Goal: Task Accomplishment & Management: Use online tool/utility

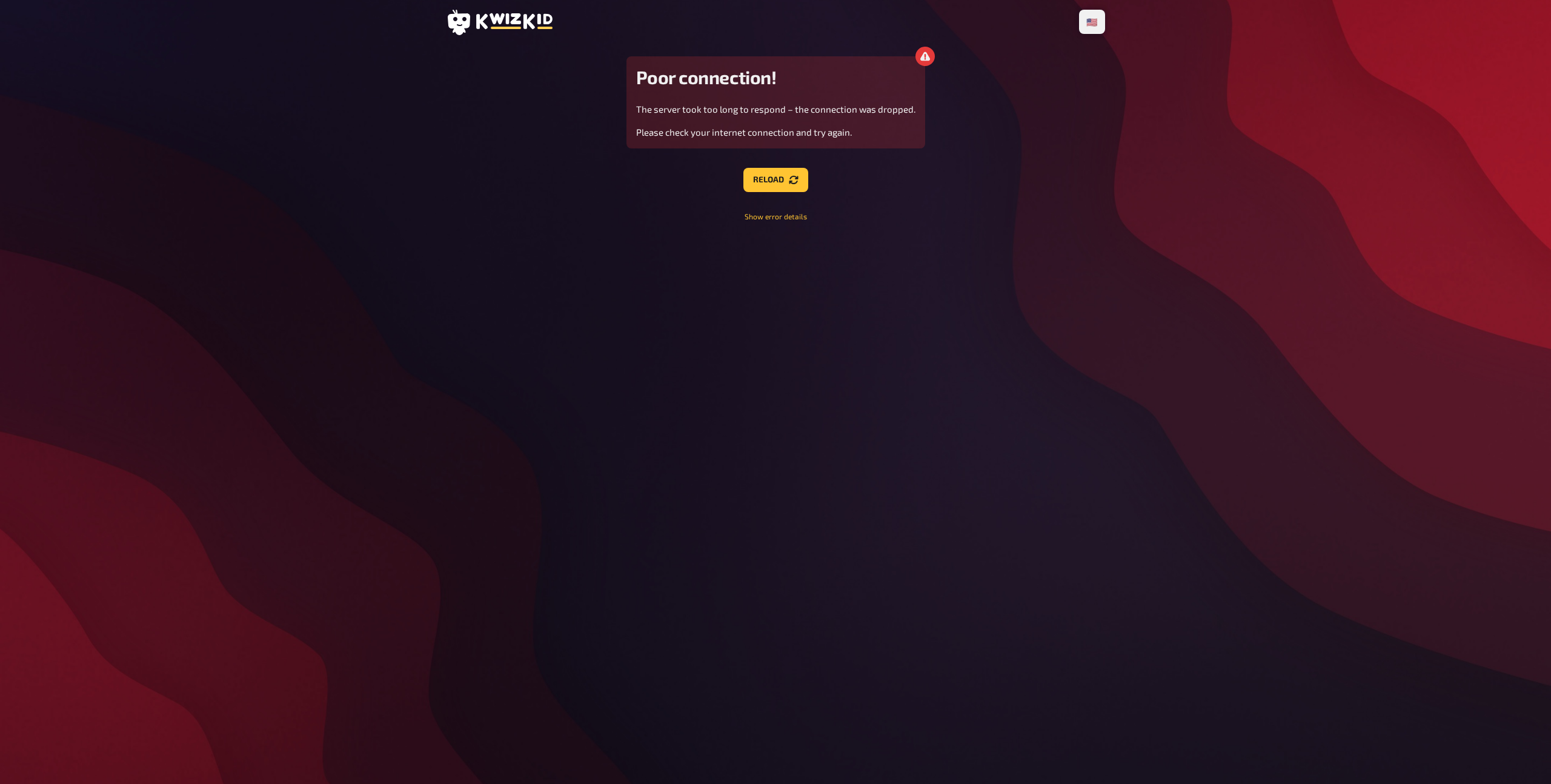
click at [511, 22] on icon at bounding box center [514, 22] width 76 height 16
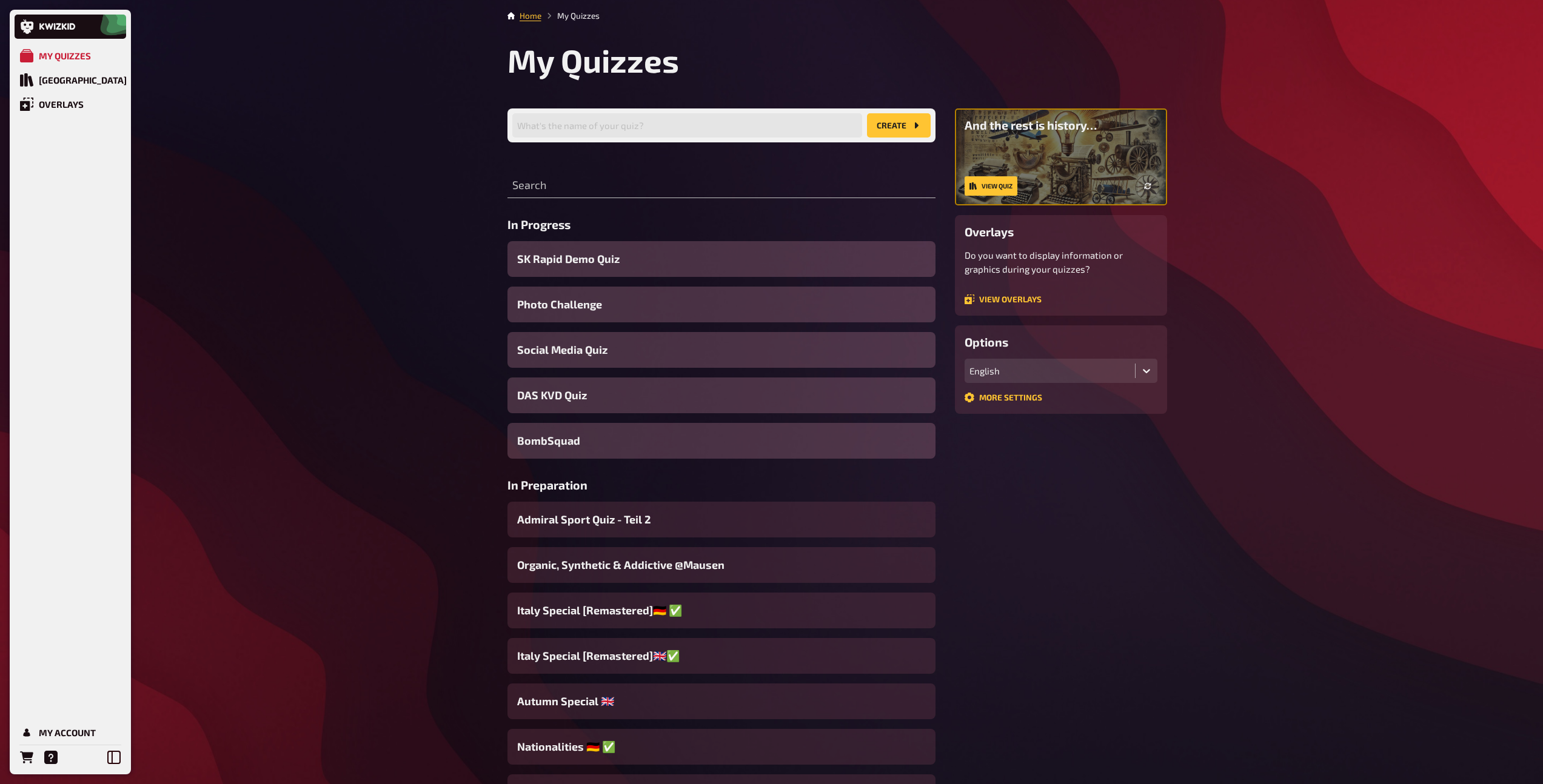
click at [542, 172] on div "Search" at bounding box center [721, 179] width 428 height 37
click at [547, 190] on input "text" at bounding box center [721, 186] width 428 height 24
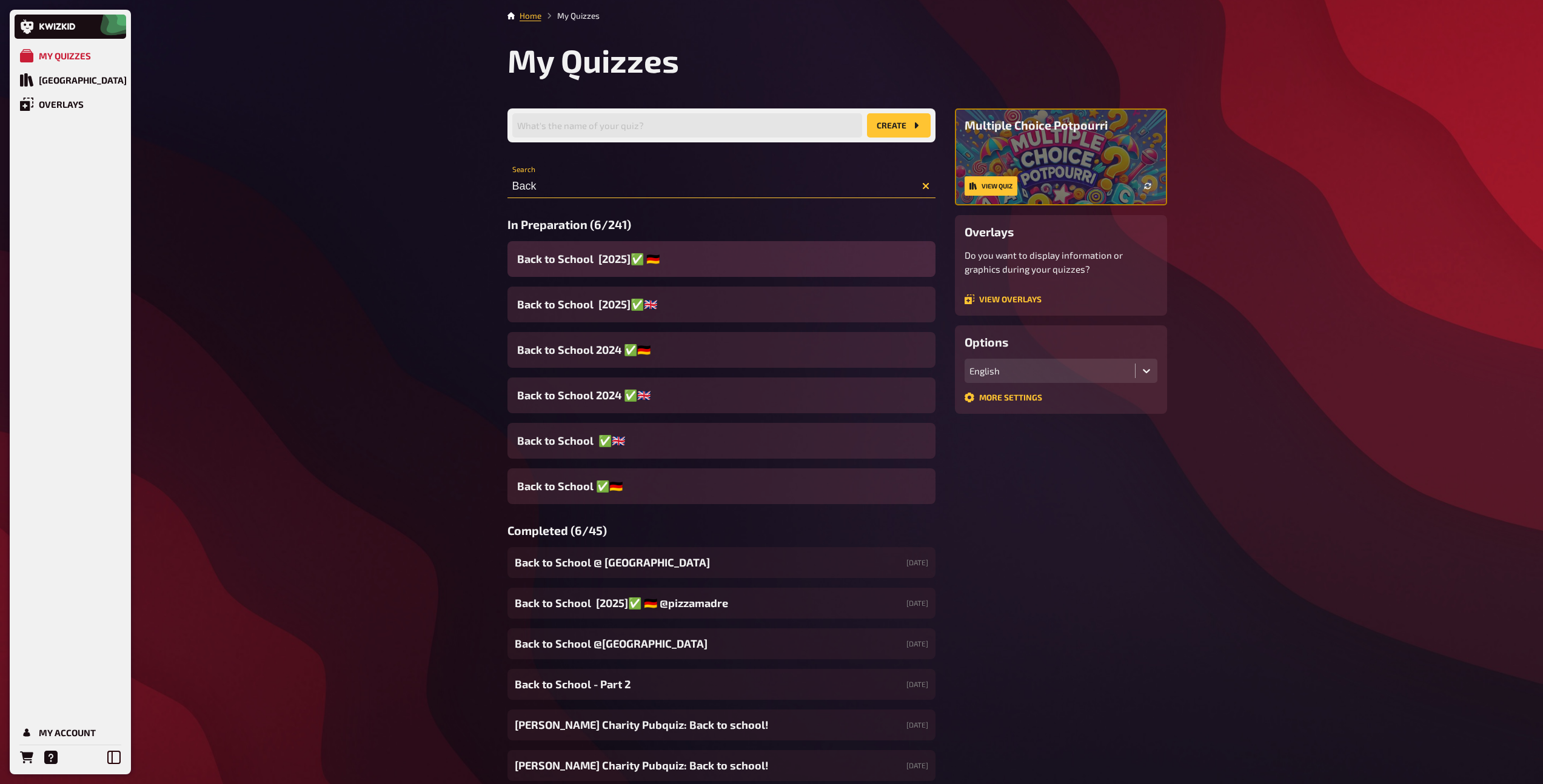
type input "Back"
click at [610, 251] on span "Back to School [2025]✅ 🇩🇪" at bounding box center [588, 258] width 142 height 17
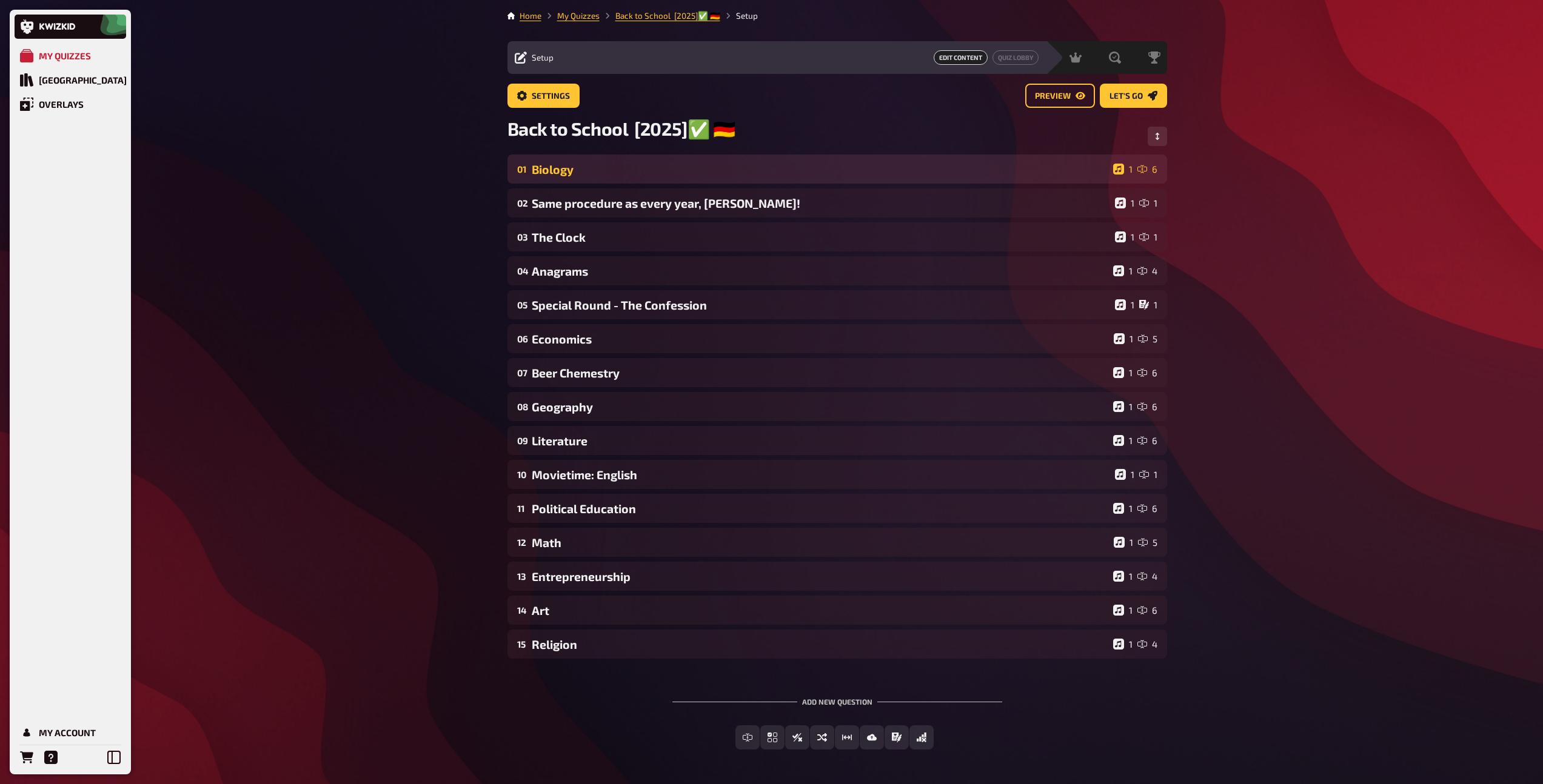
click at [598, 178] on div "01 Biology 1 6" at bounding box center [837, 169] width 659 height 29
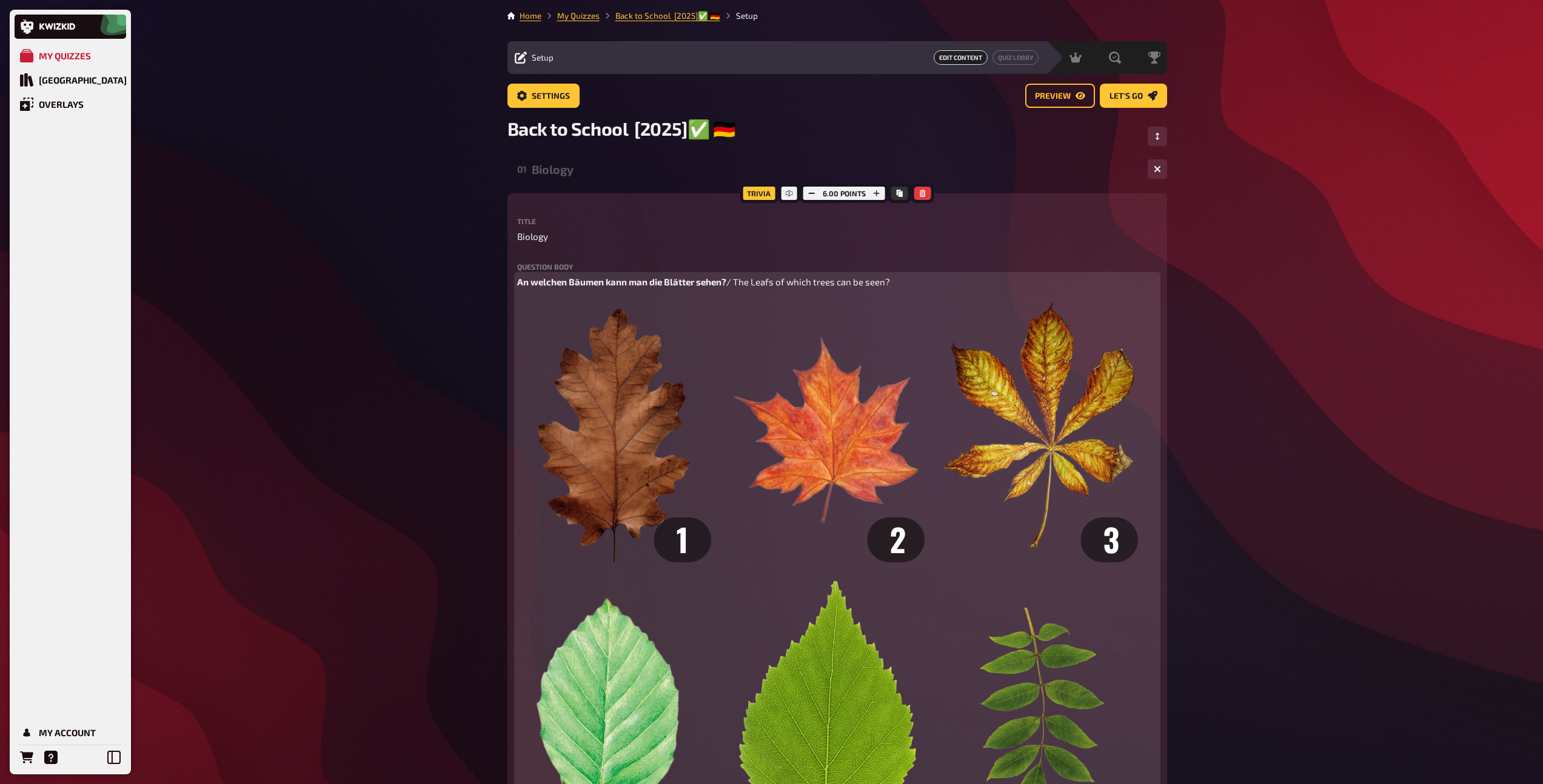
click at [615, 286] on span "An welchen Bäumen kann man die Blätter sehen?" at bounding box center [621, 281] width 209 height 11
drag, startPoint x: 565, startPoint y: 281, endPoint x: 483, endPoint y: 274, distance: 82.3
drag, startPoint x: 725, startPoint y: 286, endPoint x: 610, endPoint y: 279, distance: 115.2
click at [610, 279] on span "Von welchen Bäumen kann man die Blätter sehen?" at bounding box center [624, 281] width 214 height 11
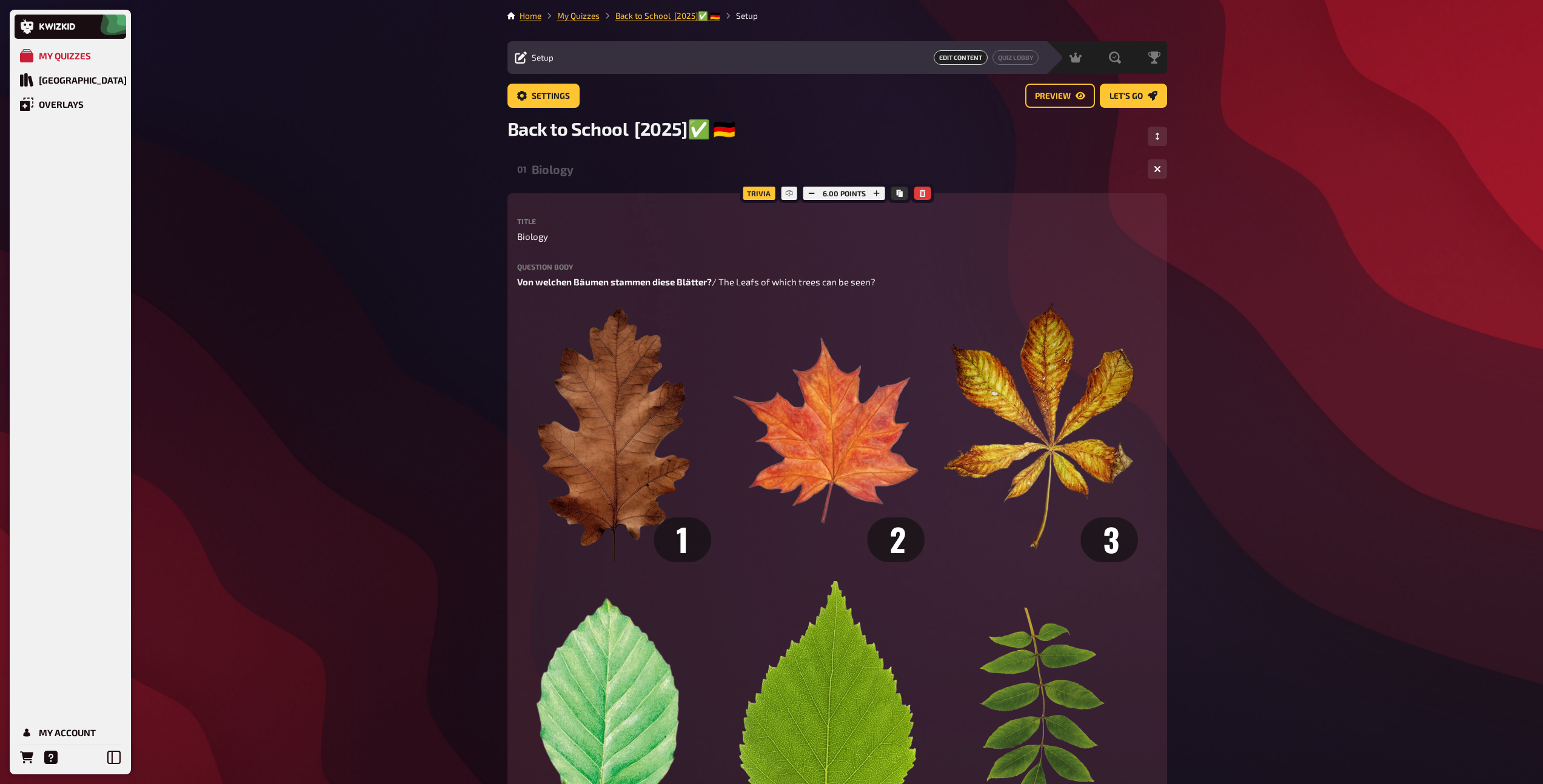
click at [580, 172] on div "Biology" at bounding box center [835, 169] width 606 height 14
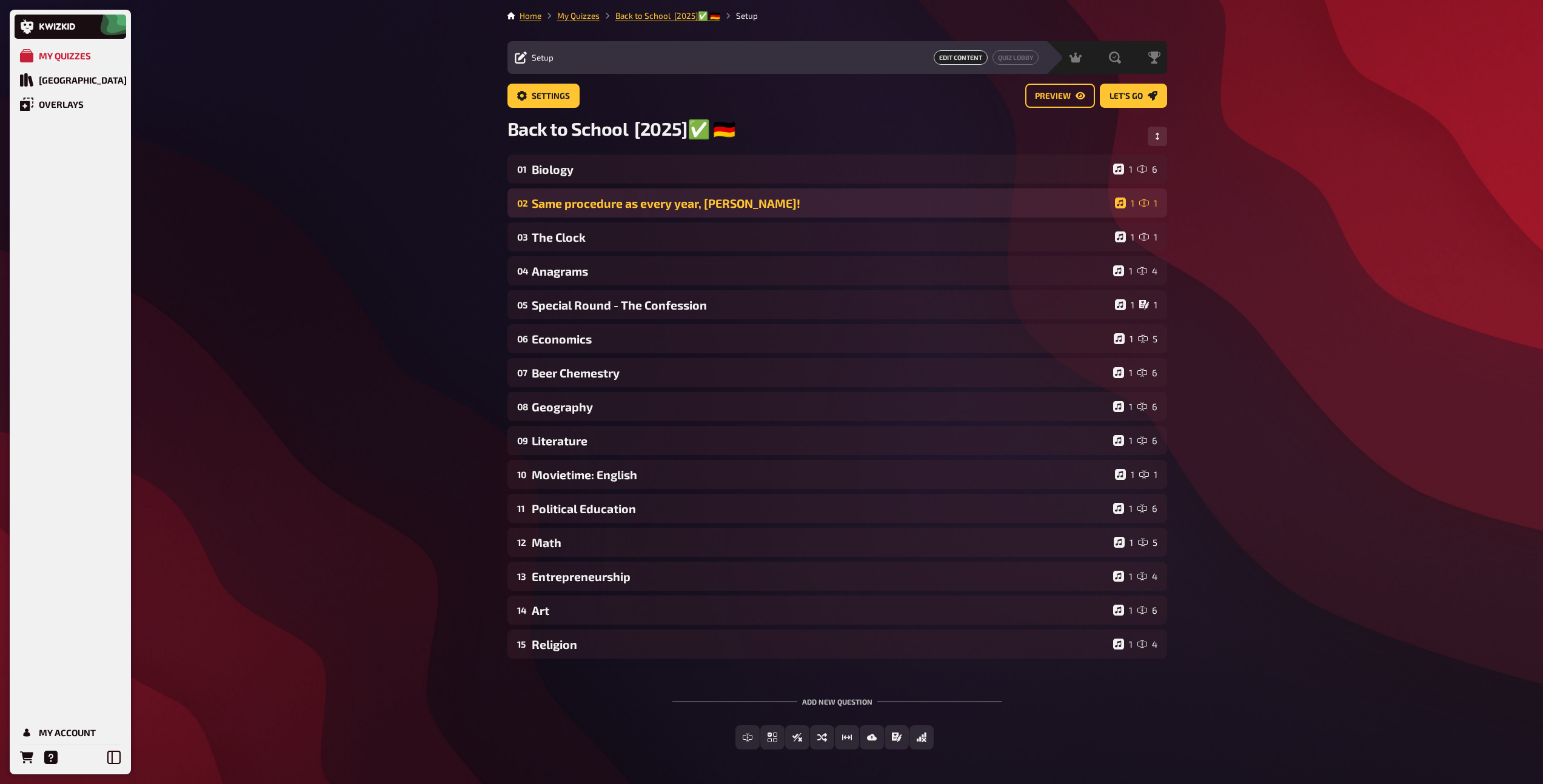
click at [575, 201] on div "Same procedure as every year, James!" at bounding box center [820, 202] width 578 height 14
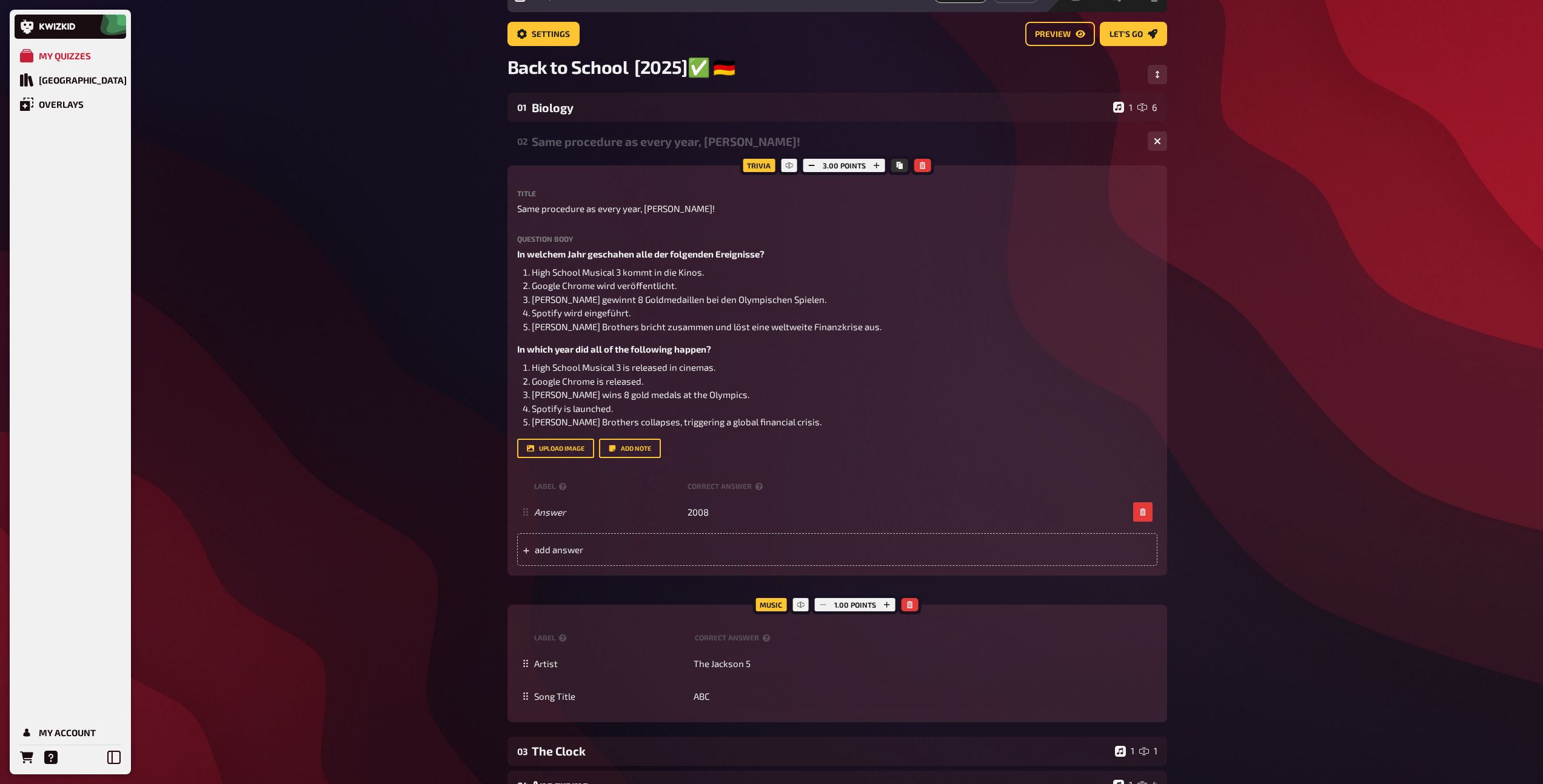
scroll to position [62, 0]
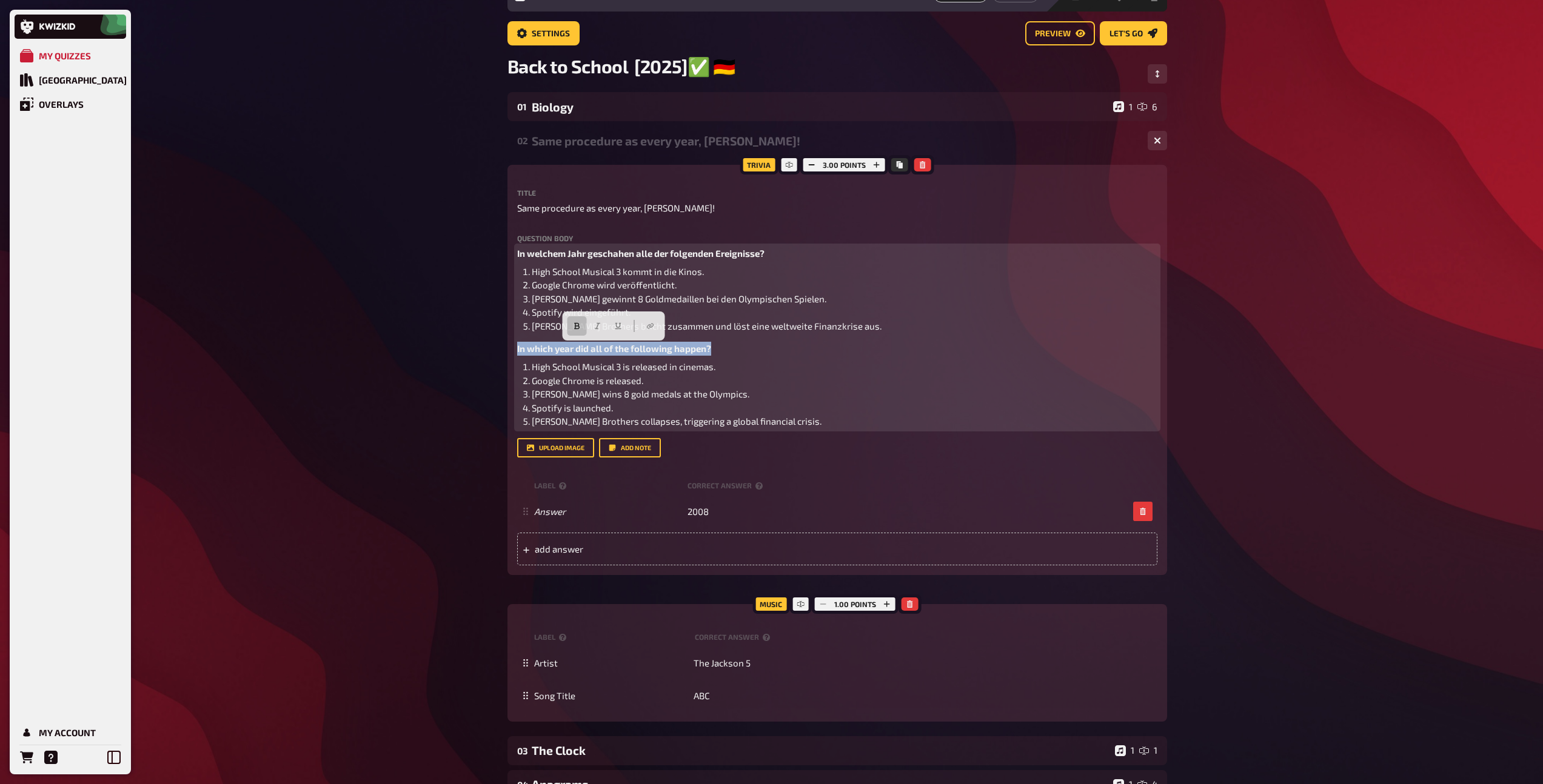
drag, startPoint x: 728, startPoint y: 350, endPoint x: 514, endPoint y: 344, distance: 214.1
click at [514, 344] on div "Trivia 3.00 points Title Same procedure as every year, James! Question body In …" at bounding box center [837, 370] width 659 height 410
copy span "In which year did all of the following happen?"
click at [800, 261] on p "In welchem Jahr geschahen alle der folgenden Ereignisse?" at bounding box center [837, 253] width 640 height 14
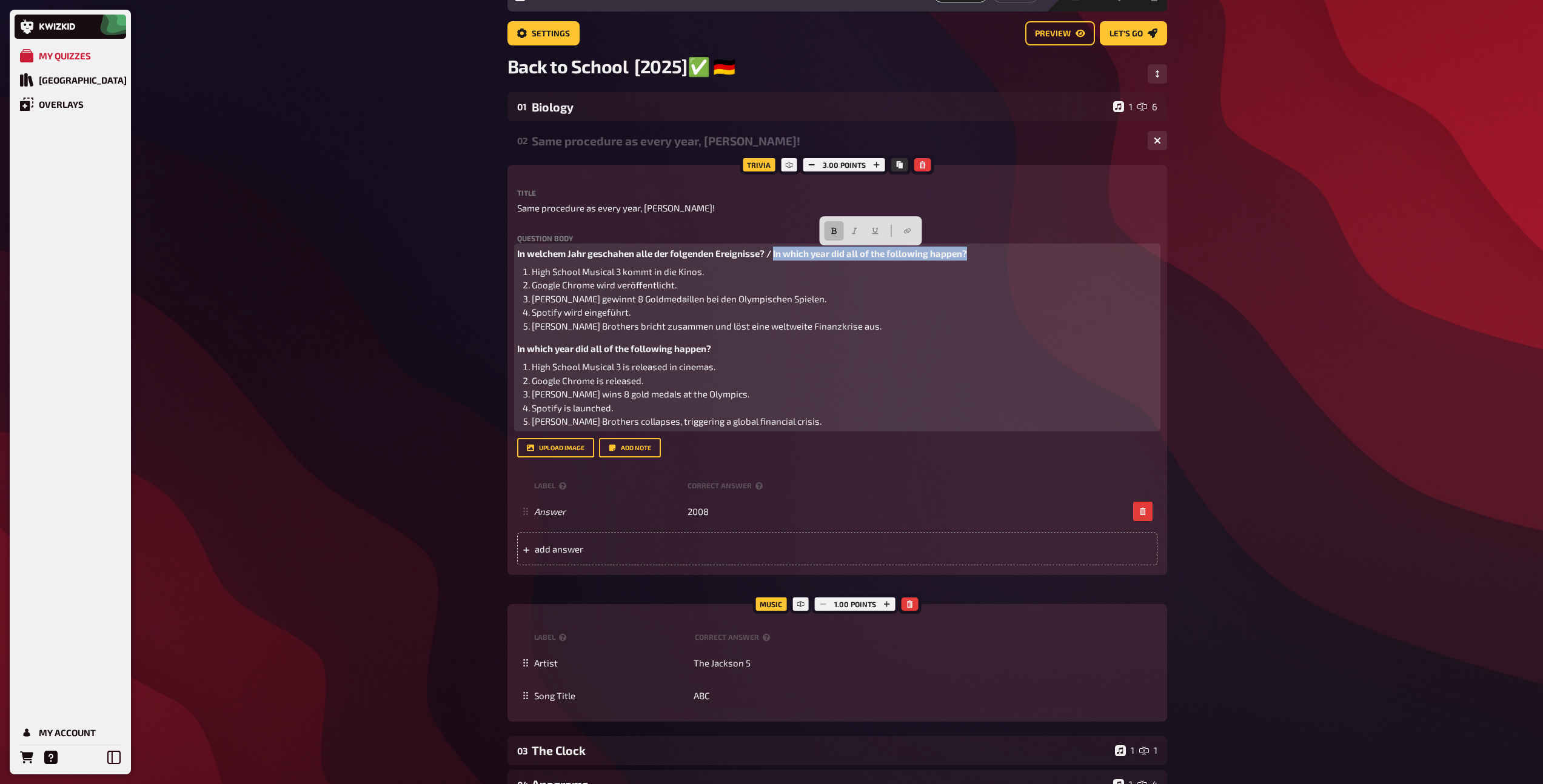
drag, startPoint x: 984, startPoint y: 257, endPoint x: 774, endPoint y: 253, distance: 210.0
click at [774, 253] on p "In welchem Jahr geschahen alle der folgenden Ereignisse? / In which year did al…" at bounding box center [837, 253] width 640 height 14
click at [855, 233] on icon "button" at bounding box center [855, 230] width 6 height 6
click at [829, 235] on button "button" at bounding box center [834, 230] width 19 height 19
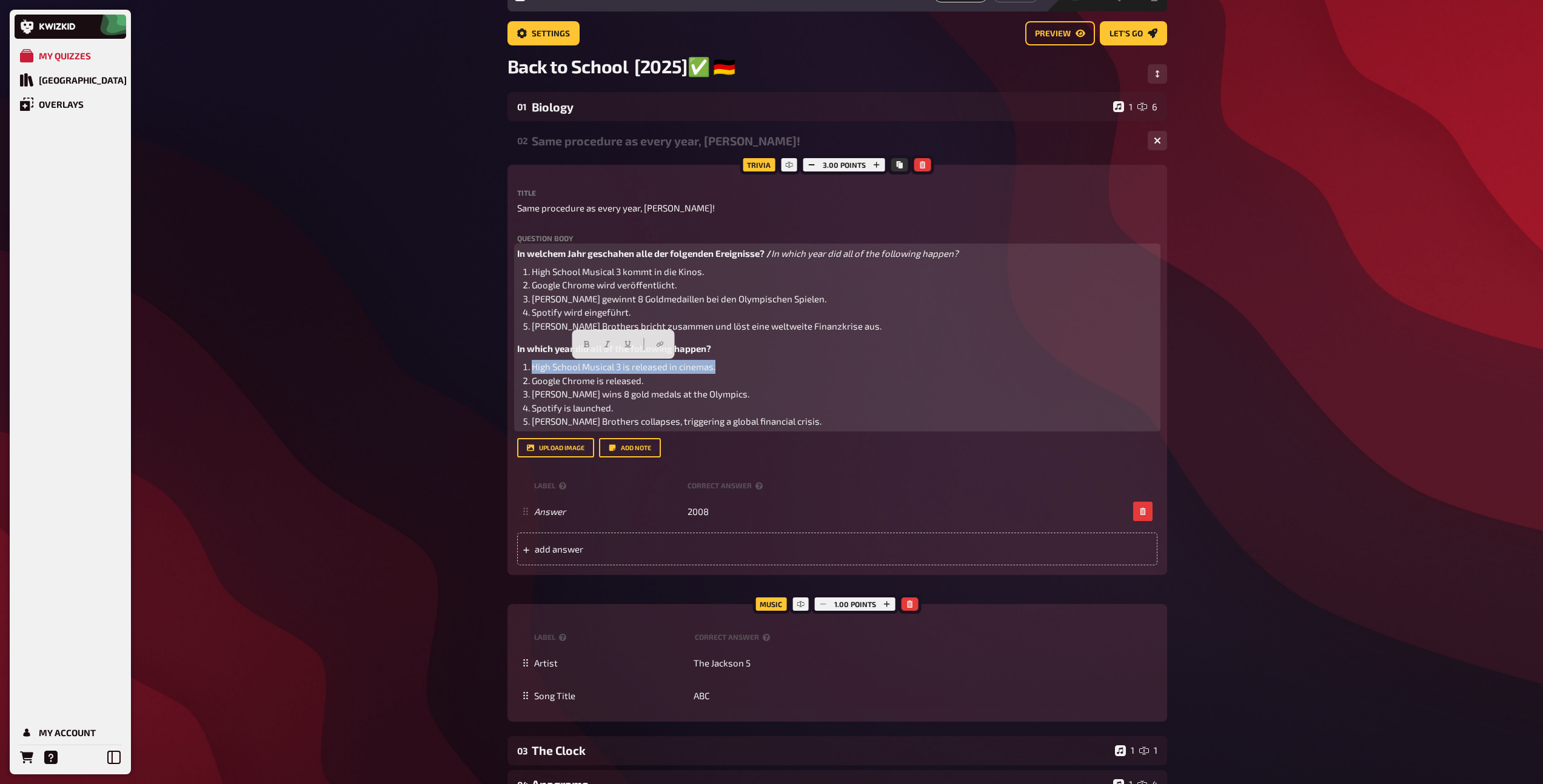
drag, startPoint x: 728, startPoint y: 369, endPoint x: 543, endPoint y: 359, distance: 185.3
click at [543, 359] on div "In welchem Jahr geschahen alle der folgenden Ereignisse? / In which year did al…" at bounding box center [837, 337] width 640 height 182
click at [711, 276] on li "High School Musical 3 kommt in die Kinos." at bounding box center [844, 271] width 626 height 14
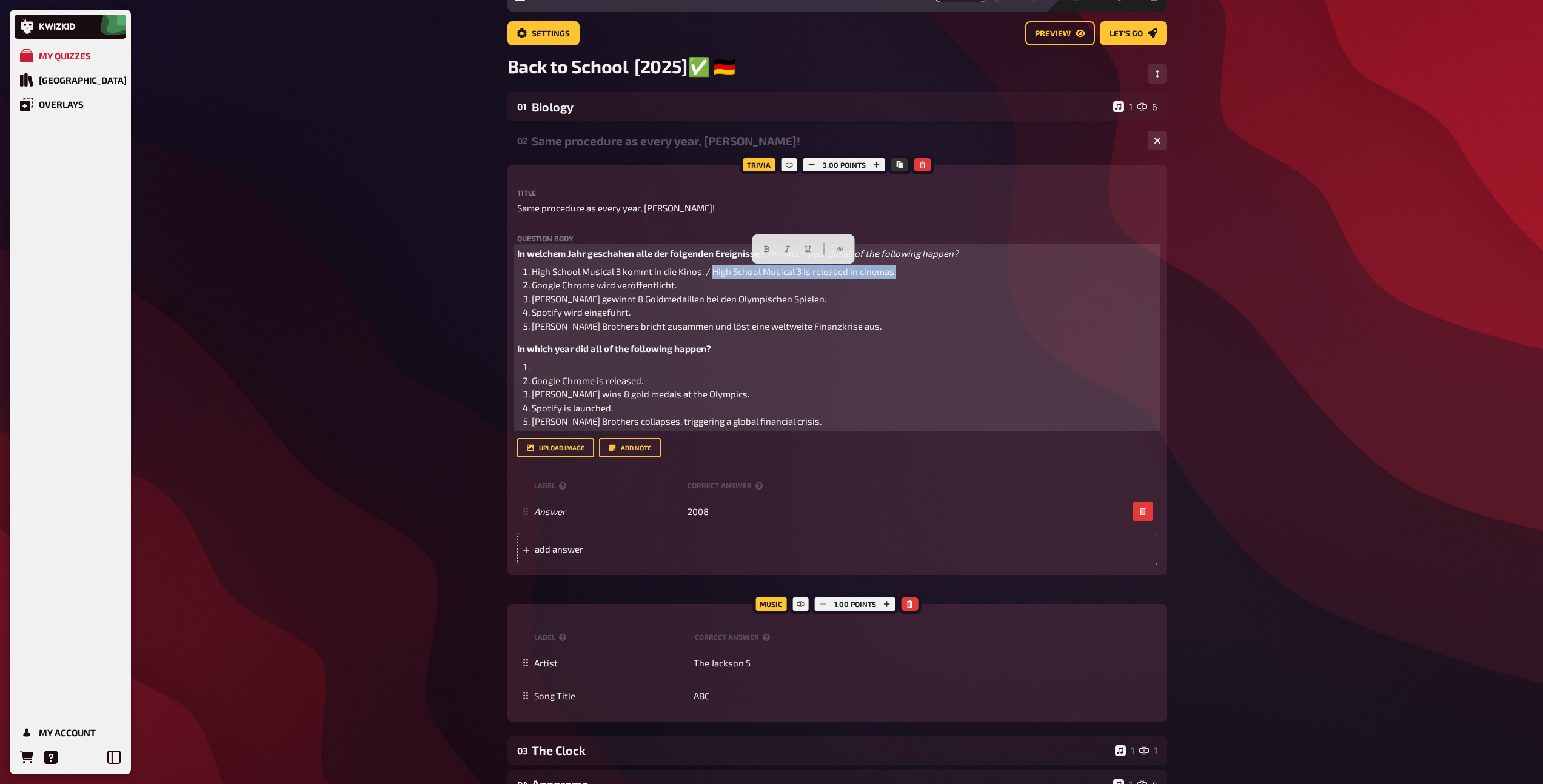
drag, startPoint x: 907, startPoint y: 278, endPoint x: 714, endPoint y: 270, distance: 193.2
click at [714, 270] on li "High School Musical 3 kommt in die Kinos. / High School Musical 3 is released i…" at bounding box center [844, 271] width 626 height 14
click at [788, 249] on icon "button" at bounding box center [787, 249] width 7 height 7
drag, startPoint x: 662, startPoint y: 388, endPoint x: 533, endPoint y: 381, distance: 129.2
click at [533, 381] on ol "﻿ Google Chrome is released. Michael Phelps wins 8 gold medals at the Olympics.…" at bounding box center [837, 393] width 640 height 68
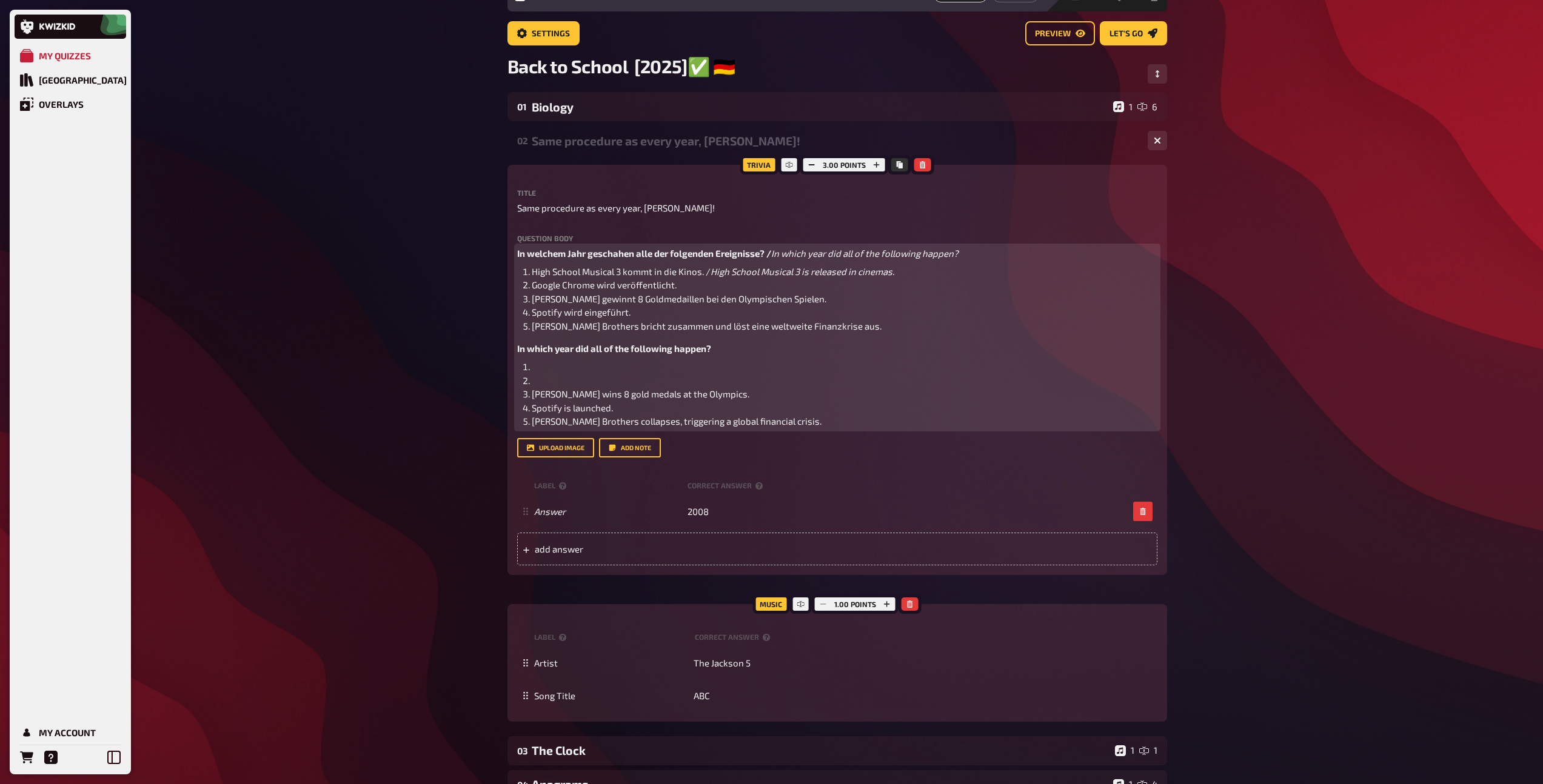
click at [716, 291] on li "Google Chrome wird veröffentlicht." at bounding box center [844, 284] width 626 height 14
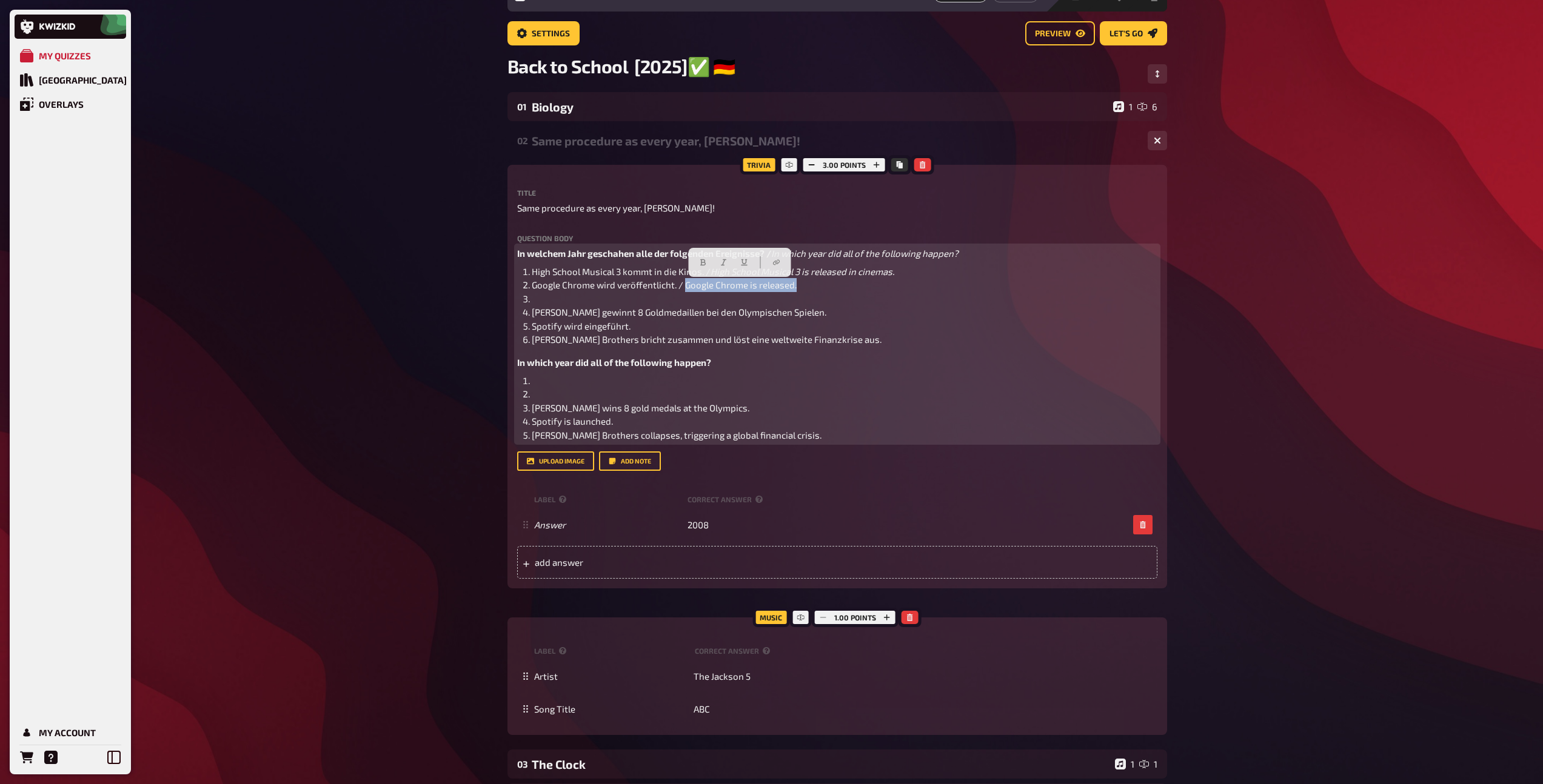
drag, startPoint x: 812, startPoint y: 281, endPoint x: 685, endPoint y: 283, distance: 127.0
click at [685, 283] on li "Google Chrome wird veröffentlicht. / Google Chrome is released." at bounding box center [844, 284] width 626 height 14
click at [724, 263] on icon "button" at bounding box center [723, 262] width 7 height 7
drag, startPoint x: 756, startPoint y: 410, endPoint x: 532, endPoint y: 405, distance: 224.1
click at [532, 405] on li "Michael Phelps wins 8 gold medals at the Olympics." at bounding box center [844, 408] width 626 height 14
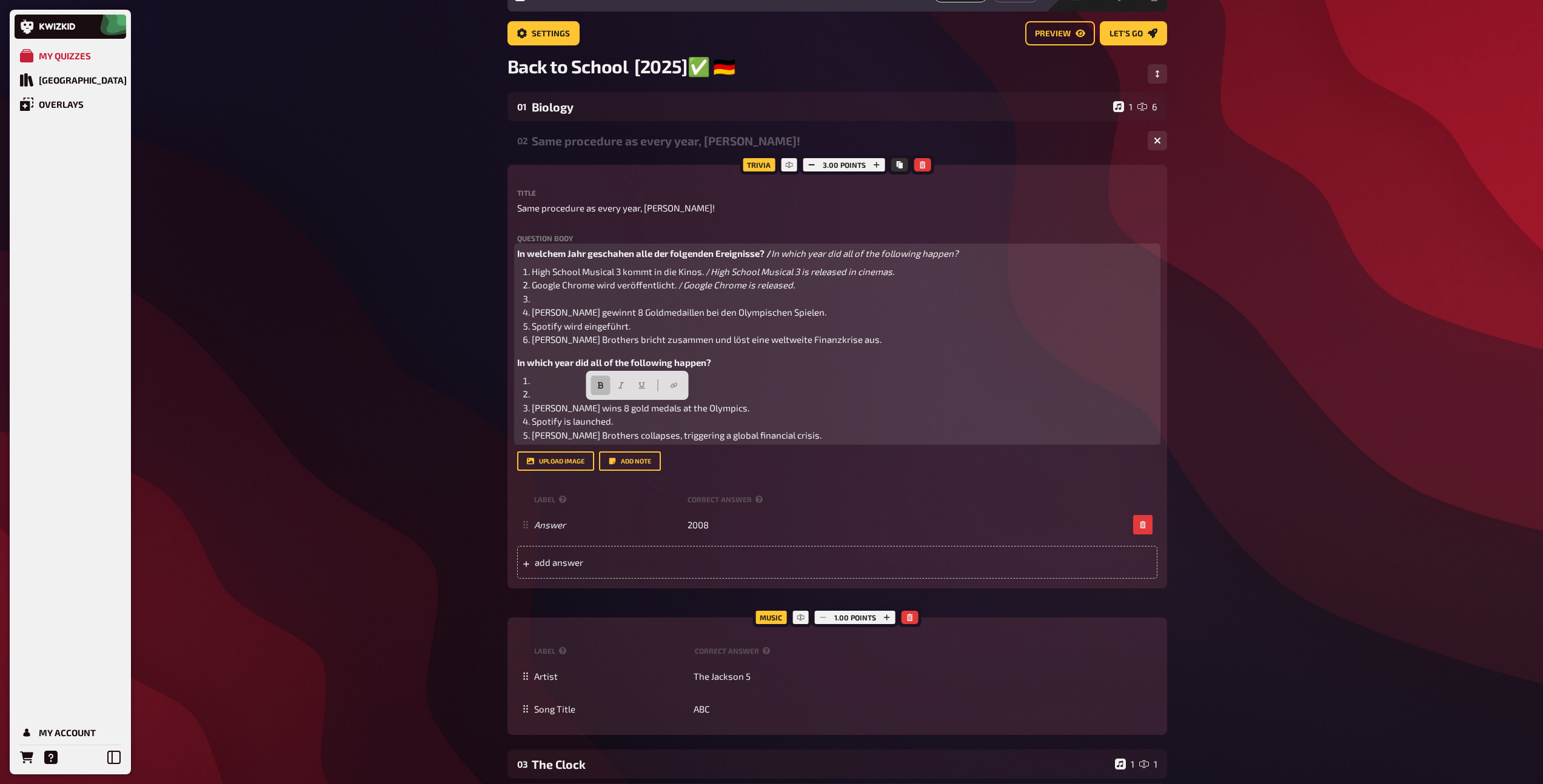
copy span "Michael Phelps wins 8 gold medals at the Olympics."
click at [602, 297] on li "﻿" at bounding box center [844, 299] width 626 height 14
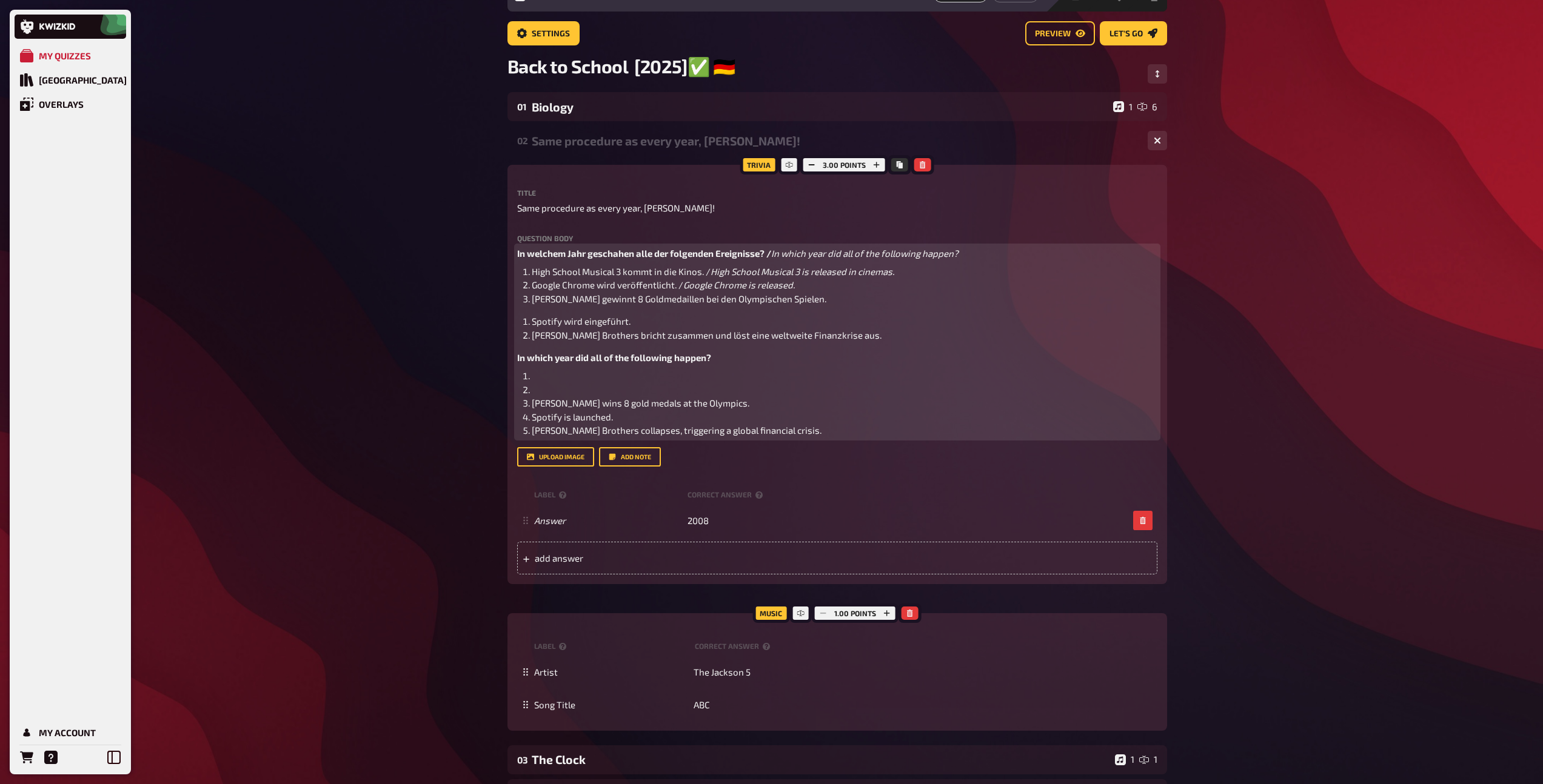
click at [840, 301] on li "Michael Phelps gewinnt 8 Goldmedaillen bei den Olympischen Spielen." at bounding box center [844, 299] width 626 height 14
drag, startPoint x: 1044, startPoint y: 302, endPoint x: 833, endPoint y: 302, distance: 211.0
click at [833, 302] on li "Michael Phelps gewinnt 8 Goldmedaillen bei den Olympischen Spielen. / Michael P…" at bounding box center [844, 299] width 626 height 14
click at [926, 276] on button "button" at bounding box center [919, 276] width 19 height 19
click at [532, 323] on span "Spotify wird eingeführt." at bounding box center [581, 321] width 99 height 11
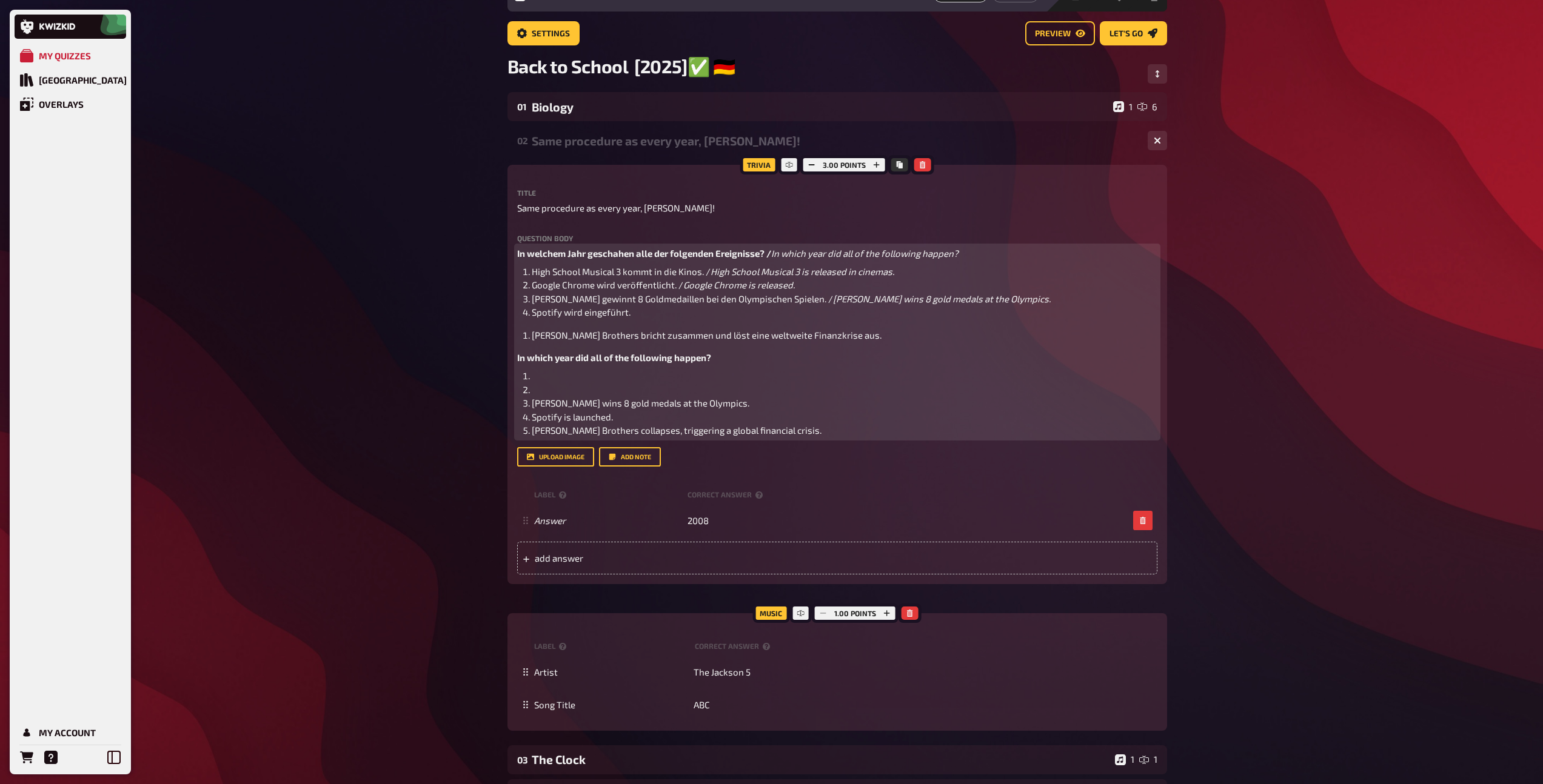
click at [589, 320] on div "In welchem Jahr geschahen alle der folgenden Ereignisse? / In which year did al…" at bounding box center [837, 342] width 640 height 191
click at [589, 314] on span "Spotify wird eingeführt." at bounding box center [581, 312] width 99 height 11
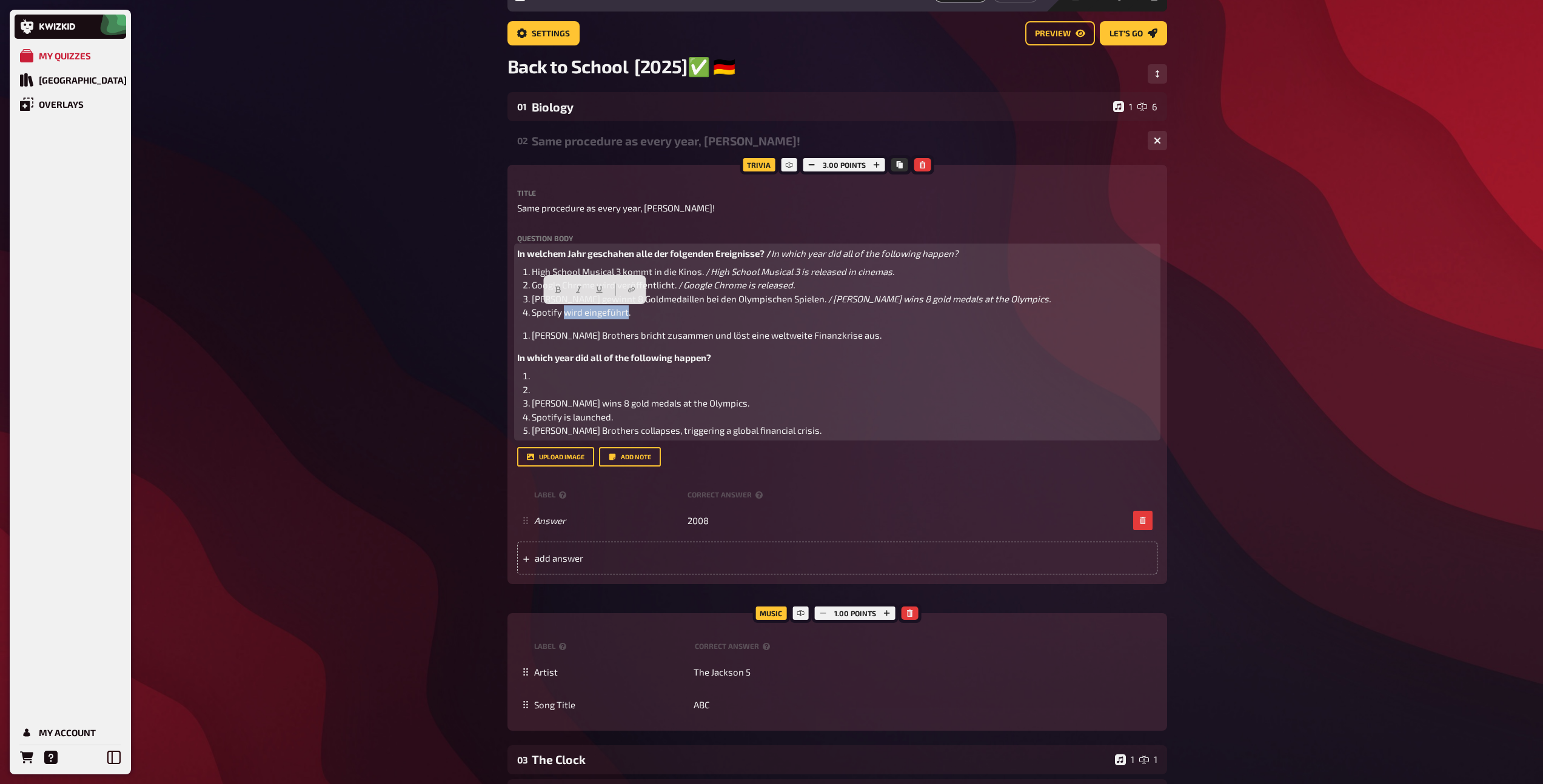
drag, startPoint x: 625, startPoint y: 315, endPoint x: 564, endPoint y: 314, distance: 61.0
click at [564, 314] on span "Spotify wird eingeführt." at bounding box center [581, 312] width 99 height 11
drag, startPoint x: 615, startPoint y: 419, endPoint x: 530, endPoint y: 419, distance: 85.0
click at [532, 419] on li "Spotify is launched." at bounding box center [844, 416] width 626 height 14
copy span "Spotify is launched."
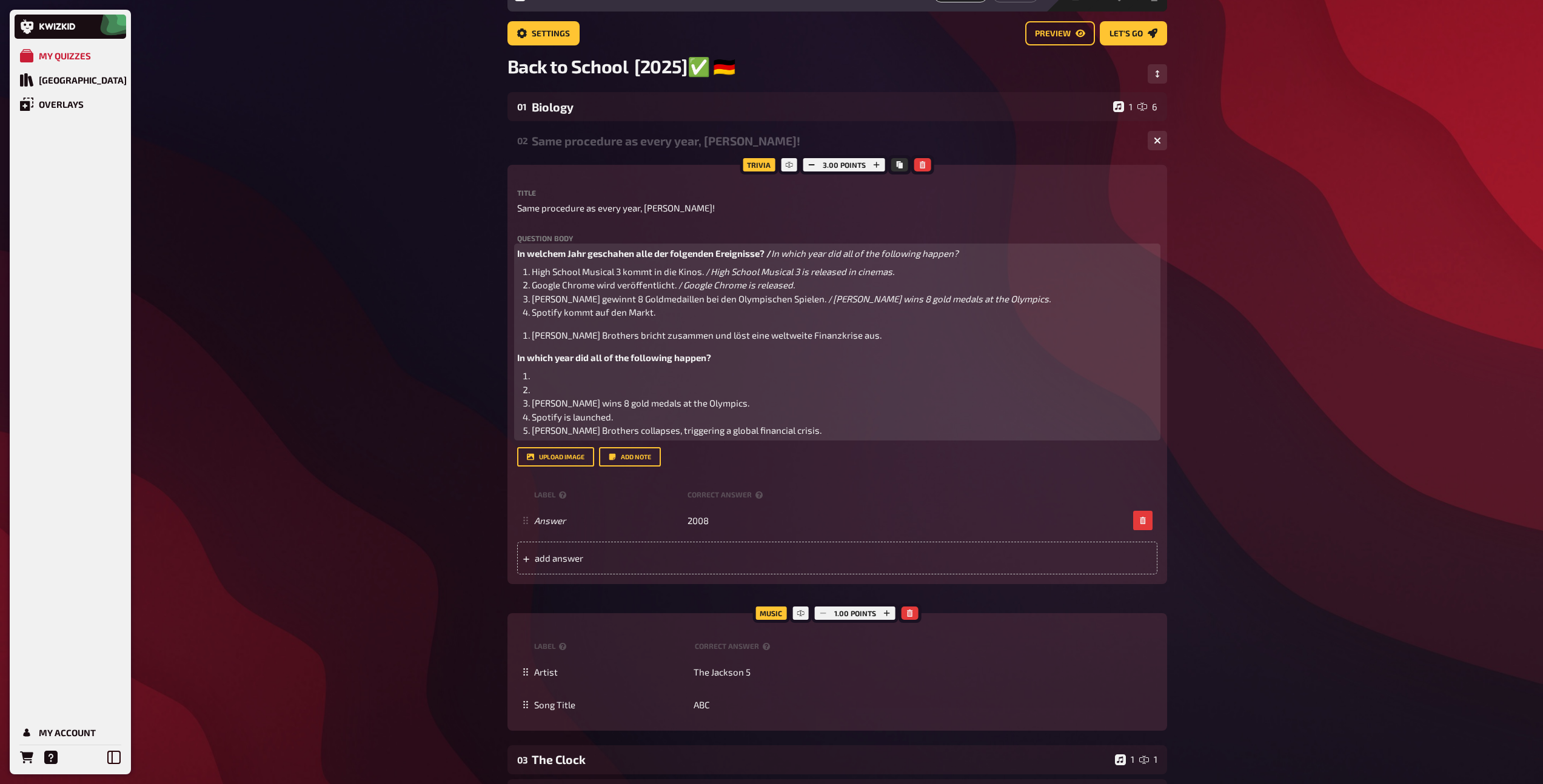
click at [705, 314] on li "Spotify kommt auf den Markt." at bounding box center [844, 312] width 626 height 14
drag, startPoint x: 786, startPoint y: 430, endPoint x: 628, endPoint y: 429, distance: 158.0
click at [628, 429] on li "Lehman Brothers collapses, triggering a global financial crisis." at bounding box center [844, 430] width 626 height 14
click at [532, 335] on span "Lehman Brothers bricht zusammen und löst eine weltweite Finanzkrise aus." at bounding box center [706, 335] width 350 height 11
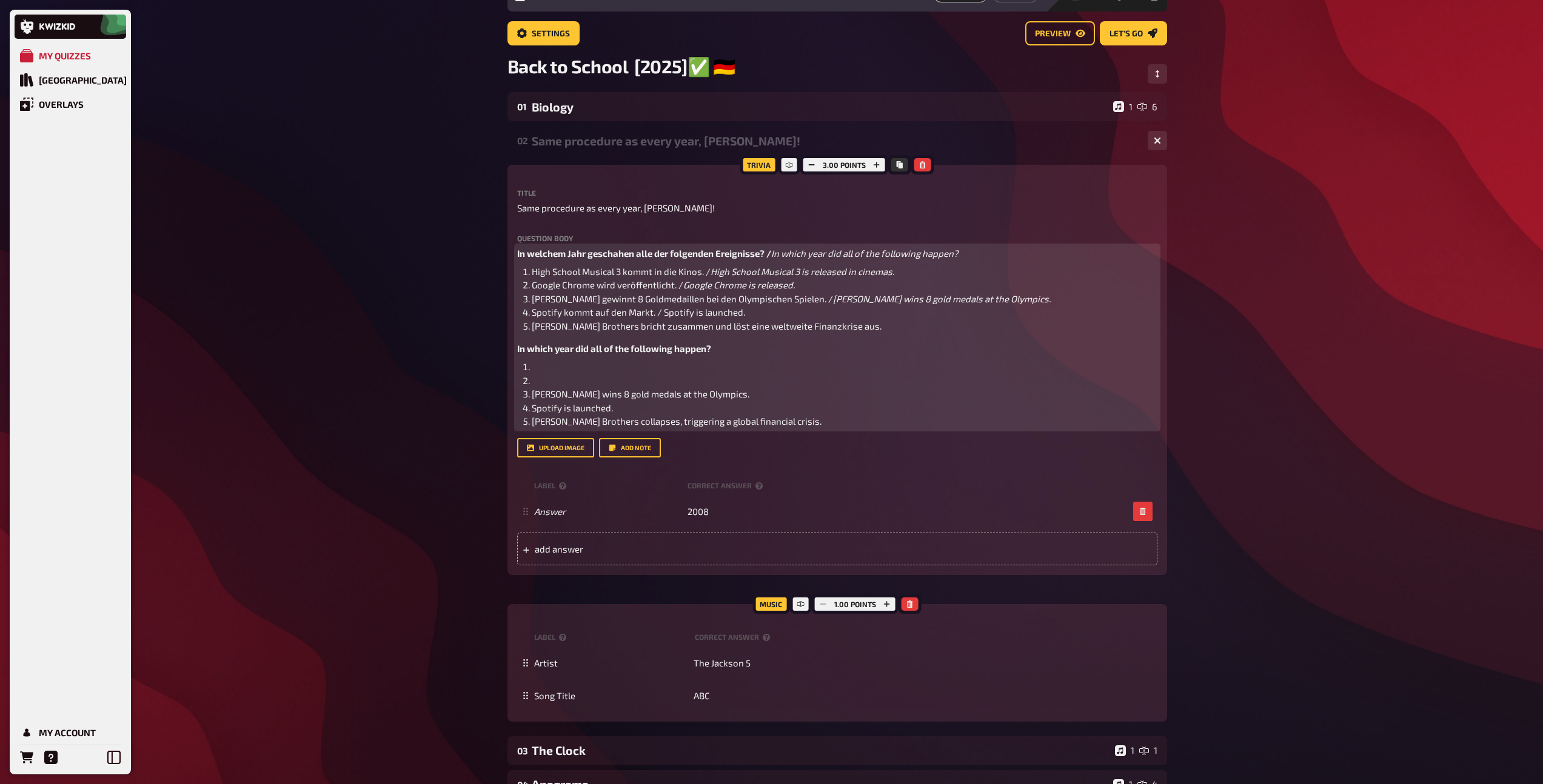
click at [850, 327] on li "Lehman Brothers bricht zusammen und löst eine weltweite Finanzkrise aus." at bounding box center [844, 326] width 626 height 14
drag, startPoint x: 795, startPoint y: 416, endPoint x: 532, endPoint y: 420, distance: 263.0
click at [532, 420] on li "Lehman Brothers collapses, triggering a global financial crisis." at bounding box center [844, 421] width 626 height 14
copy span "Lehman Brothers collapses, triggering a global financial crisis."
click at [909, 330] on li "Lehman Brothers bricht zusammen und löst eine weltweite Finanzkrise aus. /" at bounding box center [844, 326] width 626 height 14
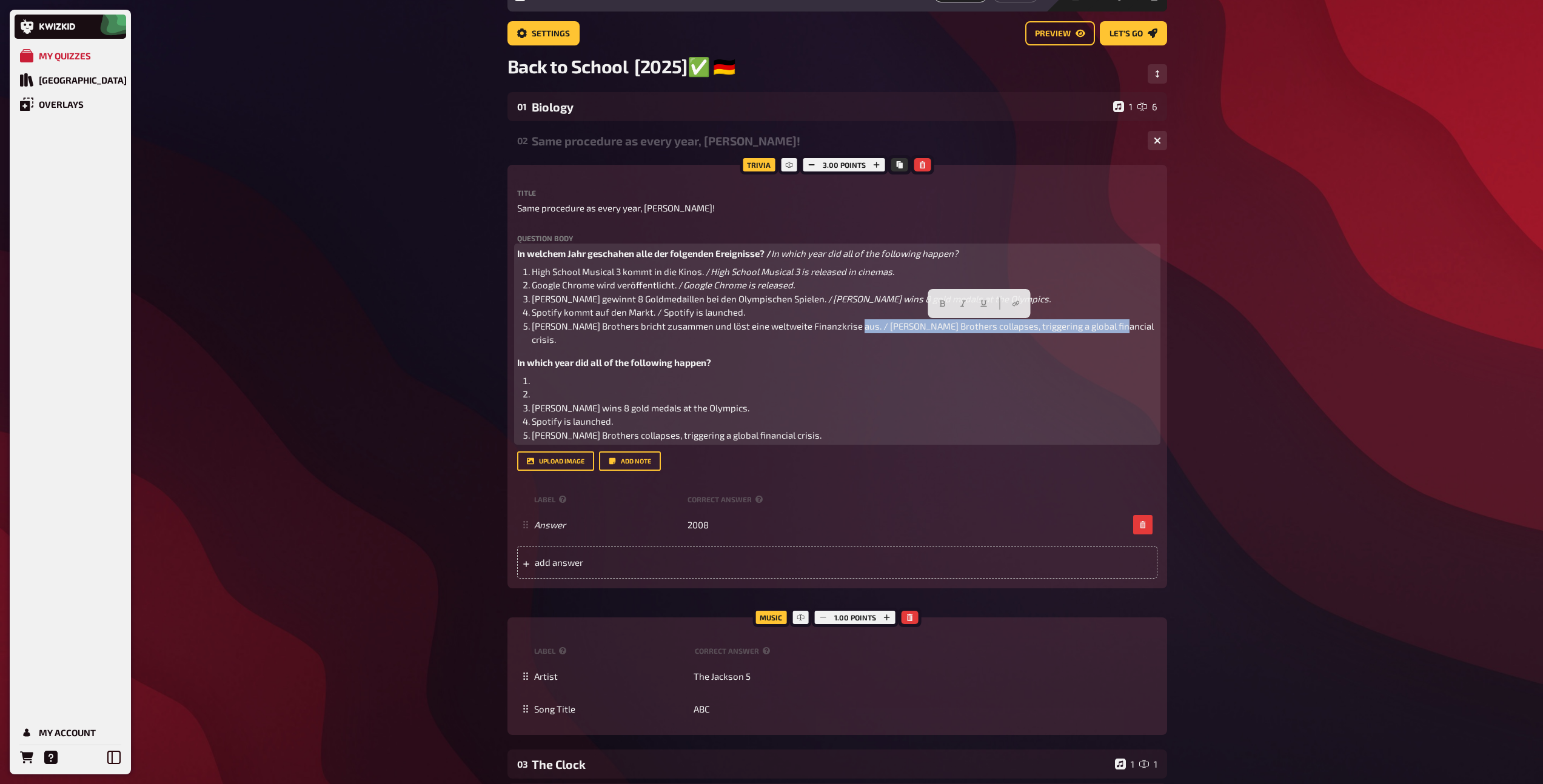
drag, startPoint x: 1114, startPoint y: 328, endPoint x: 852, endPoint y: 327, distance: 262.0
click at [852, 327] on li "Lehman Brothers bricht zusammen und löst eine weltweite Finanzkrise aus. / Lehm…" at bounding box center [844, 333] width 626 height 27
click at [963, 308] on button "button" at bounding box center [963, 303] width 19 height 19
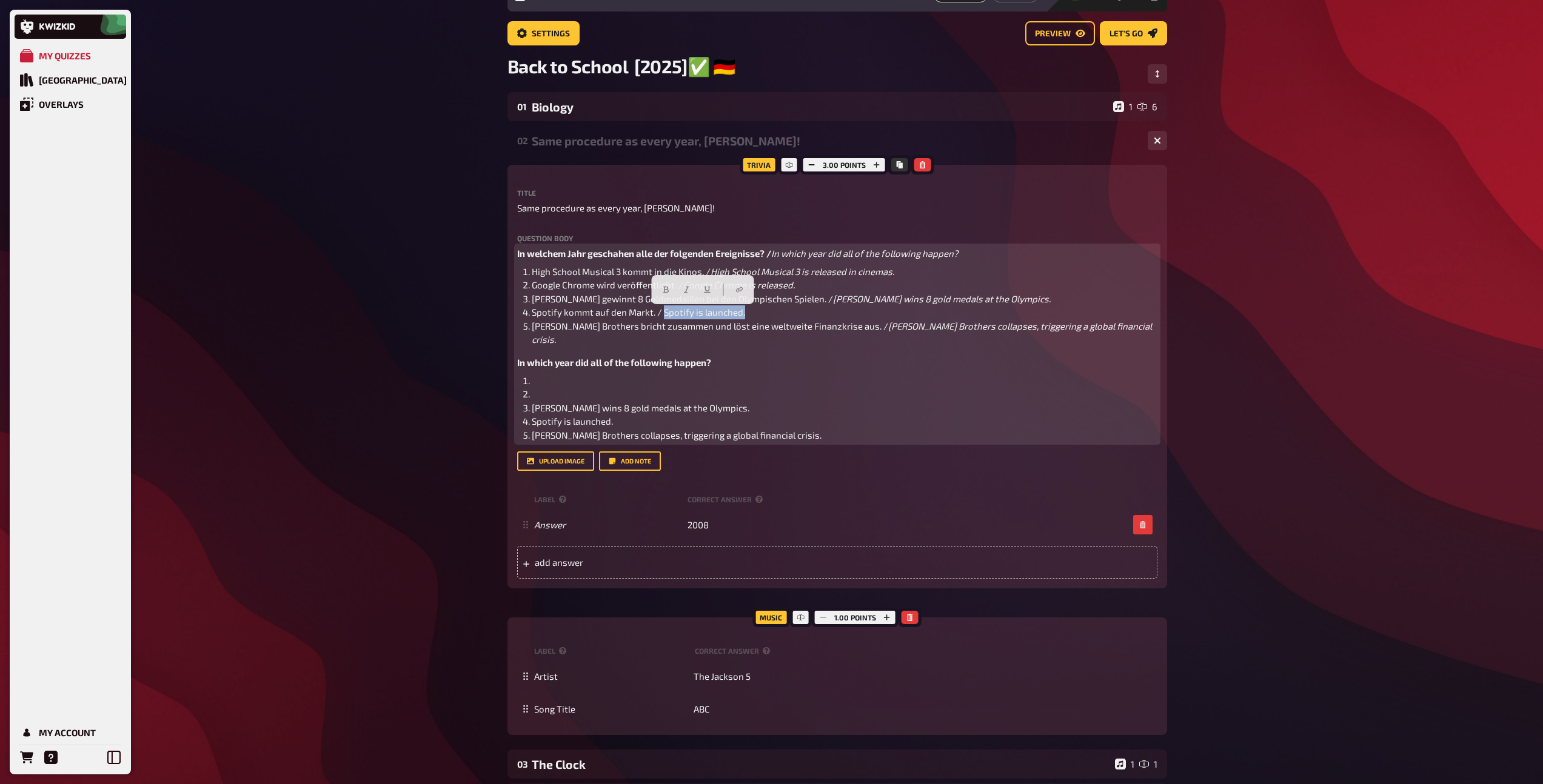
drag, startPoint x: 751, startPoint y: 315, endPoint x: 662, endPoint y: 317, distance: 89.0
click at [662, 317] on li "Spotify kommt auf den Markt. / Spotify is launched." at bounding box center [844, 312] width 626 height 14
click at [688, 279] on div at bounding box center [702, 289] width 103 height 29
click at [689, 291] on icon "button" at bounding box center [686, 289] width 7 height 7
click at [803, 430] on div "Question body In welchem Jahr geschahen alle der folgenden Ereignisse? / In whi…" at bounding box center [837, 353] width 640 height 237
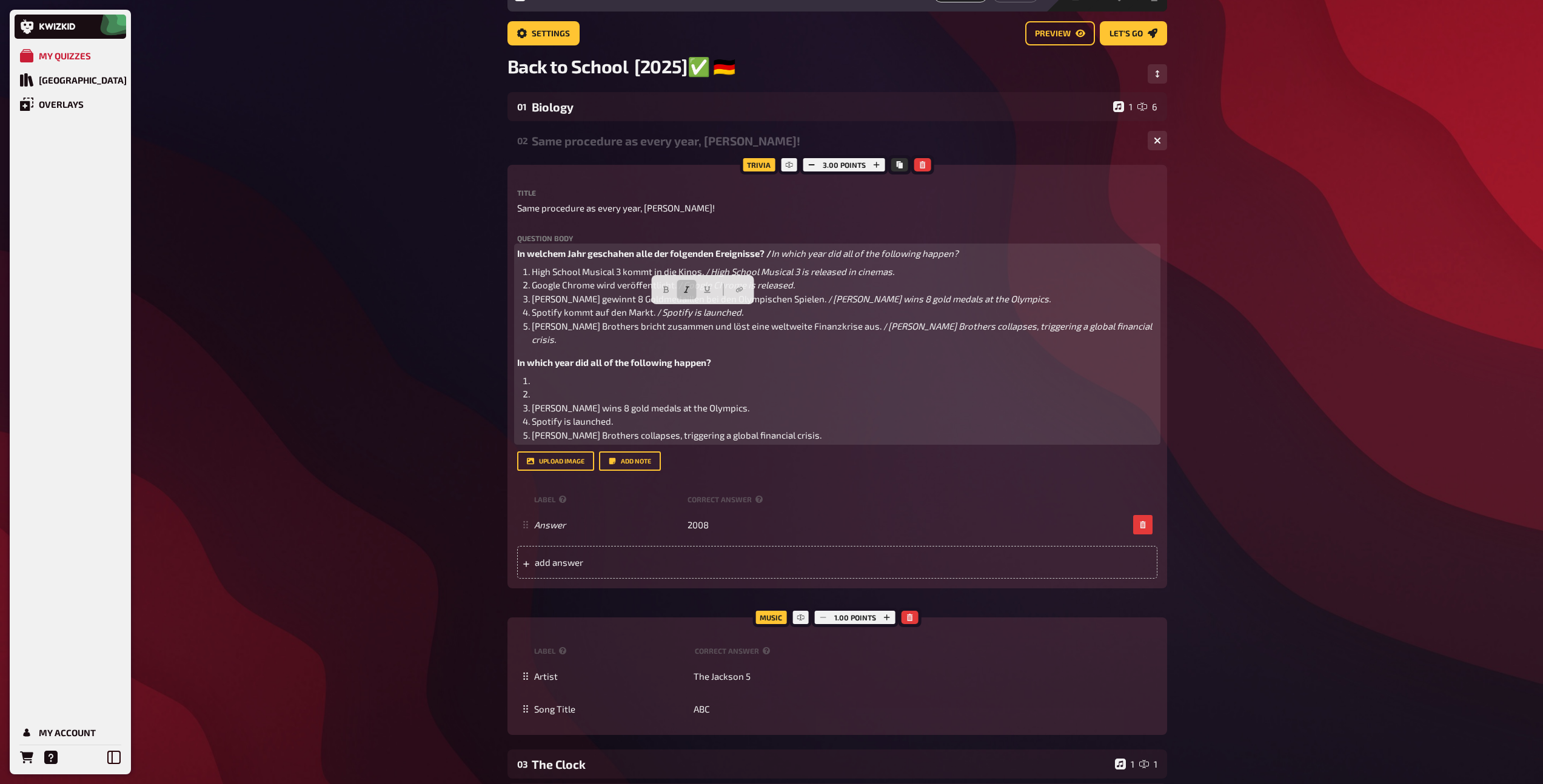
click at [801, 429] on li "Lehman Brothers collapses, triggering a global financial crisis." at bounding box center [844, 435] width 626 height 14
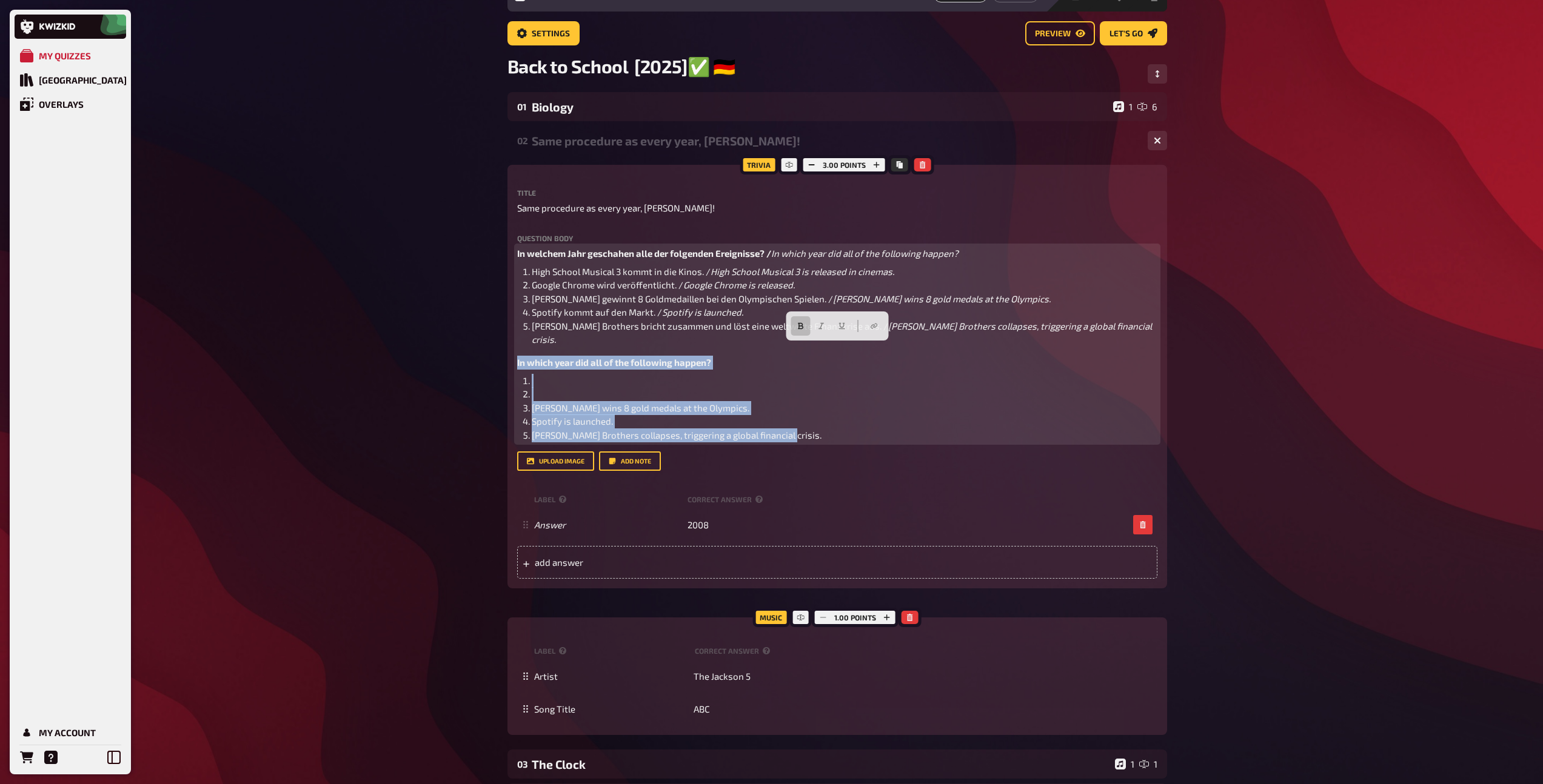
drag, startPoint x: 802, startPoint y: 423, endPoint x: 509, endPoint y: 355, distance: 300.8
click at [509, 355] on div "Trivia 3.00 points Title Same procedure as every year, James! Question body In …" at bounding box center [837, 377] width 659 height 424
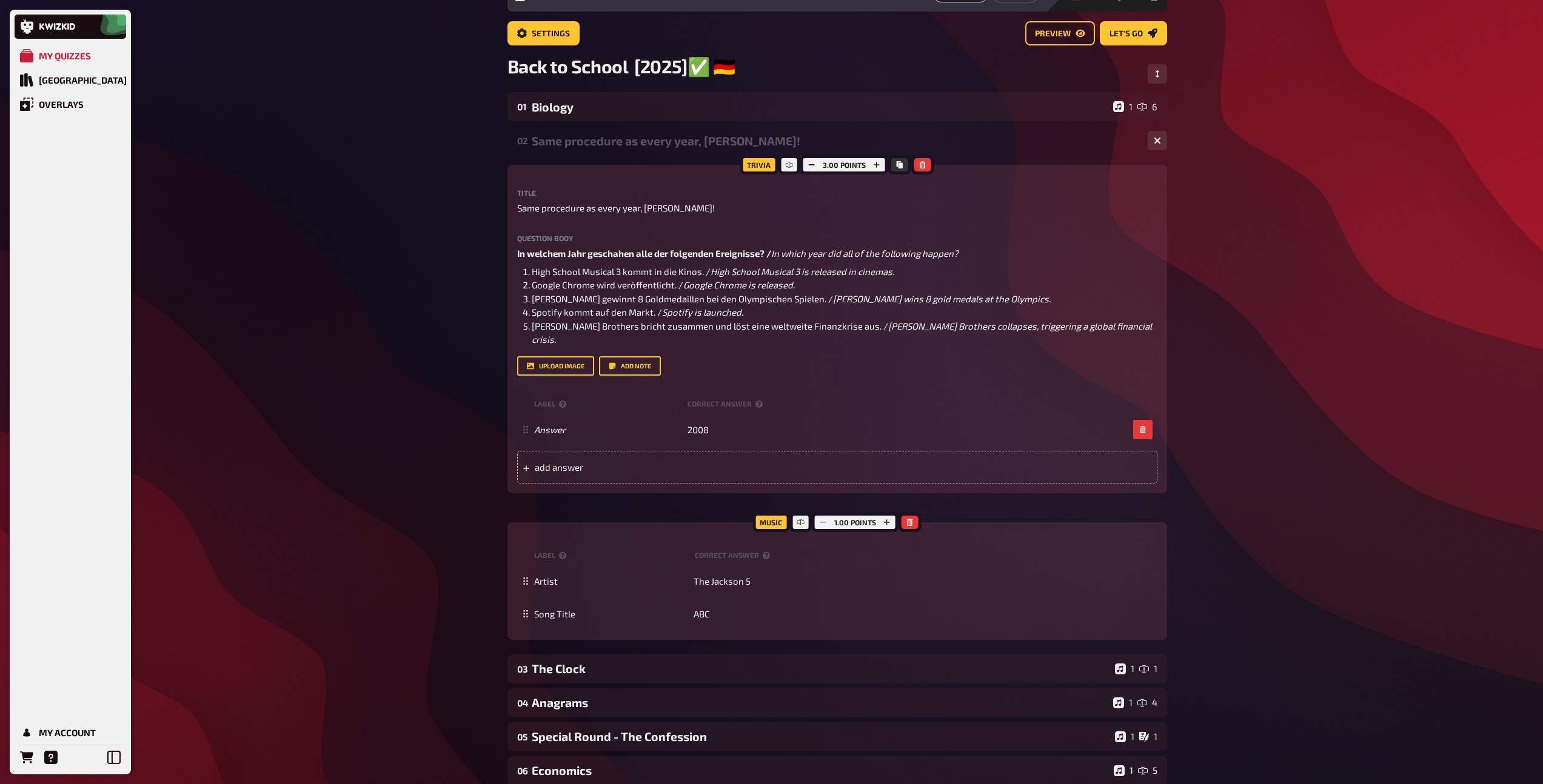
click at [610, 149] on div "02 Same procedure as every year, James! 1 1" at bounding box center [837, 141] width 659 height 29
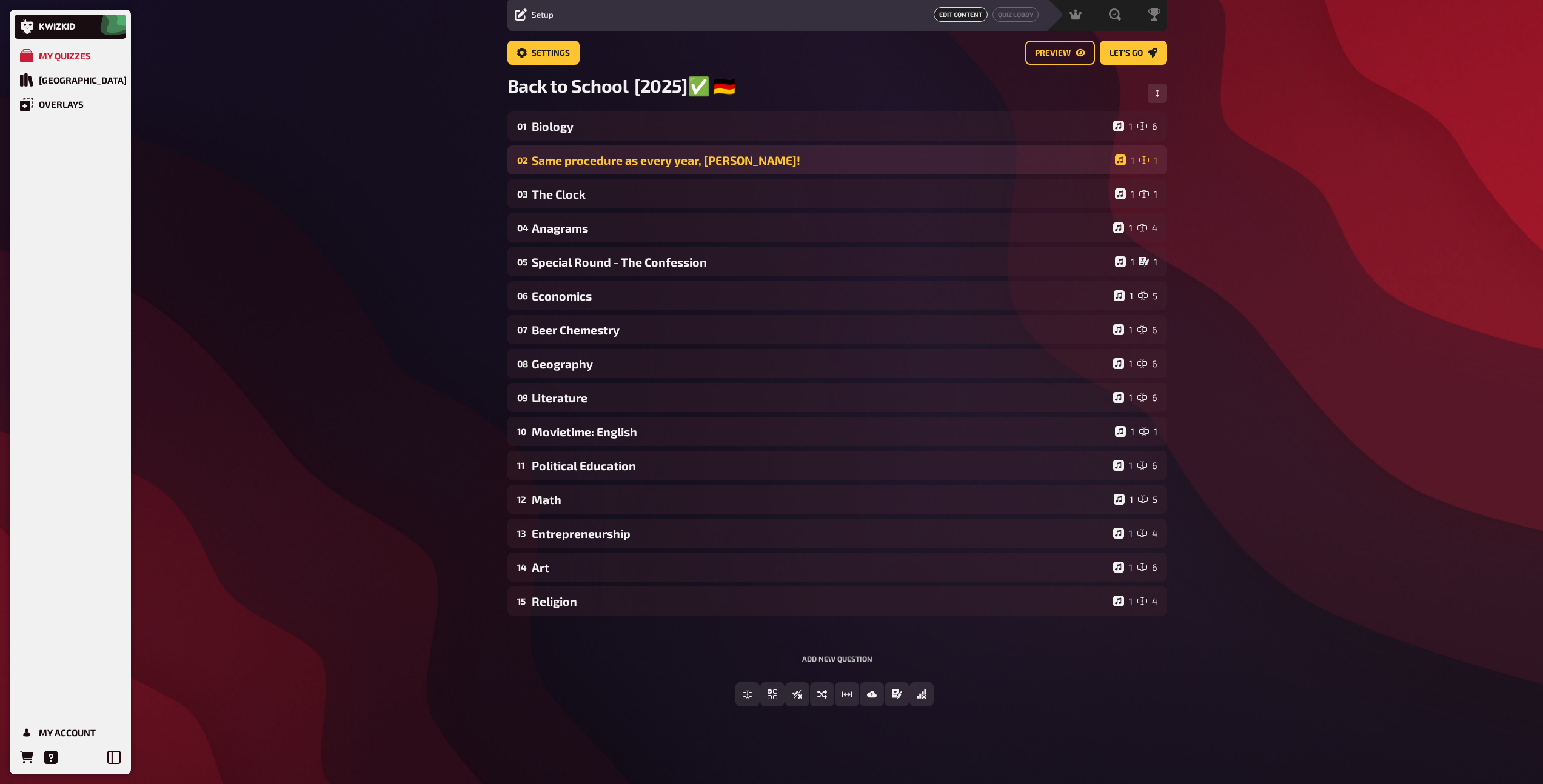
scroll to position [45, 0]
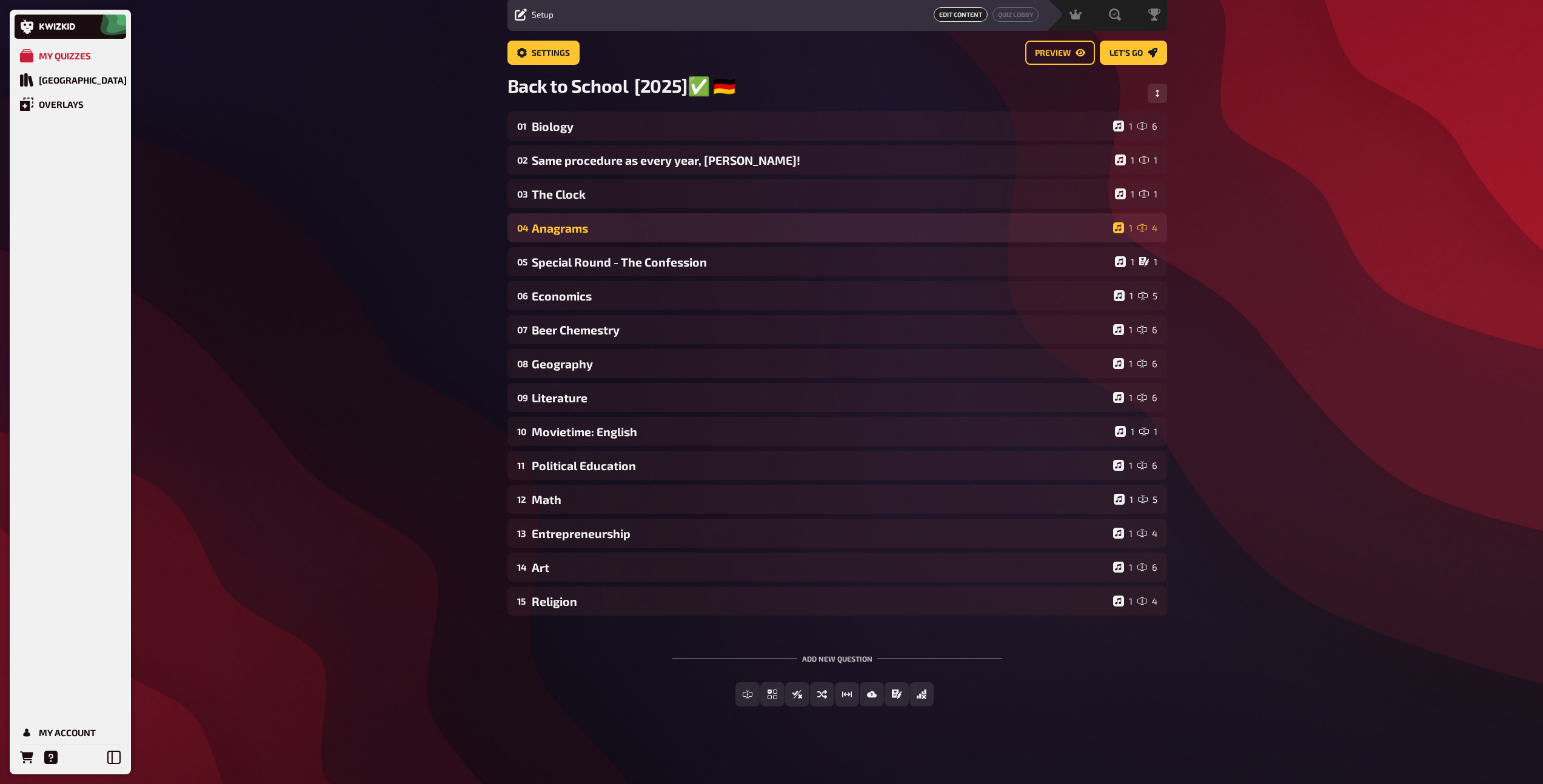
click at [600, 237] on div "04 Anagrams 1 4" at bounding box center [837, 228] width 659 height 29
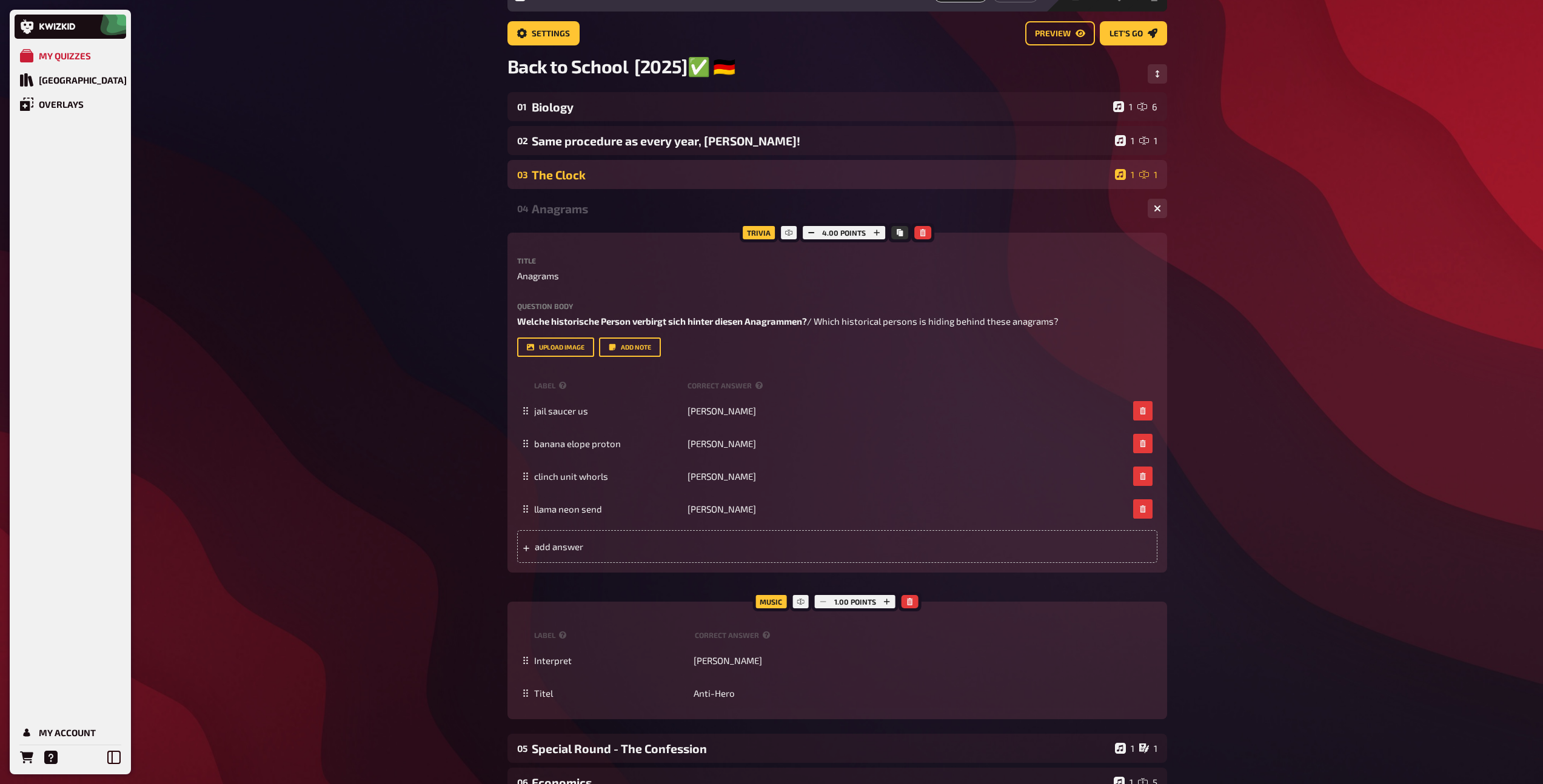
click at [602, 186] on div "03 The Clock 1 1" at bounding box center [837, 174] width 659 height 29
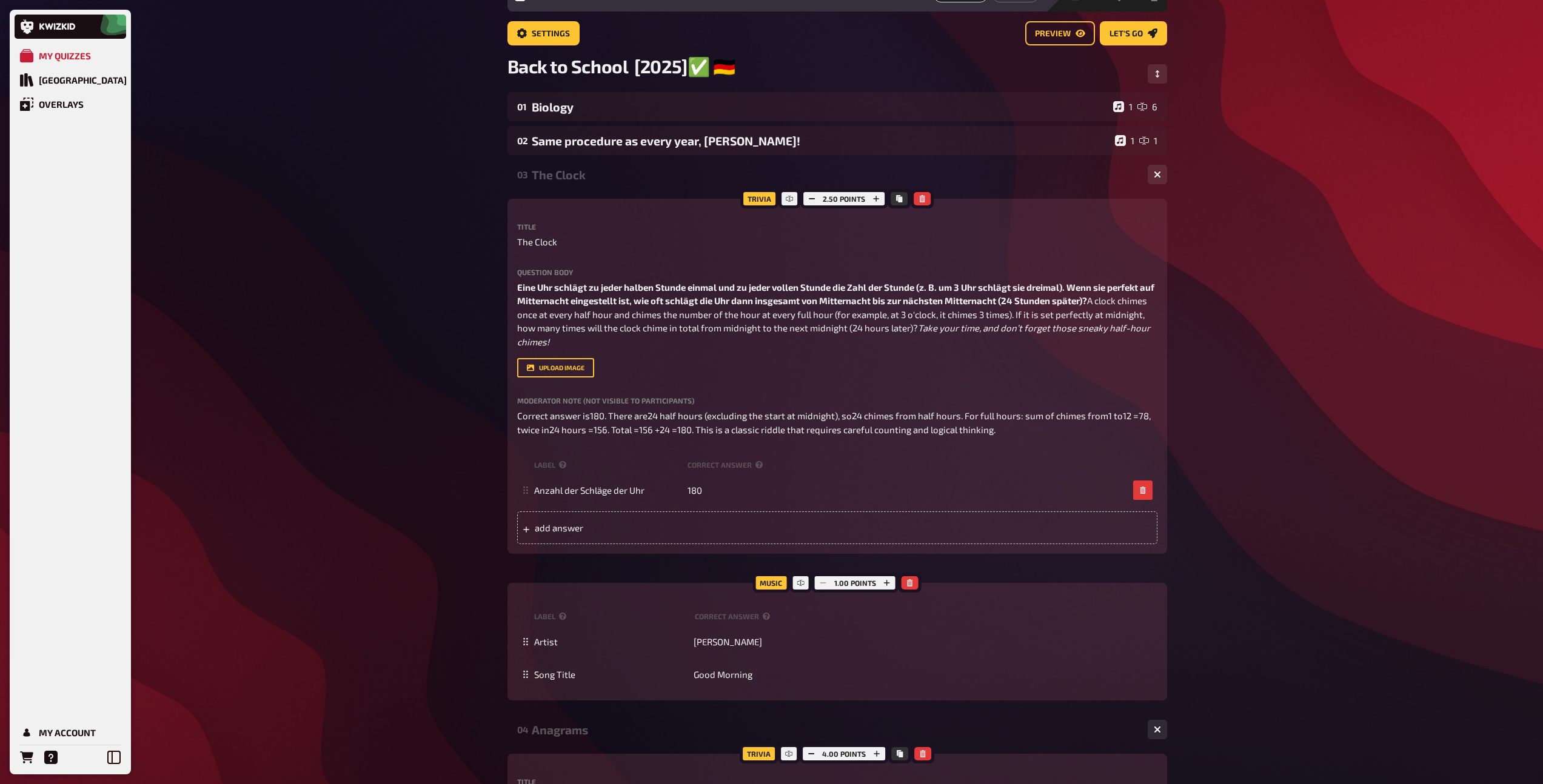
click at [593, 179] on div "The Clock" at bounding box center [835, 174] width 606 height 14
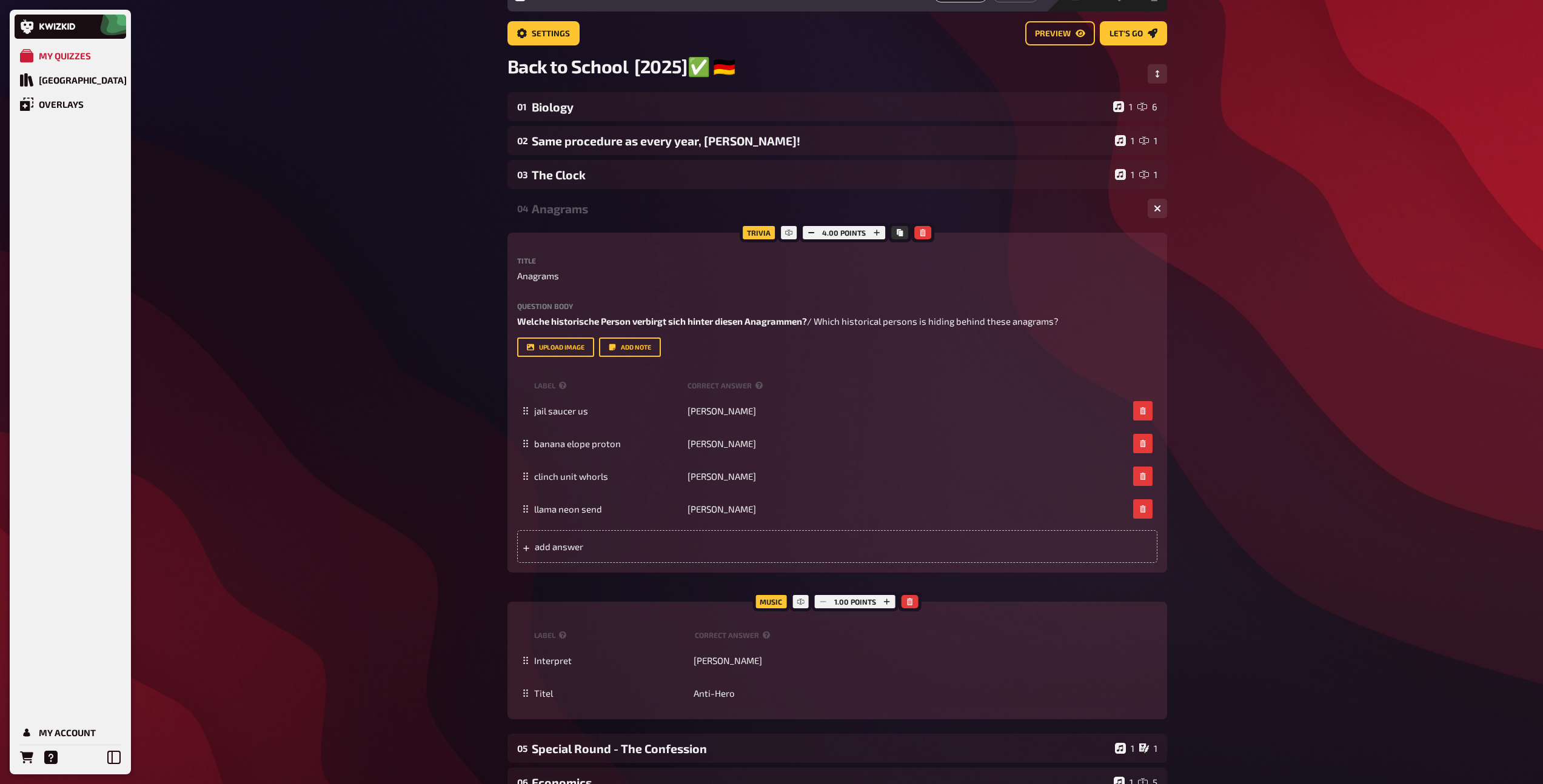
click at [587, 213] on div "Anagrams" at bounding box center [835, 208] width 606 height 14
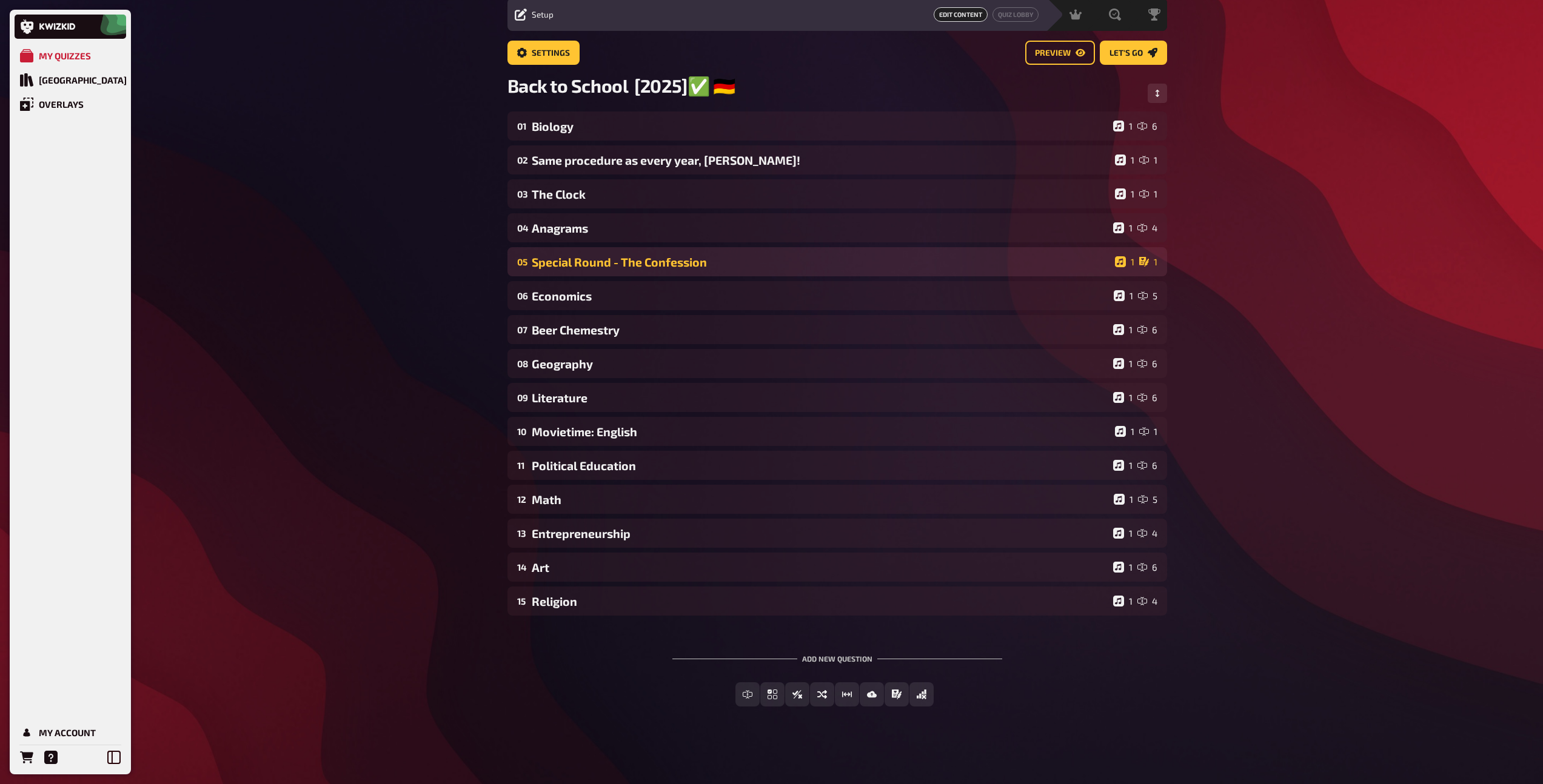
click at [588, 263] on div "Special Round - The Confession" at bounding box center [820, 261] width 578 height 14
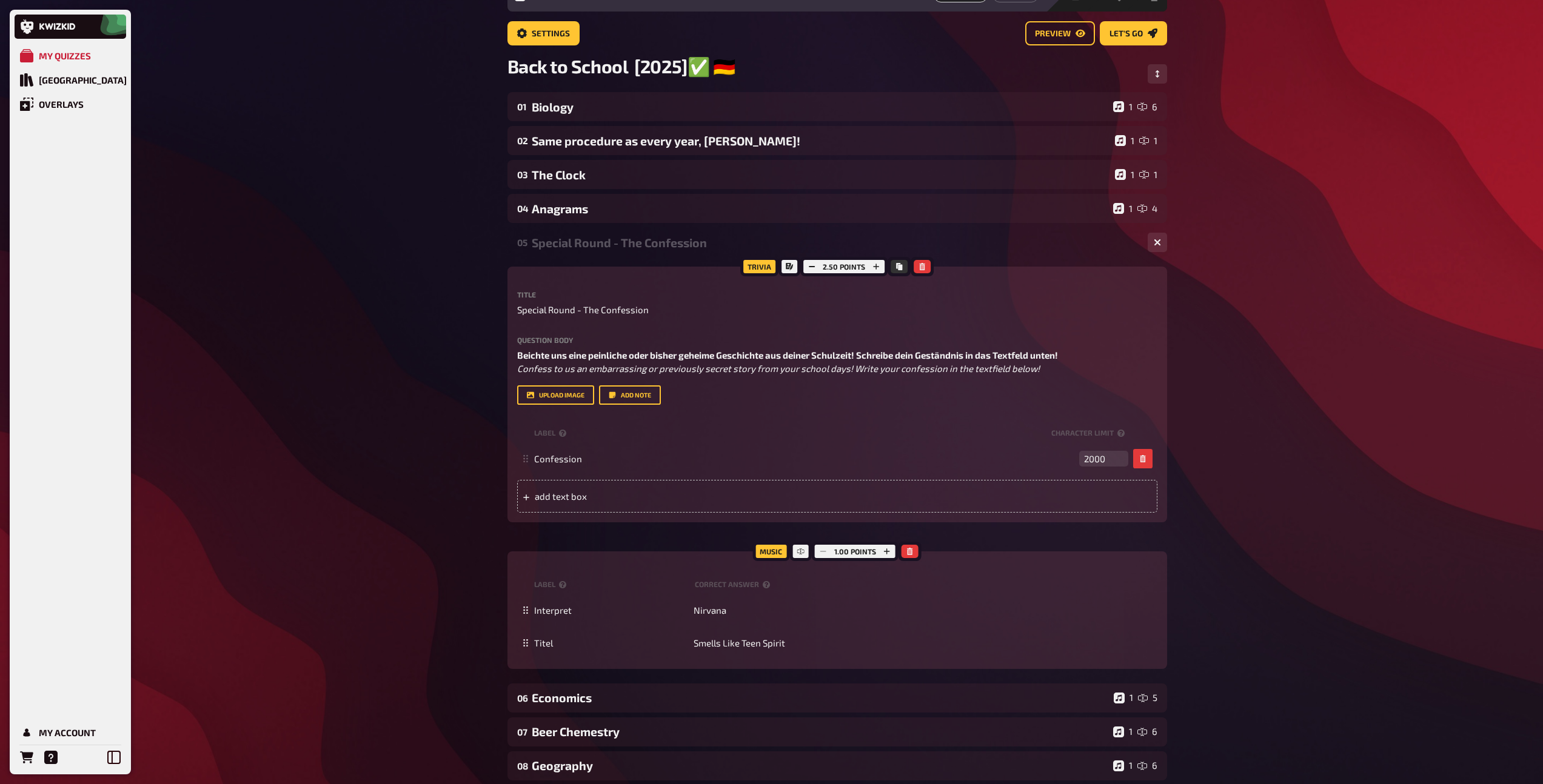
click at [590, 253] on div "05 Special Round - The Confession 1 1" at bounding box center [837, 242] width 659 height 29
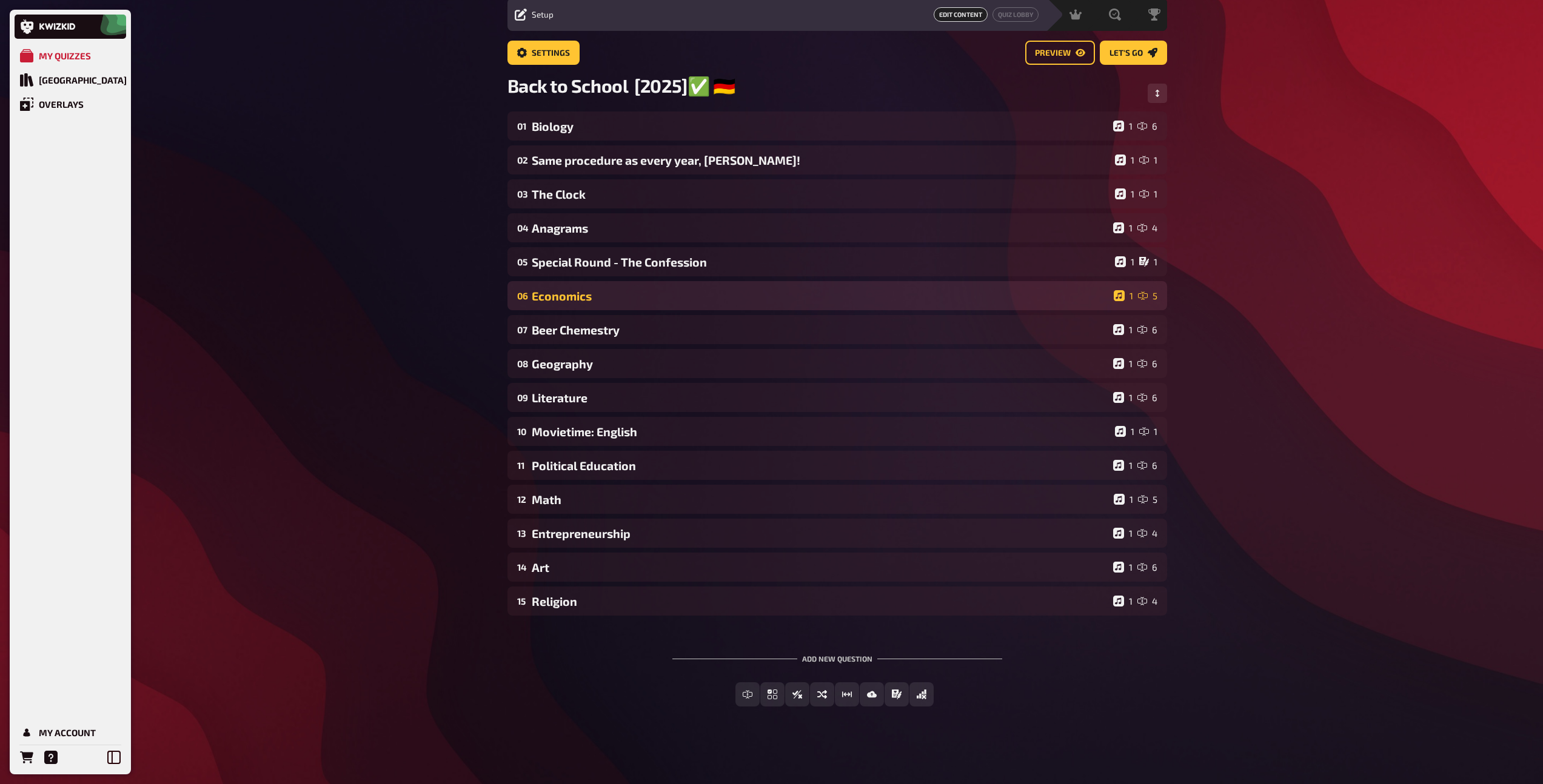
click at [586, 302] on div "06 Economics 1 5" at bounding box center [837, 296] width 659 height 29
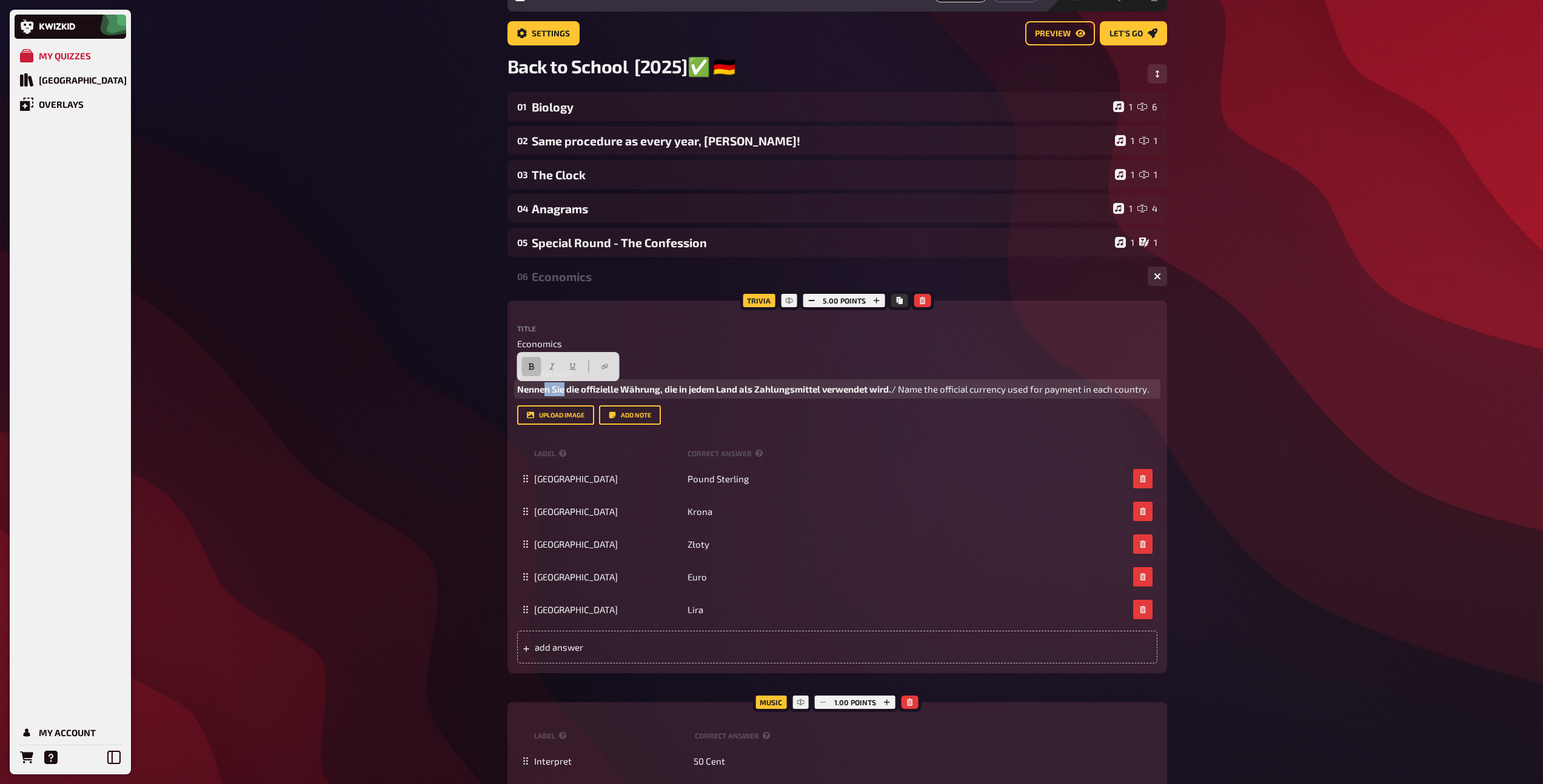
drag, startPoint x: 565, startPoint y: 390, endPoint x: 546, endPoint y: 389, distance: 19.0
click at [546, 389] on span "Nennen Sie die offizielle Währung, die in jedem Land als Zahlungsmittel verwend…" at bounding box center [704, 388] width 374 height 11
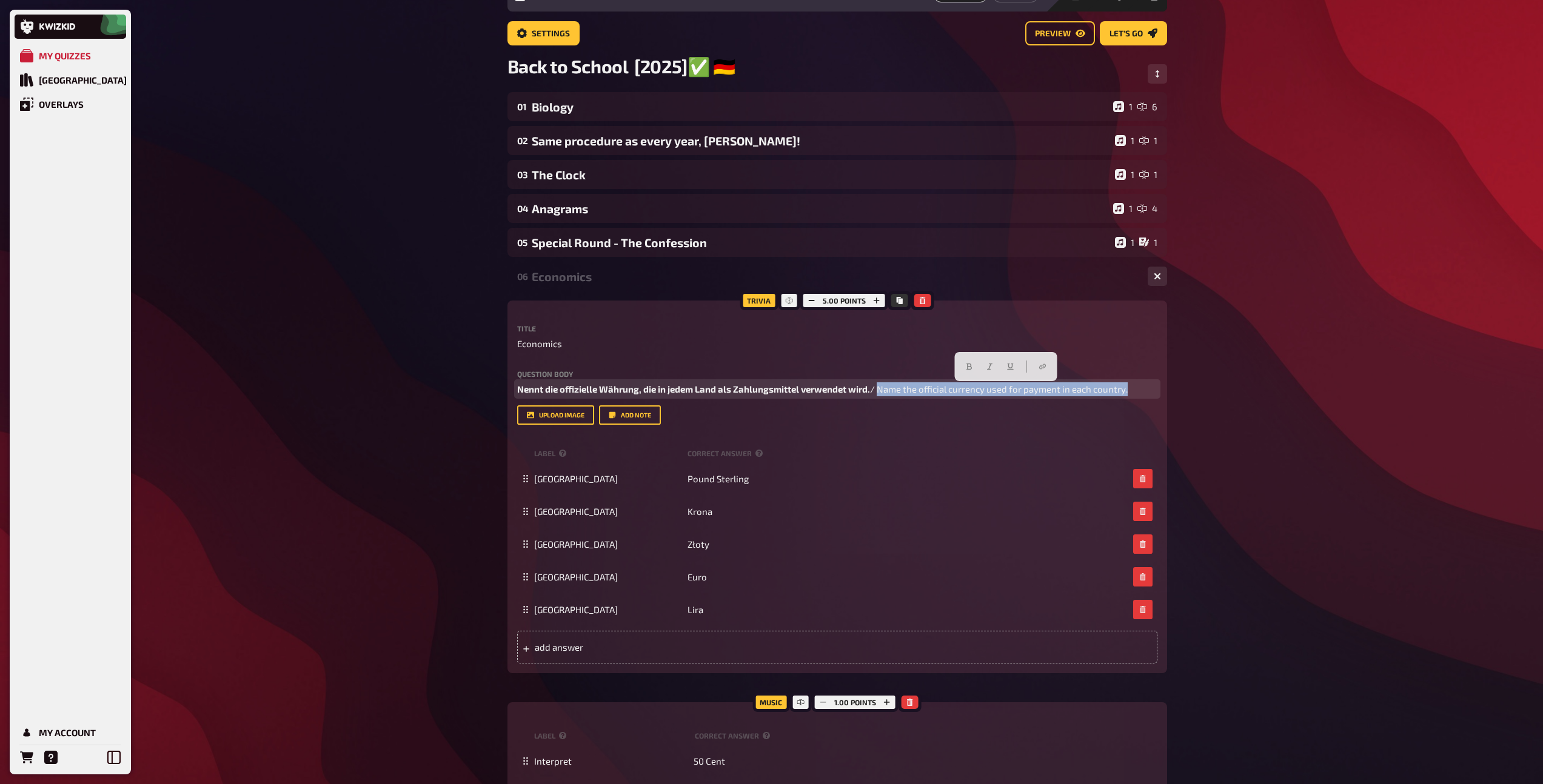
drag, startPoint x: 881, startPoint y: 389, endPoint x: 1122, endPoint y: 399, distance: 241.2
click at [1122, 399] on div "Question body Nennt die offizielle Währung, die in jedem Land als Zahlungsmitte…" at bounding box center [837, 398] width 640 height 55
click at [989, 370] on button "button" at bounding box center [989, 366] width 19 height 19
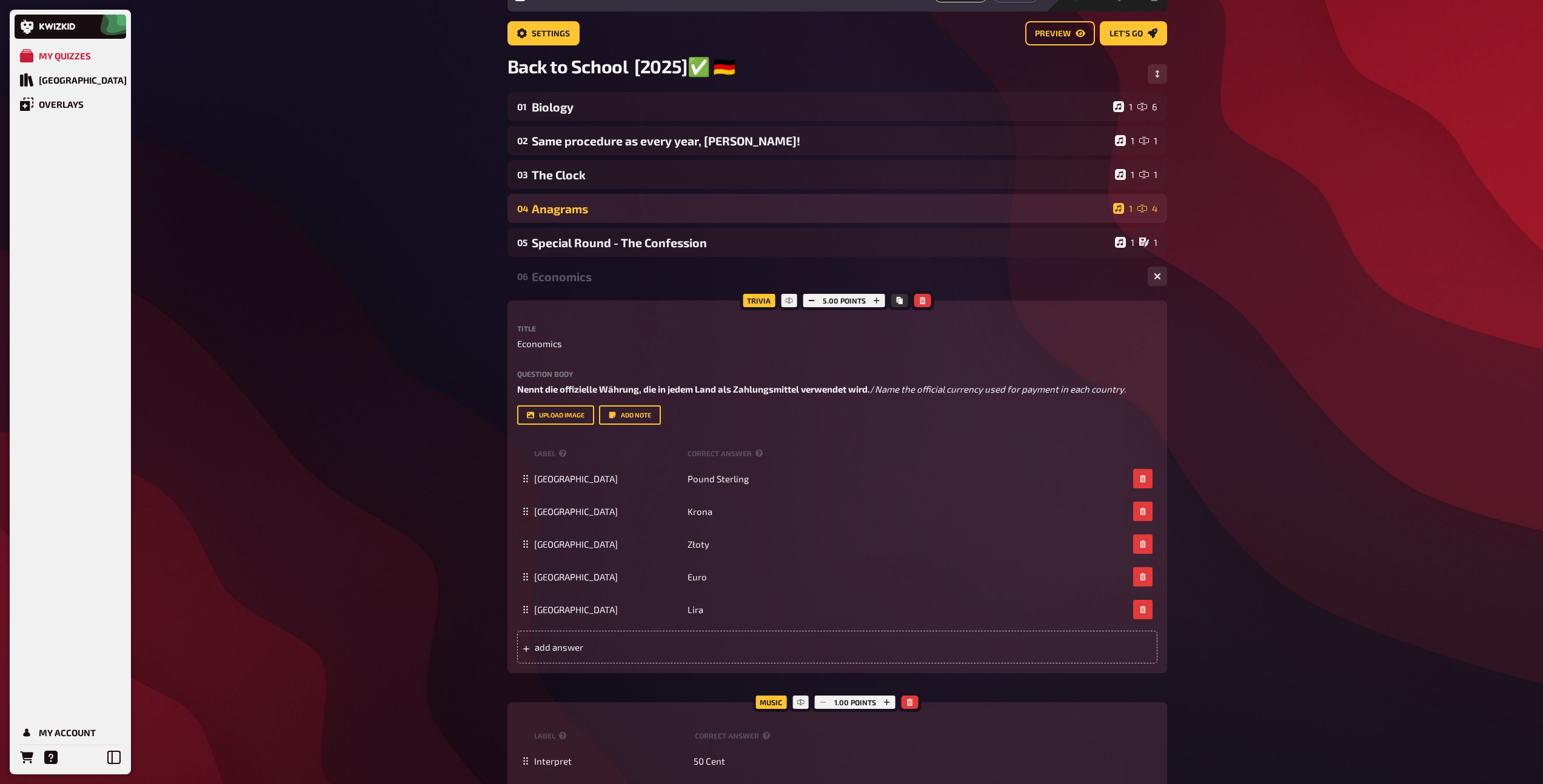
click at [622, 198] on div "04 Anagrams 1 4" at bounding box center [837, 208] width 659 height 29
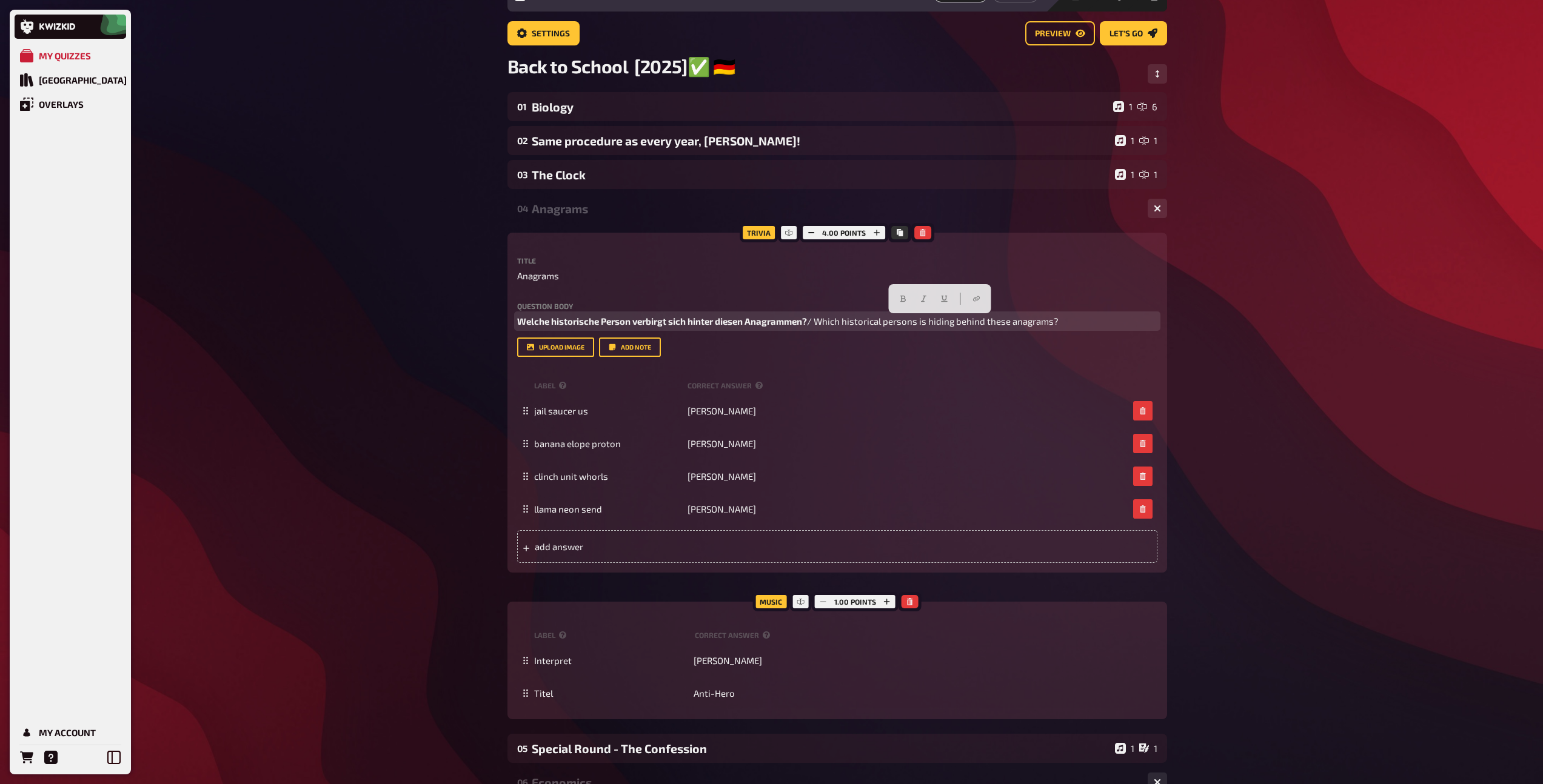
drag, startPoint x: 1082, startPoint y: 323, endPoint x: 820, endPoint y: 322, distance: 262.0
click at [820, 322] on p "Welche historische Person verbirgt sich hinter diesen Anagrammen? / Which histo…" at bounding box center [837, 321] width 640 height 14
click at [931, 299] on button "button" at bounding box center [923, 299] width 19 height 19
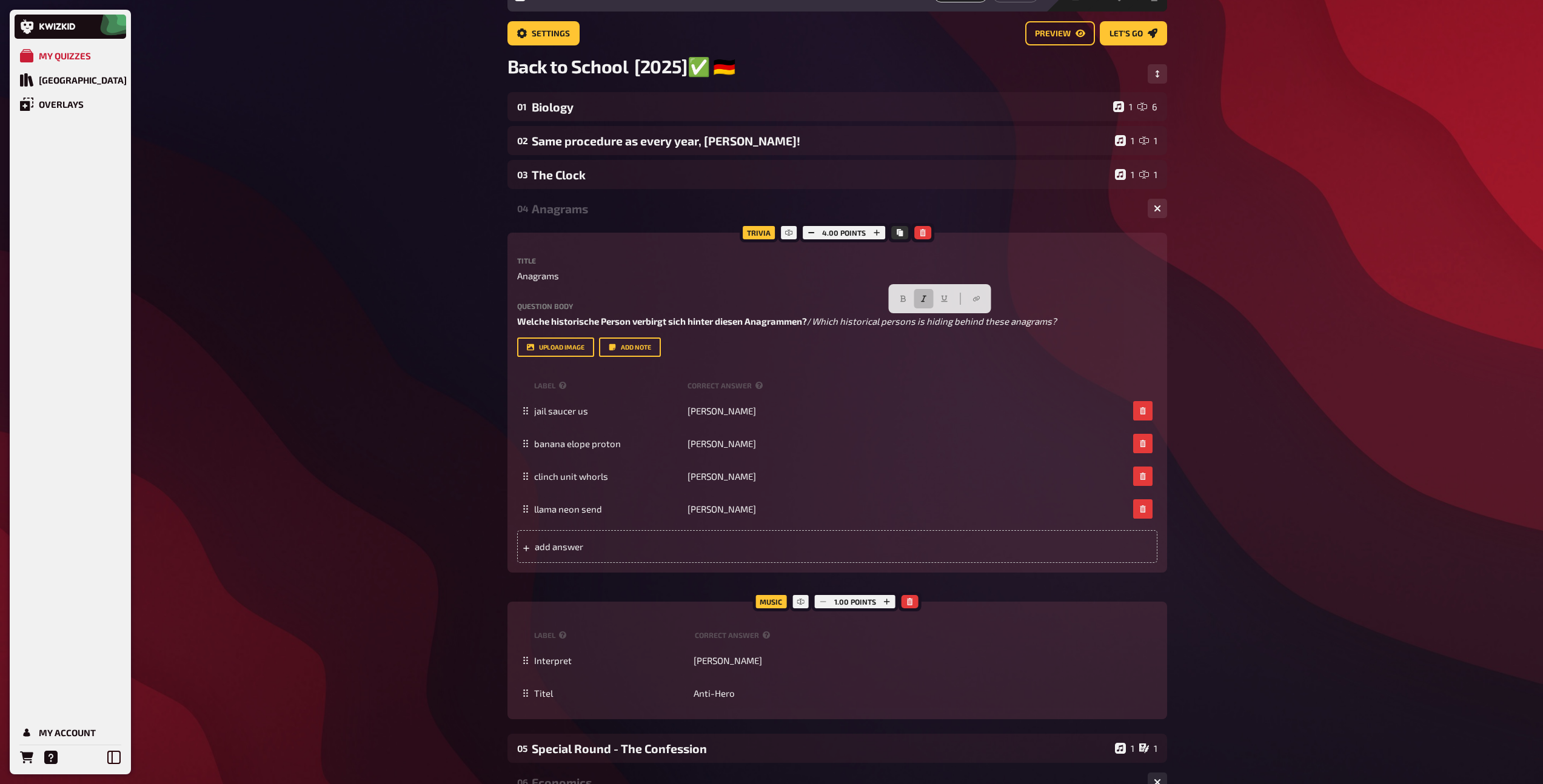
click at [639, 207] on div "Anagrams" at bounding box center [835, 208] width 606 height 14
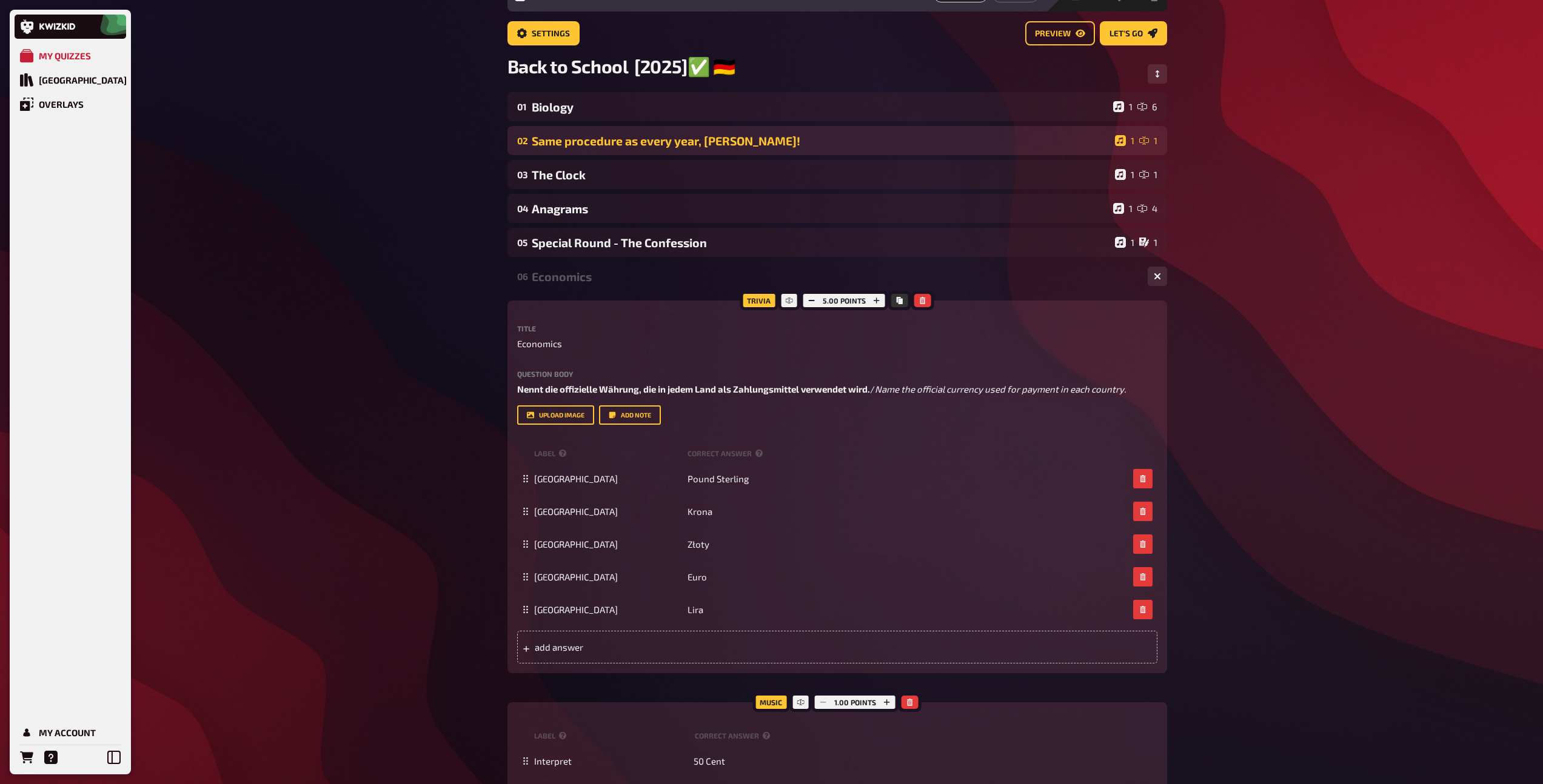
click at [634, 129] on div "02 Same procedure as every year, James! 1 1" at bounding box center [837, 141] width 659 height 29
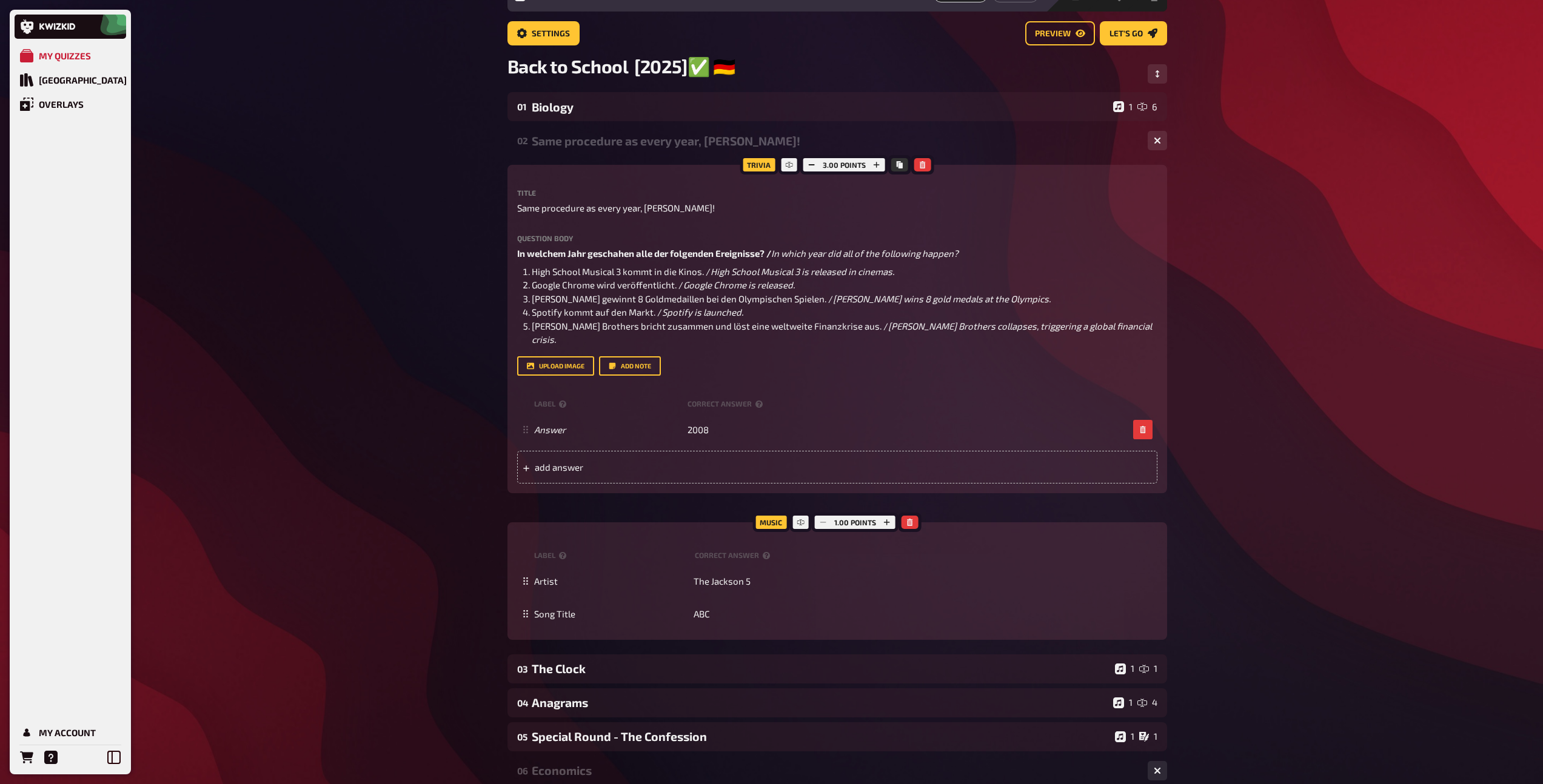
click at [639, 113] on div "Biology" at bounding box center [820, 106] width 576 height 14
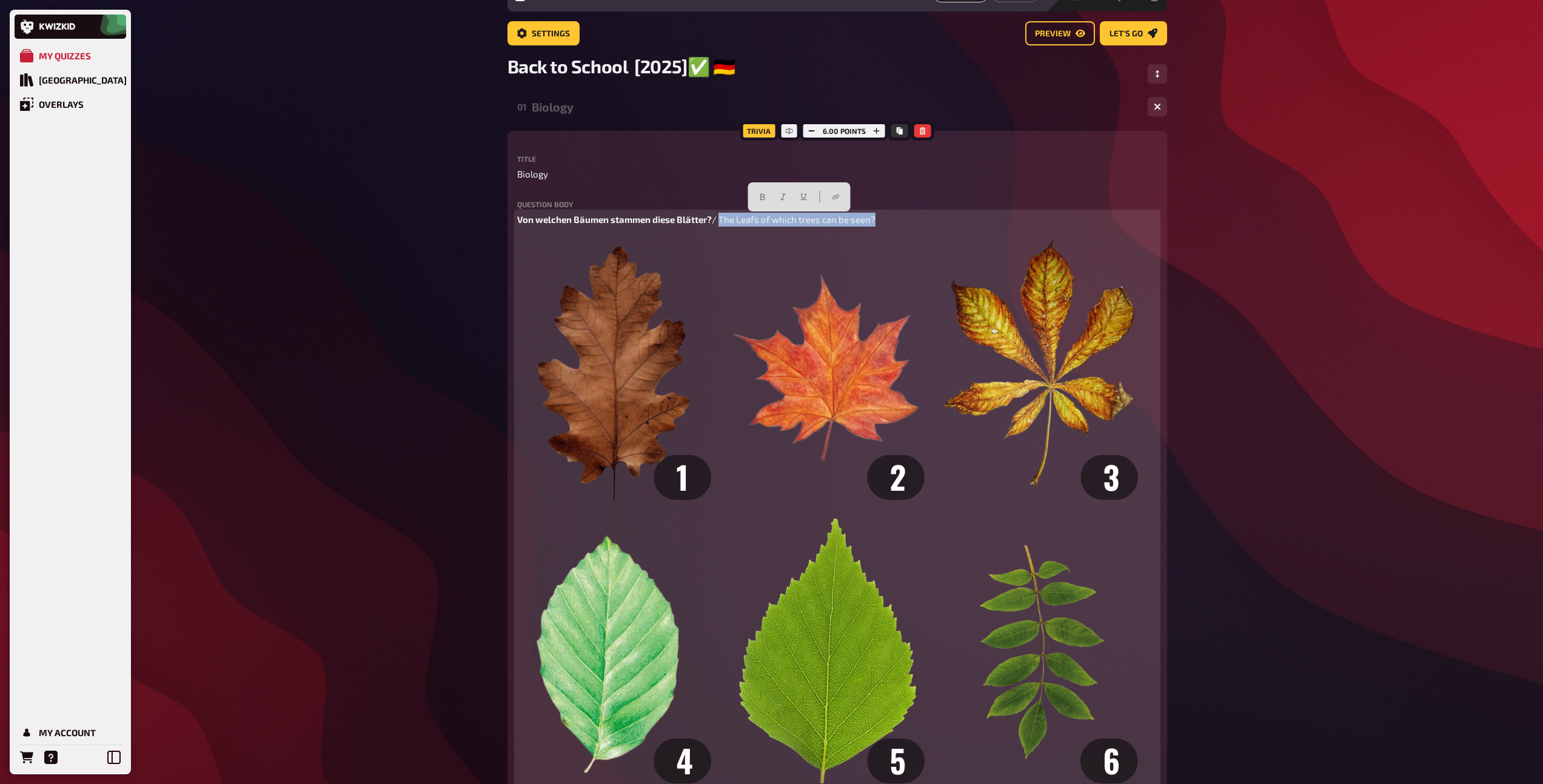
drag, startPoint x: 885, startPoint y: 223, endPoint x: 723, endPoint y: 224, distance: 162.0
click at [723, 224] on p "Von welchen Bäumen stammen diese Blätter? / The Leafs of which trees can be see…" at bounding box center [837, 219] width 640 height 14
click at [786, 195] on icon "button" at bounding box center [782, 197] width 7 height 7
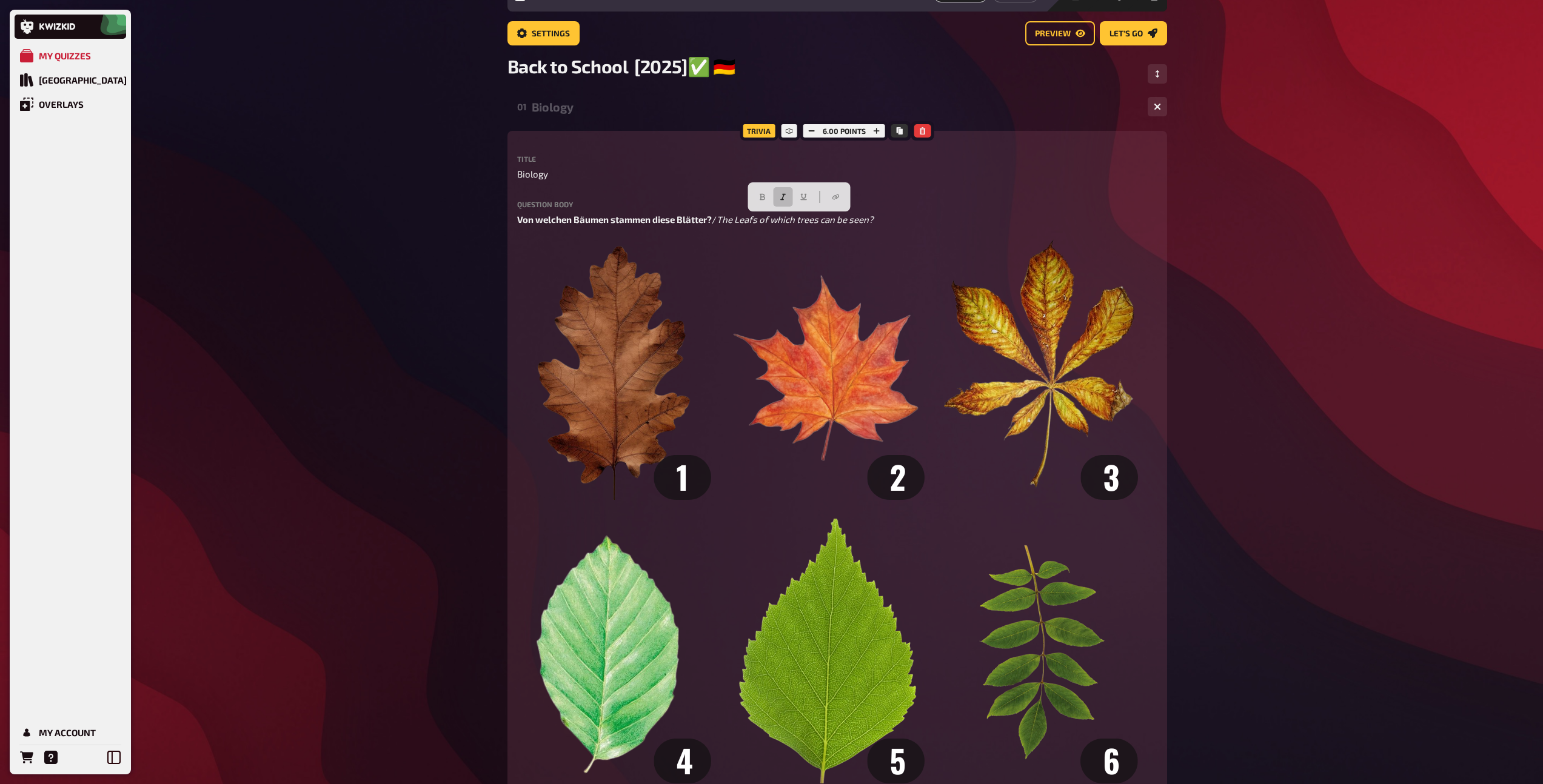
click at [598, 111] on div "Biology" at bounding box center [835, 106] width 606 height 14
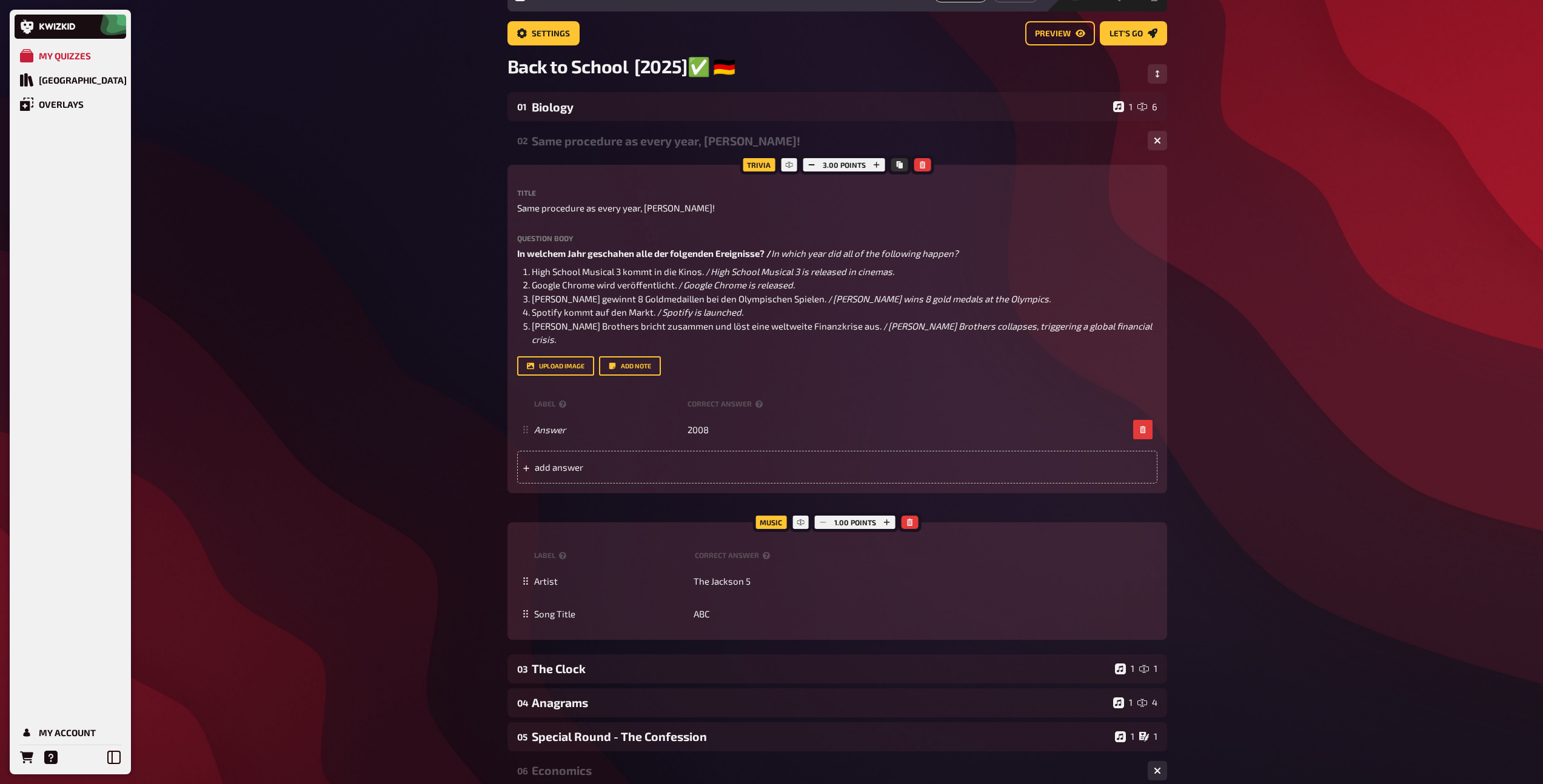
click at [598, 146] on div "Same procedure as every year, James!" at bounding box center [835, 140] width 606 height 14
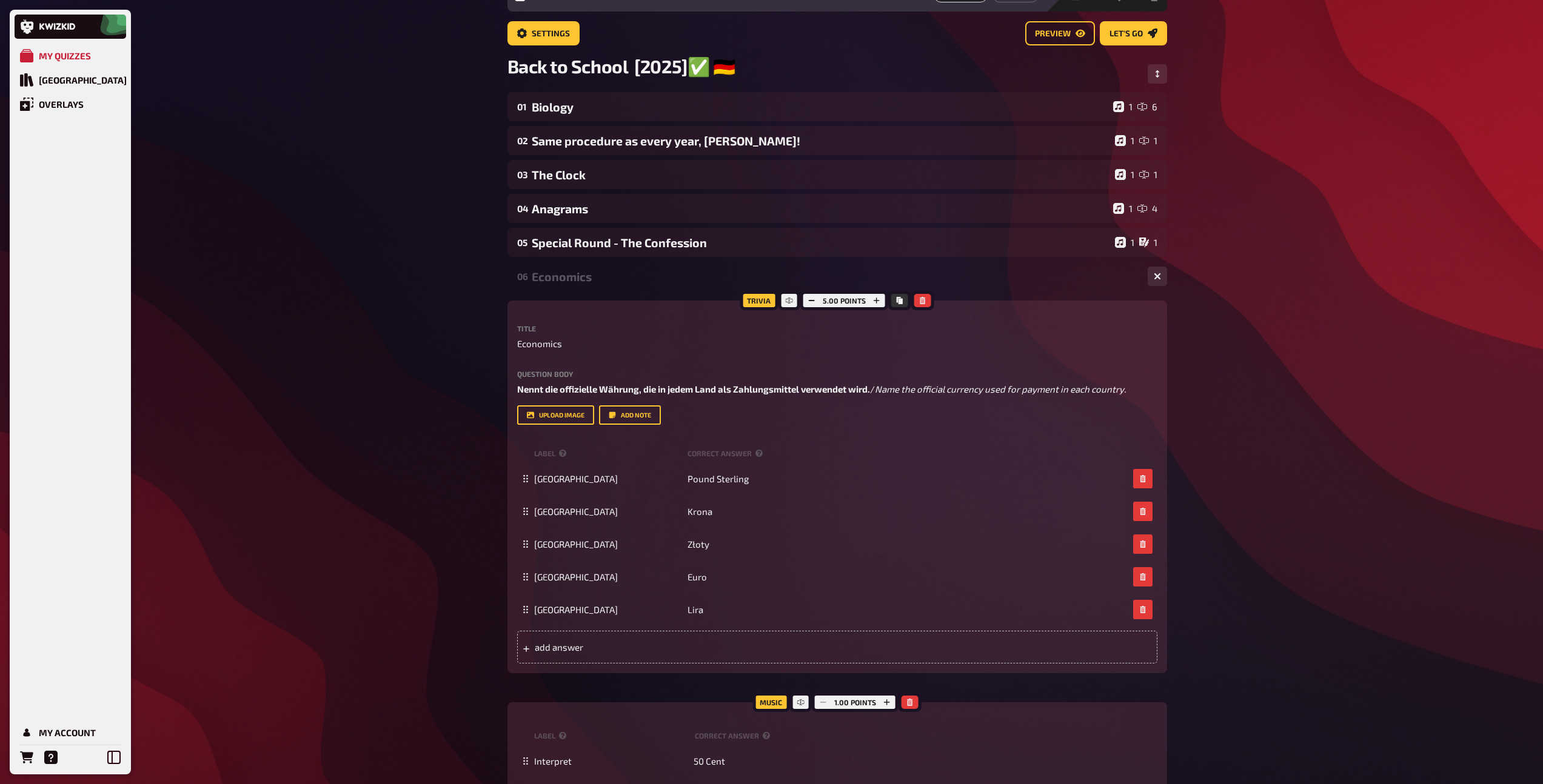
click at [596, 281] on div "Economics" at bounding box center [835, 276] width 606 height 14
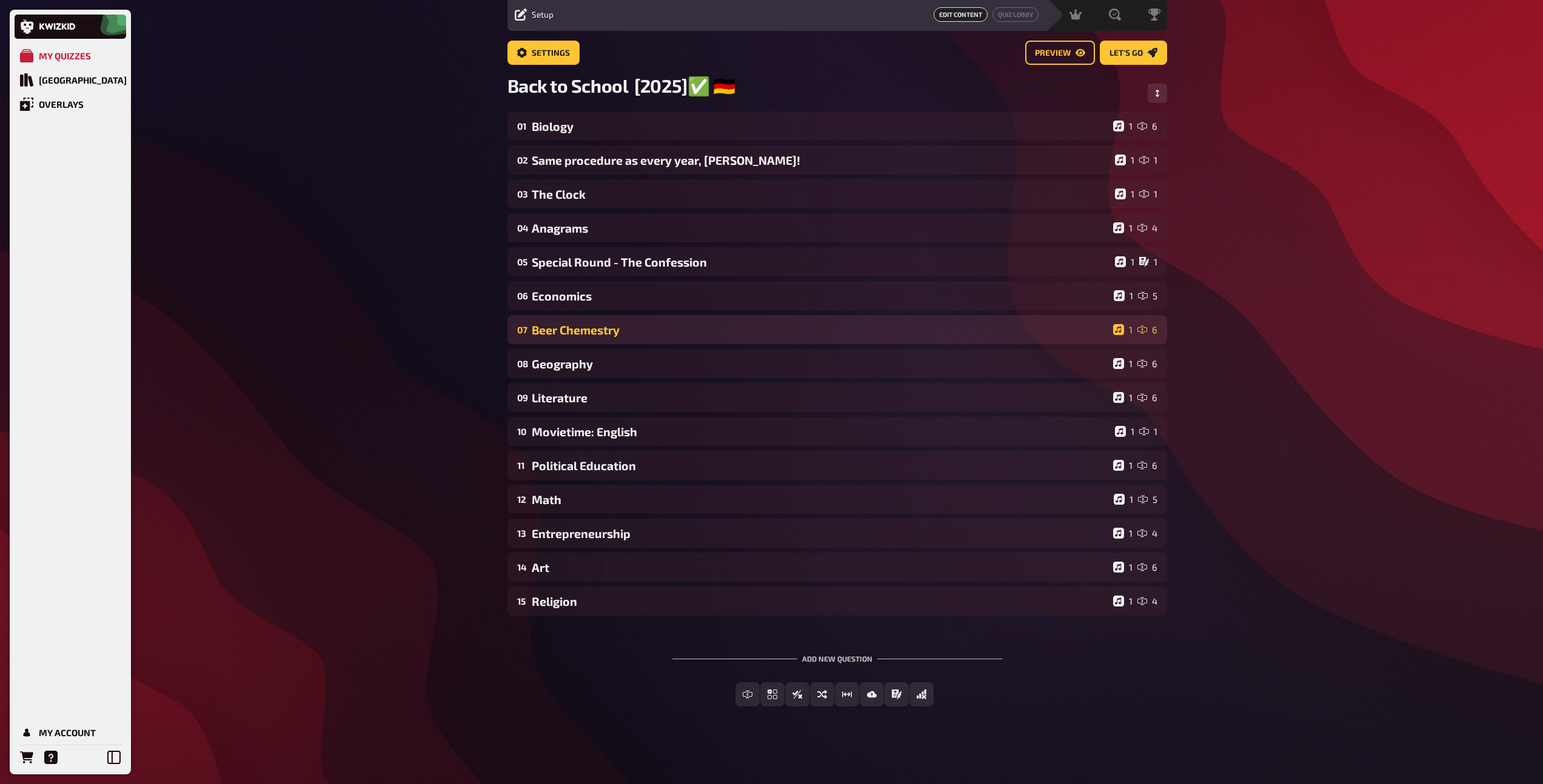
click at [596, 335] on div "Beer Chemestry" at bounding box center [820, 330] width 576 height 14
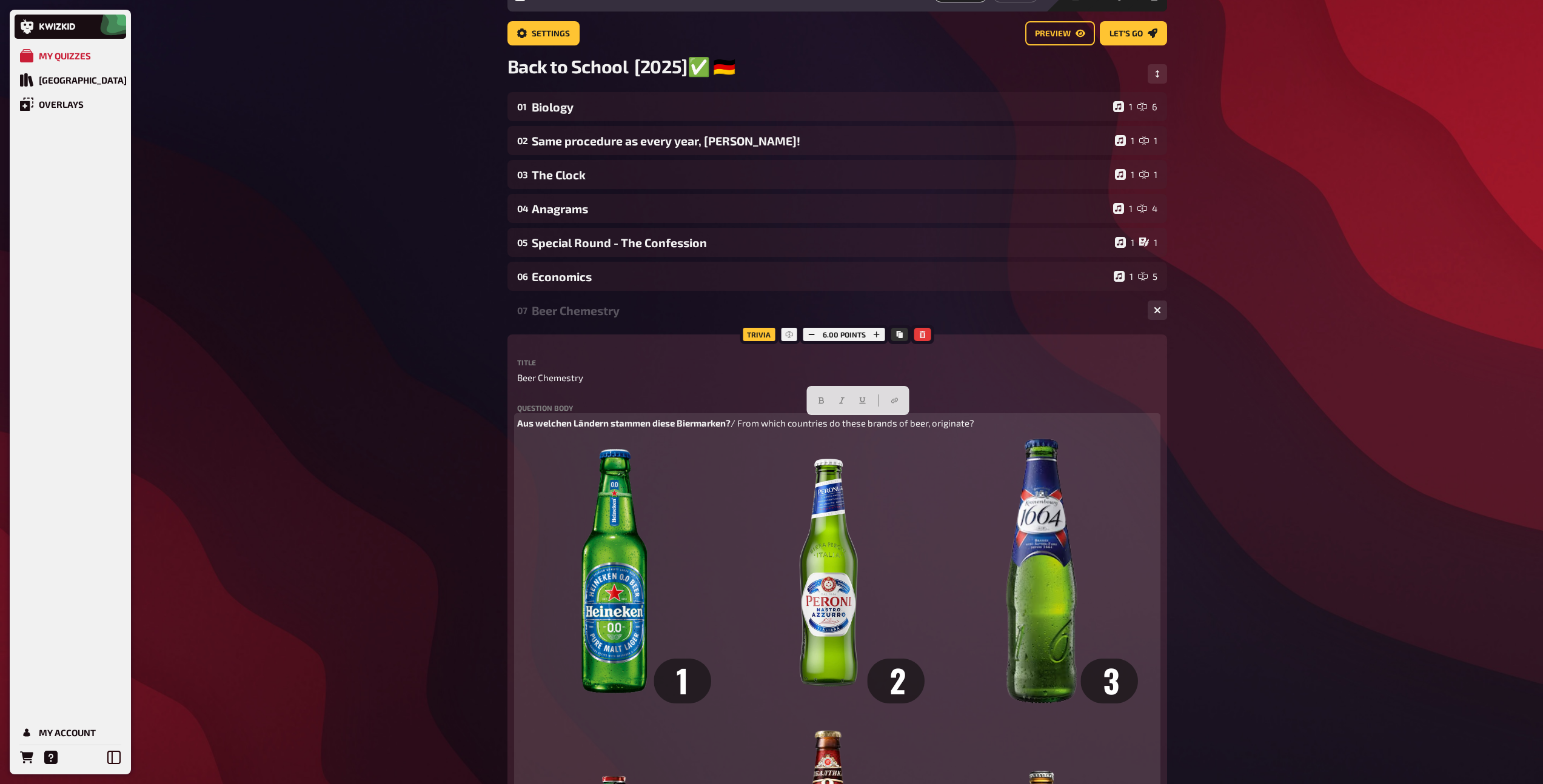
drag, startPoint x: 974, startPoint y: 426, endPoint x: 741, endPoint y: 424, distance: 233.0
click at [741, 424] on span "/ From which countries do these brands of beer, originate?" at bounding box center [852, 422] width 244 height 11
click at [843, 401] on icon "button" at bounding box center [841, 401] width 7 height 7
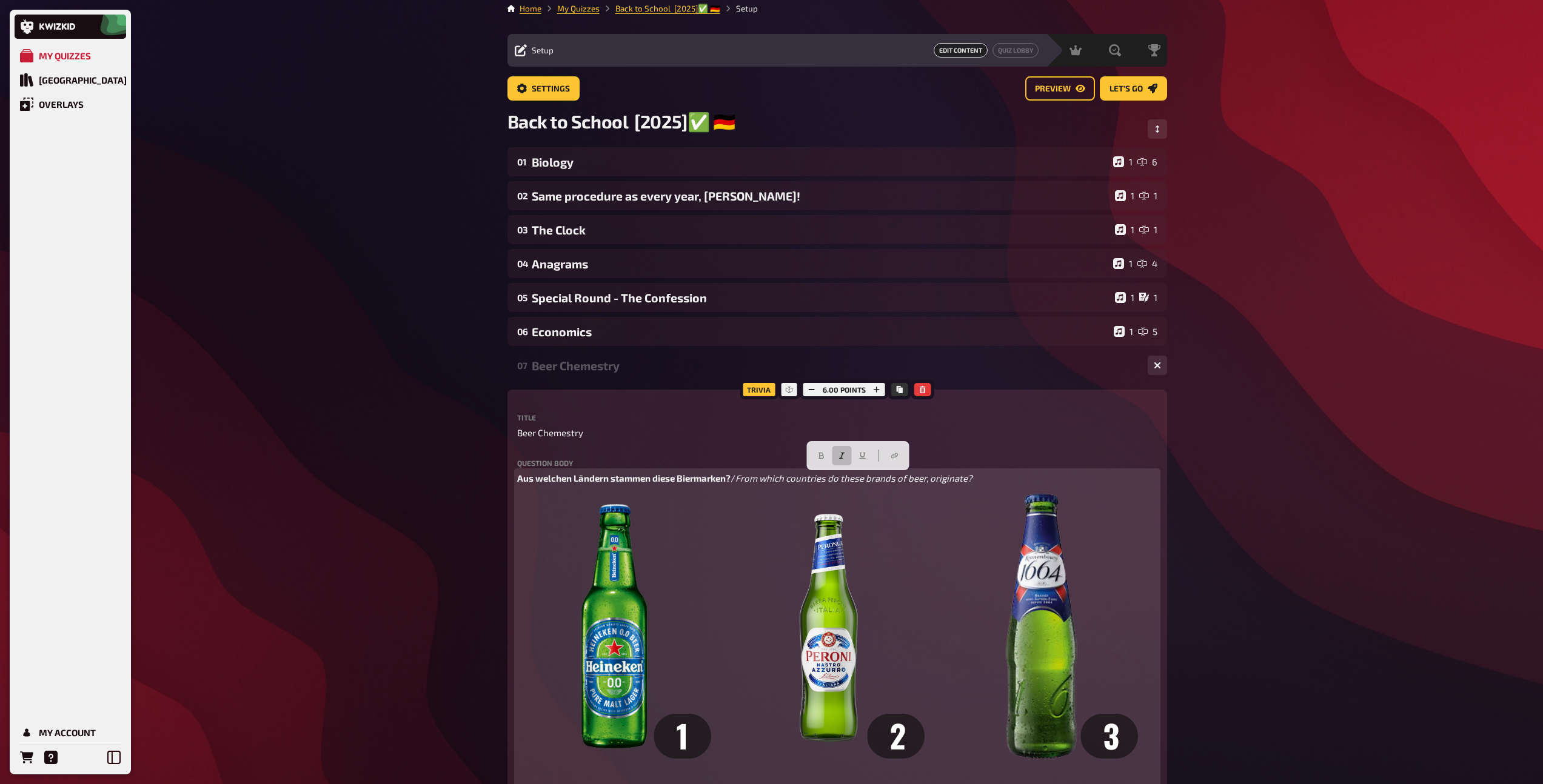
scroll to position [6, 0]
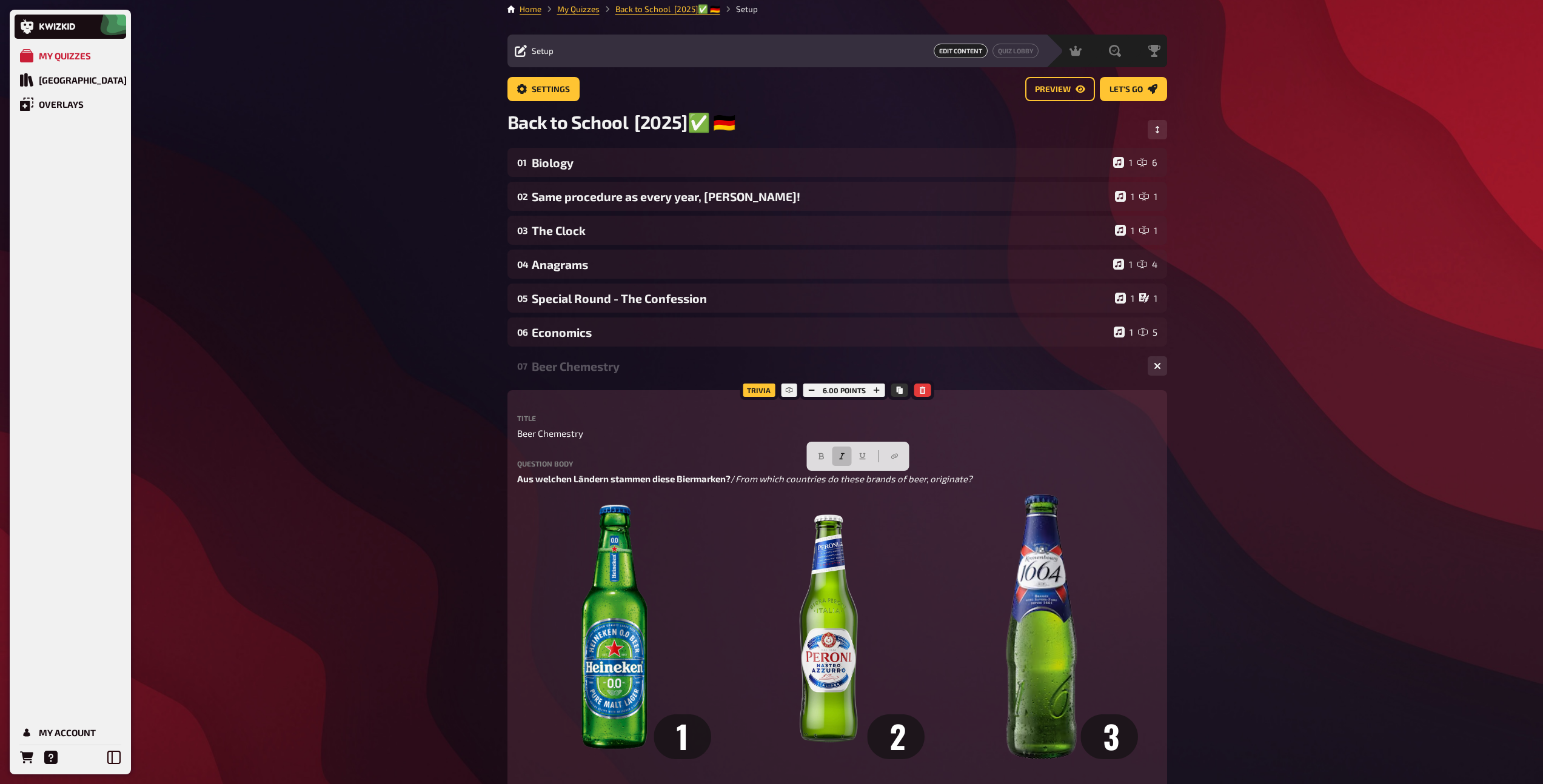
click at [608, 377] on div "07 Beer Chemestry 1 6" at bounding box center [837, 365] width 659 height 29
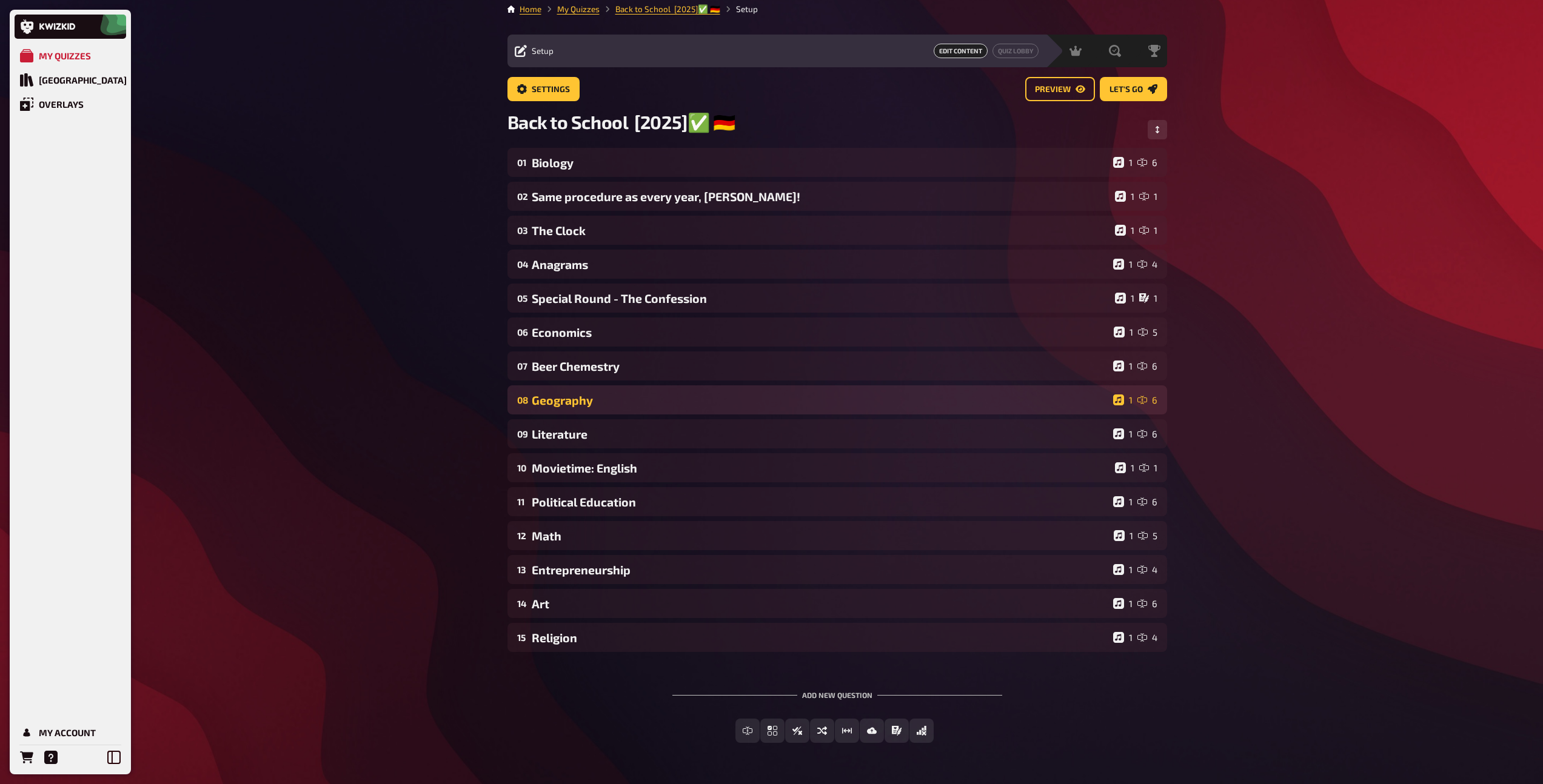
click at [600, 398] on div "Geography" at bounding box center [820, 400] width 576 height 14
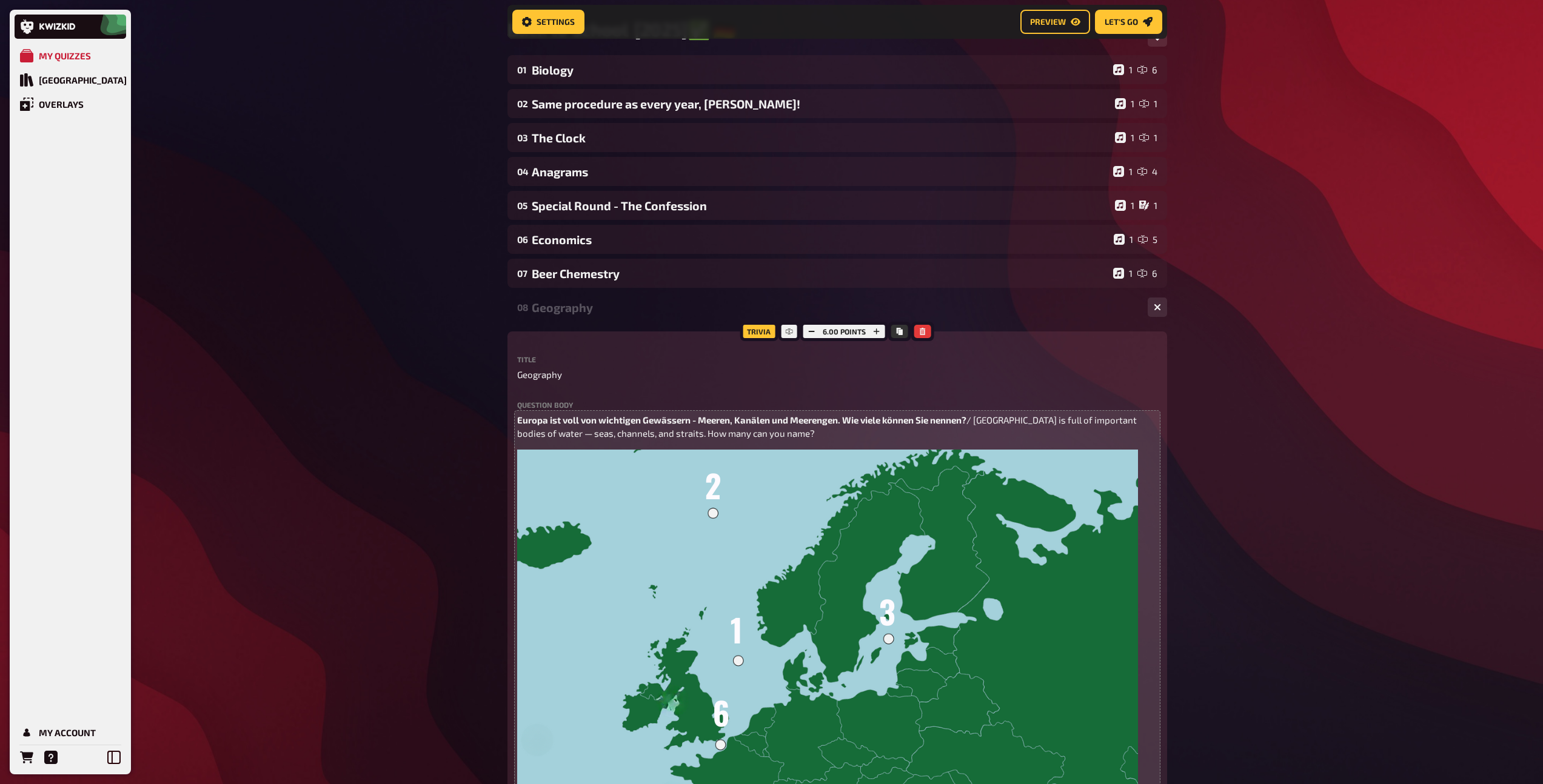
scroll to position [111, 0]
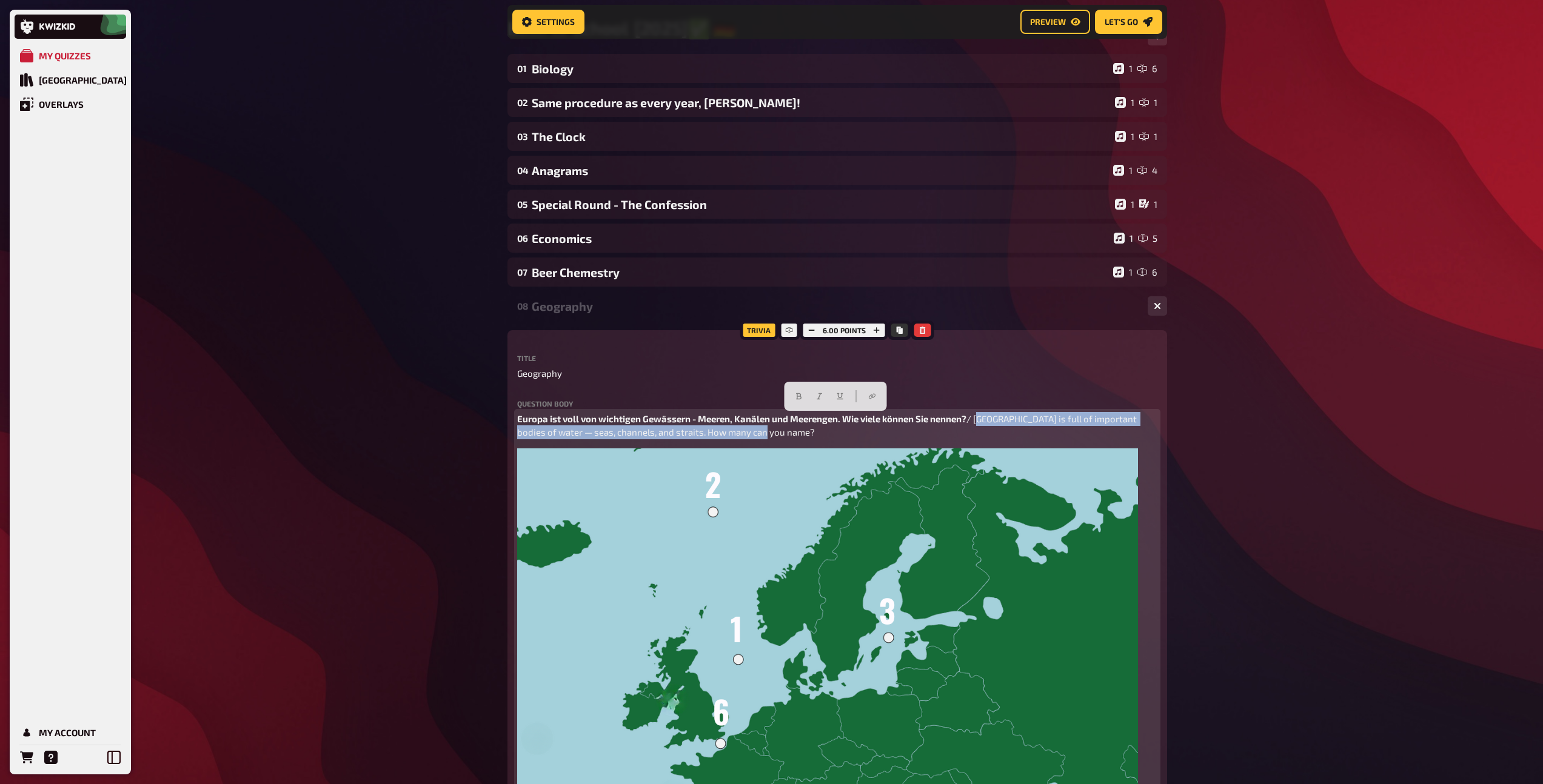
drag, startPoint x: 978, startPoint y: 421, endPoint x: 980, endPoint y: 433, distance: 12.2
click at [980, 433] on p "Europa ist voll von wichtigen Gewässern - Meeren, Kanälen und Meerengen. Wie vi…" at bounding box center [837, 426] width 640 height 27
click at [825, 393] on button "button" at bounding box center [819, 396] width 19 height 19
click at [770, 423] on span "Europa ist voll von wichtigen Gewässern - Meeren, Kanälen und Meerengen. Wie vi…" at bounding box center [741, 418] width 449 height 11
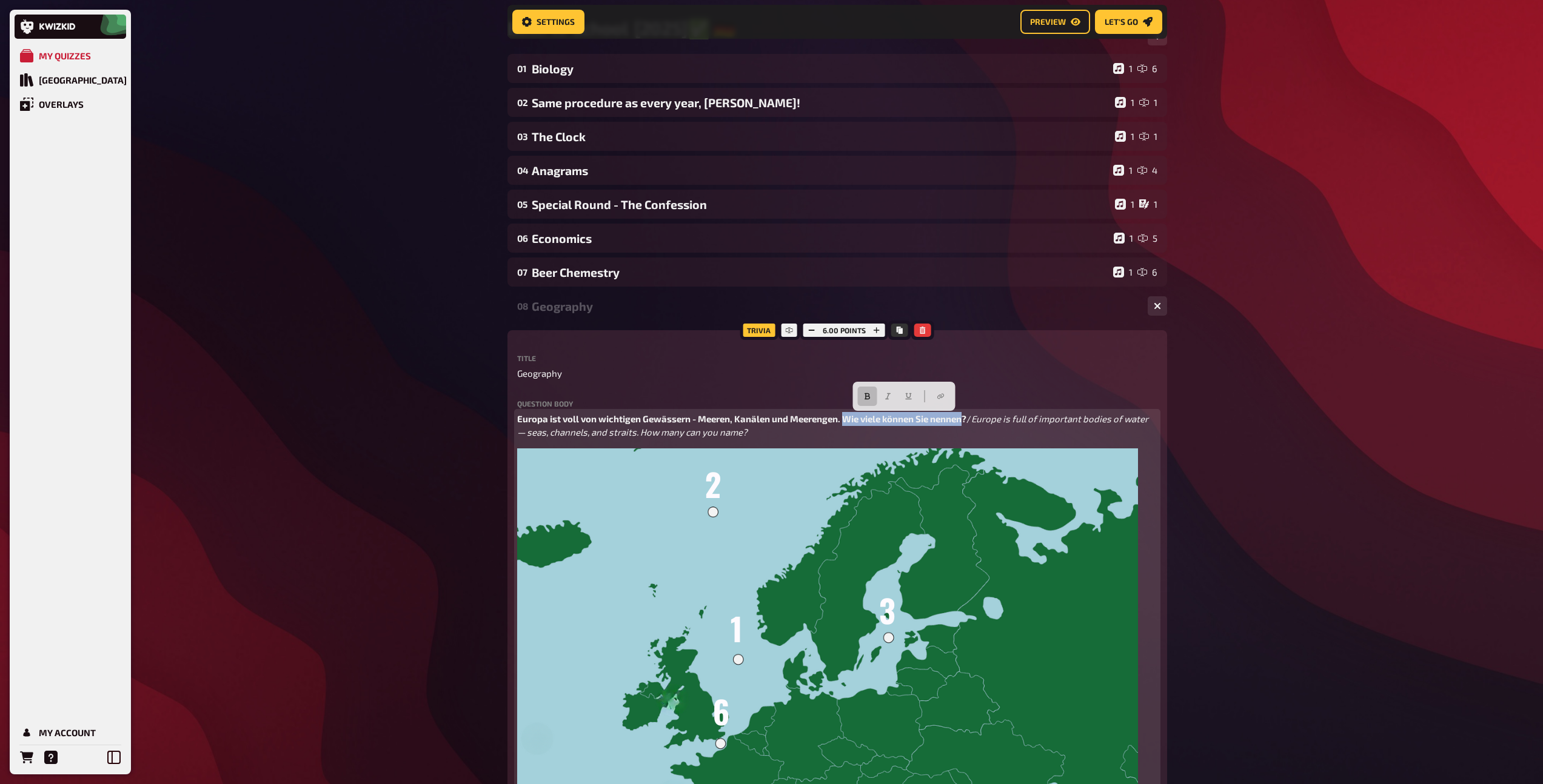
drag, startPoint x: 967, startPoint y: 419, endPoint x: 844, endPoint y: 421, distance: 123.0
click at [844, 421] on span "Europa ist voll von wichtigen Gewässern - Meeren, Kanälen und Meerengen. Wie vi…" at bounding box center [741, 418] width 449 height 11
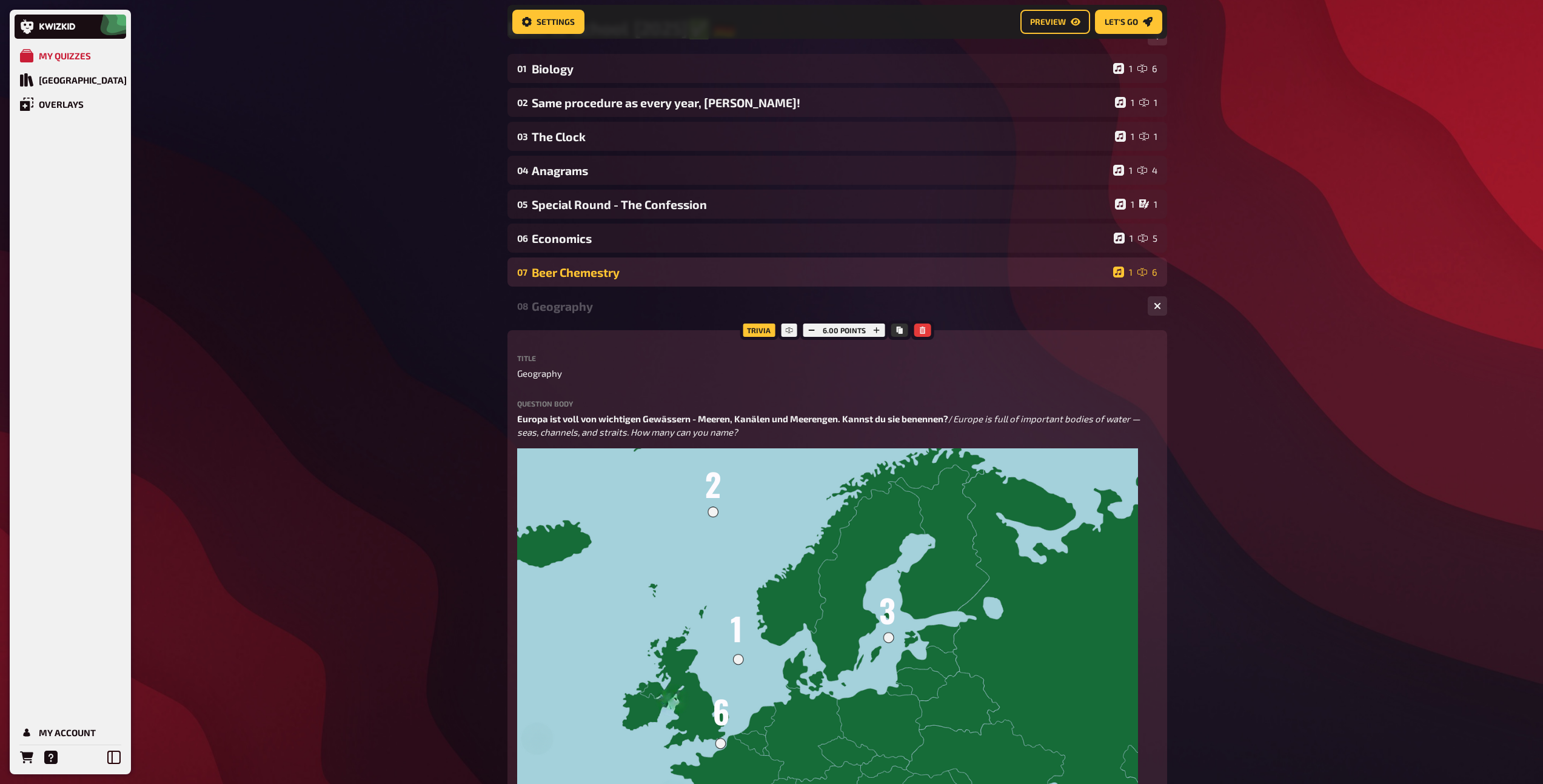
click at [637, 316] on div "08 Geography 1 6" at bounding box center [837, 306] width 659 height 29
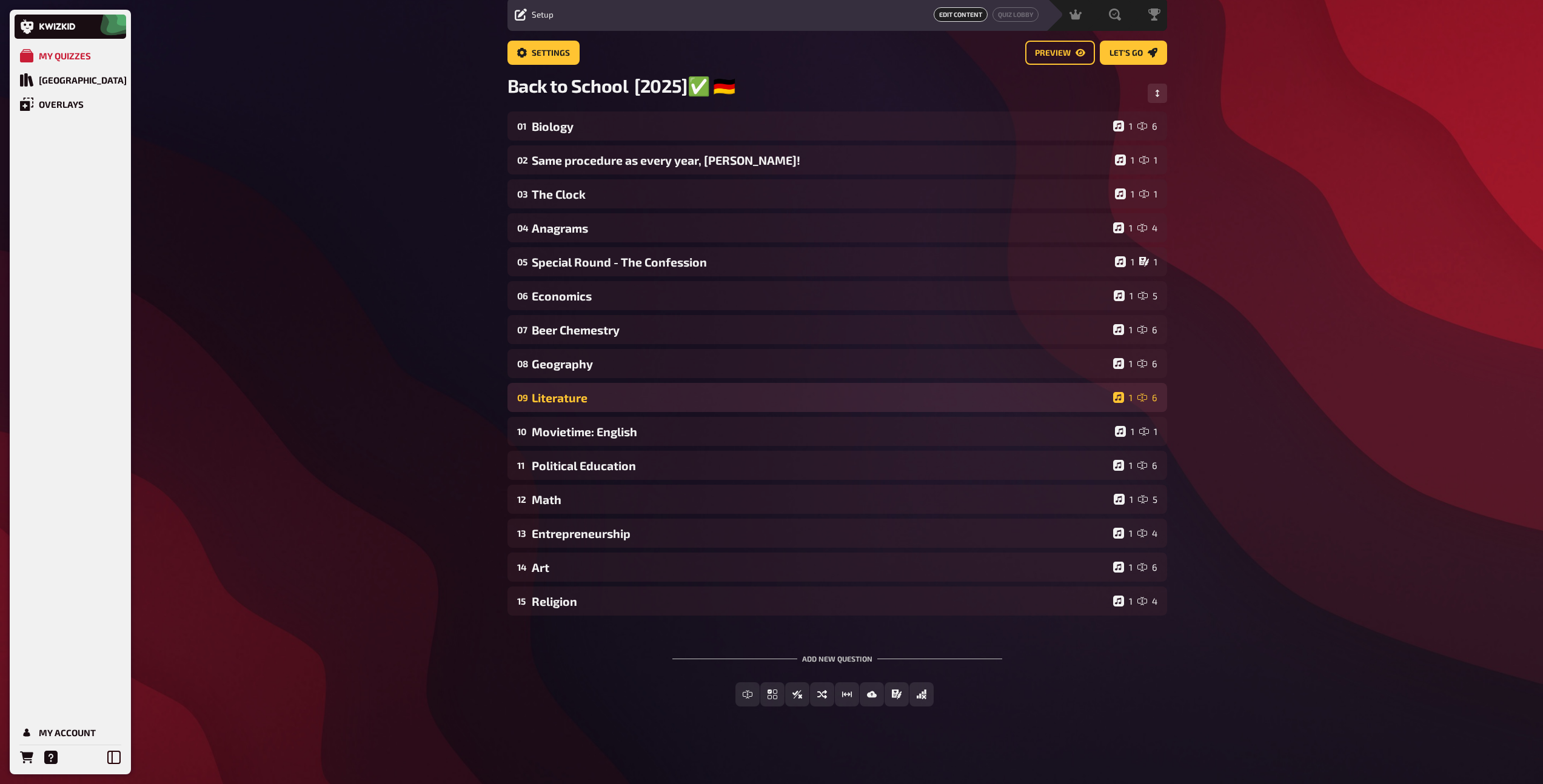
click at [616, 386] on div "09 Literature 1 6" at bounding box center [837, 397] width 659 height 29
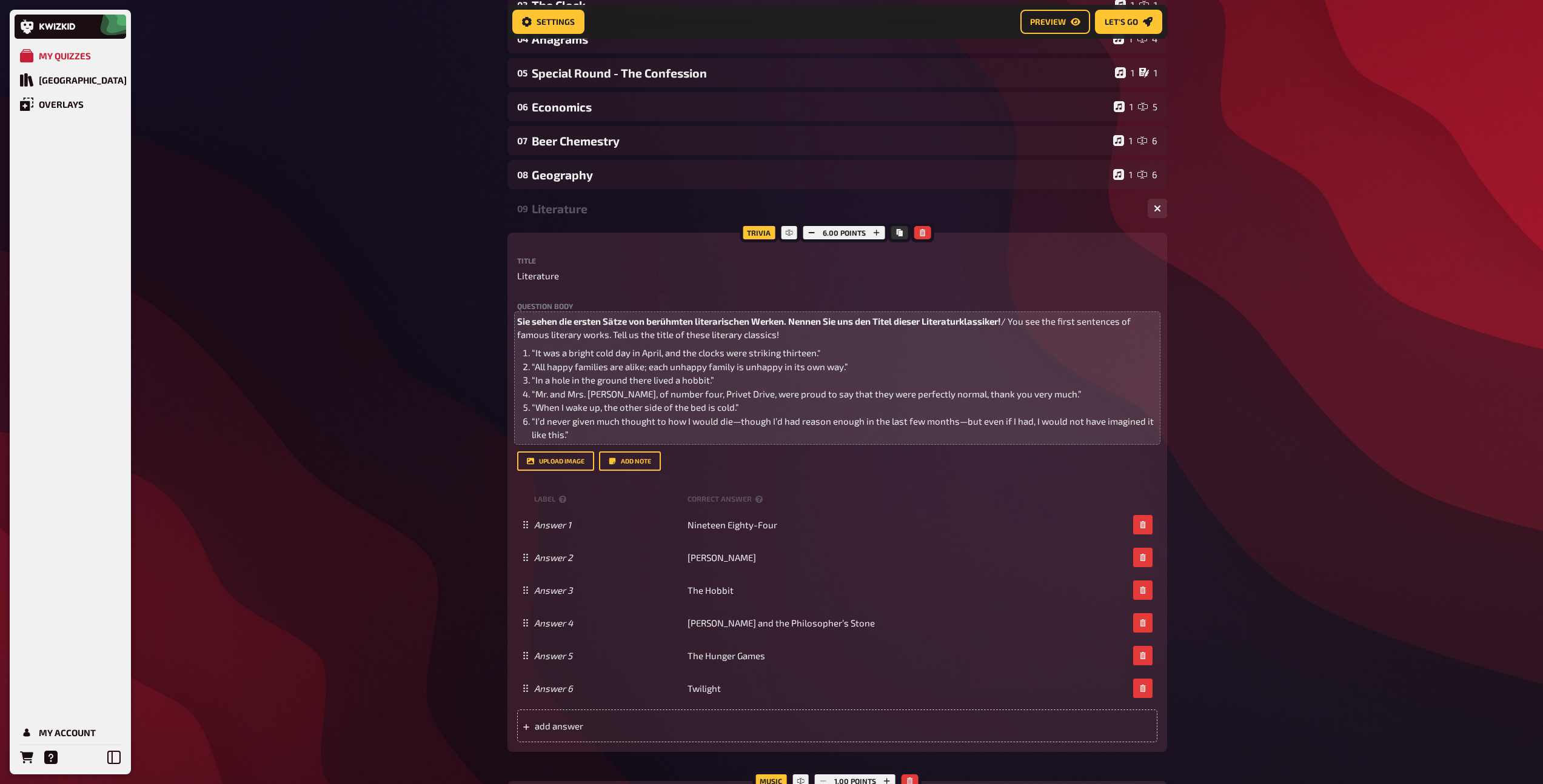
scroll to position [266, 0]
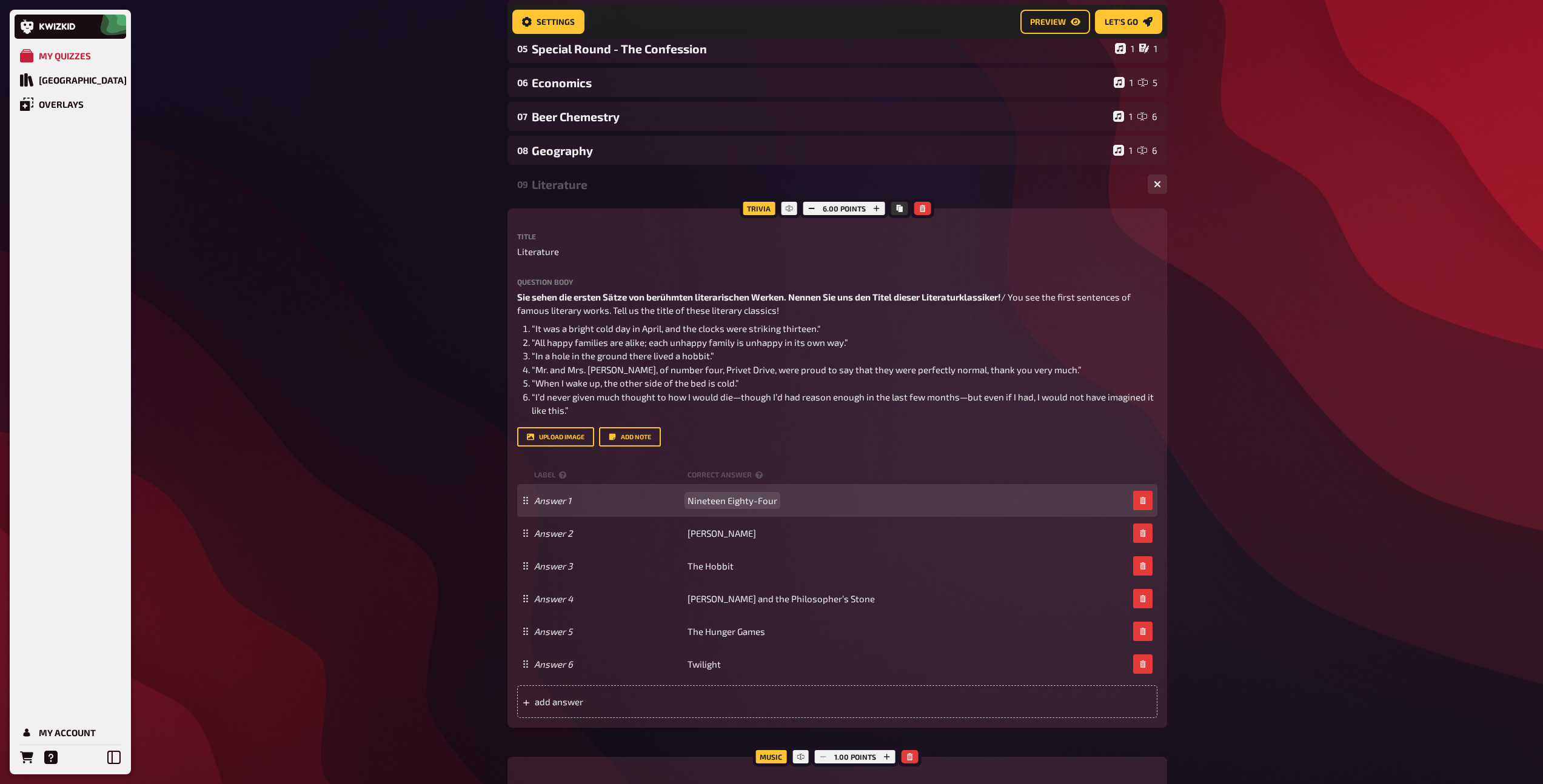
click at [719, 506] on span "Nineteen Eighty-Four" at bounding box center [732, 500] width 90 height 11
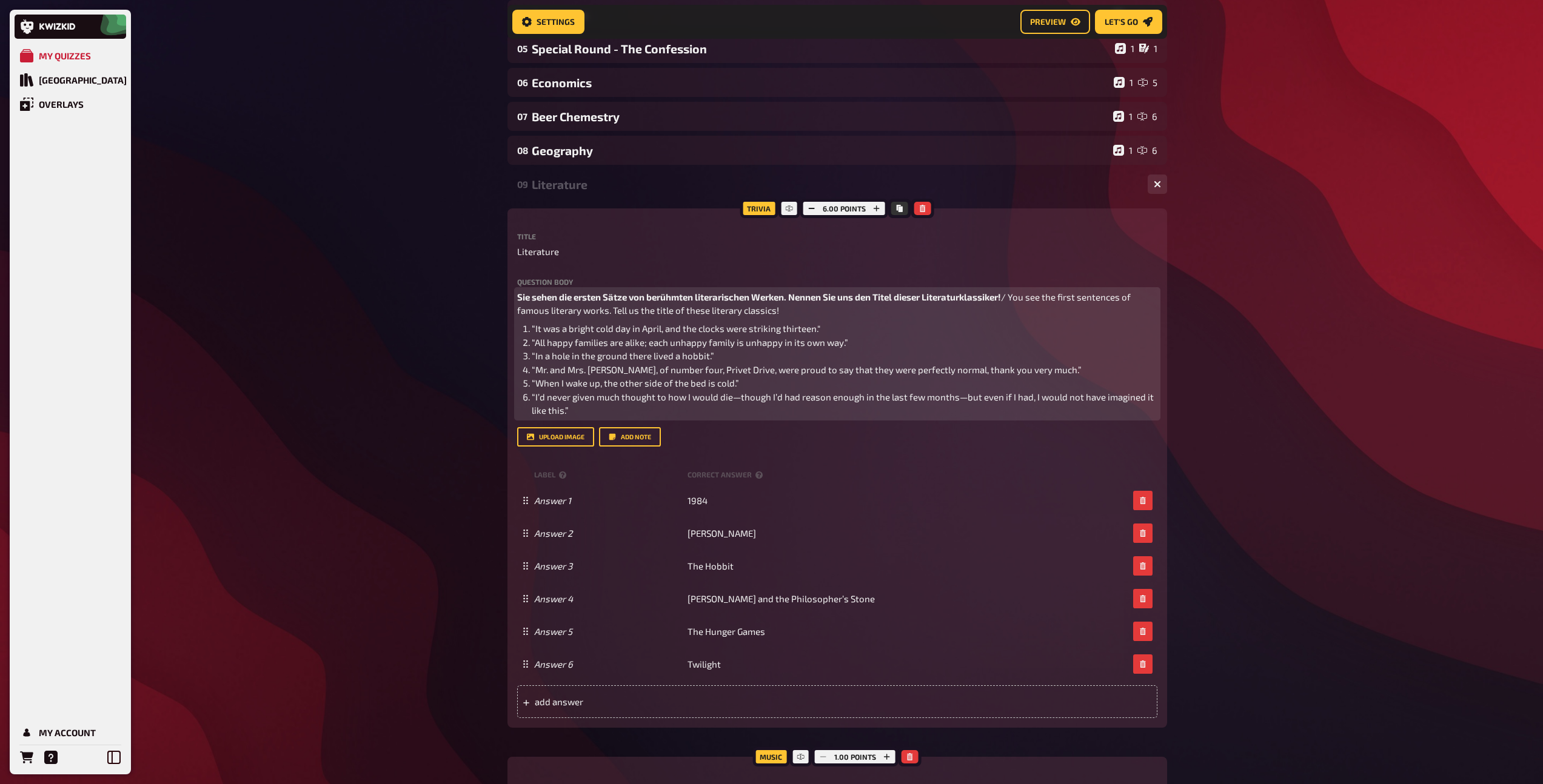
click at [546, 335] on li "“It was a bright cold day in April, and the clocks were striking thirteen."" at bounding box center [844, 328] width 626 height 14
click at [534, 329] on span "“It was a bright cold day in April, and the clocks were striking thirteen."" at bounding box center [676, 328] width 289 height 11
click at [839, 344] on span "“All happy families are alike; each unhappy family is unhappy in its own way.”" at bounding box center [690, 342] width 316 height 11
click at [844, 344] on span "“All happy families are alike; each unhappy family is unhappy in its own way.”" at bounding box center [690, 342] width 316 height 11
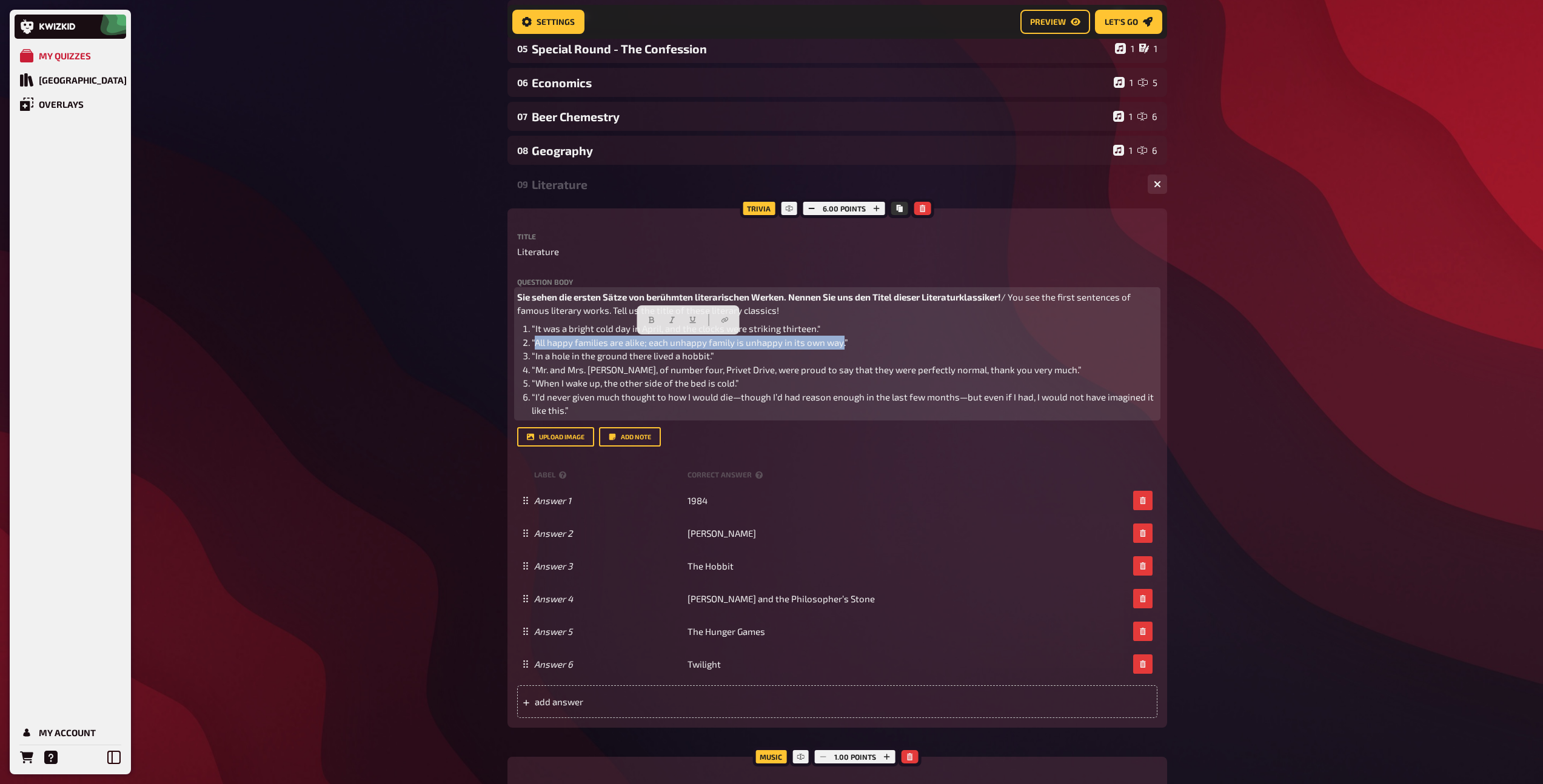
drag, startPoint x: 843, startPoint y: 345, endPoint x: 534, endPoint y: 338, distance: 309.1
click at [534, 338] on span "“All happy families are alike; each unhappy family is unhappy in its own way.”" at bounding box center [690, 342] width 316 height 11
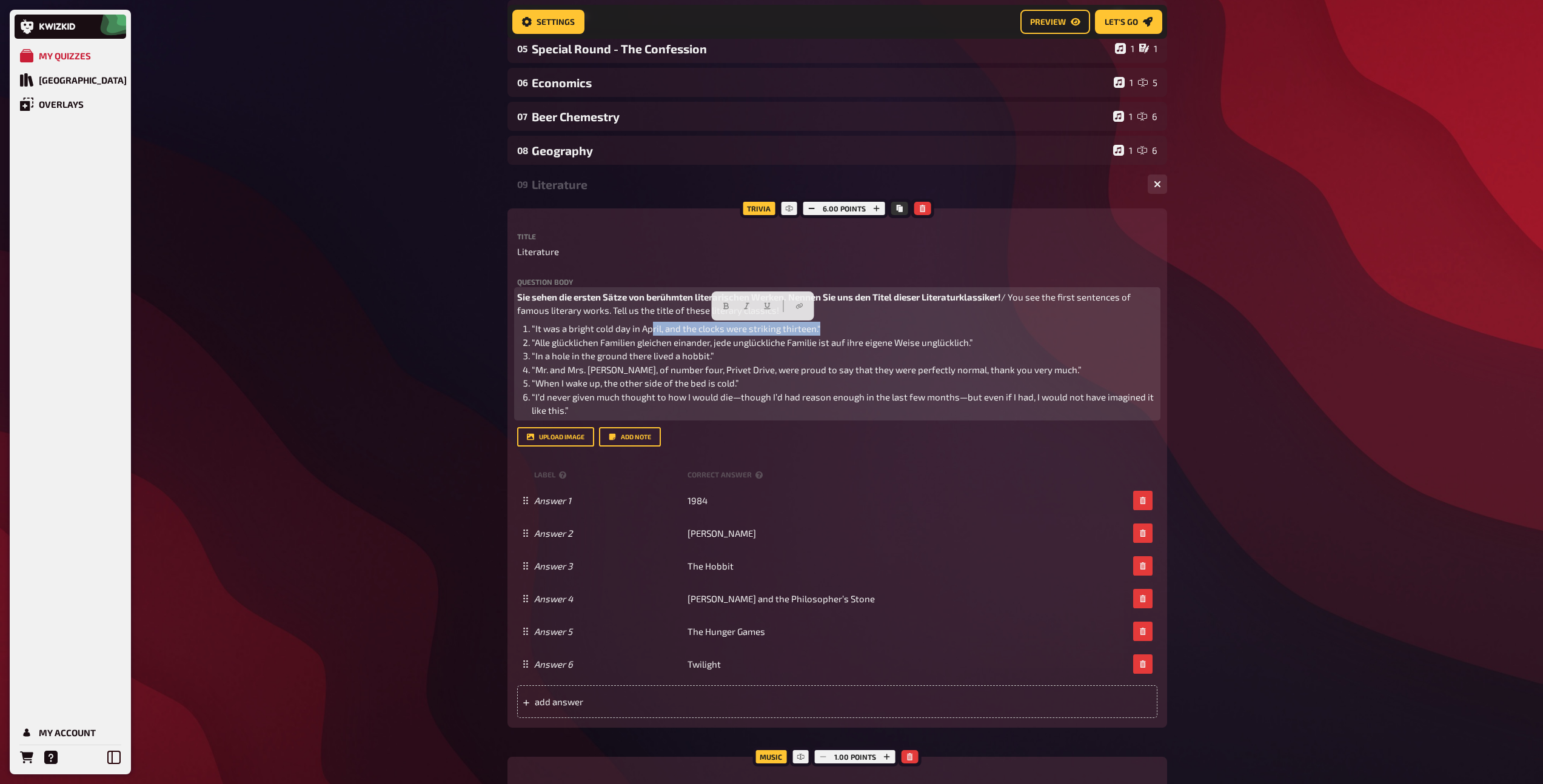
drag, startPoint x: 818, startPoint y: 331, endPoint x: 647, endPoint y: 329, distance: 171.0
click at [647, 329] on span "“It was a bright cold day in April, and the clocks were striking thirteen."" at bounding box center [676, 328] width 289 height 11
click at [533, 330] on span "“It was a bright cold day in April, and the clocks were striking thirteen."" at bounding box center [676, 328] width 289 height 11
paste div
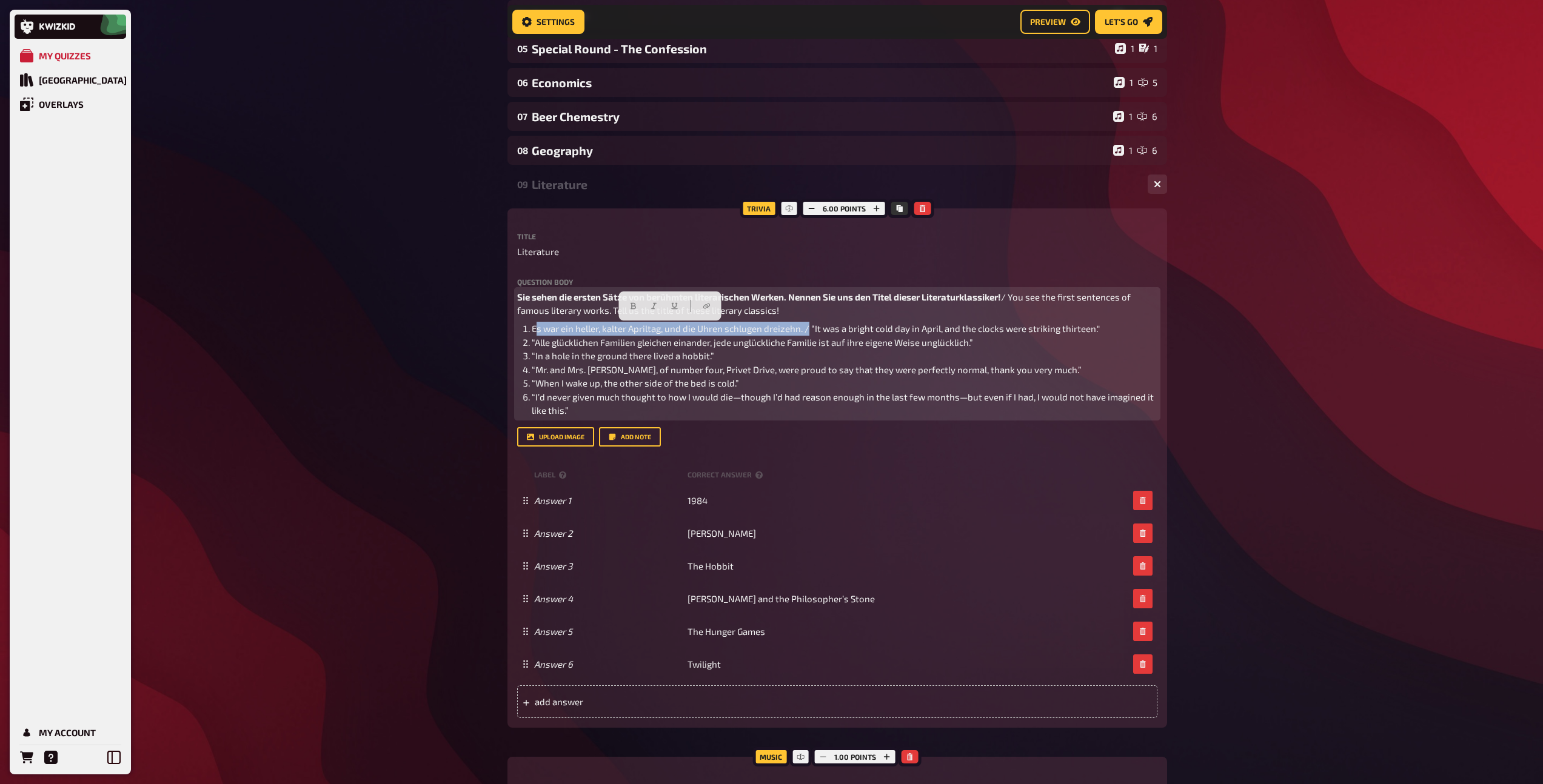
drag, startPoint x: 806, startPoint y: 330, endPoint x: 534, endPoint y: 333, distance: 272.0
click at [534, 333] on span "Es war ein heller, kalter Apriltag, und die Uhren schlugen dreizehn. / “It was …" at bounding box center [815, 328] width 568 height 11
click at [631, 309] on icon "button" at bounding box center [634, 306] width 6 height 6
click at [537, 330] on span "Es war ein heller, kalter Apriltag, und die Uhren schlugen dreizehn." at bounding box center [675, 328] width 282 height 11
click at [816, 331] on span "Es war ein heller, kalter Apriltag, und die Uhren schlugen dreizehn." at bounding box center [675, 328] width 282 height 11
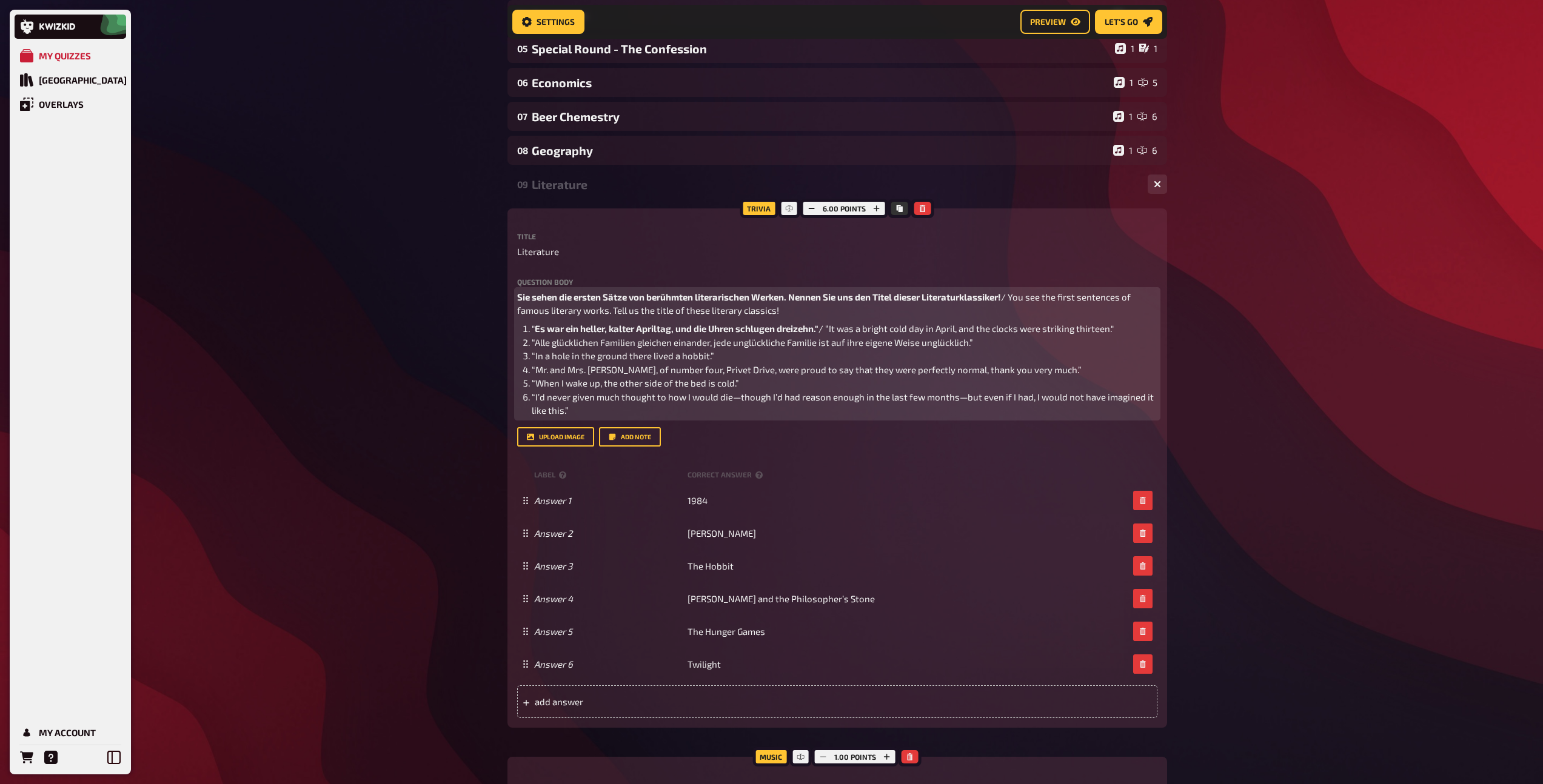
click at [983, 345] on li "“Alle glücklichen Familien gleichen einander, jede unglückliche Familie ist auf…" at bounding box center [844, 342] width 626 height 14
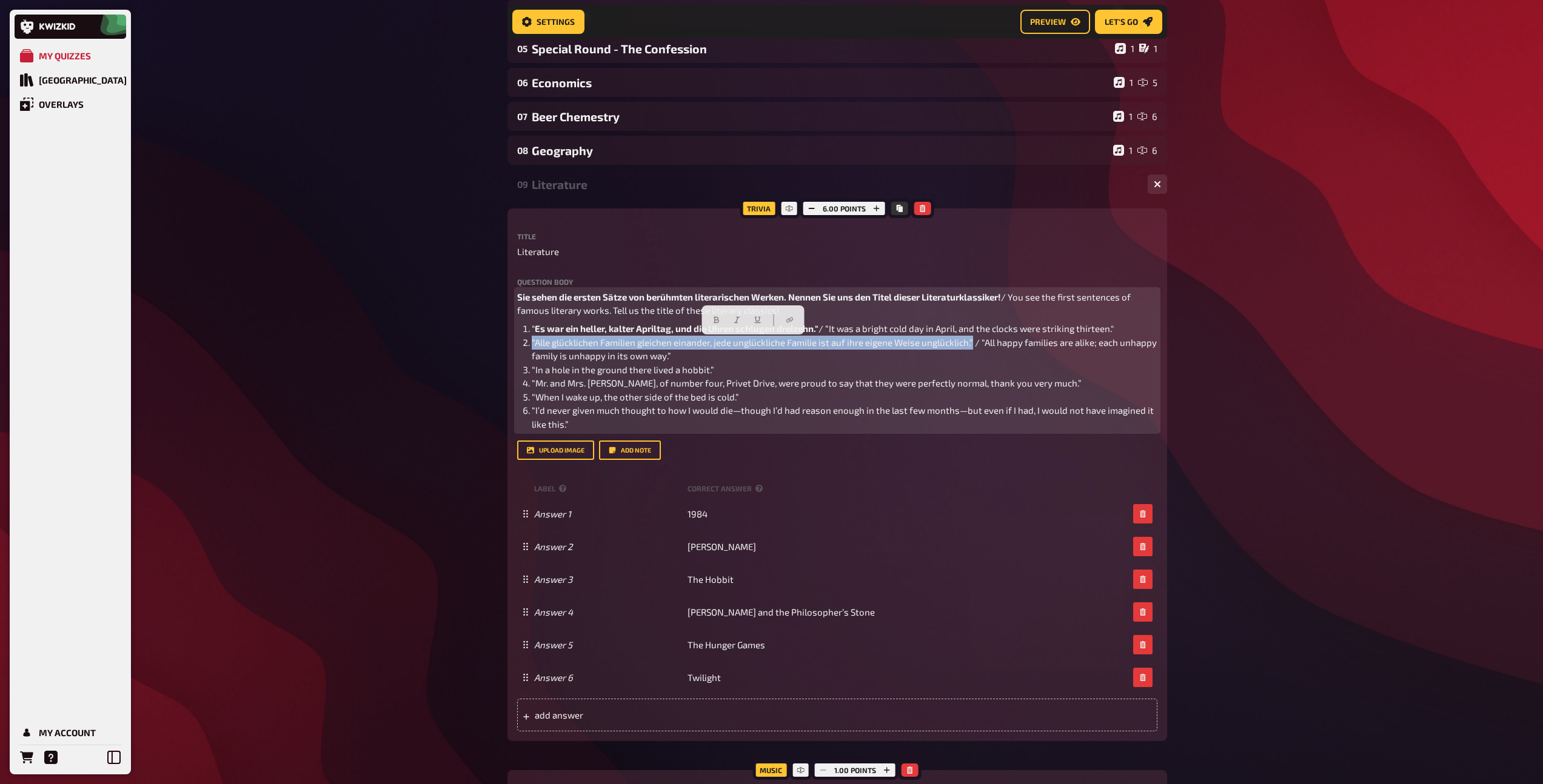
drag, startPoint x: 975, startPoint y: 343, endPoint x: 528, endPoint y: 346, distance: 447.0
click at [532, 346] on li "“Alle glücklichen Familien gleichen einander, jede unglückliche Familie ist auf…" at bounding box center [844, 349] width 626 height 27
click at [718, 317] on icon "button" at bounding box center [715, 319] width 7 height 7
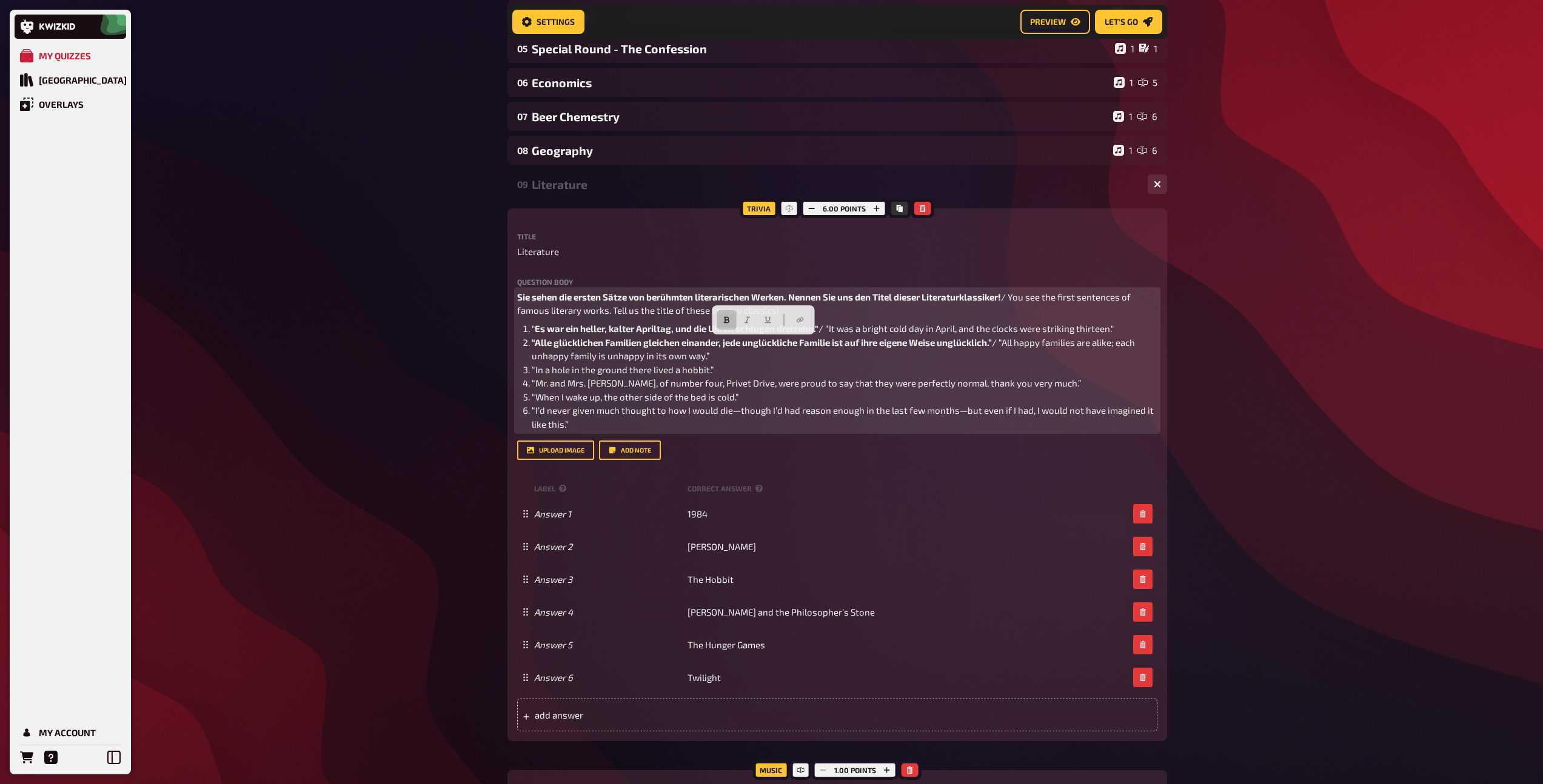
click at [885, 326] on span "/ “It was a bright cold day in April, and the clocks were striking thirteen."" at bounding box center [965, 328] width 295 height 11
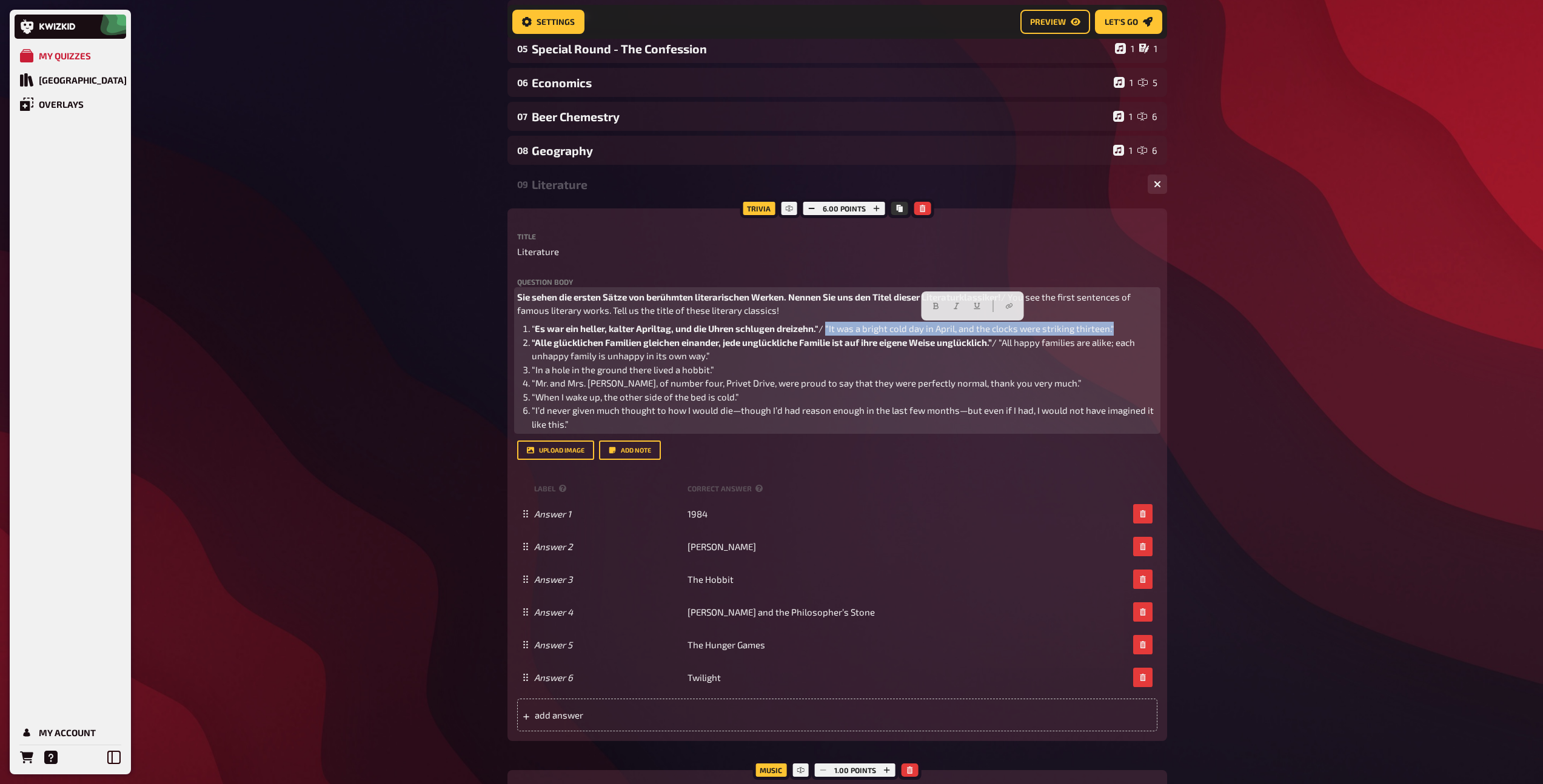
drag, startPoint x: 832, startPoint y: 330, endPoint x: 1125, endPoint y: 324, distance: 293.1
click at [1125, 324] on li "" Es war ein heller, kalter Apriltag, und die Uhren schlugen dreizehn." / “It w…" at bounding box center [844, 328] width 626 height 14
click at [957, 307] on icon "button" at bounding box center [959, 306] width 7 height 7
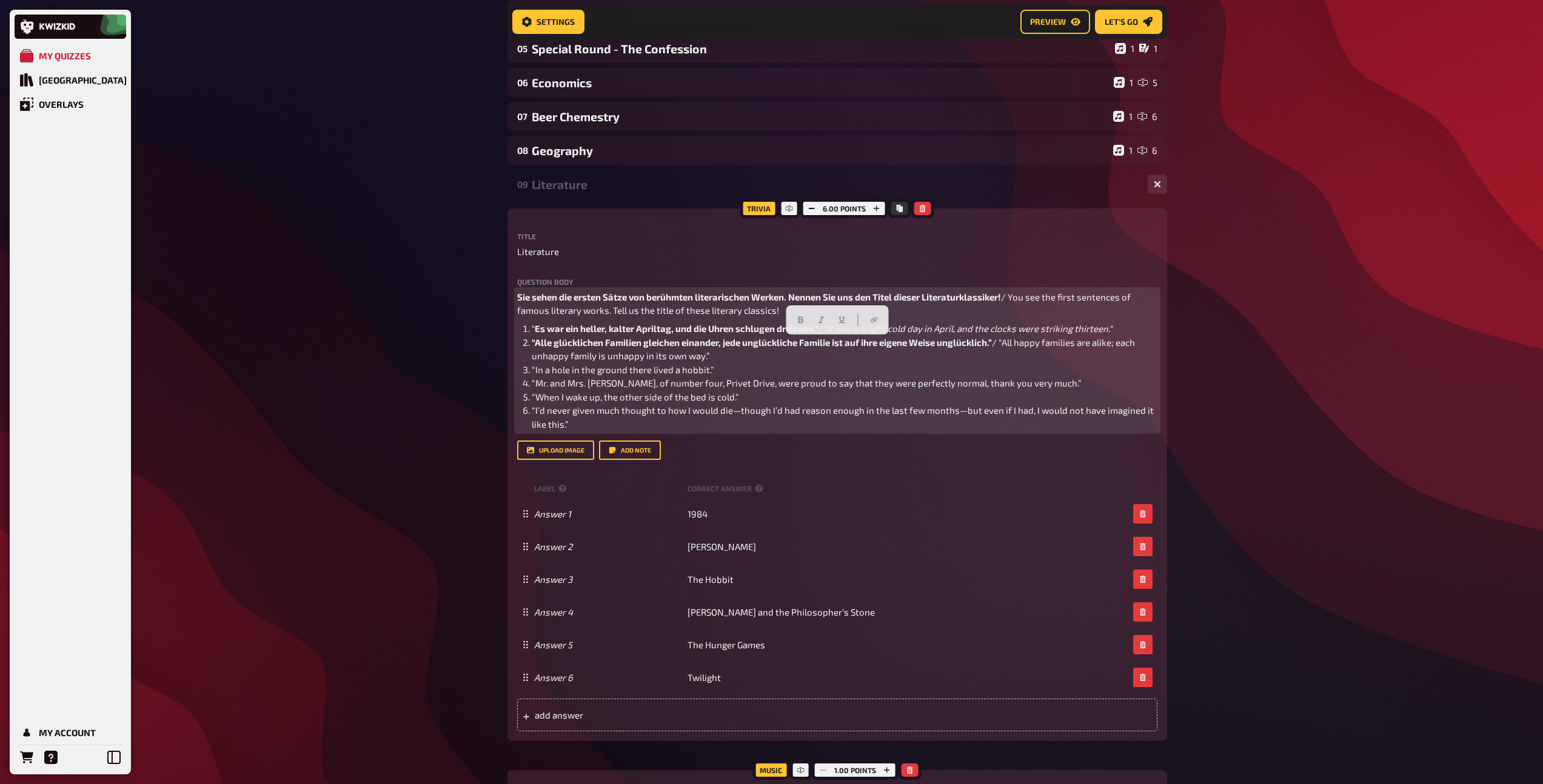
drag, startPoint x: 1004, startPoint y: 345, endPoint x: 1011, endPoint y: 356, distance: 13.0
click at [1011, 356] on li "“Alle glücklichen Familien gleichen einander, jede unglückliche Familie ist auf…" at bounding box center [844, 349] width 626 height 27
click at [818, 316] on icon "button" at bounding box center [821, 319] width 7 height 7
drag, startPoint x: 716, startPoint y: 371, endPoint x: 585, endPoint y: 370, distance: 131.0
click at [585, 370] on li "“In a hole in the ground there lived a hobbit.”" at bounding box center [844, 369] width 626 height 14
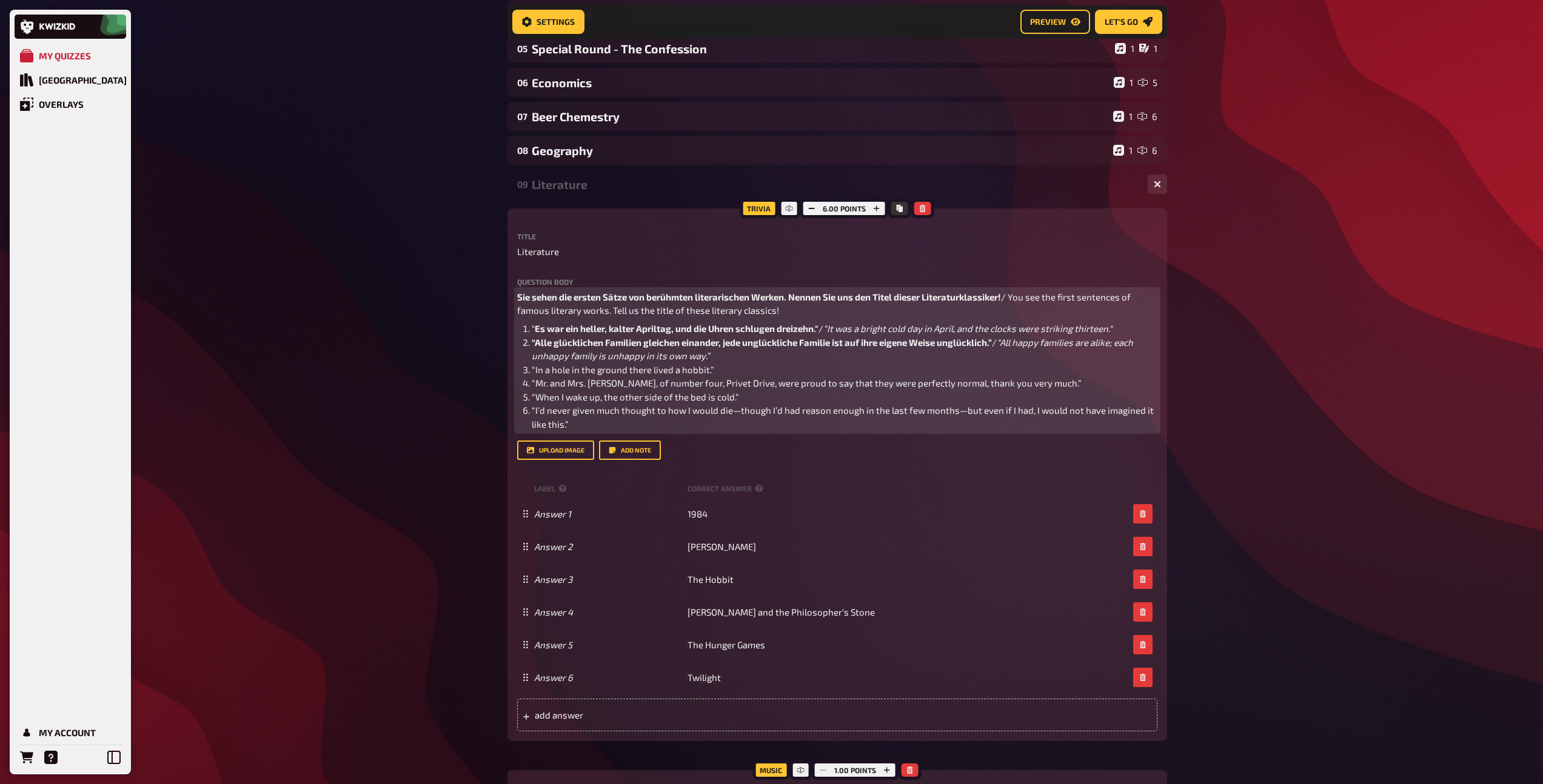
click at [532, 370] on span "“In a hole in the ground there lived a hobbit.”" at bounding box center [623, 369] width 182 height 11
drag, startPoint x: 718, startPoint y: 370, endPoint x: 532, endPoint y: 370, distance: 186.0
click at [532, 370] on span "„In einer Höhle im Boden, da lebte ein Hobbit.“ / “In a hole in the ground ther…" at bounding box center [749, 369] width 435 height 11
click at [590, 348] on icon "button" at bounding box center [588, 347] width 6 height 6
drag, startPoint x: 927, startPoint y: 371, endPoint x: 735, endPoint y: 372, distance: 192.0
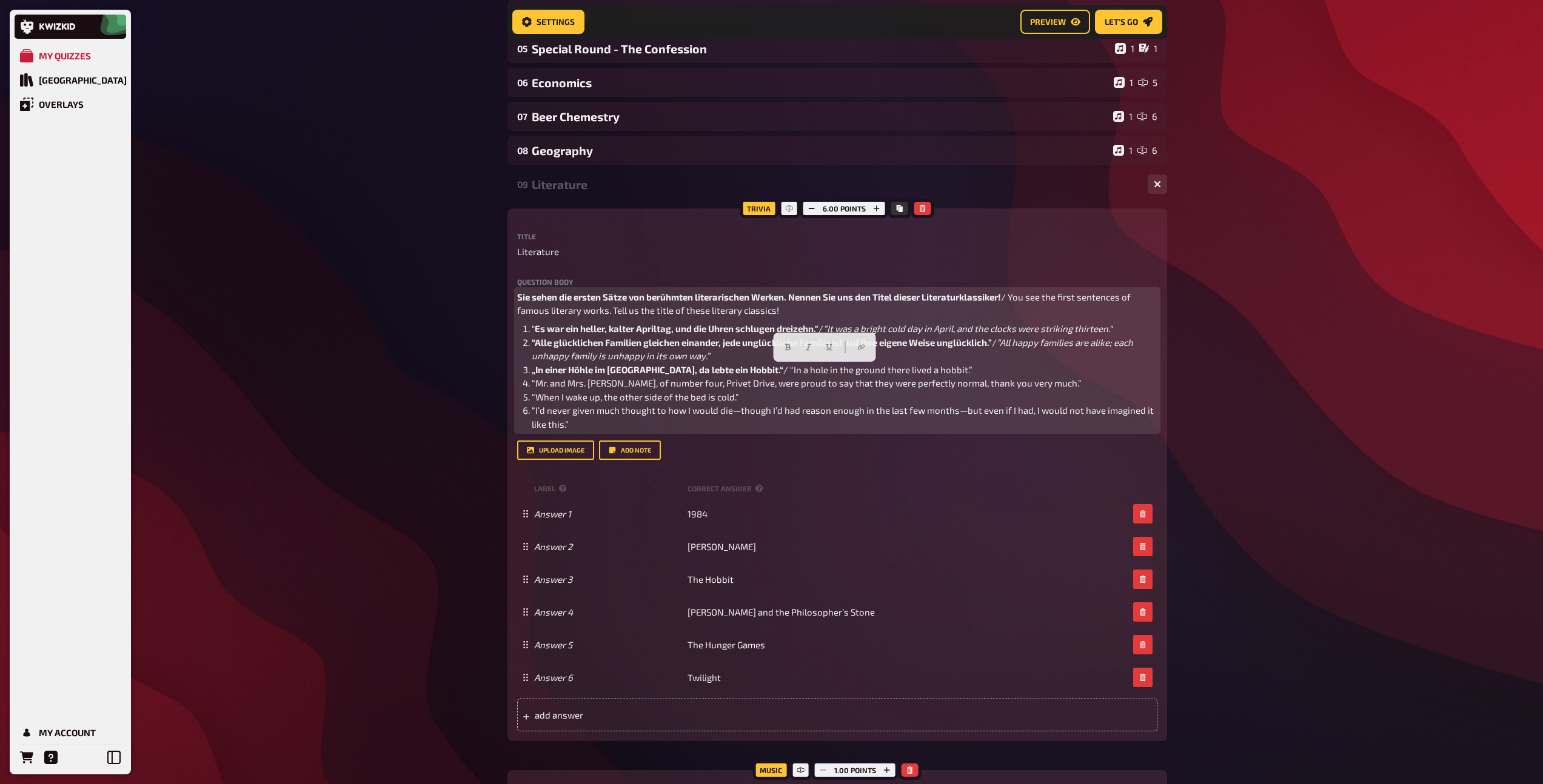
click at [735, 372] on li "„In einer Höhle im Boden, da lebte ein Hobbit.“ / “In a hole in the ground ther…" at bounding box center [844, 369] width 626 height 14
click at [811, 347] on icon "button" at bounding box center [809, 347] width 7 height 7
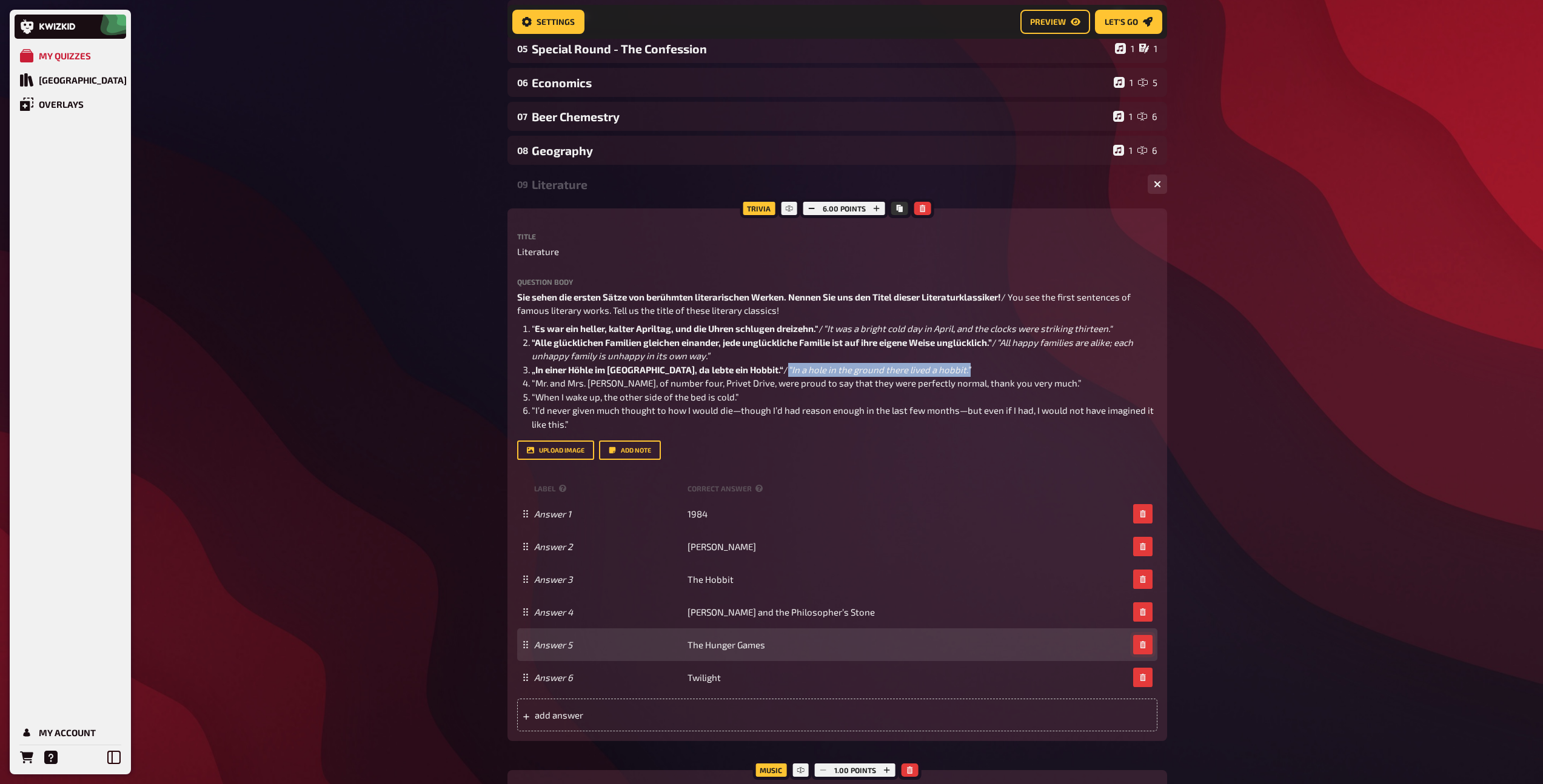
click at [1141, 646] on icon "button" at bounding box center [1142, 645] width 6 height 7
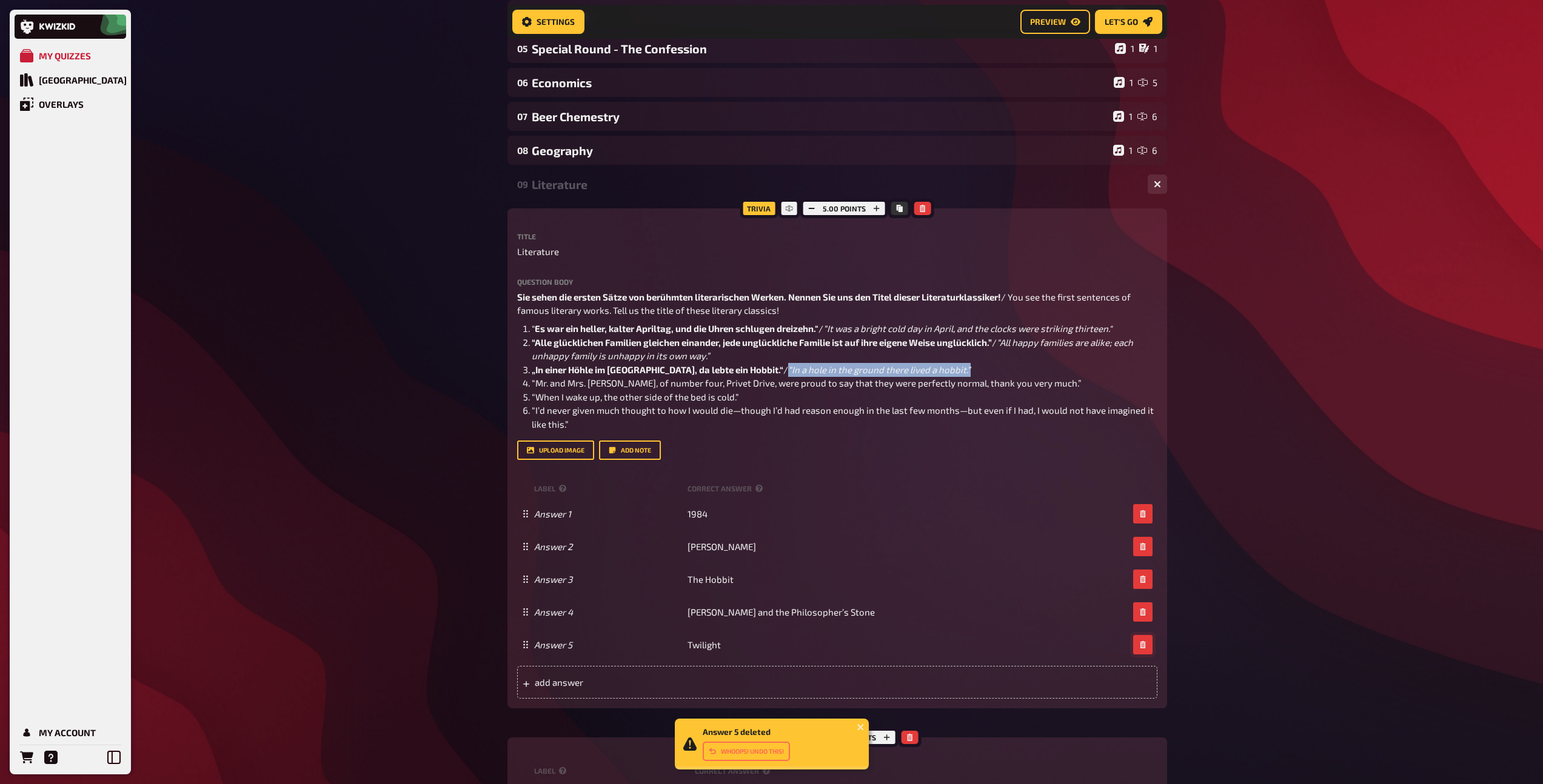
click at [1141, 646] on icon "button" at bounding box center [1142, 645] width 6 height 7
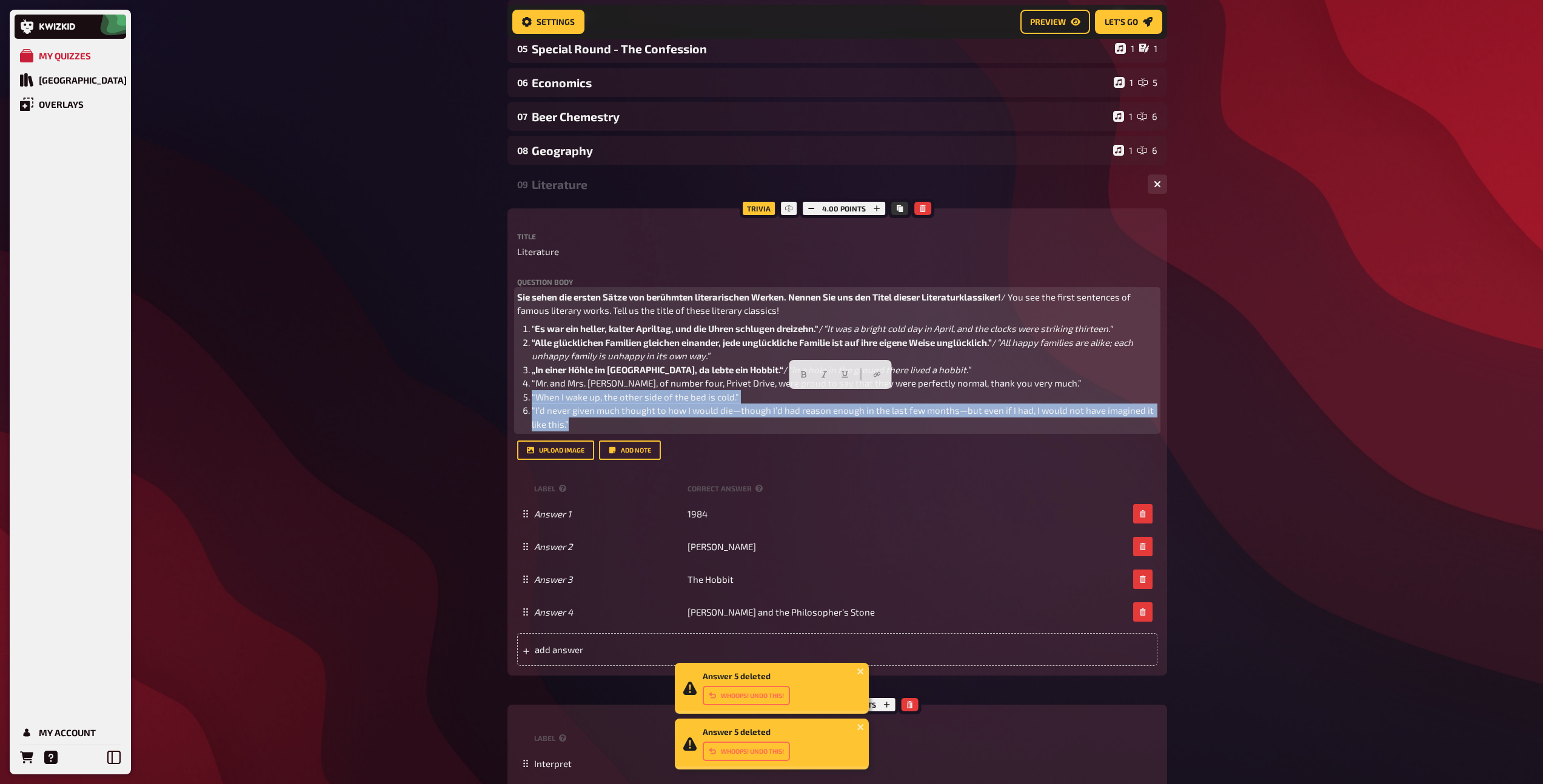
drag, startPoint x: 587, startPoint y: 423, endPoint x: 511, endPoint y: 397, distance: 80.3
click at [511, 397] on div "Trivia 4.00 points Title Literature Question body Sie sehen die ersten Sätze vo…" at bounding box center [837, 442] width 659 height 467
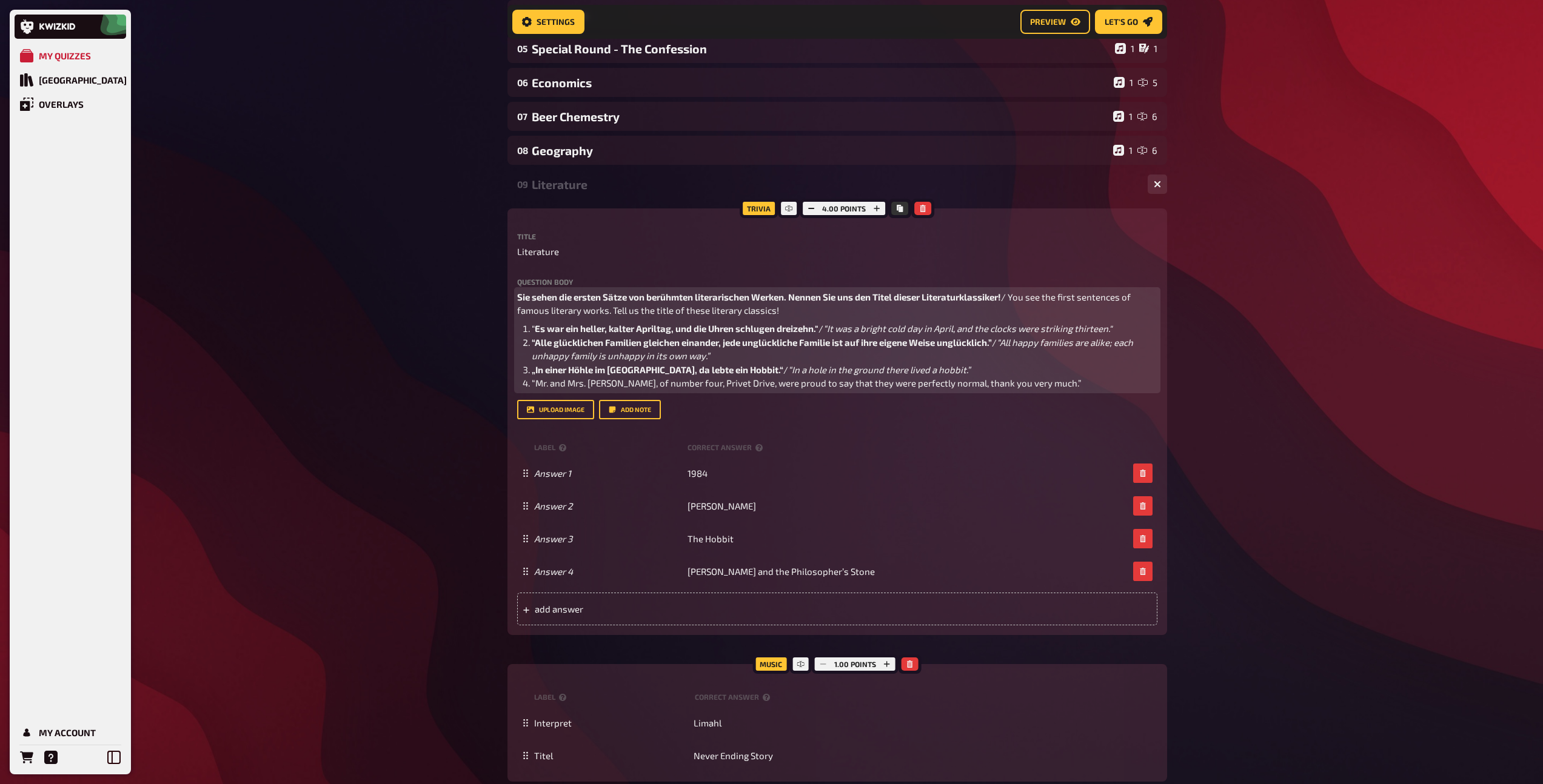
click at [533, 384] on span "“Mr. and Mrs. Dursley, of number four, Privet Drive, were proud to say that the…" at bounding box center [806, 383] width 550 height 11
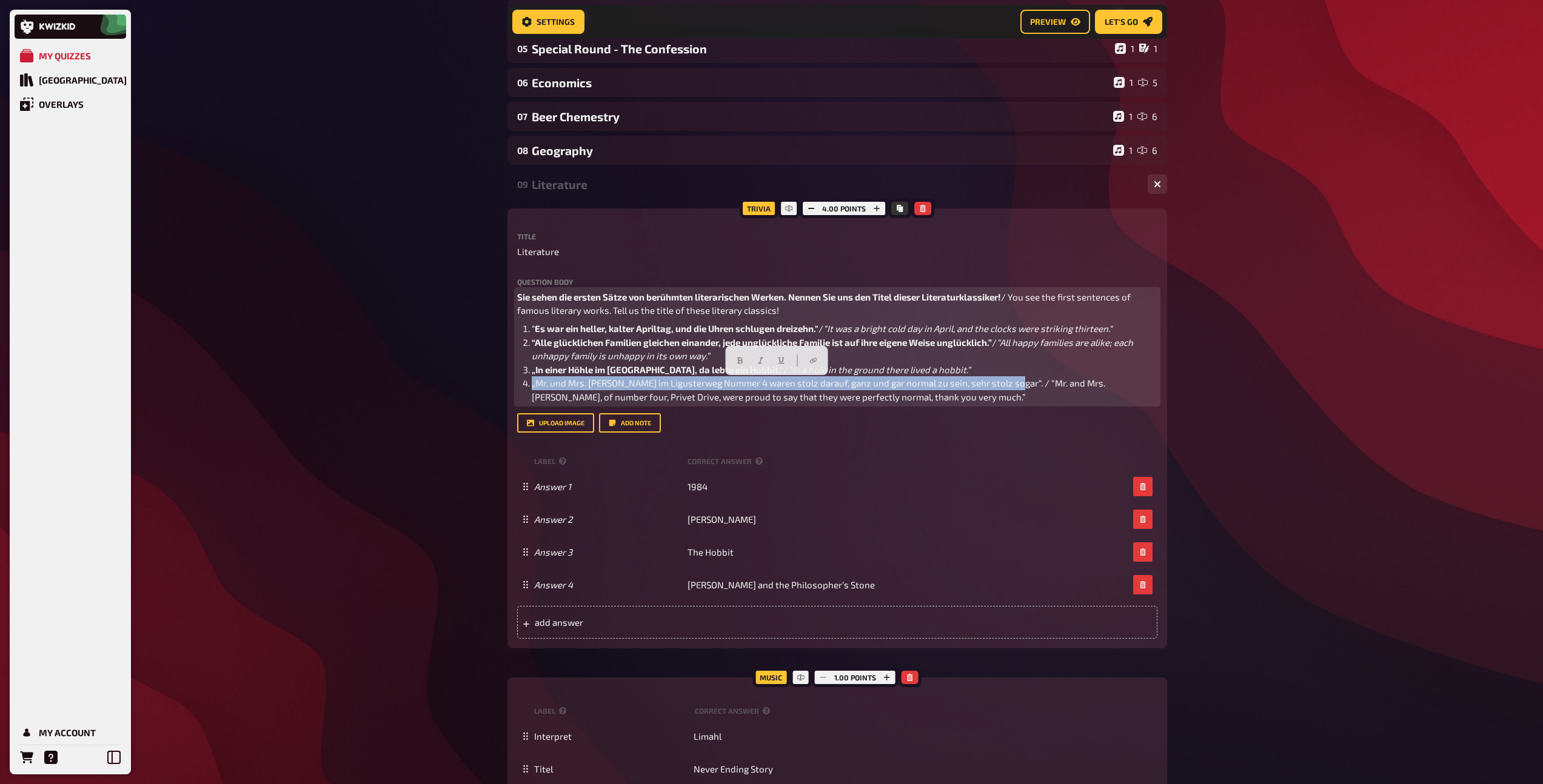
drag, startPoint x: 1006, startPoint y: 386, endPoint x: 527, endPoint y: 384, distance: 479.0
click at [532, 384] on li "„Mr. und Mrs. Dursley im Ligusterweg Nummer 4 waren stolz darauf, ganz und gar …" at bounding box center [844, 390] width 626 height 27
click at [730, 358] on icon "button" at bounding box center [732, 360] width 7 height 7
click at [966, 392] on li "„Mr. und Mrs. Dursley im Ligusterweg Nummer 4 waren stolz darauf, ganz und gar …" at bounding box center [844, 390] width 626 height 27
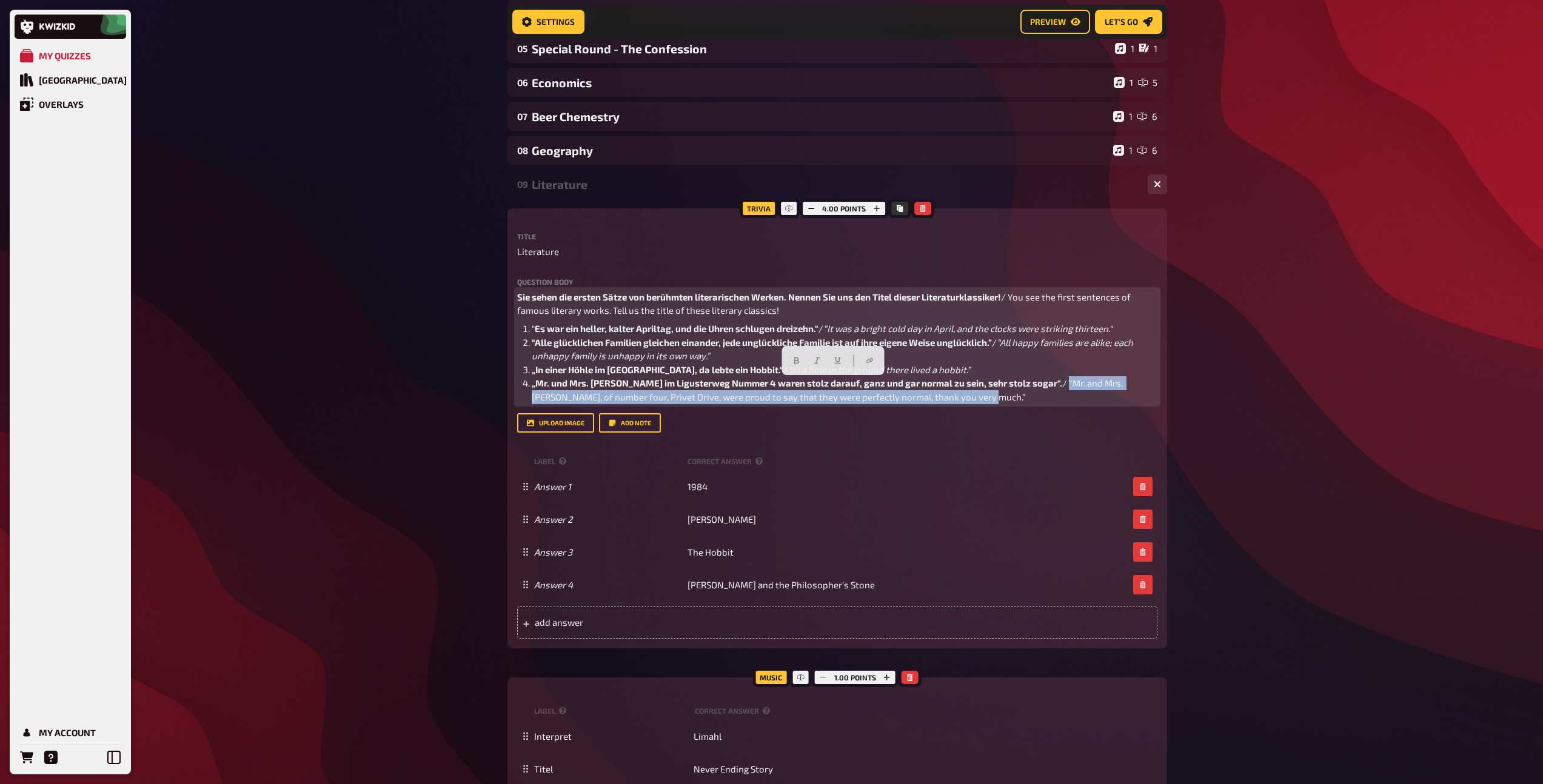
drag, startPoint x: 992, startPoint y: 398, endPoint x: 1032, endPoint y: 386, distance: 41.8
click at [1032, 386] on li "„Mr. und Mrs. Dursley im Ligusterweg Nummer 4 waren stolz darauf, ganz und gar …" at bounding box center [844, 390] width 626 height 27
click at [817, 362] on icon "button" at bounding box center [817, 360] width 7 height 7
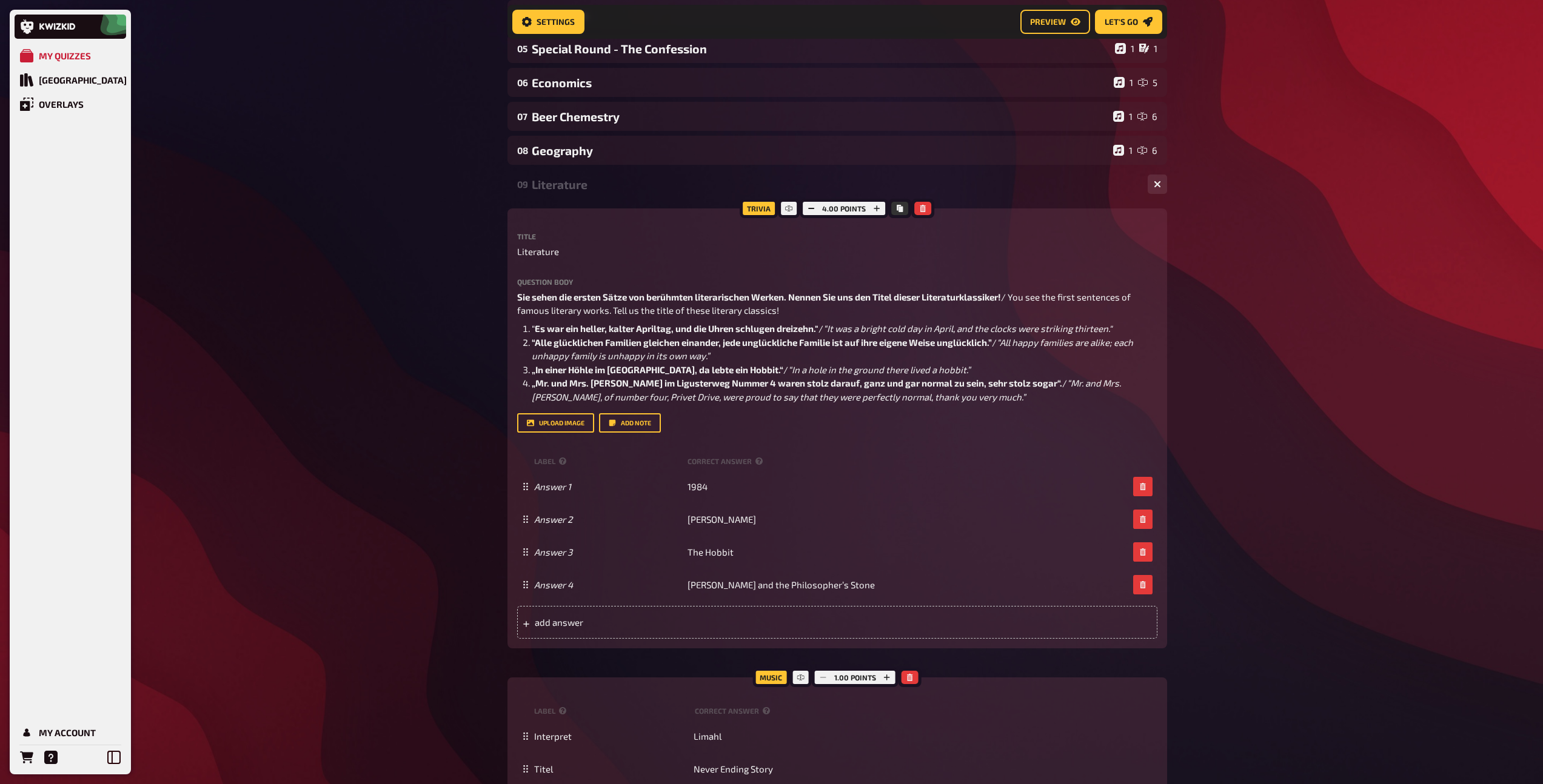
click at [573, 193] on div "09 Literature 1 4" at bounding box center [837, 184] width 659 height 29
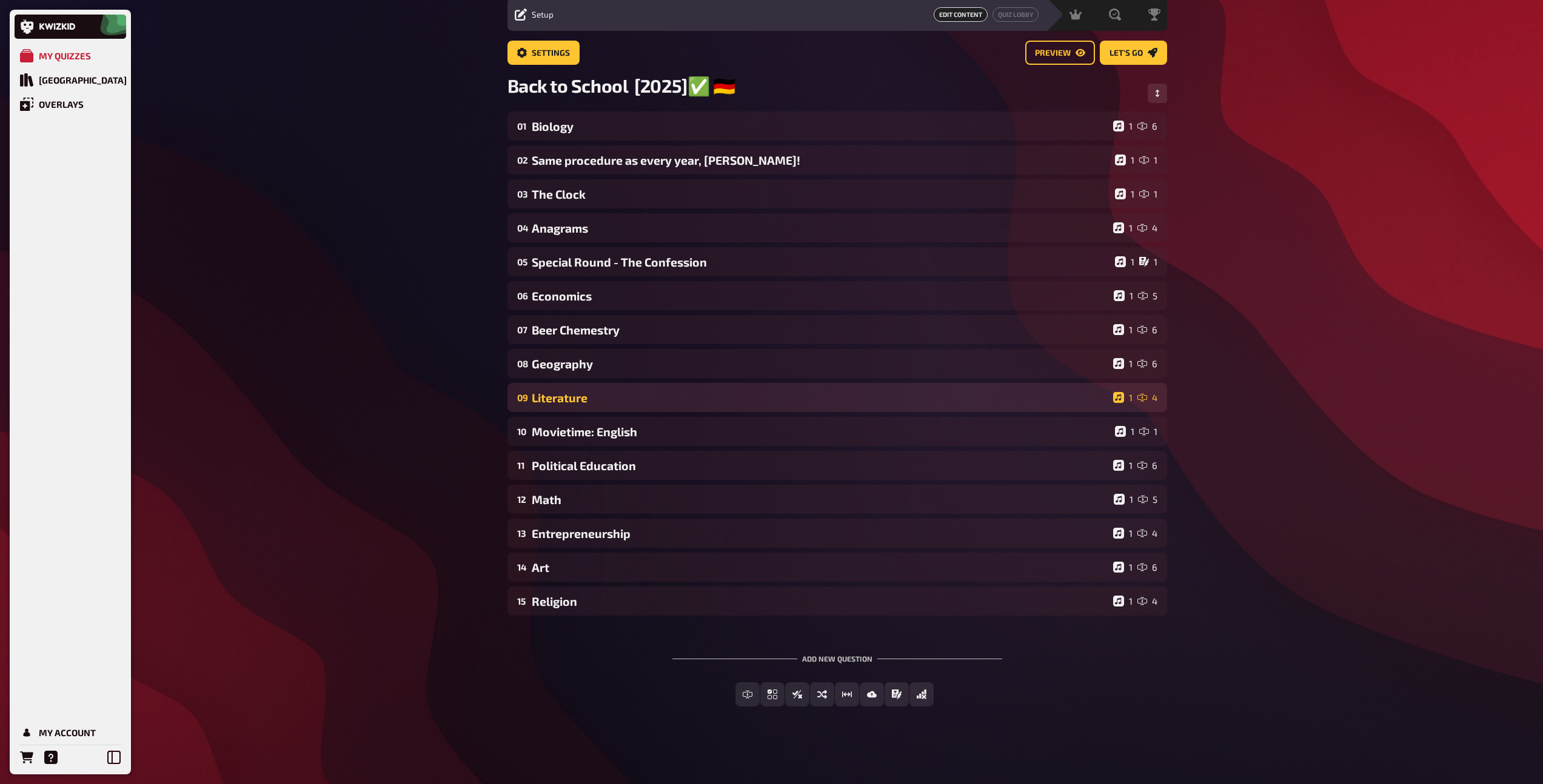
scroll to position [45, 0]
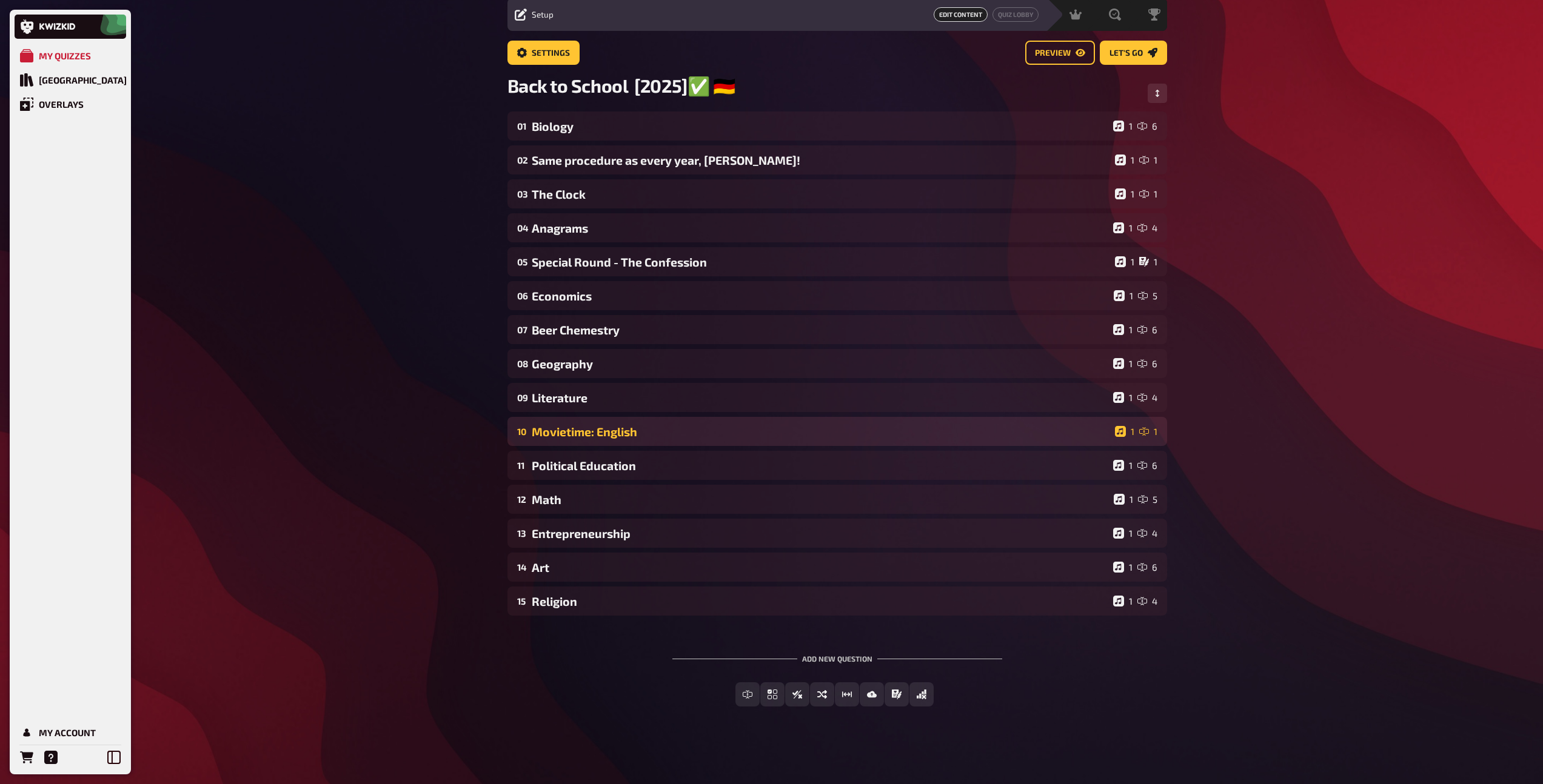
click at [593, 424] on div "10 Movietime: English 1 1" at bounding box center [837, 431] width 659 height 29
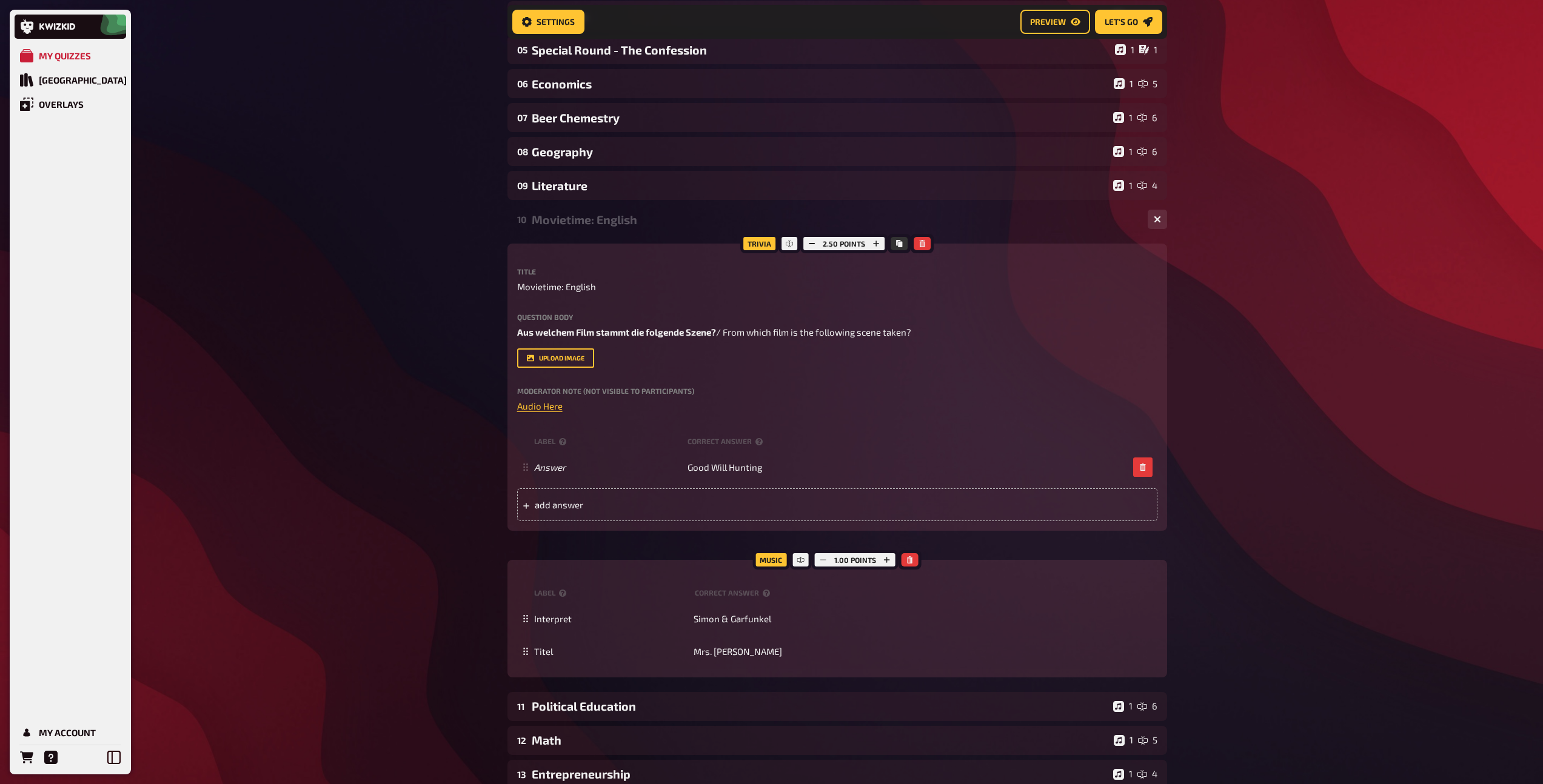
scroll to position [266, 0]
click at [585, 225] on div "Movietime: English" at bounding box center [835, 218] width 606 height 14
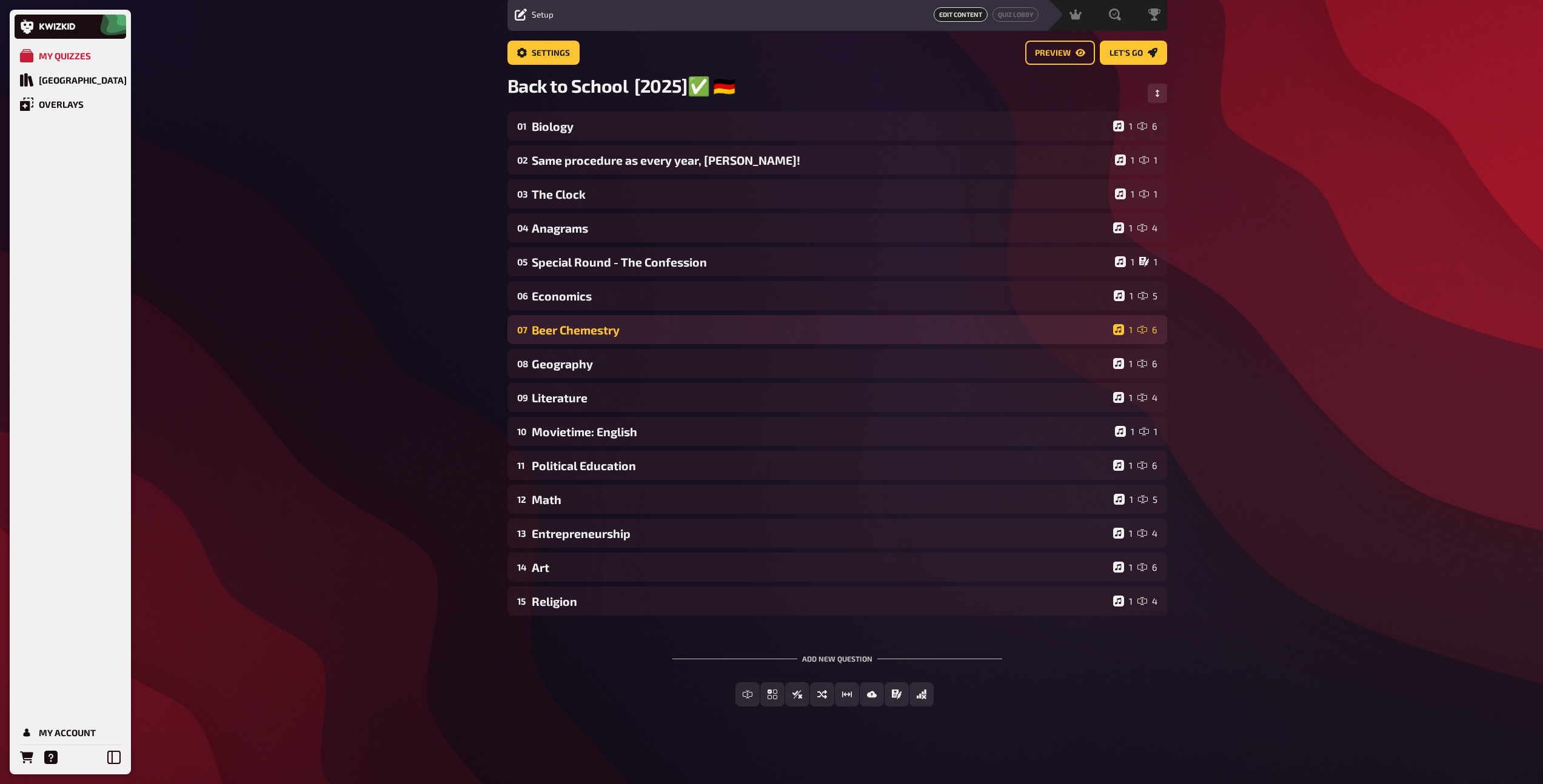
scroll to position [45, 0]
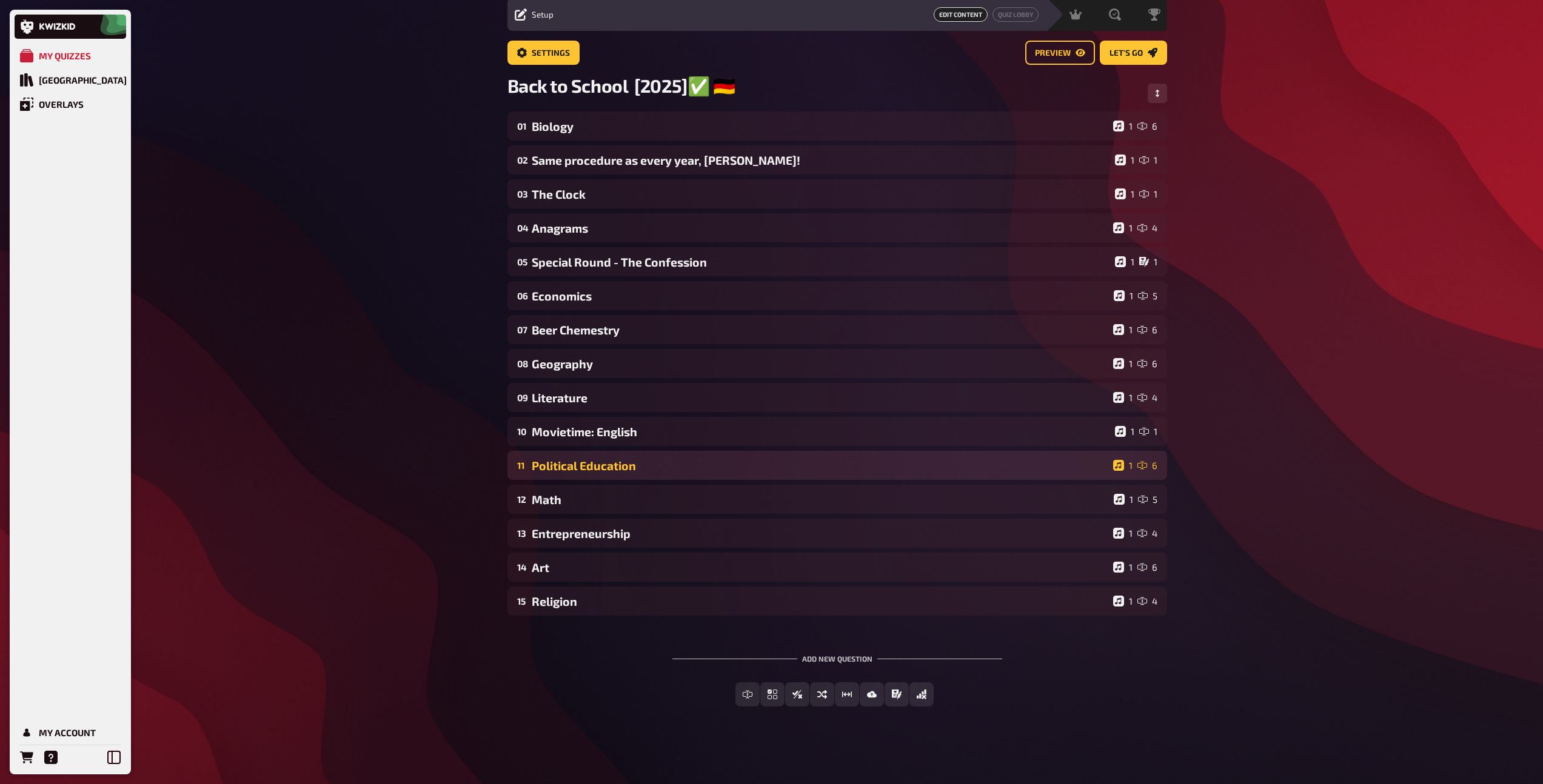
click at [608, 465] on div "Political Education" at bounding box center [820, 465] width 576 height 14
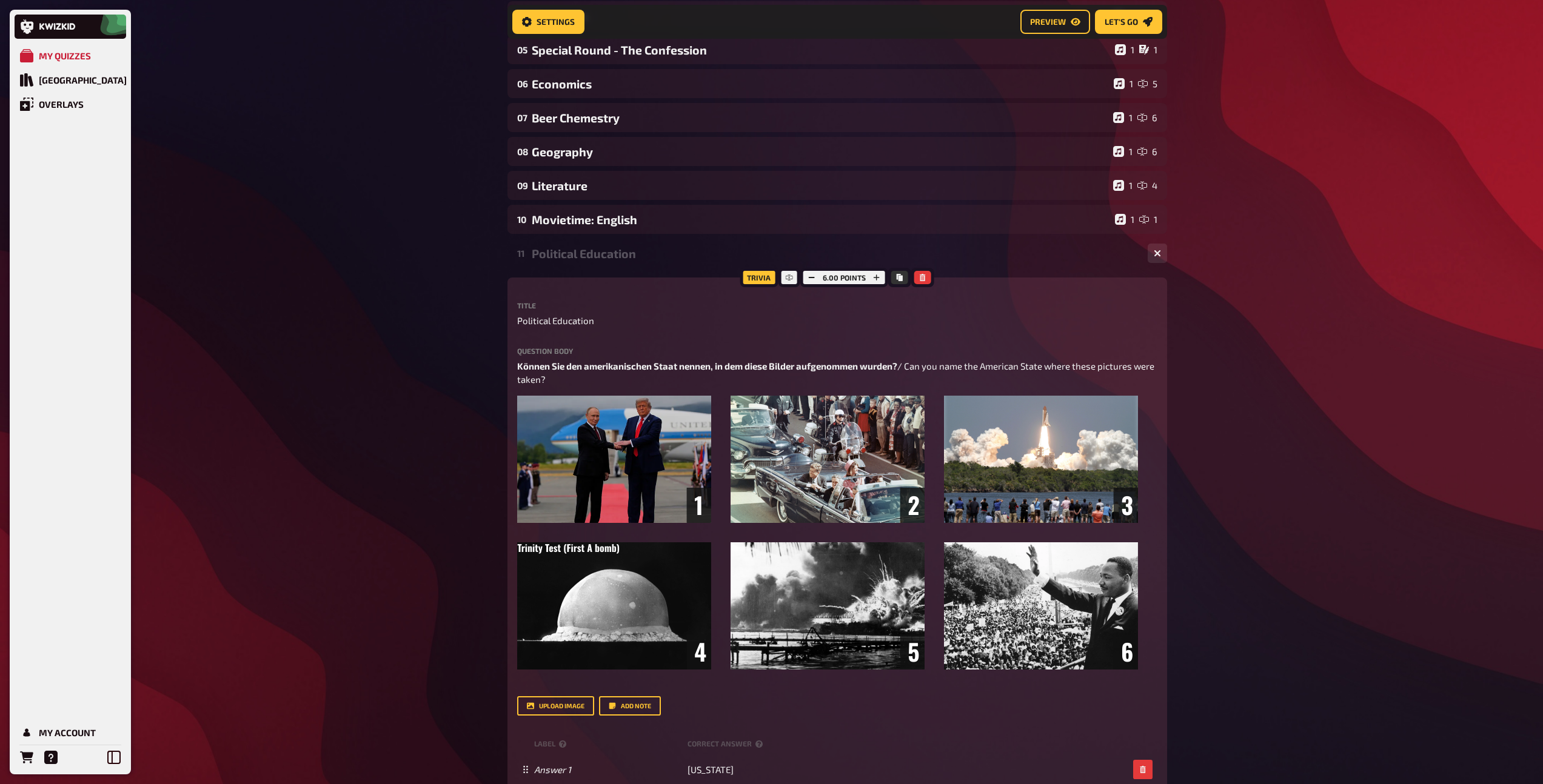
scroll to position [266, 0]
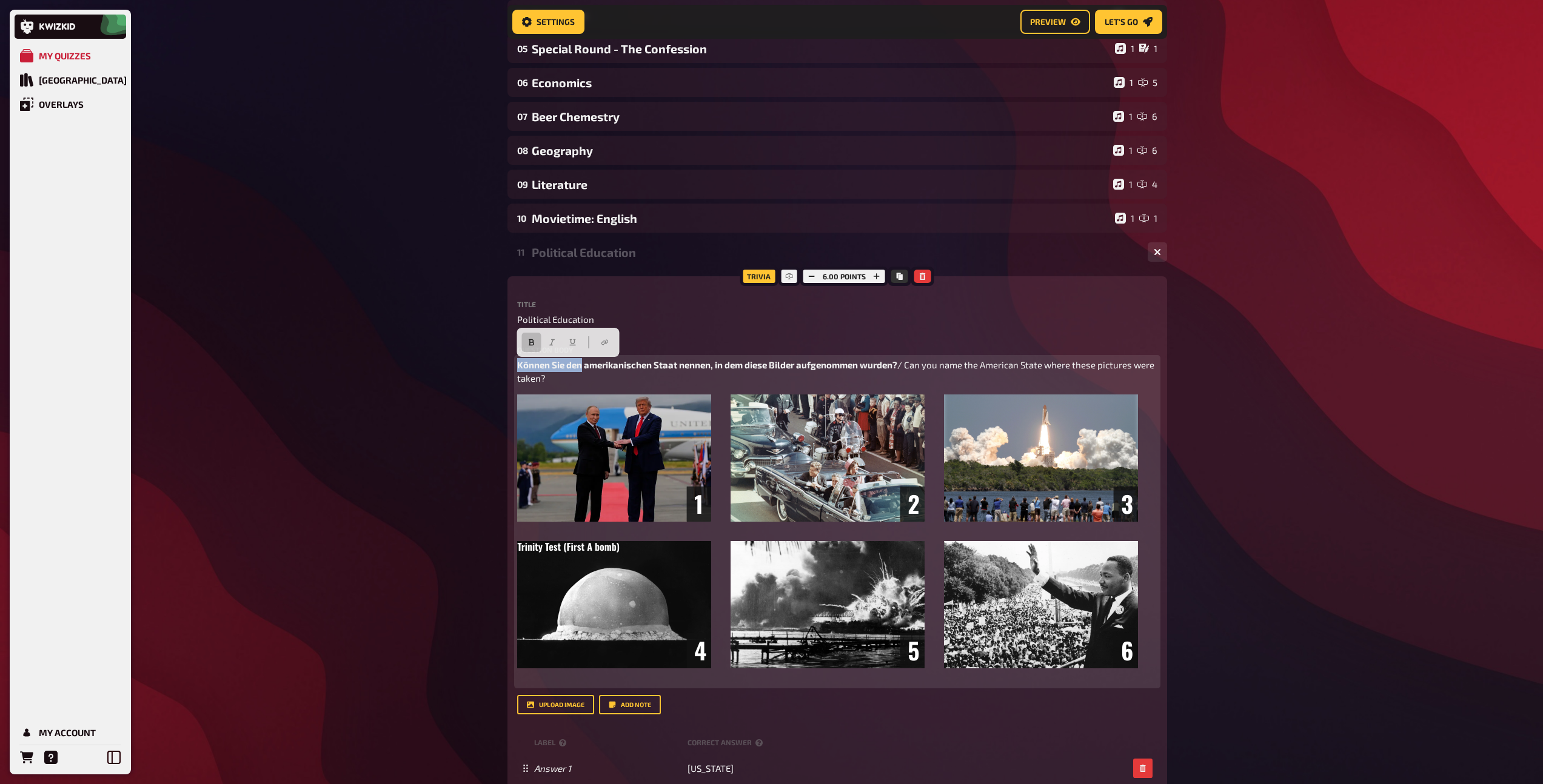
drag, startPoint x: 582, startPoint y: 368, endPoint x: 511, endPoint y: 367, distance: 71.0
click at [511, 367] on div "Trivia 6.00 points Title Political Education Question body Können Sie den ameri…" at bounding box center [837, 636] width 659 height 719
click at [542, 364] on span "Können Sie den amerikanischen Staat nennen, in dem diese Bilder aufgenommen wur…" at bounding box center [707, 364] width 380 height 11
drag, startPoint x: 565, startPoint y: 367, endPoint x: 514, endPoint y: 366, distance: 51.0
click at [514, 366] on div "Trivia 6.00 points Title Political Education Question body Können Sie den ameri…" at bounding box center [837, 636] width 659 height 719
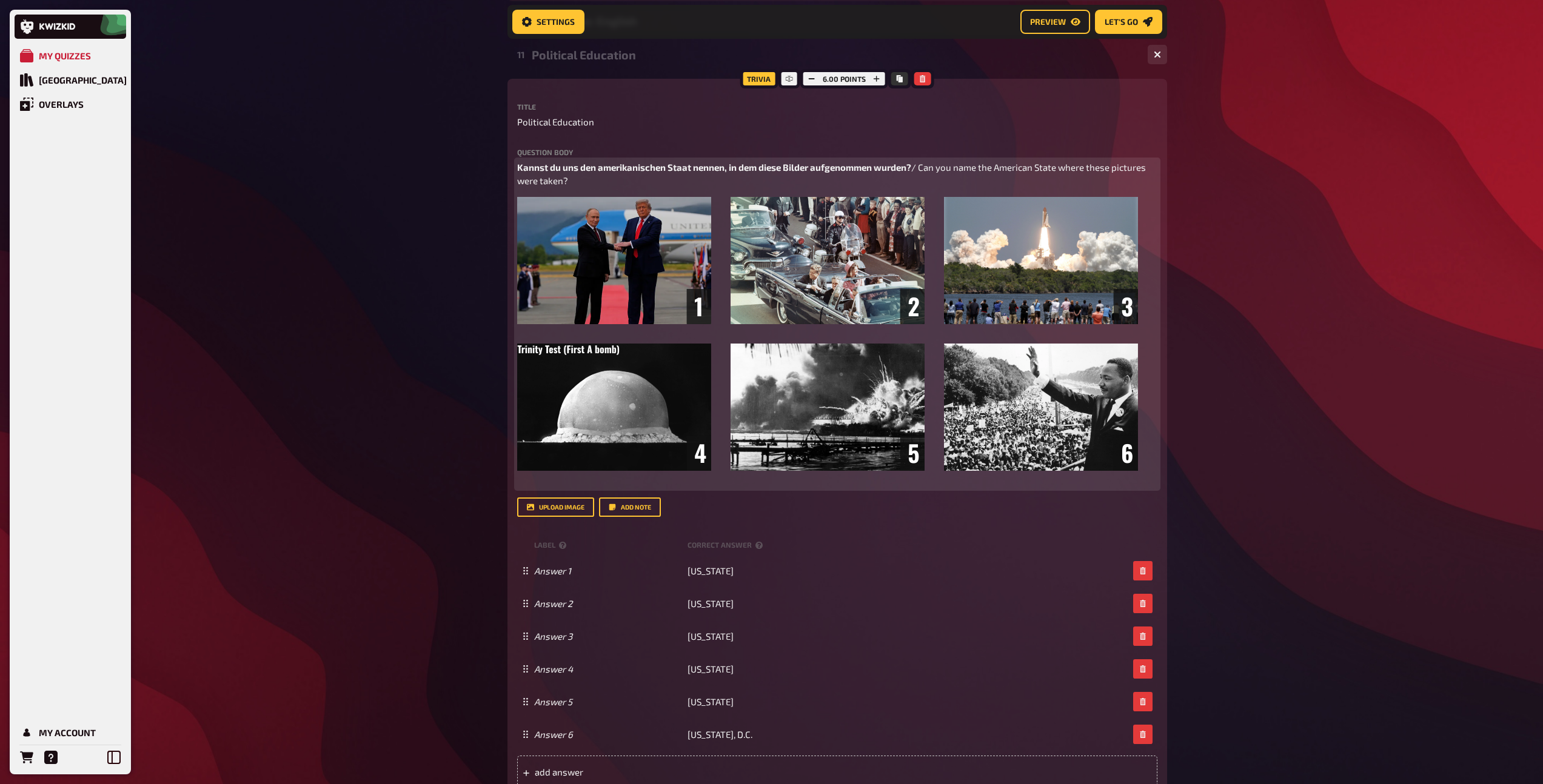
scroll to position [487, 0]
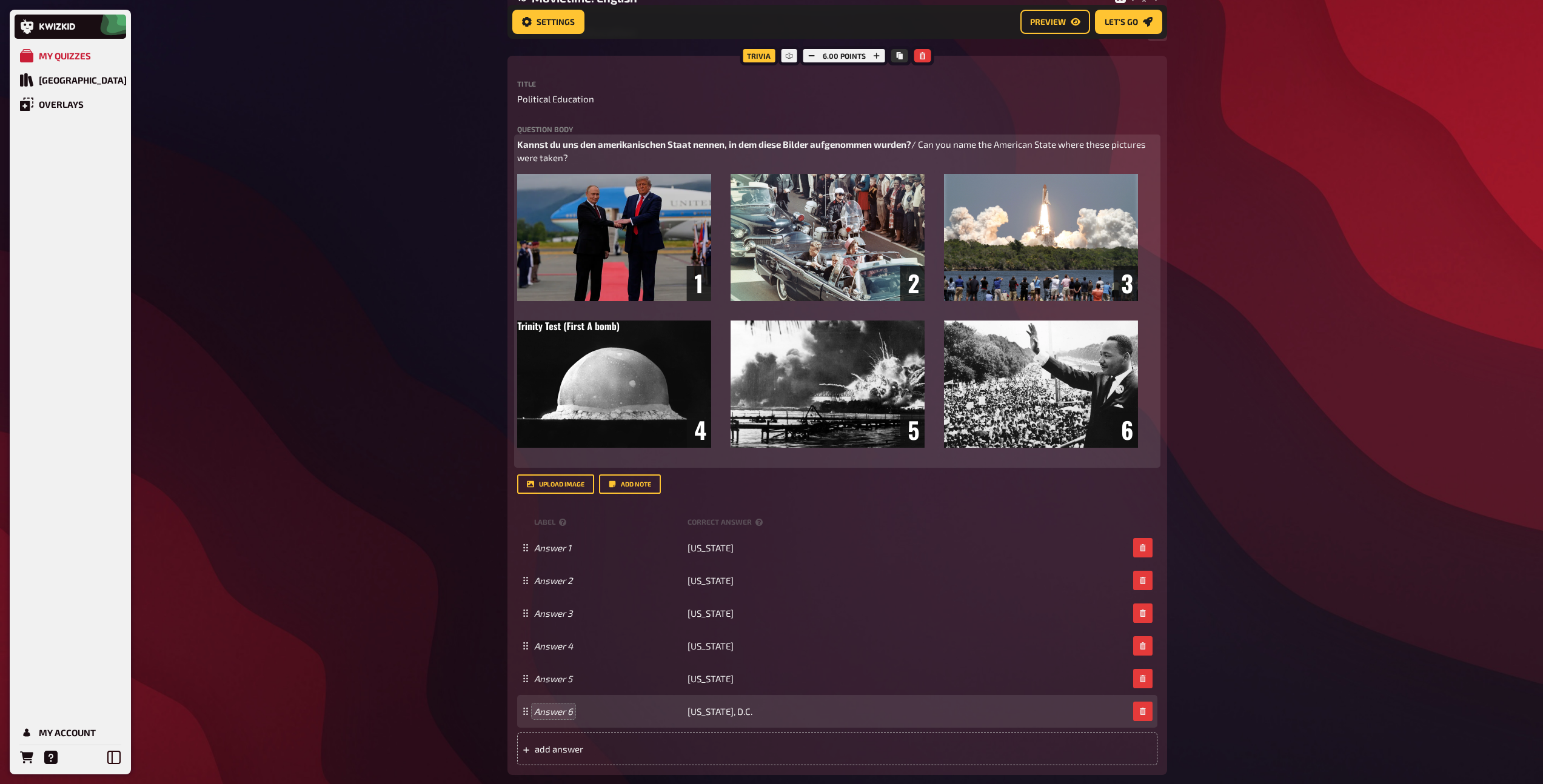
click at [583, 161] on p "Kannst du uns den amerikanischen Staat nennen, in dem diese Bilder aufgenommen …" at bounding box center [837, 151] width 640 height 27
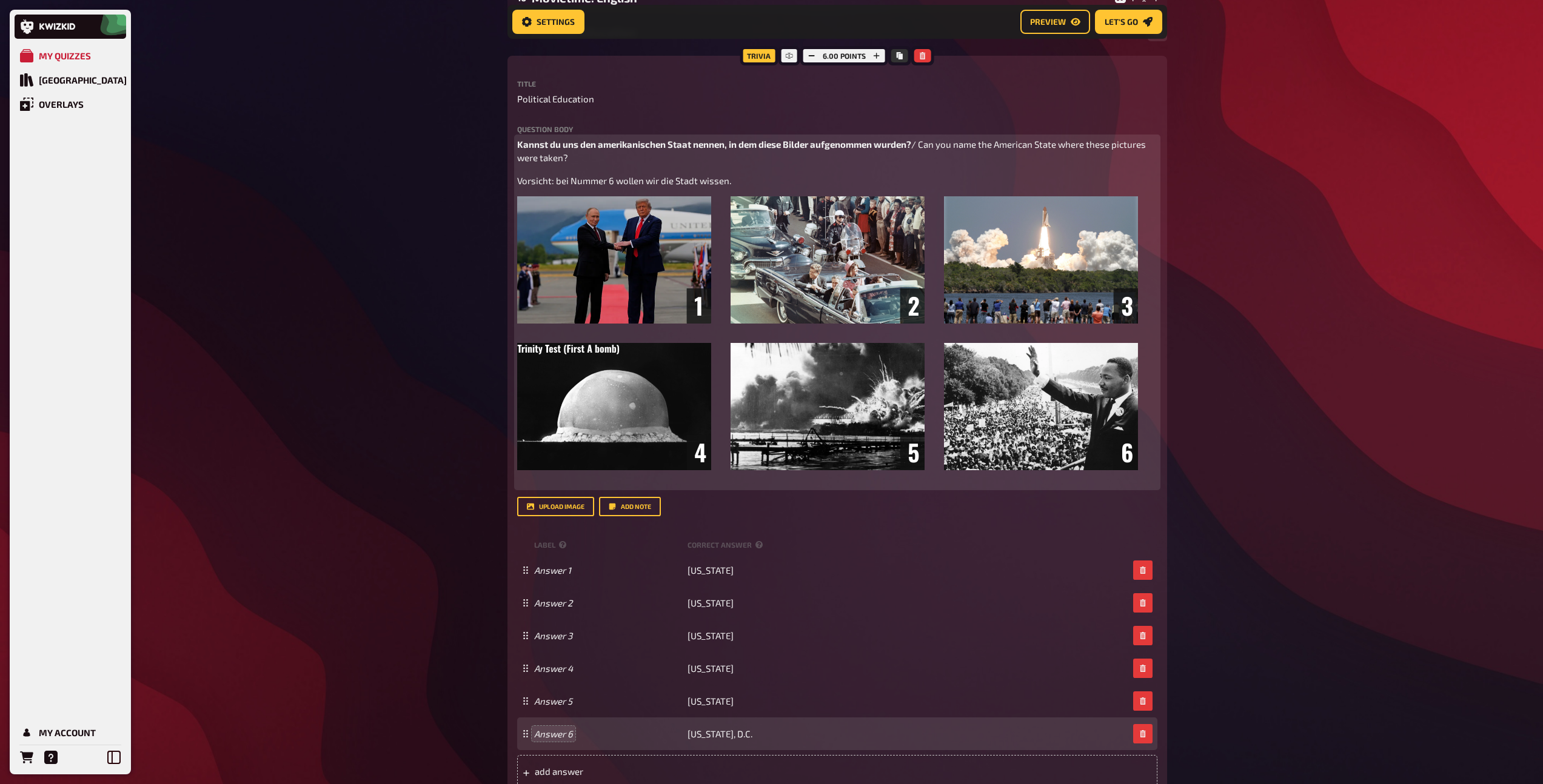
click at [692, 144] on span "Kannst du uns den amerikanischen Staat nennen, in dem diese Bilder aufgenommen …" at bounding box center [714, 144] width 394 height 11
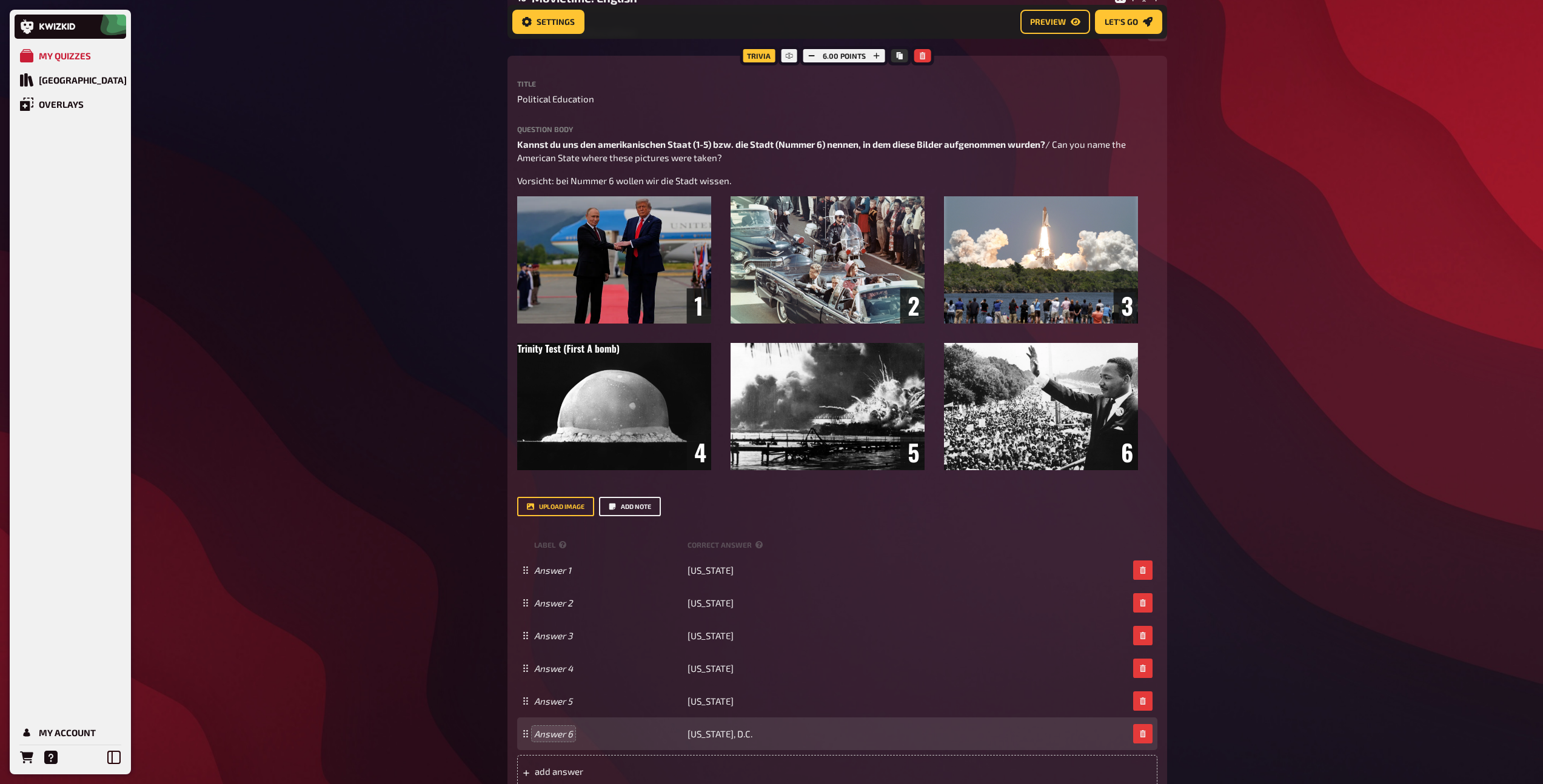
click at [646, 510] on button "Add note" at bounding box center [630, 506] width 62 height 19
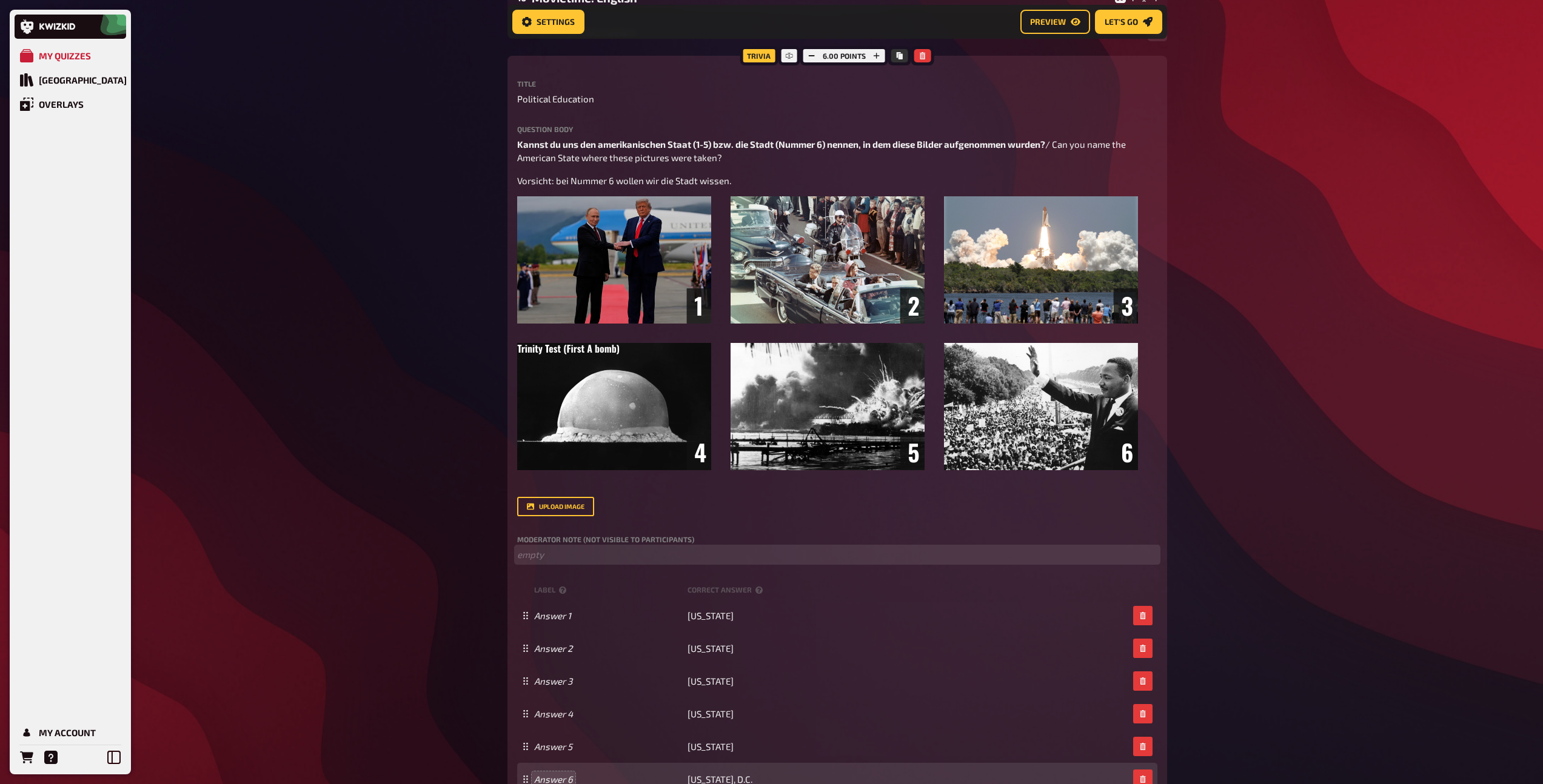
click at [576, 551] on p "﻿ empty" at bounding box center [837, 554] width 640 height 14
click at [547, 561] on p "﻿ empty" at bounding box center [837, 554] width 640 height 14
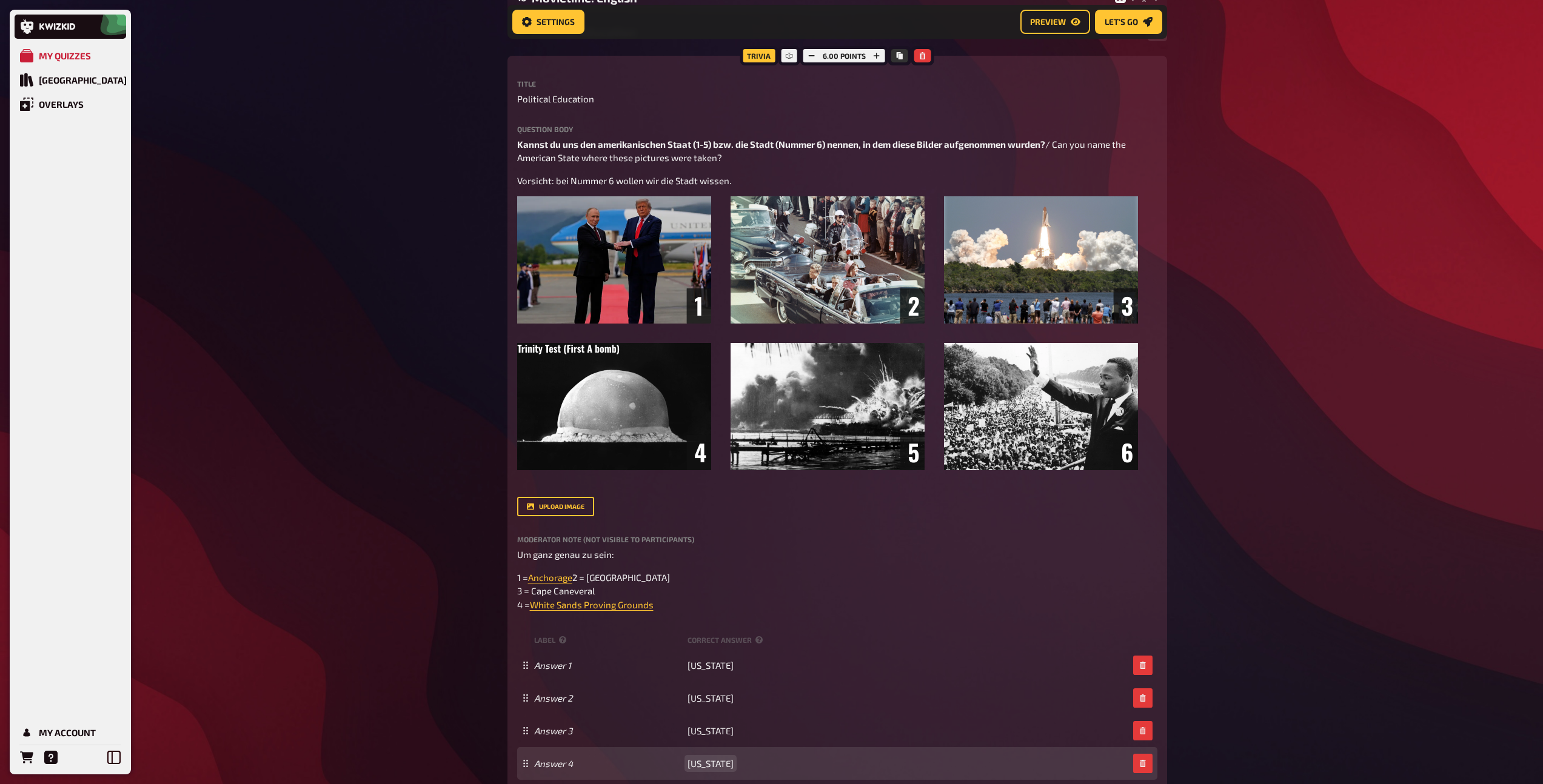
click at [704, 769] on span "Nevada" at bounding box center [710, 763] width 46 height 11
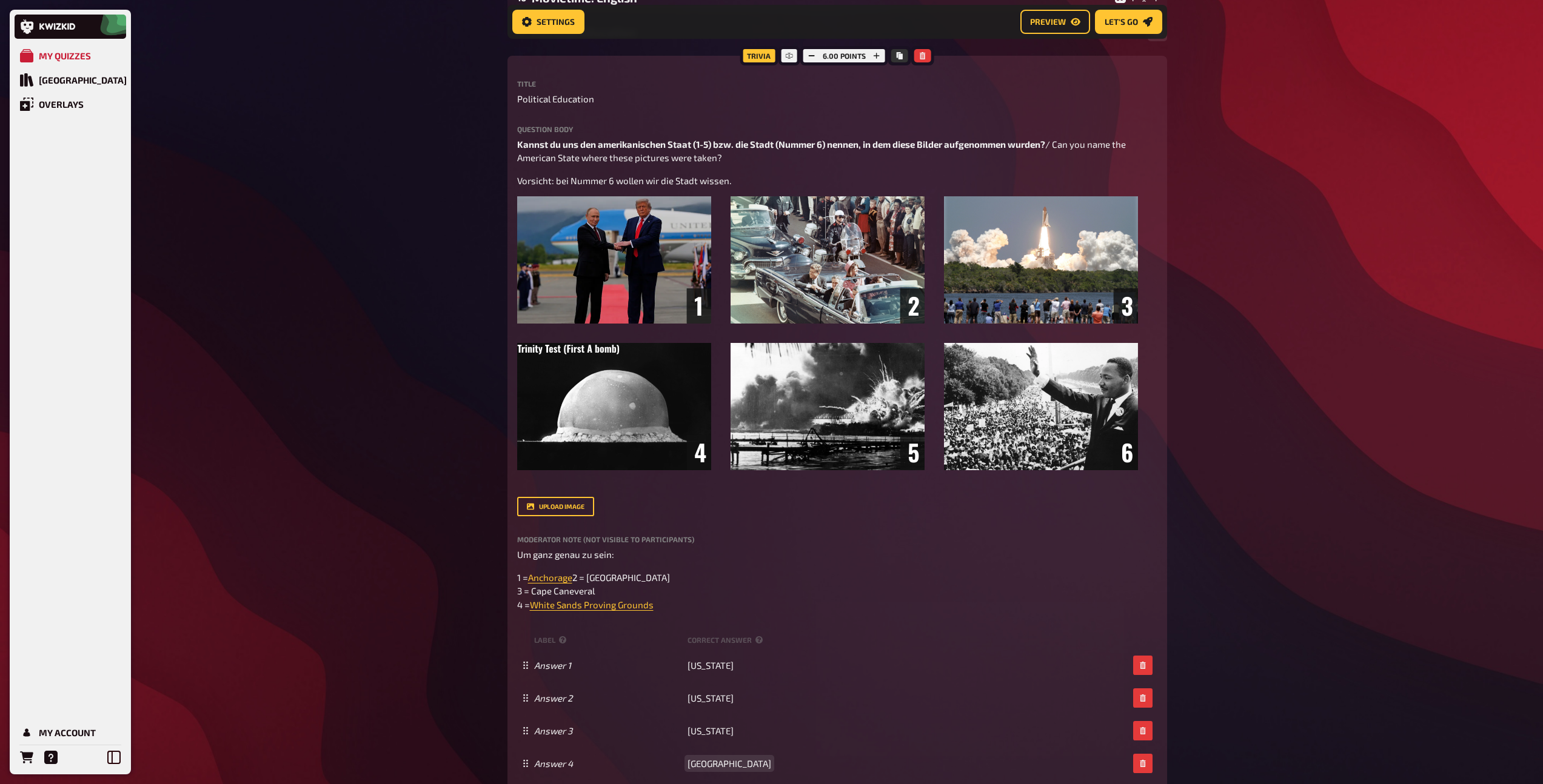
scroll to position [727, 0]
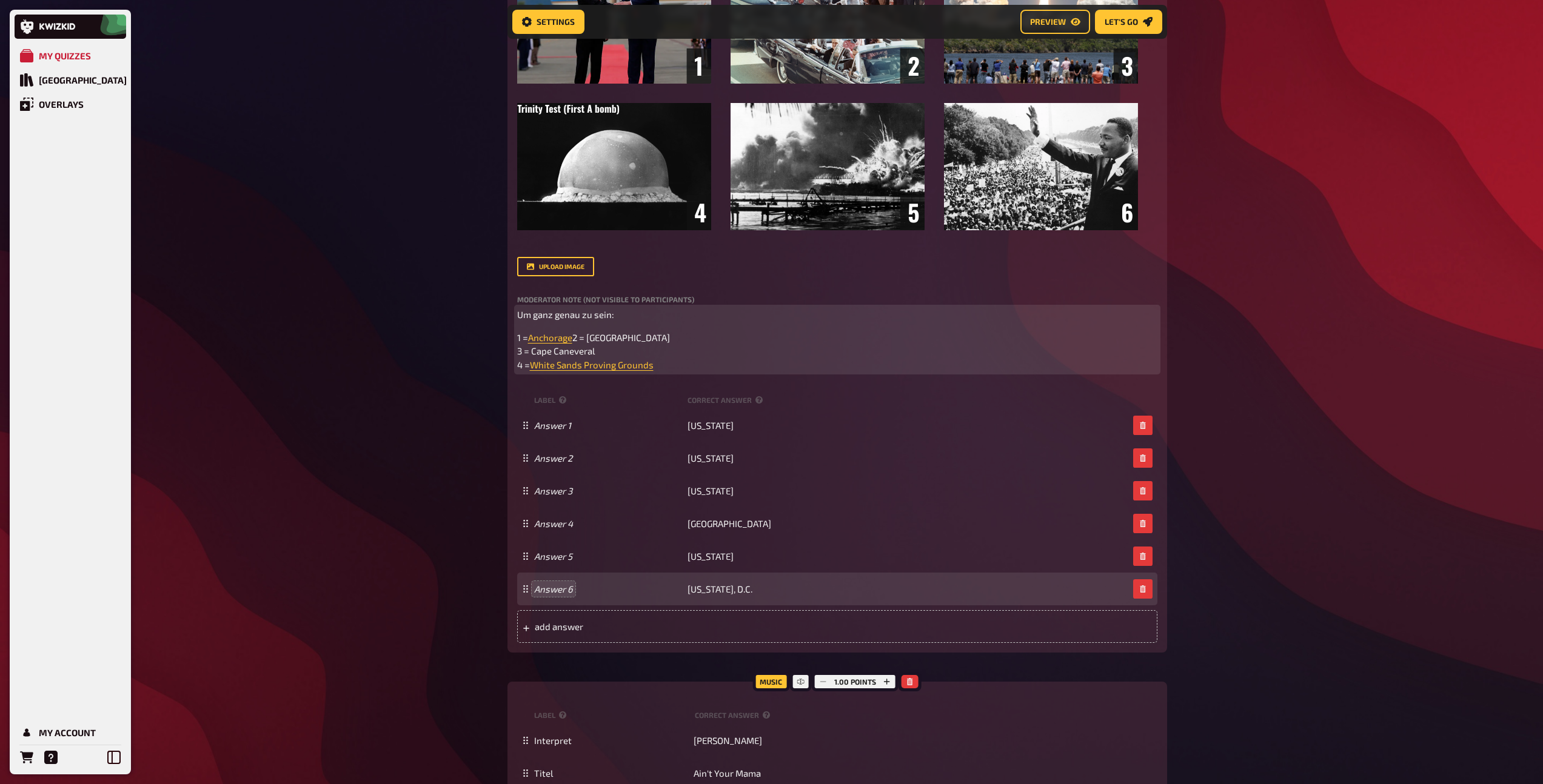
click at [673, 372] on p "1 = Anchorage 2 = Dallas 3 = Cape Caneveral 4 = White Sands Proving Grounds" at bounding box center [837, 351] width 640 height 41
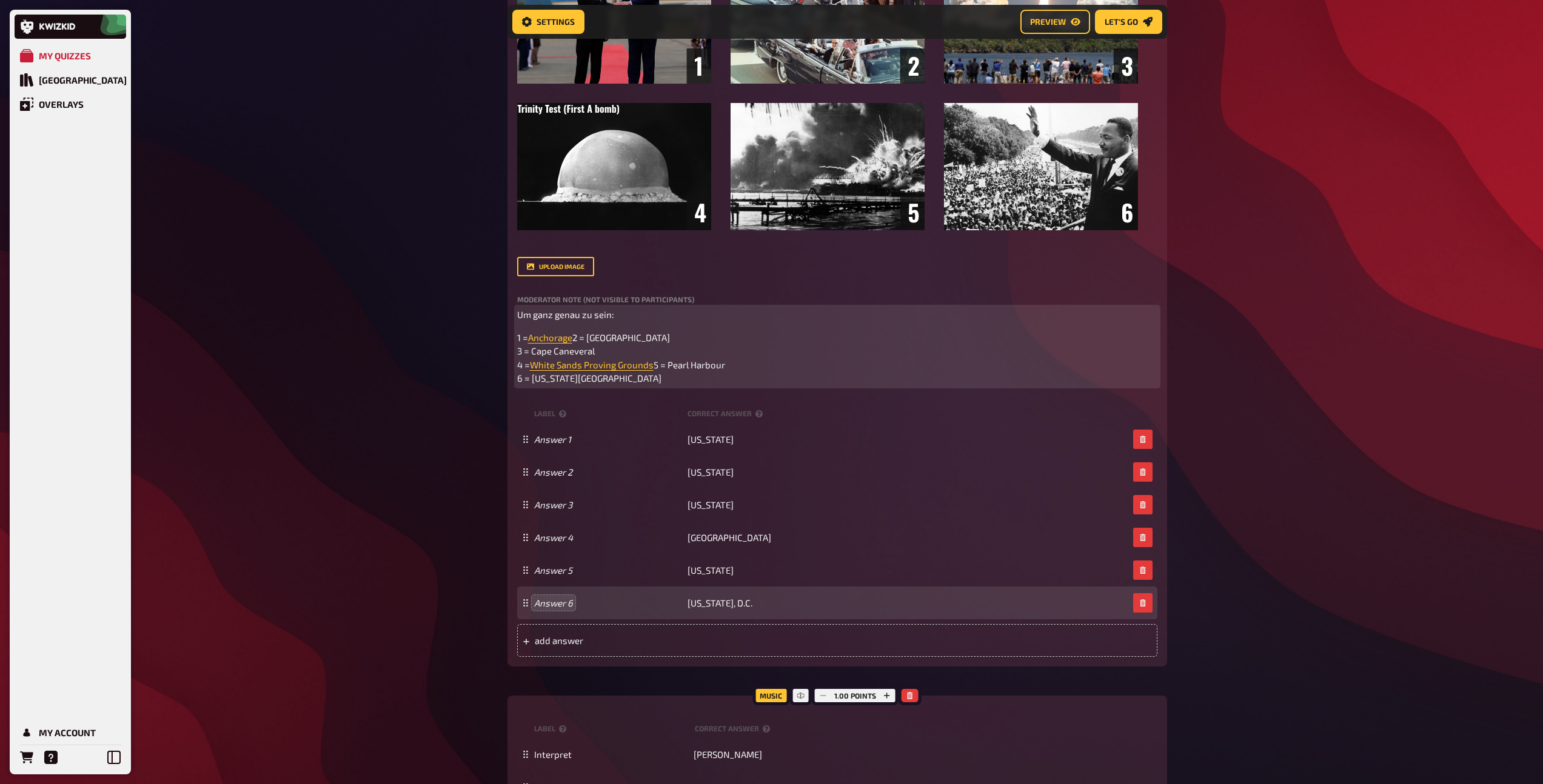
scroll to position [724, 0]
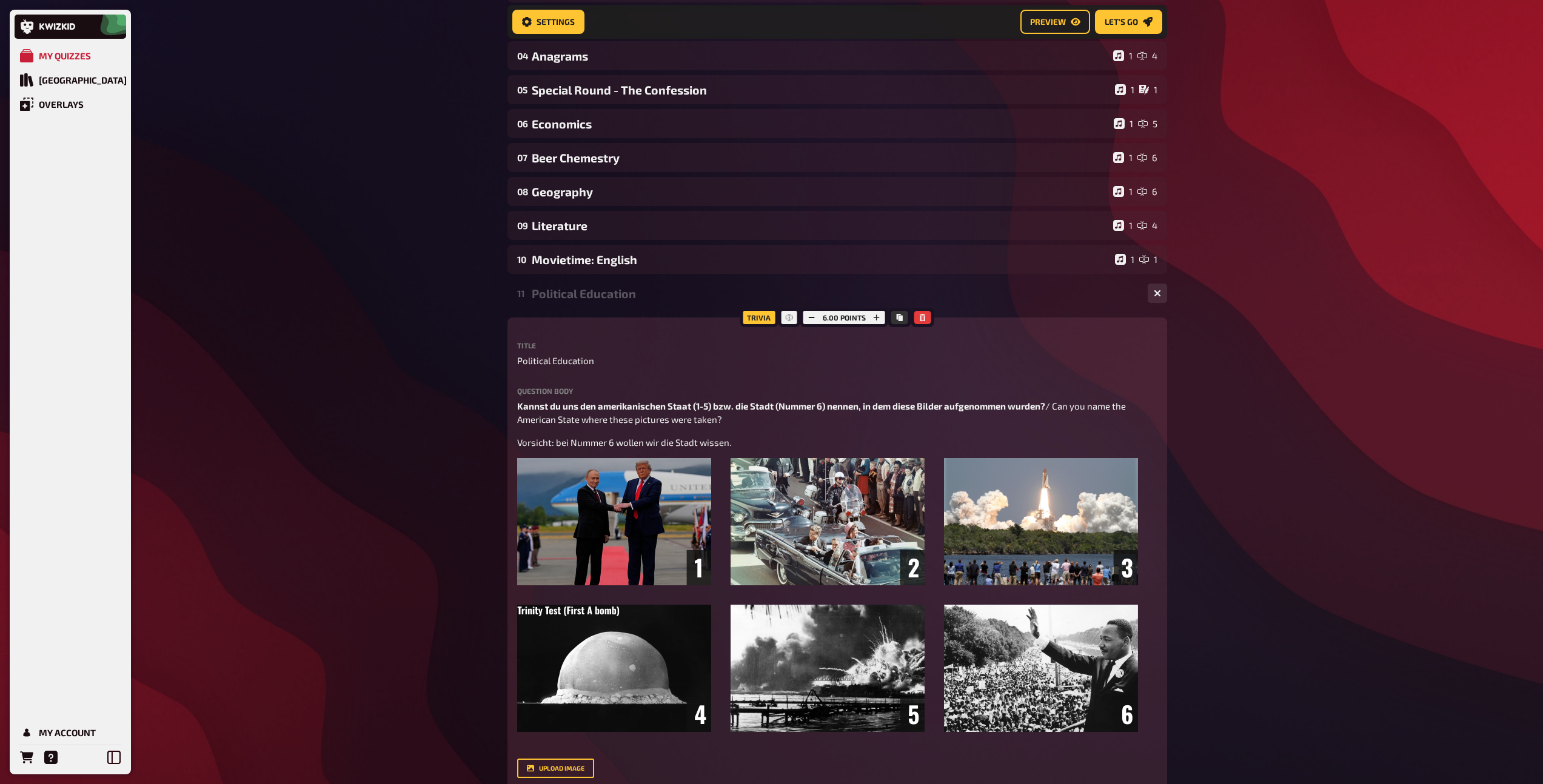
click at [544, 286] on div "11 Political Education 1 6" at bounding box center [837, 293] width 659 height 29
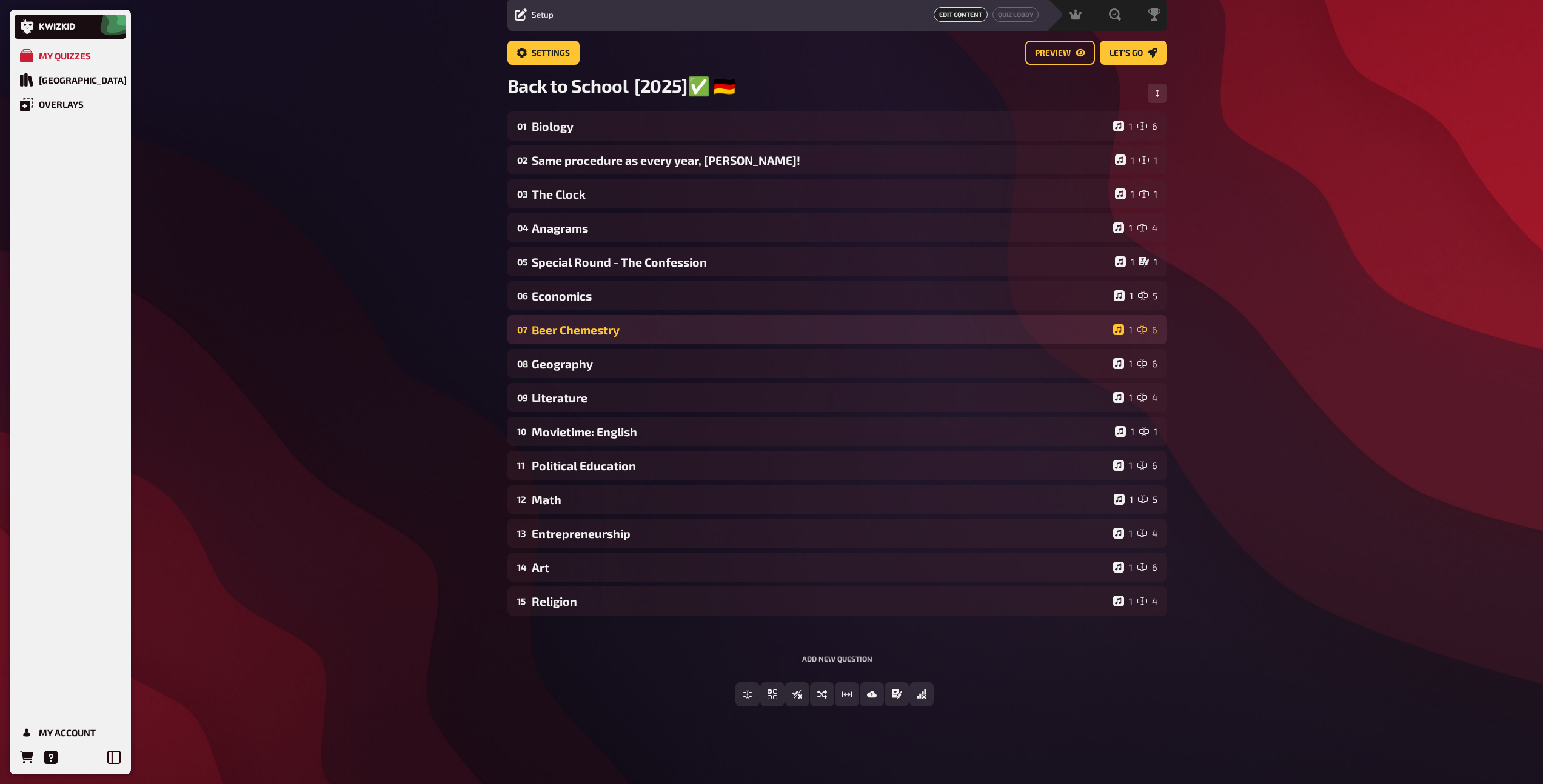
scroll to position [45, 0]
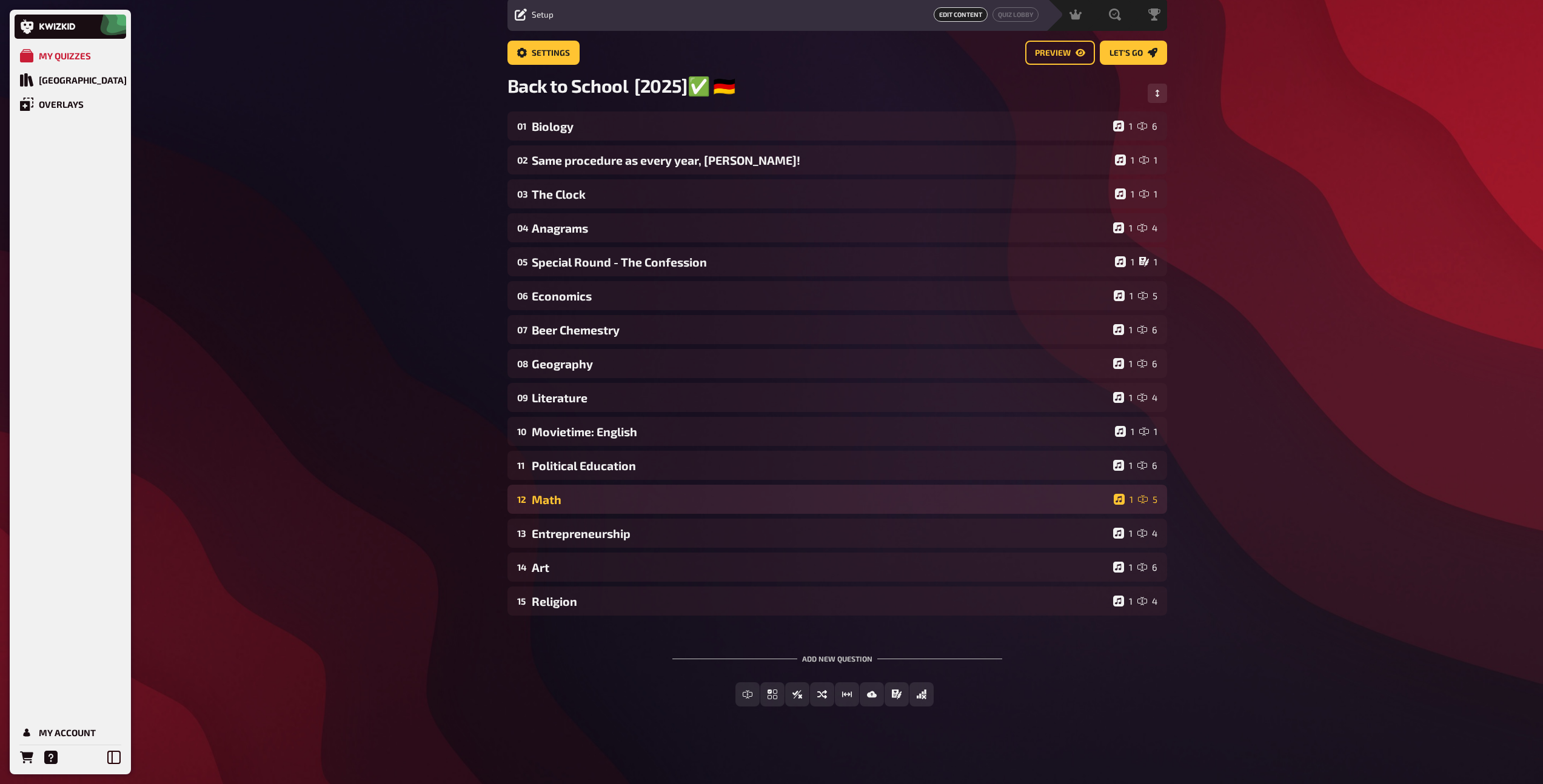
click at [573, 496] on div "Math" at bounding box center [820, 499] width 577 height 14
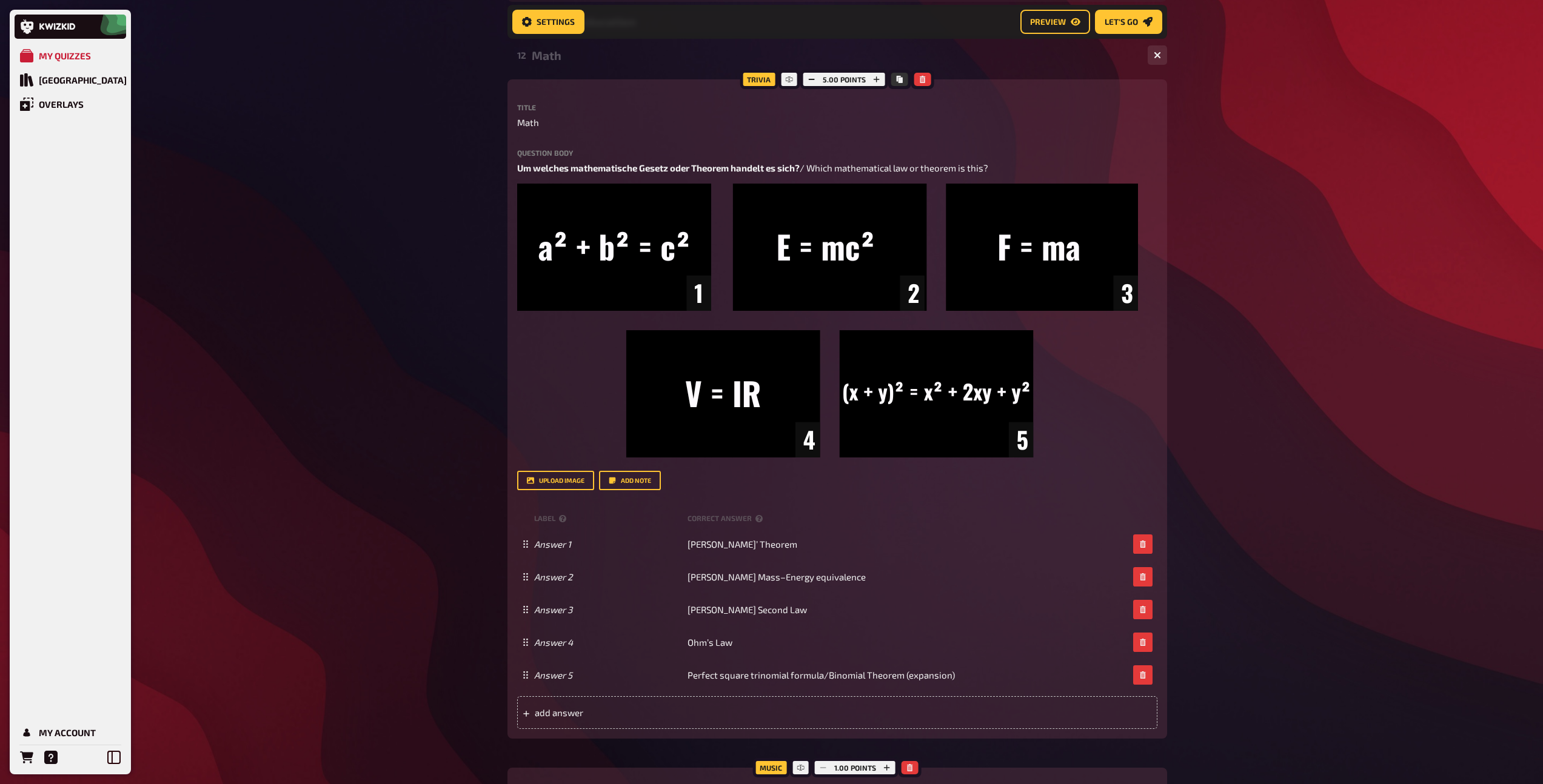
scroll to position [577, 0]
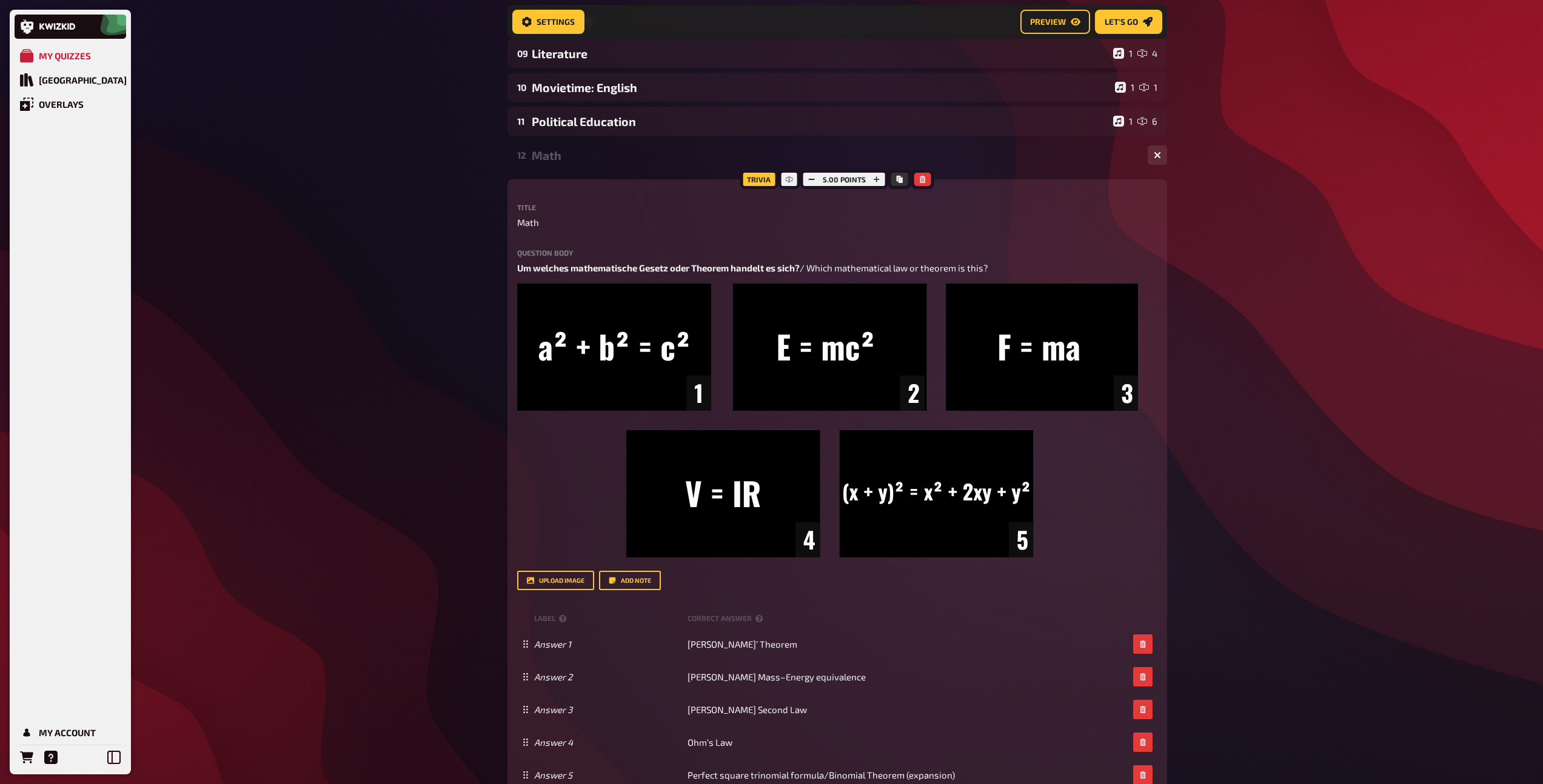
click at [550, 153] on div "Math" at bounding box center [835, 155] width 606 height 14
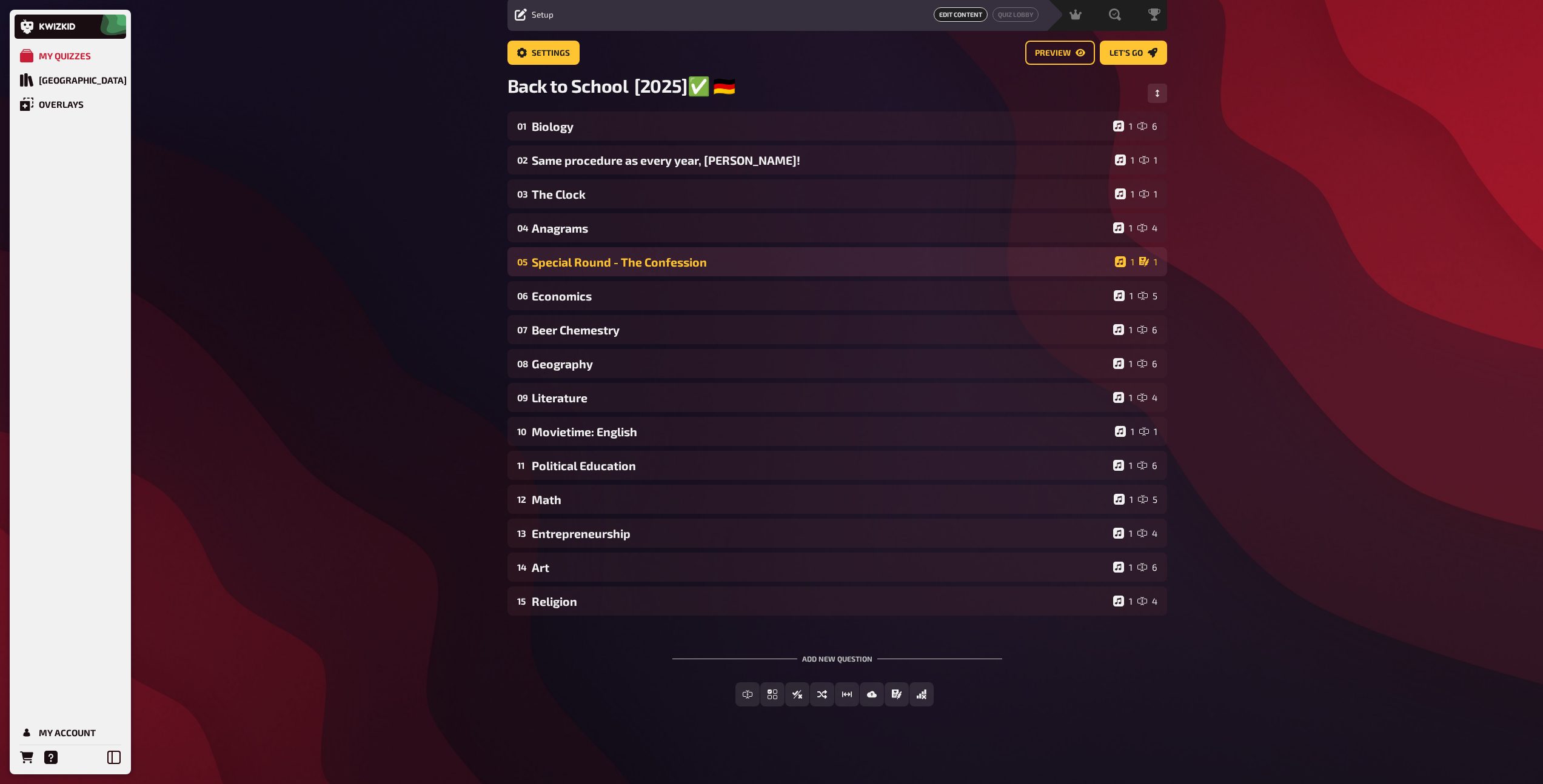
scroll to position [45, 0]
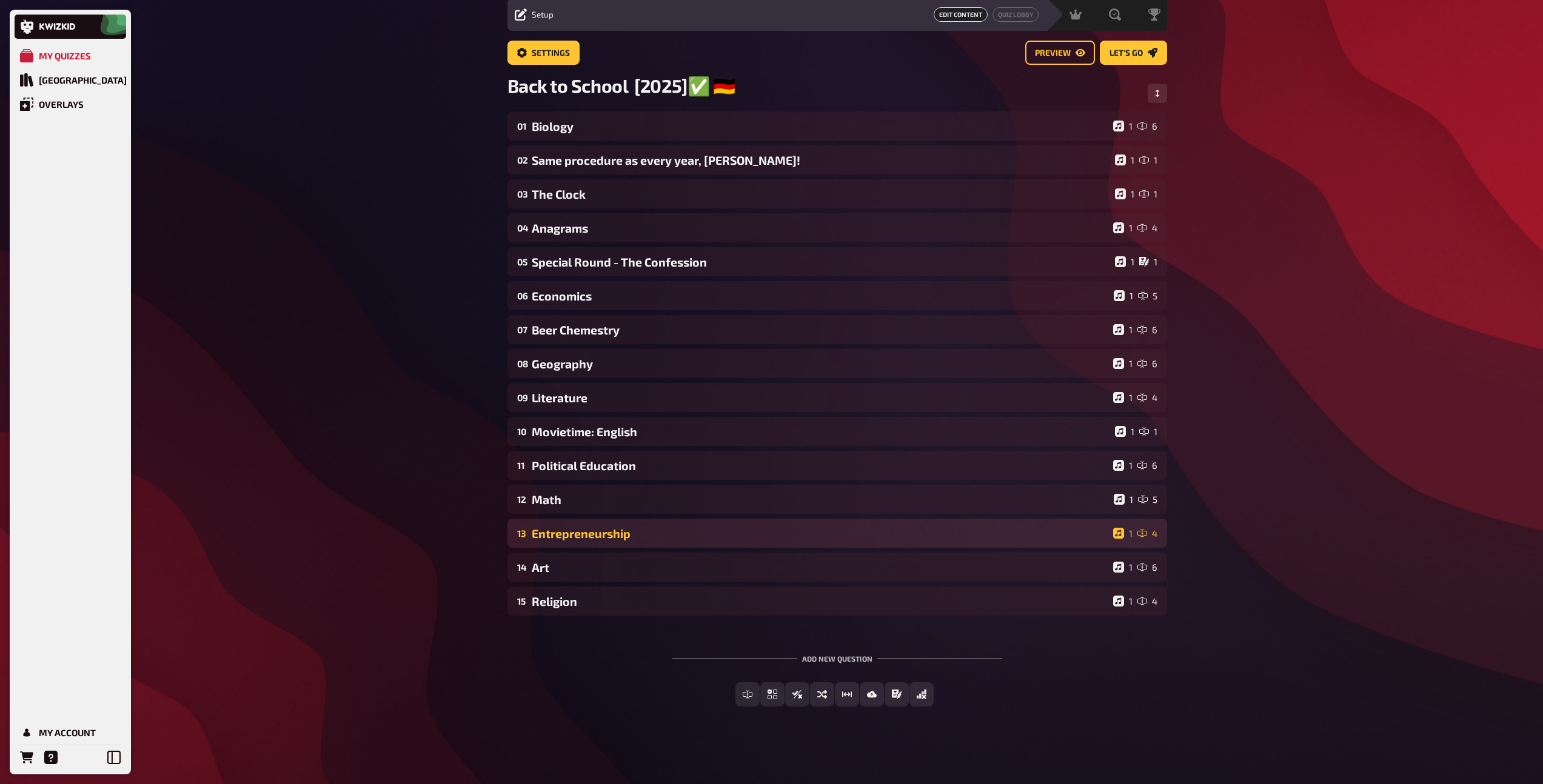
click at [578, 522] on div "13 Entrepreneurship 1 4" at bounding box center [837, 533] width 659 height 29
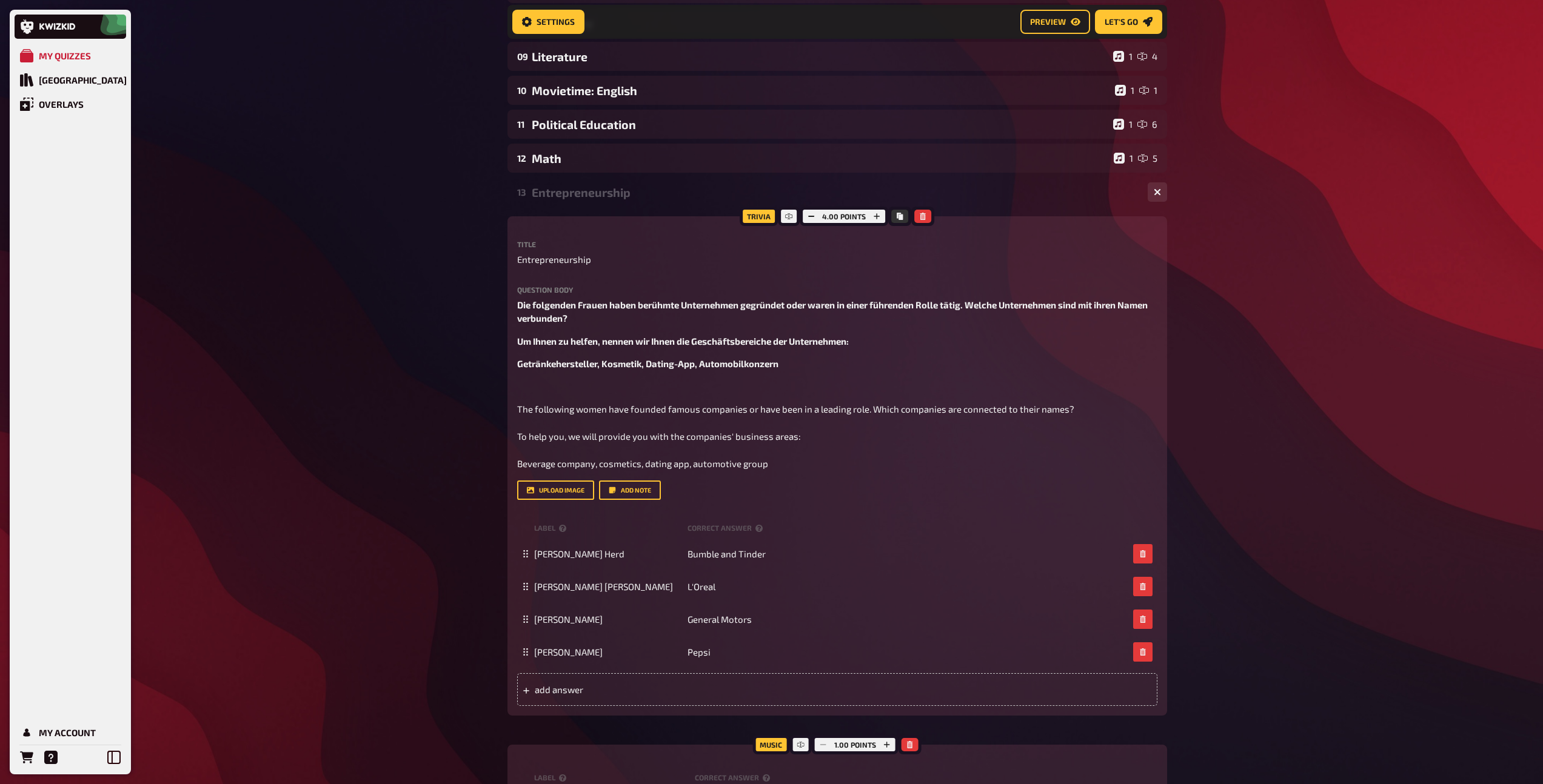
scroll to position [397, 0]
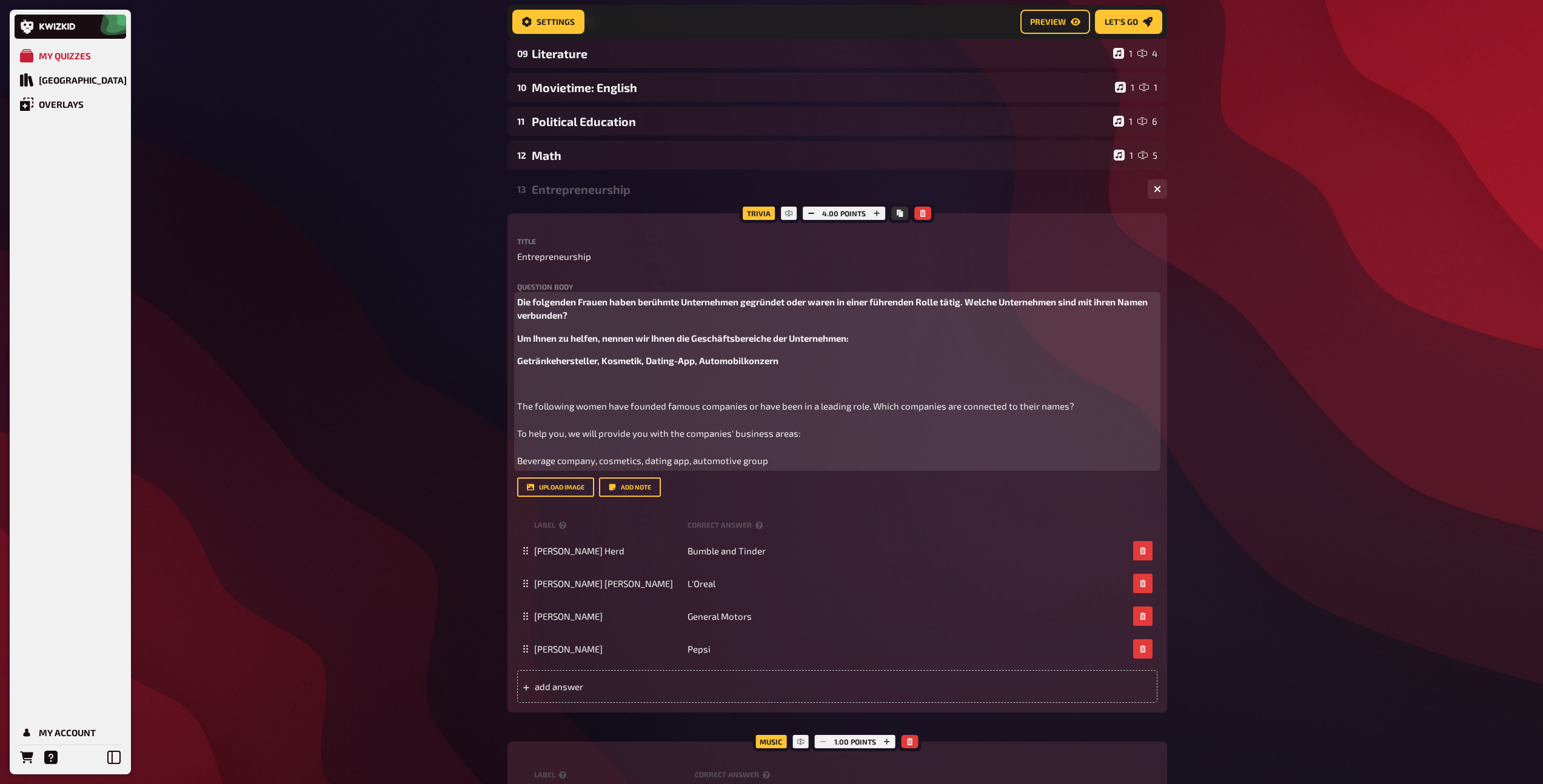
click at [548, 340] on span "Um Ihnen zu helfen, nennen wir Ihnen die Geschäftsbereiche der Unternehmen:" at bounding box center [683, 337] width 332 height 11
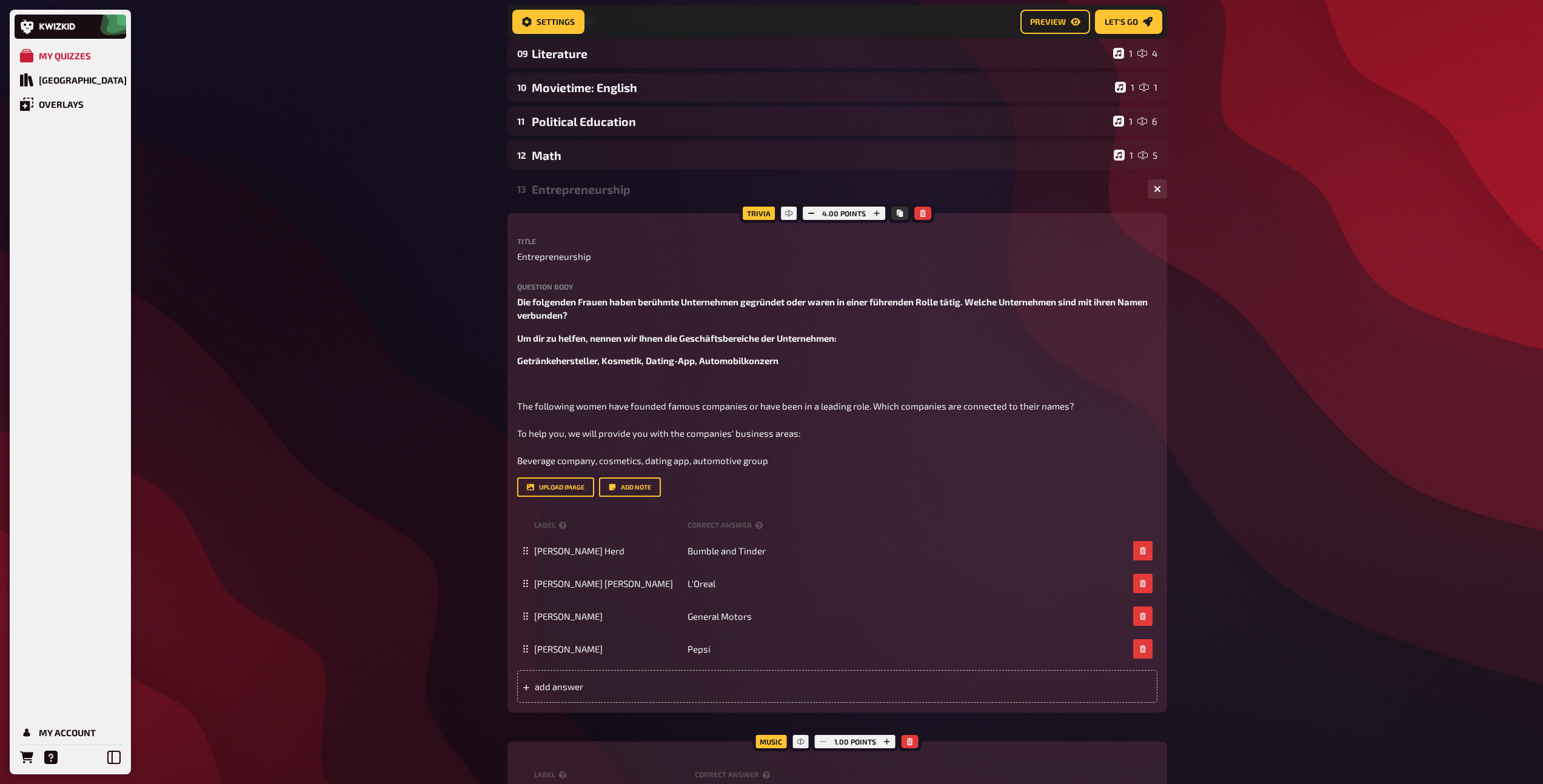
click at [620, 199] on div "13 Entrepreneurship 1 4" at bounding box center [837, 189] width 659 height 29
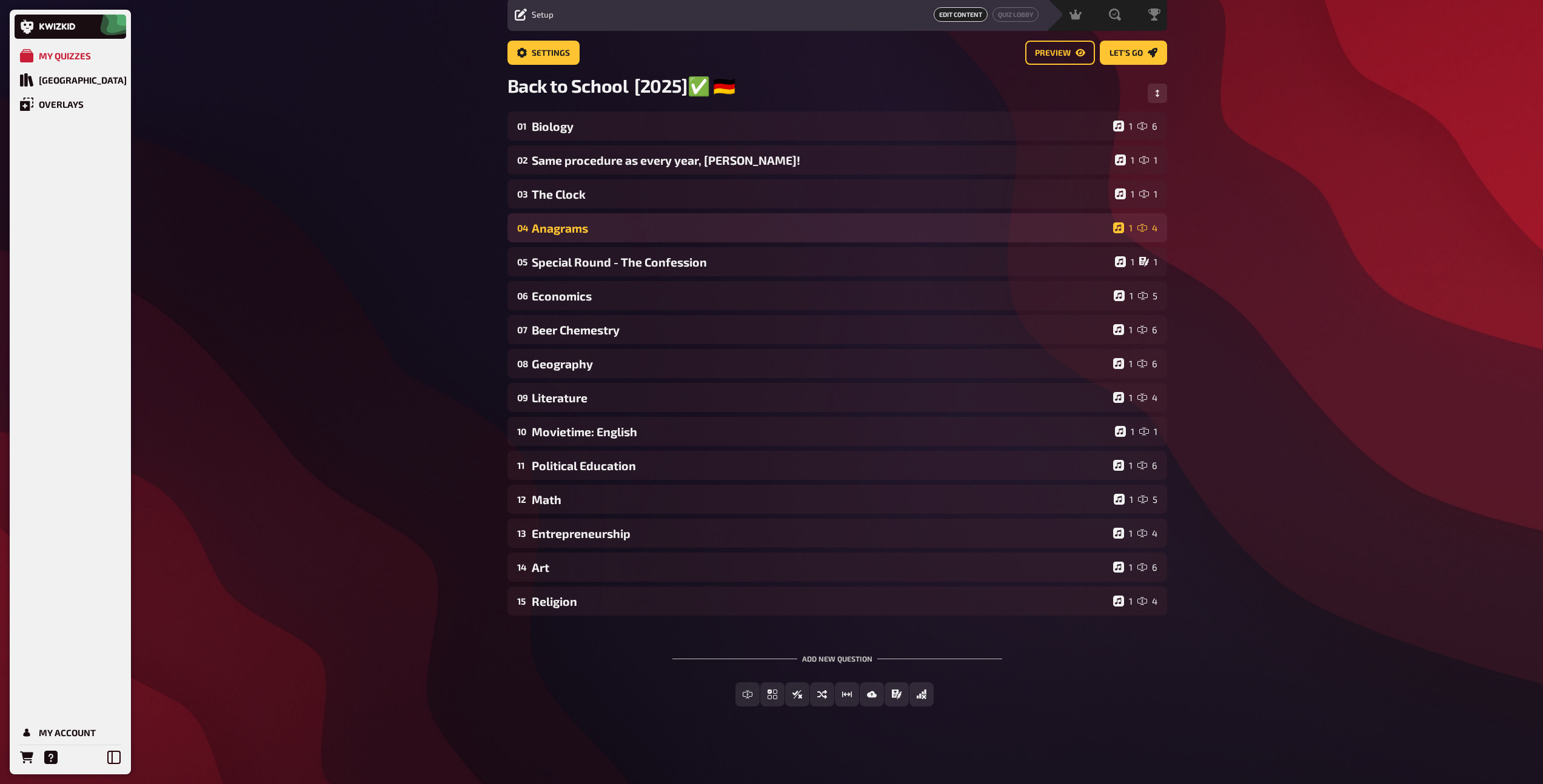
scroll to position [45, 0]
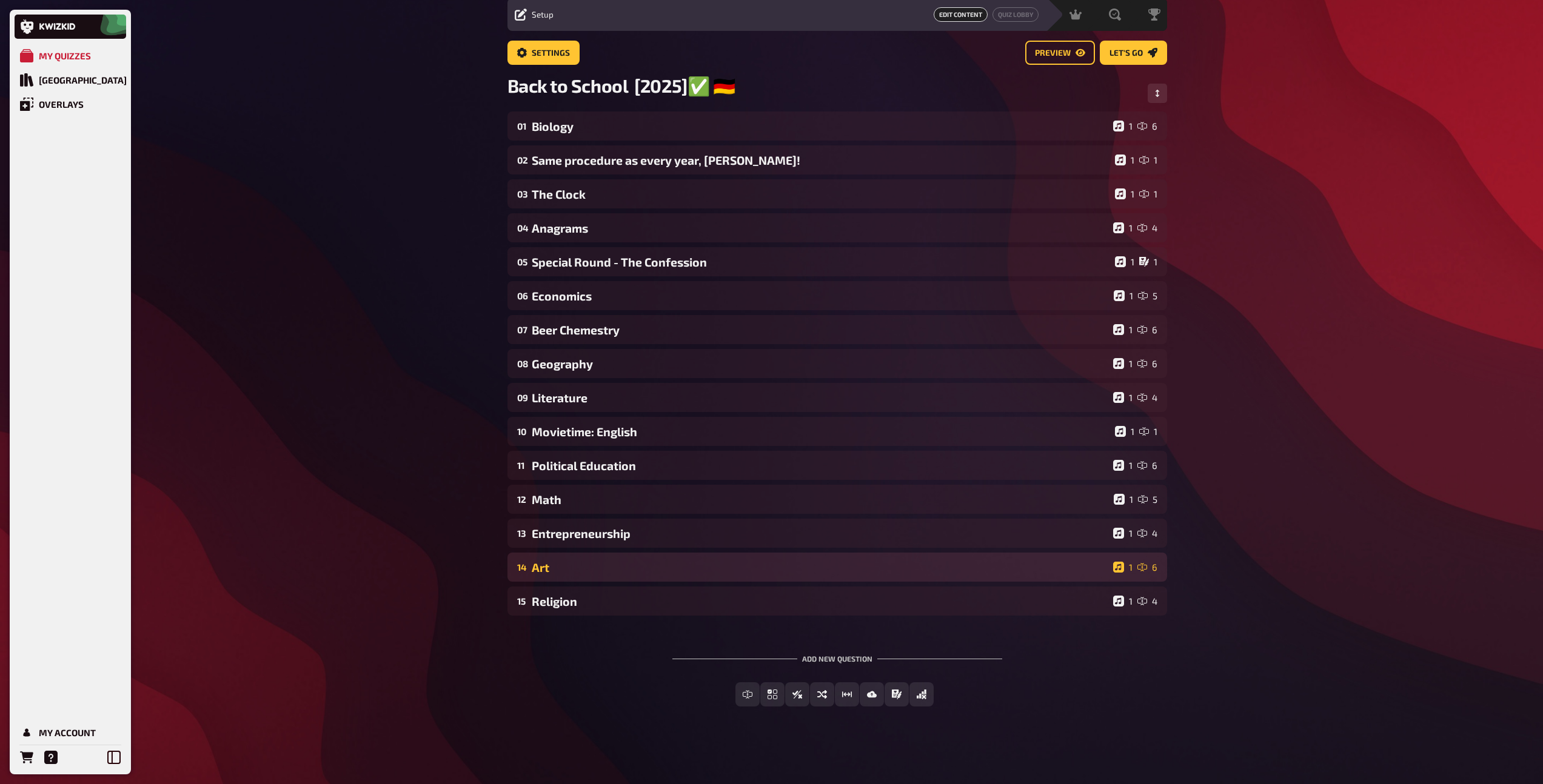
click at [606, 573] on div "Art" at bounding box center [820, 567] width 576 height 14
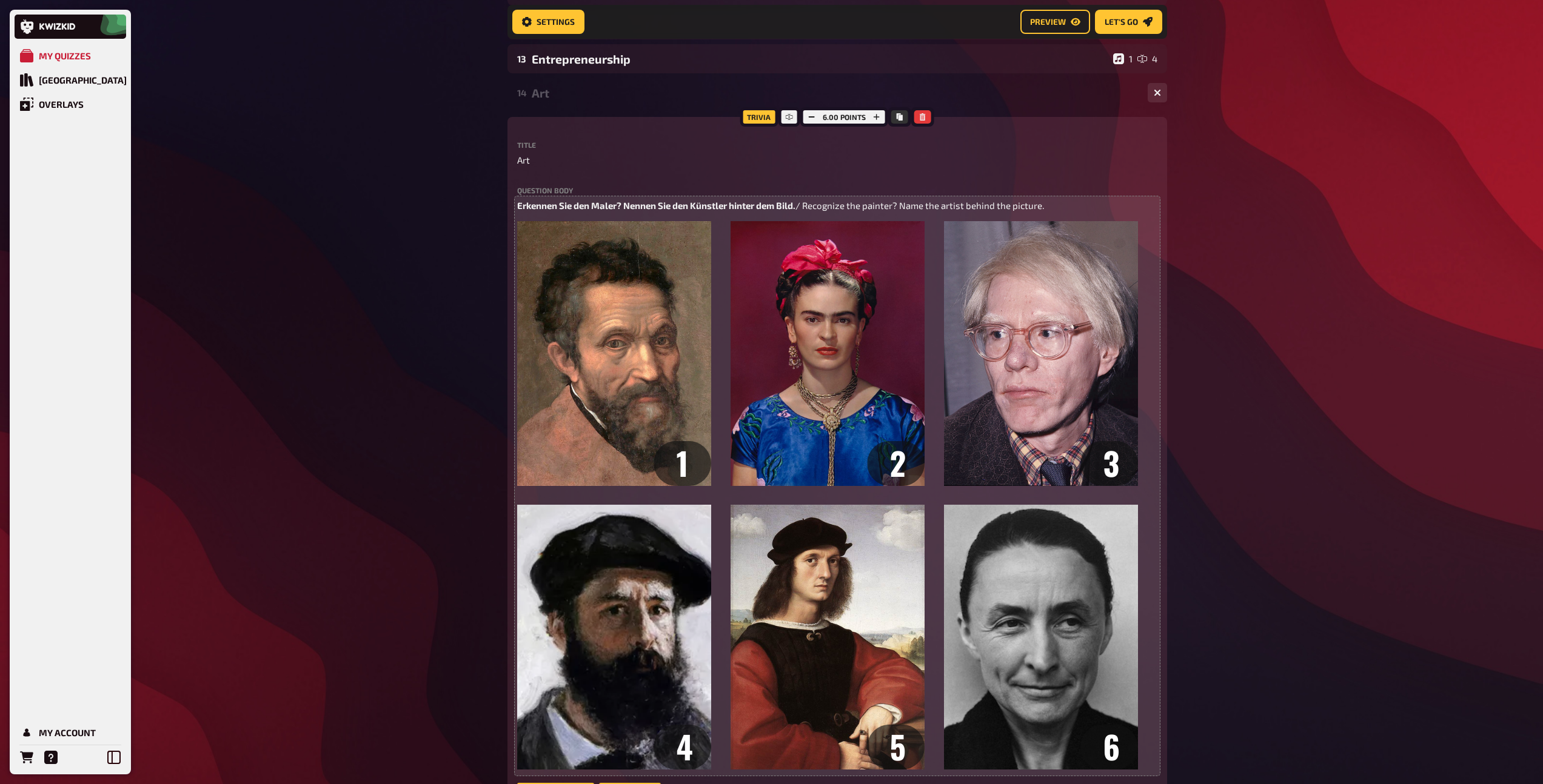
scroll to position [526, 0]
click at [583, 207] on span "Erkennen Sie den Maler? Nennen Sie den Künstler hinter dem Bild." at bounding box center [656, 206] width 278 height 11
drag, startPoint x: 625, startPoint y: 208, endPoint x: 469, endPoint y: 207, distance: 156.0
click at [469, 207] on div "My Quizzes Quiz Library Overlays My Account Home My Quizzes Back to School [202…" at bounding box center [772, 459] width 1543 height 1969
drag, startPoint x: 671, startPoint y: 207, endPoint x: 652, endPoint y: 208, distance: 19.0
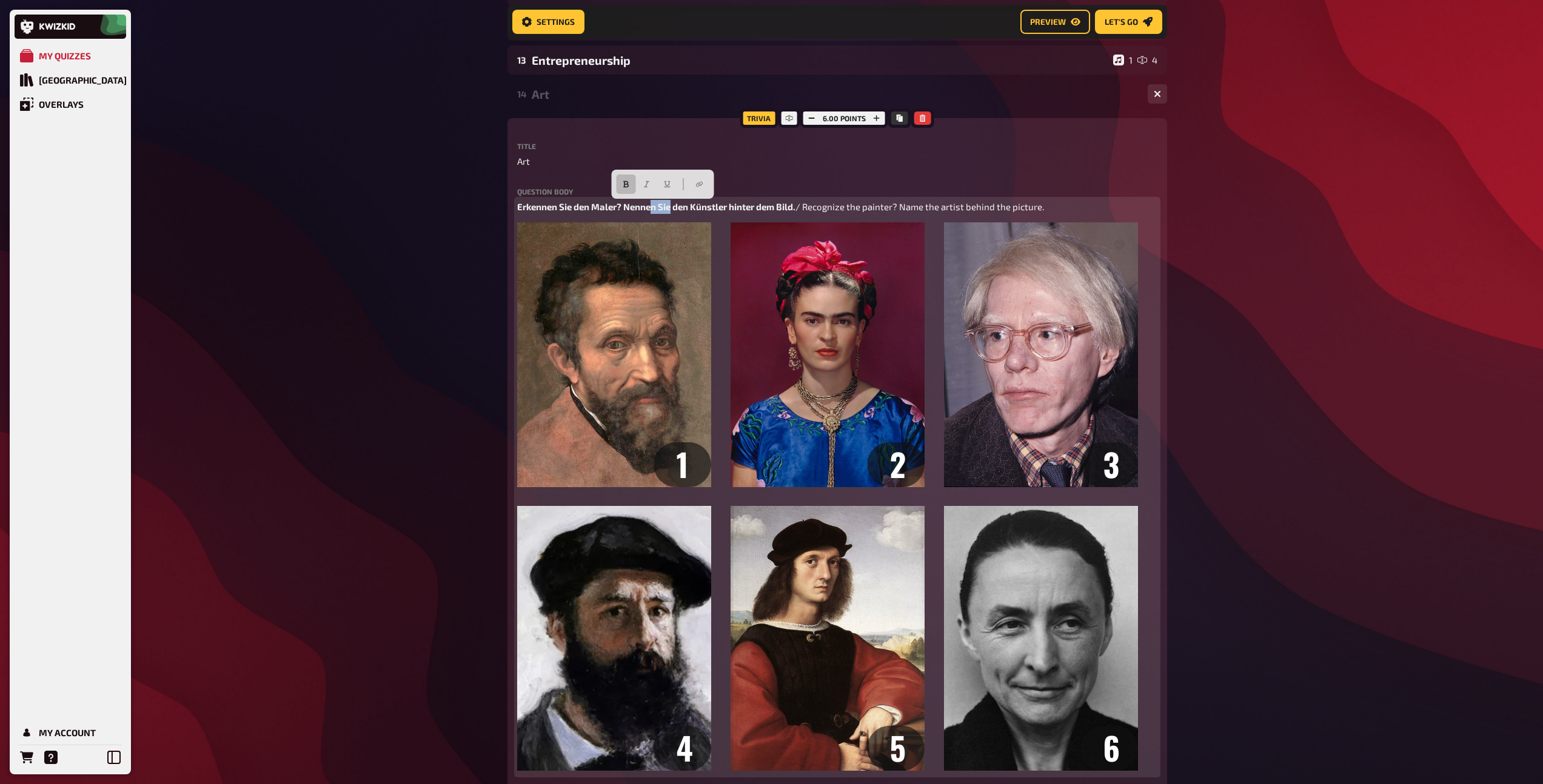
click at [652, 208] on span "Erkennen Sie den Maler? Nennen Sie den Künstler hinter dem Bild." at bounding box center [656, 206] width 278 height 11
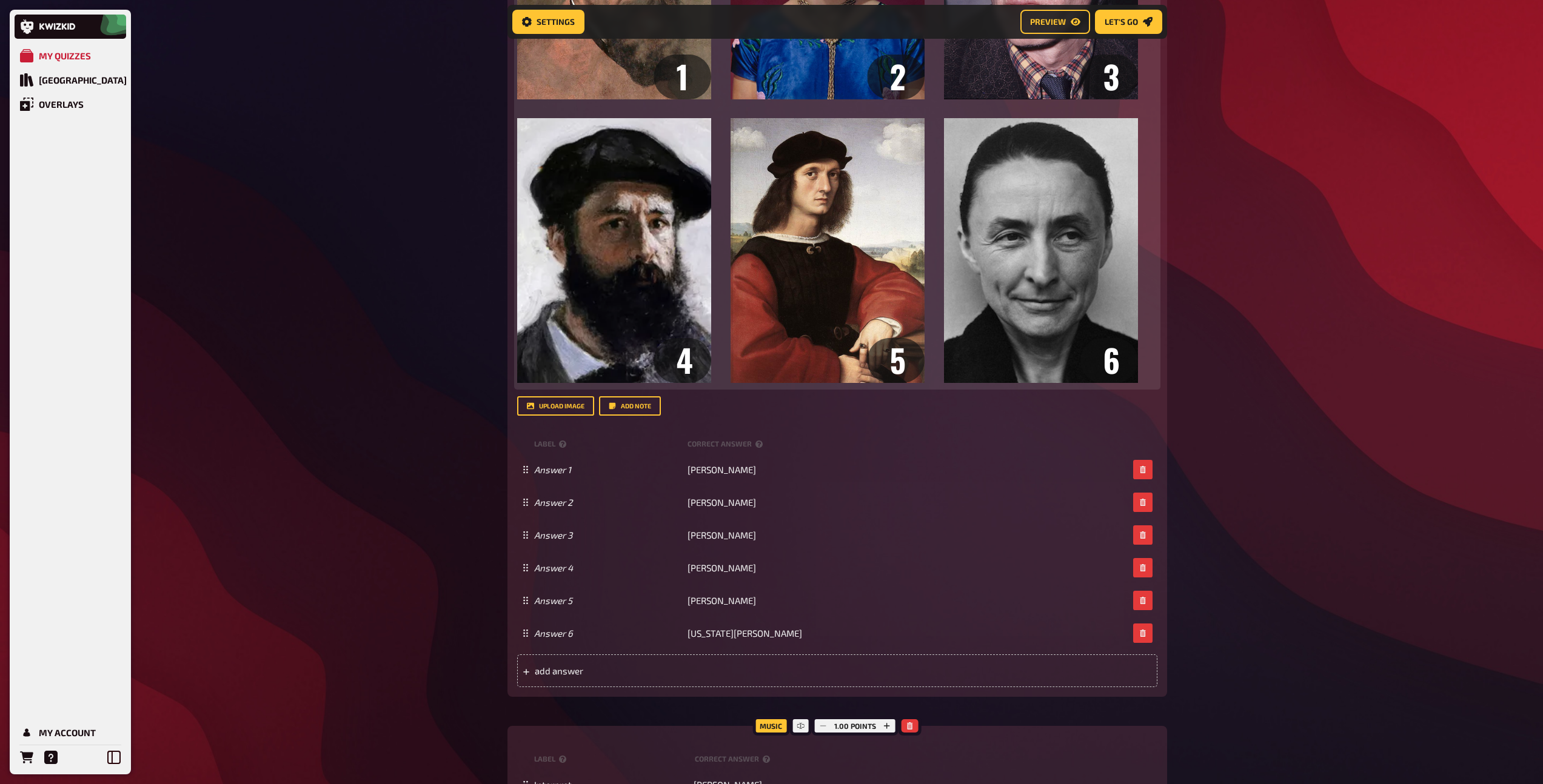
scroll to position [919, 0]
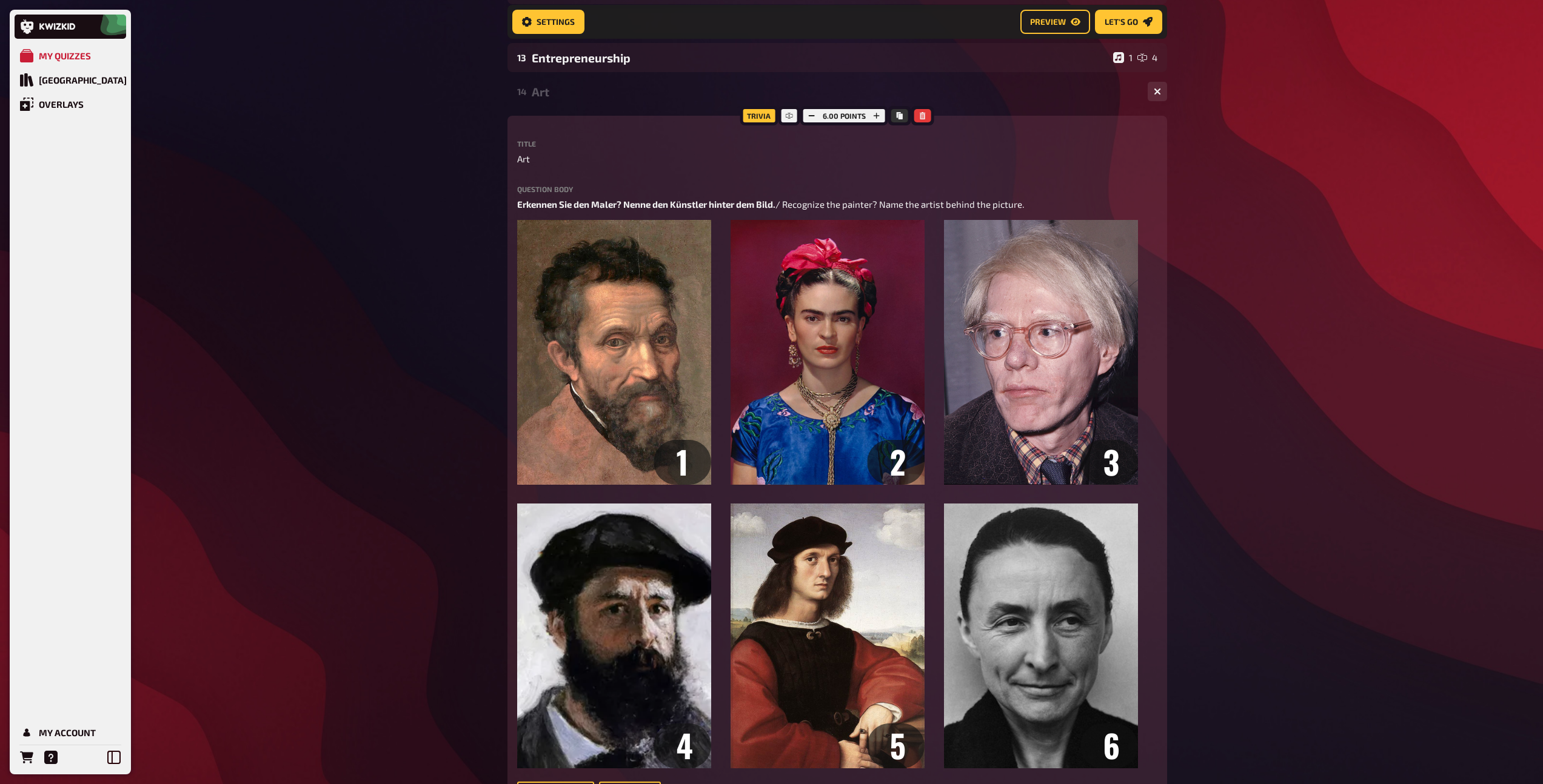
click at [562, 93] on div "Art" at bounding box center [835, 91] width 606 height 14
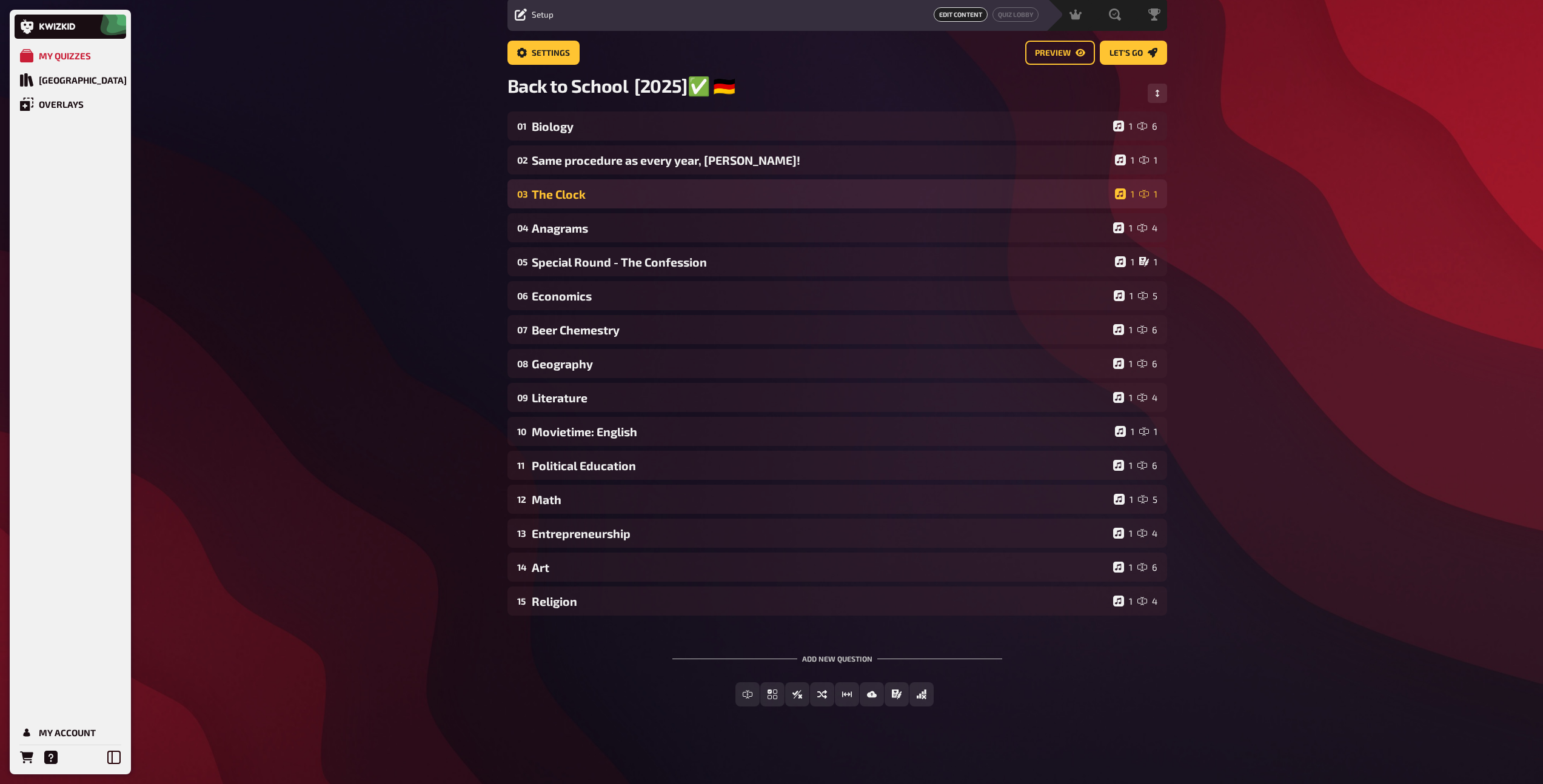
scroll to position [45, 0]
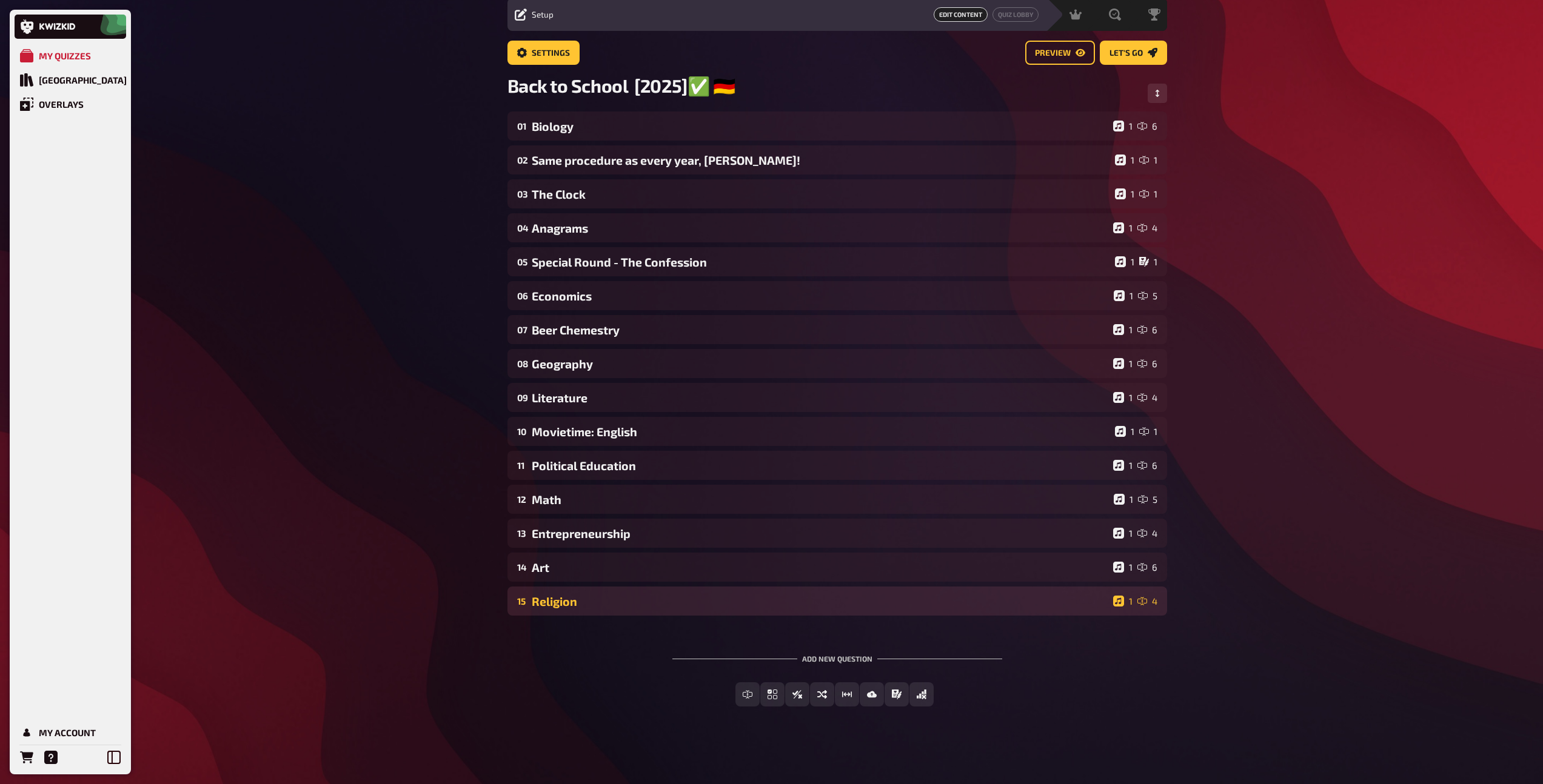
click at [605, 598] on div "Religion" at bounding box center [820, 601] width 576 height 14
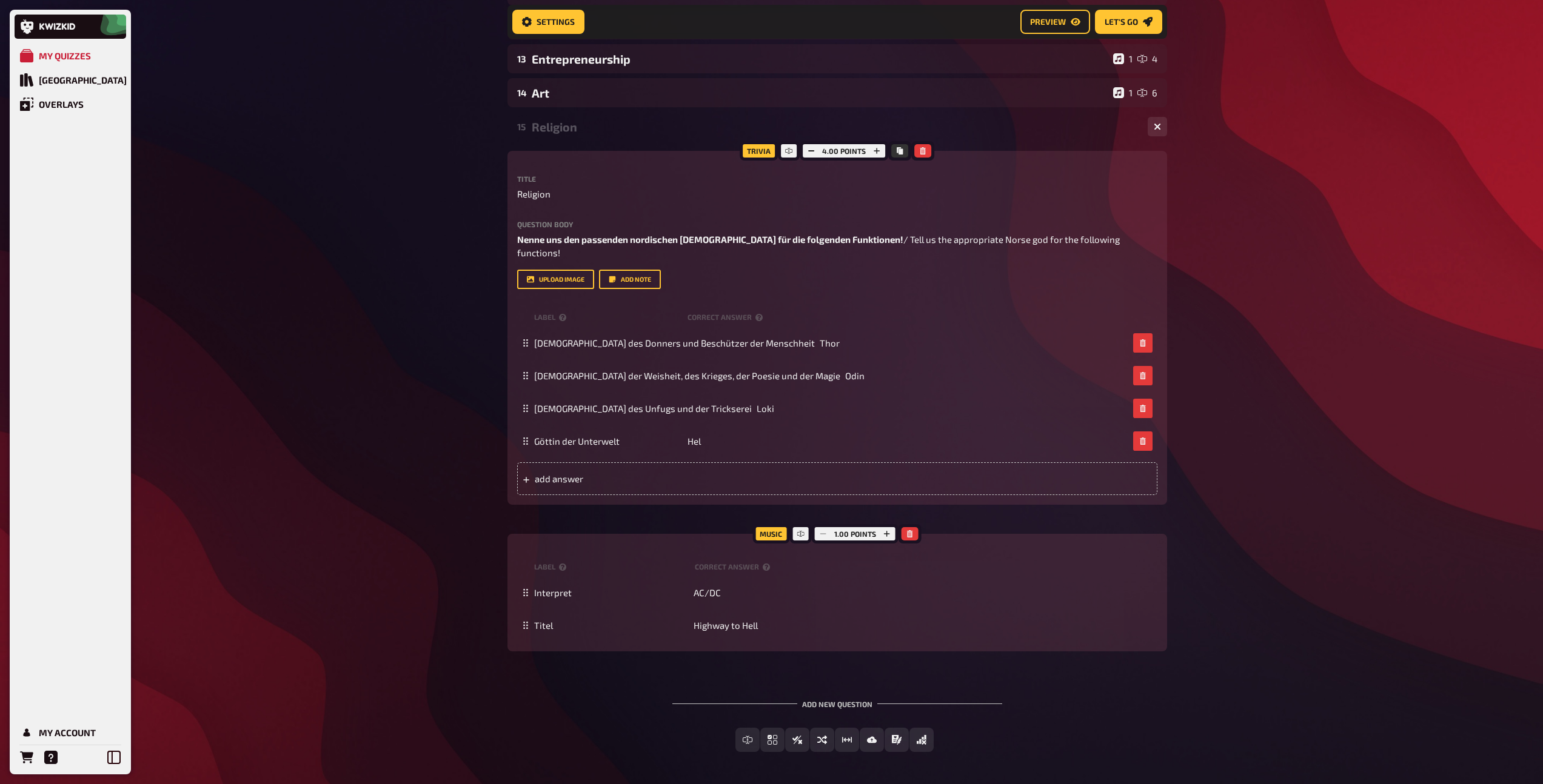
scroll to position [528, 0]
click at [560, 136] on div "15 Religion 1 4" at bounding box center [837, 125] width 659 height 29
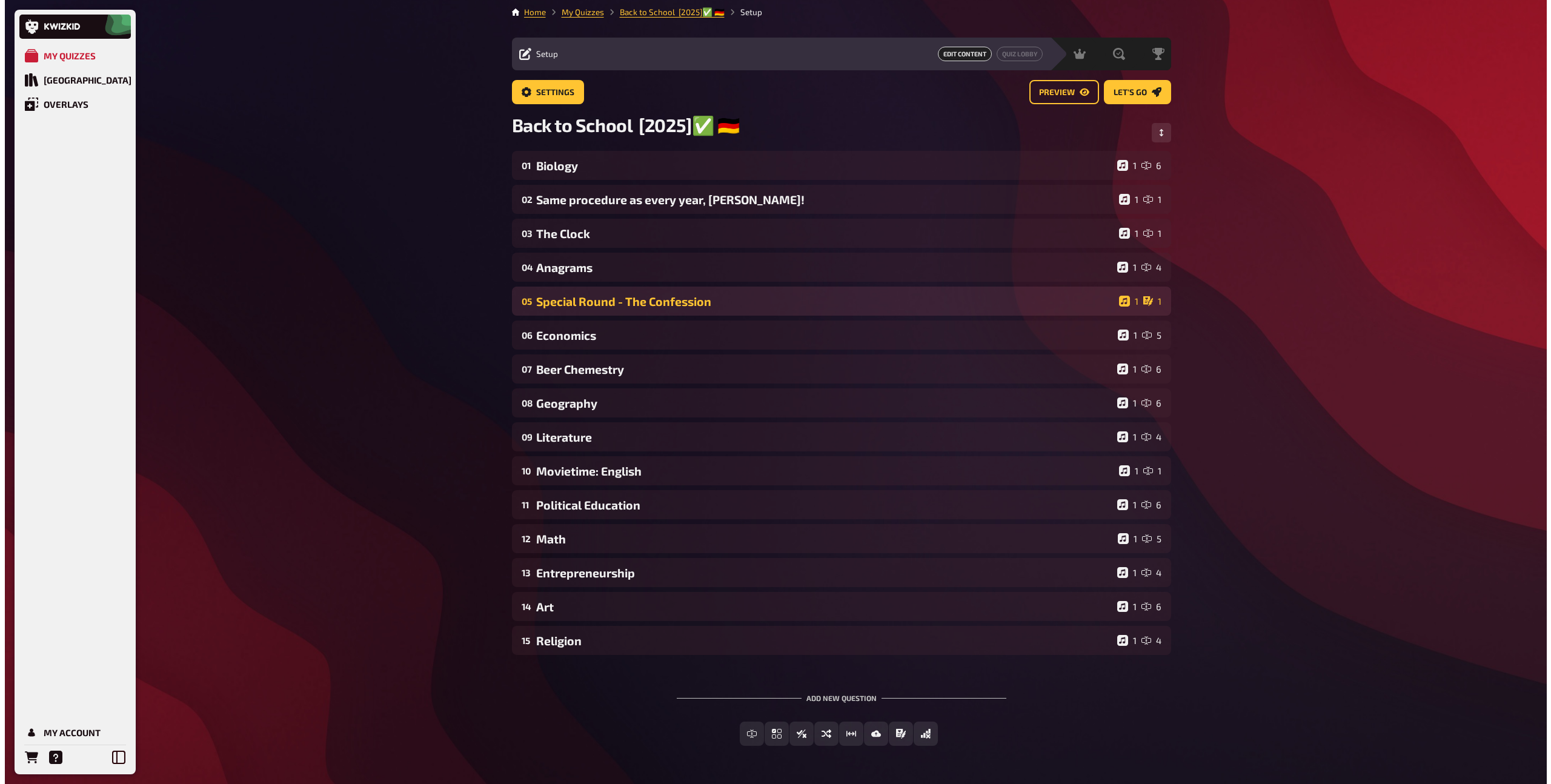
scroll to position [0, 0]
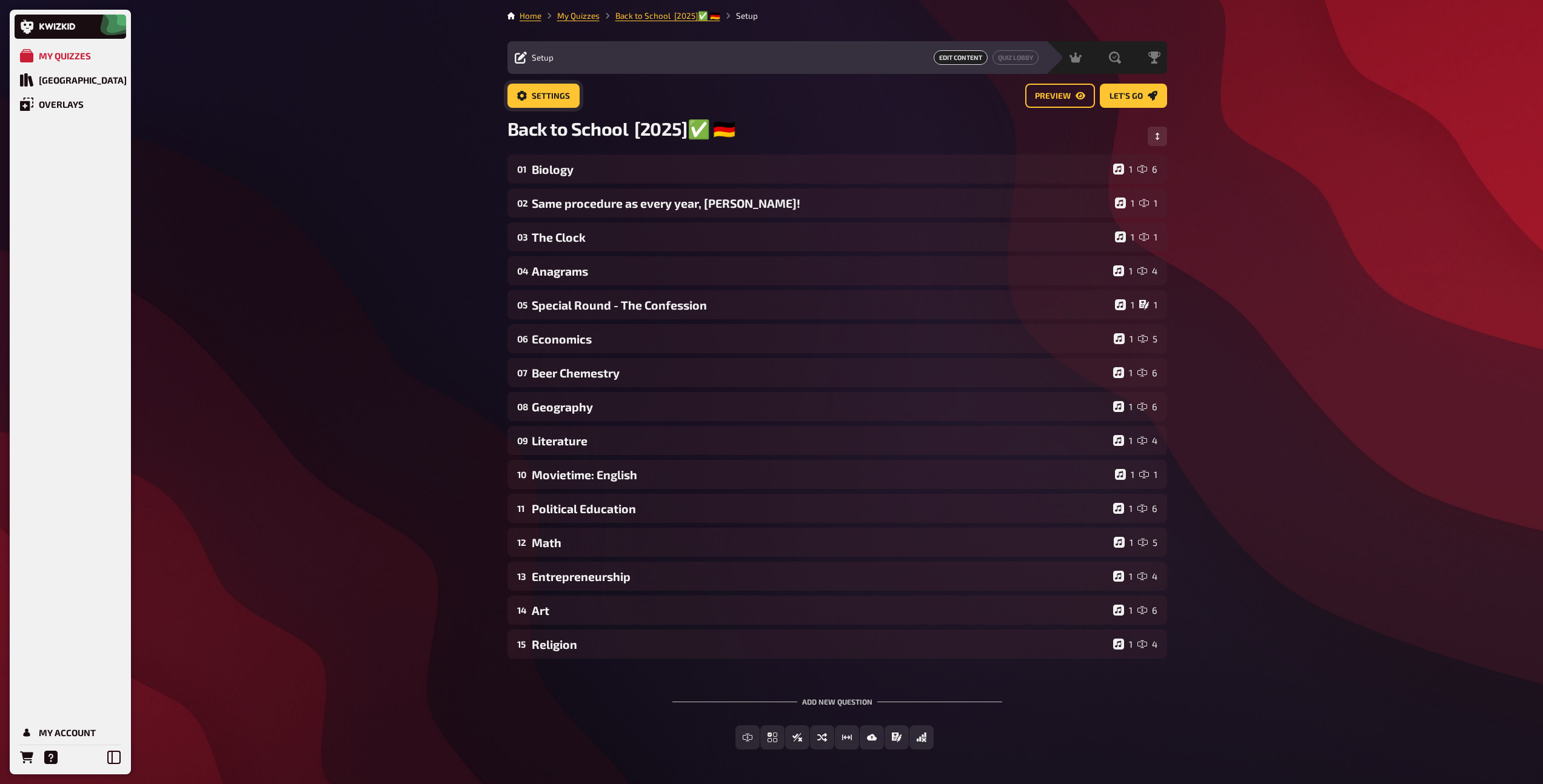
click at [555, 99] on span "Settings" at bounding box center [550, 96] width 38 height 9
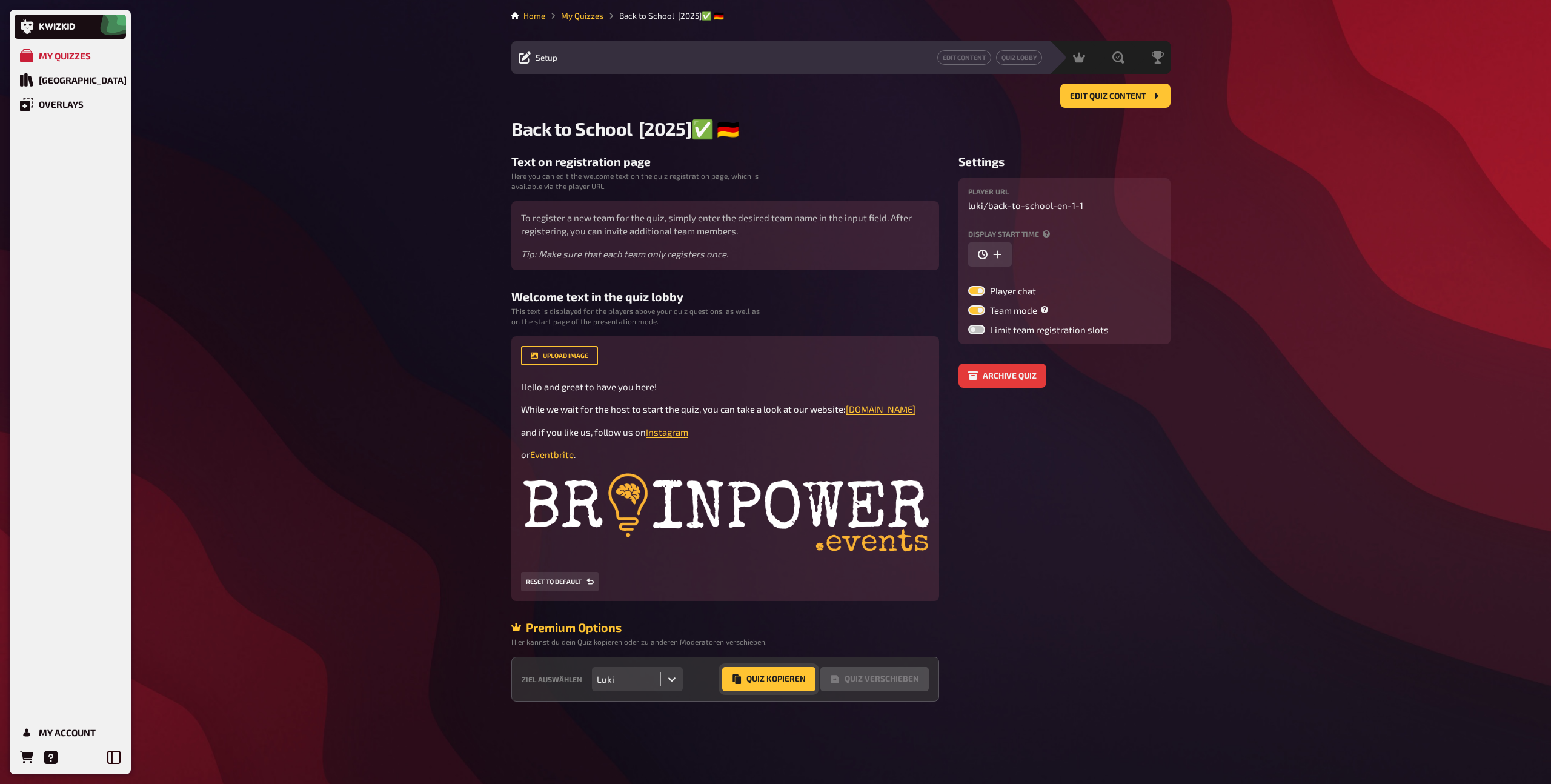
click at [764, 671] on button "Quiz Kopieren" at bounding box center [769, 679] width 93 height 24
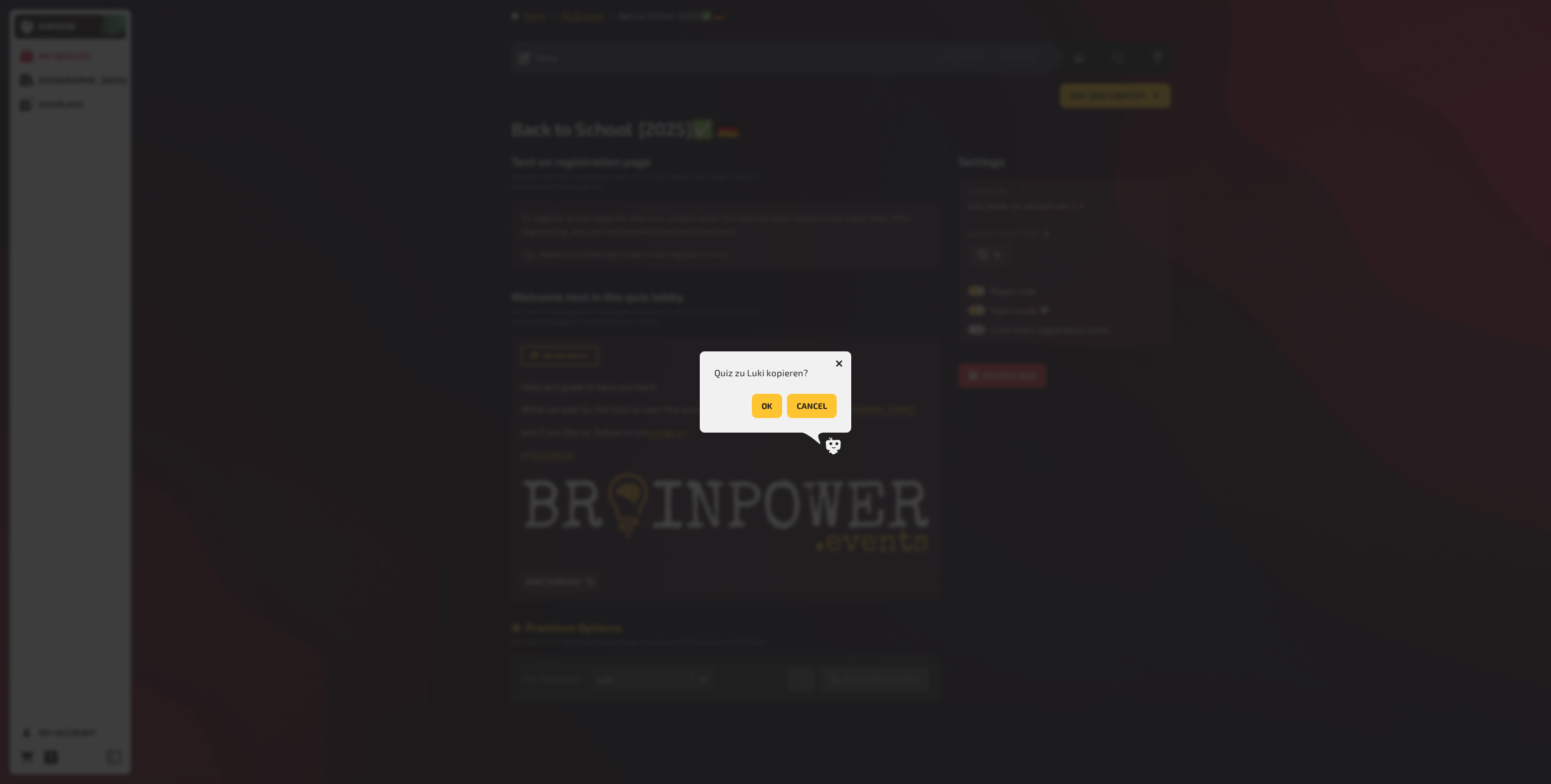
click at [763, 406] on button "OK" at bounding box center [767, 406] width 30 height 24
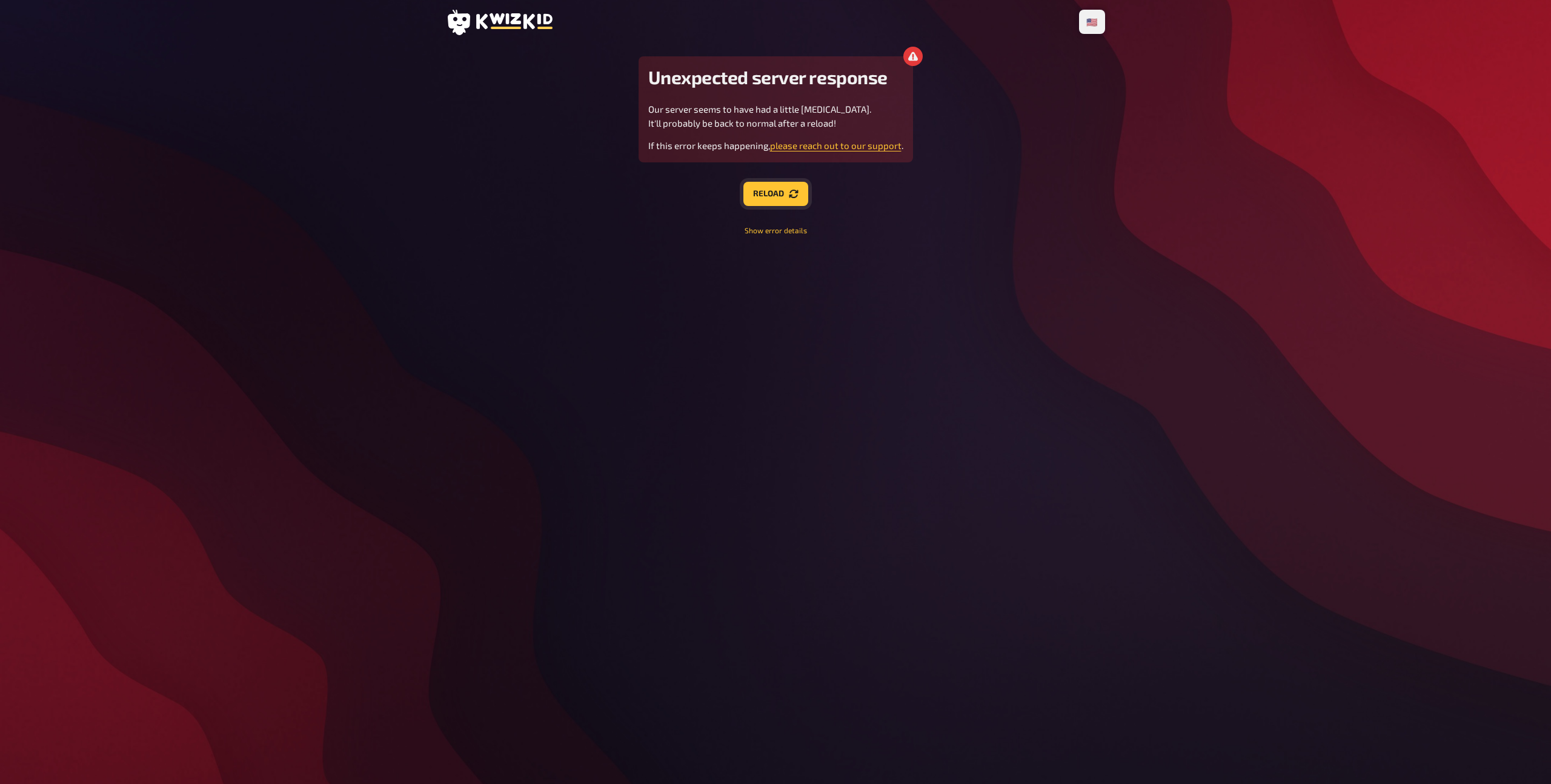
click at [770, 191] on button "Reload" at bounding box center [776, 194] width 65 height 24
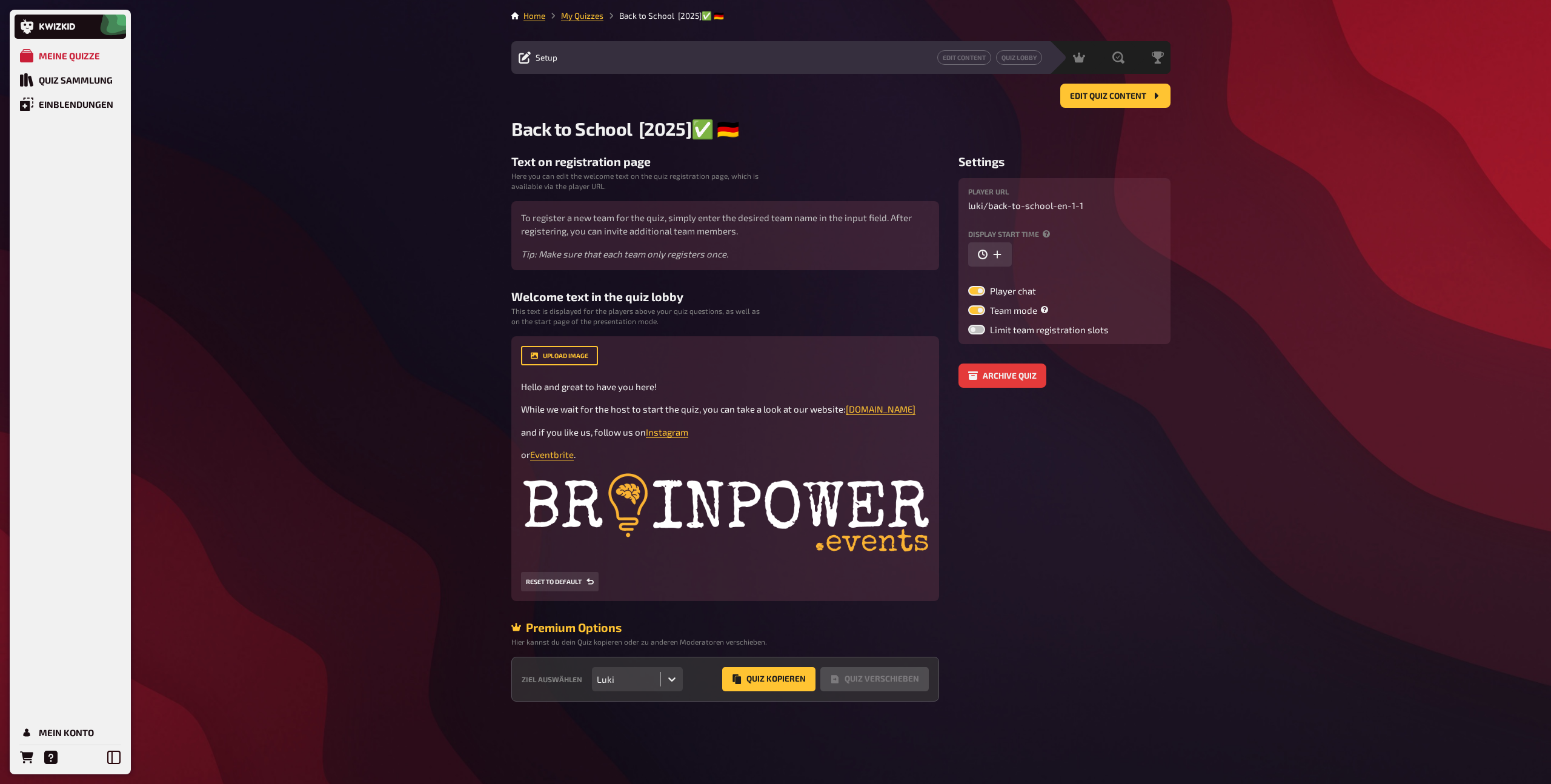
click at [581, 21] on li "My Quizzes" at bounding box center [574, 16] width 58 height 12
click at [580, 17] on link "My Quizzes" at bounding box center [582, 16] width 42 height 10
click at [773, 673] on button "Quiz Kopieren" at bounding box center [769, 679] width 93 height 24
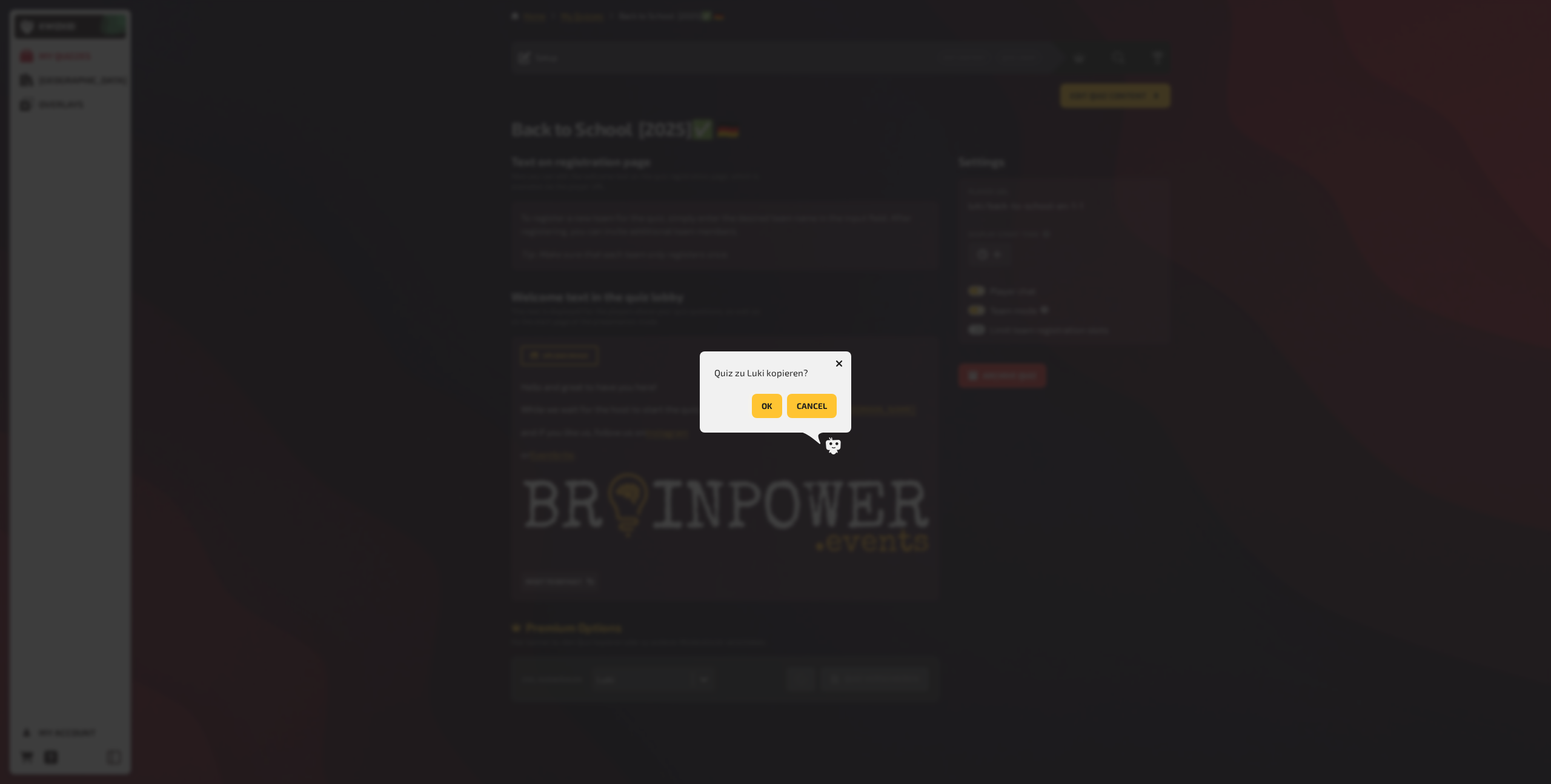
click at [763, 402] on button "OK" at bounding box center [767, 406] width 30 height 24
click at [824, 406] on button "OK" at bounding box center [821, 406] width 30 height 24
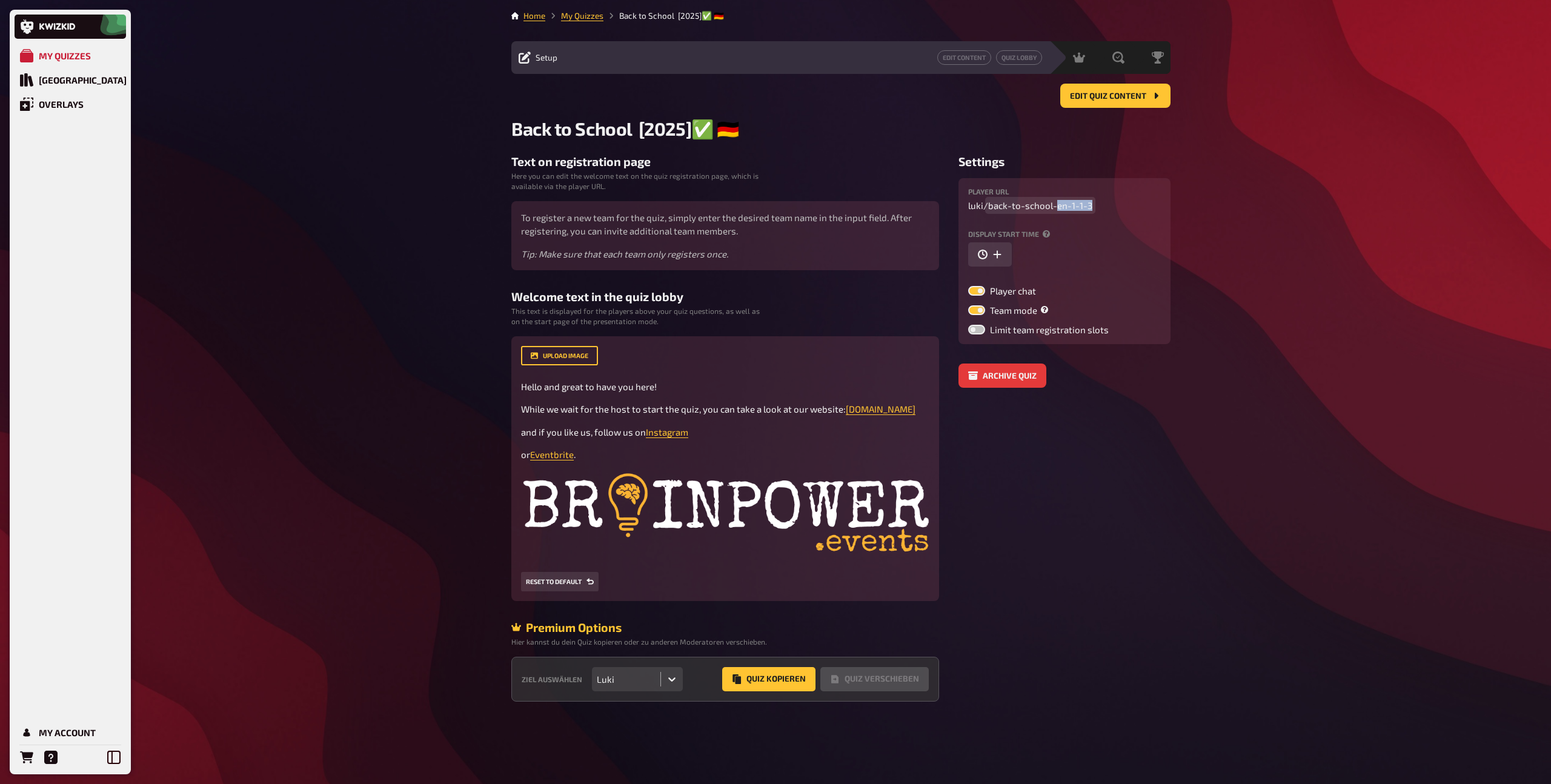
drag, startPoint x: 1055, startPoint y: 207, endPoint x: 1100, endPoint y: 207, distance: 45.0
click at [1100, 207] on div "Player URL luki / back-to-school-en-1-1-3" at bounding box center [1064, 200] width 192 height 23
click at [1007, 253] on button "button" at bounding box center [989, 255] width 44 height 24
click at [1040, 258] on input "10/14/2025 4:15 PM" at bounding box center [1037, 255] width 138 height 24
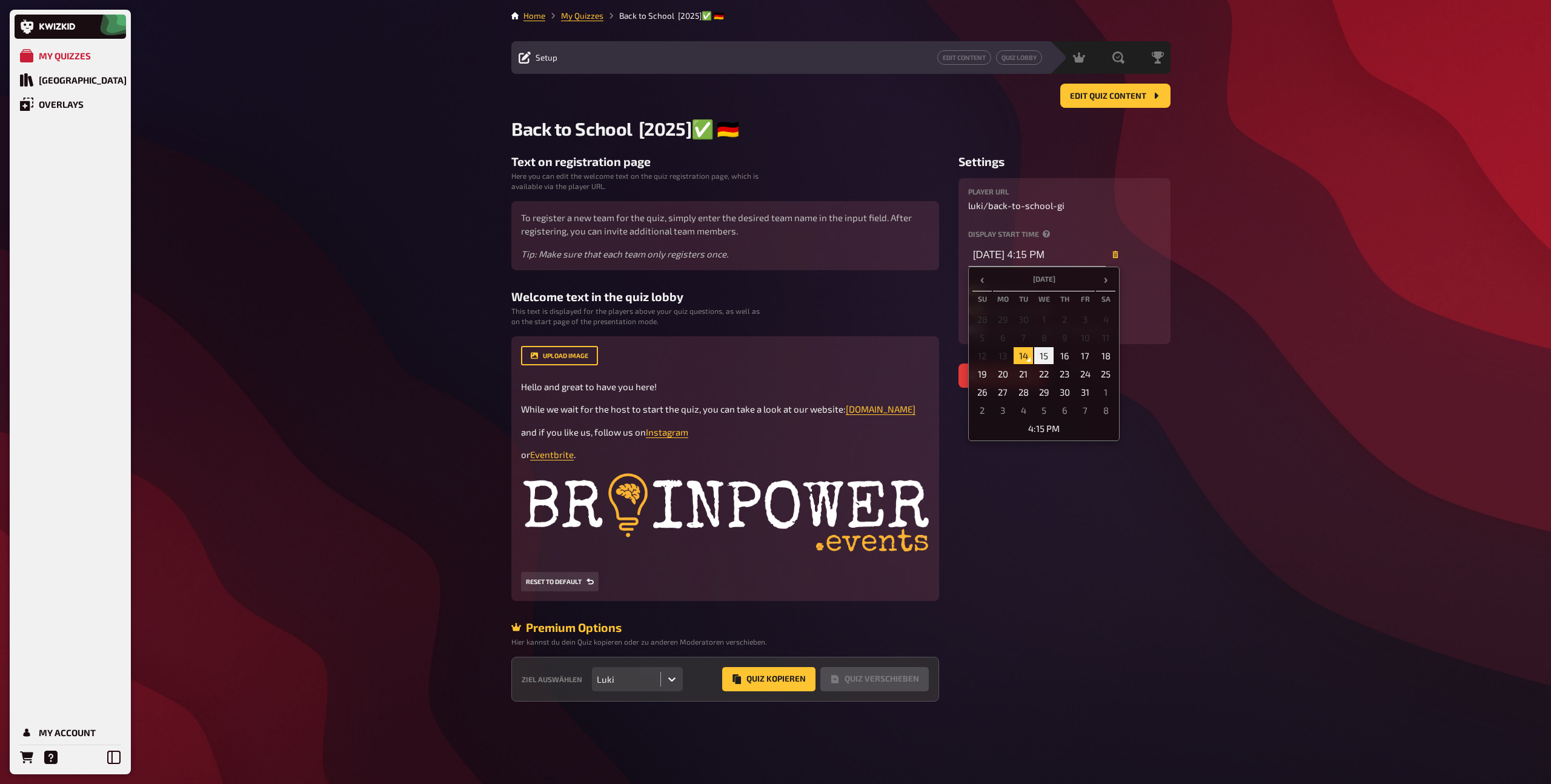
click at [1039, 362] on td "15" at bounding box center [1043, 356] width 19 height 17
click at [1042, 434] on td "4:15 PM" at bounding box center [1043, 429] width 143 height 17
click at [1019, 310] on span "▲" at bounding box center [1019, 306] width 24 height 24
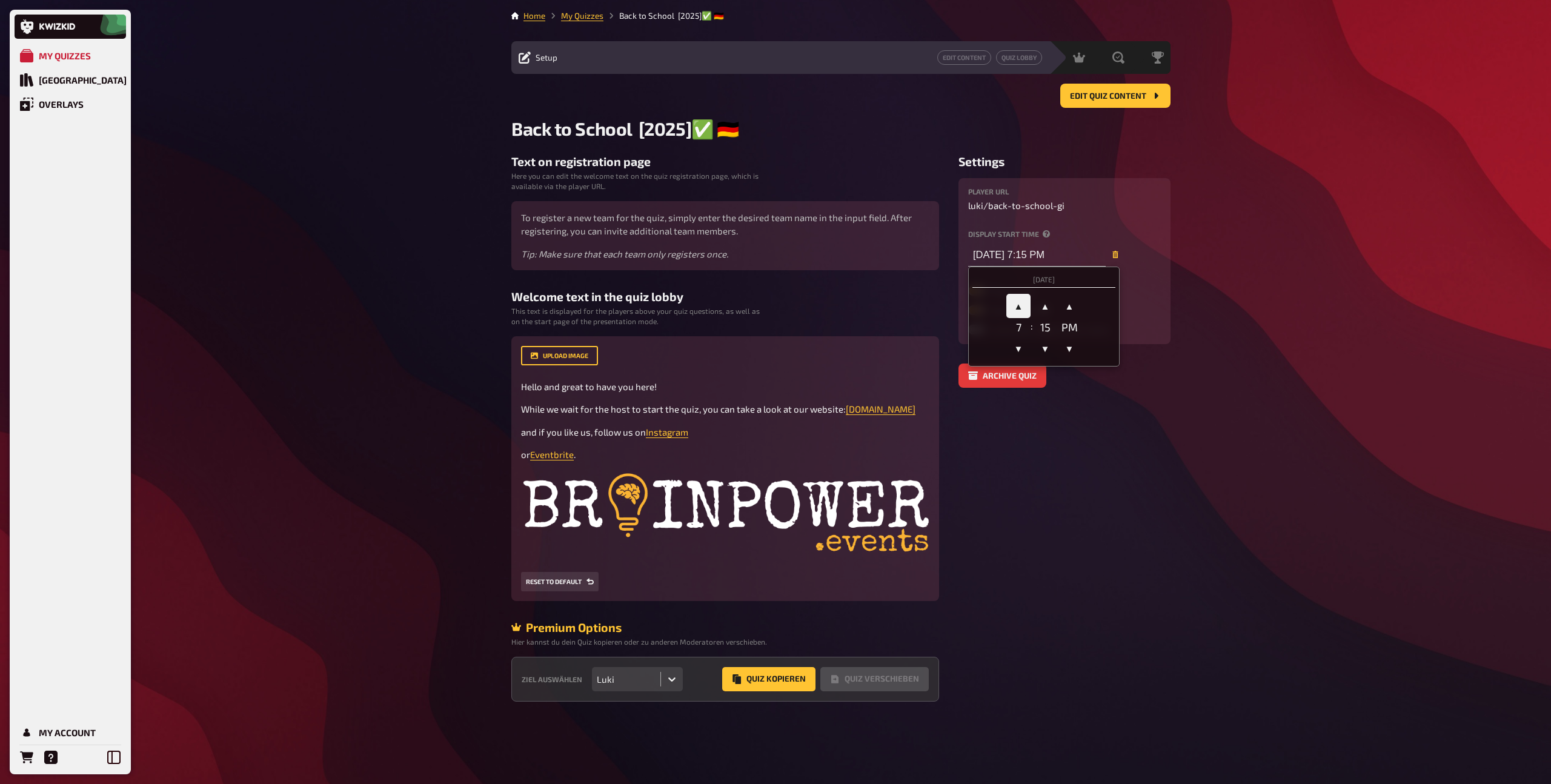
click at [1019, 310] on span "▲" at bounding box center [1019, 306] width 24 height 24
click at [1041, 342] on span "▼" at bounding box center [1045, 348] width 24 height 24
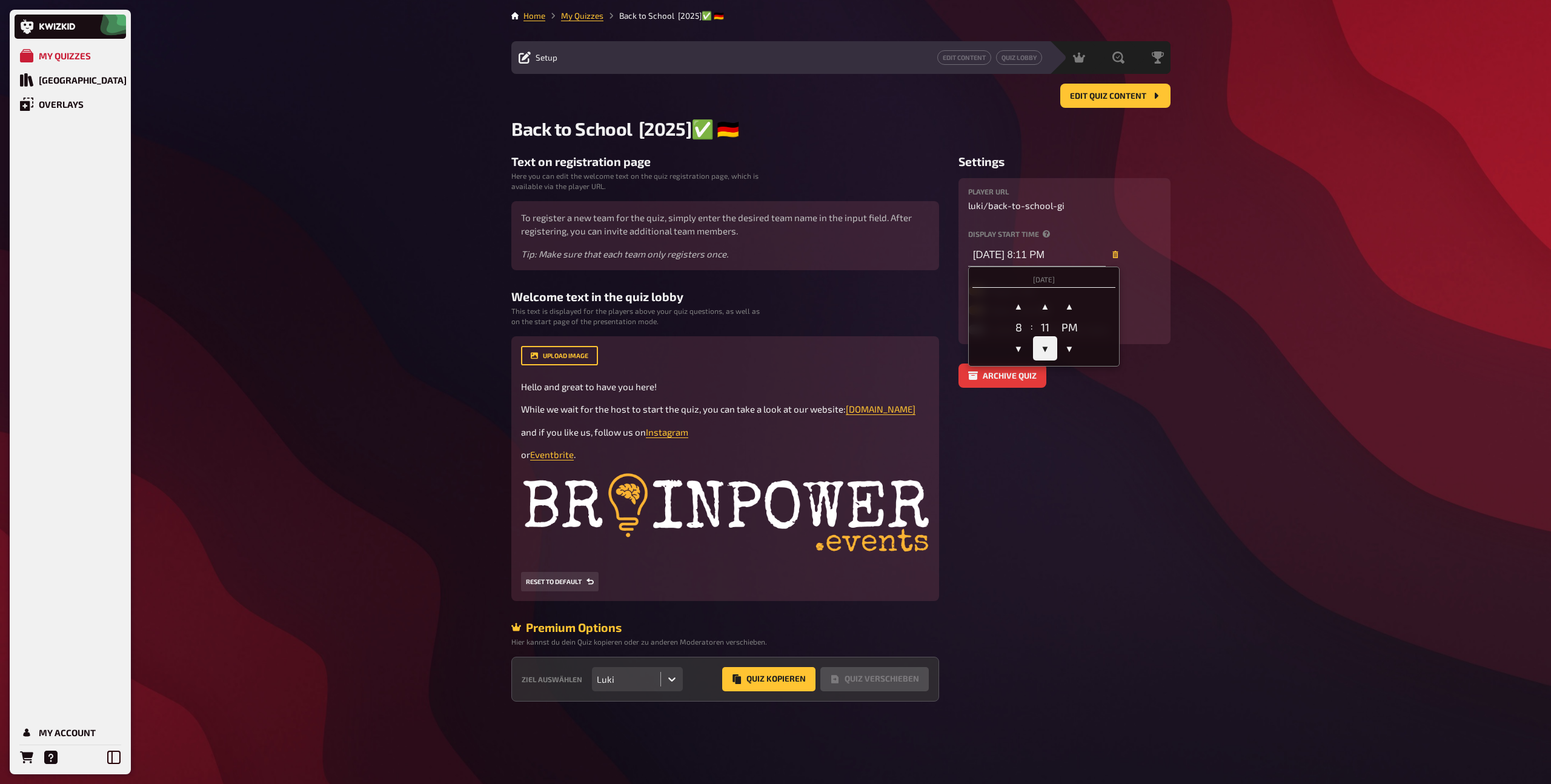
click at [1041, 342] on span "▼" at bounding box center [1045, 348] width 24 height 24
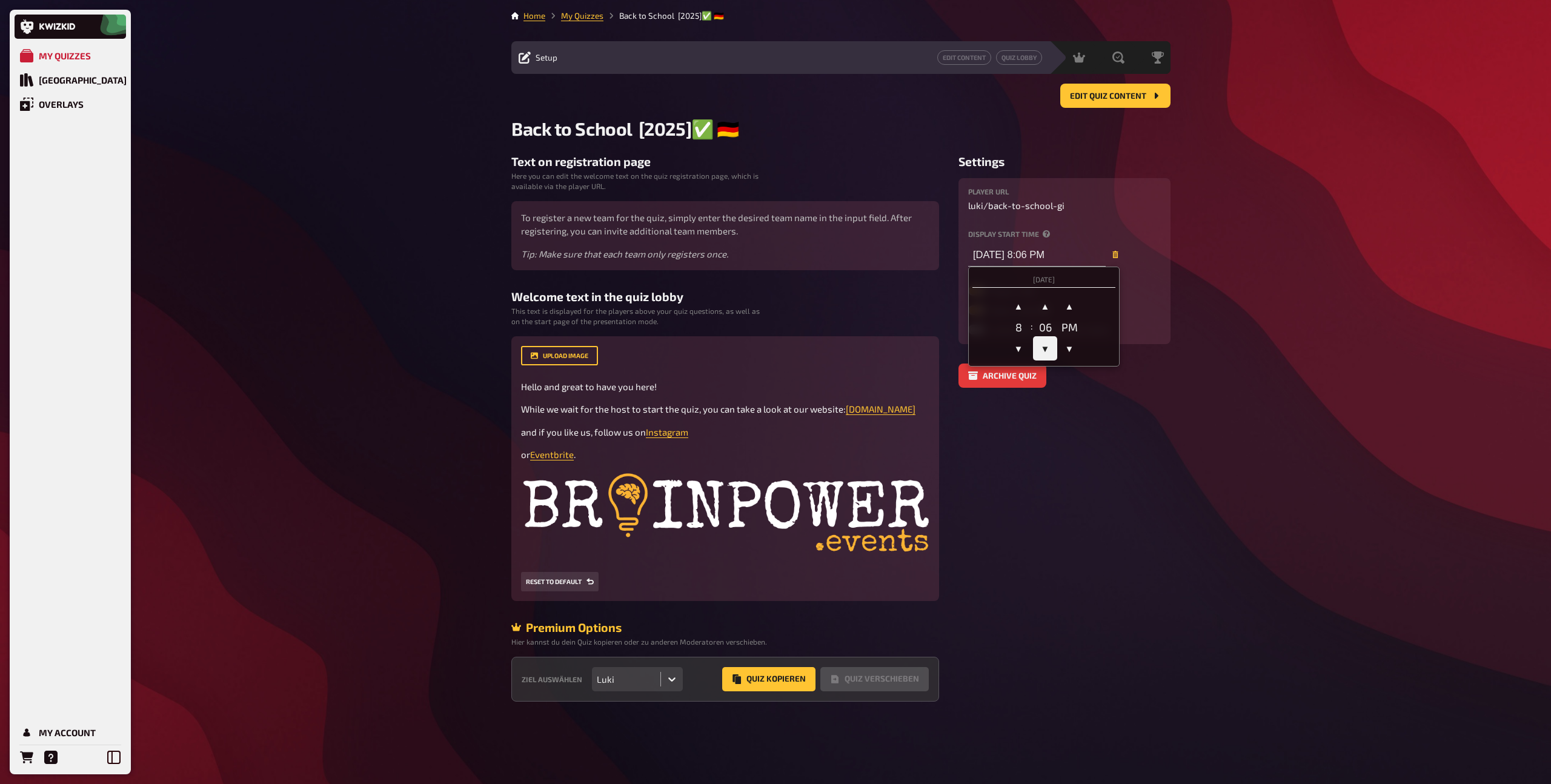
click at [1041, 342] on span "▼" at bounding box center [1045, 348] width 24 height 24
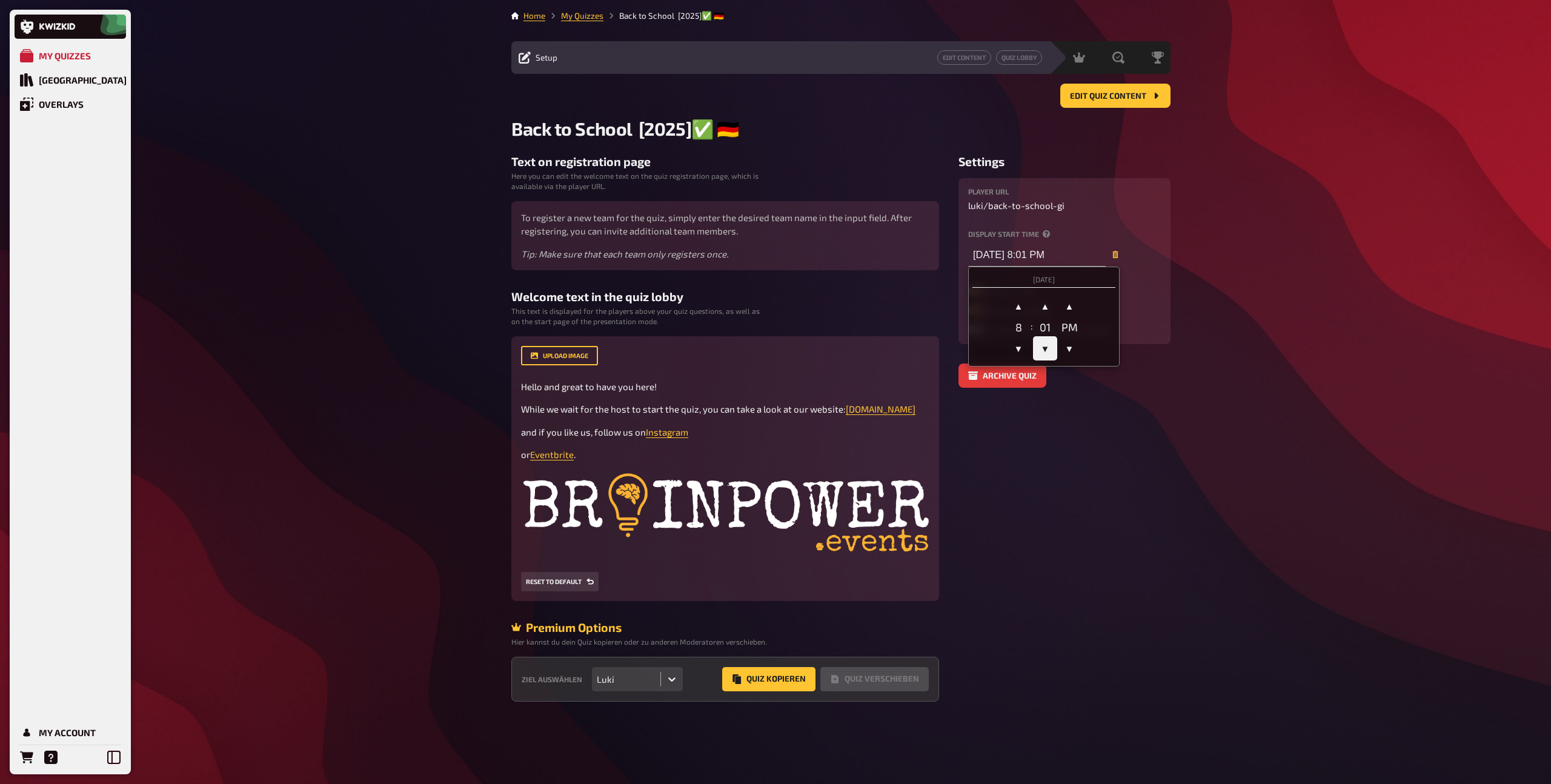
click at [1041, 342] on span "▼" at bounding box center [1045, 348] width 24 height 24
type input "10/15/2025 8:00 PM"
click at [801, 290] on h3 "Welcome text in the quiz lobby" at bounding box center [725, 296] width 428 height 14
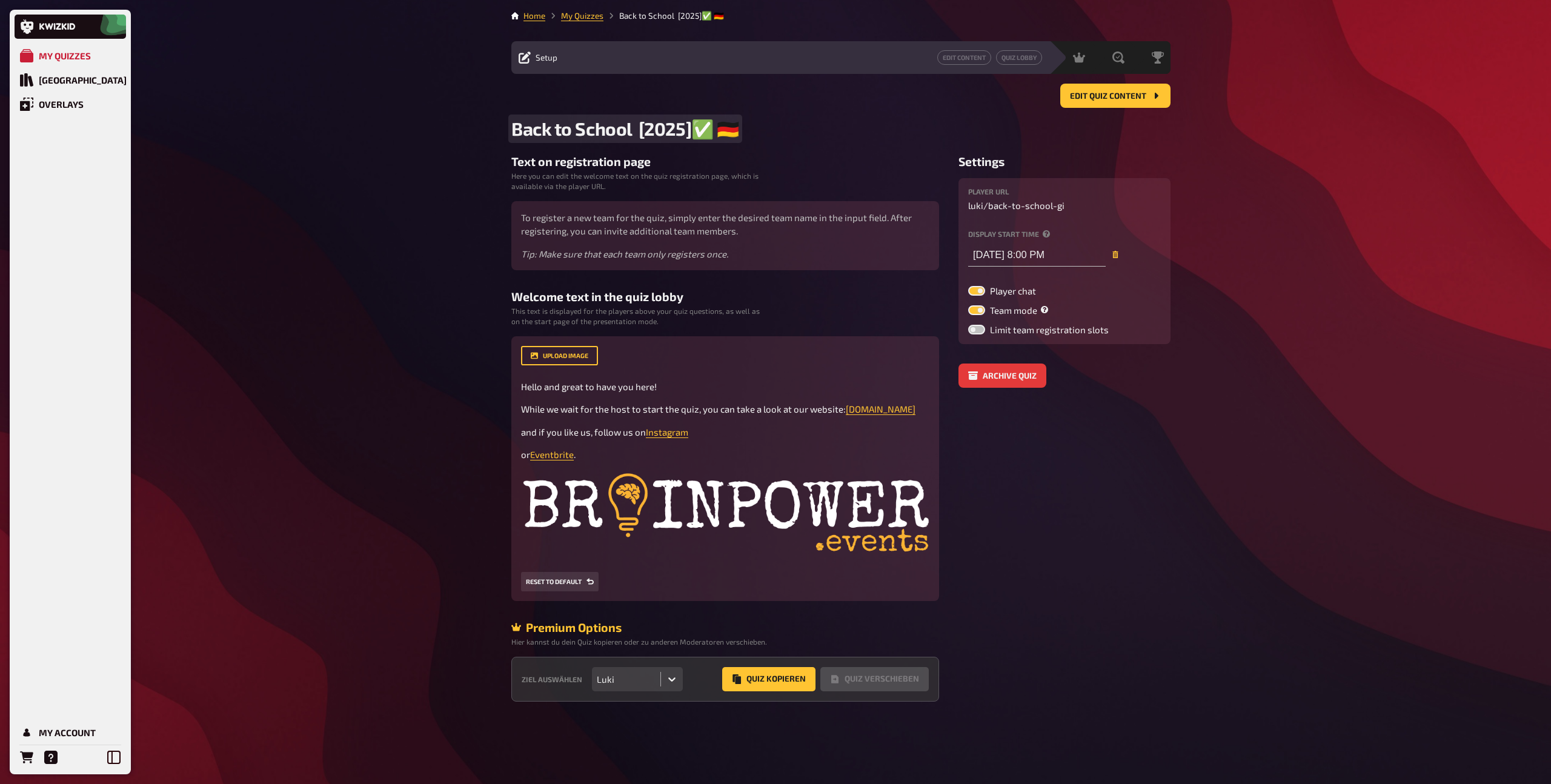
click at [635, 127] on span "Back to School [2025]✅ 🇩🇪" at bounding box center [625, 129] width 228 height 22
click at [638, 127] on span "Back to School [2025]✅ 🇩🇪" at bounding box center [625, 129] width 228 height 22
drag, startPoint x: 693, startPoint y: 129, endPoint x: 743, endPoint y: 129, distance: 50.0
click at [743, 129] on h2 "Back to School [2025]✅ 🇩🇪" at bounding box center [841, 129] width 659 height 22
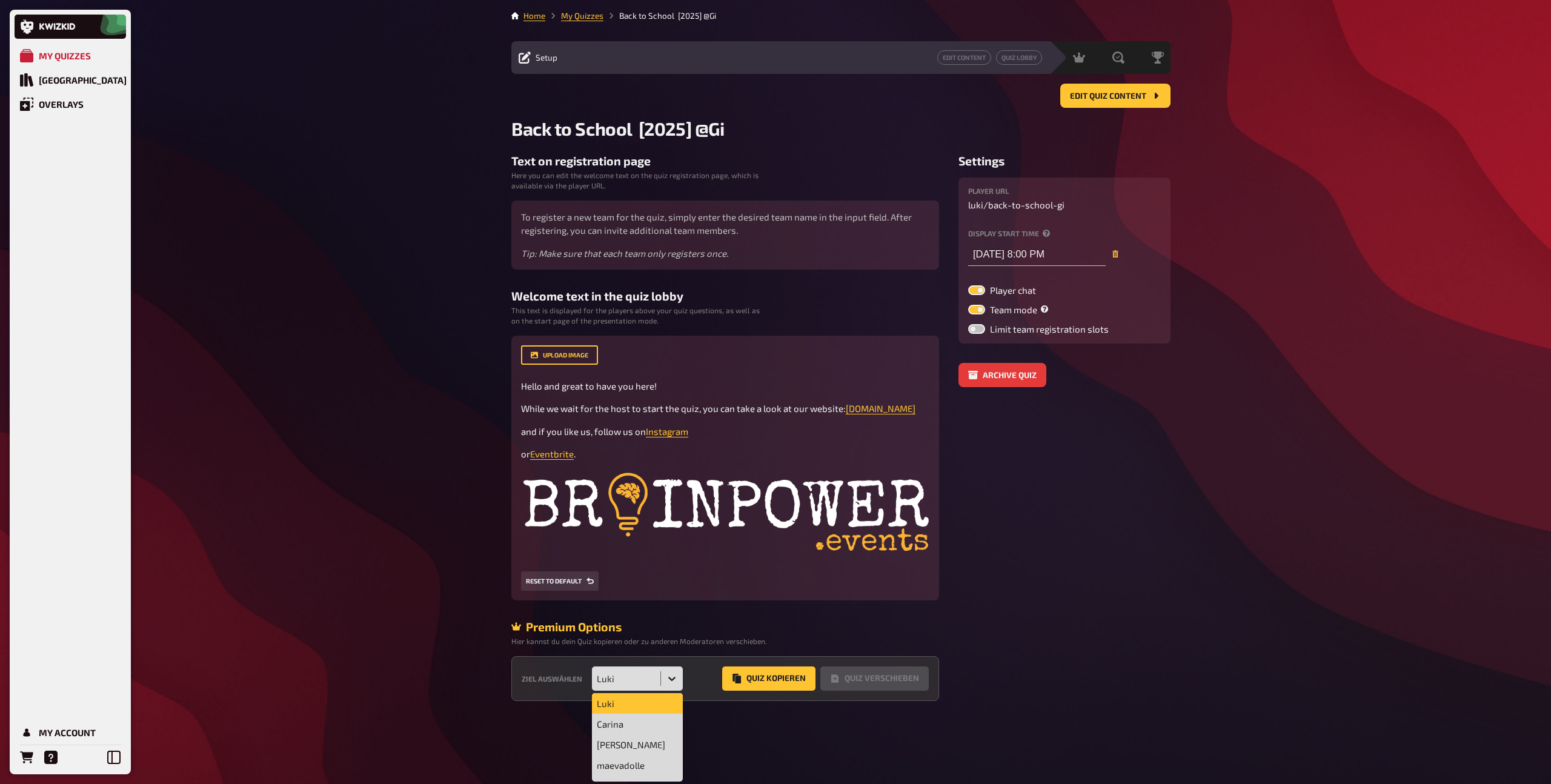
click at [679, 676] on div at bounding box center [672, 678] width 22 height 22
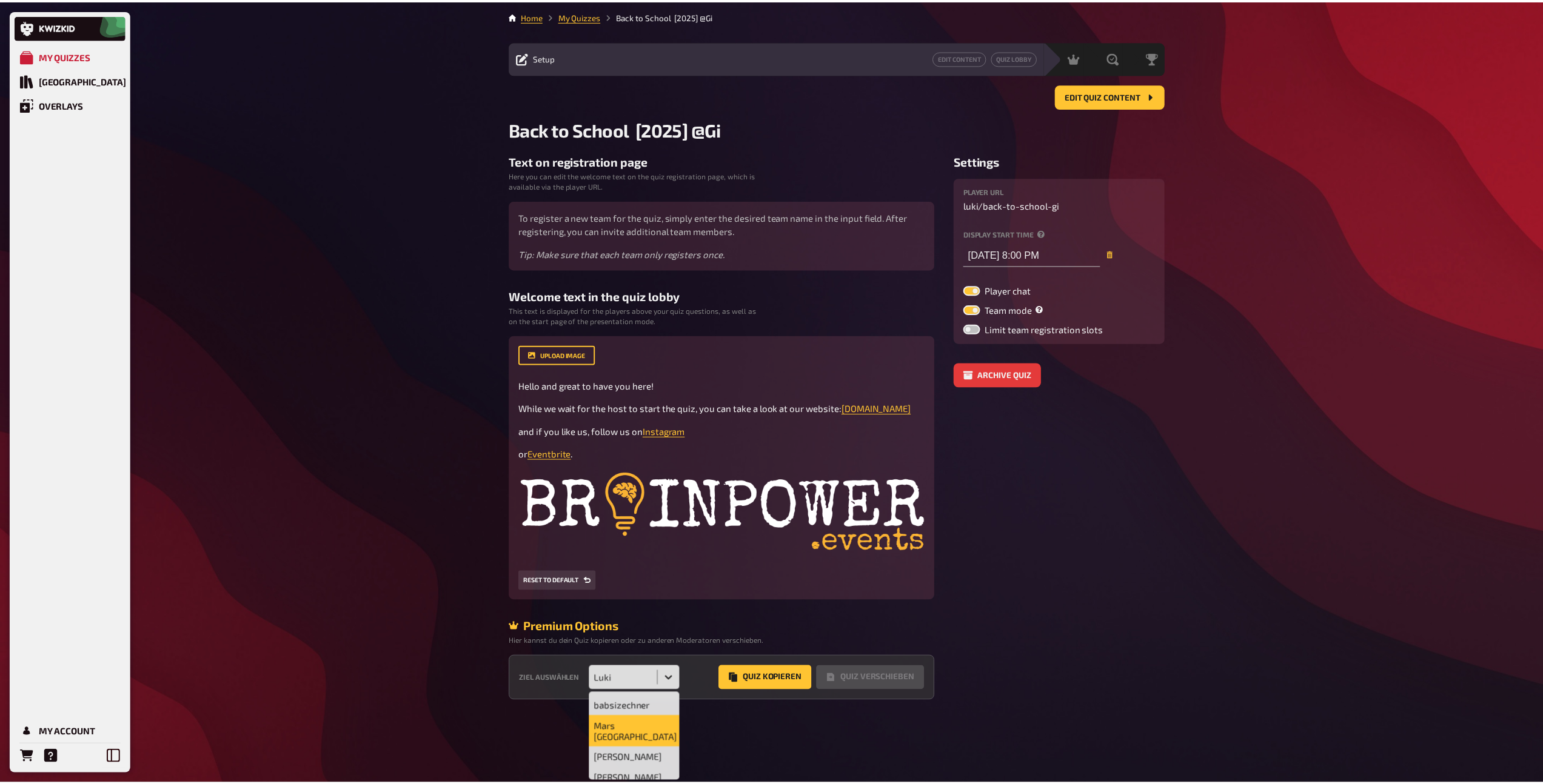
scroll to position [205, 0]
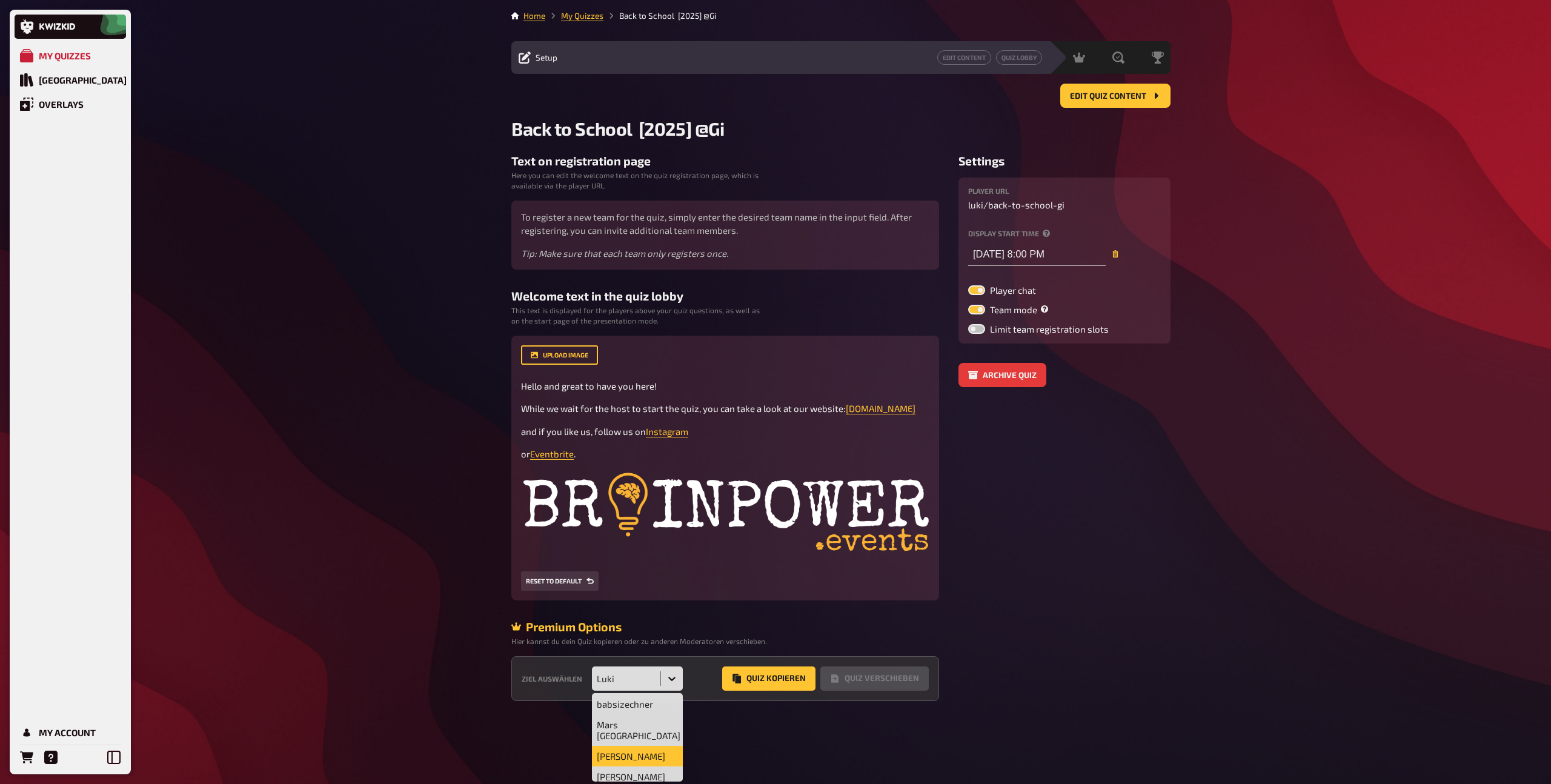
click at [637, 752] on div "Martin" at bounding box center [637, 756] width 91 height 21
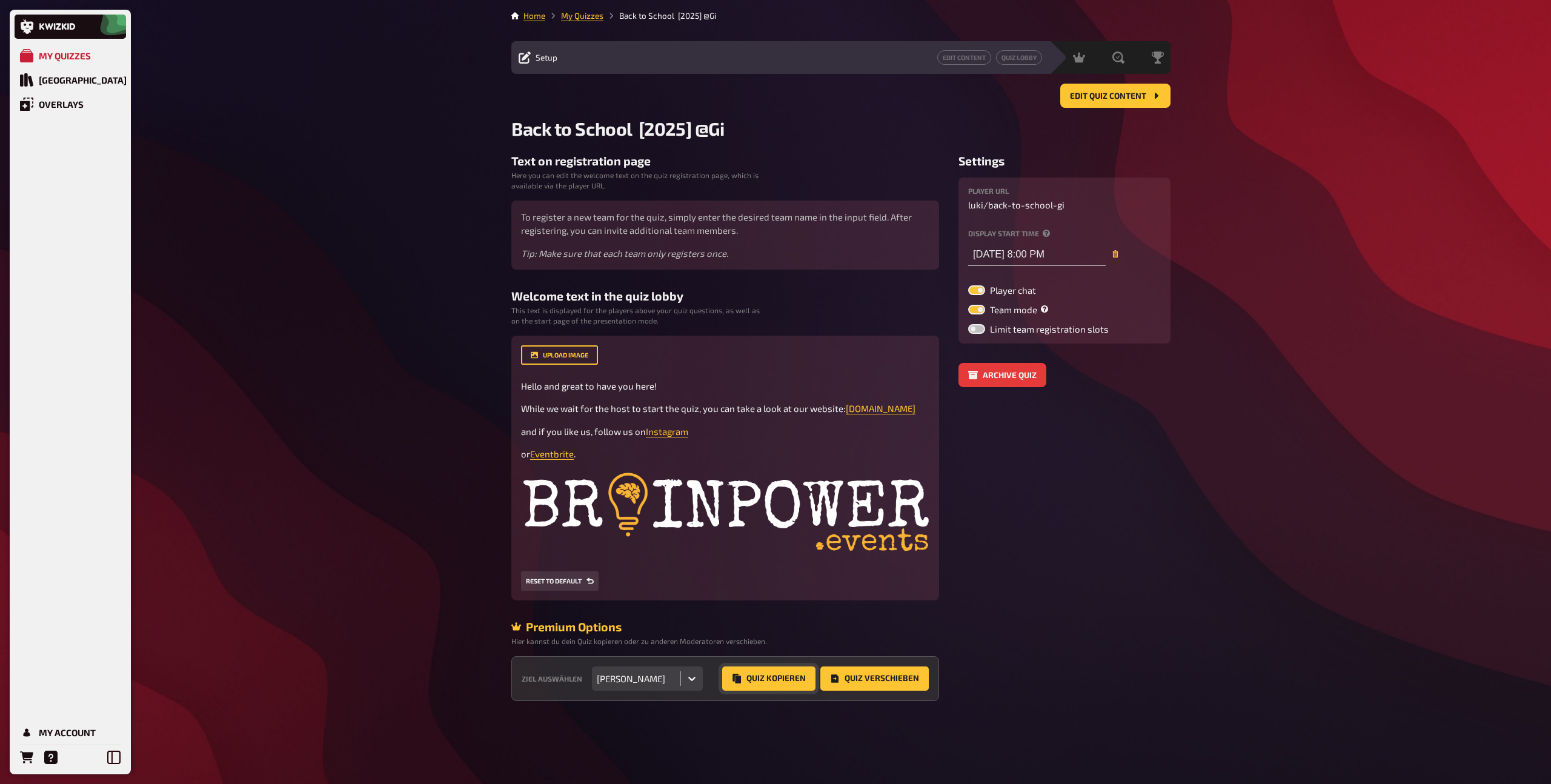
click at [768, 671] on button "Quiz Kopieren" at bounding box center [769, 678] width 93 height 24
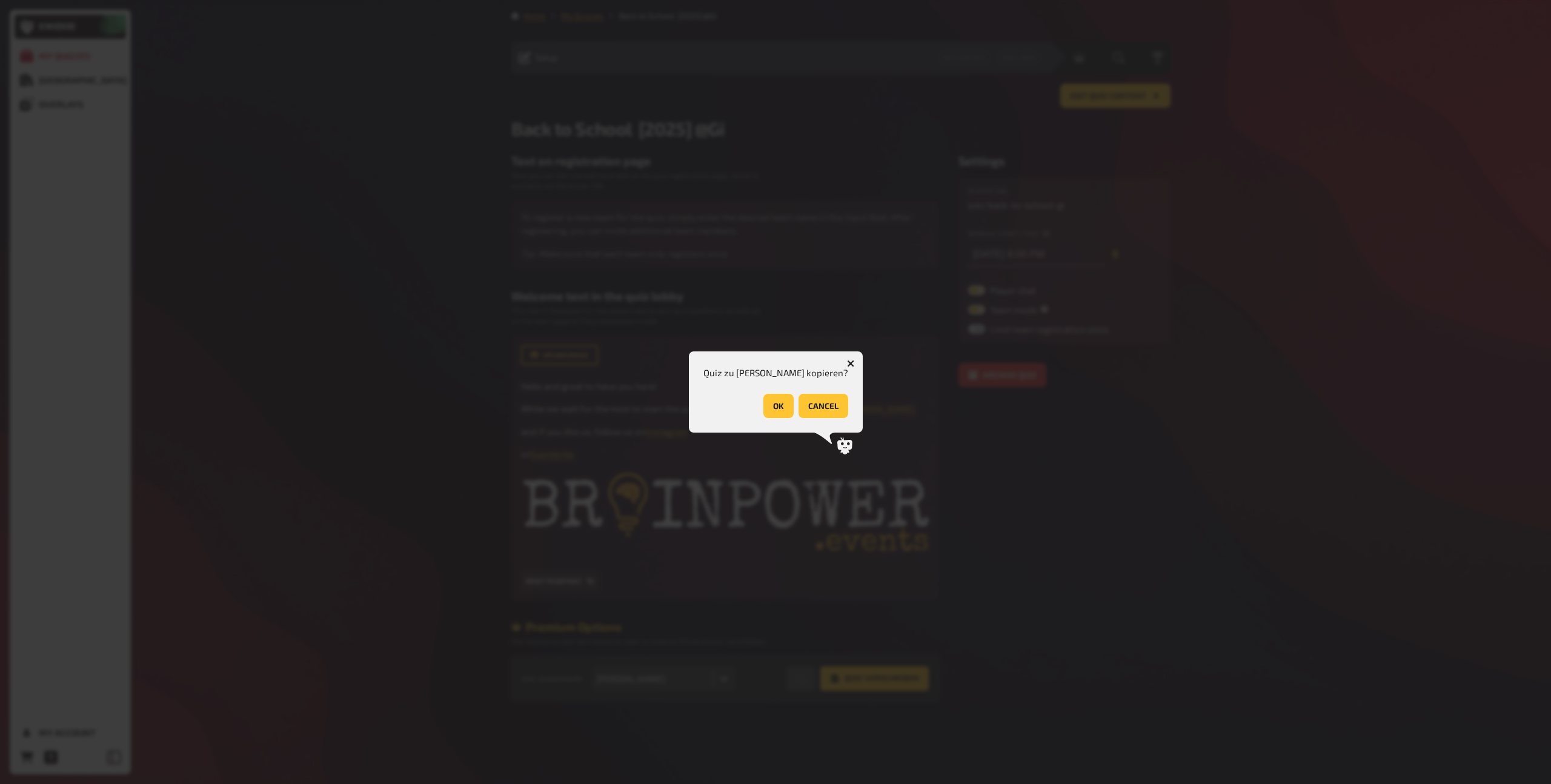
click at [763, 406] on button "OK" at bounding box center [778, 406] width 30 height 24
click at [820, 406] on button "OK" at bounding box center [821, 406] width 30 height 24
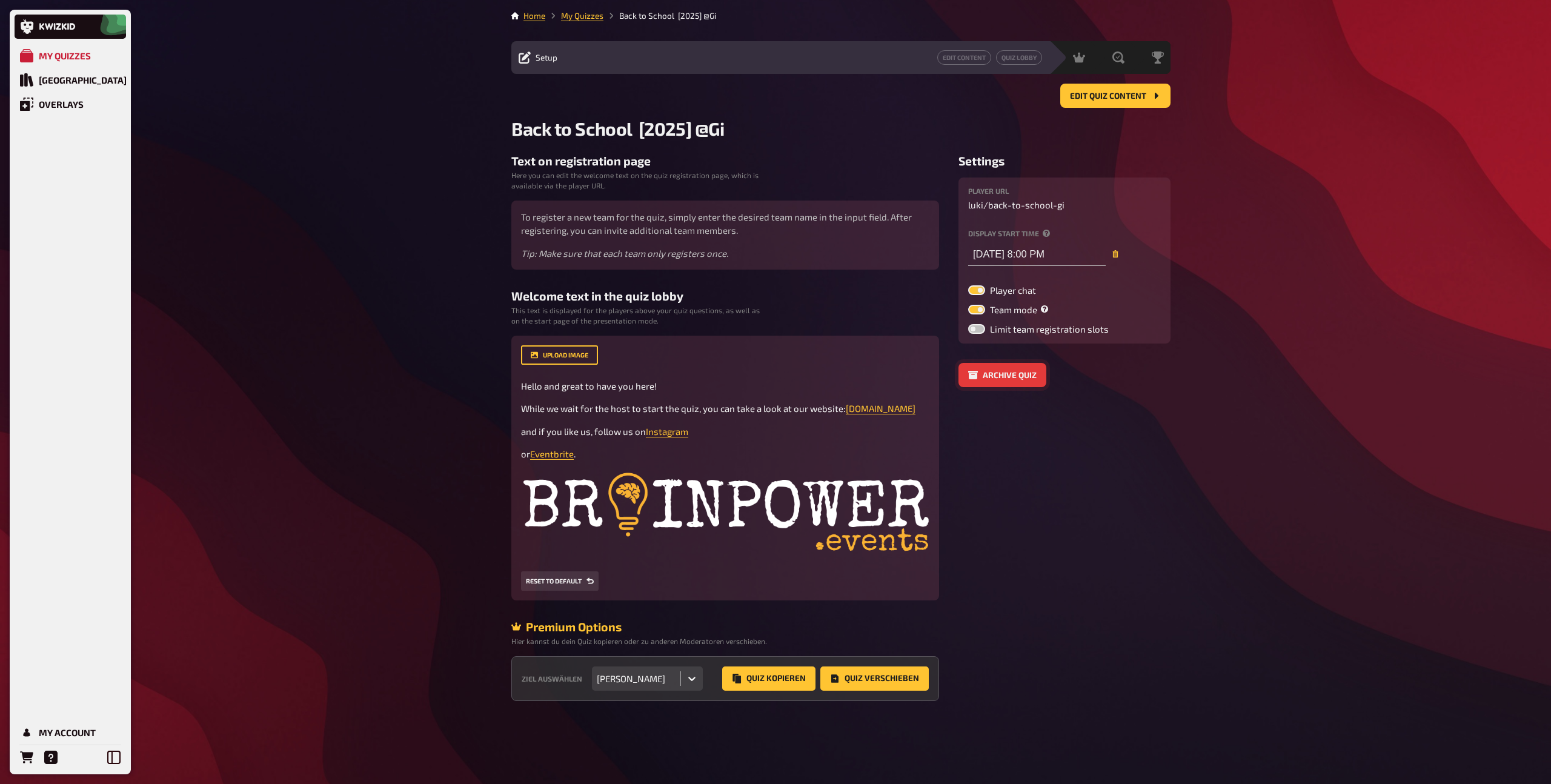
click at [997, 375] on button "Archive quiz" at bounding box center [1002, 375] width 88 height 24
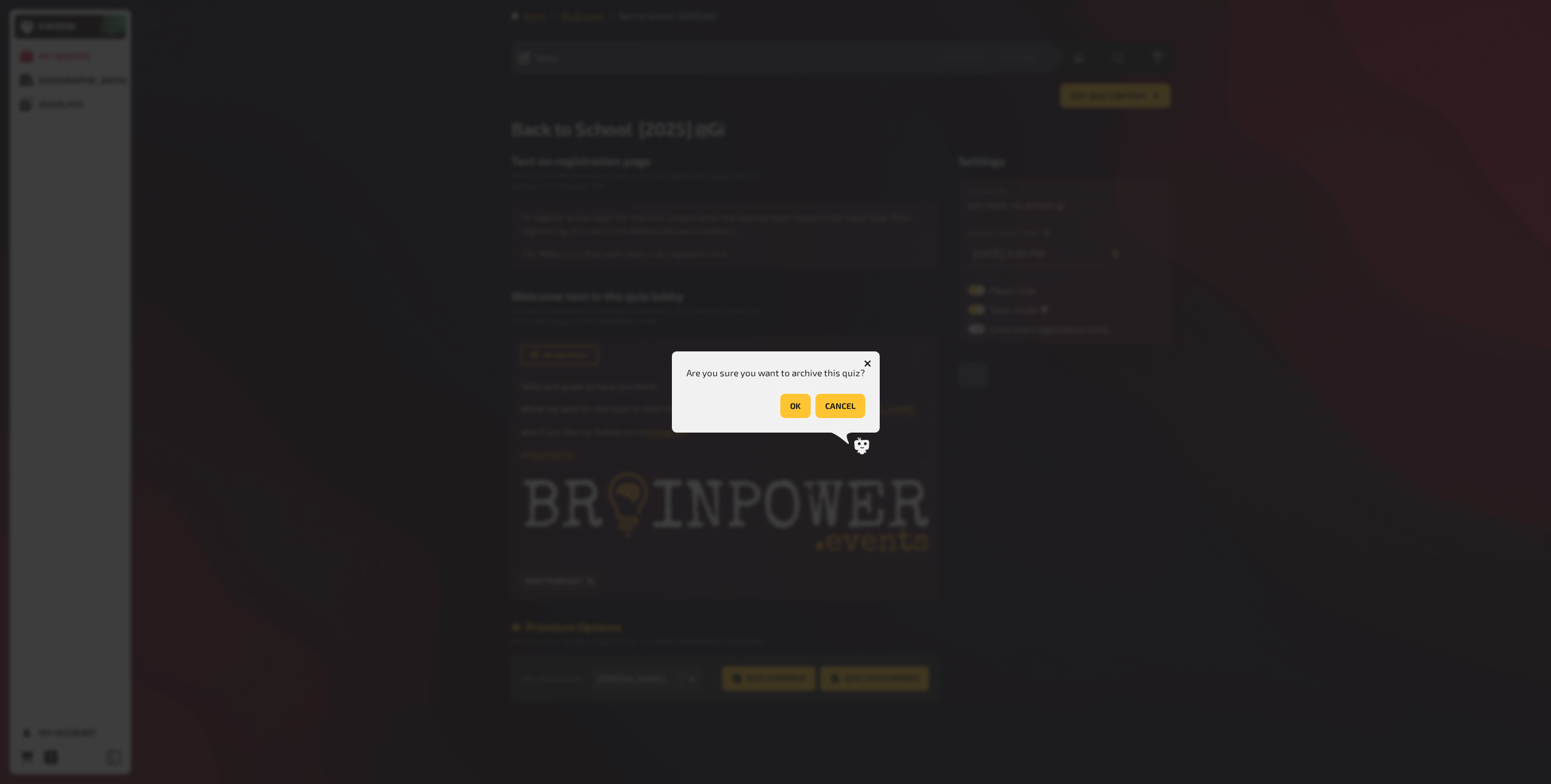
click at [803, 401] on button "OK" at bounding box center [796, 406] width 30 height 24
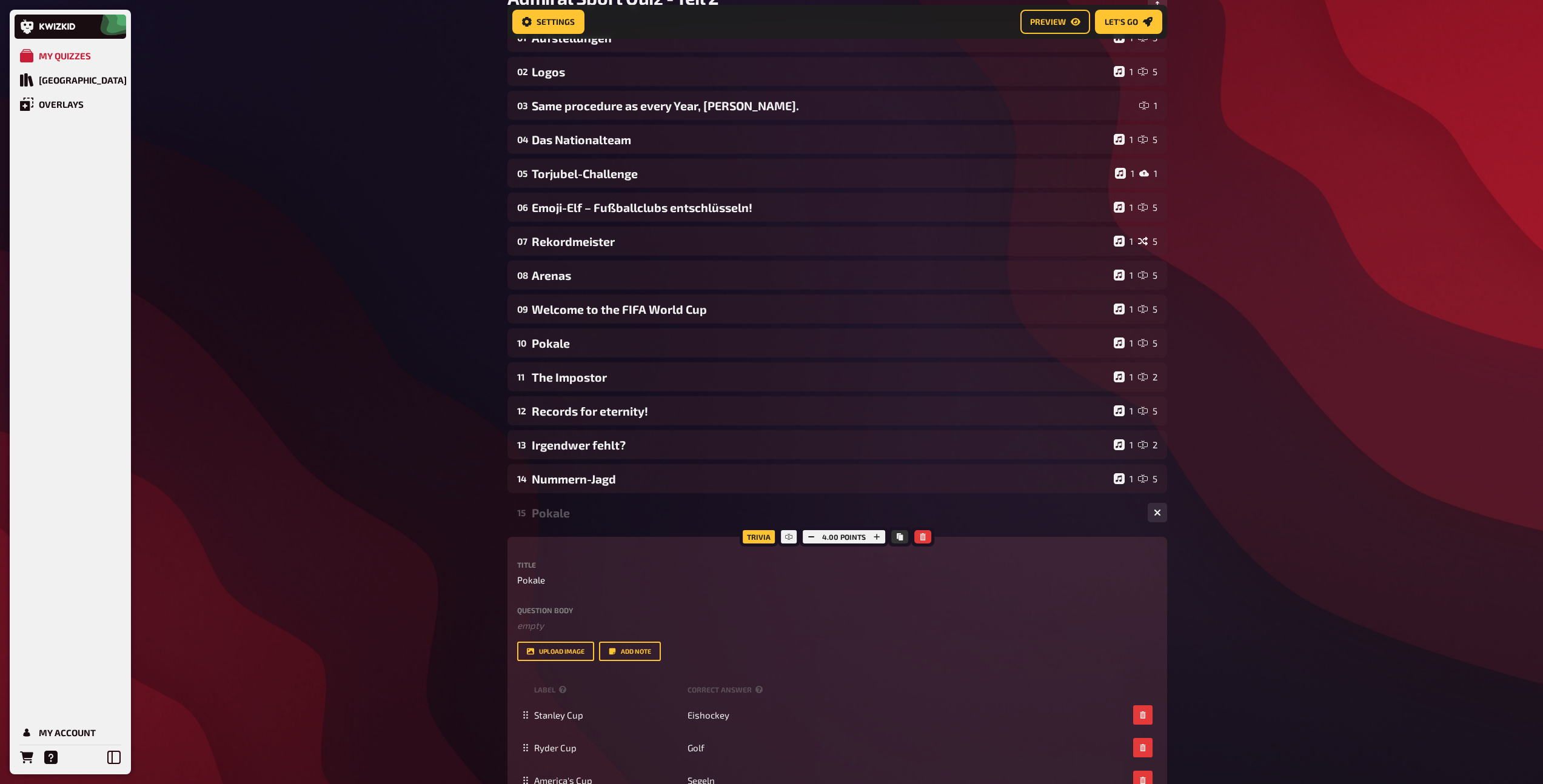
click at [571, 521] on div "15 Pokale 4" at bounding box center [837, 513] width 659 height 29
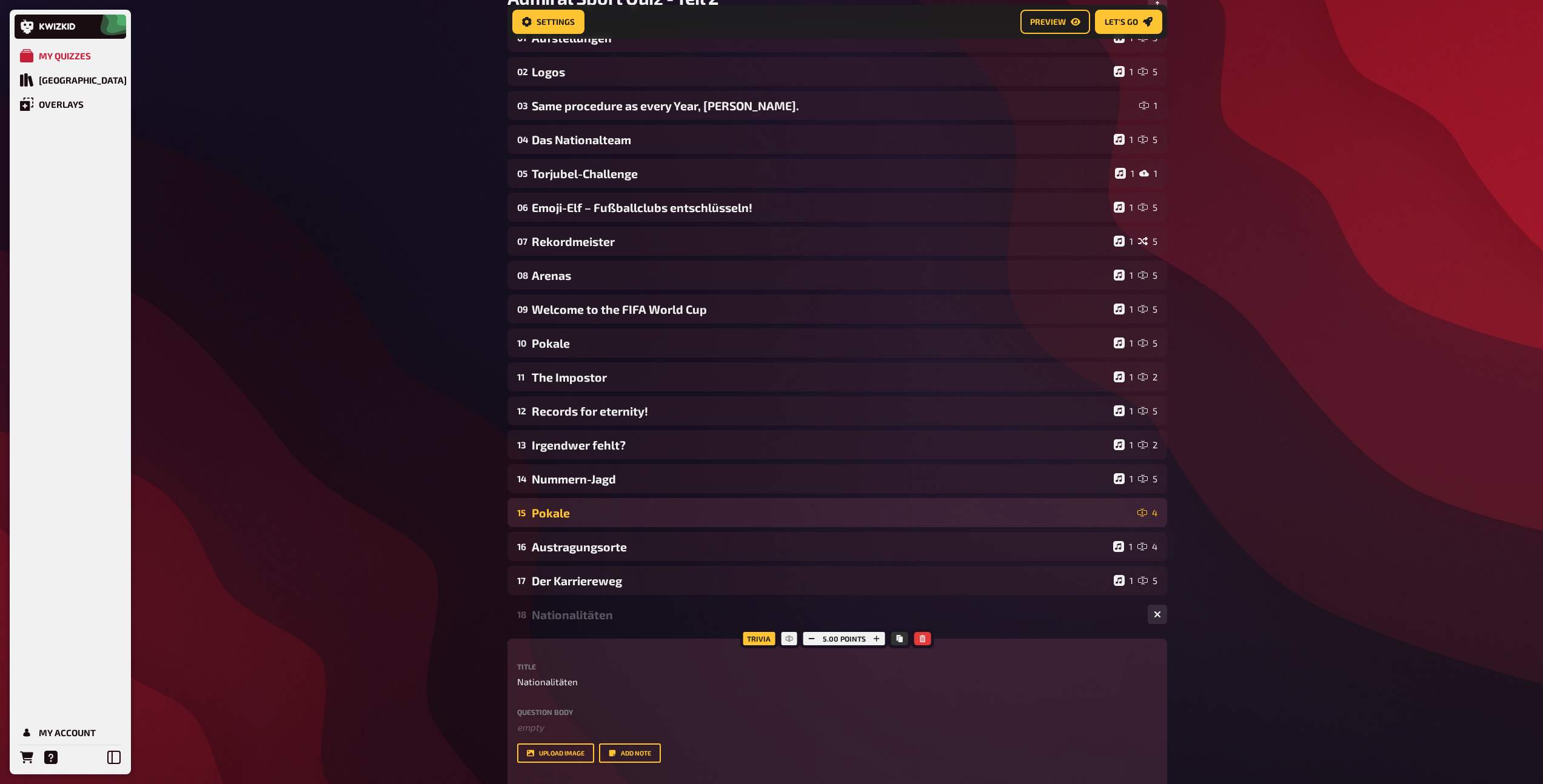
click at [571, 521] on div "15 Pokale 4" at bounding box center [837, 513] width 659 height 29
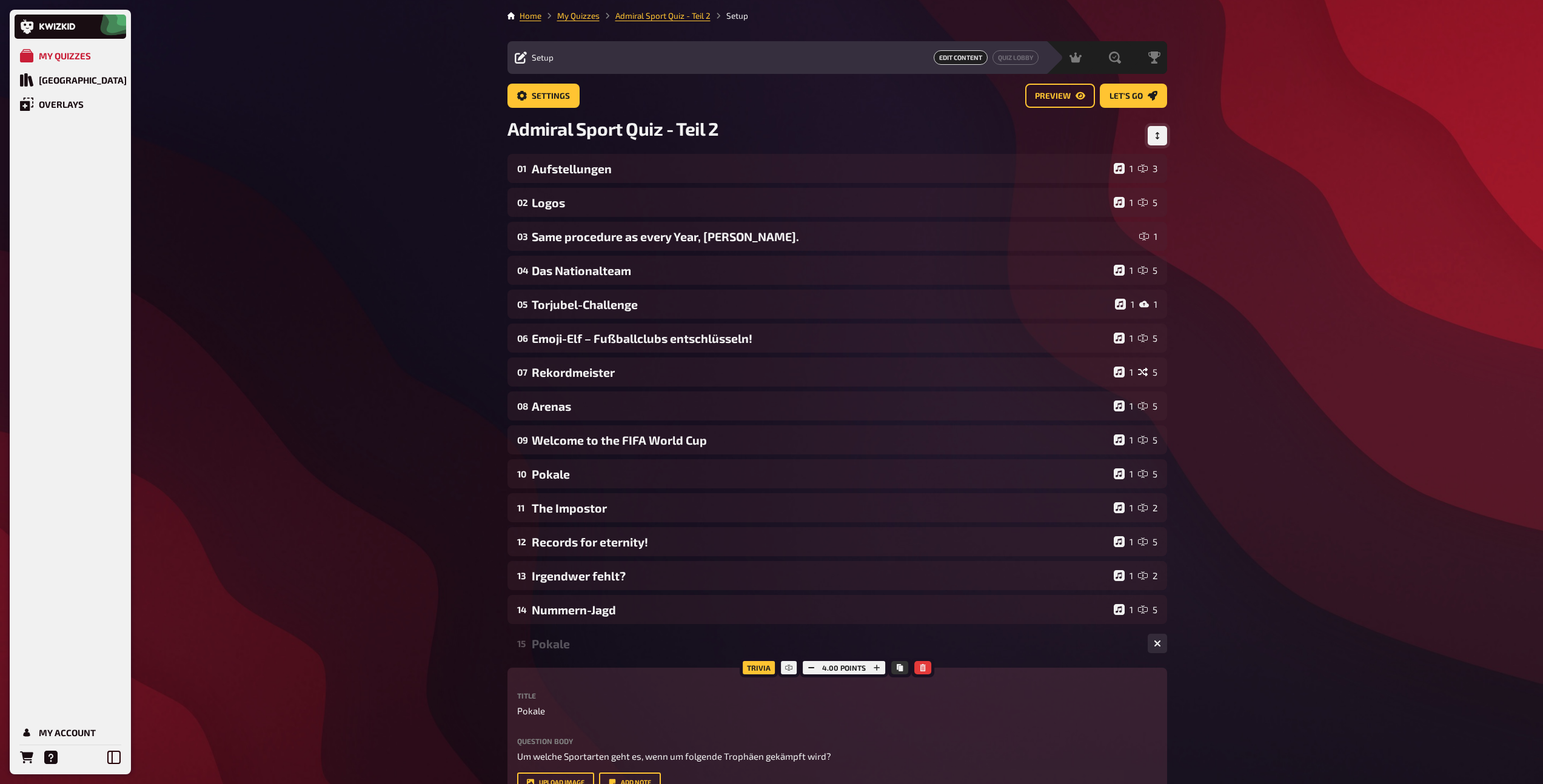
click at [1157, 138] on icon "Change Order" at bounding box center [1156, 136] width 4 height 7
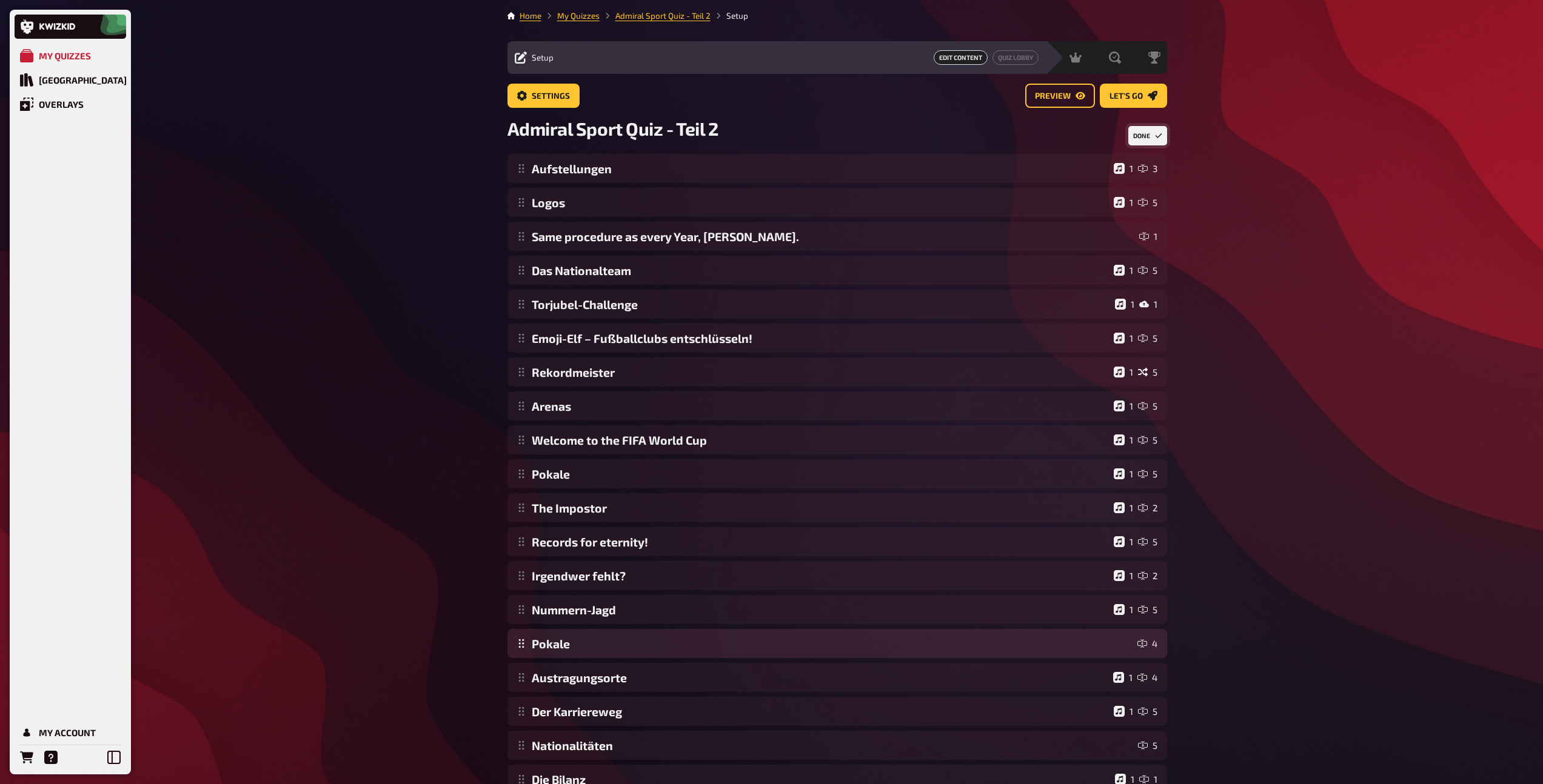
click at [588, 645] on div "Aufstellungen 1 3 Logos 1 5 Same procedure as every Year, [PERSON_NAME]. 1 Das …" at bounding box center [837, 490] width 659 height 673
click at [599, 640] on div "Aufstellungen 1 3 Logos 1 5 Same procedure as every Year, [PERSON_NAME]. 1 Das …" at bounding box center [837, 490] width 659 height 673
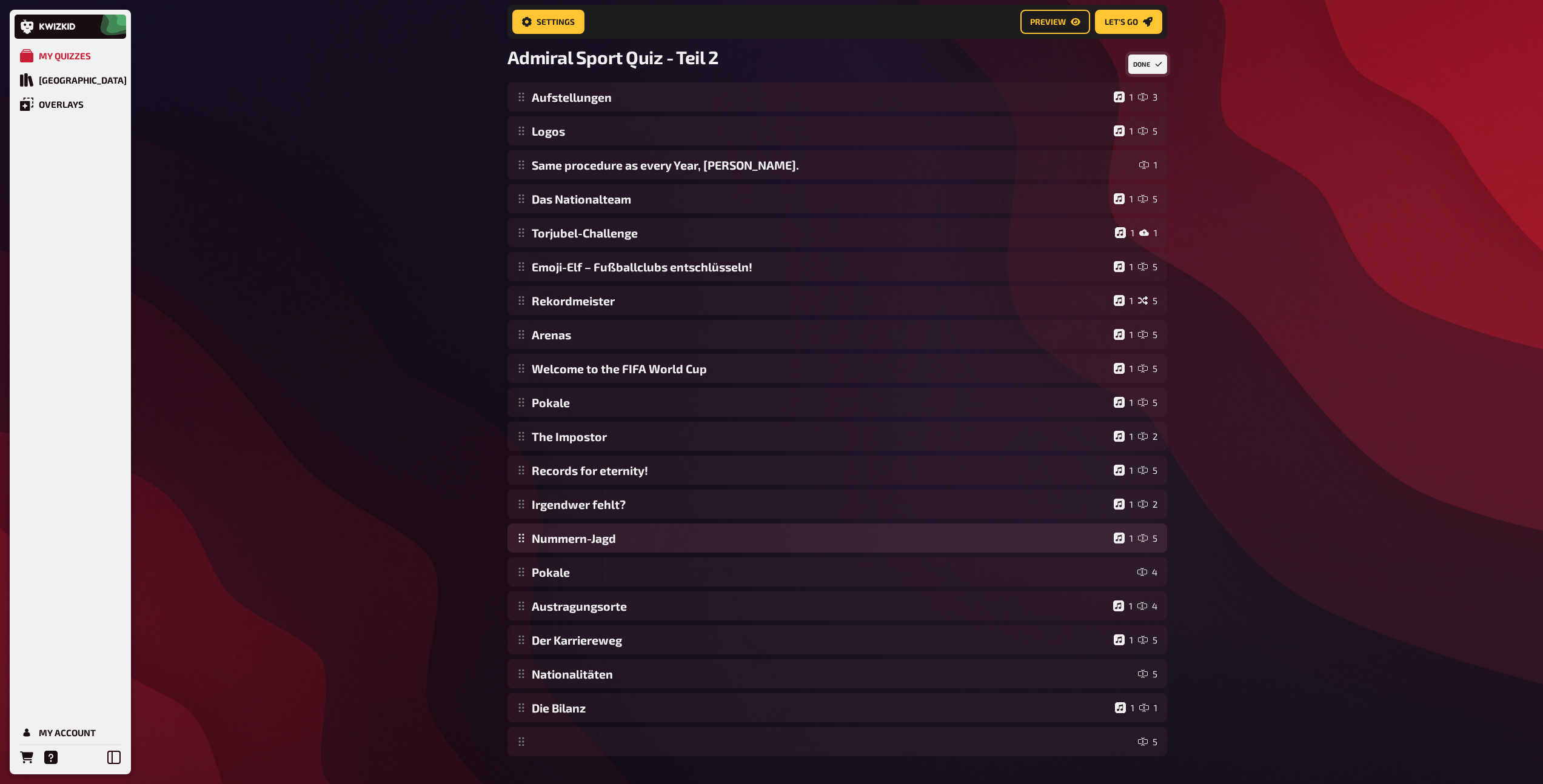
scroll to position [106, 0]
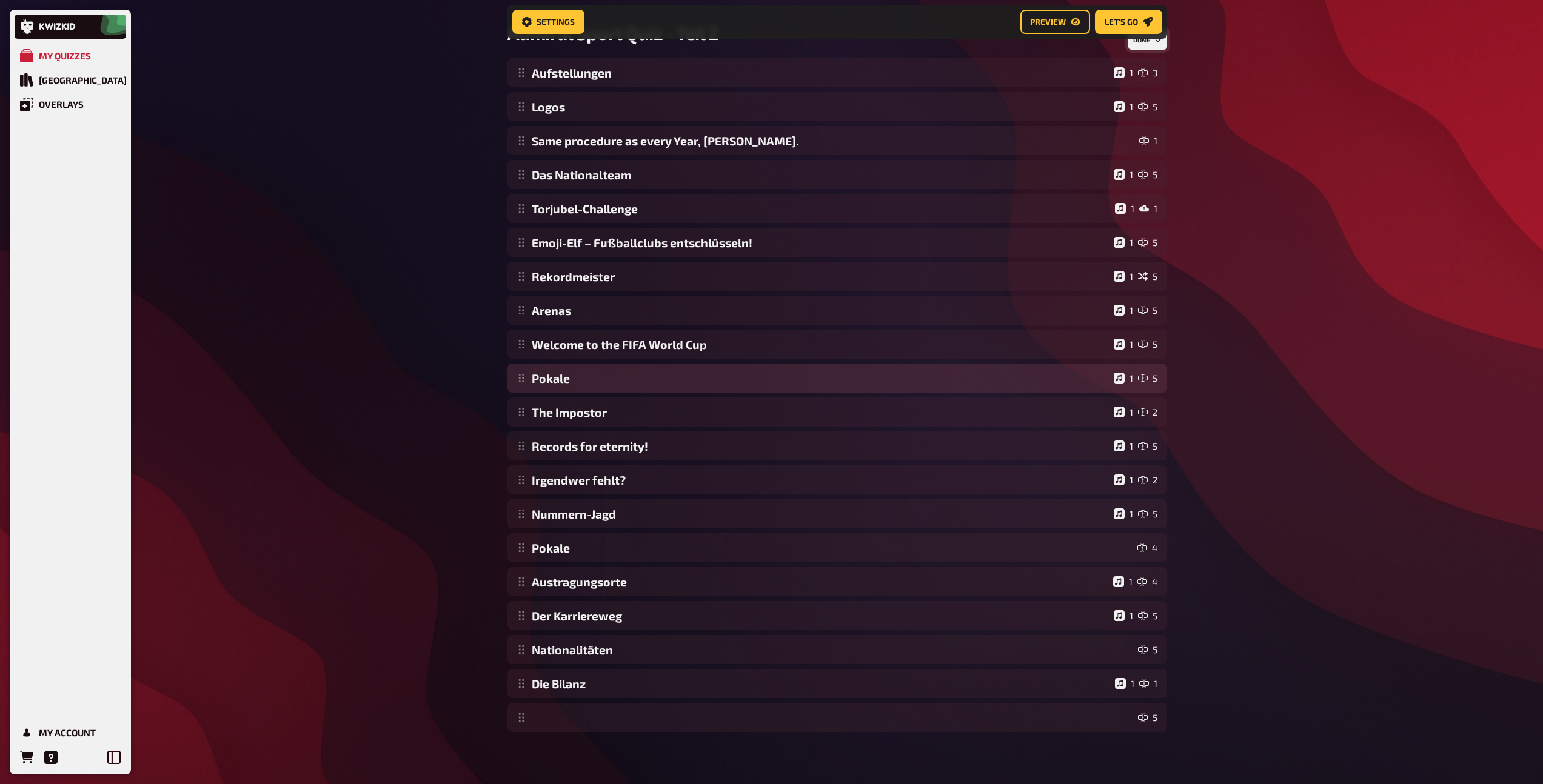
click at [619, 379] on div "Aufstellungen 1 3 Logos 1 5 Same procedure as every Year, [PERSON_NAME]. 1 Das …" at bounding box center [837, 395] width 659 height 673
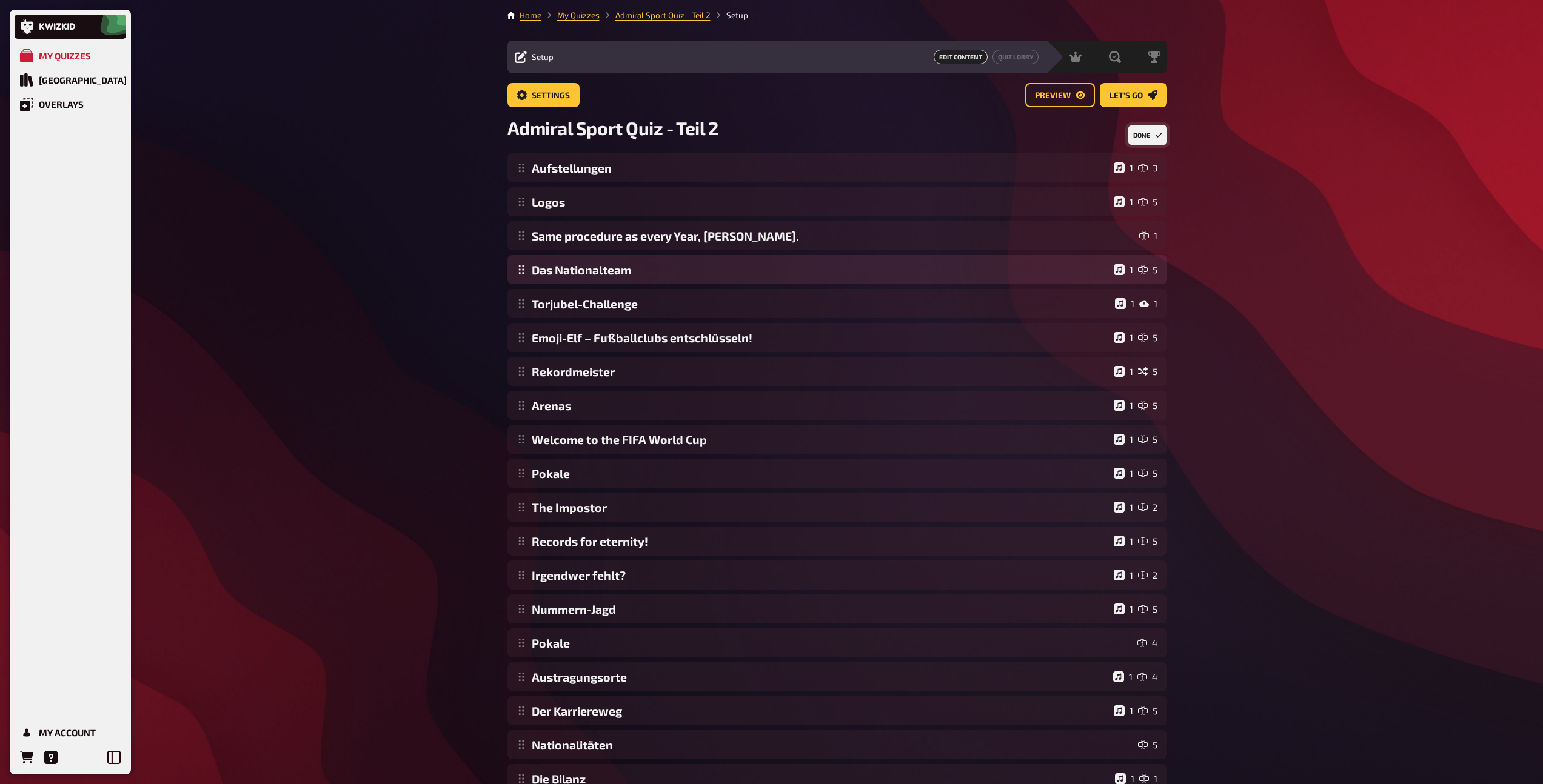
scroll to position [0, 0]
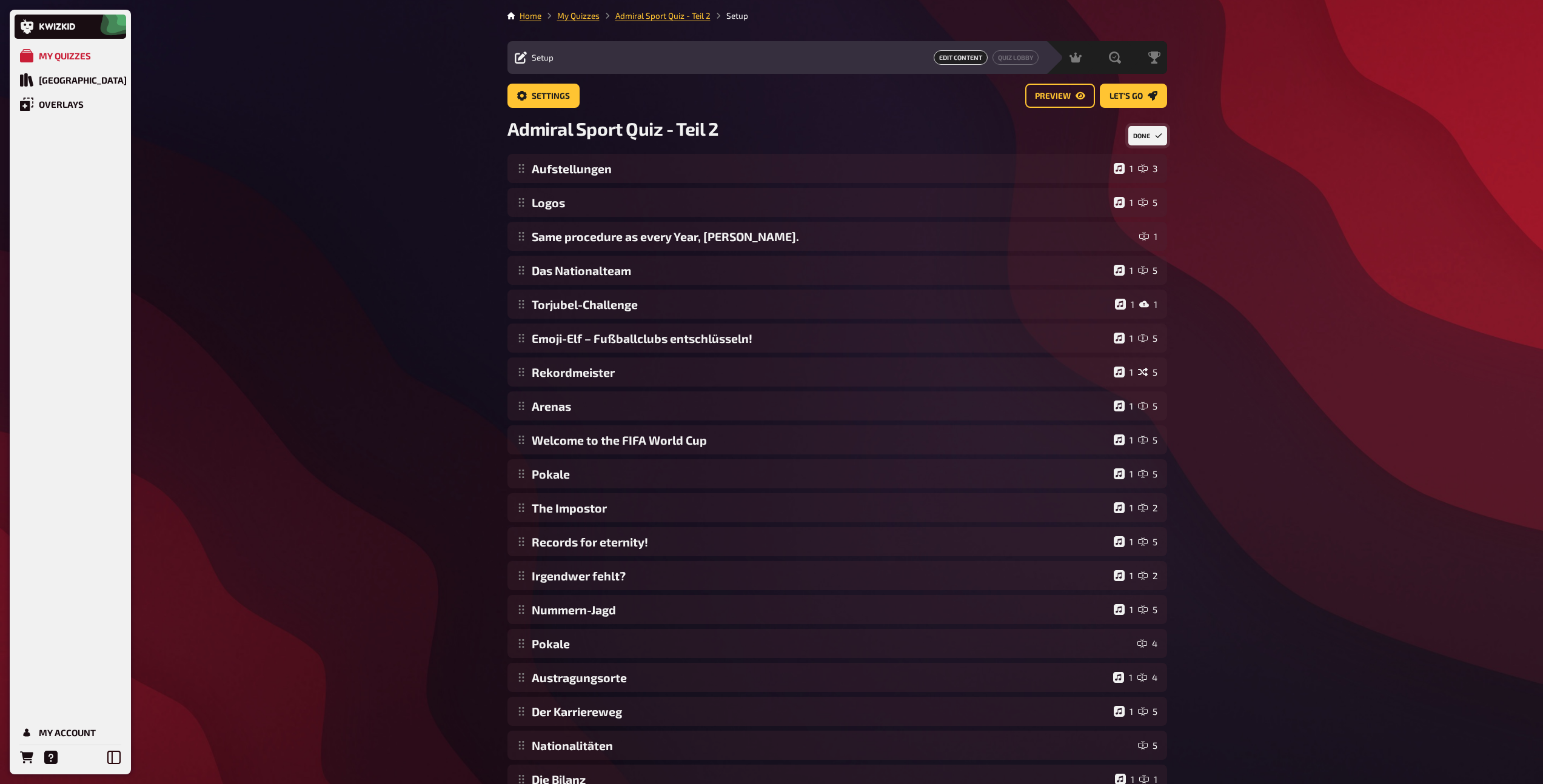
click at [1139, 135] on button "Done" at bounding box center [1147, 136] width 39 height 19
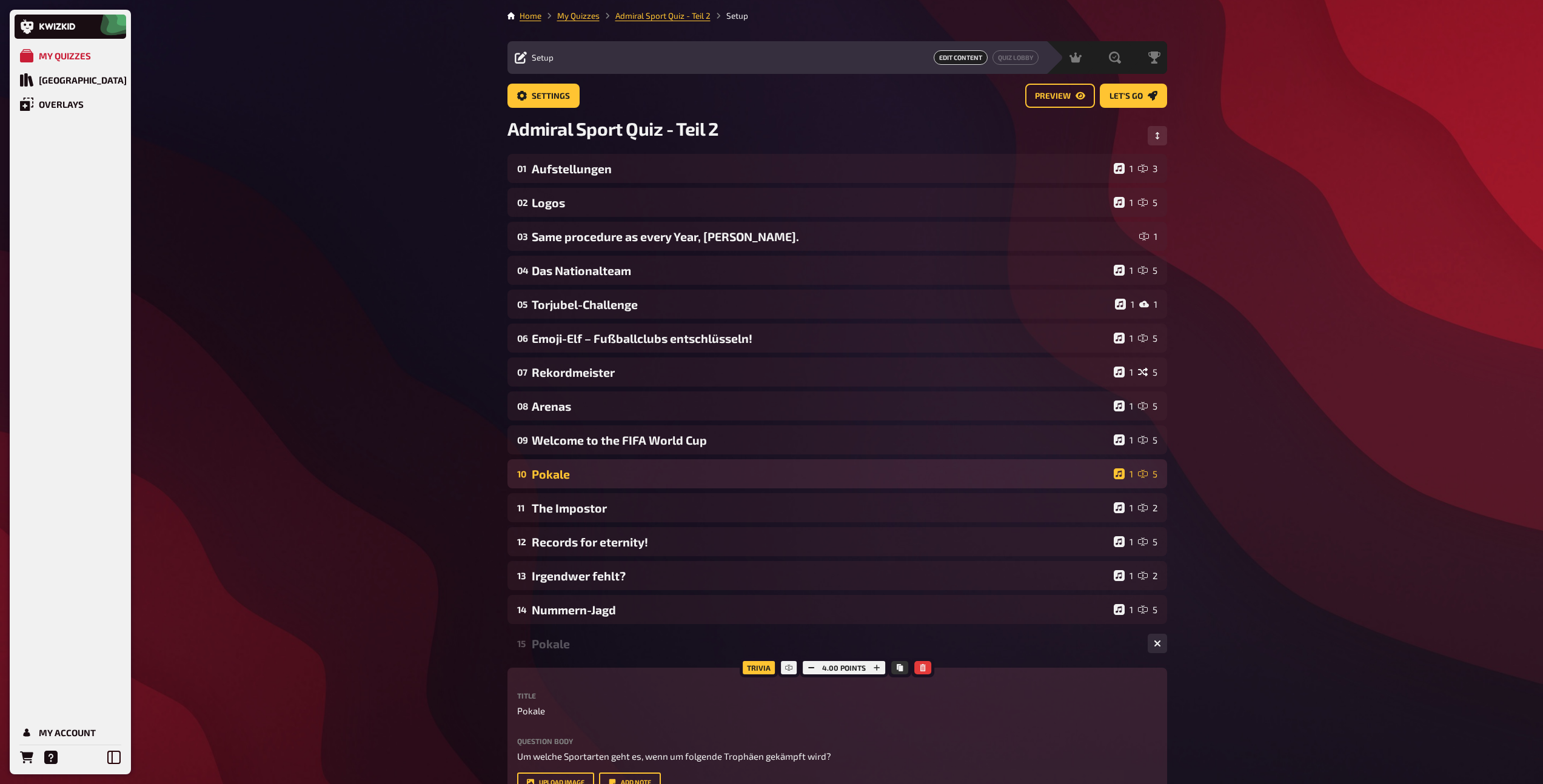
click at [574, 482] on div "10 Pokale 1 5" at bounding box center [837, 474] width 659 height 29
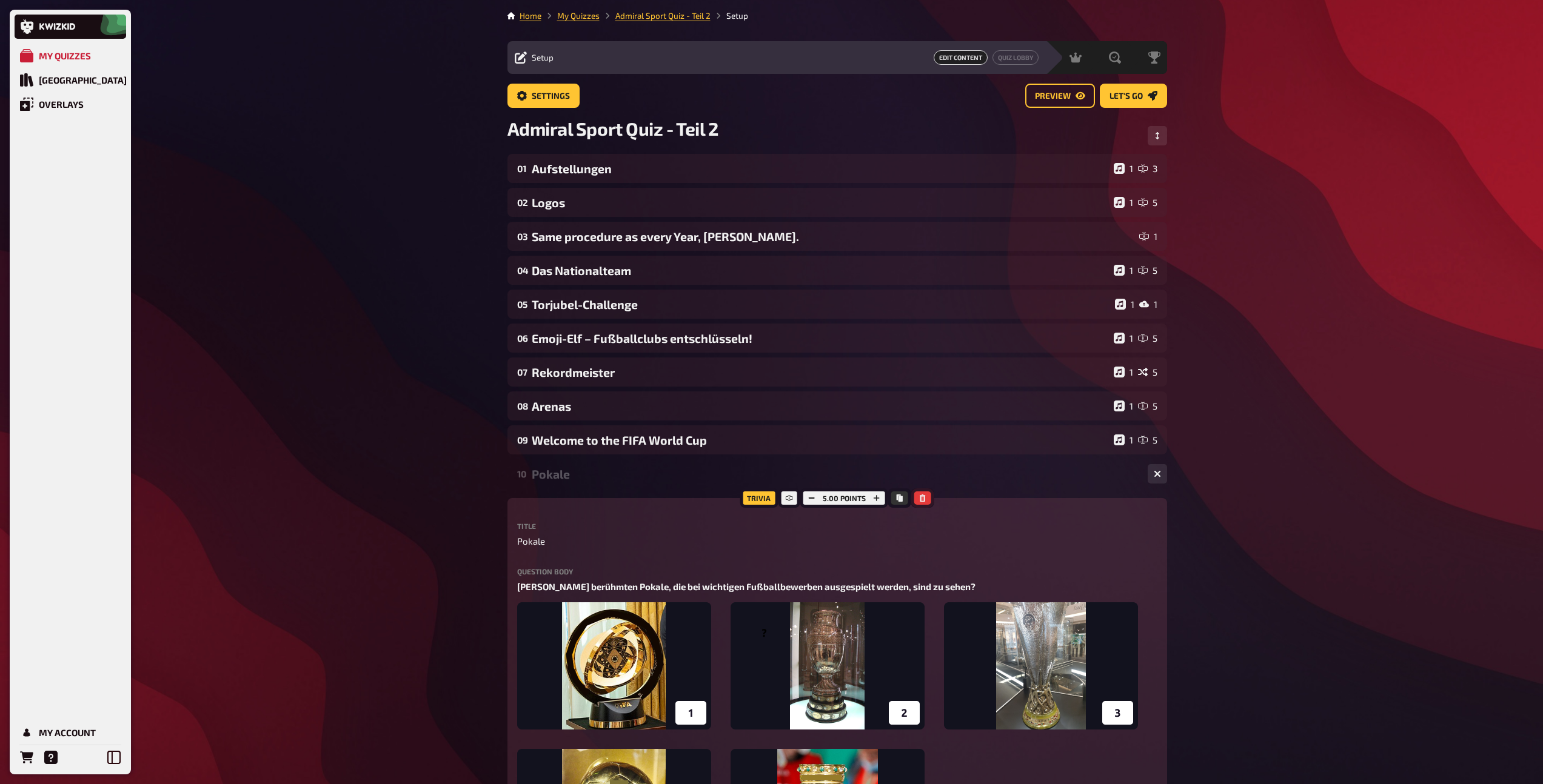
click at [919, 500] on icon "button" at bounding box center [922, 498] width 7 height 7
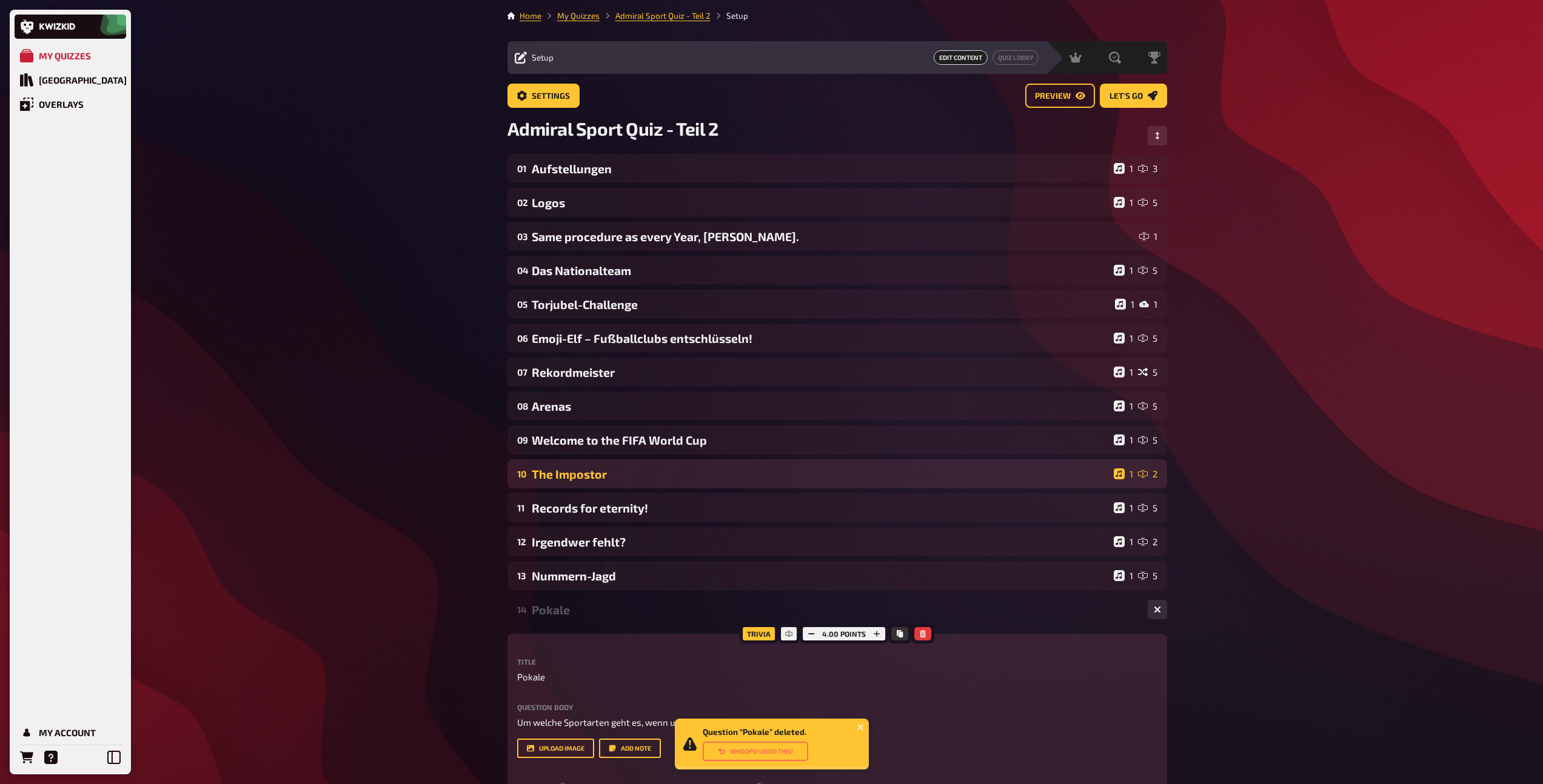
click at [692, 470] on div "The Impostor" at bounding box center [820, 474] width 577 height 14
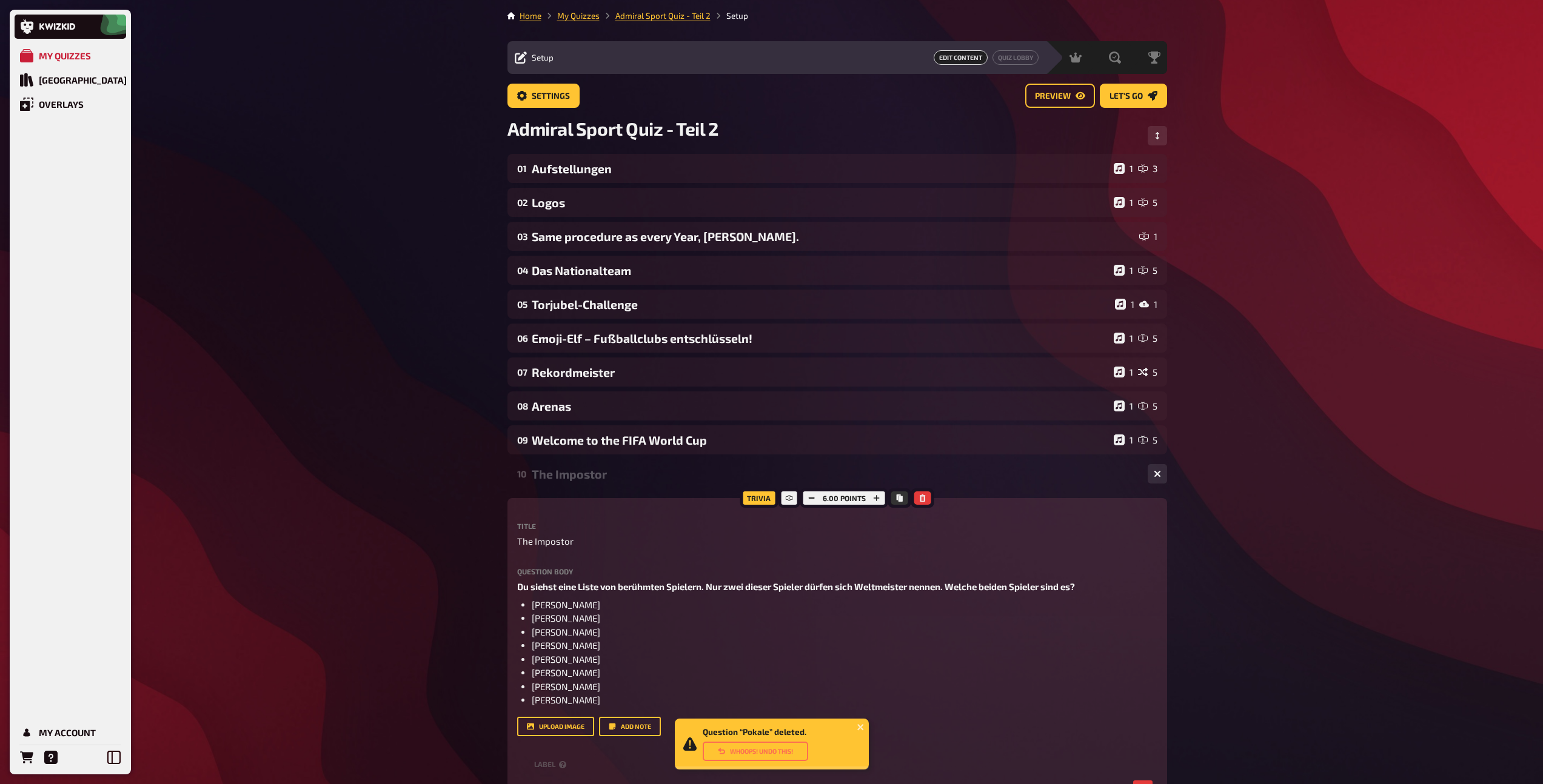
click at [692, 470] on div "The Impostor" at bounding box center [835, 474] width 606 height 14
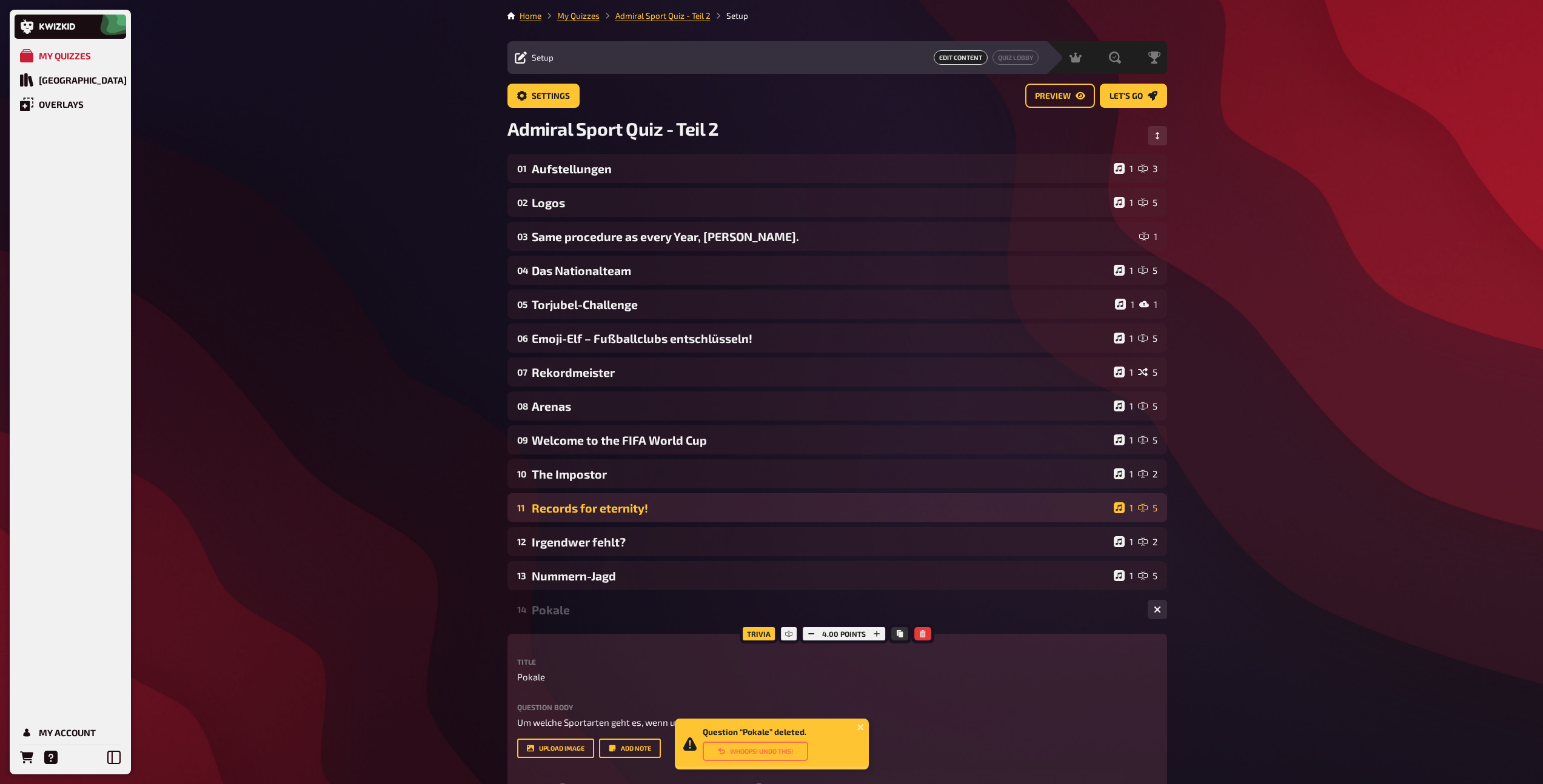
click at [692, 502] on div "Records for eternity!" at bounding box center [820, 508] width 577 height 14
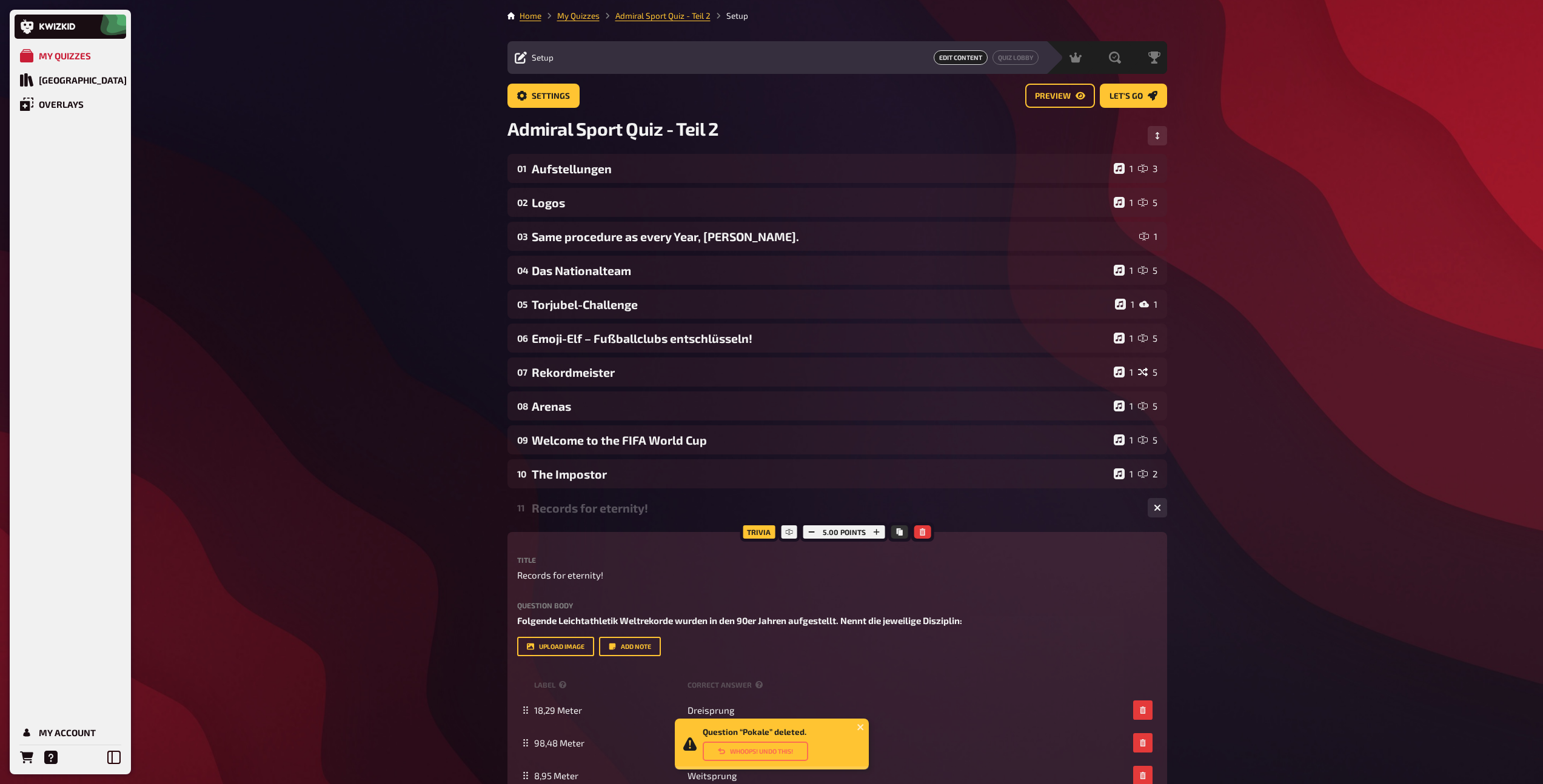
click at [692, 502] on div "Records for eternity!" at bounding box center [835, 508] width 606 height 14
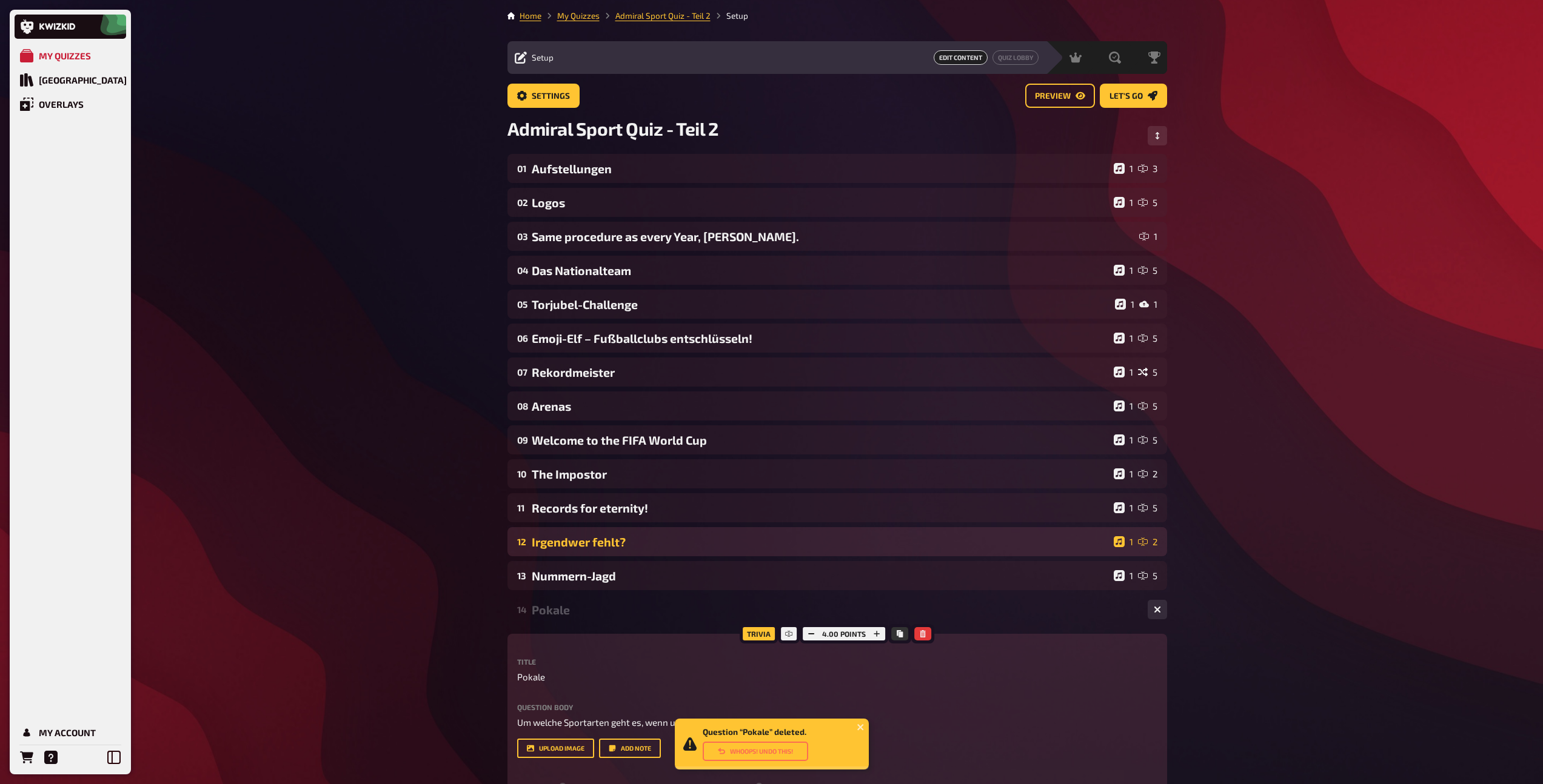
click at [689, 551] on div "12 Irgendwer fehlt? 1 2" at bounding box center [837, 541] width 659 height 29
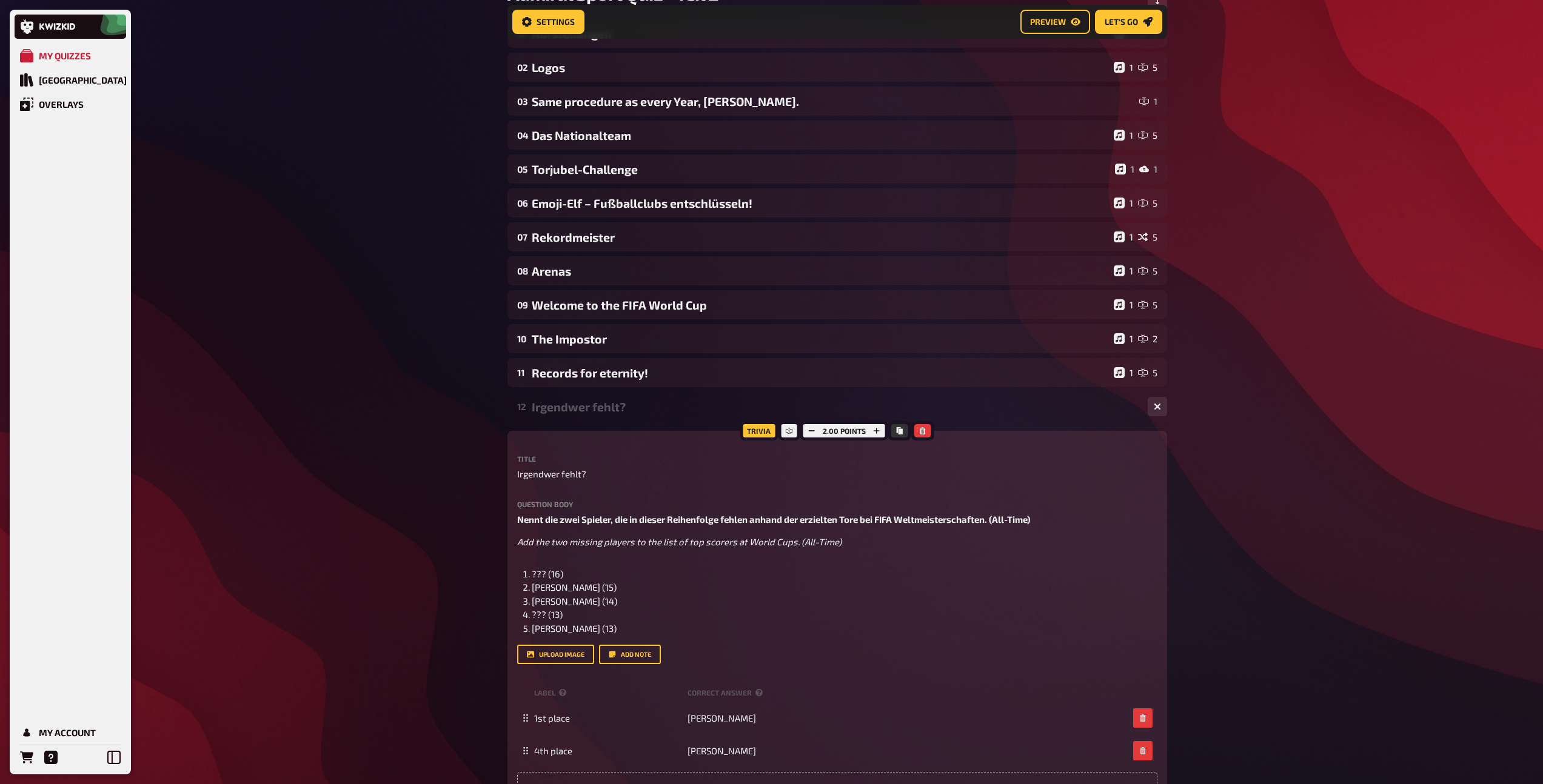
scroll to position [148, 0]
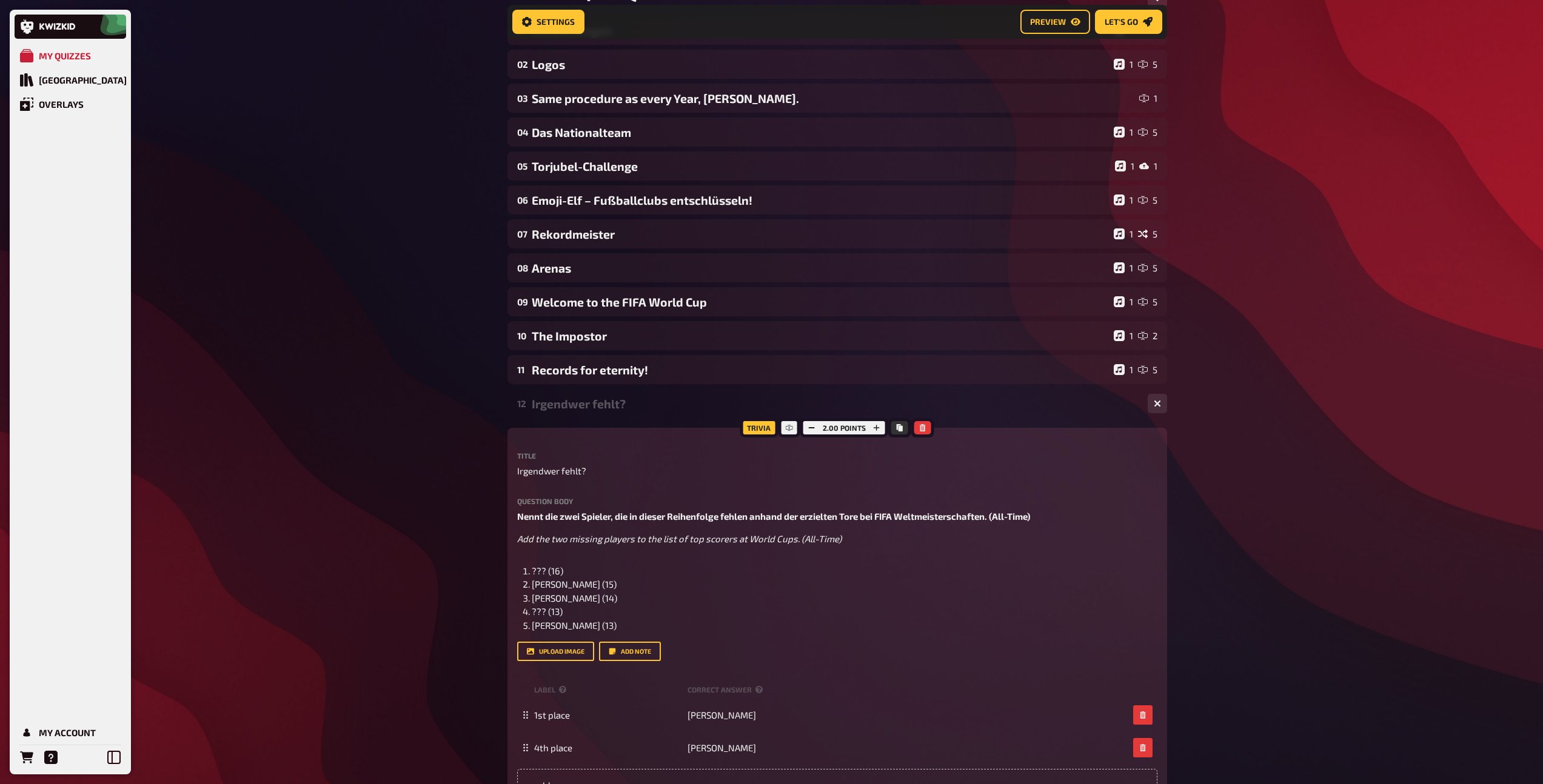
click at [608, 410] on div "Irgendwer fehlt?" at bounding box center [835, 403] width 606 height 14
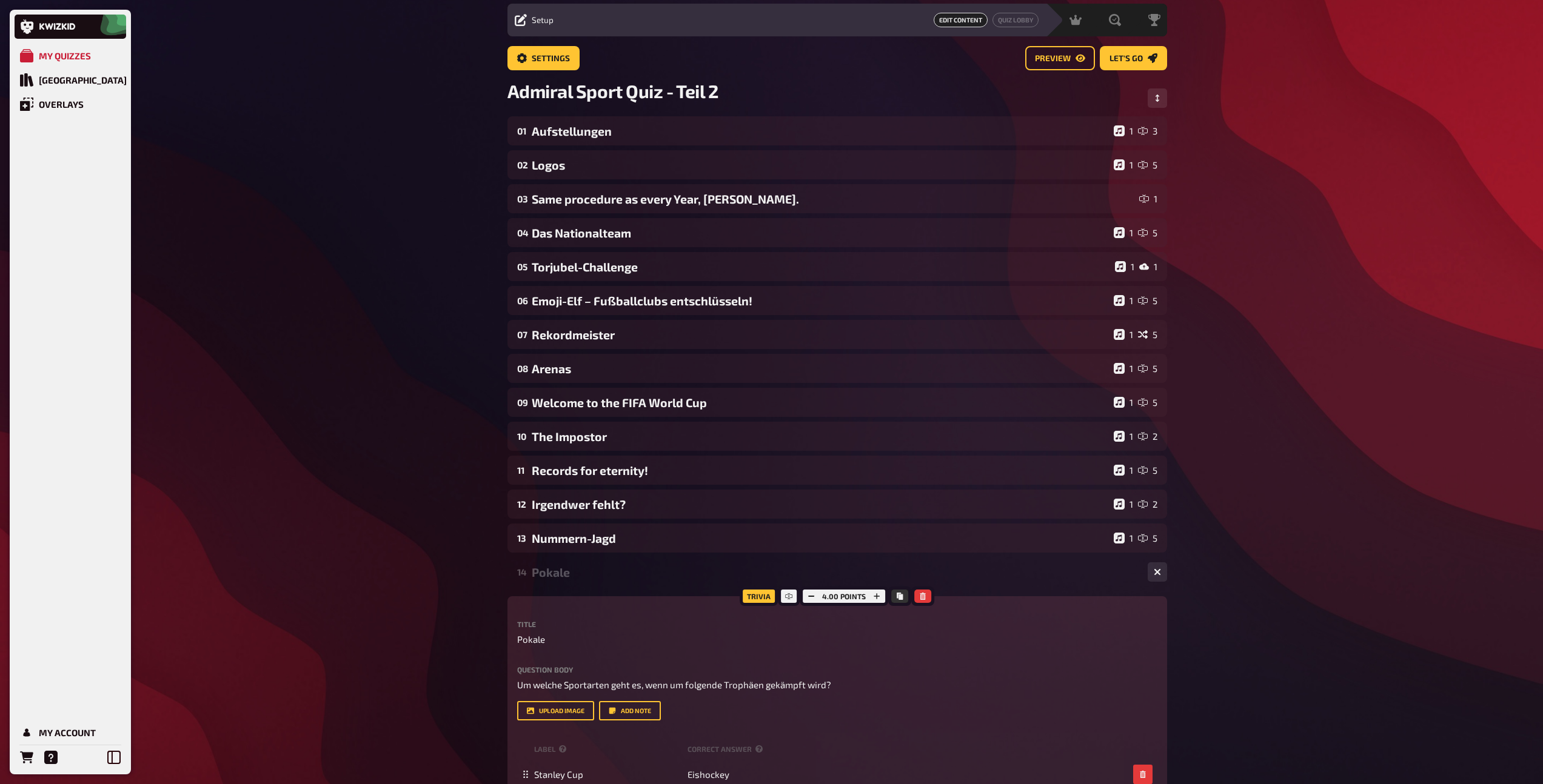
scroll to position [25, 0]
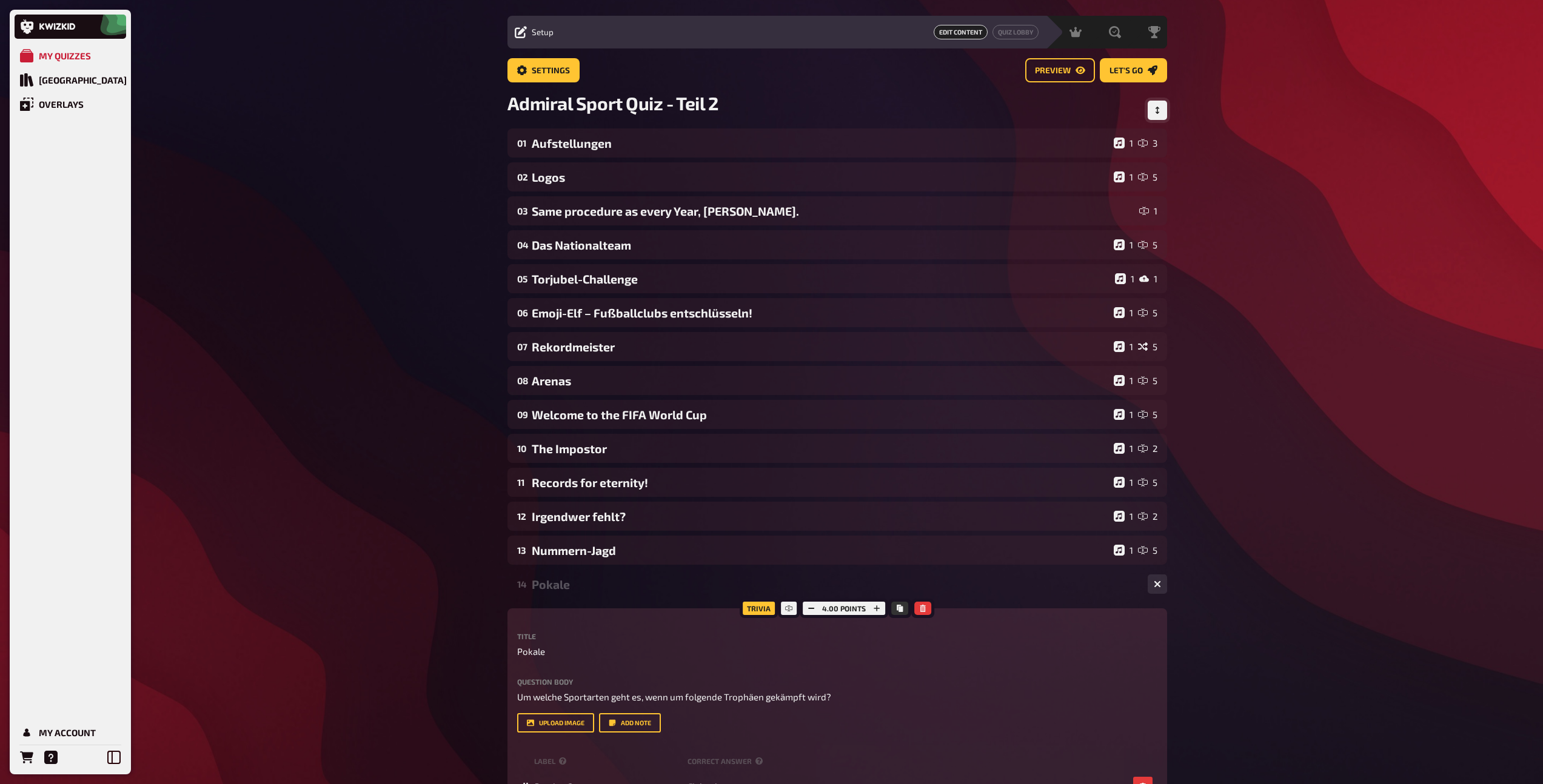
click at [1162, 111] on button "Change Order" at bounding box center [1157, 110] width 19 height 19
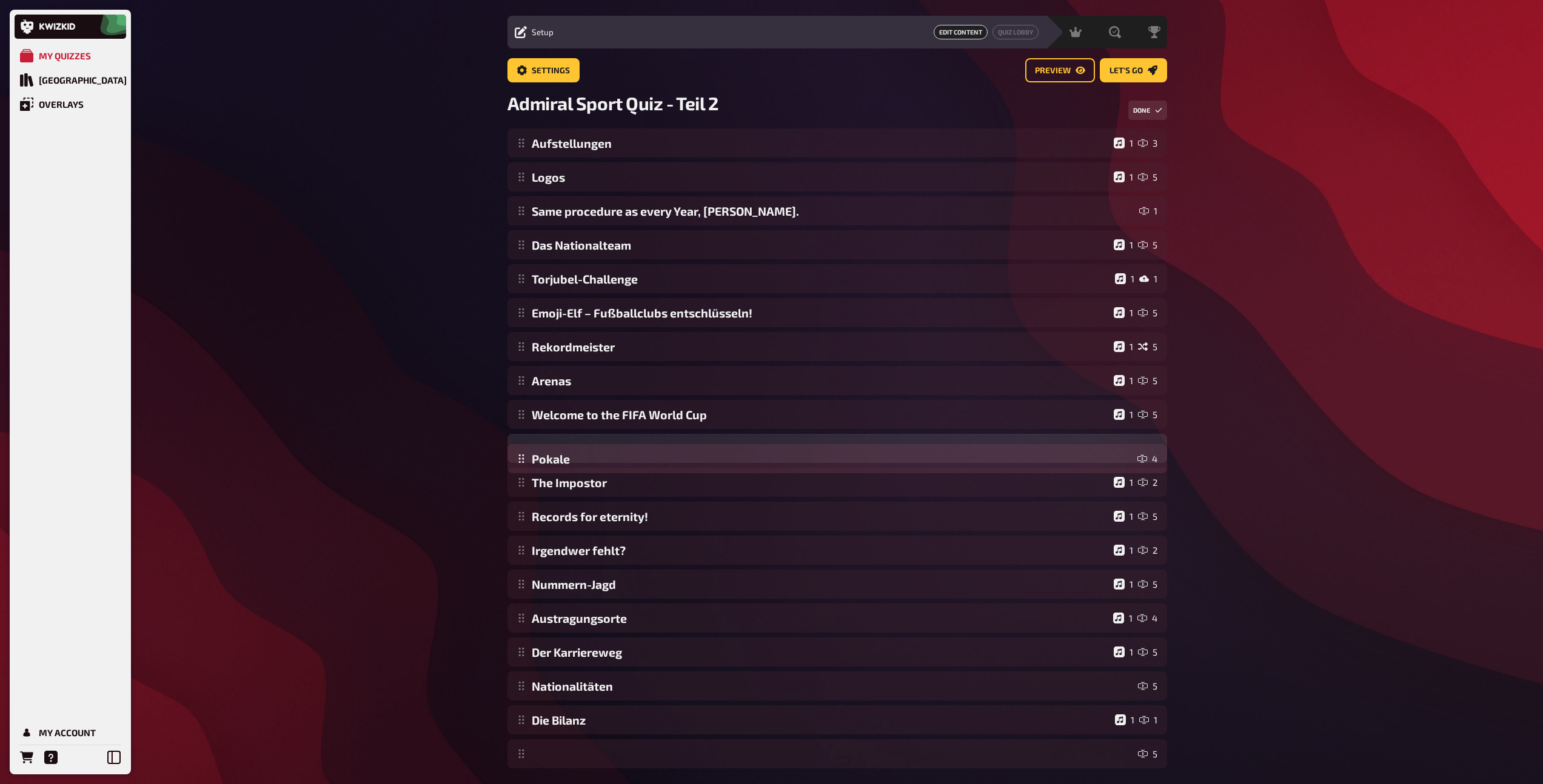
drag, startPoint x: 518, startPoint y: 584, endPoint x: 526, endPoint y: 459, distance: 125.3
click at [526, 459] on div "Aufstellungen 1 3 Logos 1 5 Same procedure as every Year, [PERSON_NAME]. 1 Das …" at bounding box center [837, 448] width 659 height 640
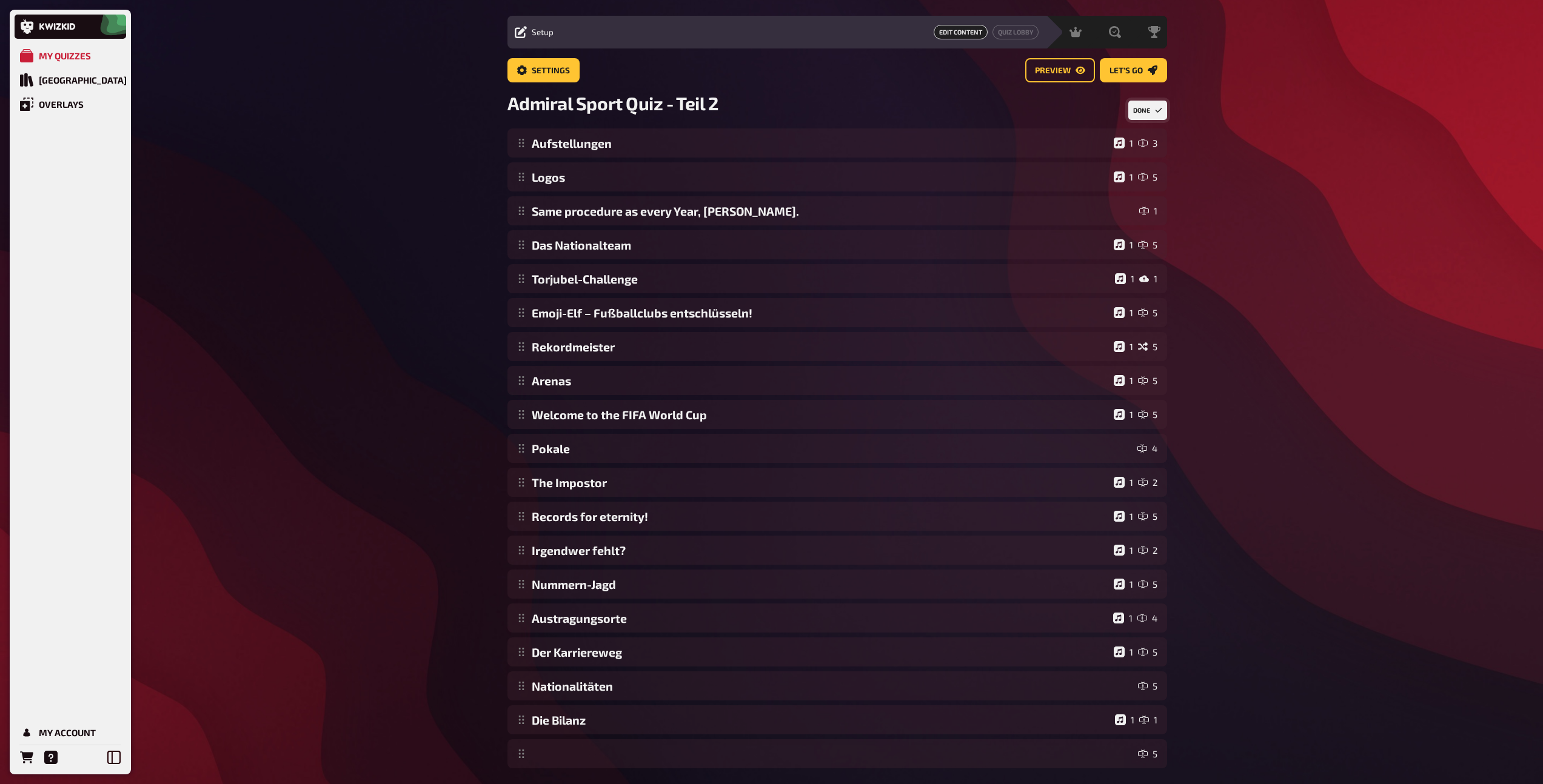
click at [1151, 114] on button "Done" at bounding box center [1147, 110] width 39 height 19
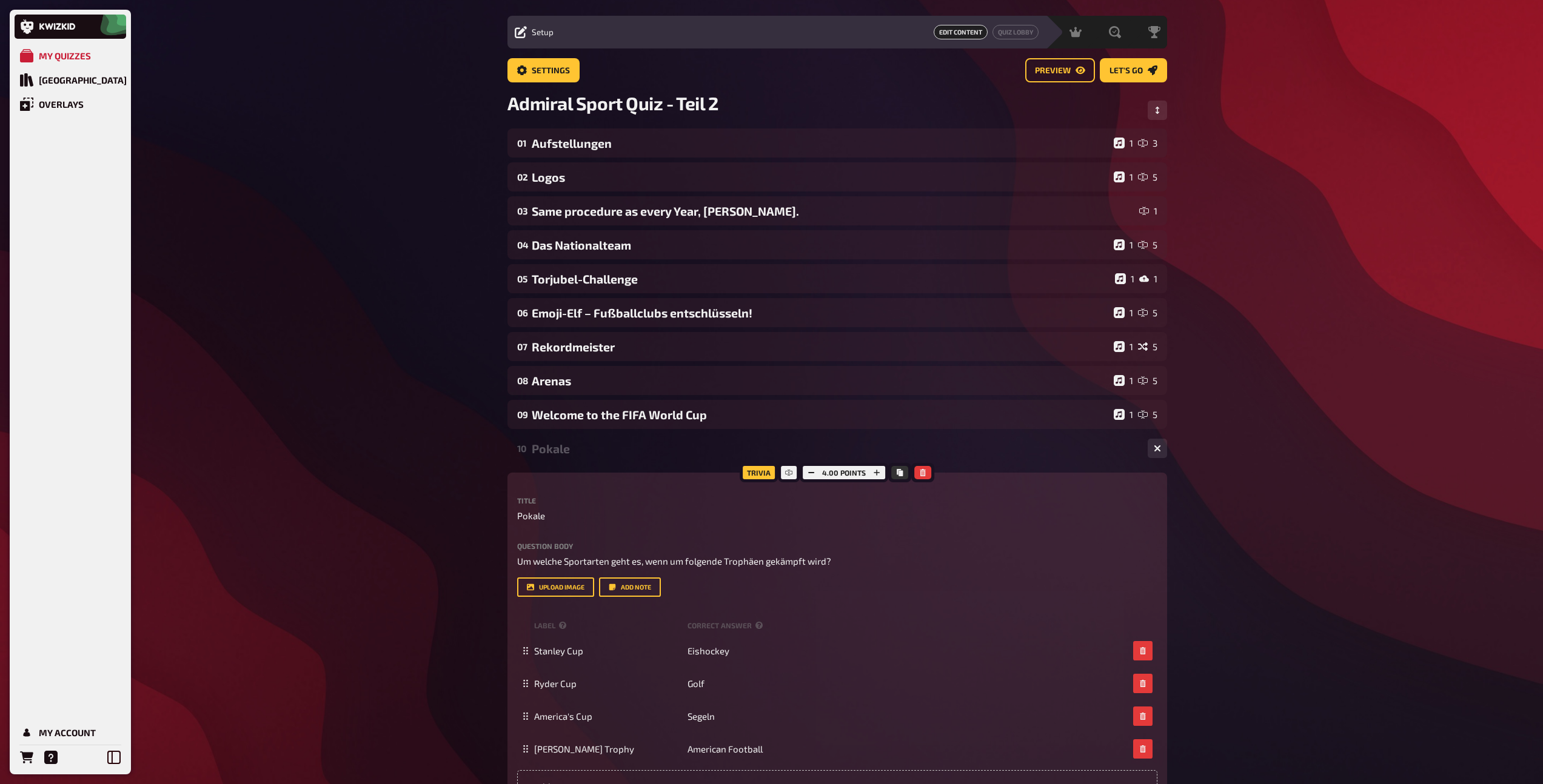
click at [576, 444] on div "Pokale" at bounding box center [835, 448] width 606 height 14
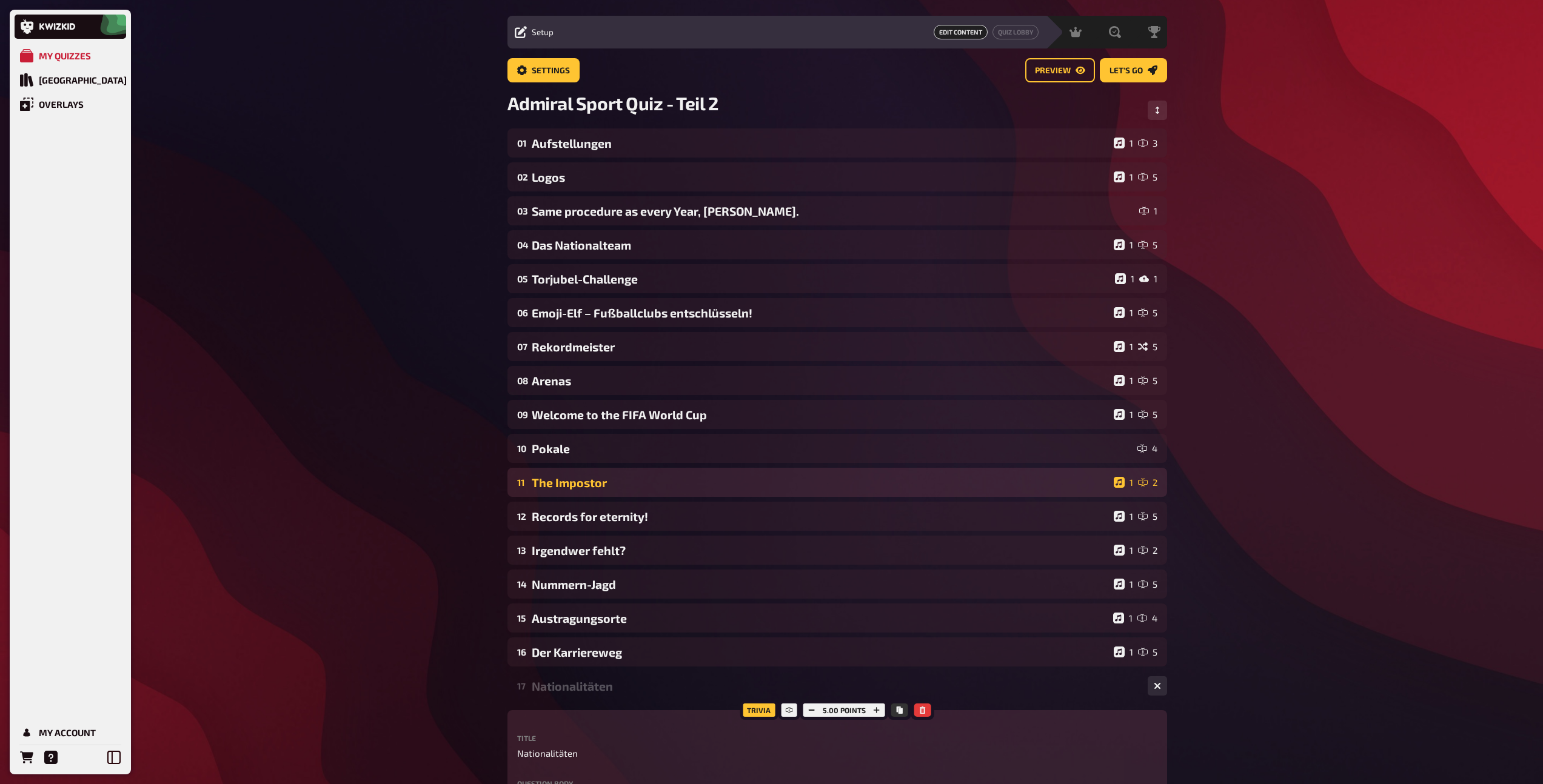
click at [594, 487] on div "The Impostor" at bounding box center [820, 482] width 577 height 14
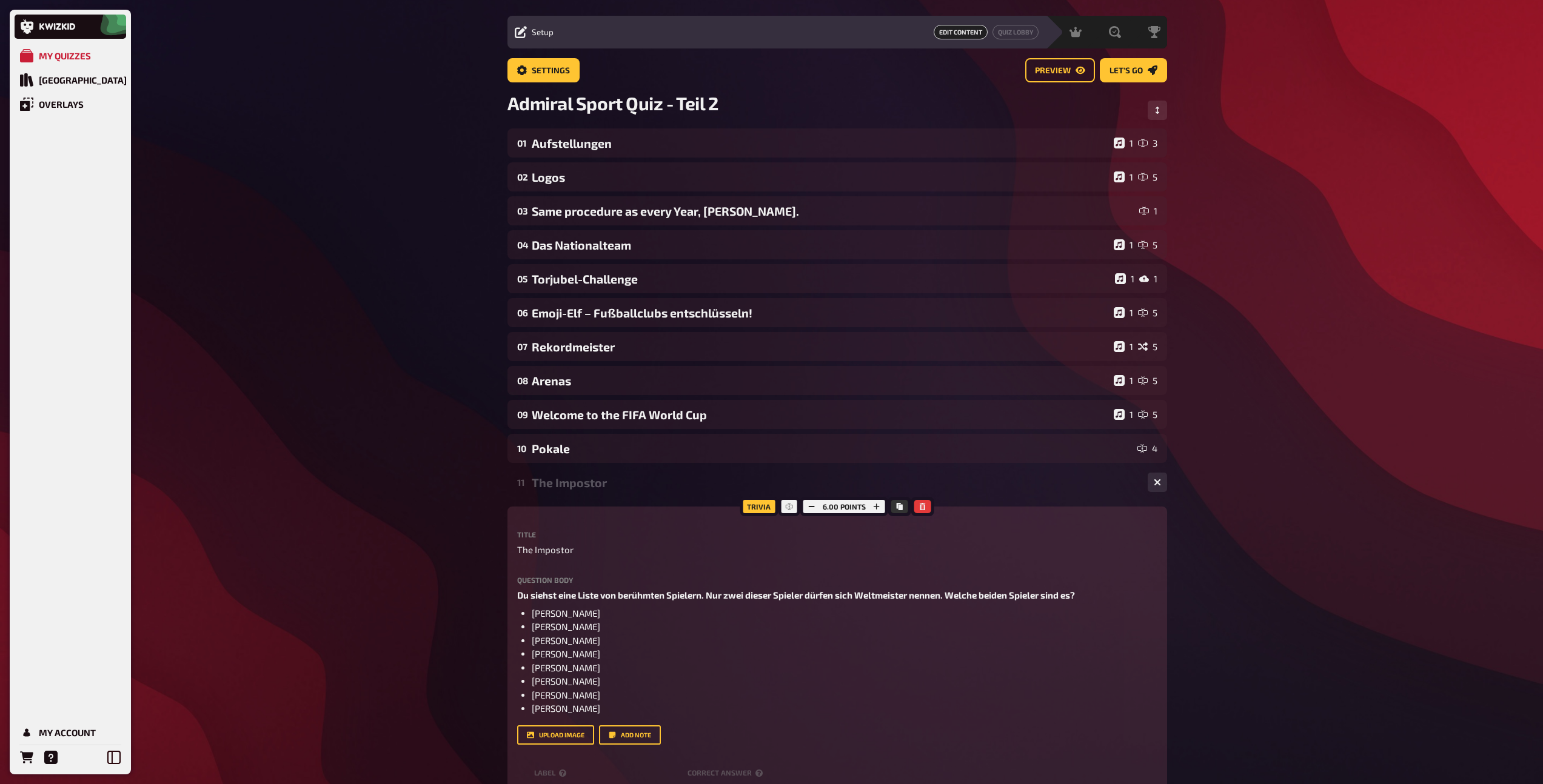
click at [594, 487] on div "The Impostor" at bounding box center [835, 482] width 606 height 14
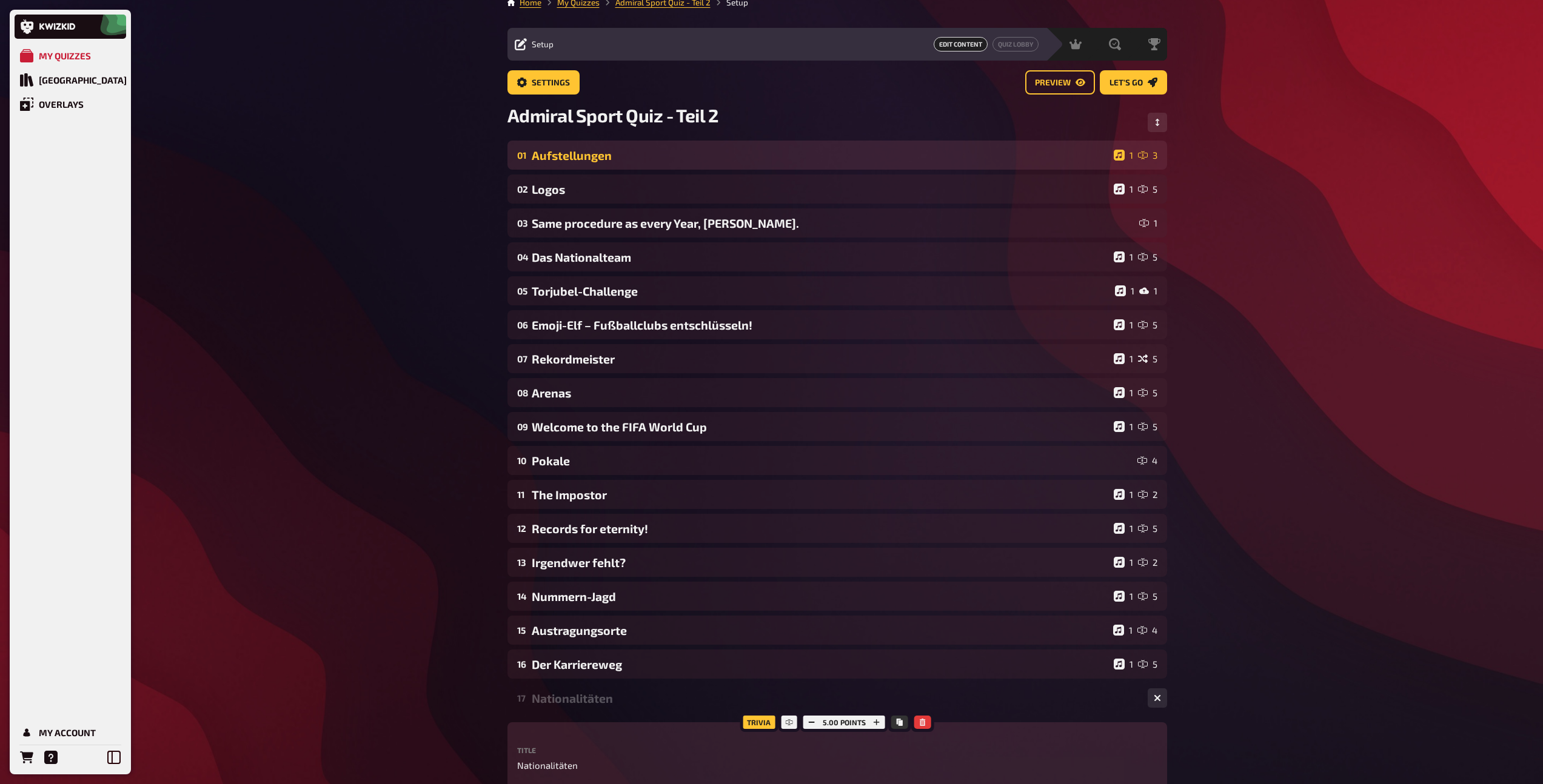
scroll to position [13, 0]
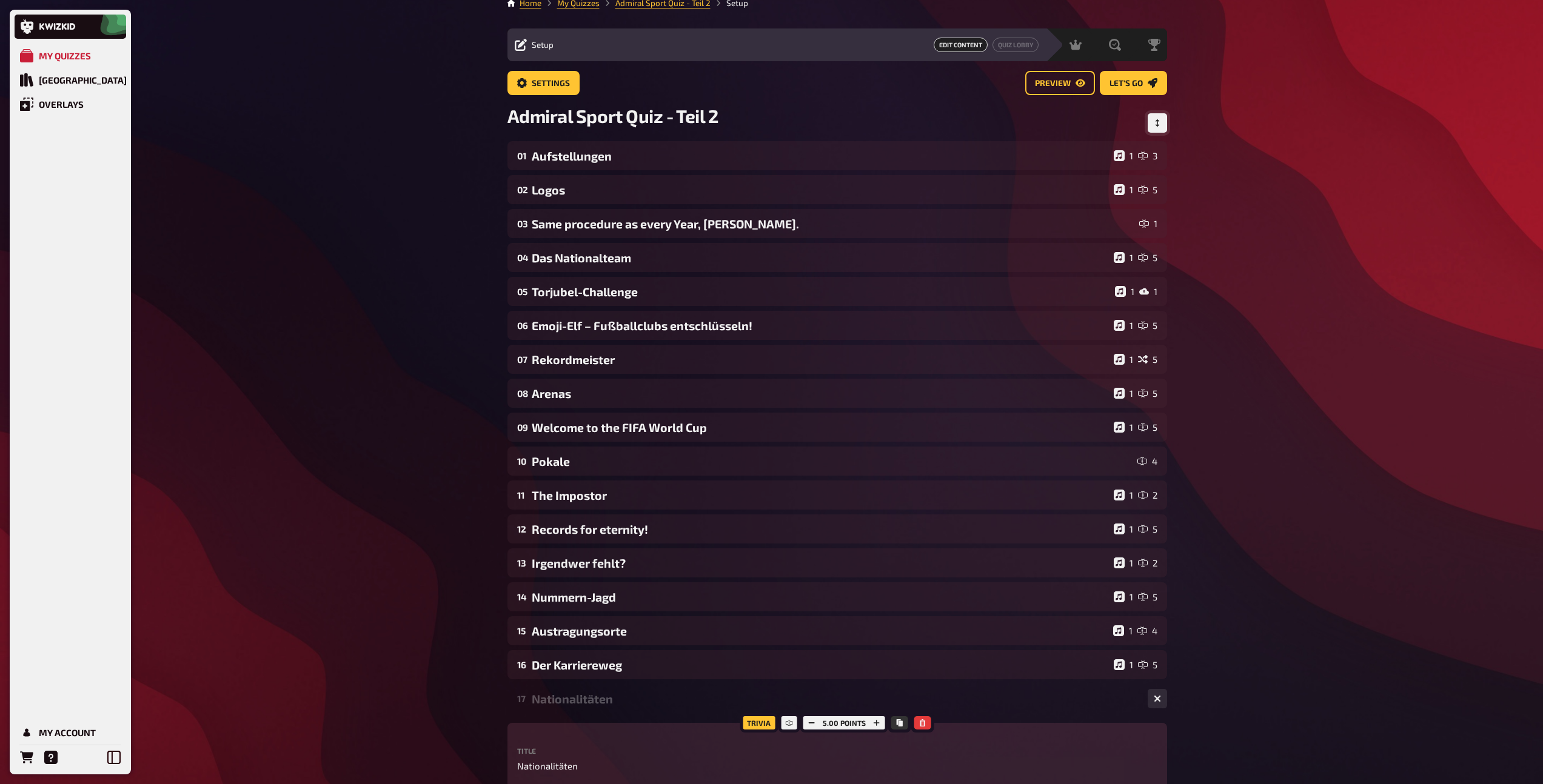
click at [1154, 123] on icon "Change Order" at bounding box center [1157, 123] width 7 height 7
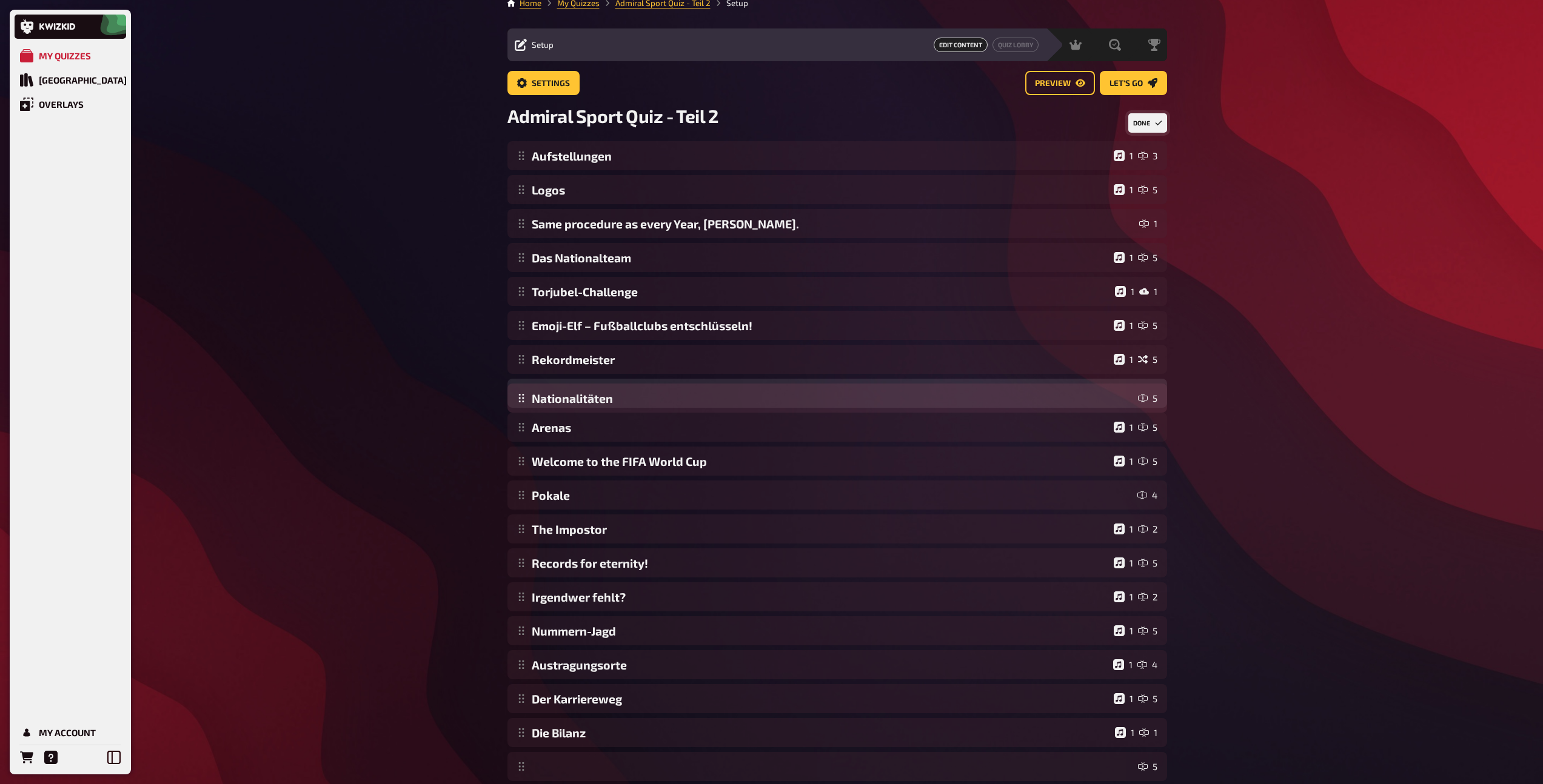
drag, startPoint x: 522, startPoint y: 704, endPoint x: 550, endPoint y: 403, distance: 302.3
click at [550, 403] on div "Aufstellungen 1 3 Logos 1 5 Same procedure as every Year, [PERSON_NAME]. 1 Das …" at bounding box center [837, 461] width 659 height 640
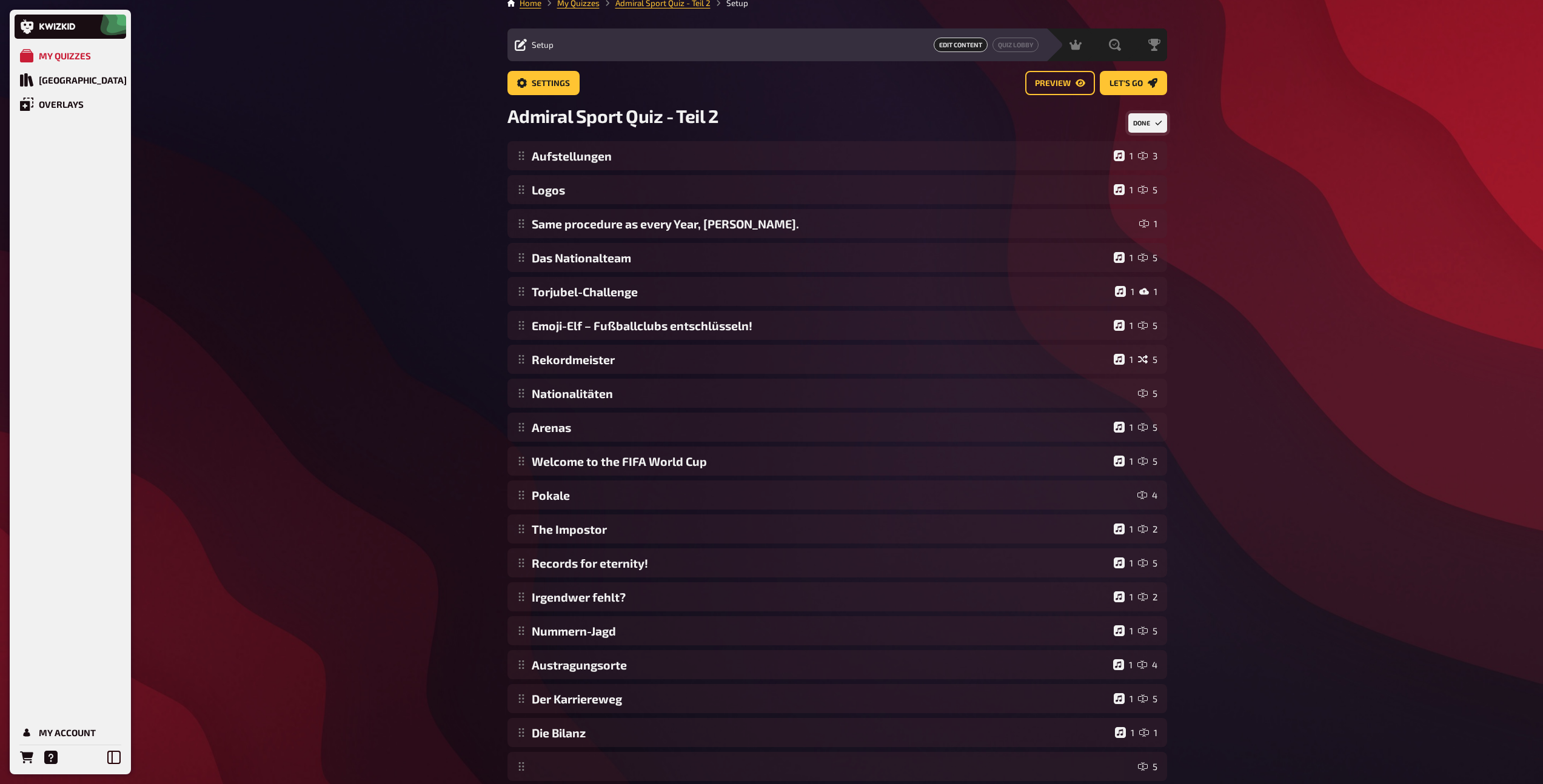
click at [1136, 127] on button "Done" at bounding box center [1147, 123] width 39 height 19
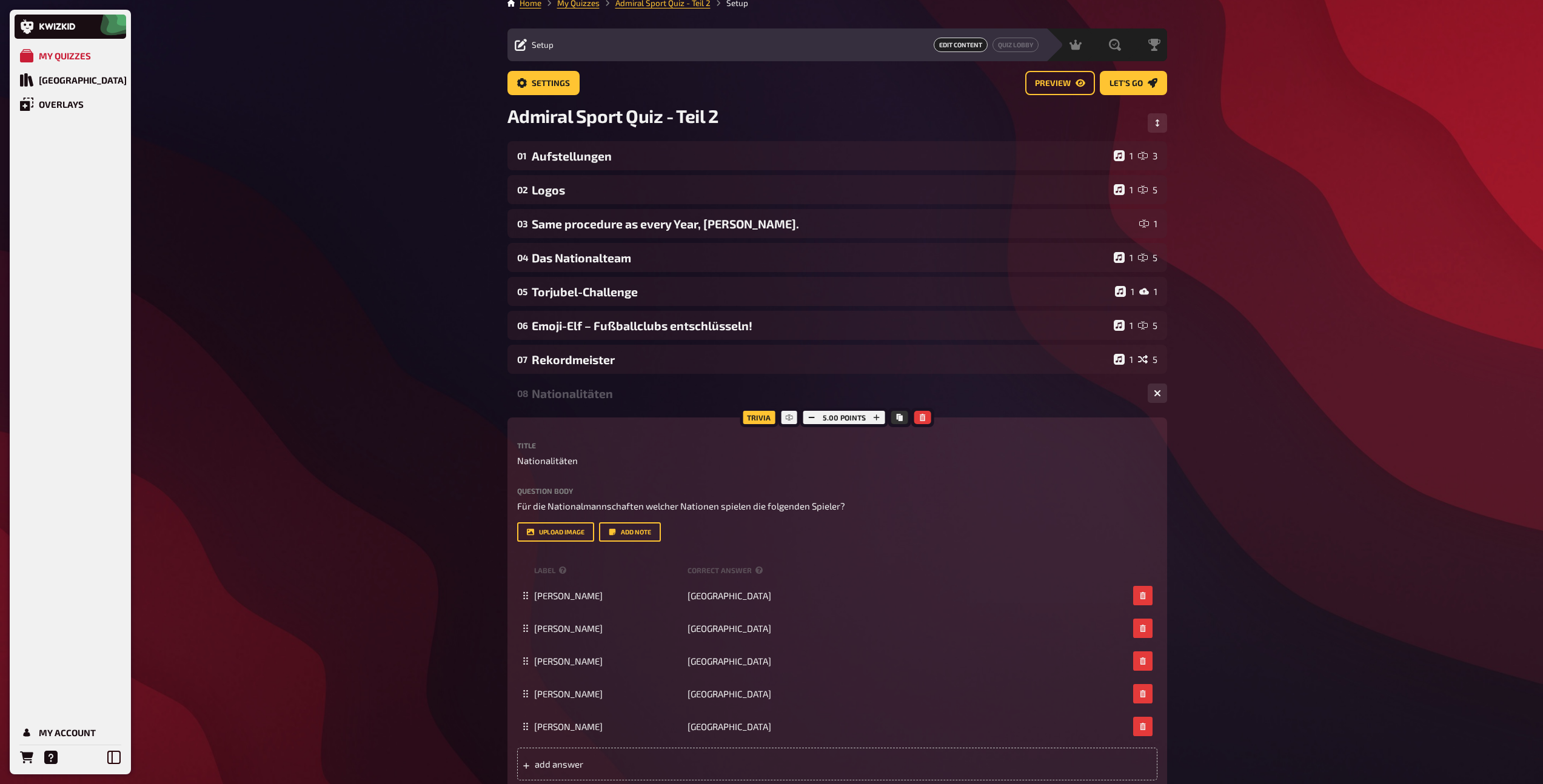
click at [575, 388] on div "Nationalitäten" at bounding box center [835, 393] width 606 height 14
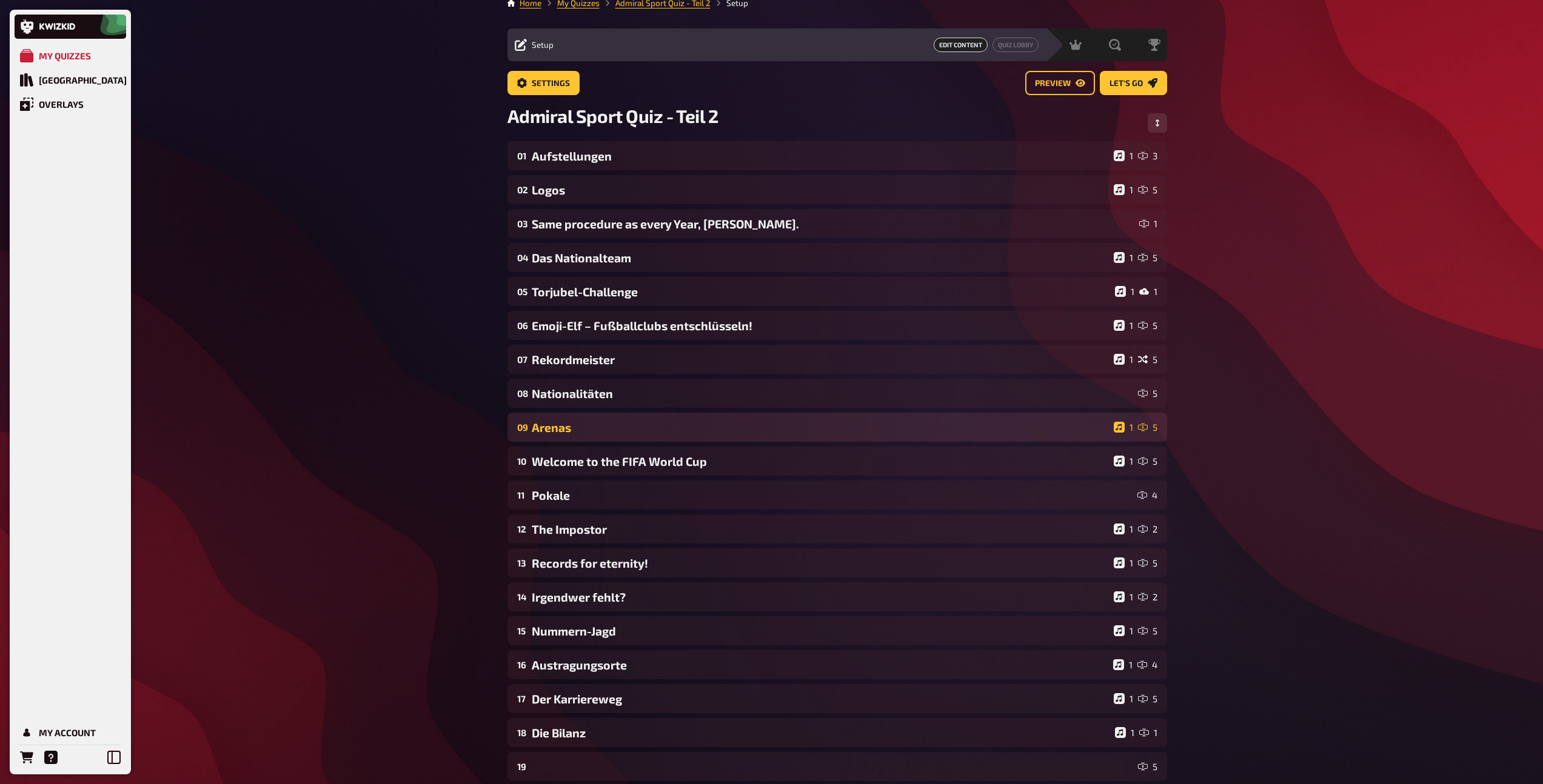
click at [562, 421] on div "Arenas" at bounding box center [820, 427] width 577 height 14
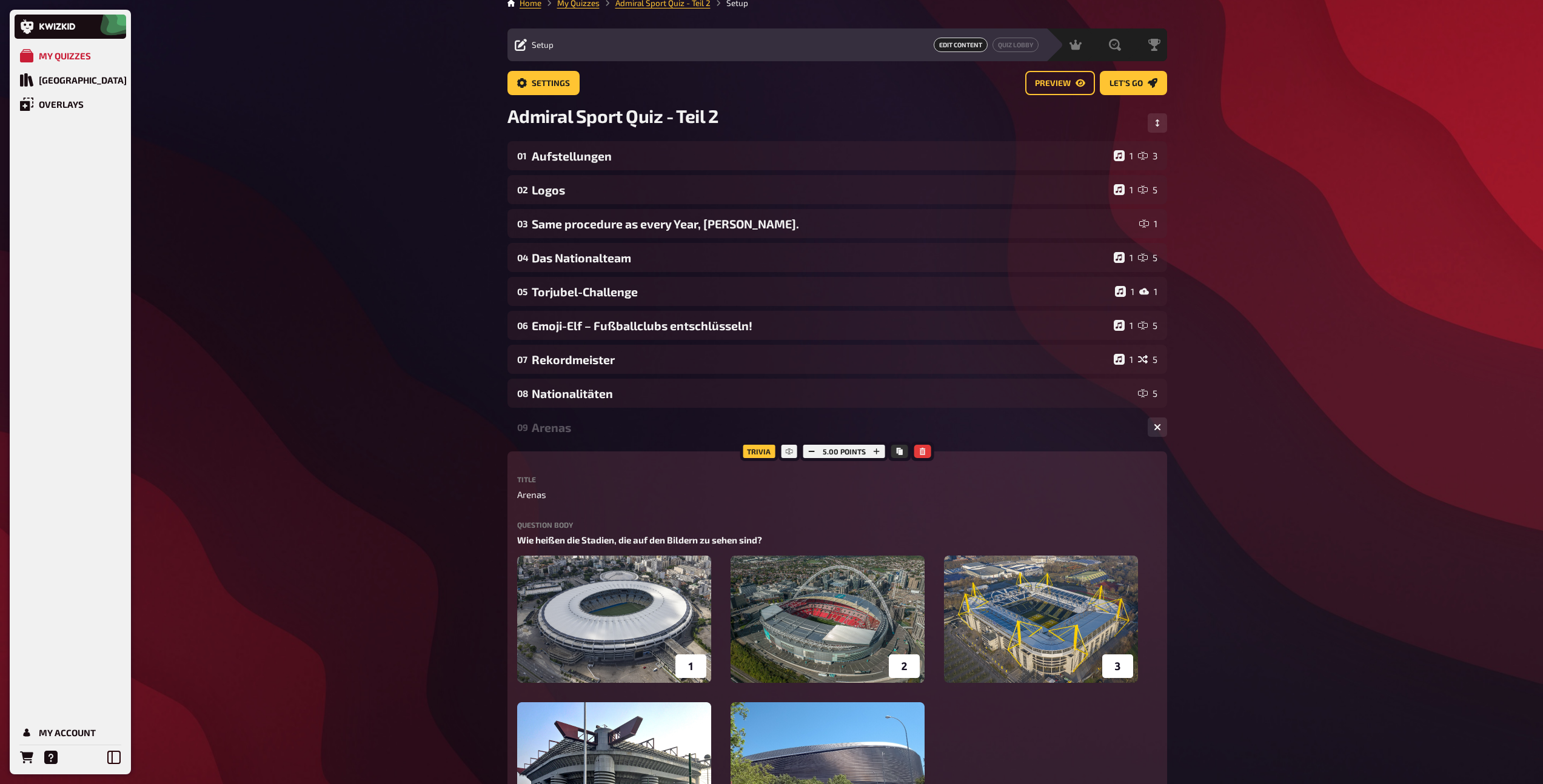
click at [562, 421] on div "Arenas" at bounding box center [835, 427] width 606 height 14
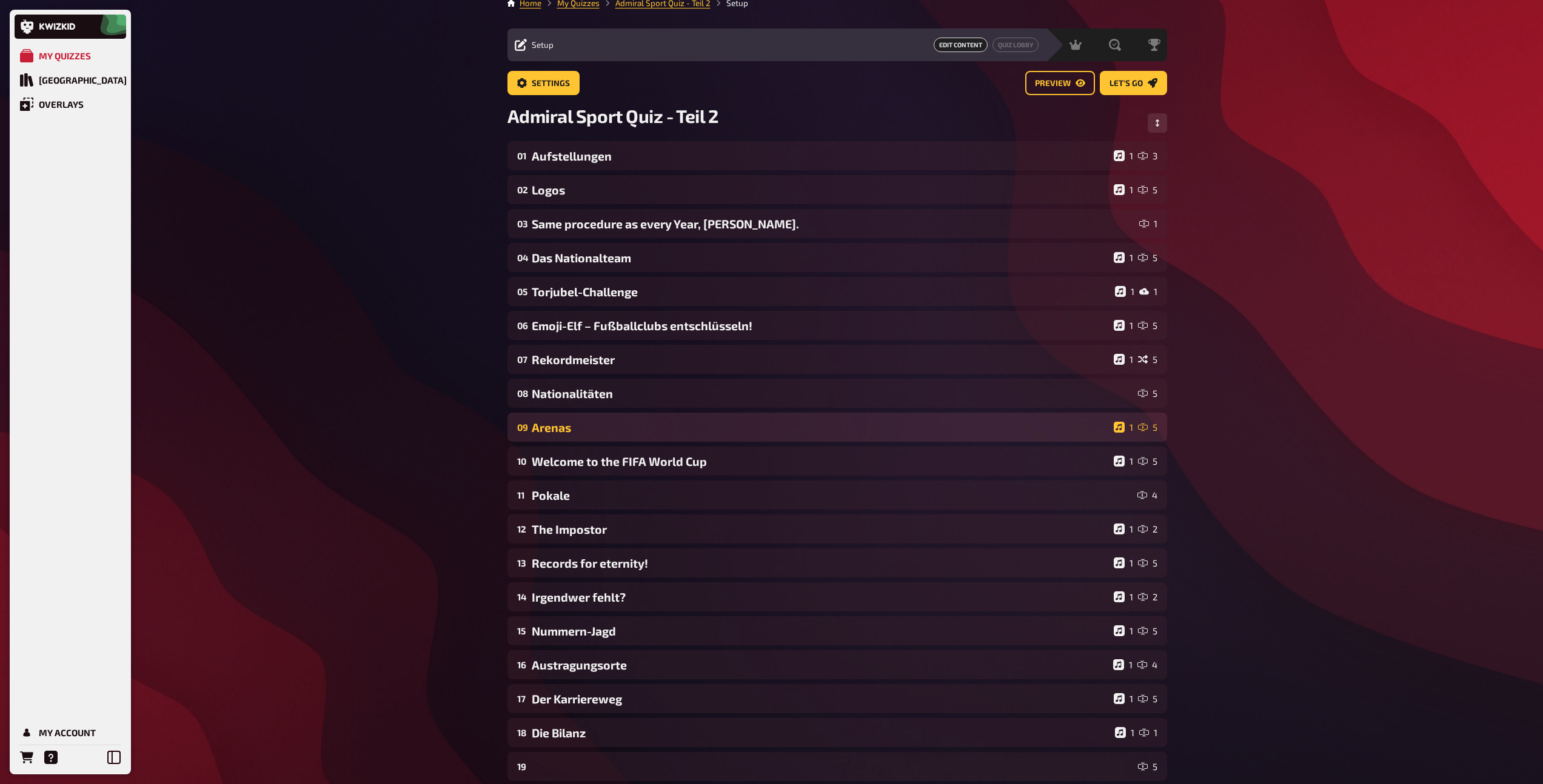
click at [562, 421] on div "Arenas" at bounding box center [820, 427] width 577 height 14
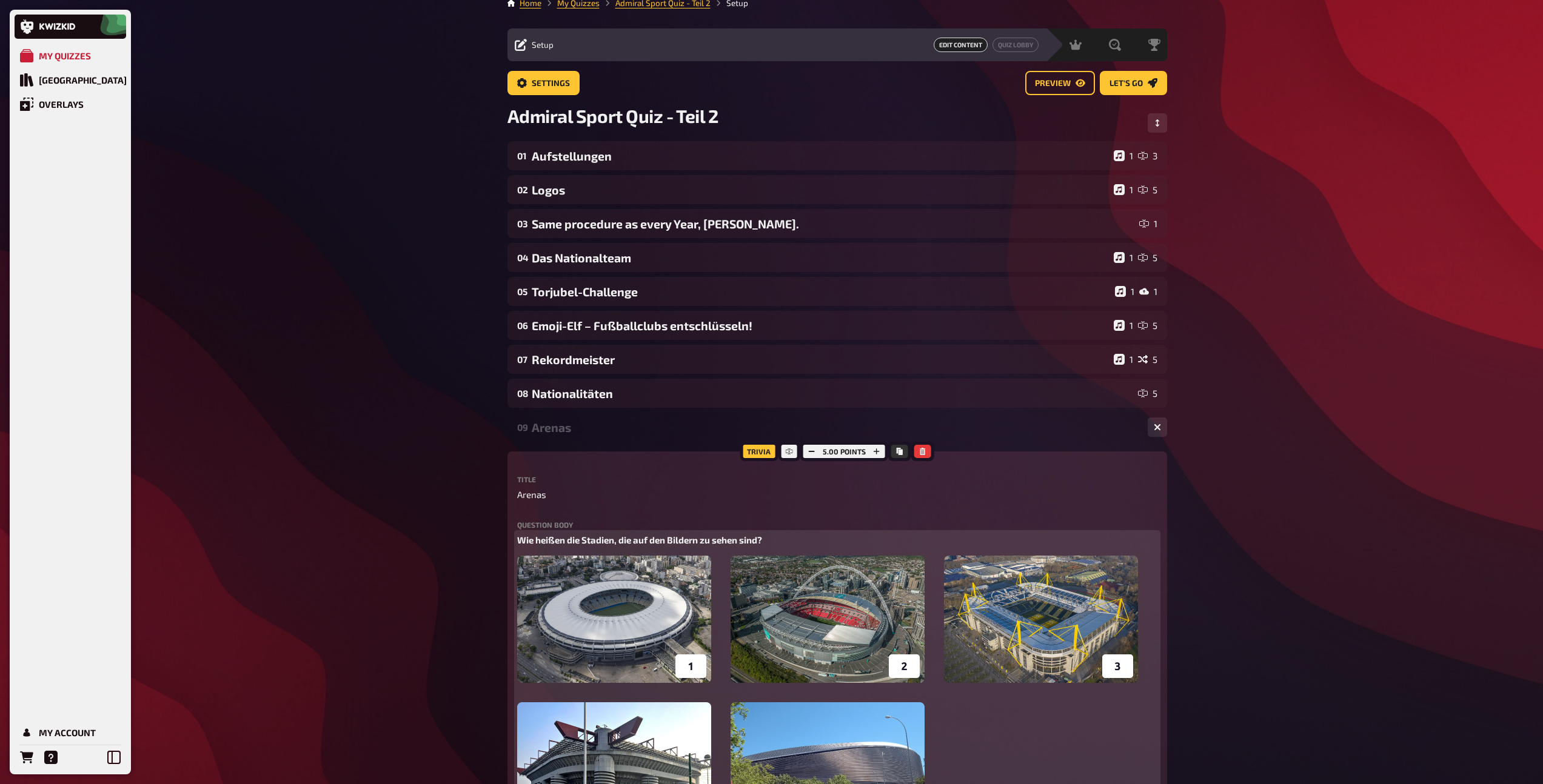
click at [677, 589] on img at bounding box center [828, 702] width 621 height 293
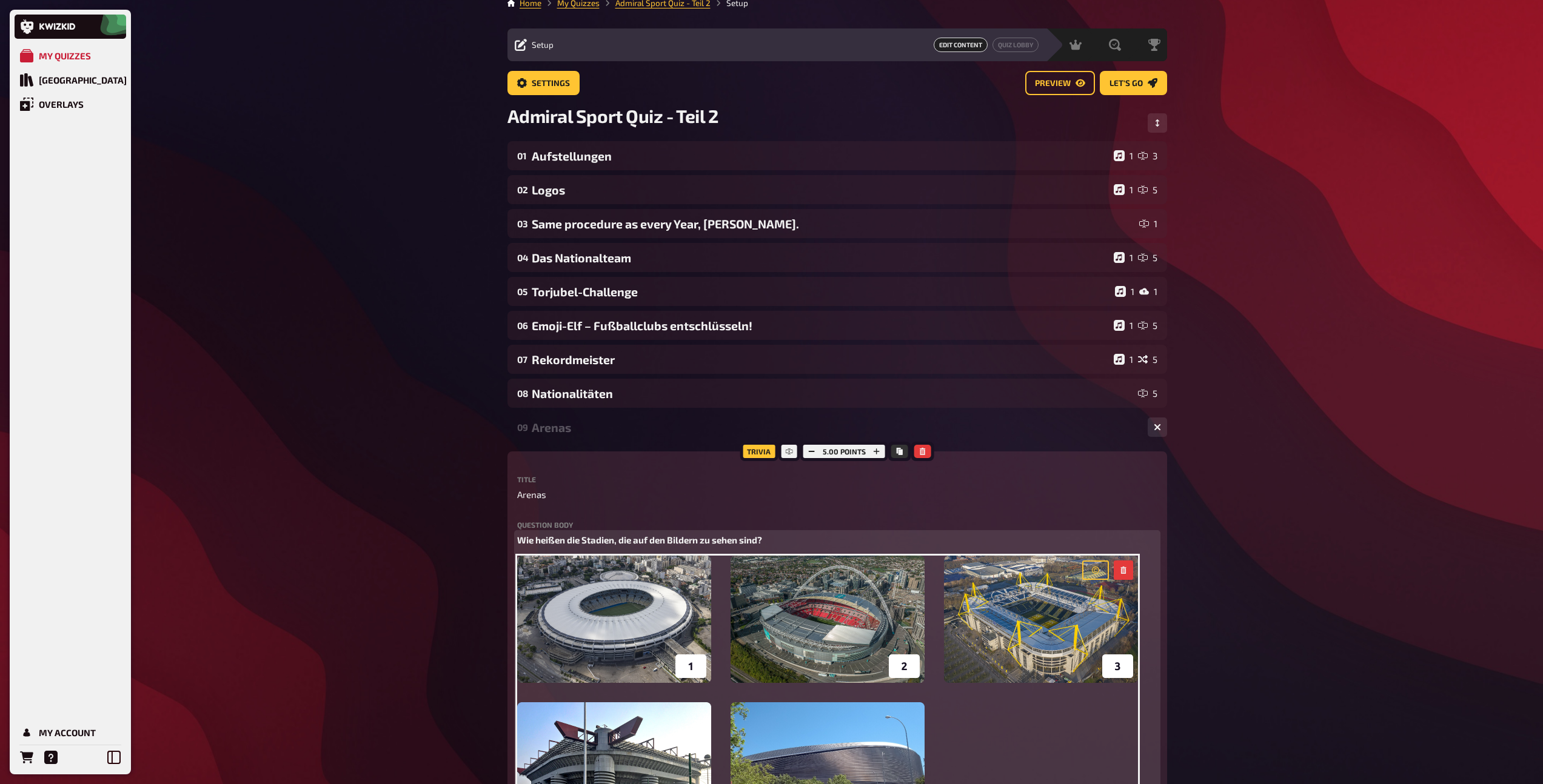
click at [1127, 566] on button "button" at bounding box center [1123, 570] width 19 height 19
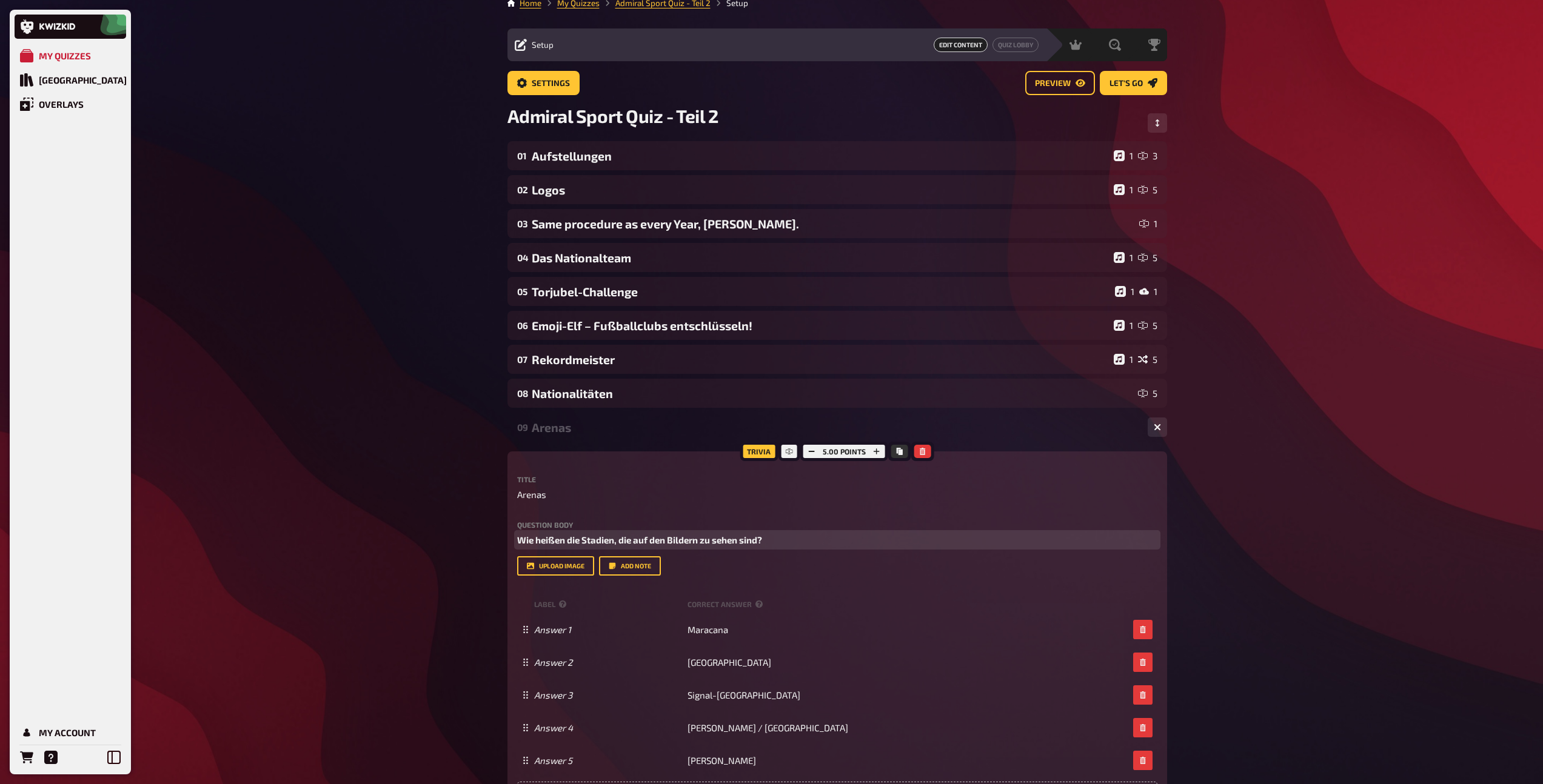
click at [734, 538] on span "Wie heißen die Stadien, die auf den Bildern zu sehen sind?" at bounding box center [639, 539] width 245 height 11
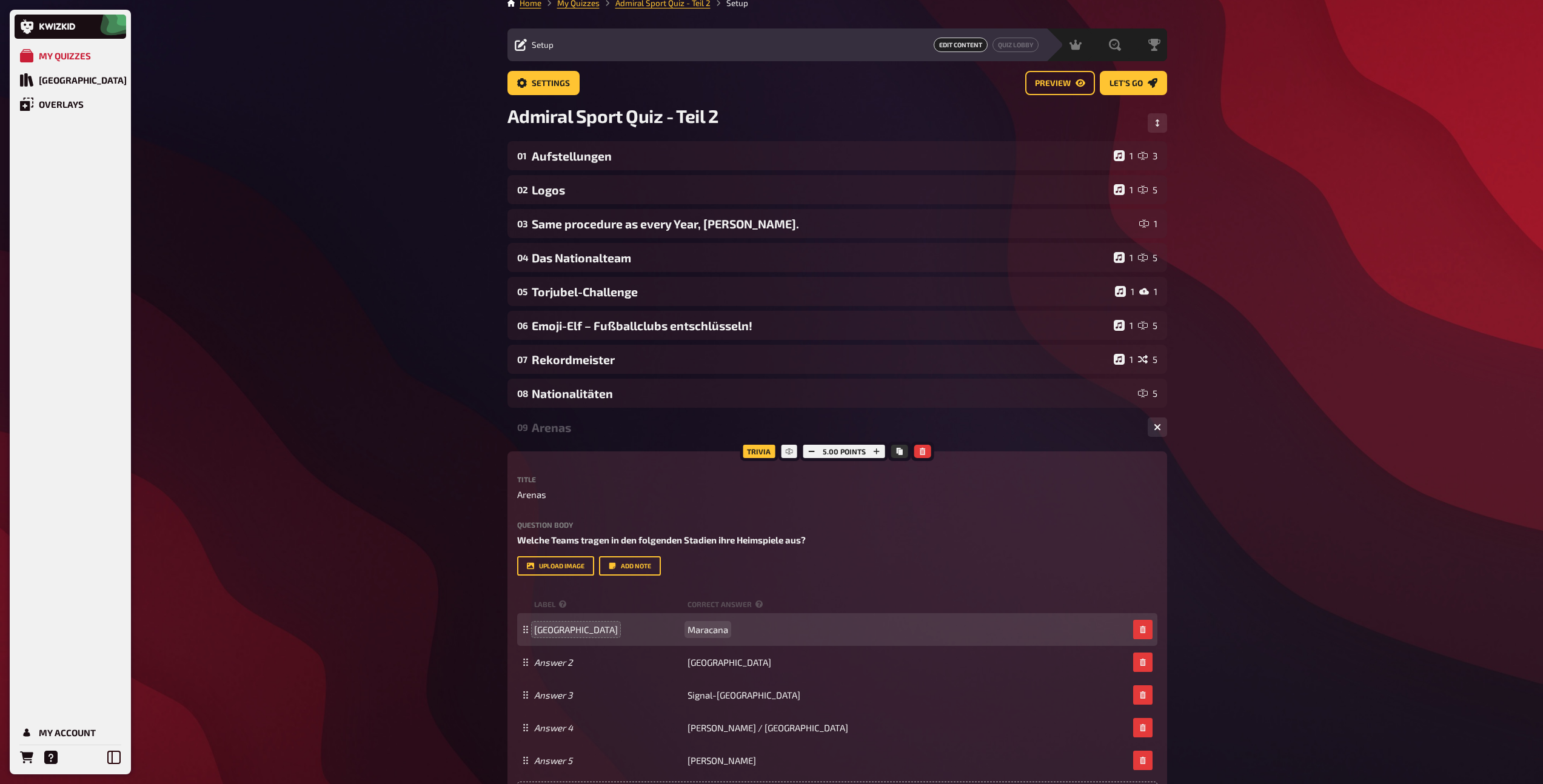
click at [716, 629] on span "Maracana" at bounding box center [708, 629] width 41 height 11
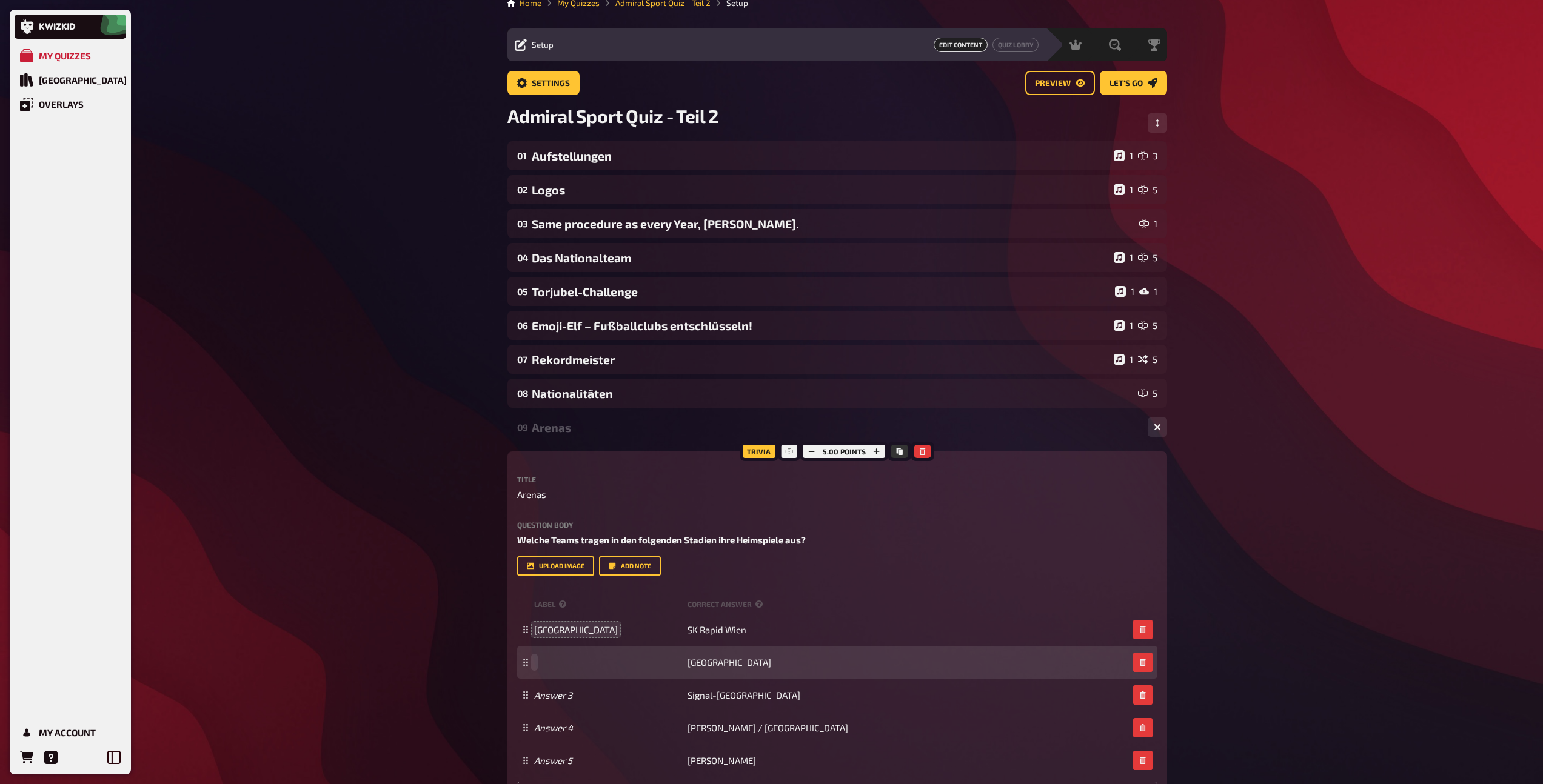
click at [548, 666] on span at bounding box center [608, 662] width 149 height 11
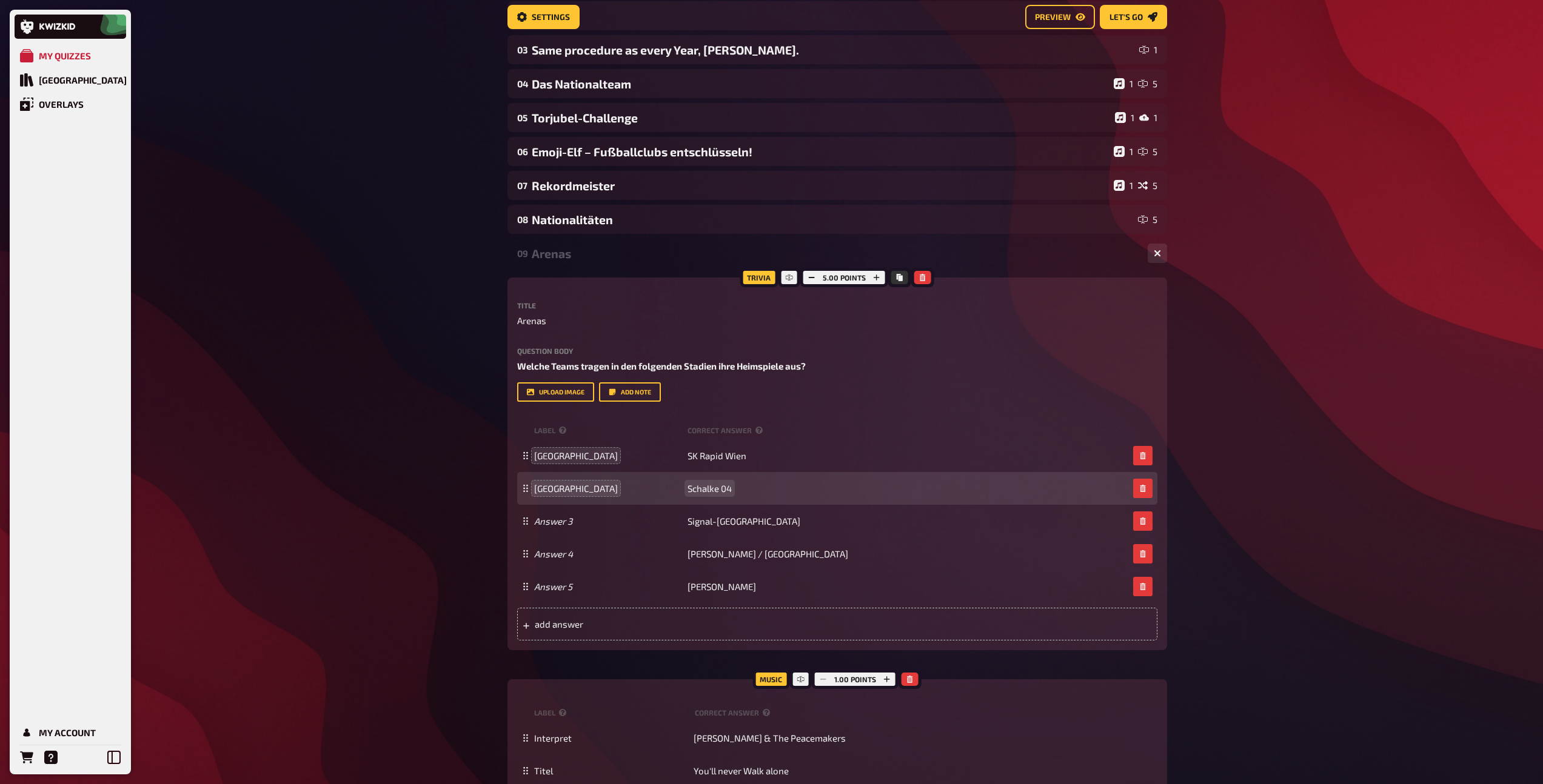
scroll to position [192, 0]
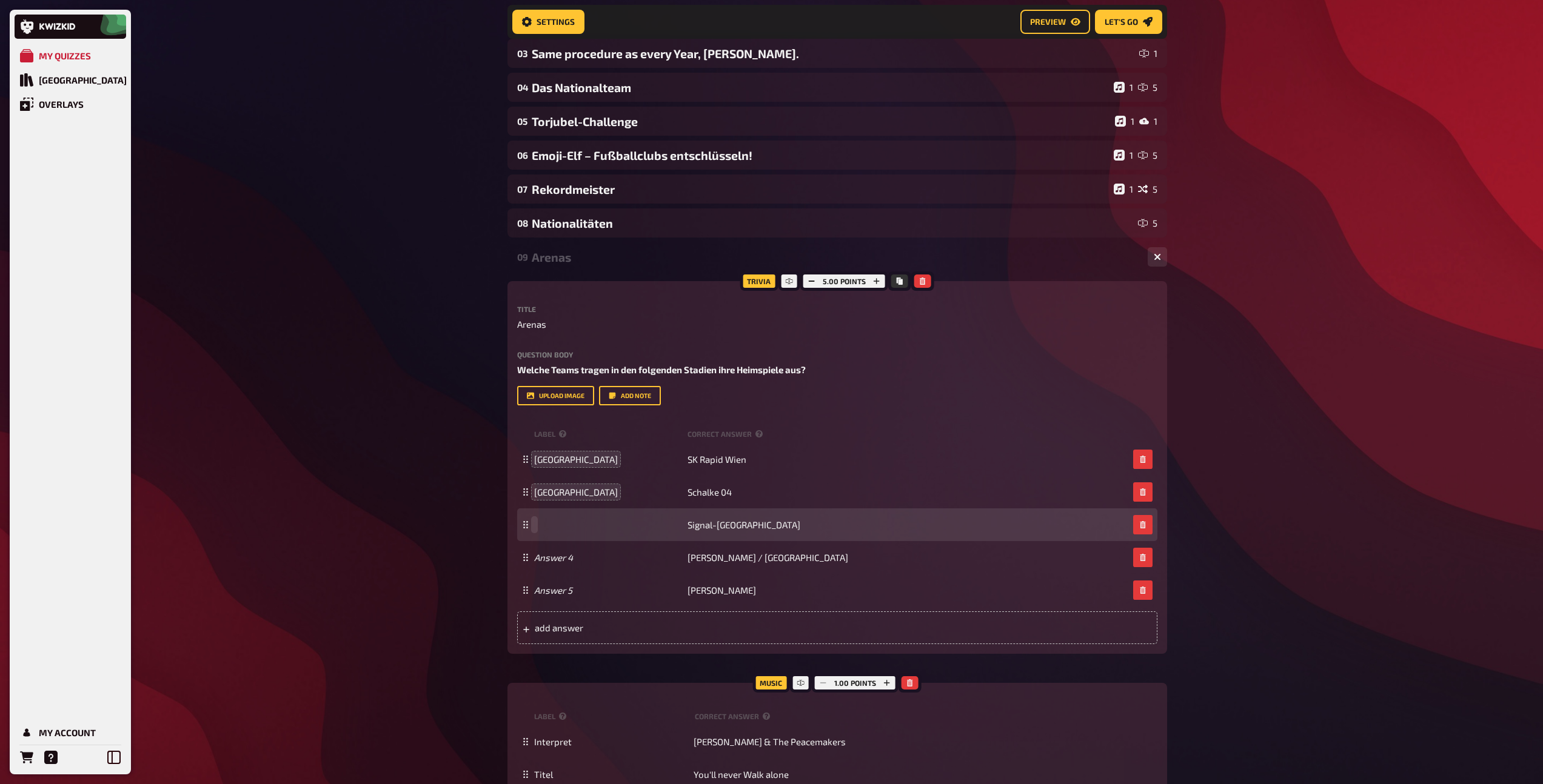
paste span
click at [739, 528] on span "Signal-[GEOGRAPHIC_DATA]" at bounding box center [743, 524] width 113 height 11
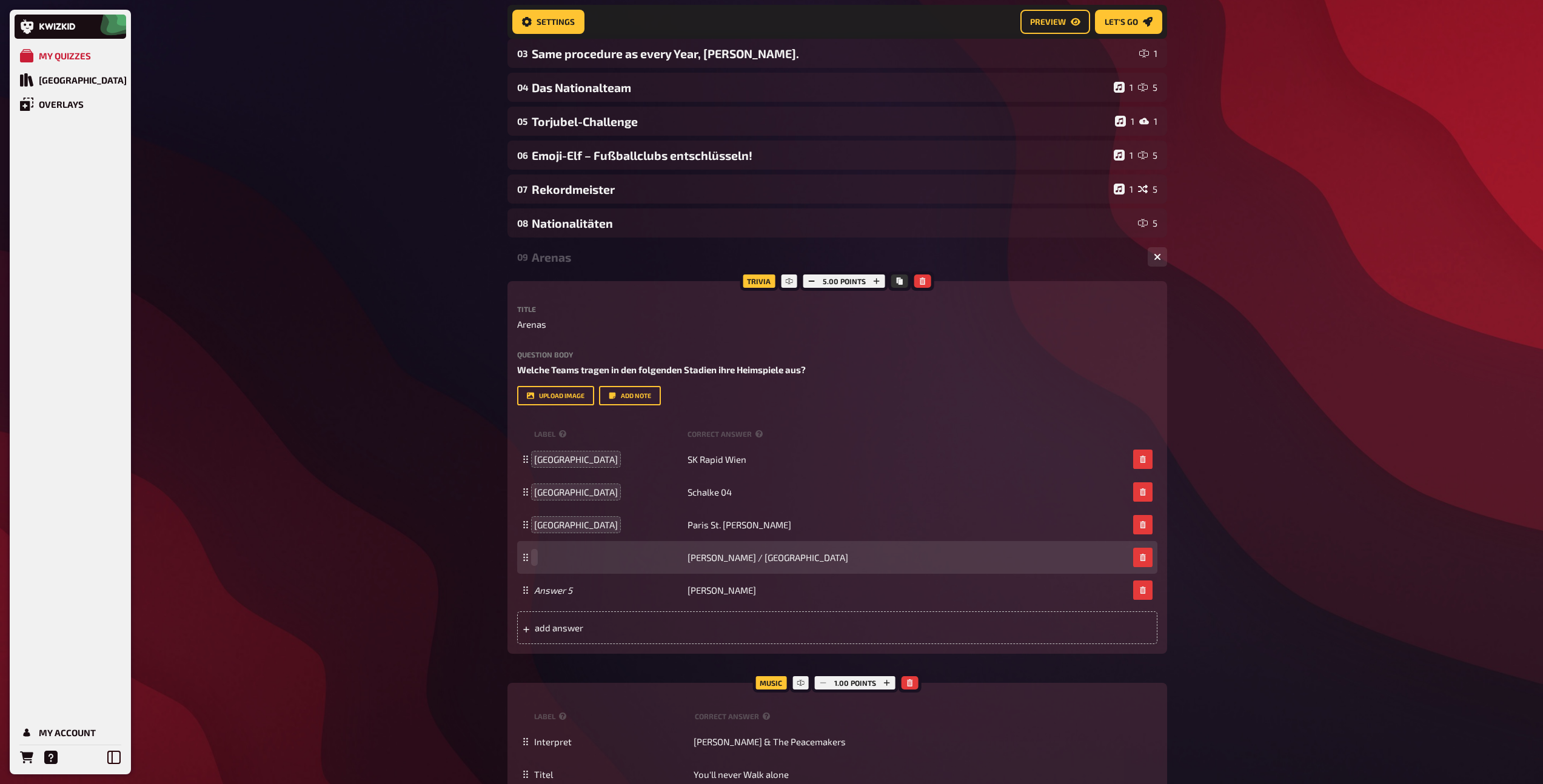
click at [565, 556] on span at bounding box center [608, 557] width 149 height 11
click at [705, 556] on span "[PERSON_NAME] / [GEOGRAPHIC_DATA]" at bounding box center [768, 557] width 161 height 11
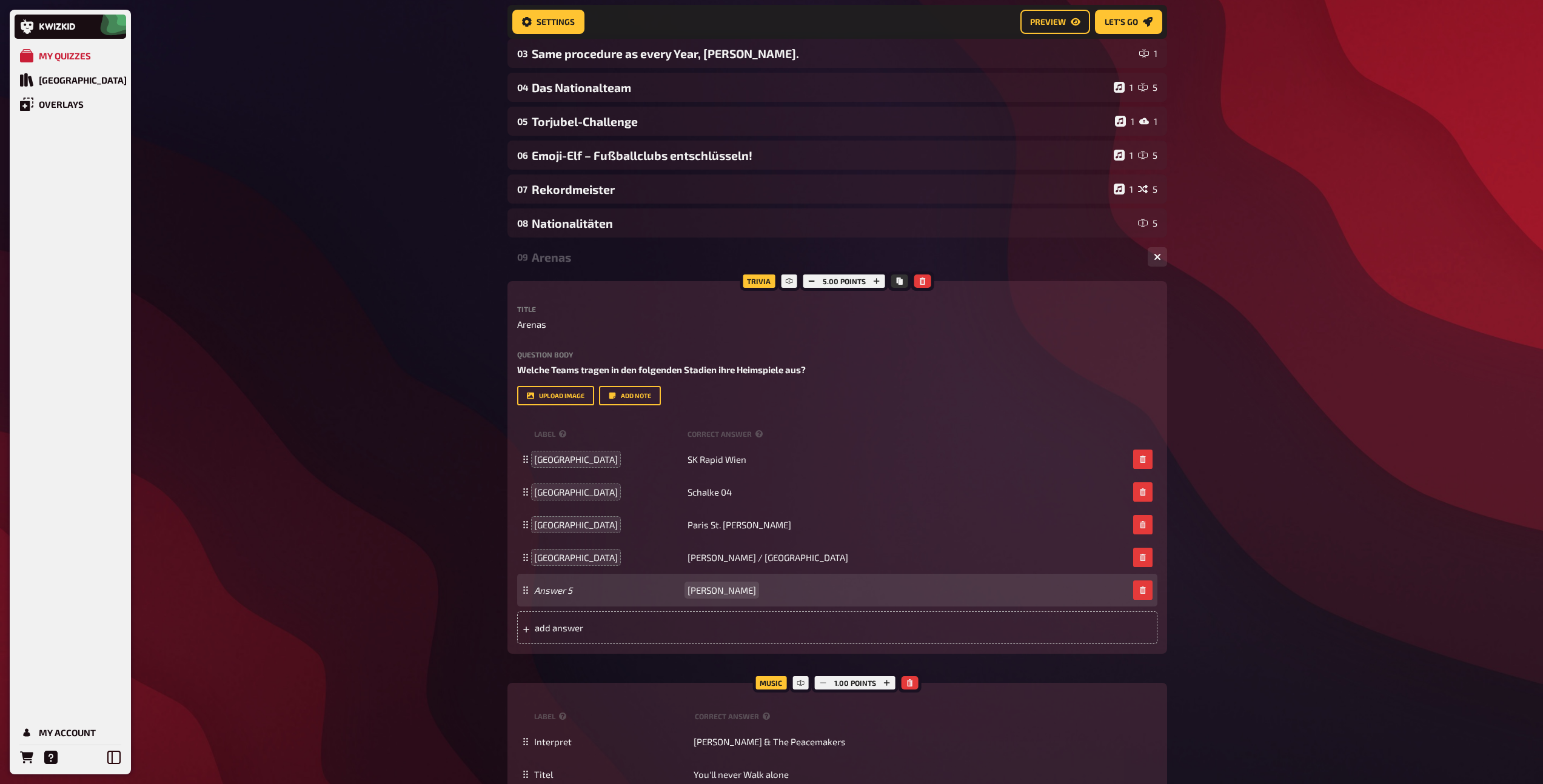
click at [717, 589] on span "[PERSON_NAME]" at bounding box center [721, 589] width 68 height 11
paste span
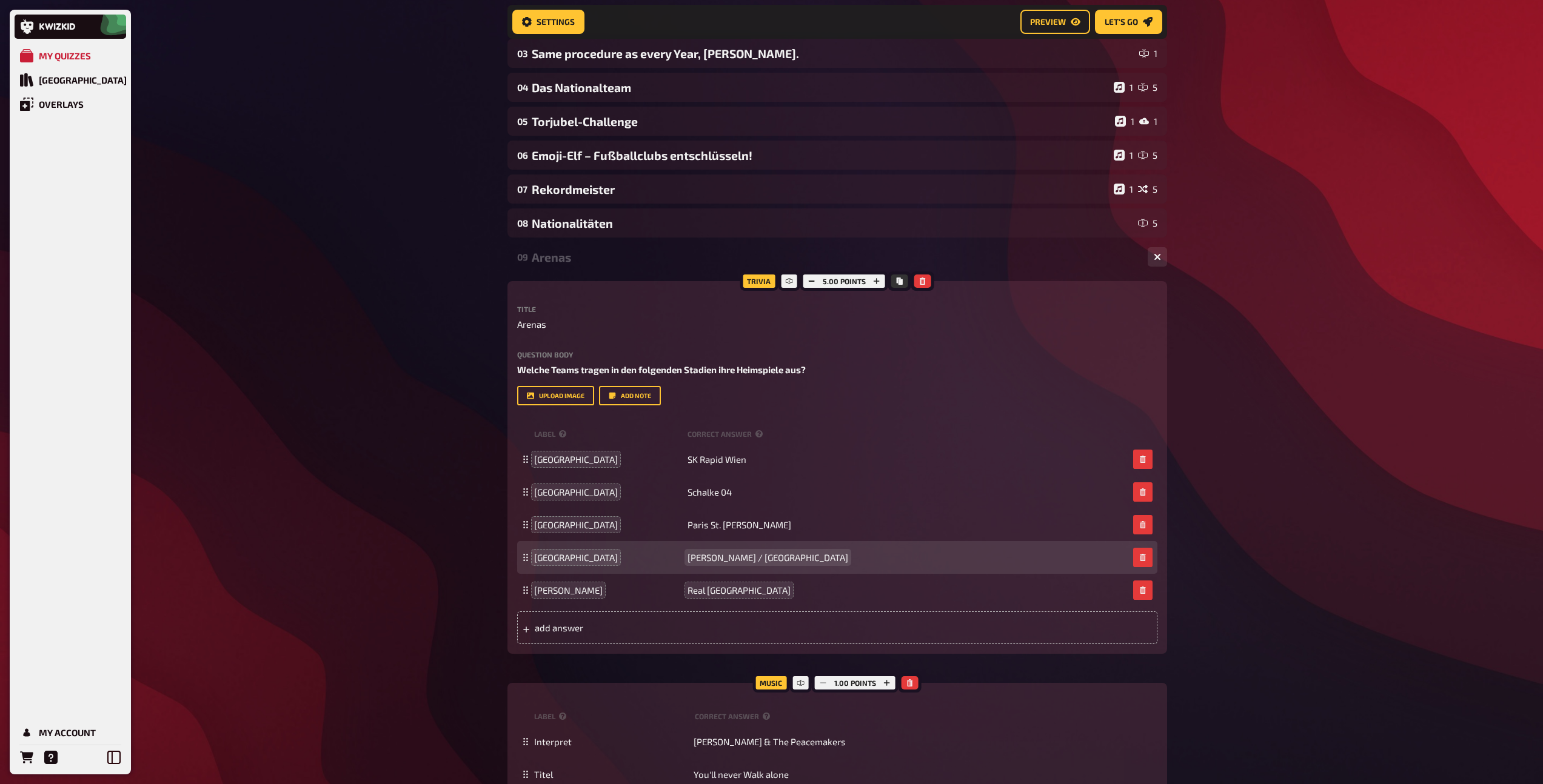
click at [706, 559] on span "[PERSON_NAME] / [GEOGRAPHIC_DATA]" at bounding box center [768, 557] width 161 height 11
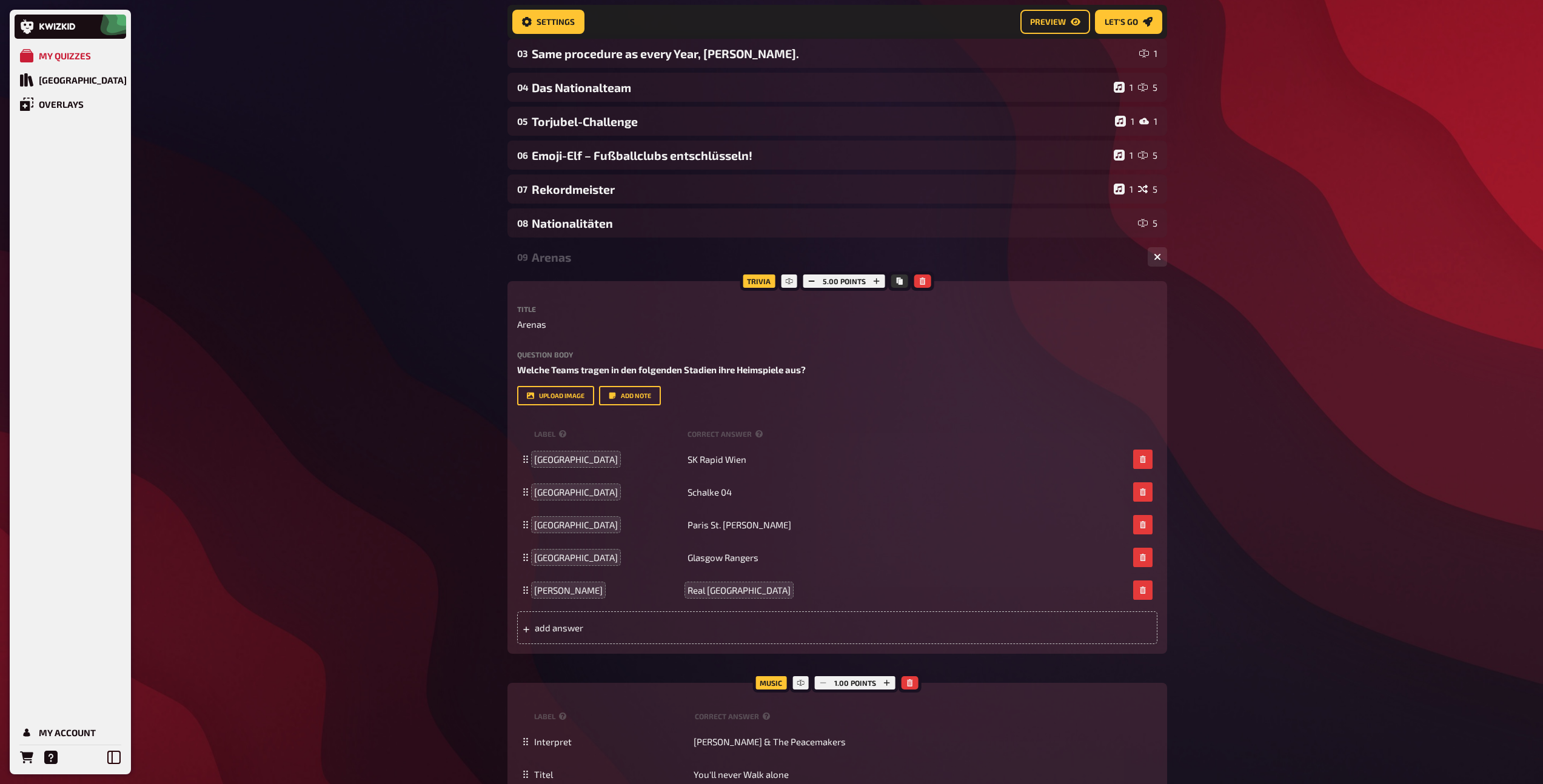
click at [560, 259] on div "Arenas" at bounding box center [835, 257] width 606 height 14
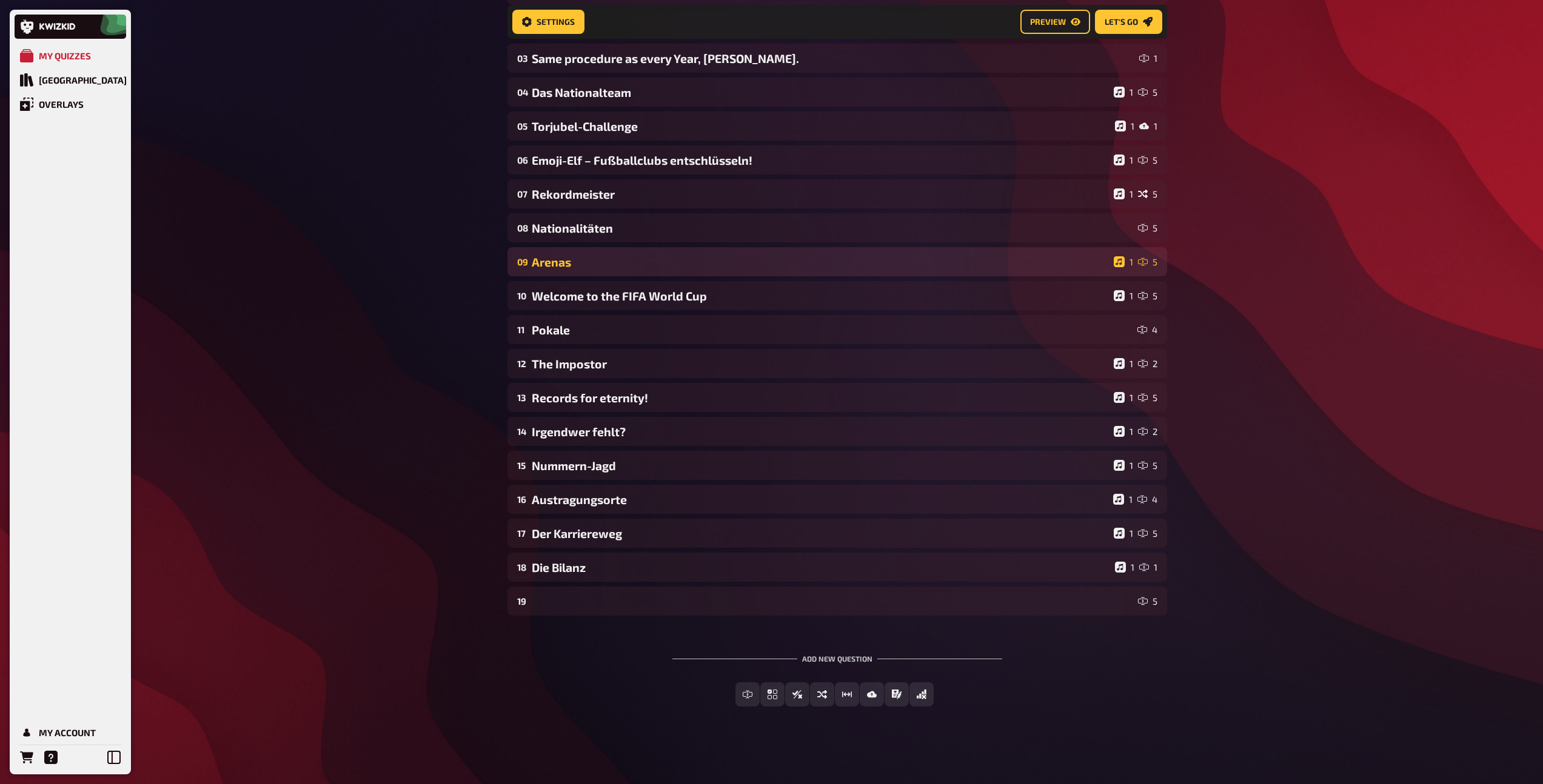
scroll to position [188, 0]
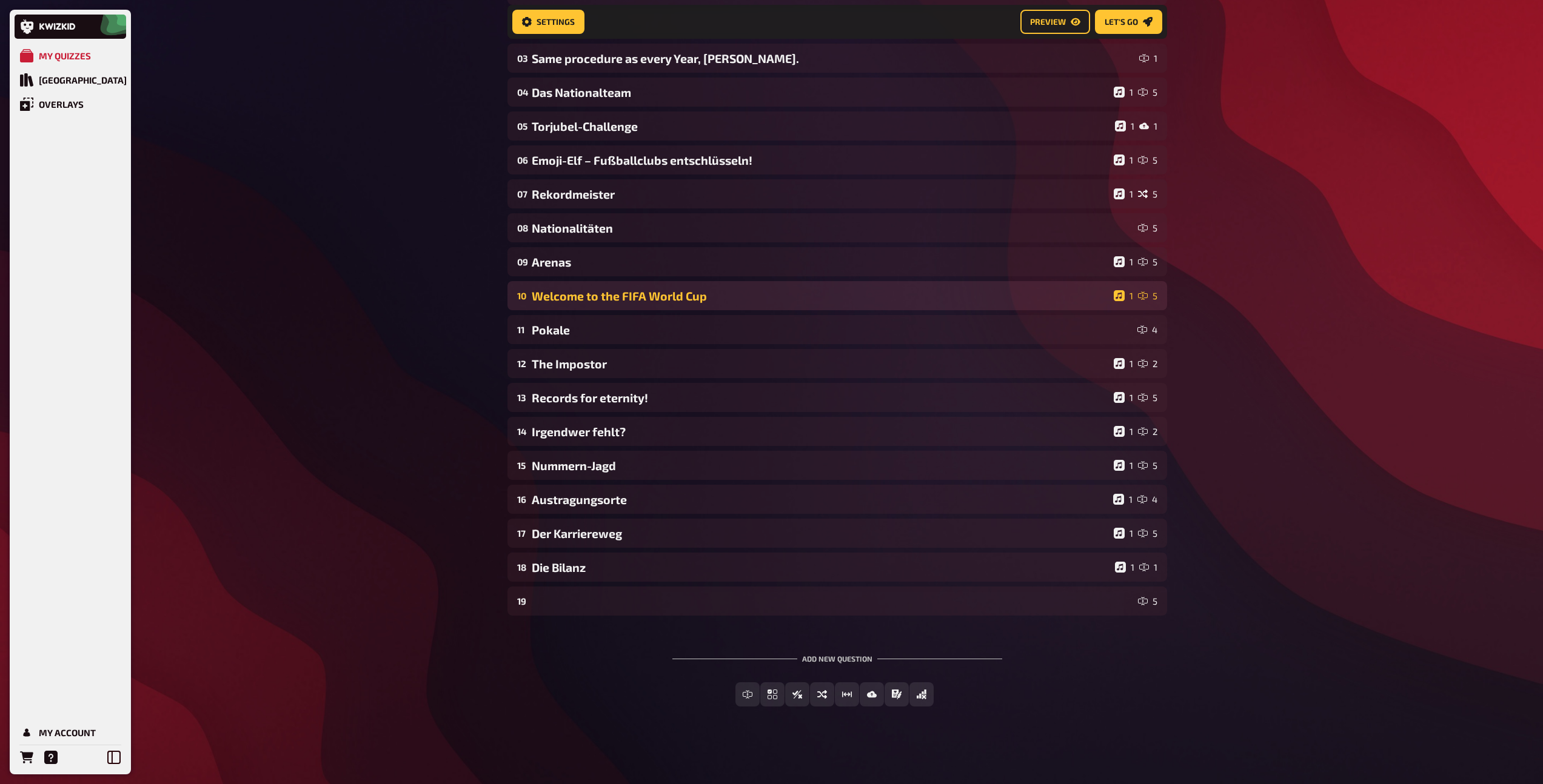
click at [573, 296] on div "Welcome to the FIFA World Cup" at bounding box center [820, 296] width 577 height 14
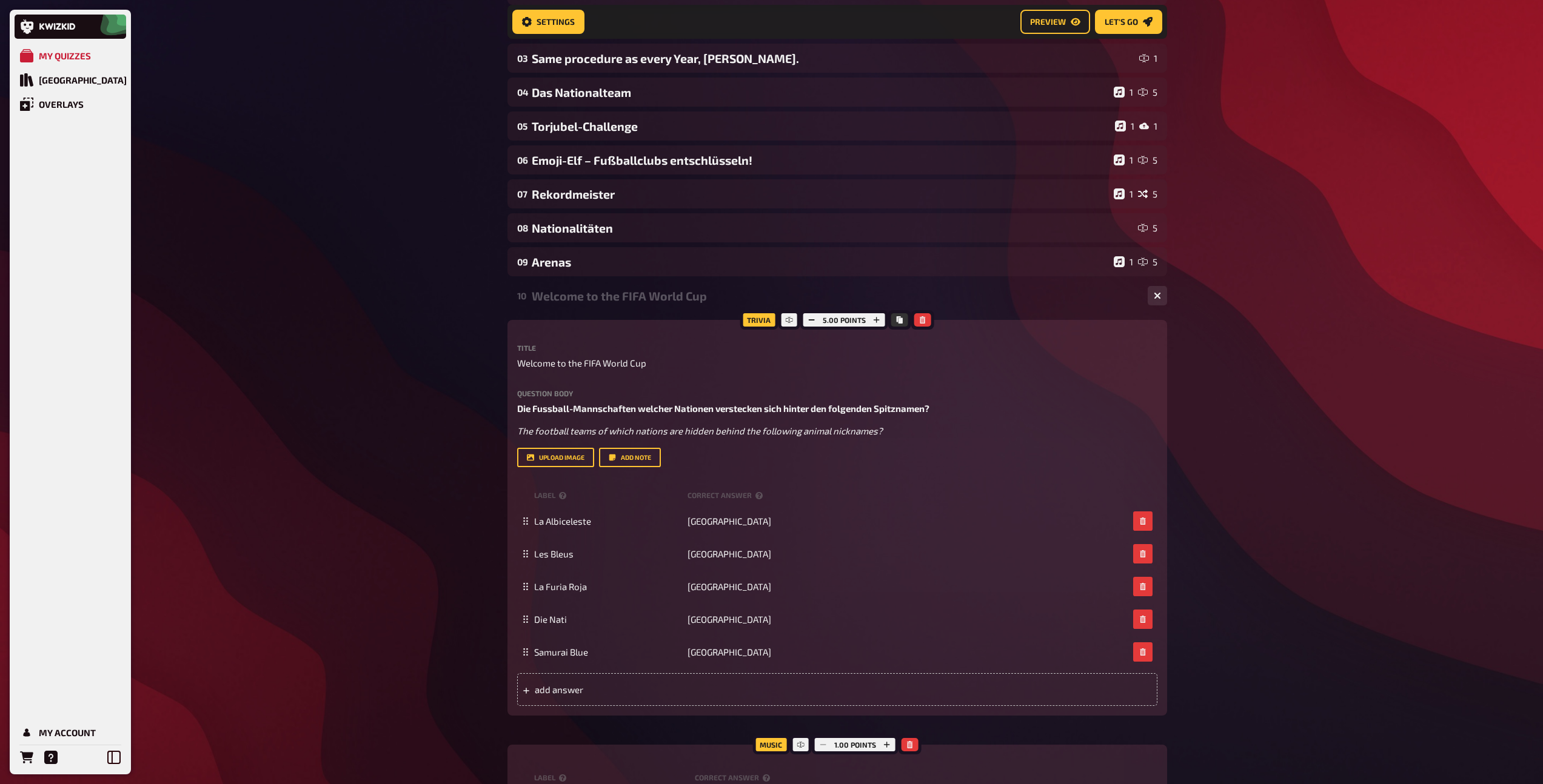
scroll to position [192, 0]
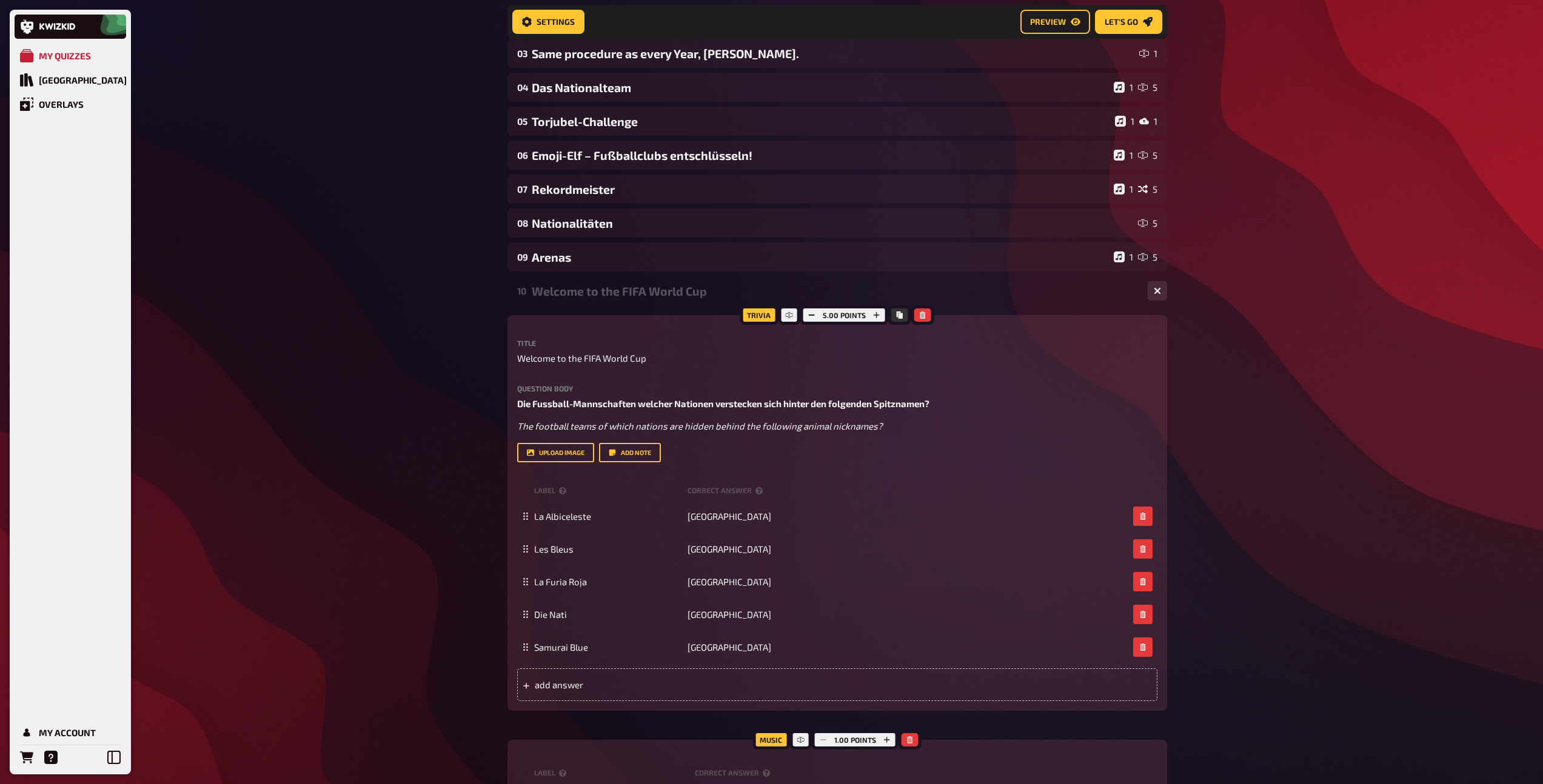
click at [575, 292] on div "Welcome to the FIFA World Cup" at bounding box center [835, 291] width 606 height 14
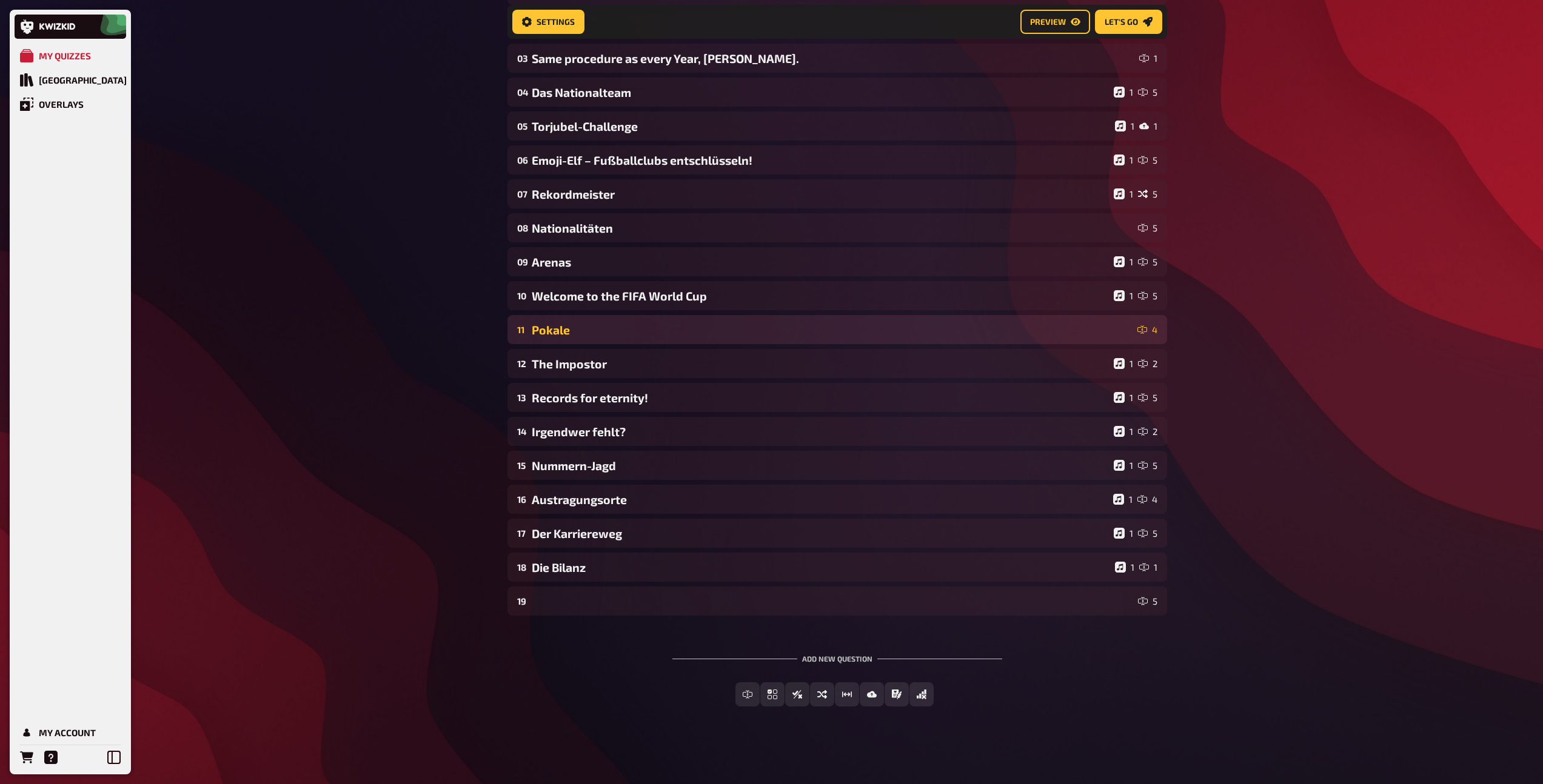
click at [567, 323] on div "Pokale" at bounding box center [832, 330] width 601 height 14
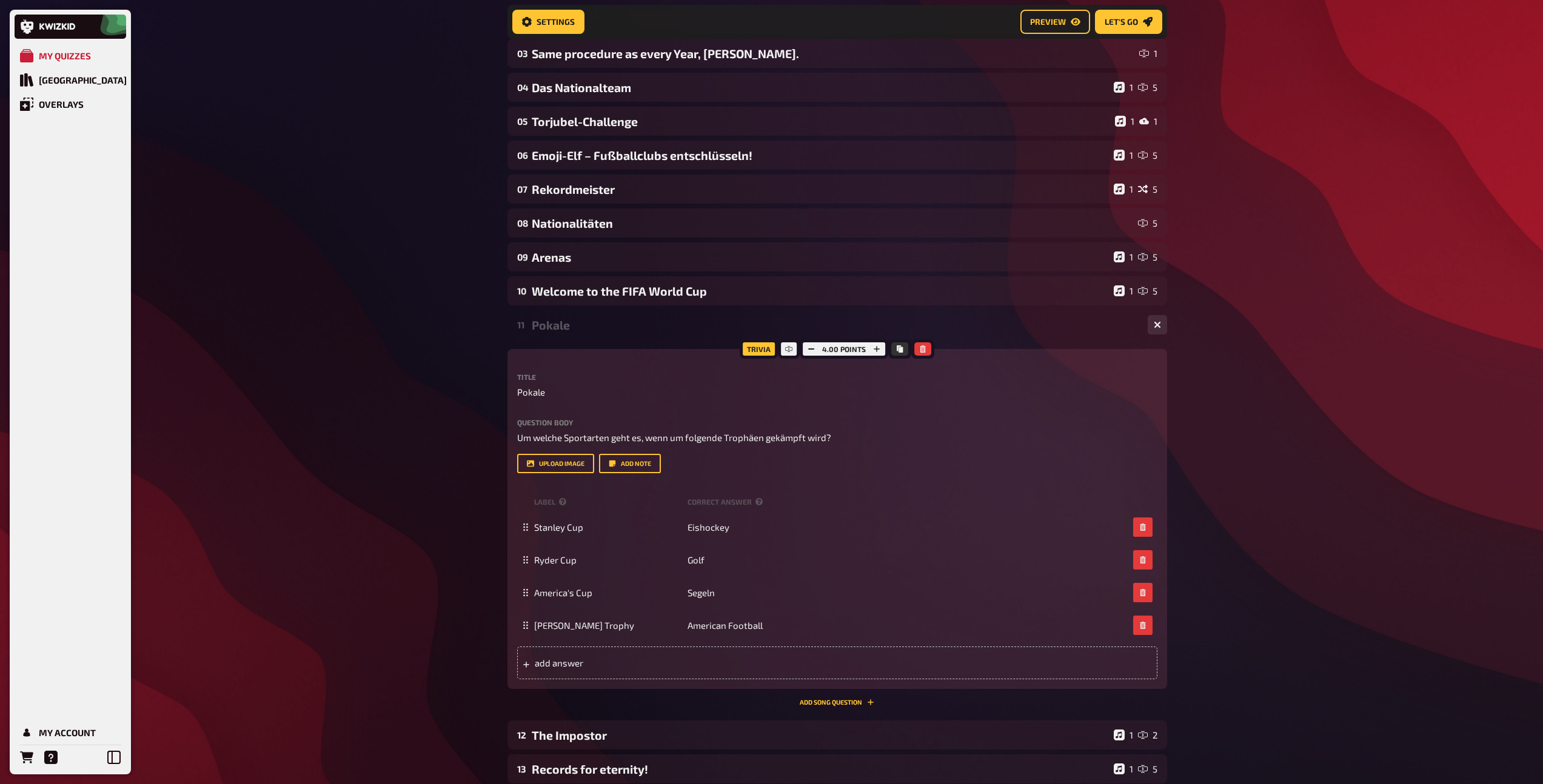
click at [567, 322] on div "Pokale" at bounding box center [835, 325] width 606 height 14
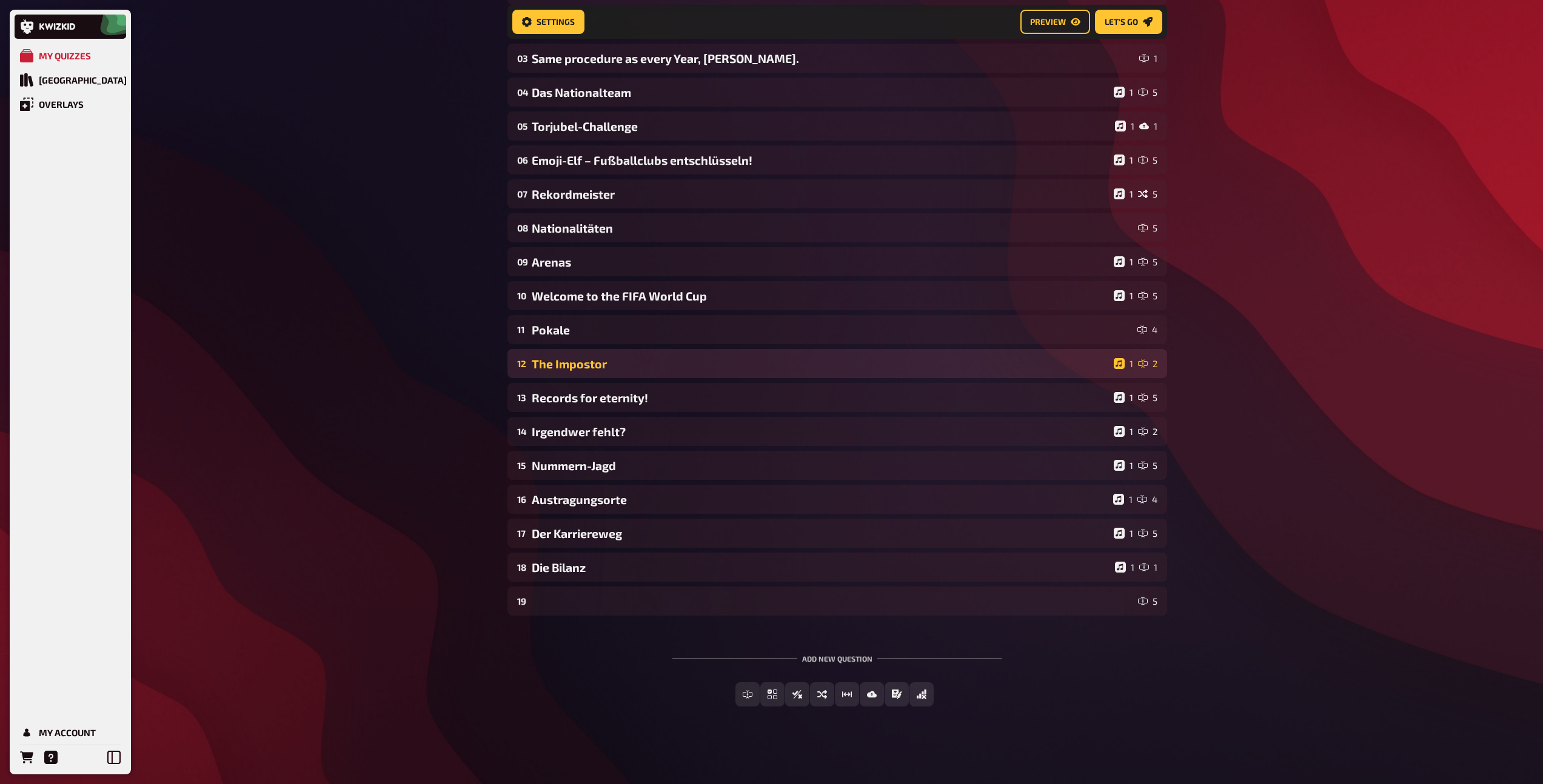
click at [560, 360] on div "The Impostor" at bounding box center [820, 363] width 577 height 14
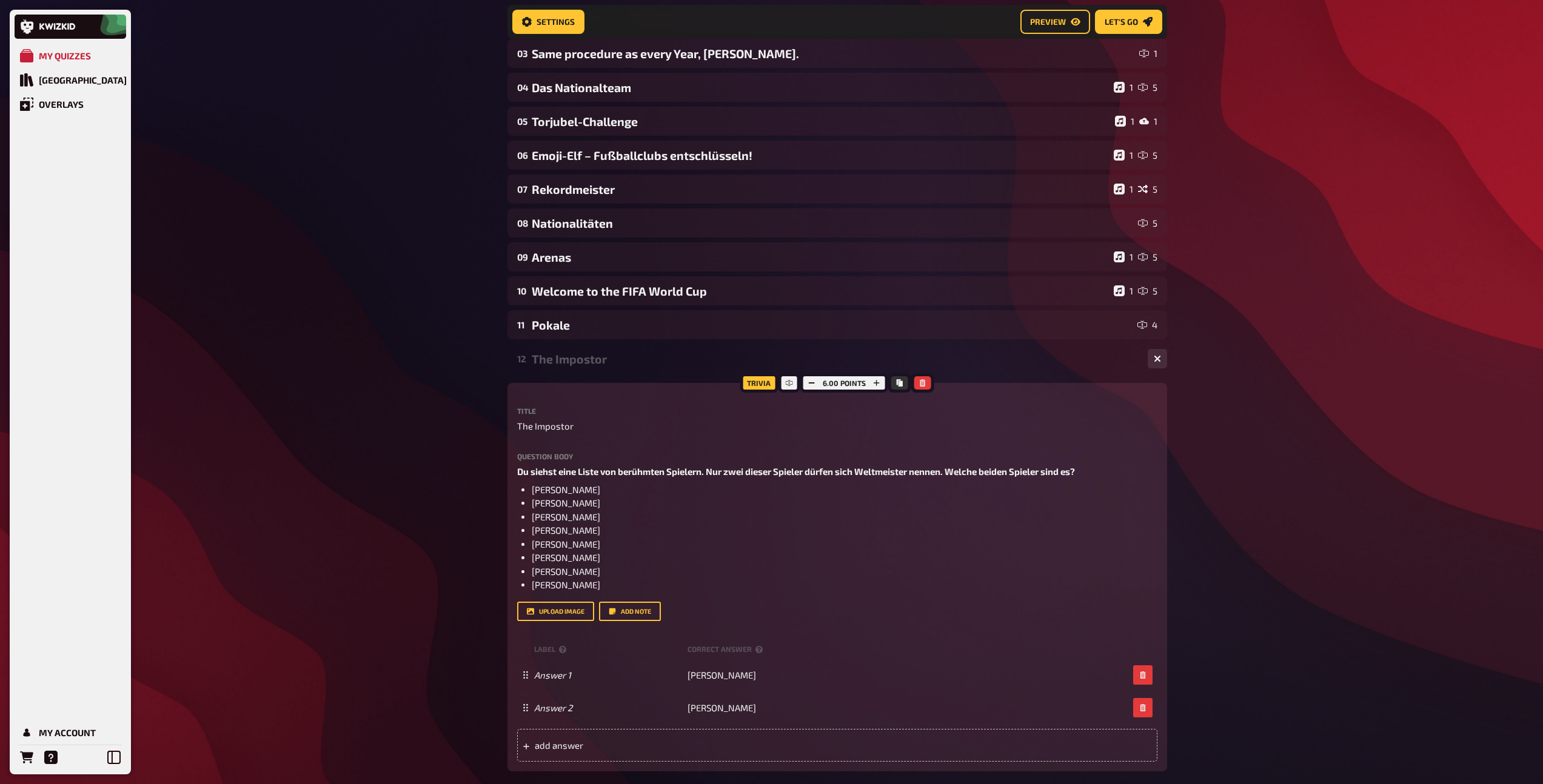
click at [560, 360] on div "The Impostor" at bounding box center [835, 358] width 606 height 14
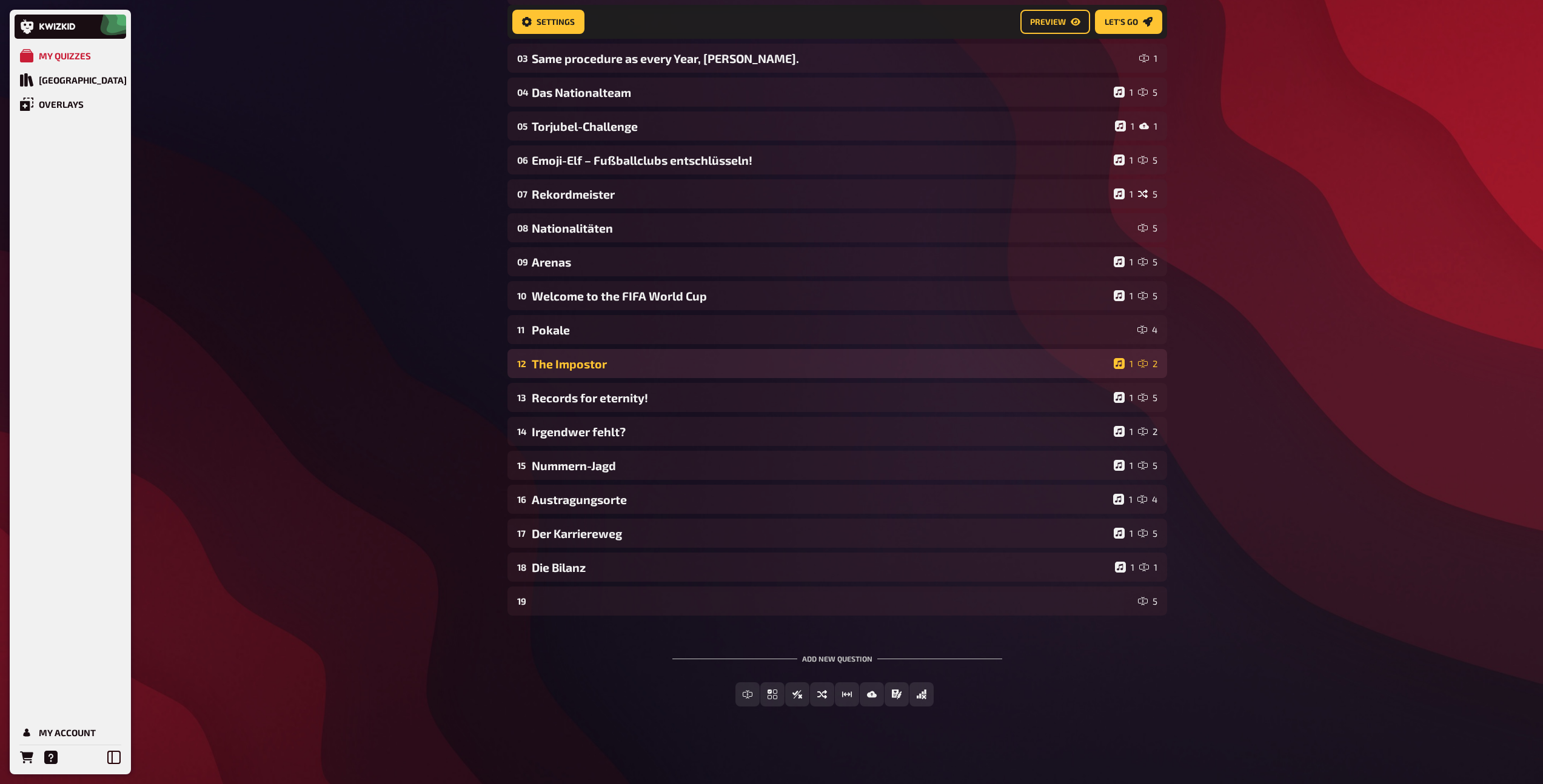
scroll to position [188, 0]
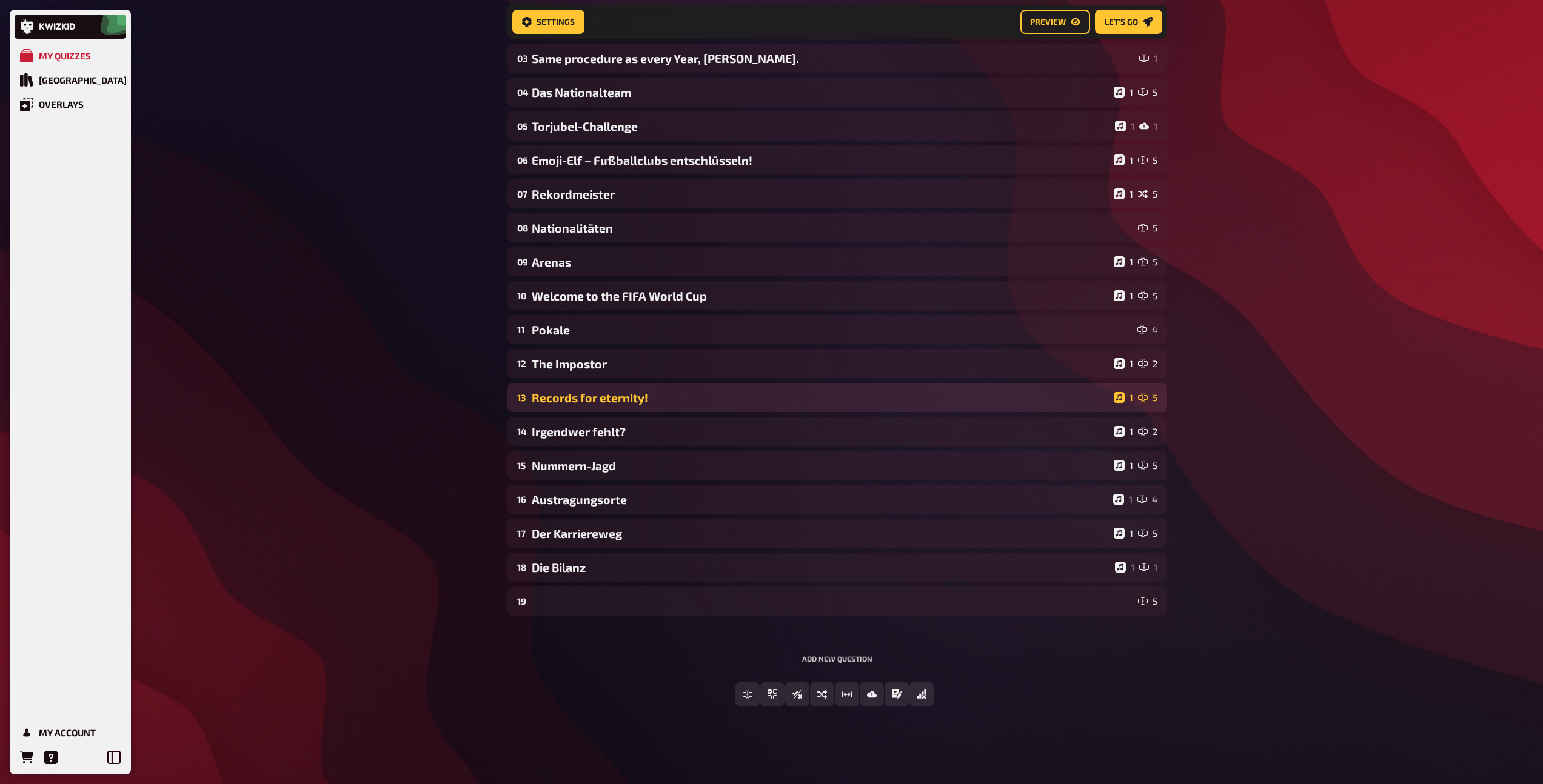
click at [637, 406] on div "13 Records for eternity! 1 5" at bounding box center [837, 397] width 659 height 29
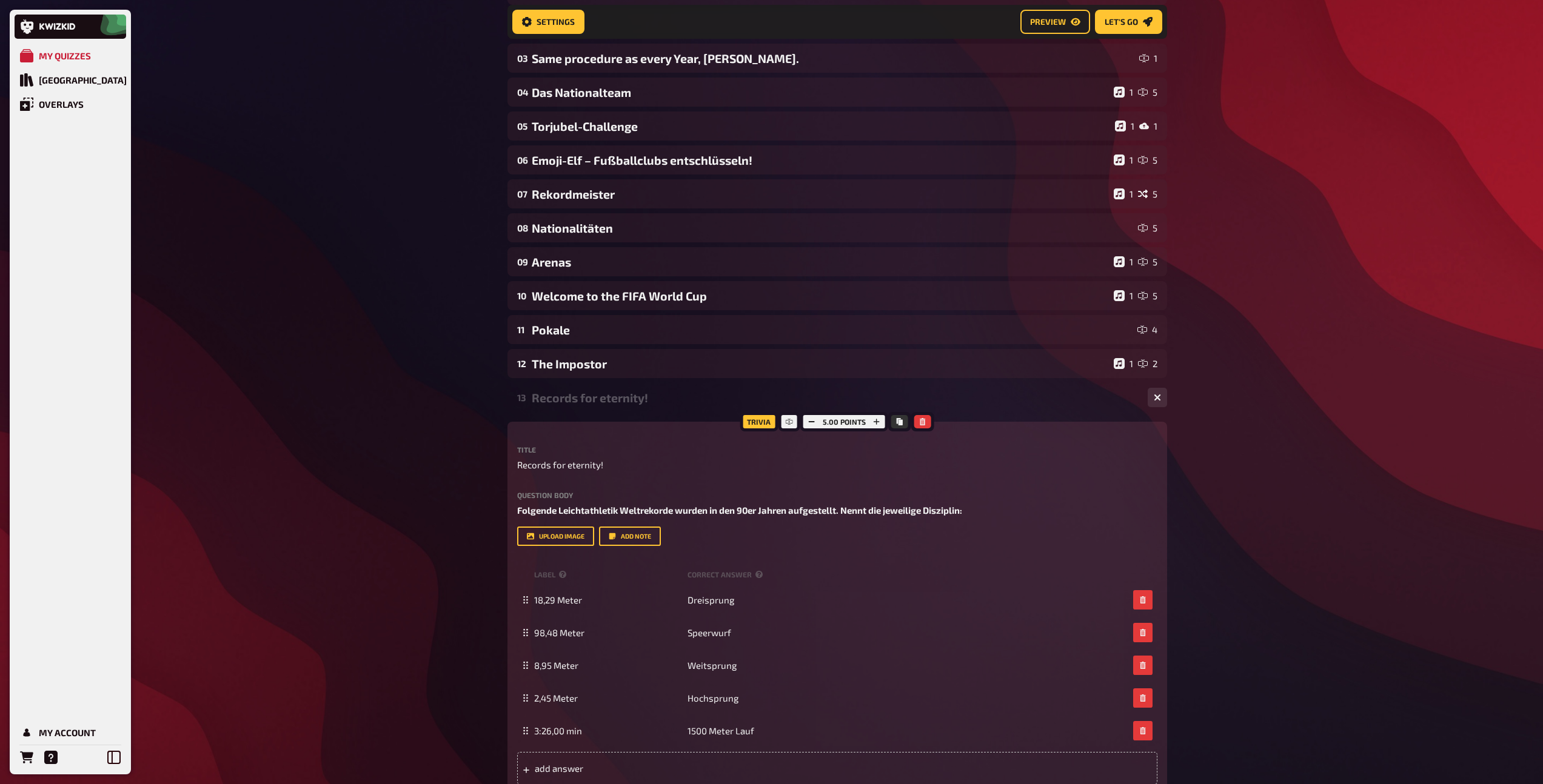
scroll to position [192, 0]
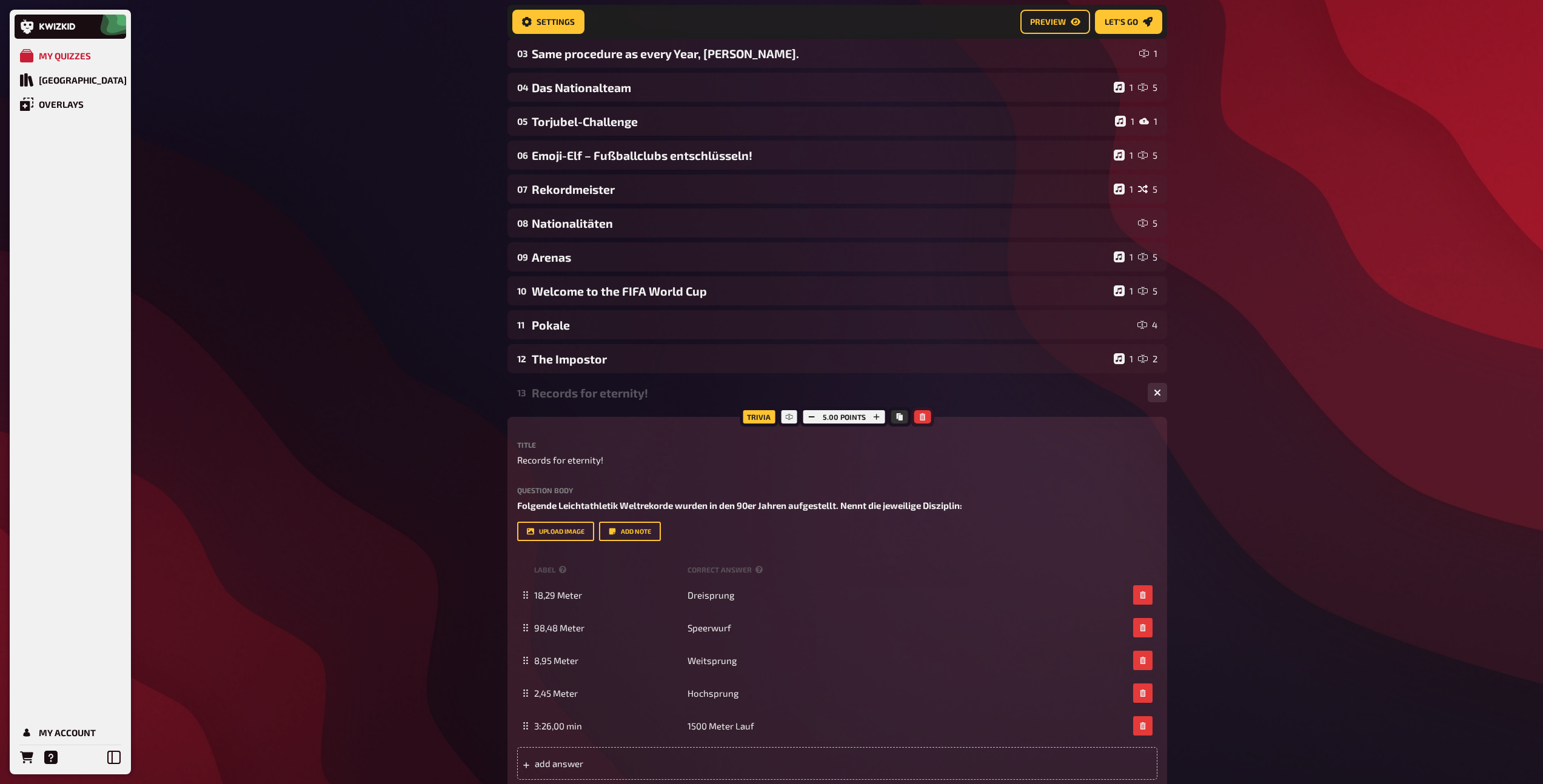
click at [920, 414] on icon "button" at bounding box center [922, 416] width 6 height 7
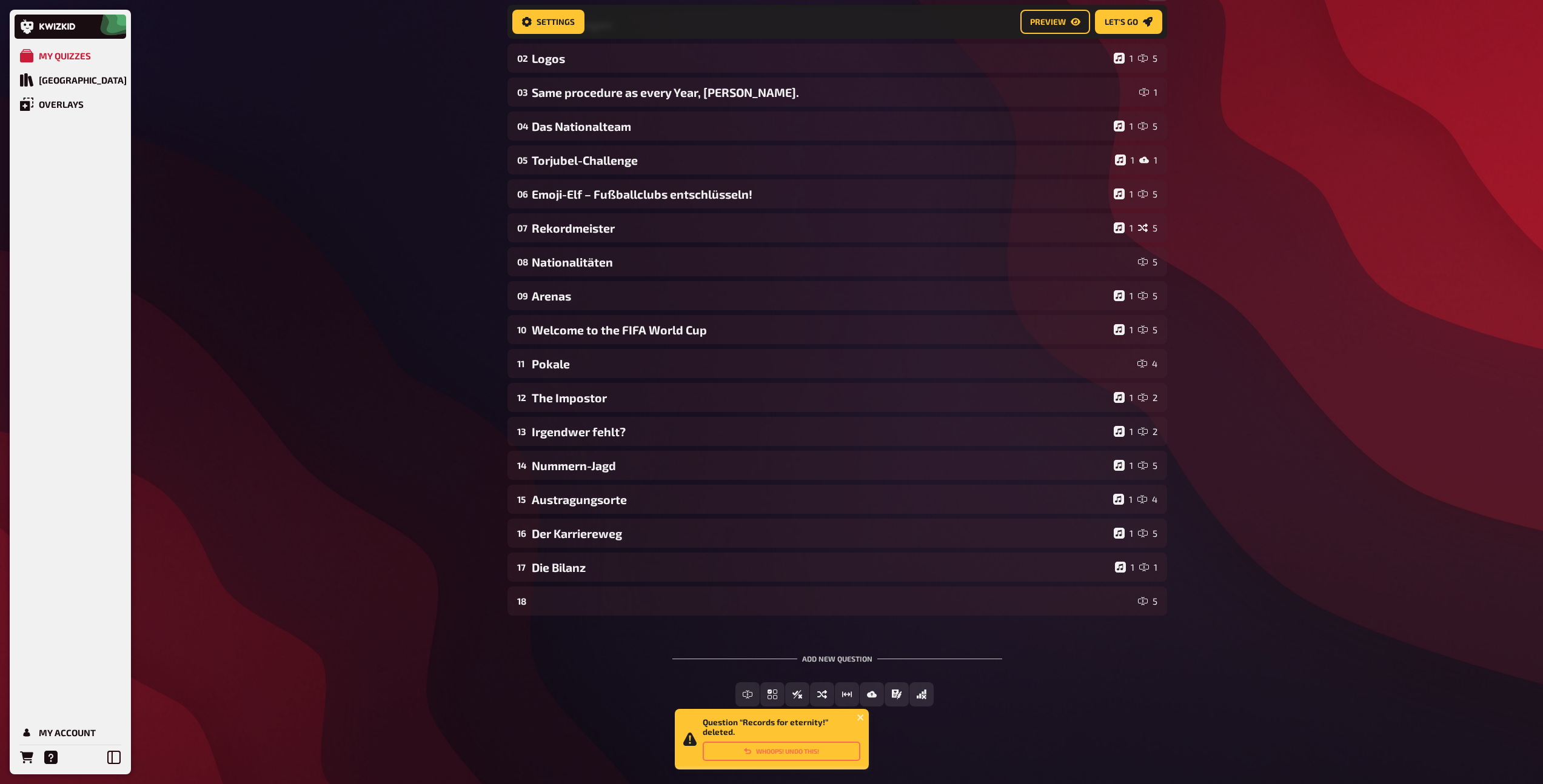
scroll to position [154, 0]
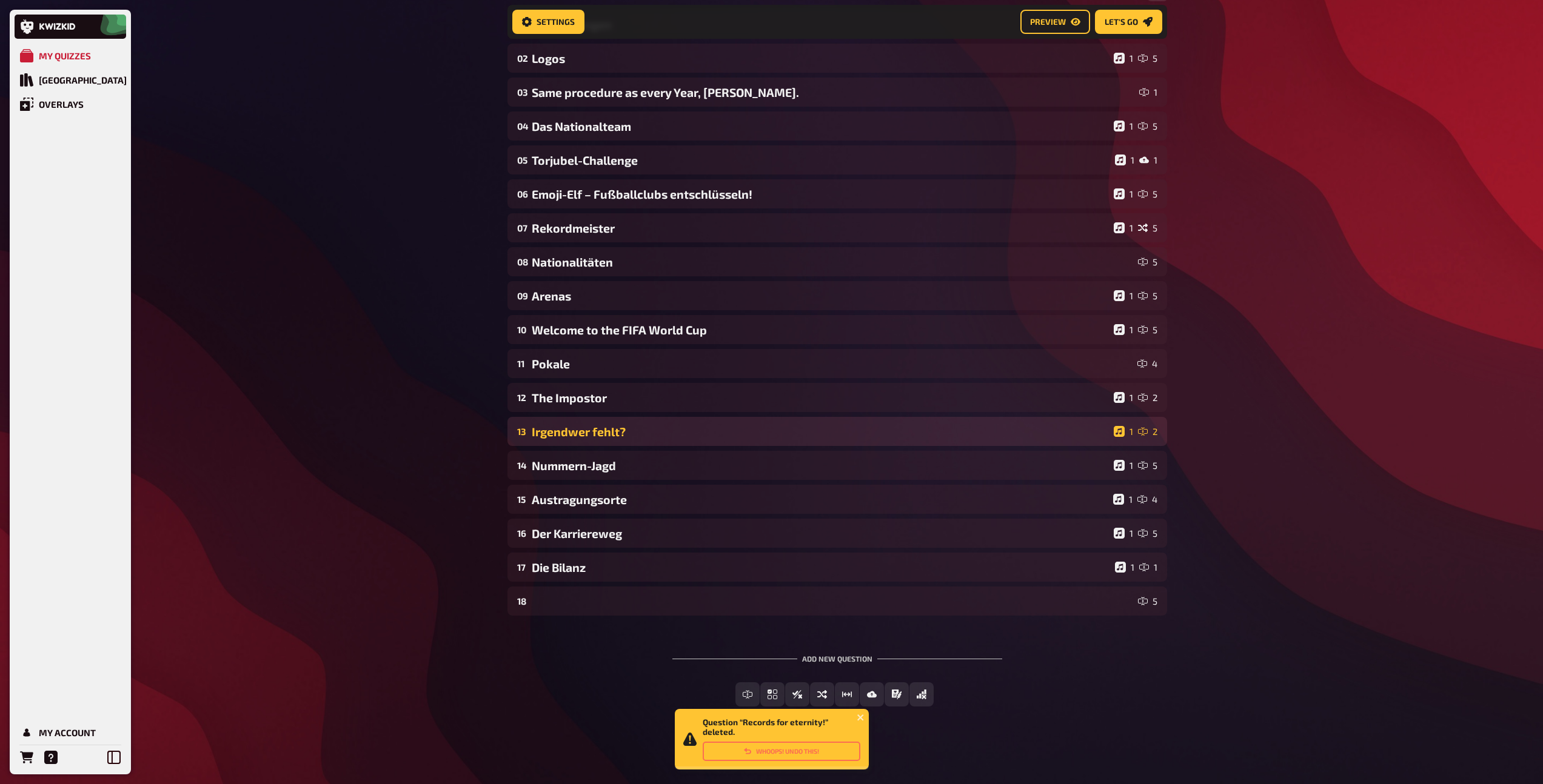
click at [662, 429] on div "Irgendwer fehlt?" at bounding box center [820, 431] width 577 height 14
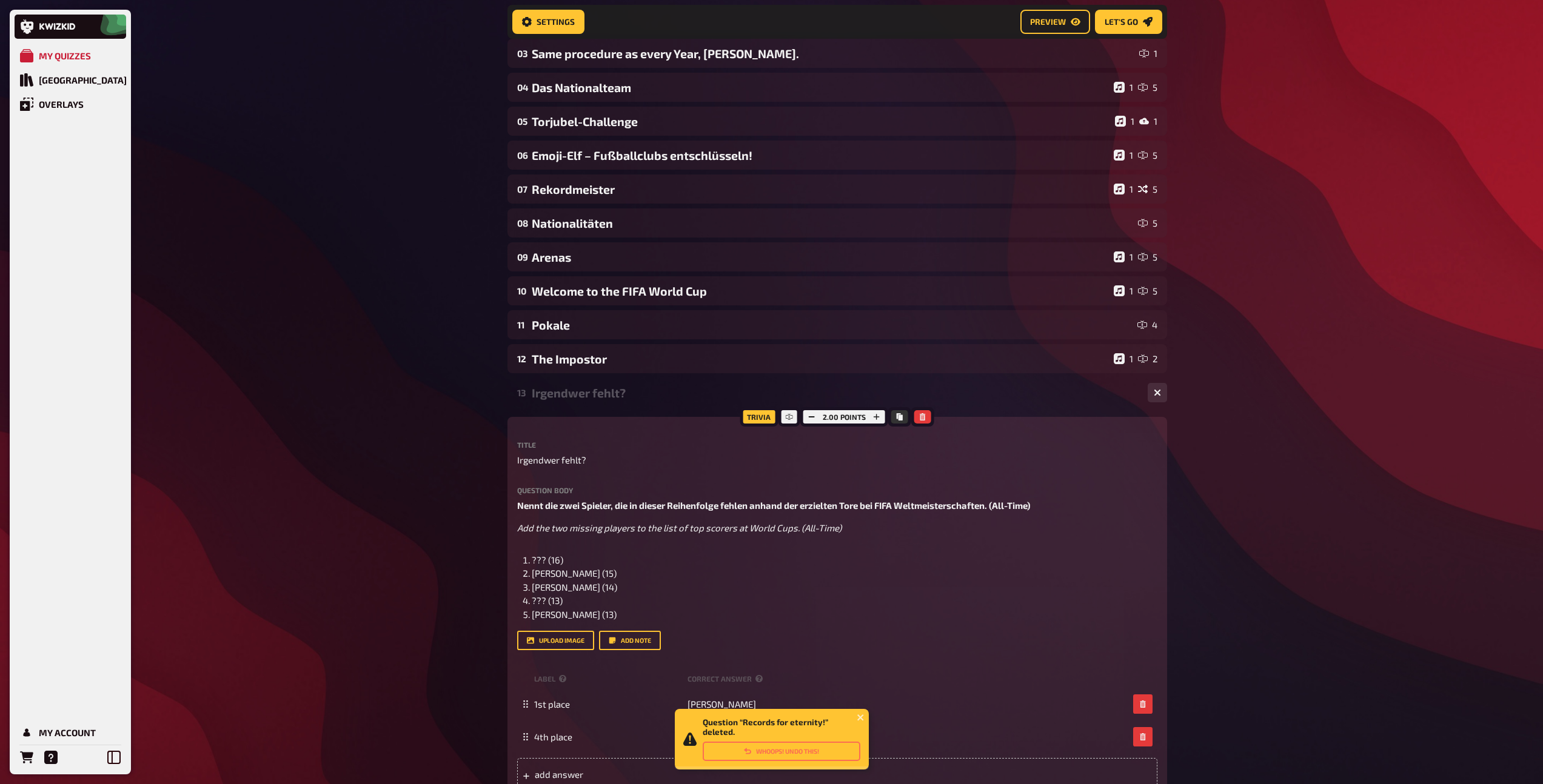
click at [618, 396] on div "Irgendwer fehlt?" at bounding box center [835, 393] width 606 height 14
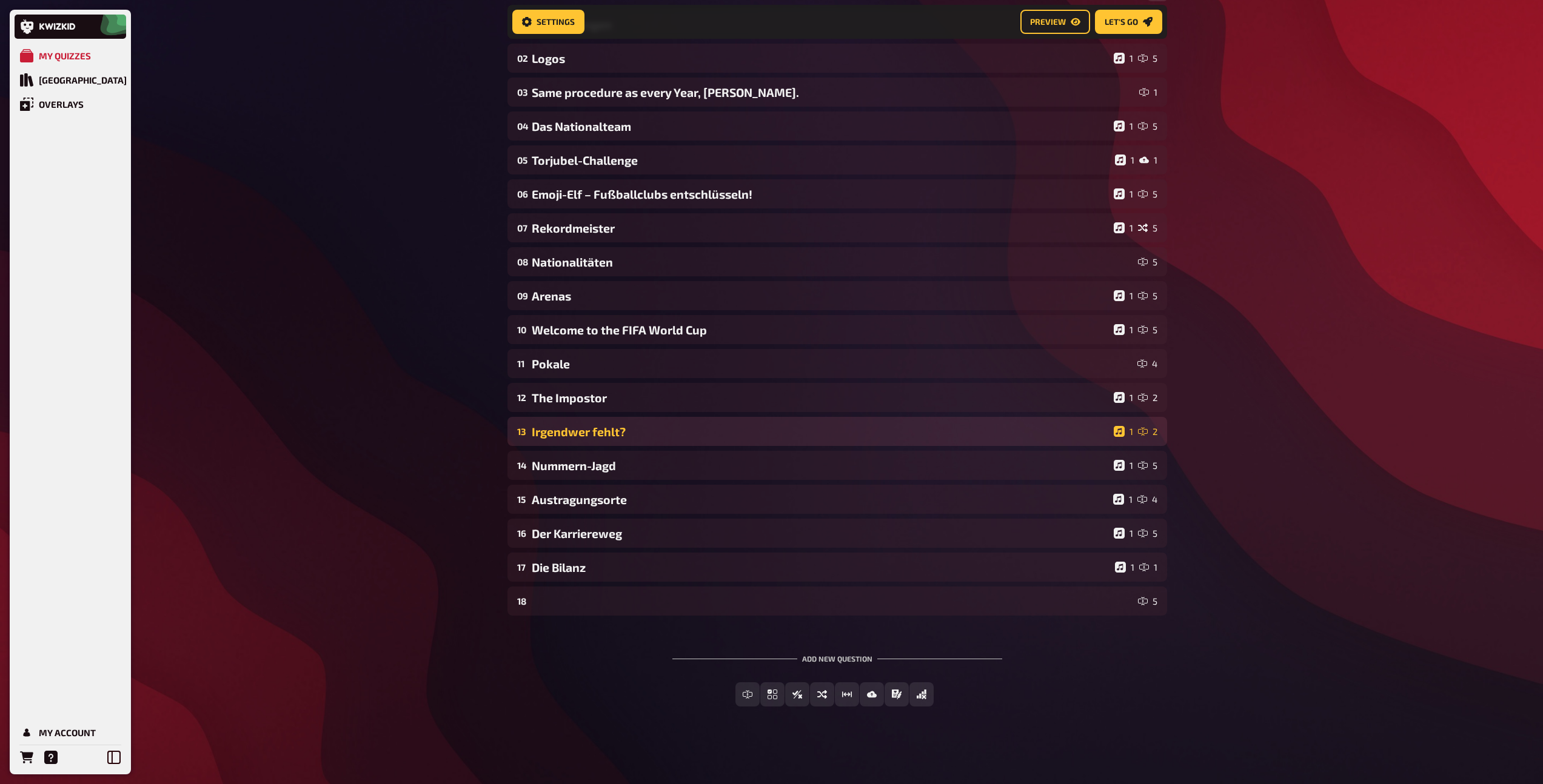
scroll to position [154, 0]
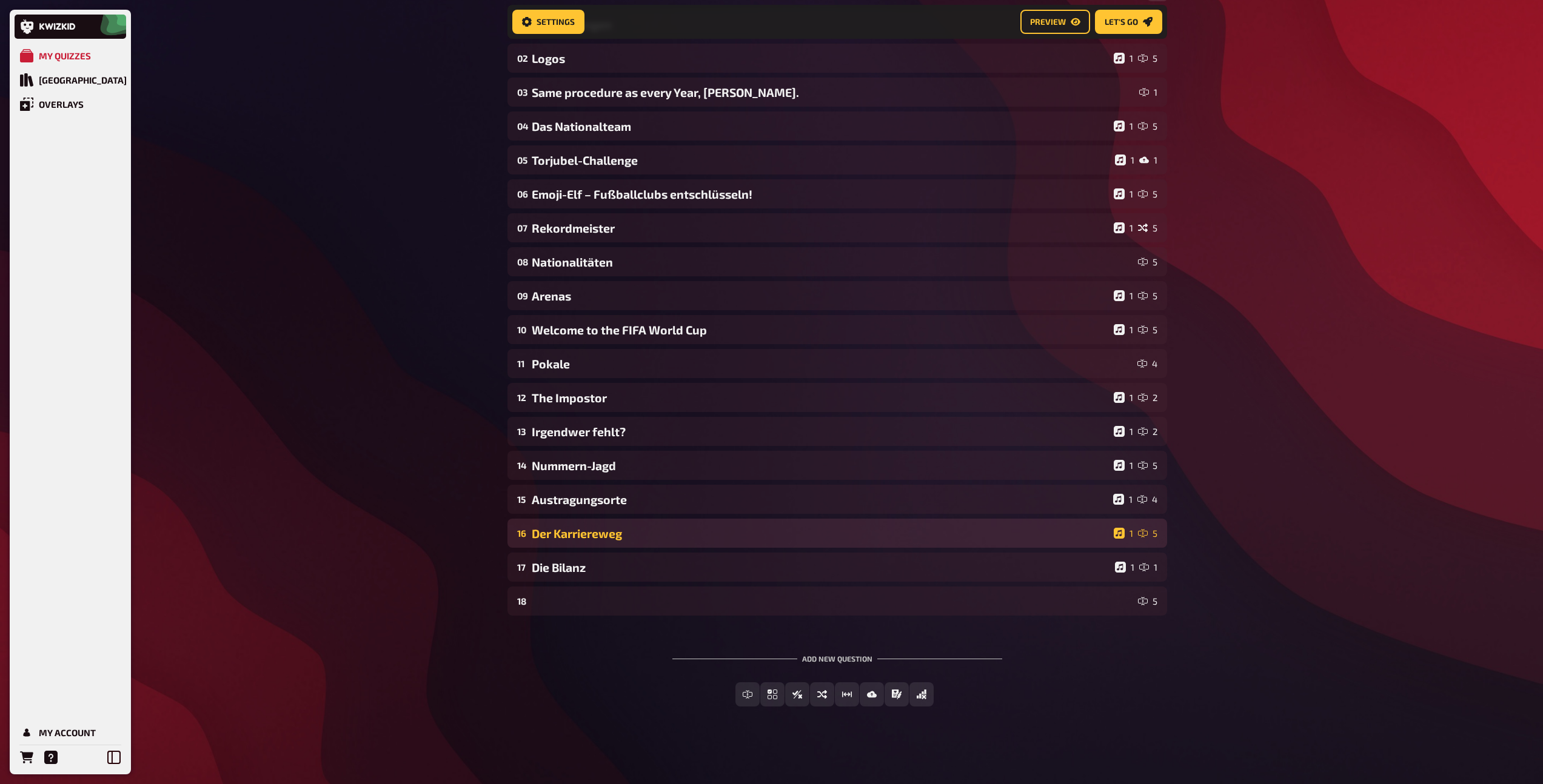
click at [611, 541] on div "16 [STREET_ADDRESS]" at bounding box center [837, 533] width 659 height 29
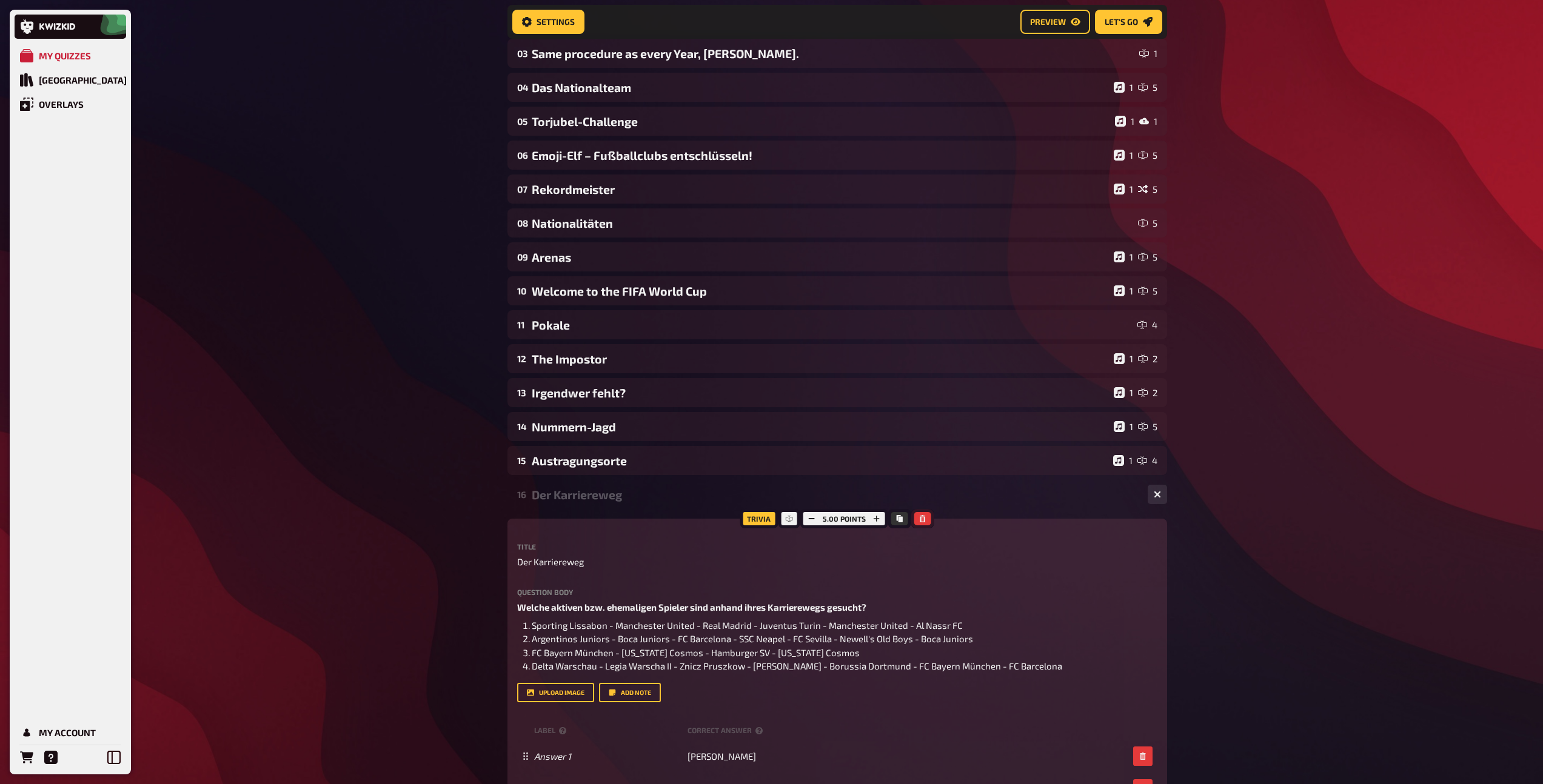
click at [921, 521] on icon "button" at bounding box center [922, 518] width 6 height 7
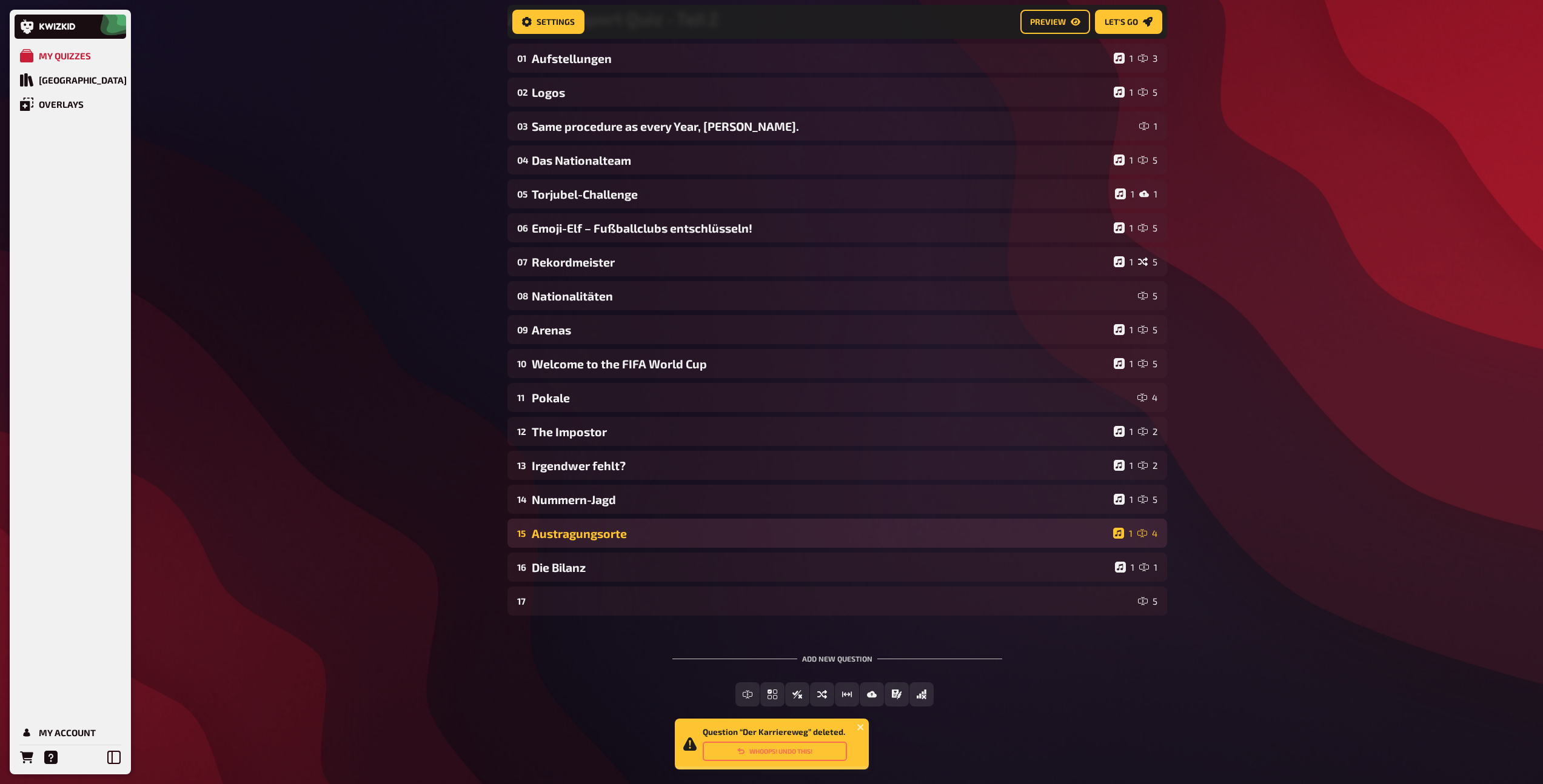
scroll to position [120, 0]
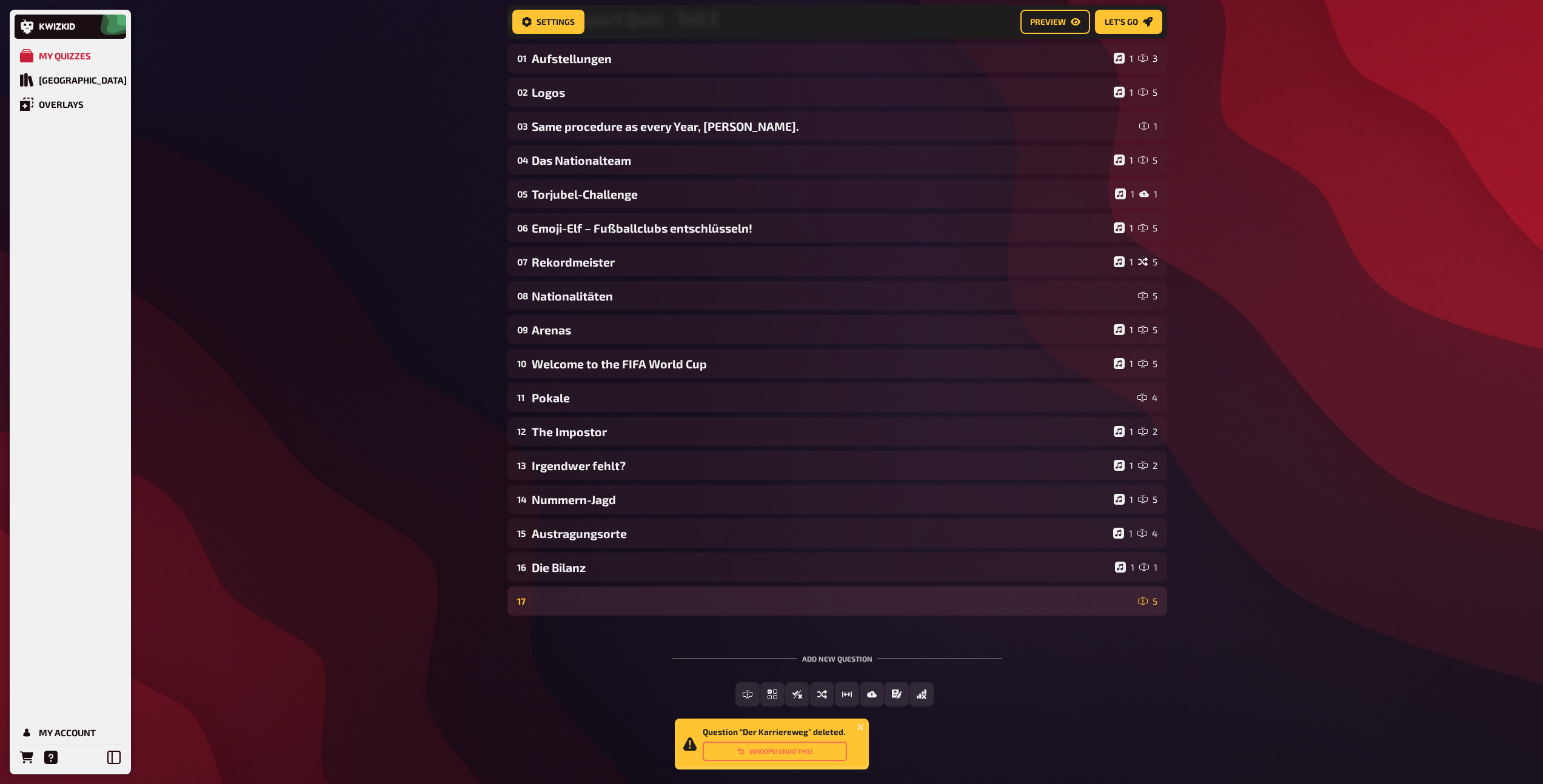
click at [565, 602] on div "17 5" at bounding box center [837, 600] width 640 height 11
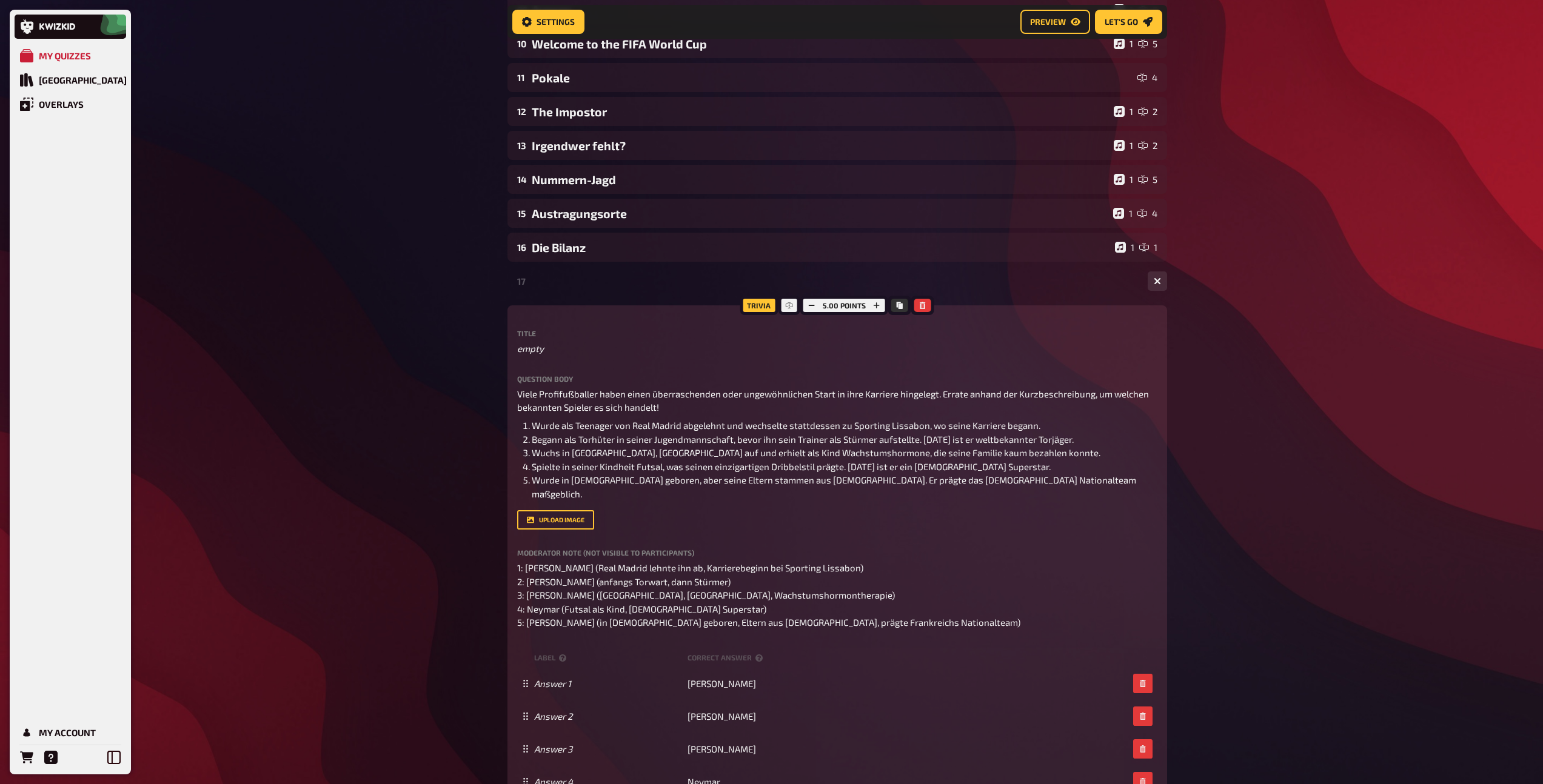
scroll to position [430, 0]
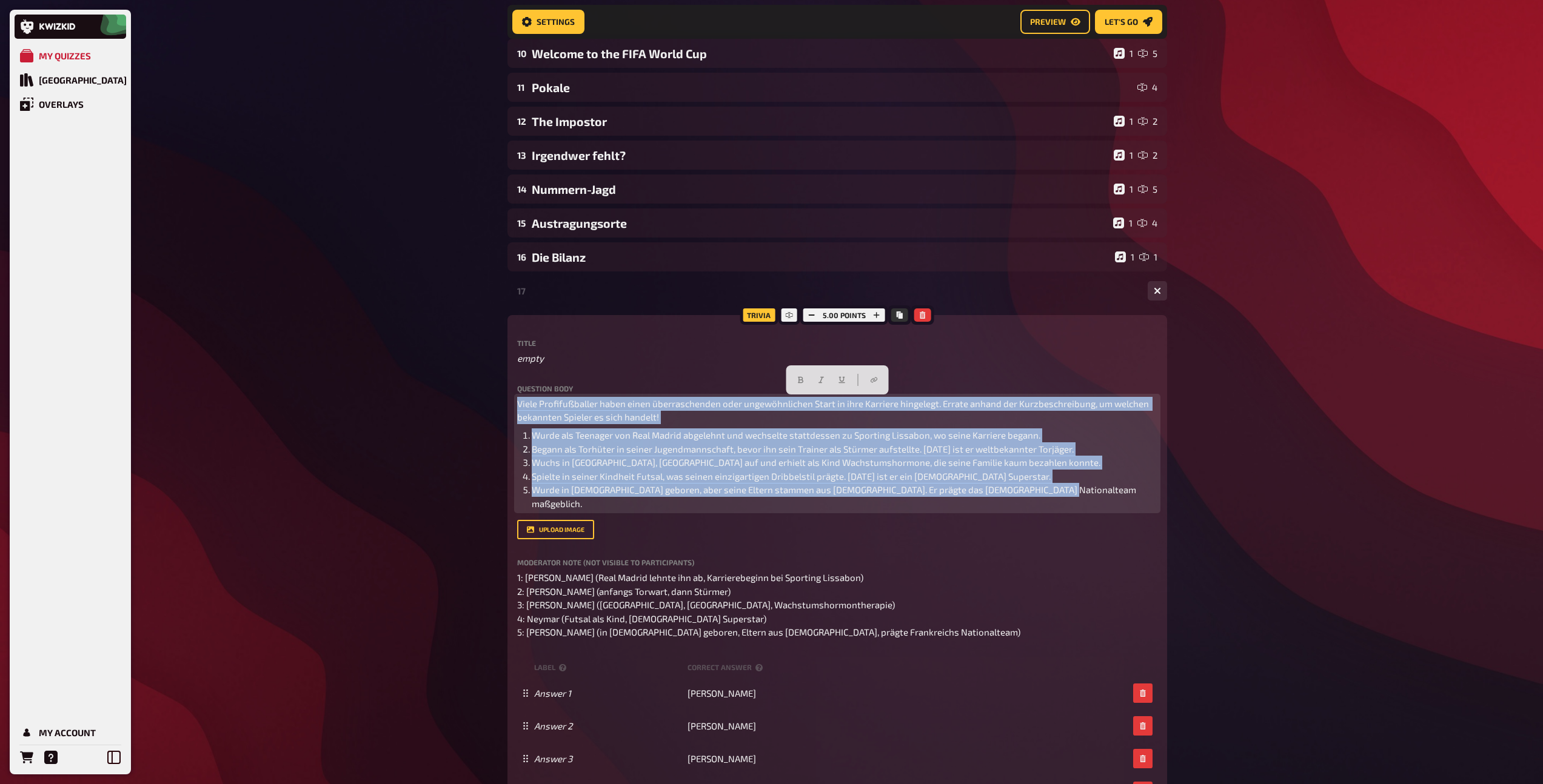
drag, startPoint x: 1054, startPoint y: 490, endPoint x: 527, endPoint y: 383, distance: 537.8
click at [527, 383] on div "Title empty Question body Viele Profifußballer haben einen überraschenden oder …" at bounding box center [837, 490] width 640 height 300
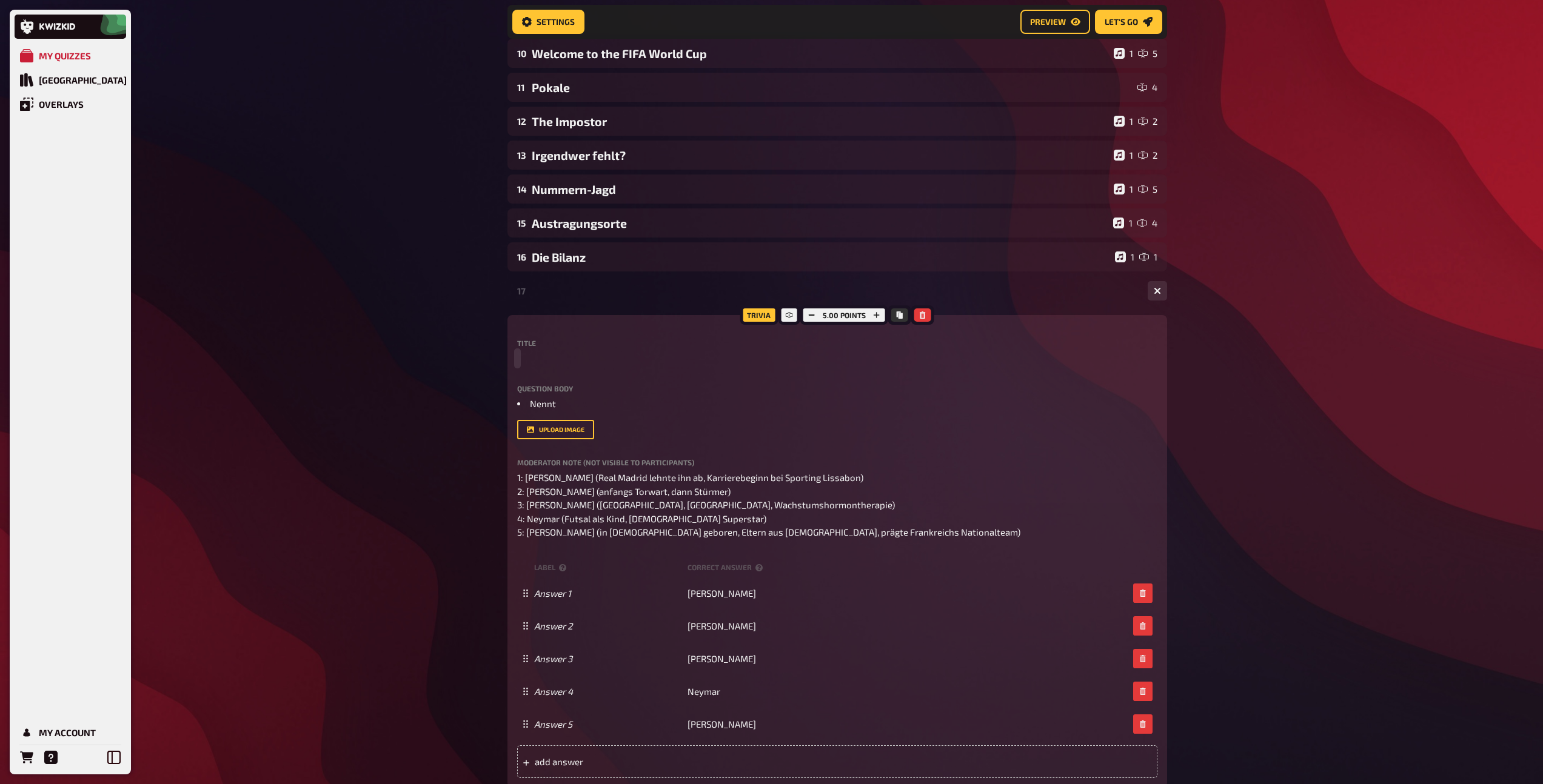
click at [538, 355] on p at bounding box center [837, 358] width 640 height 14
click at [556, 399] on span "Nennt" at bounding box center [543, 403] width 26 height 11
click at [531, 402] on span "Nennt" at bounding box center [543, 403] width 26 height 11
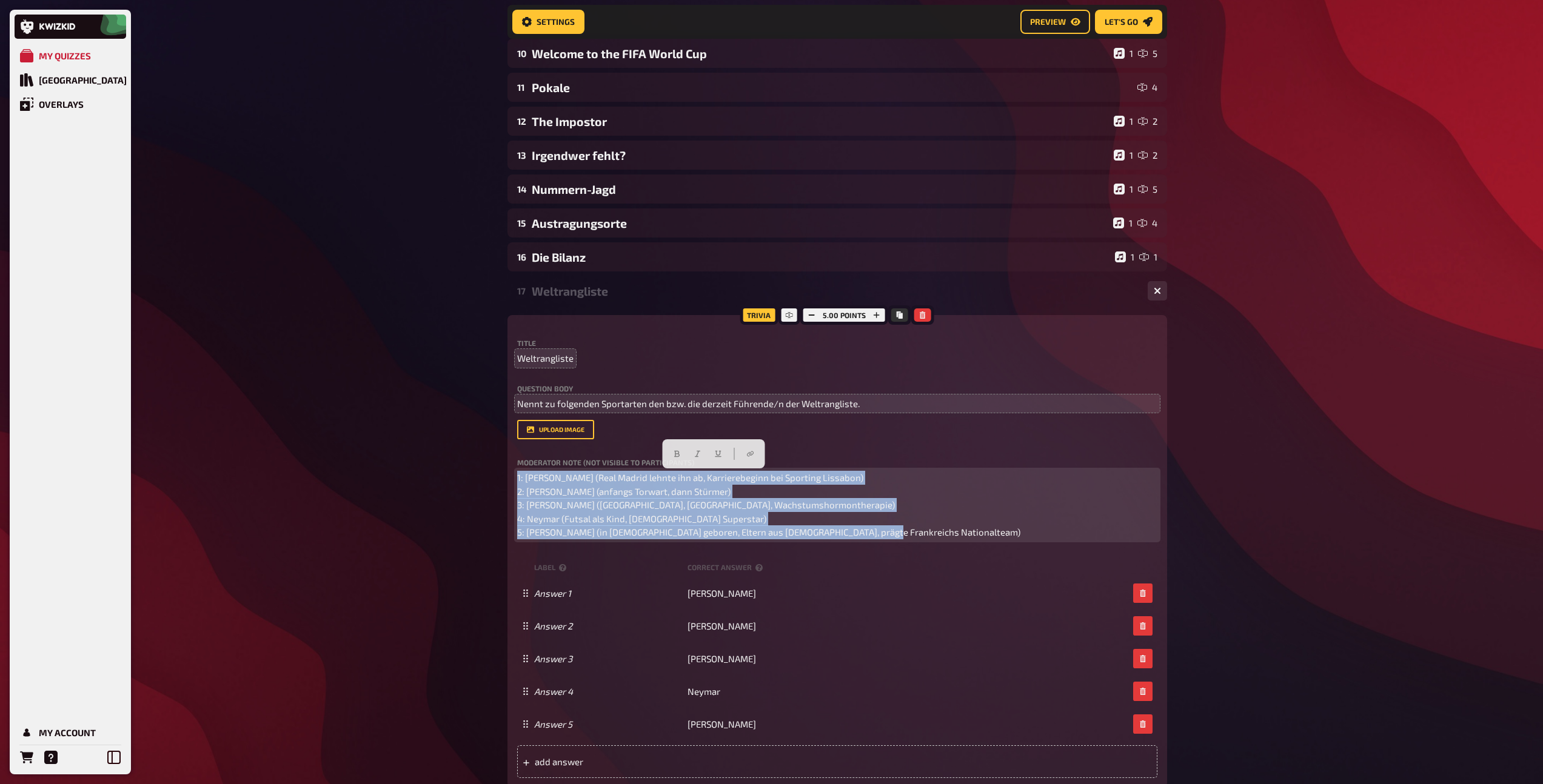
drag, startPoint x: 932, startPoint y: 533, endPoint x: 506, endPoint y: 454, distance: 433.3
click at [507, 454] on div "Trivia 5.00 points Title Weltrangliste Question body Nennt zu folgenden Sportar…" at bounding box center [837, 551] width 659 height 472
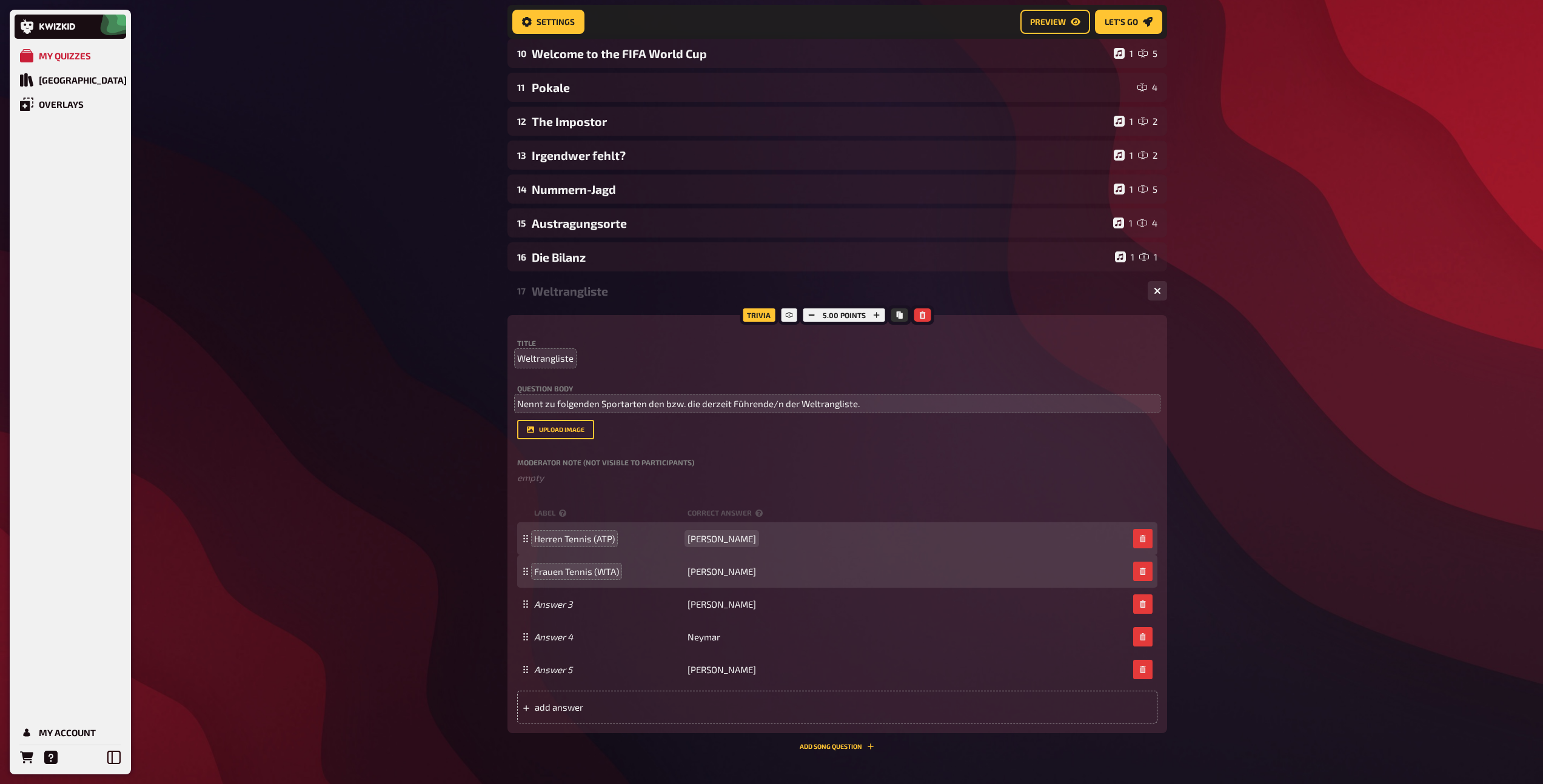
click at [695, 537] on span "[PERSON_NAME]" at bounding box center [721, 538] width 68 height 11
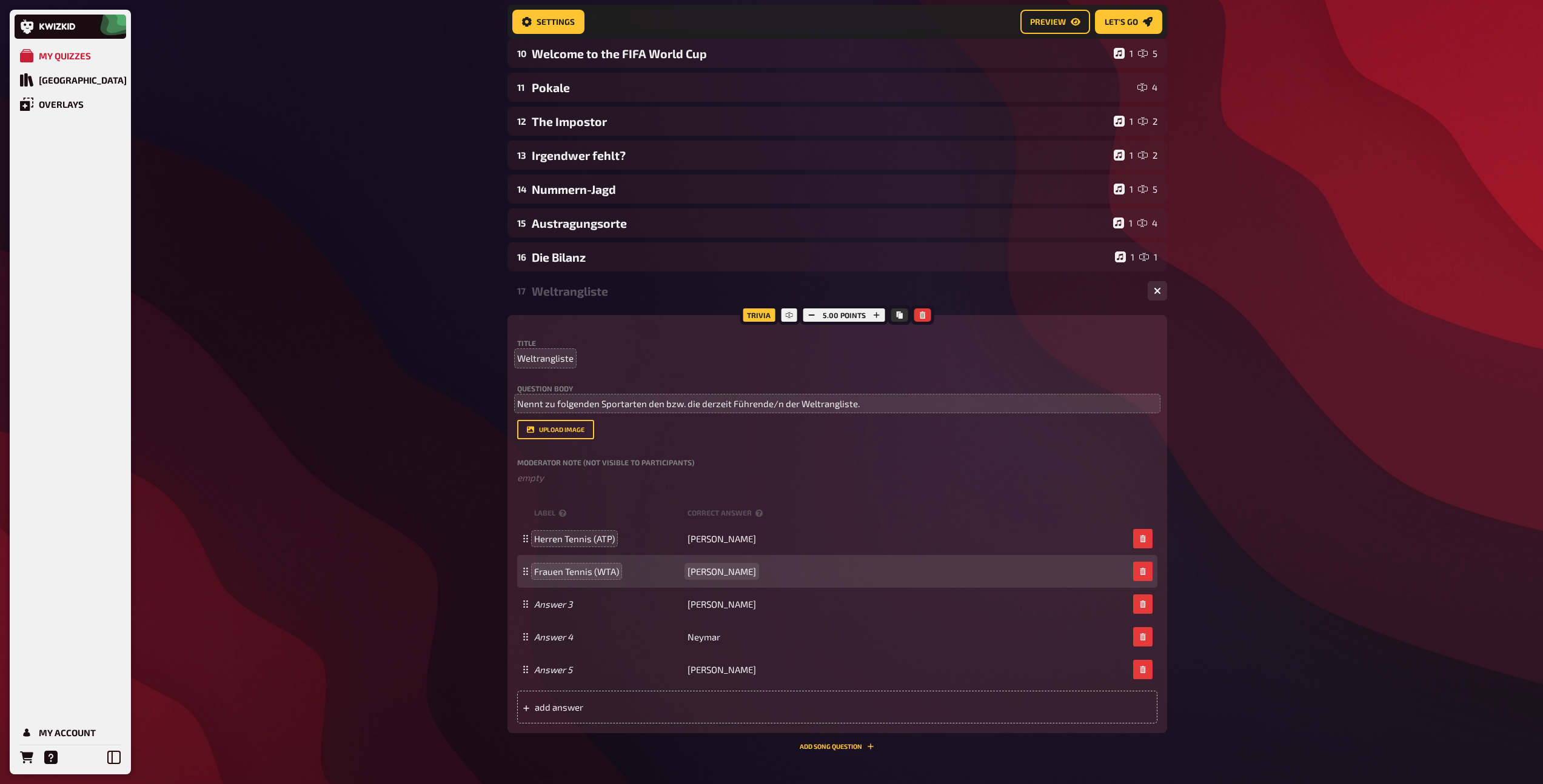
click at [712, 574] on span "[PERSON_NAME]" at bounding box center [721, 571] width 68 height 11
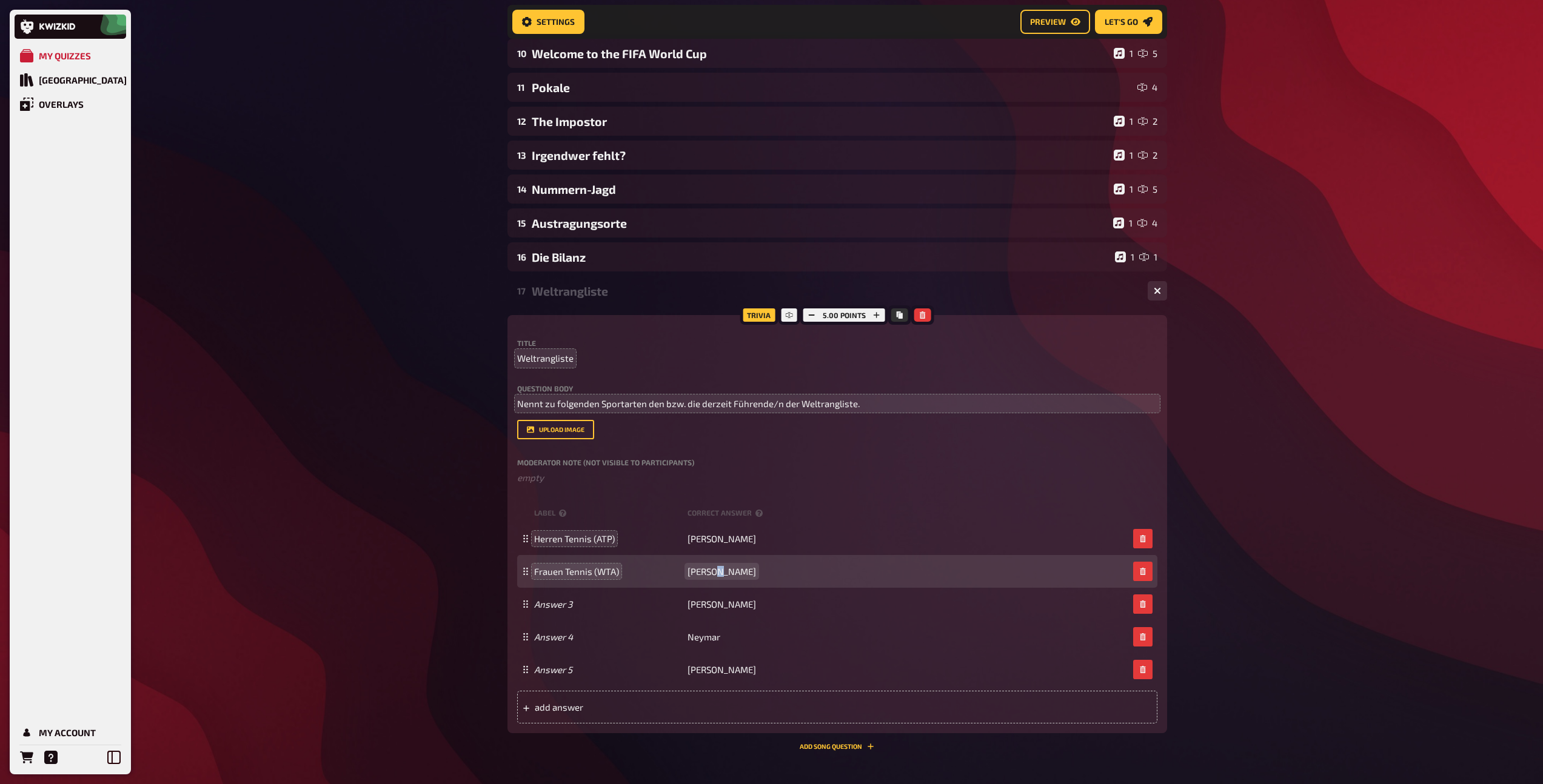
paste span
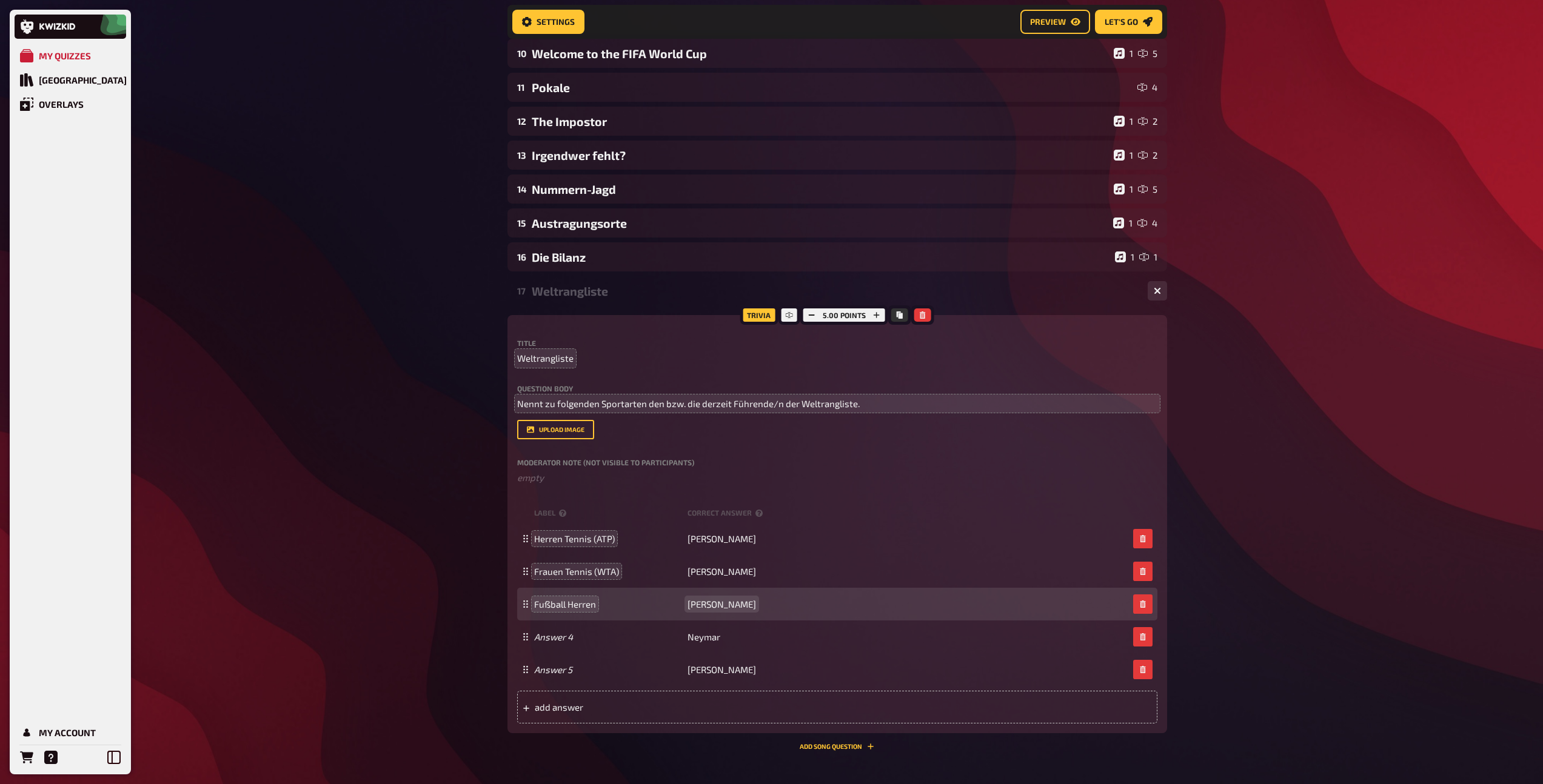
click at [708, 603] on span "[PERSON_NAME]" at bounding box center [721, 604] width 68 height 11
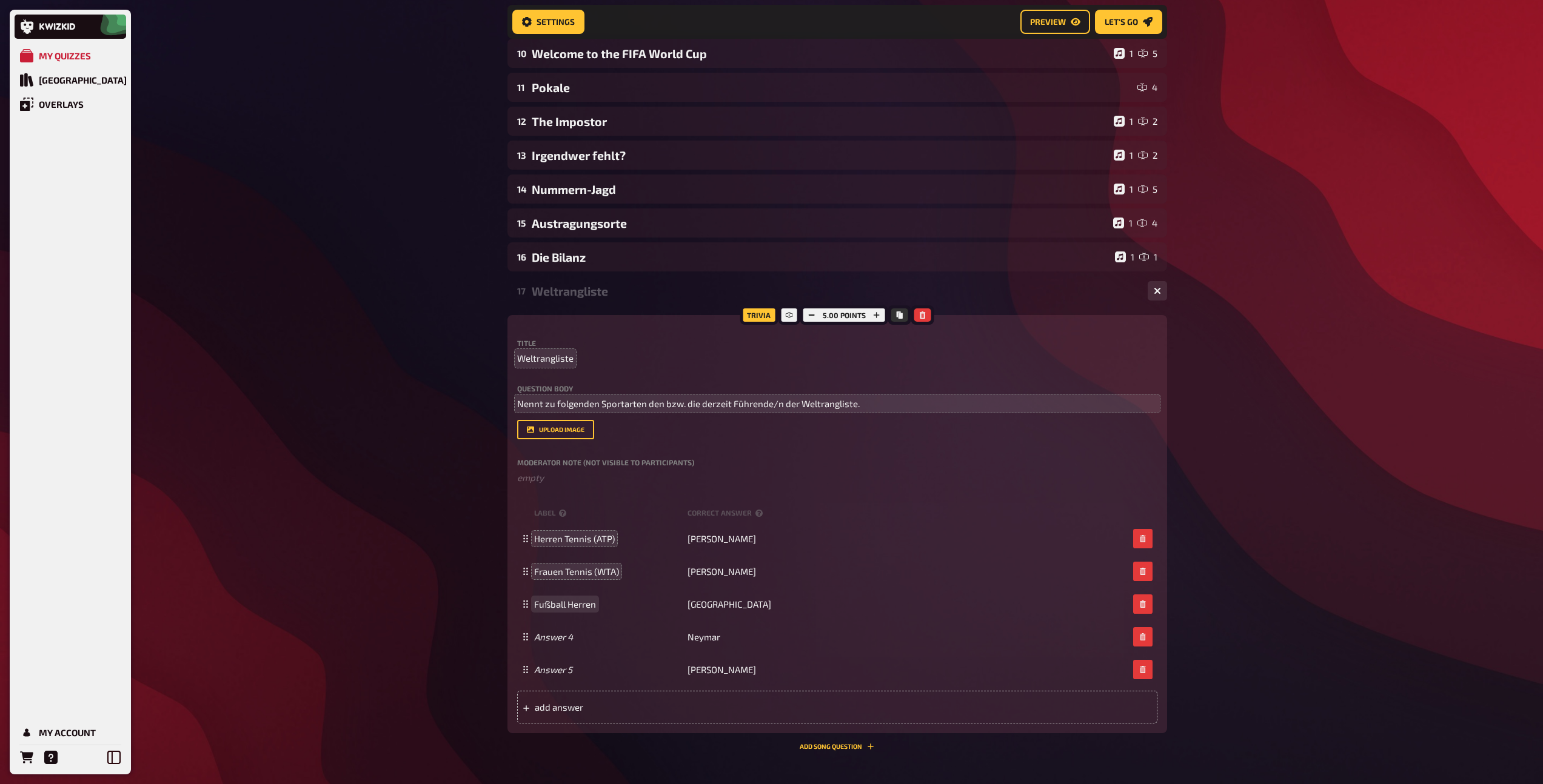
click at [594, 605] on span "Fußball Herren" at bounding box center [565, 604] width 62 height 11
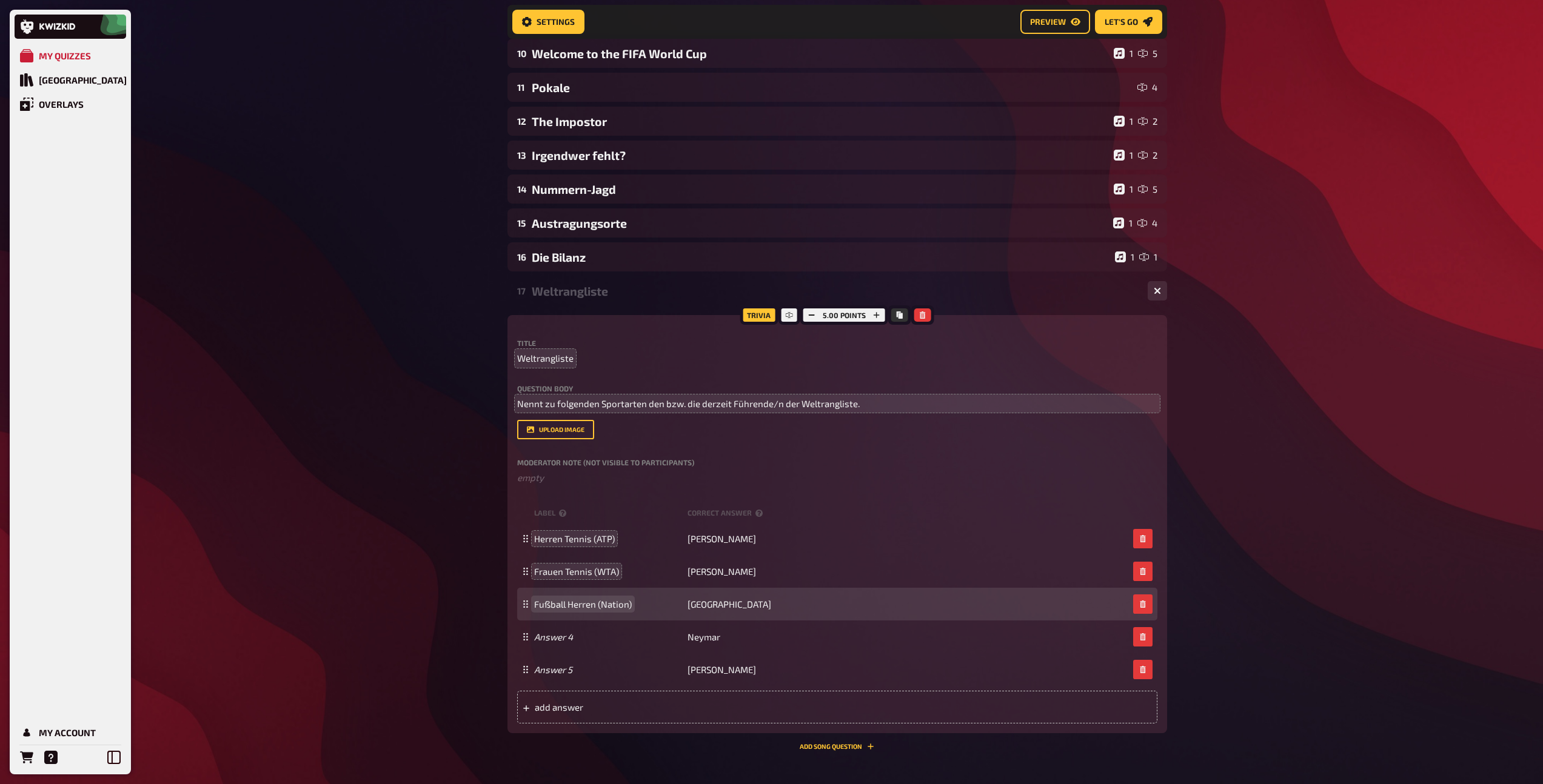
click at [564, 606] on span "Fußball Herren (Nation)" at bounding box center [583, 604] width 98 height 11
copy span "Fußball Herren (Nation)"
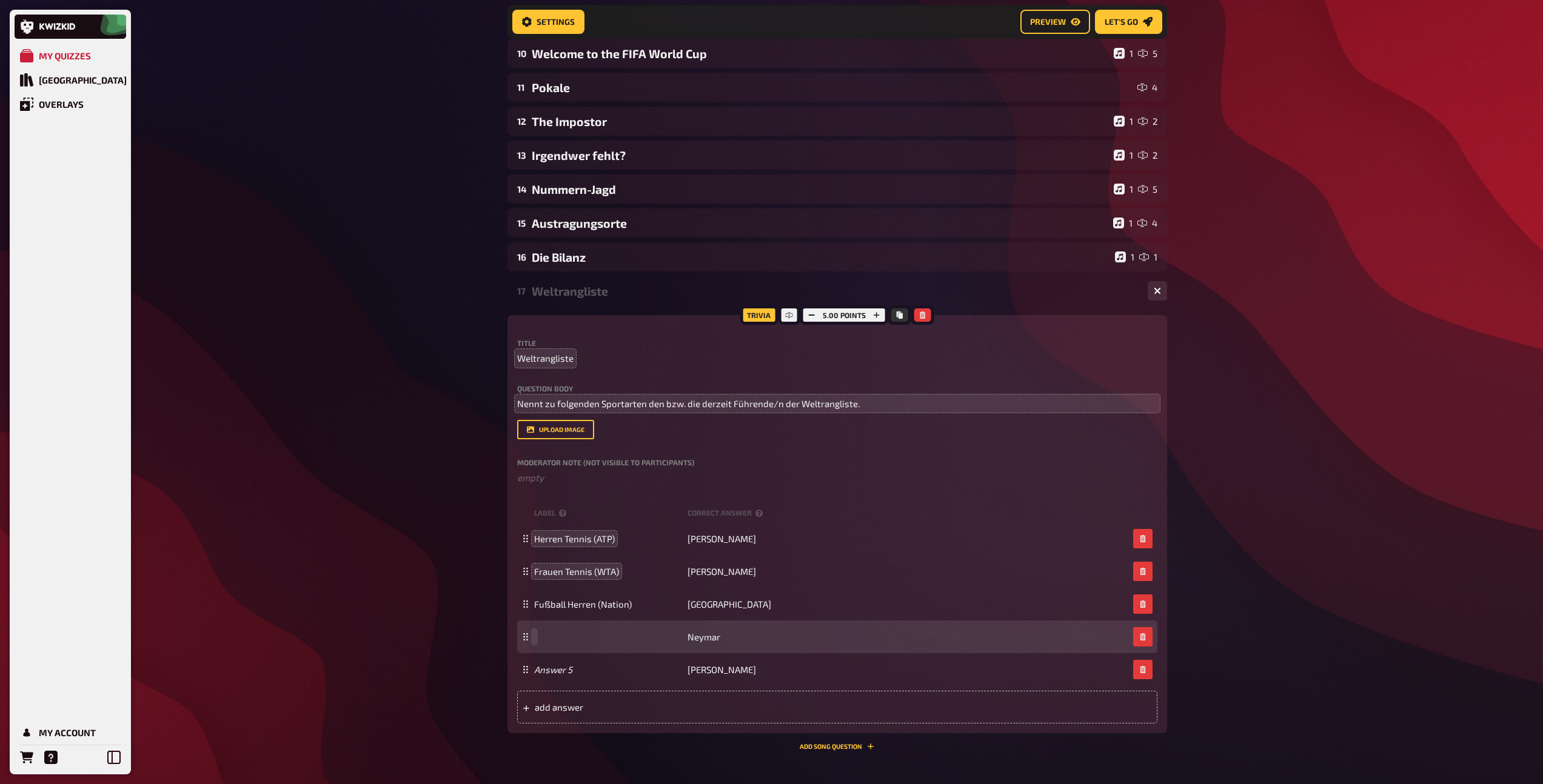
paste span
click at [579, 636] on span "Fußball Herren (Nation)" at bounding box center [583, 636] width 98 height 11
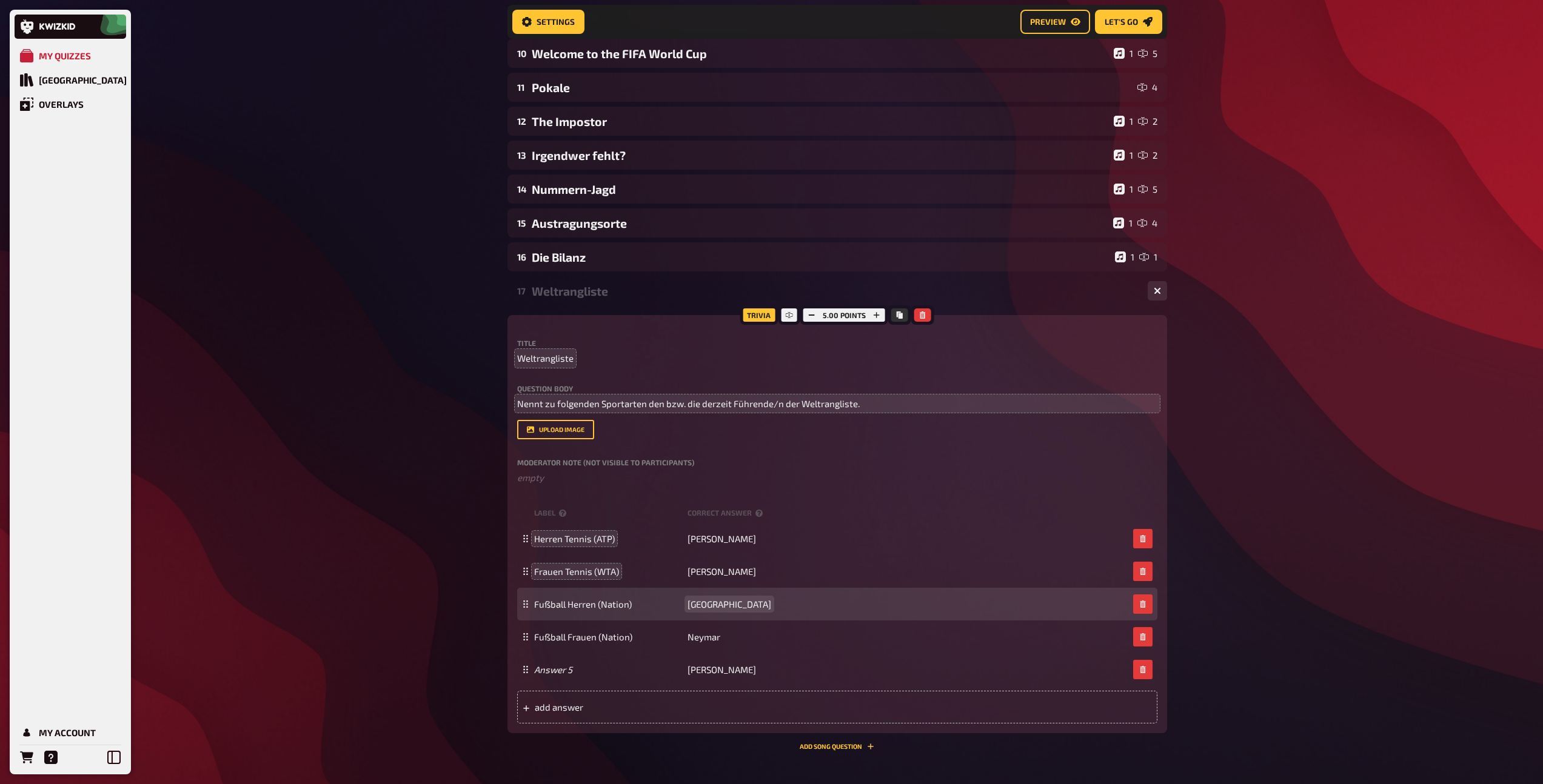
click at [702, 605] on span "[GEOGRAPHIC_DATA]" at bounding box center [729, 604] width 83 height 11
copy span "[GEOGRAPHIC_DATA]"
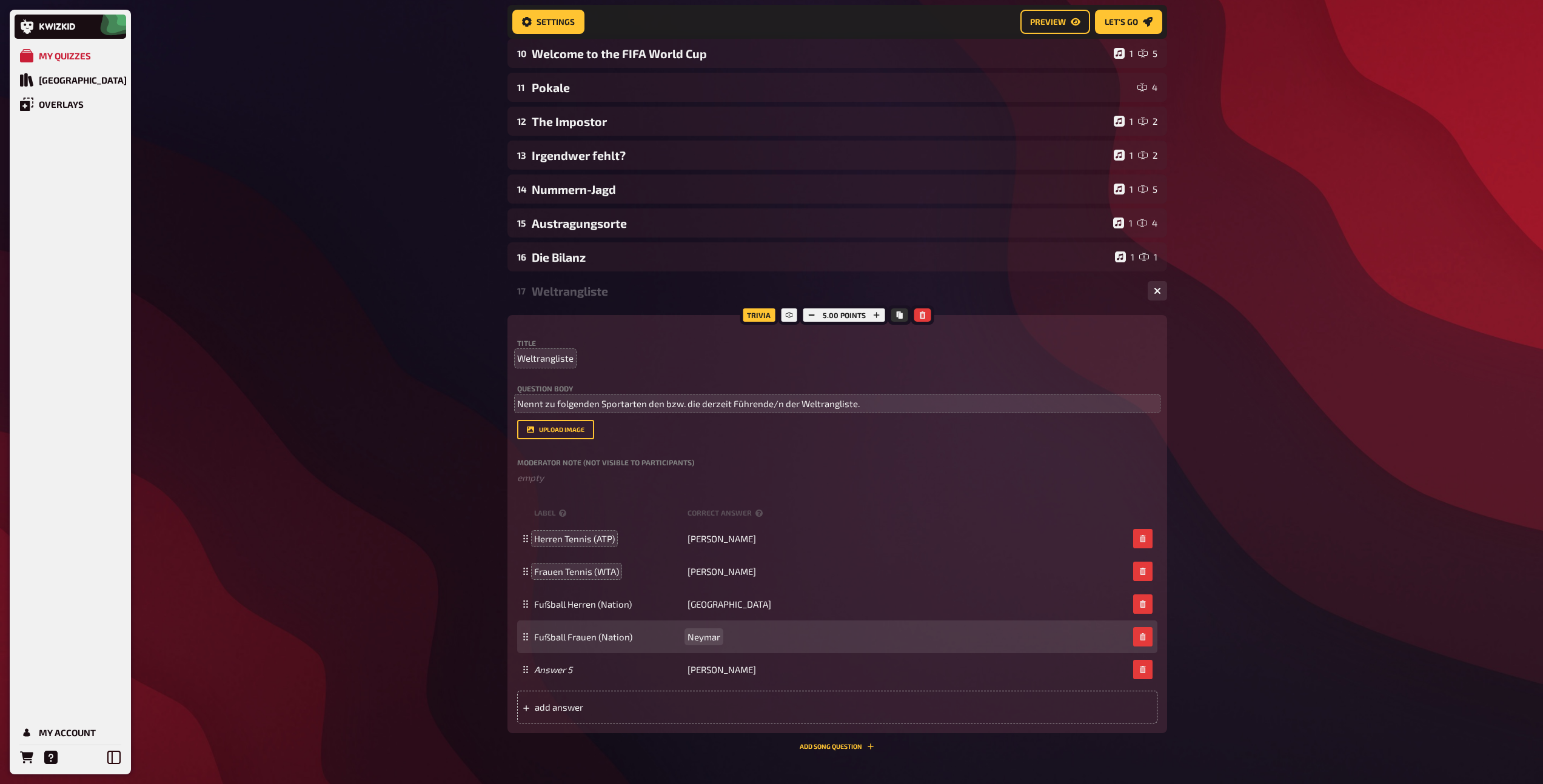
click at [706, 631] on span "Neymar" at bounding box center [704, 636] width 33 height 11
paste span
click at [705, 633] on span "NeymarSpanien" at bounding box center [720, 636] width 66 height 11
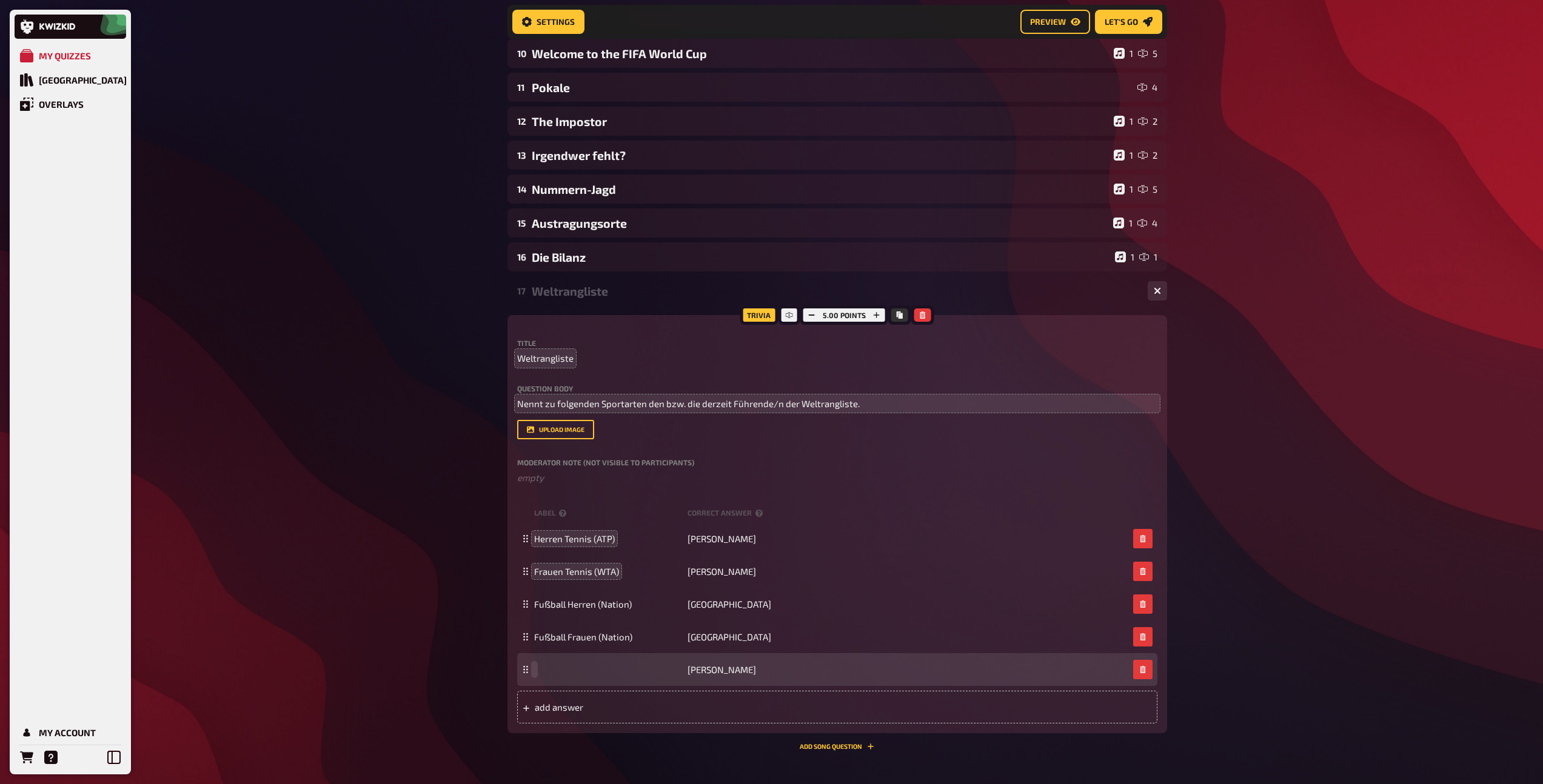
click at [556, 663] on div "[PERSON_NAME]" at bounding box center [837, 670] width 640 height 33
click at [693, 673] on span "[PERSON_NAME]" at bounding box center [721, 669] width 68 height 11
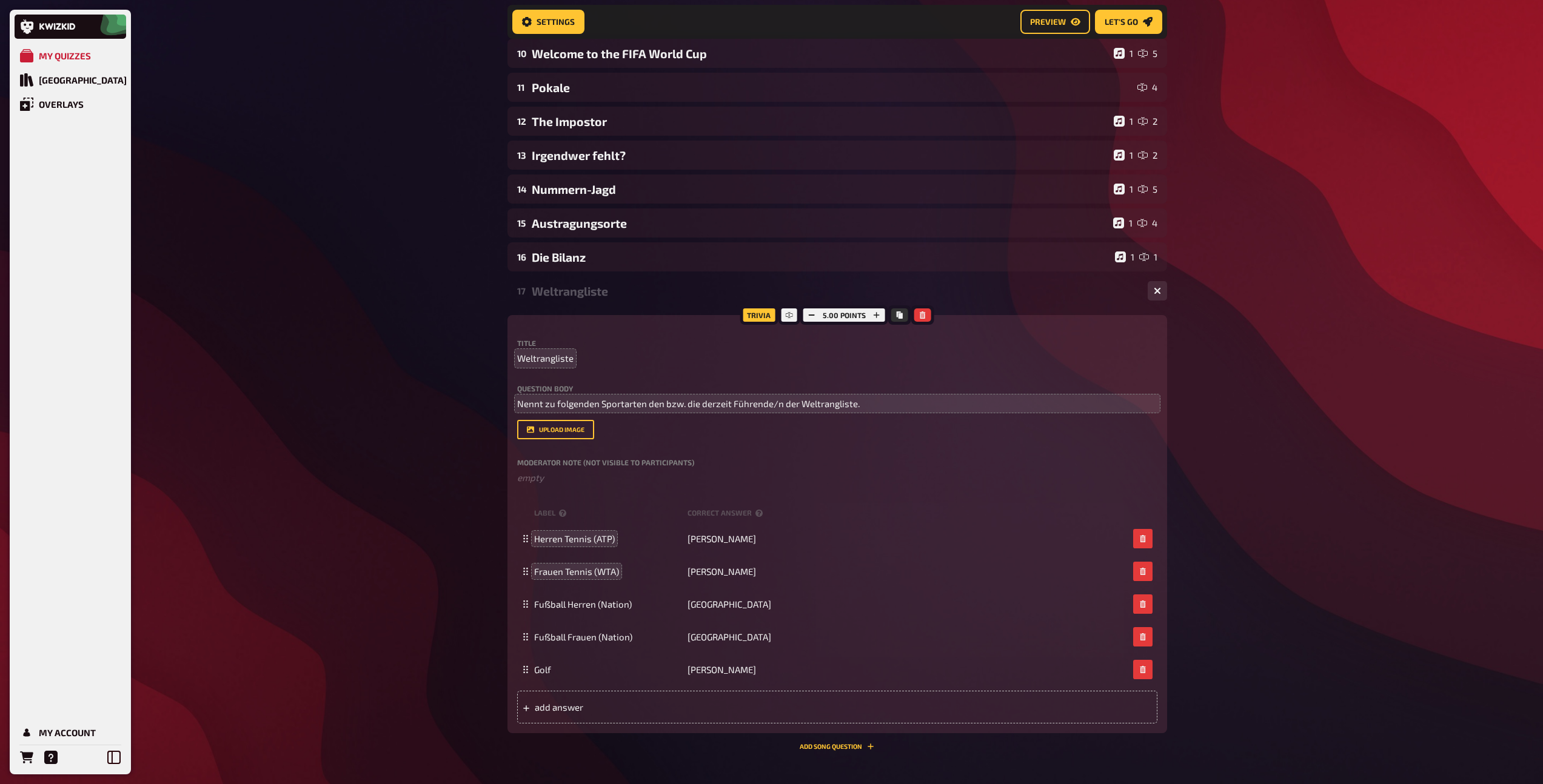
click at [562, 290] on div "Weltrangliste" at bounding box center [835, 291] width 606 height 14
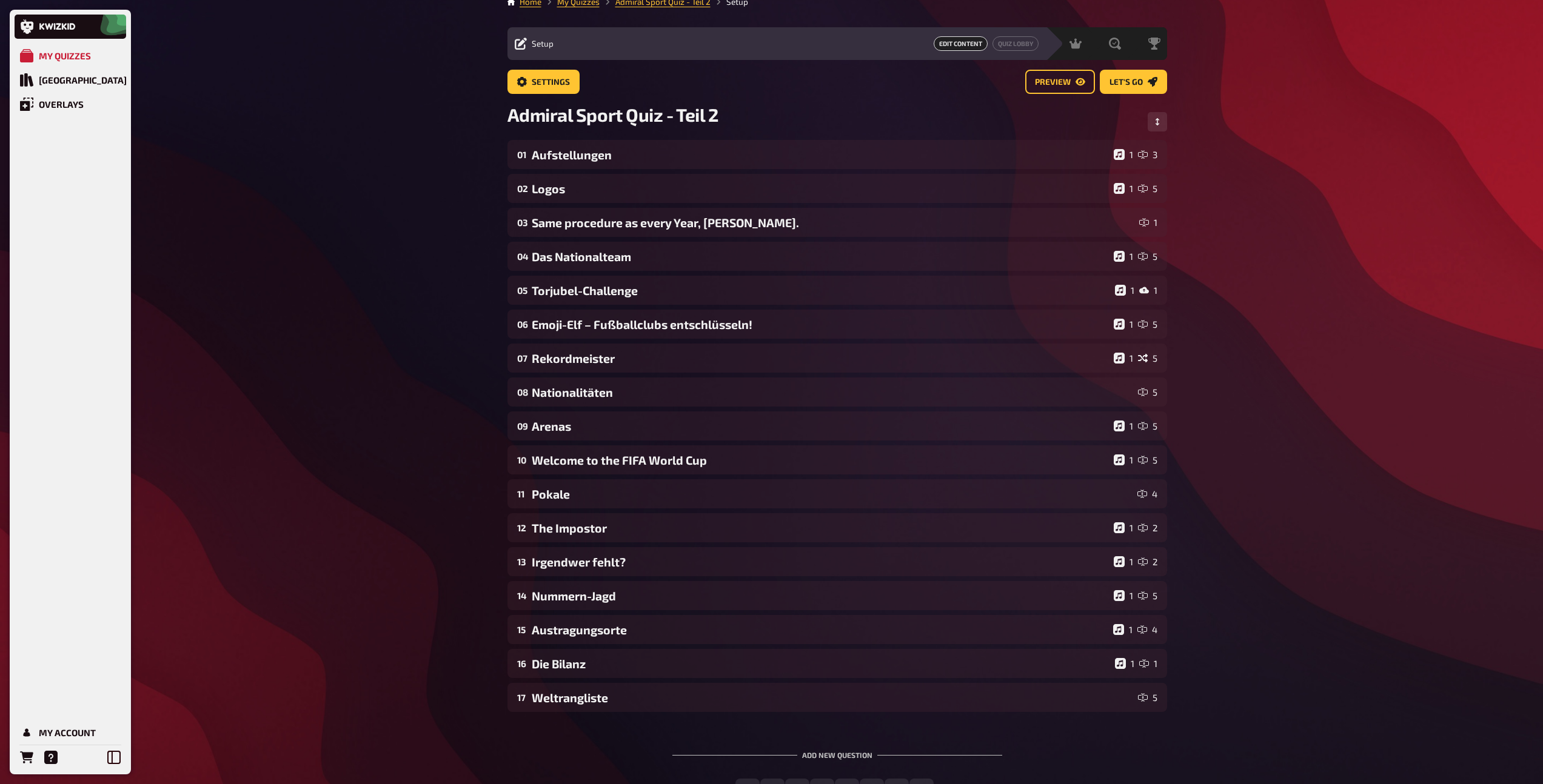
scroll to position [0, 0]
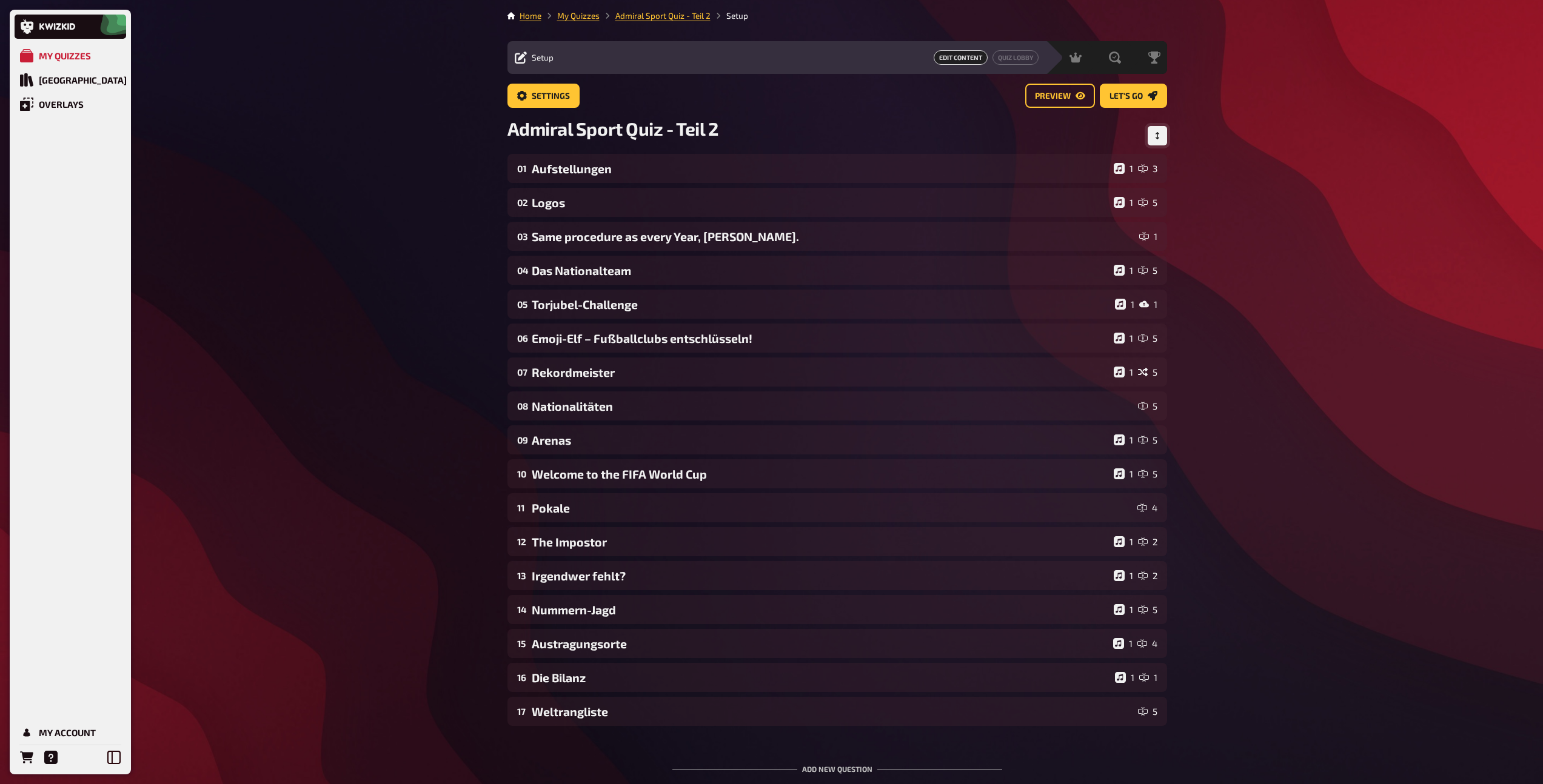
click at [1162, 138] on button "Change Order" at bounding box center [1157, 136] width 19 height 19
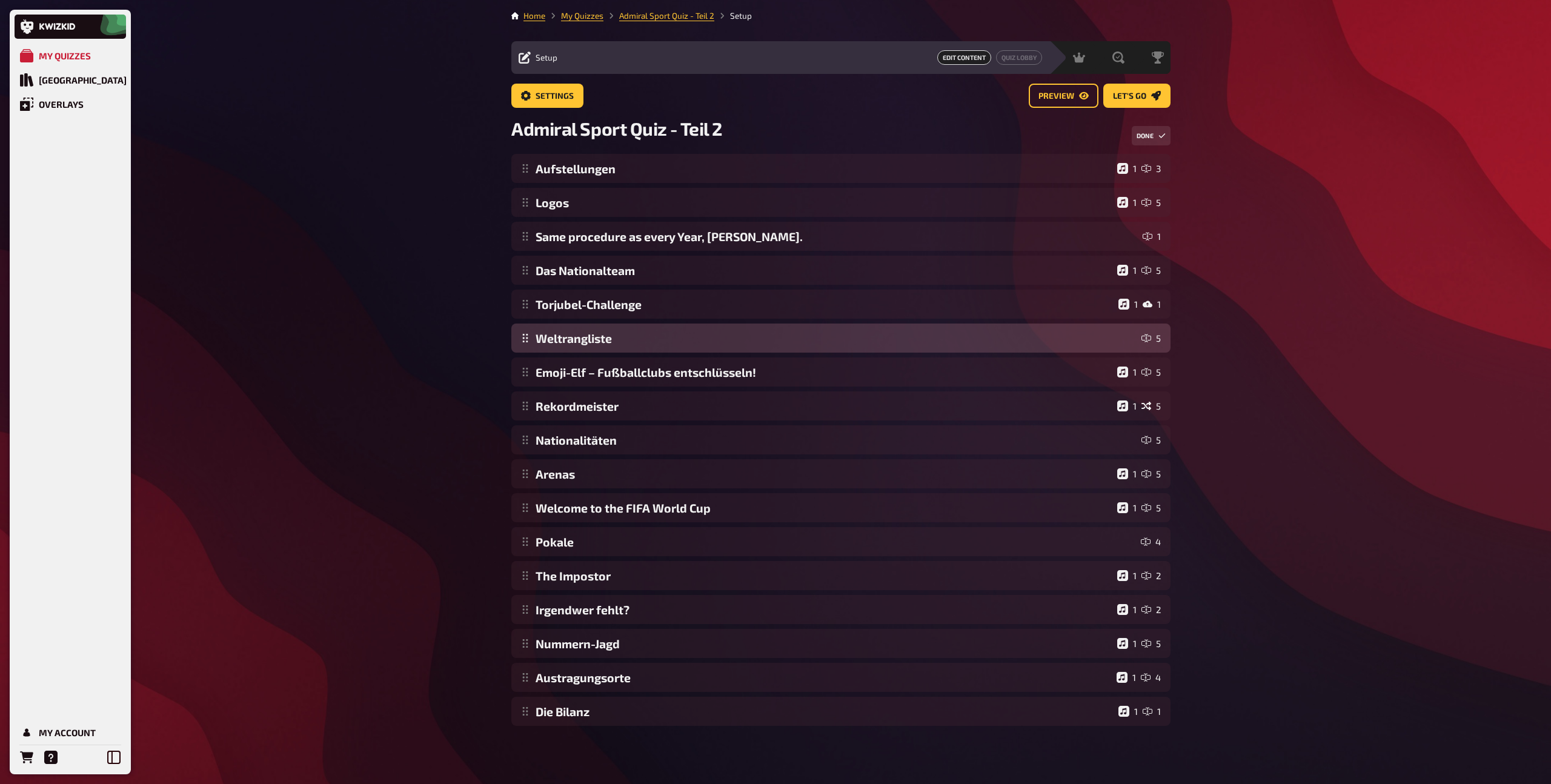
drag, startPoint x: 522, startPoint y: 717, endPoint x: 557, endPoint y: 353, distance: 365.7
click at [557, 353] on div "Aufstellungen 1 3 Logos 1 5 Same procedure as every Year, [PERSON_NAME]. 1 Das …" at bounding box center [841, 439] width 659 height 572
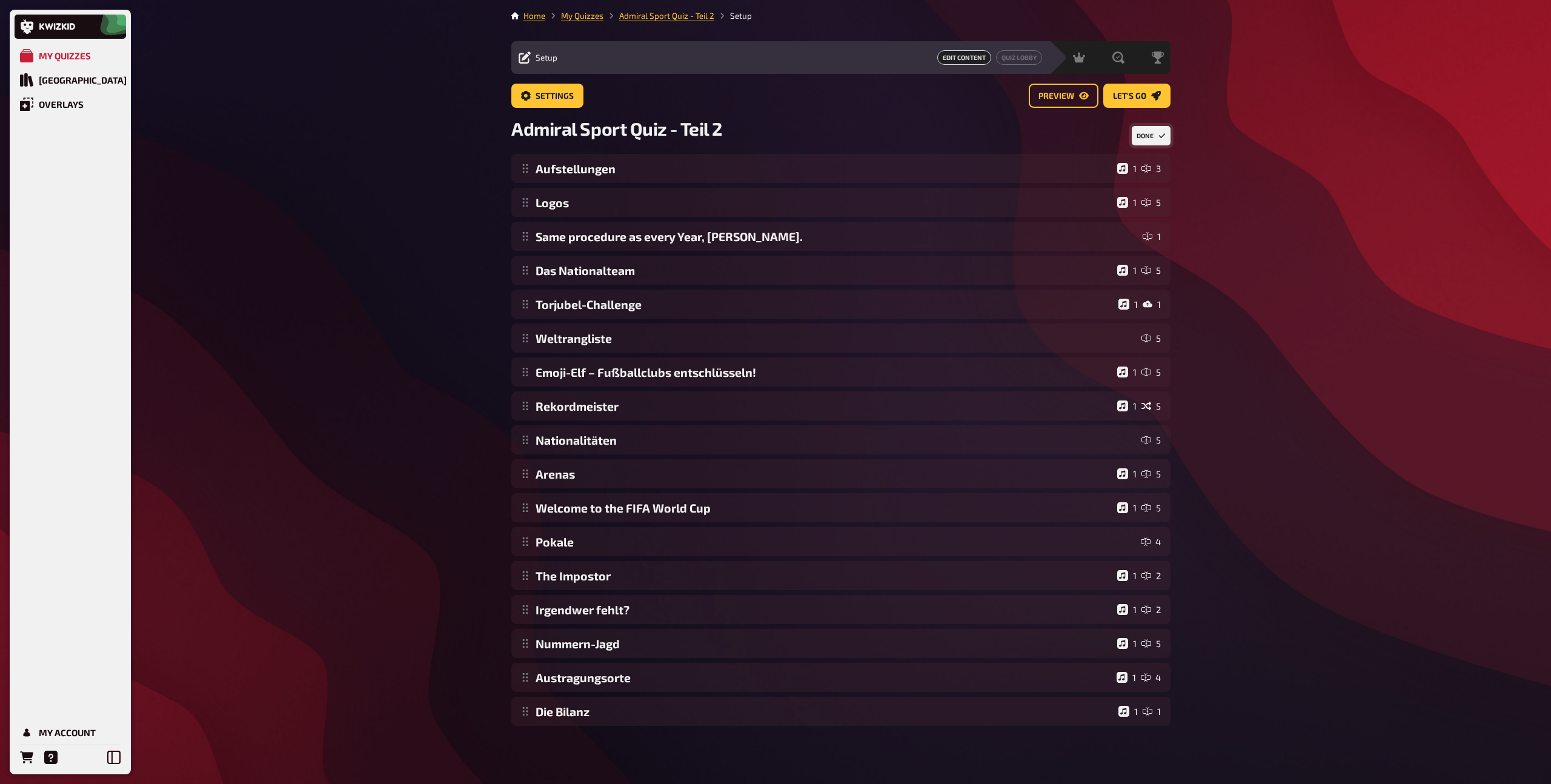
click at [1149, 141] on button "Done" at bounding box center [1151, 136] width 39 height 19
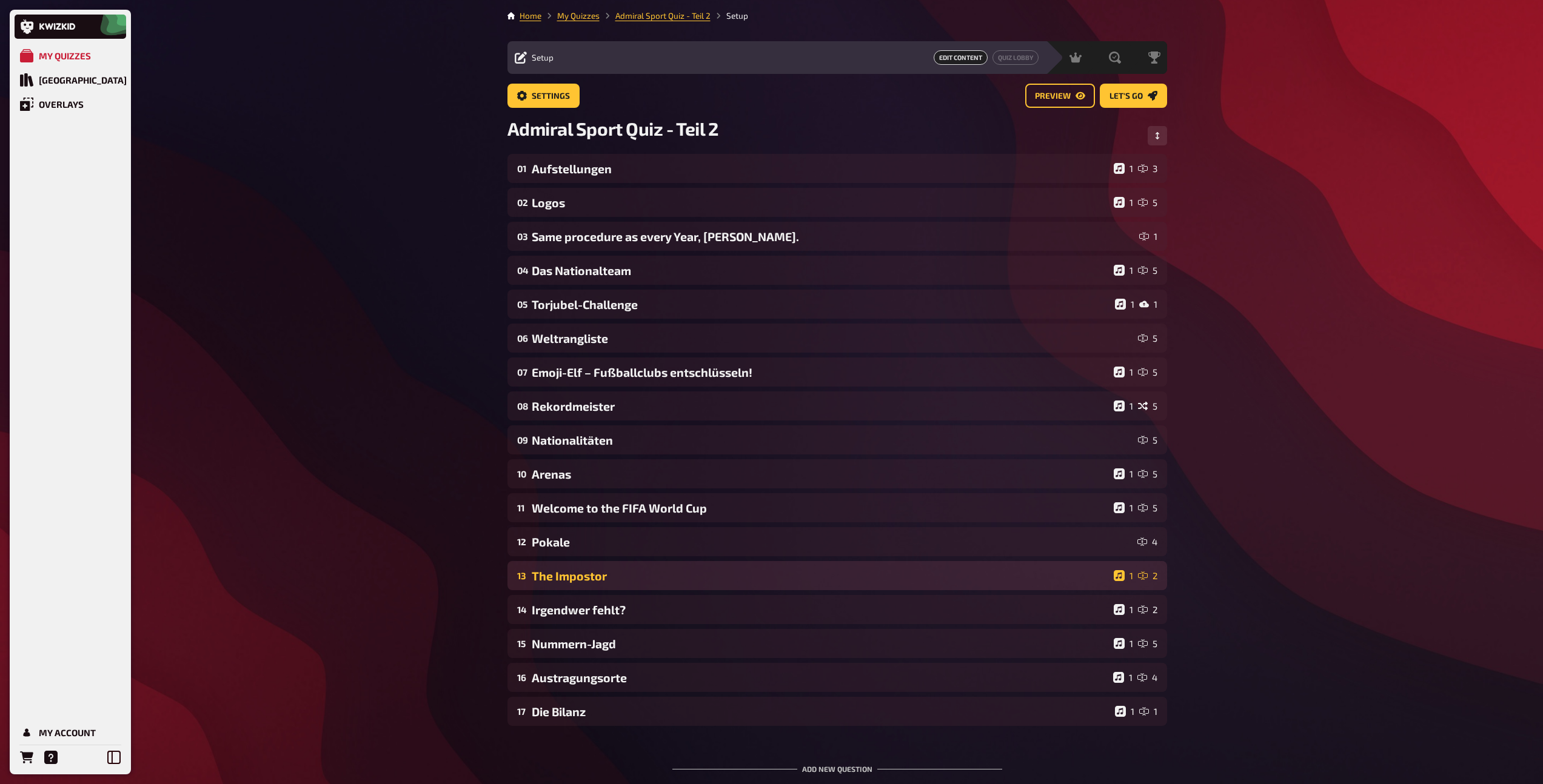
click at [590, 580] on div "The Impostor" at bounding box center [820, 575] width 577 height 14
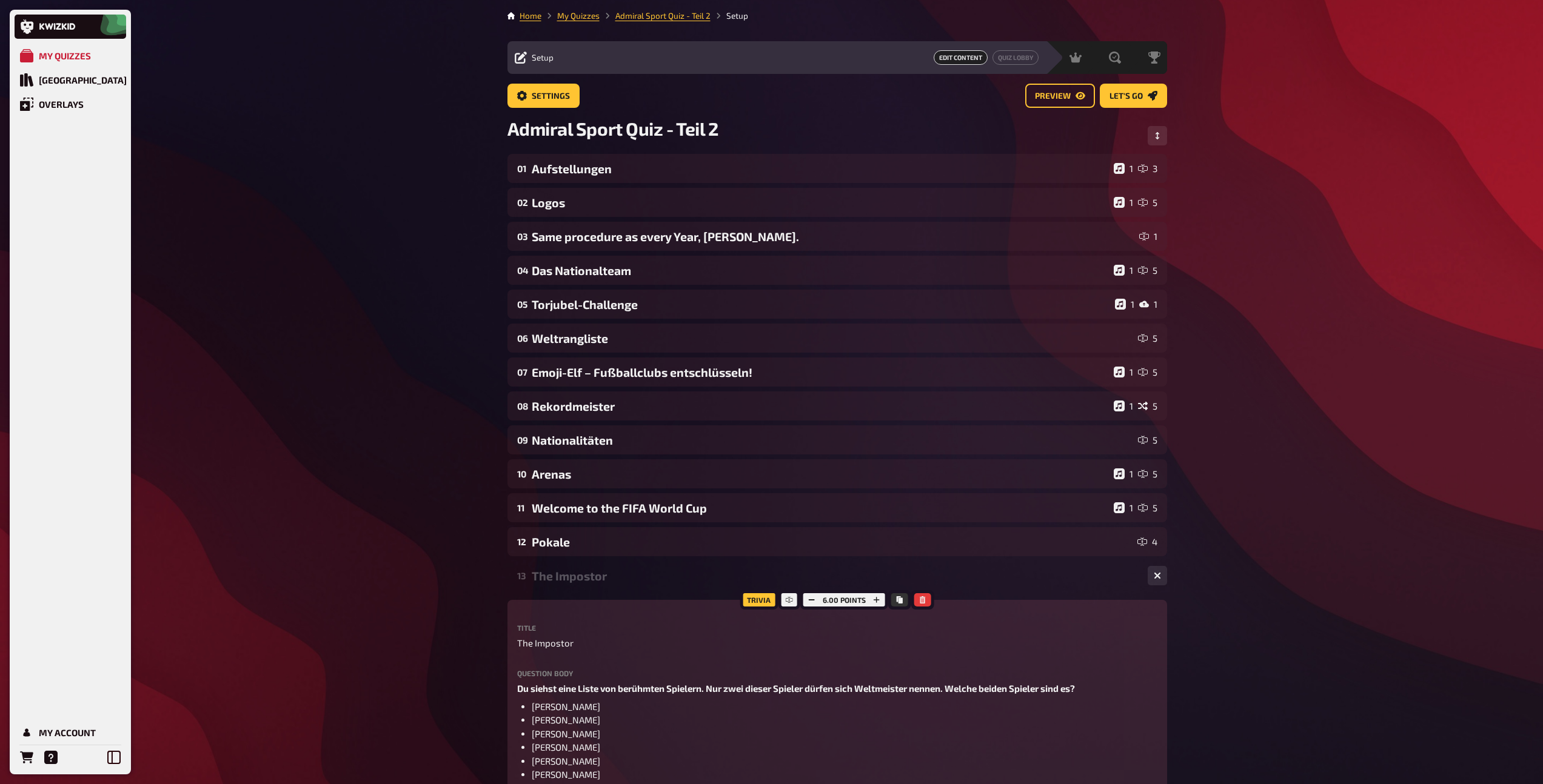
click at [590, 580] on div "The Impostor" at bounding box center [835, 575] width 606 height 14
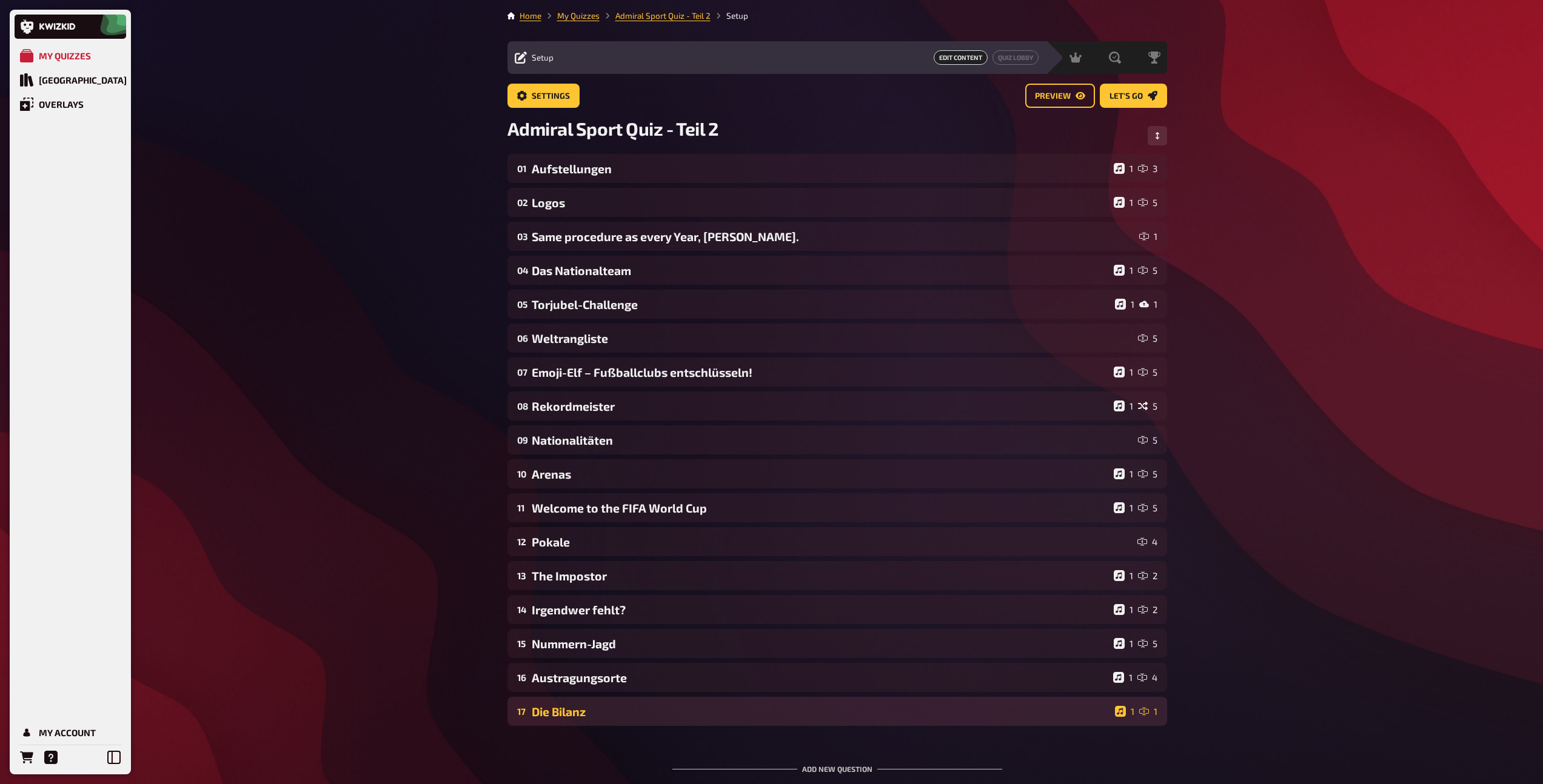
click at [669, 709] on div "Die Bilanz" at bounding box center [820, 711] width 578 height 14
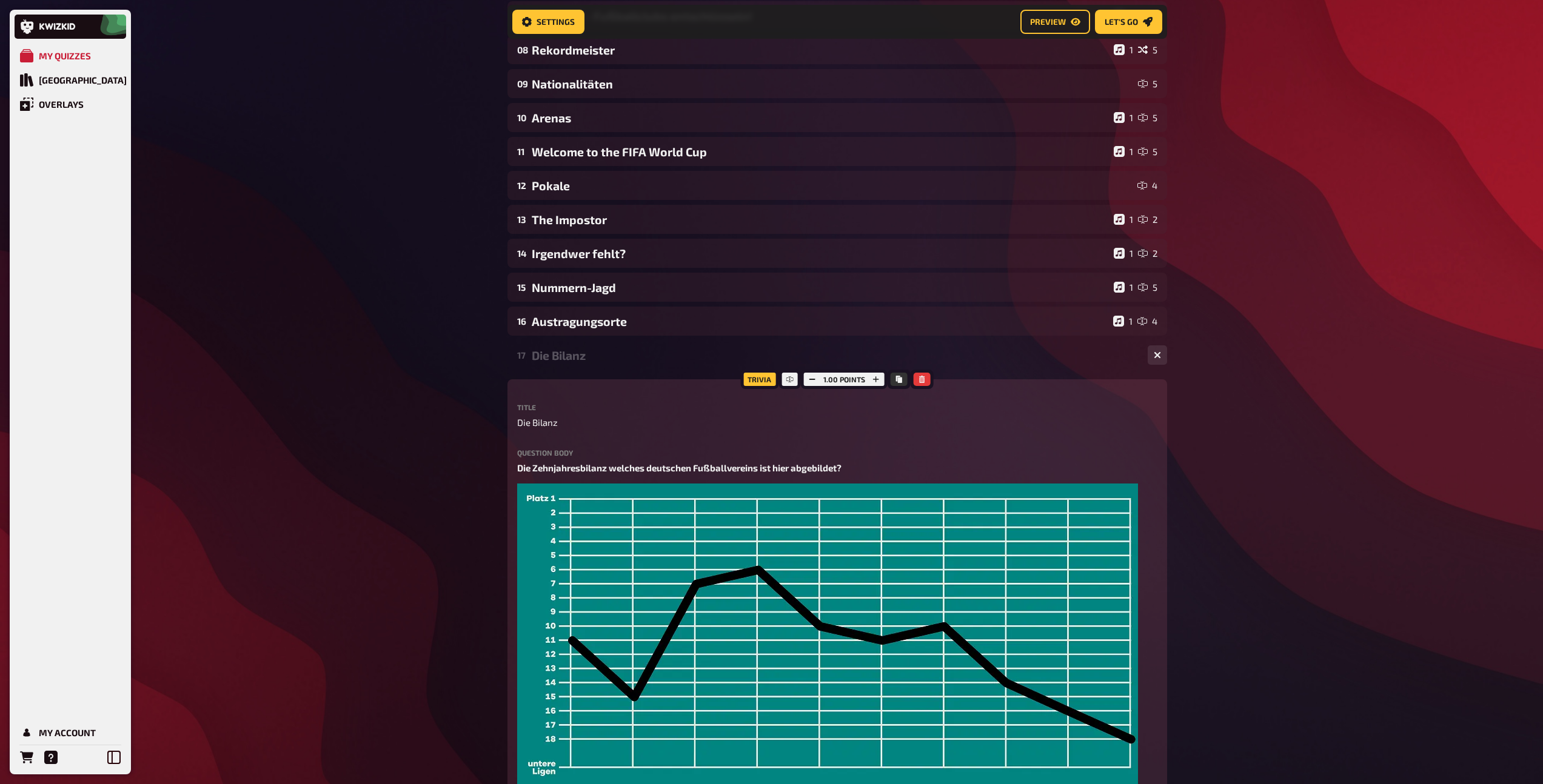
scroll to position [353, 0]
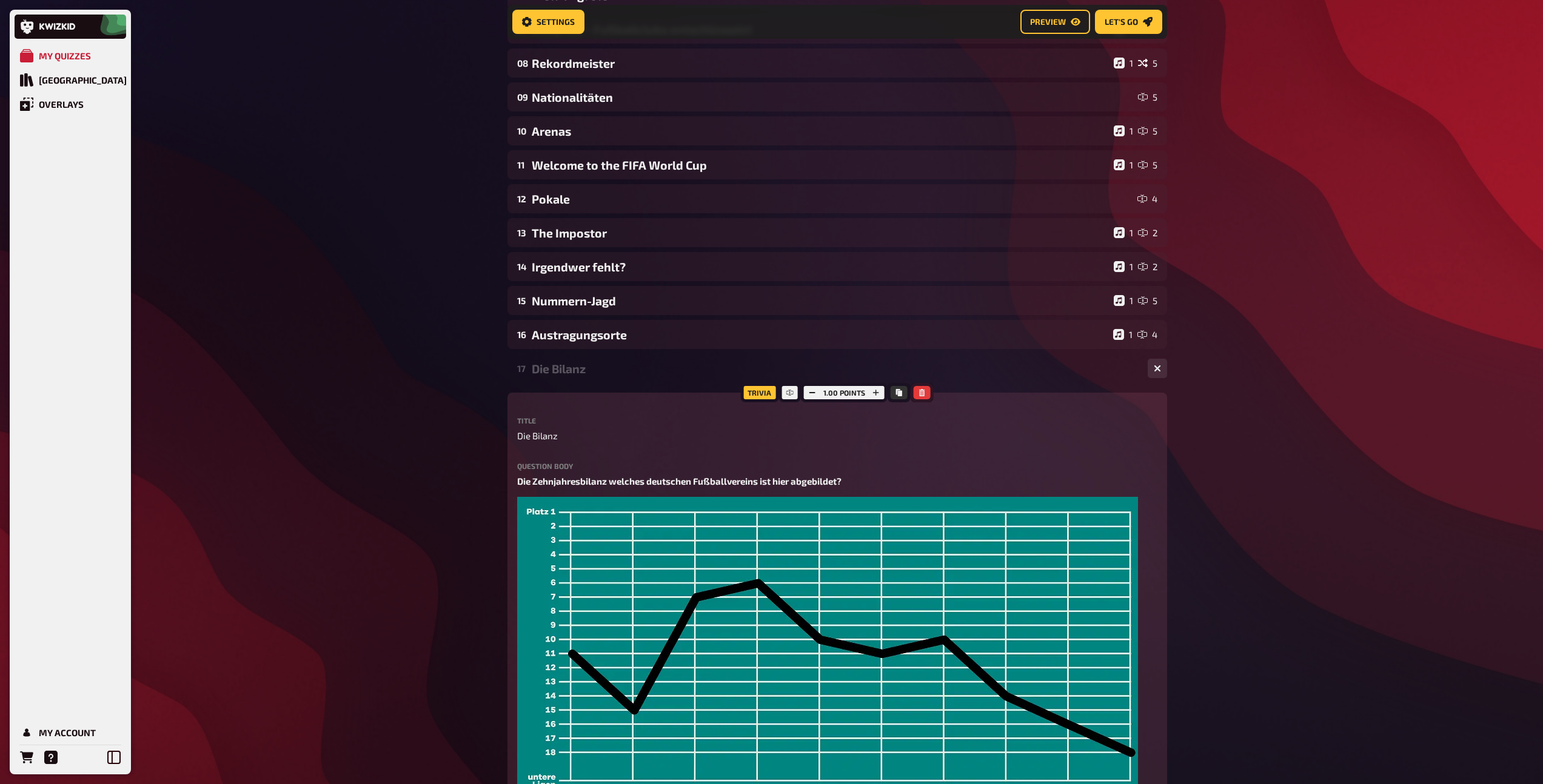
click at [922, 393] on icon "button" at bounding box center [922, 393] width 6 height 7
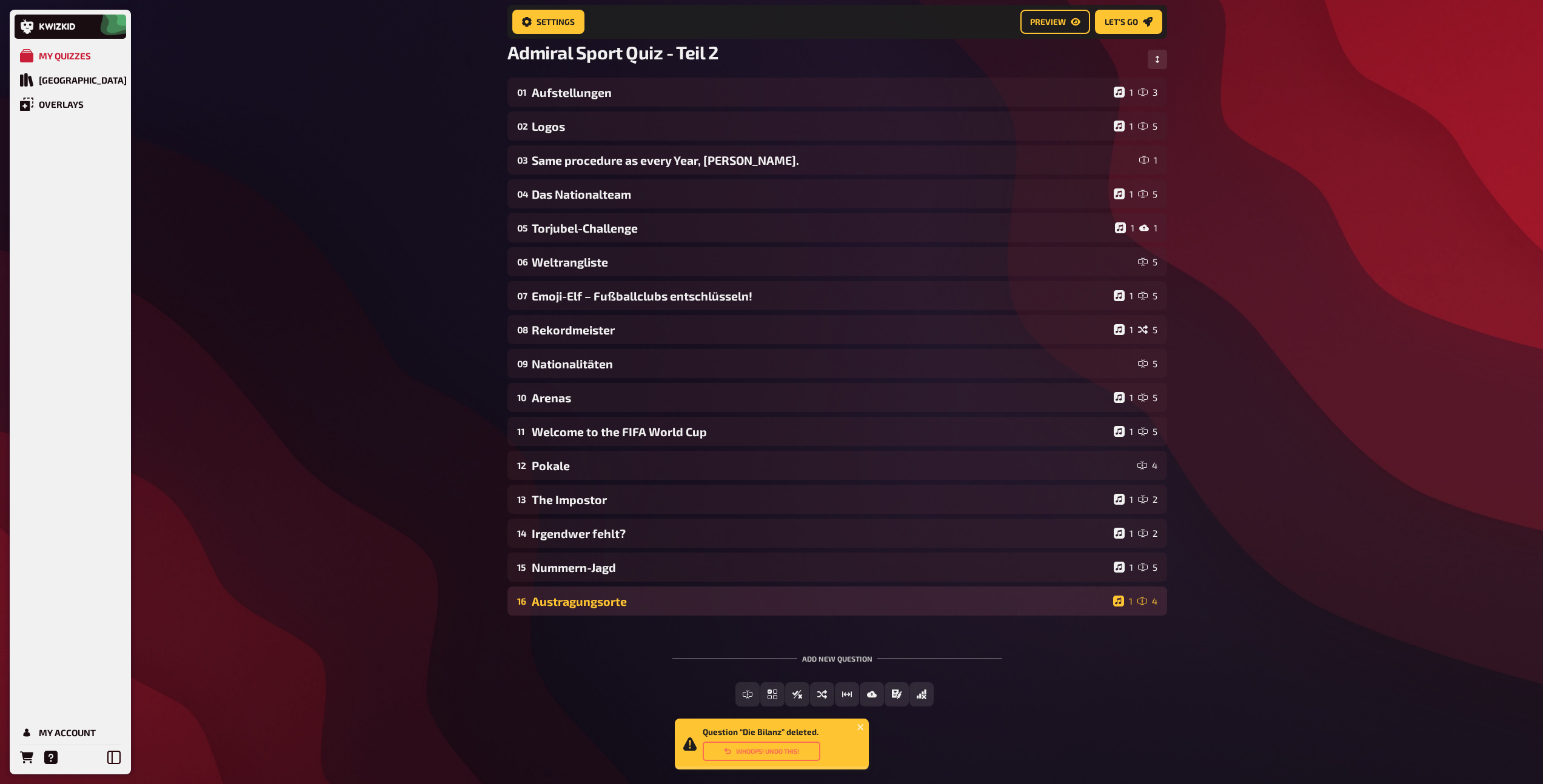
click at [636, 605] on div "Austragungsorte" at bounding box center [820, 601] width 576 height 14
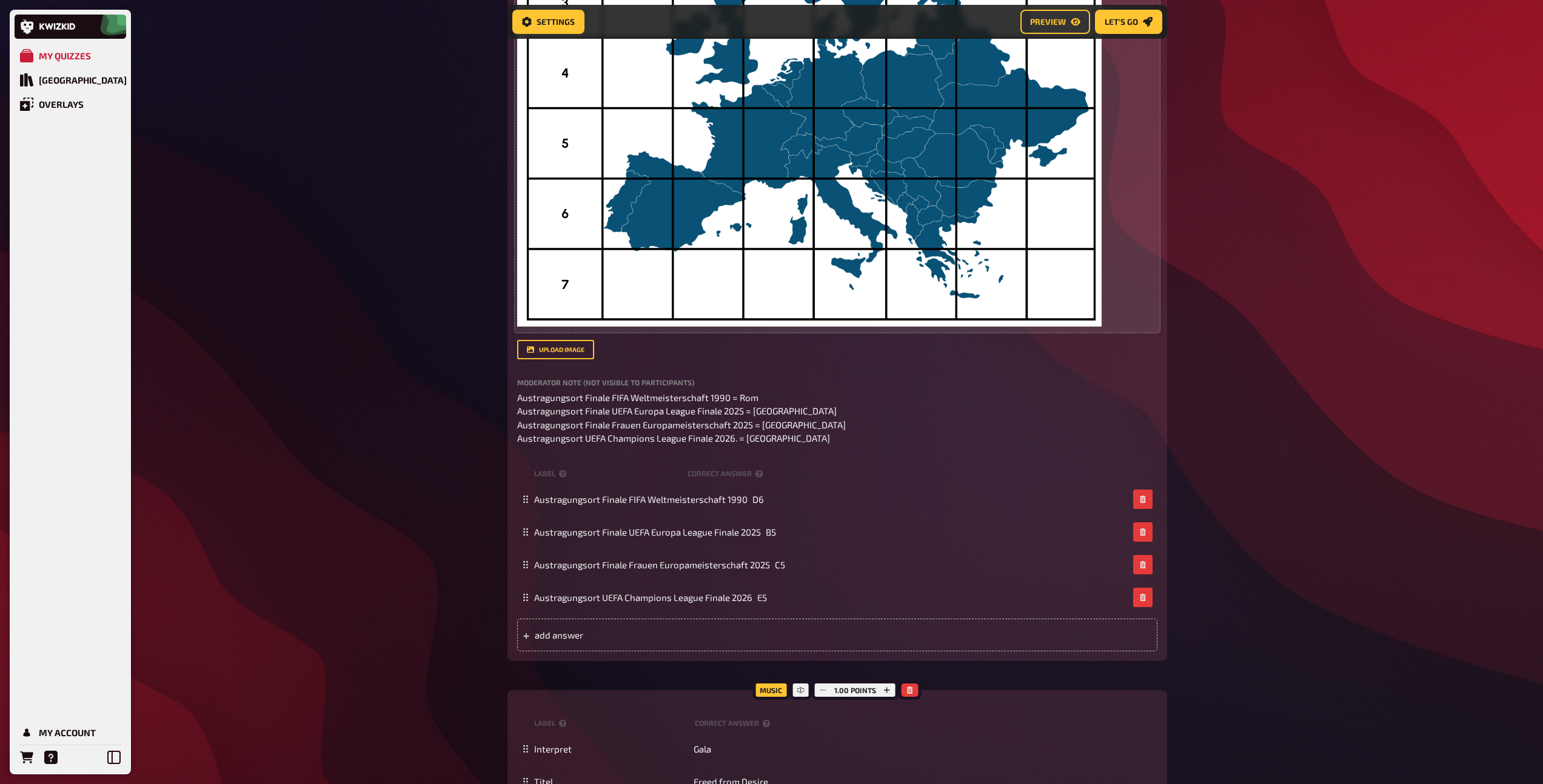
scroll to position [1048, 0]
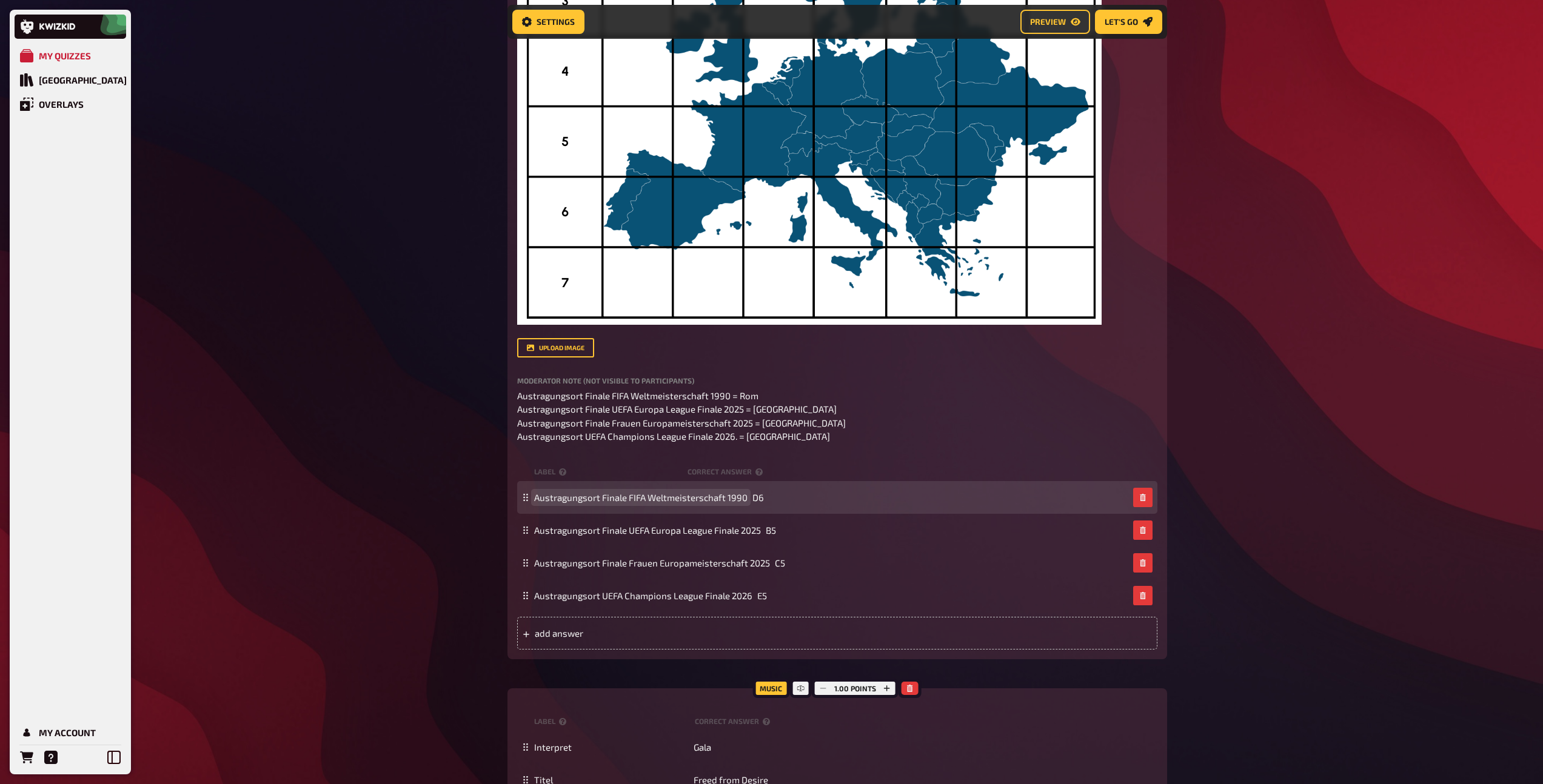
click at [732, 497] on span "Austragungsort Finale FIFA Weltmeisterschaft 1990" at bounding box center [640, 497] width 213 height 11
click at [736, 497] on span "Austragungsort Finale FIFA Weltmeisterschaft 1990" at bounding box center [640, 497] width 213 height 11
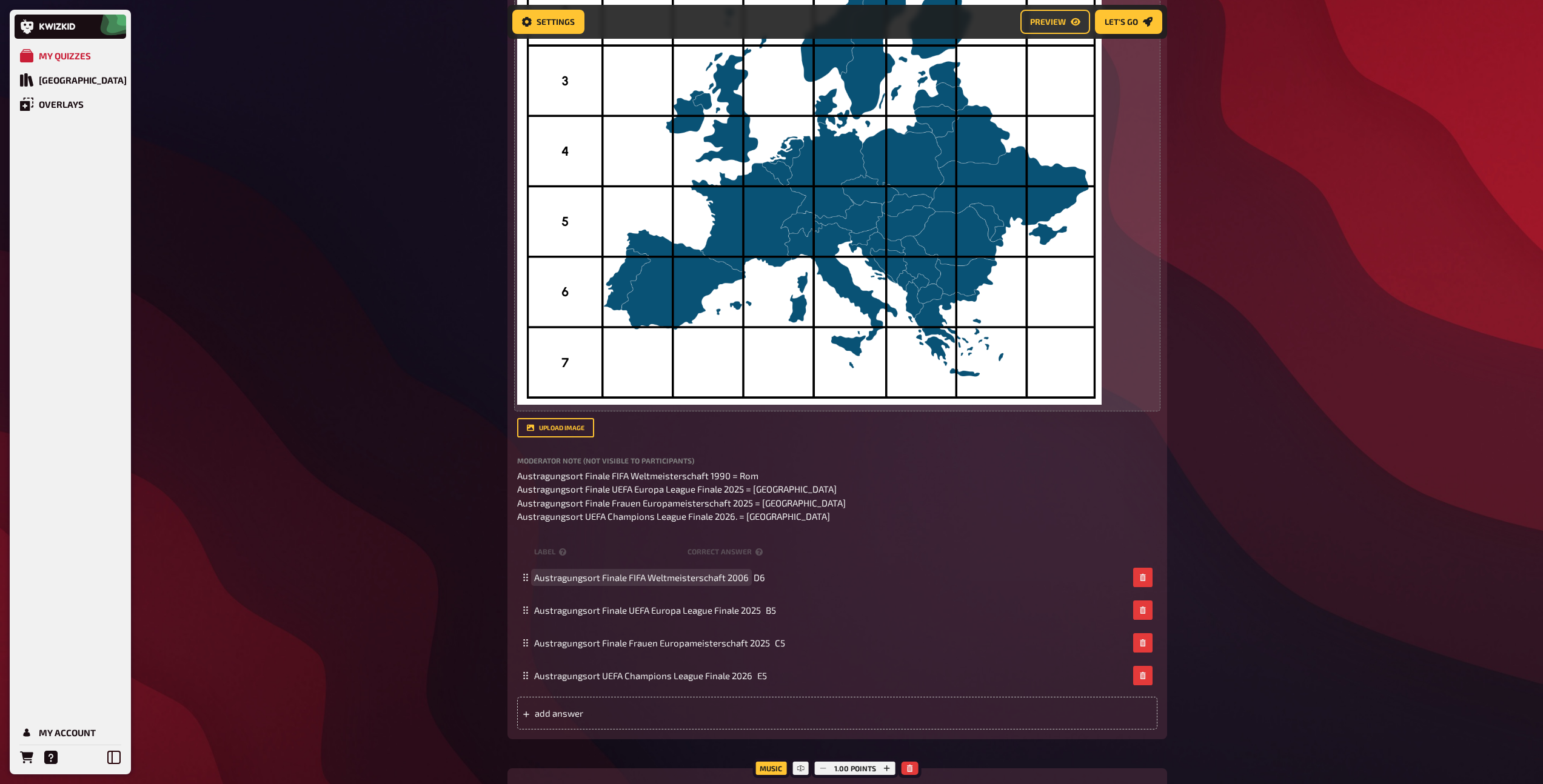
scroll to position [964, 0]
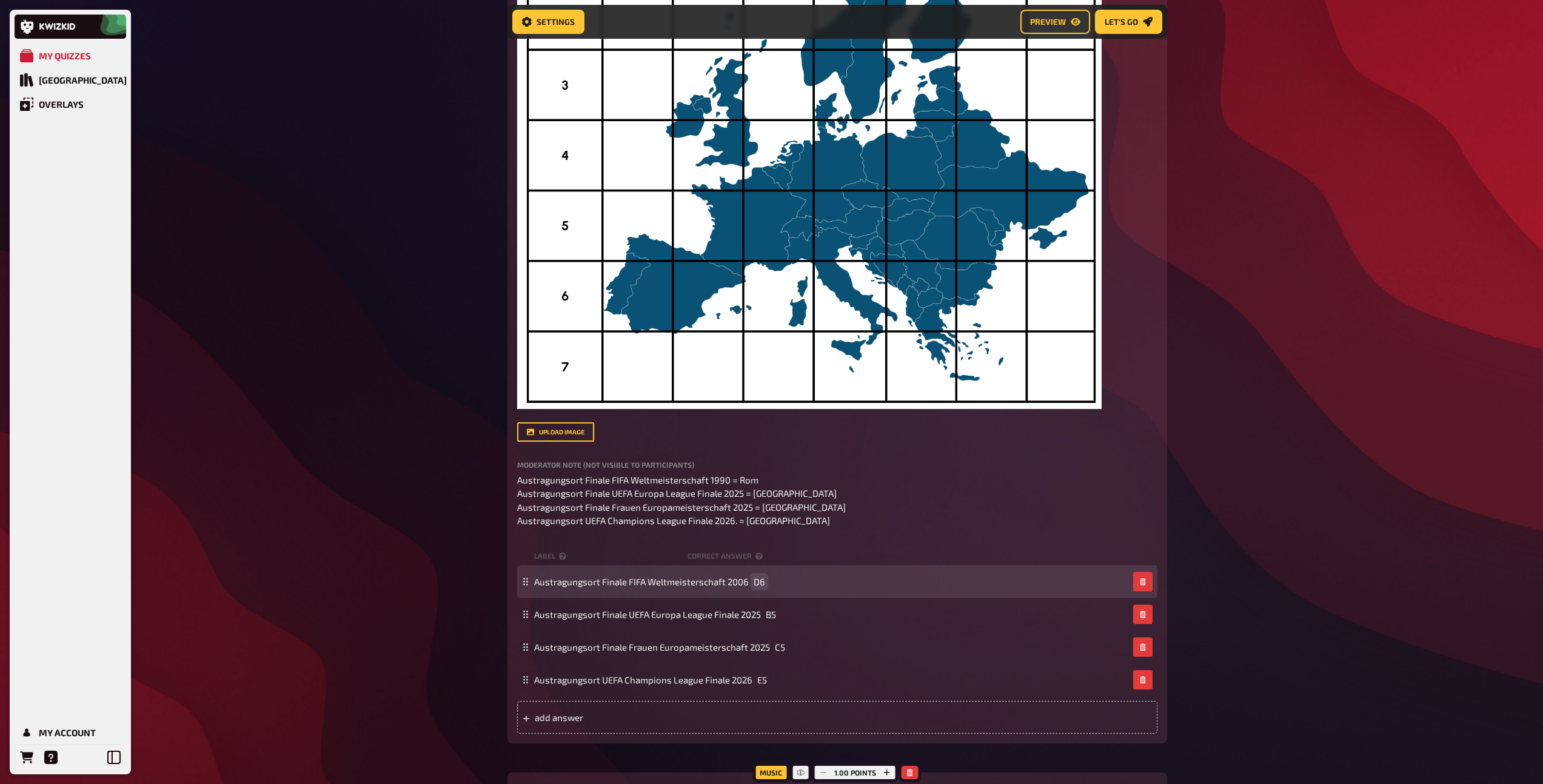
click at [762, 582] on span "D6" at bounding box center [759, 581] width 11 height 11
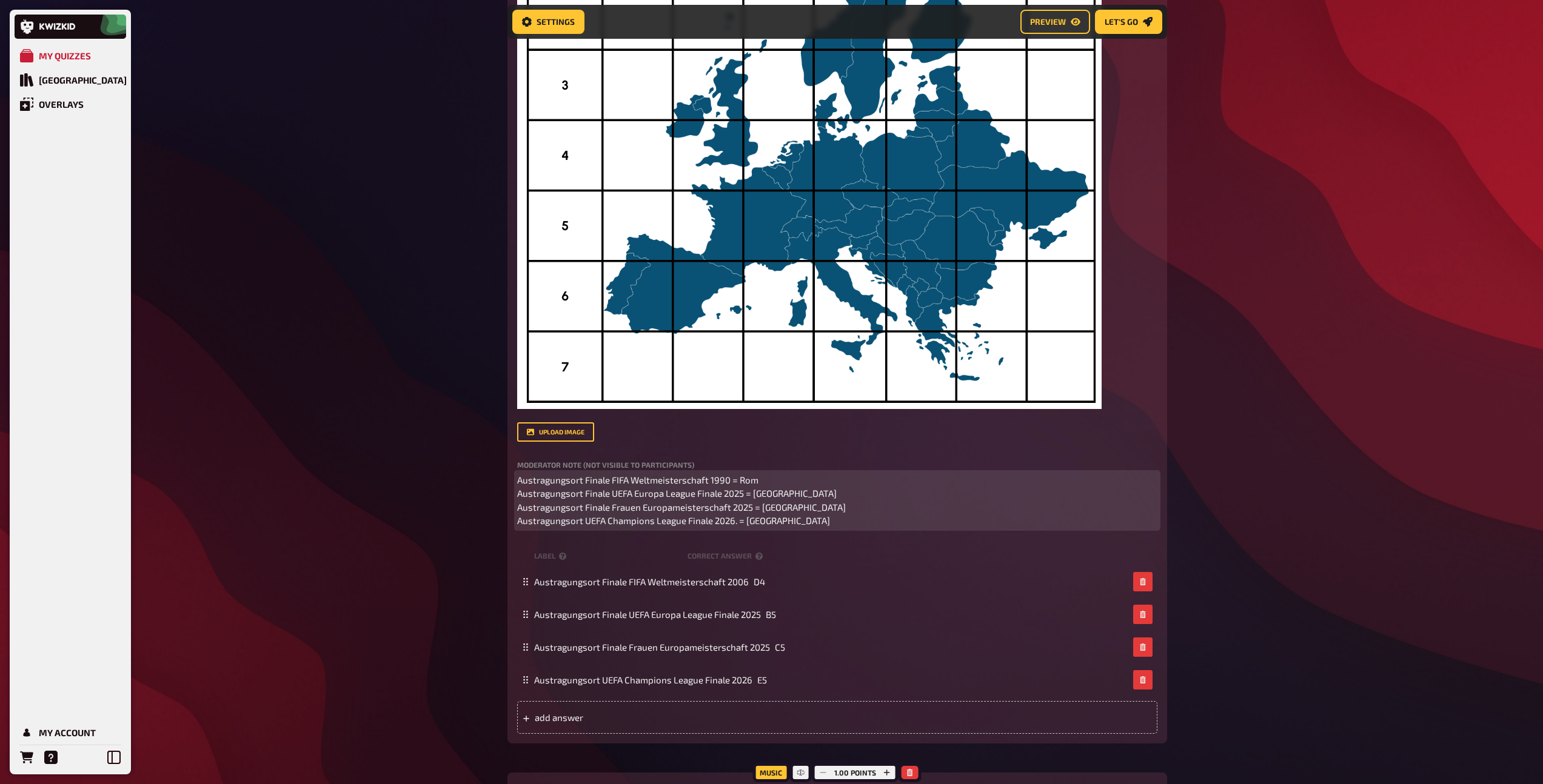
click at [721, 479] on span "Austragungsort Finale FIFA Weltmeisterschaft 1990 = Rom Austragungsort Finale U…" at bounding box center [681, 500] width 328 height 52
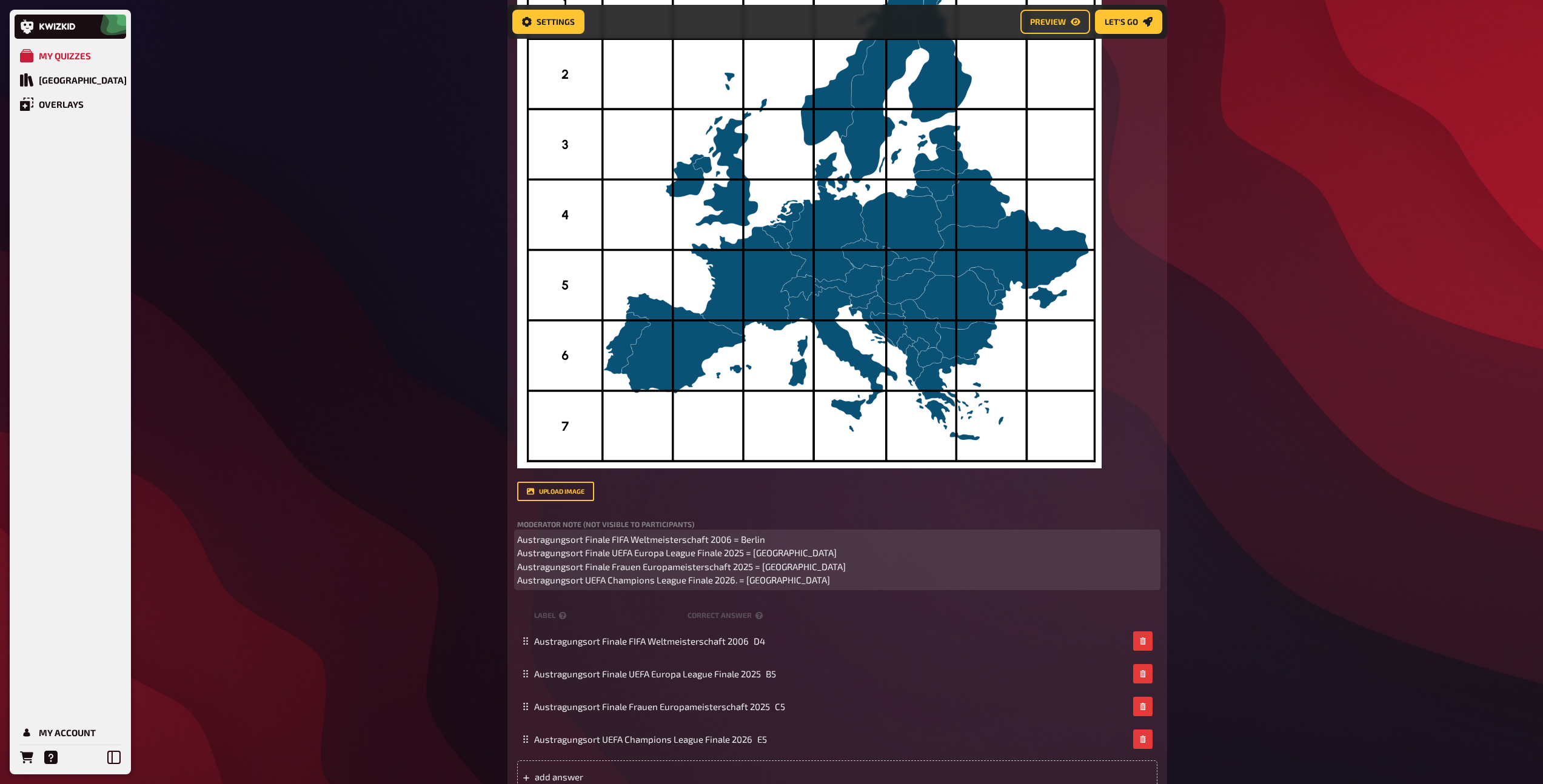
scroll to position [918, 0]
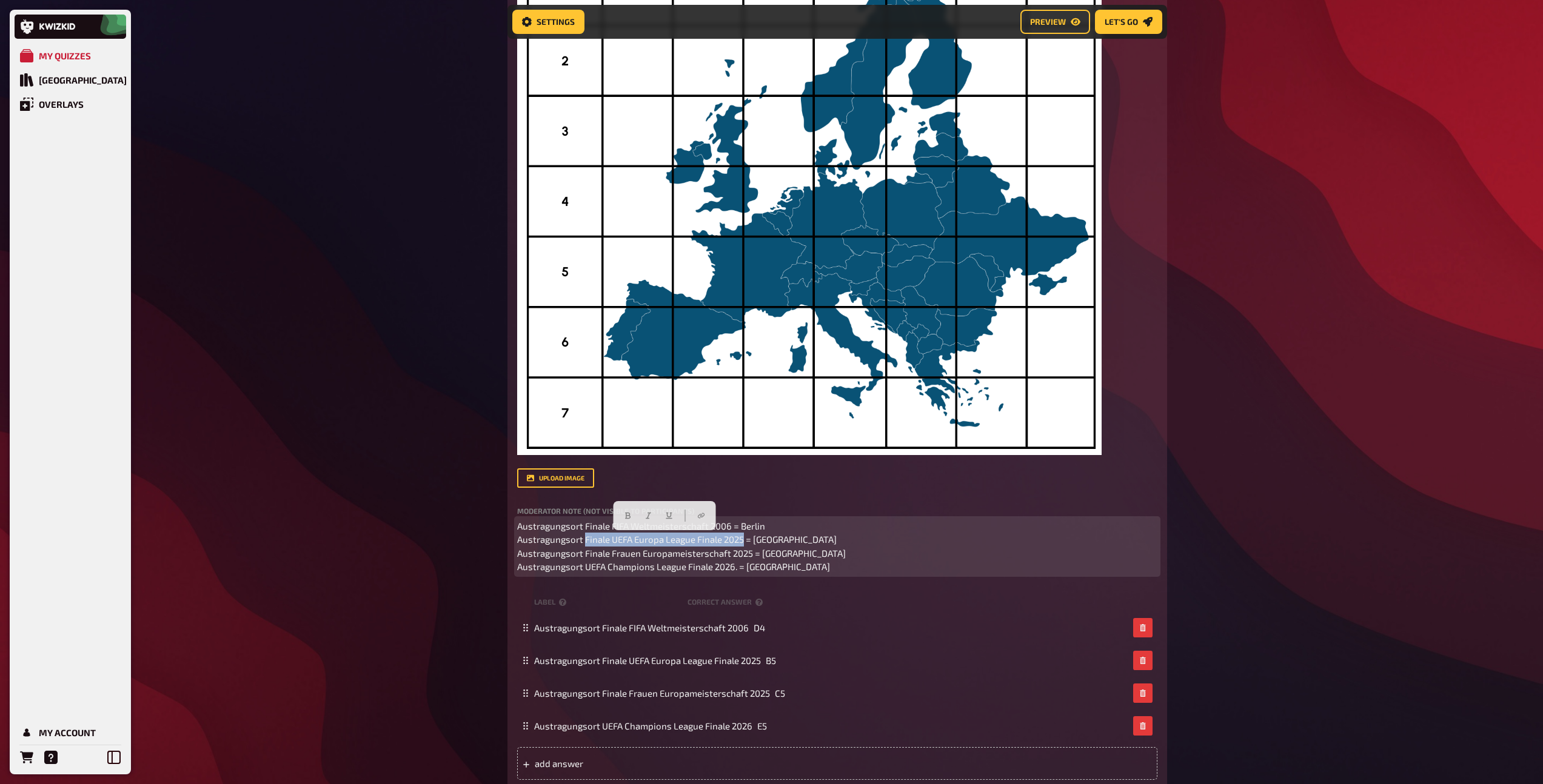
drag, startPoint x: 585, startPoint y: 538, endPoint x: 743, endPoint y: 536, distance: 158.0
click at [743, 536] on span "Austragungsort Finale FIFA Weltmeisterschaft 2006 = Berlin Austragungsort Final…" at bounding box center [681, 546] width 328 height 52
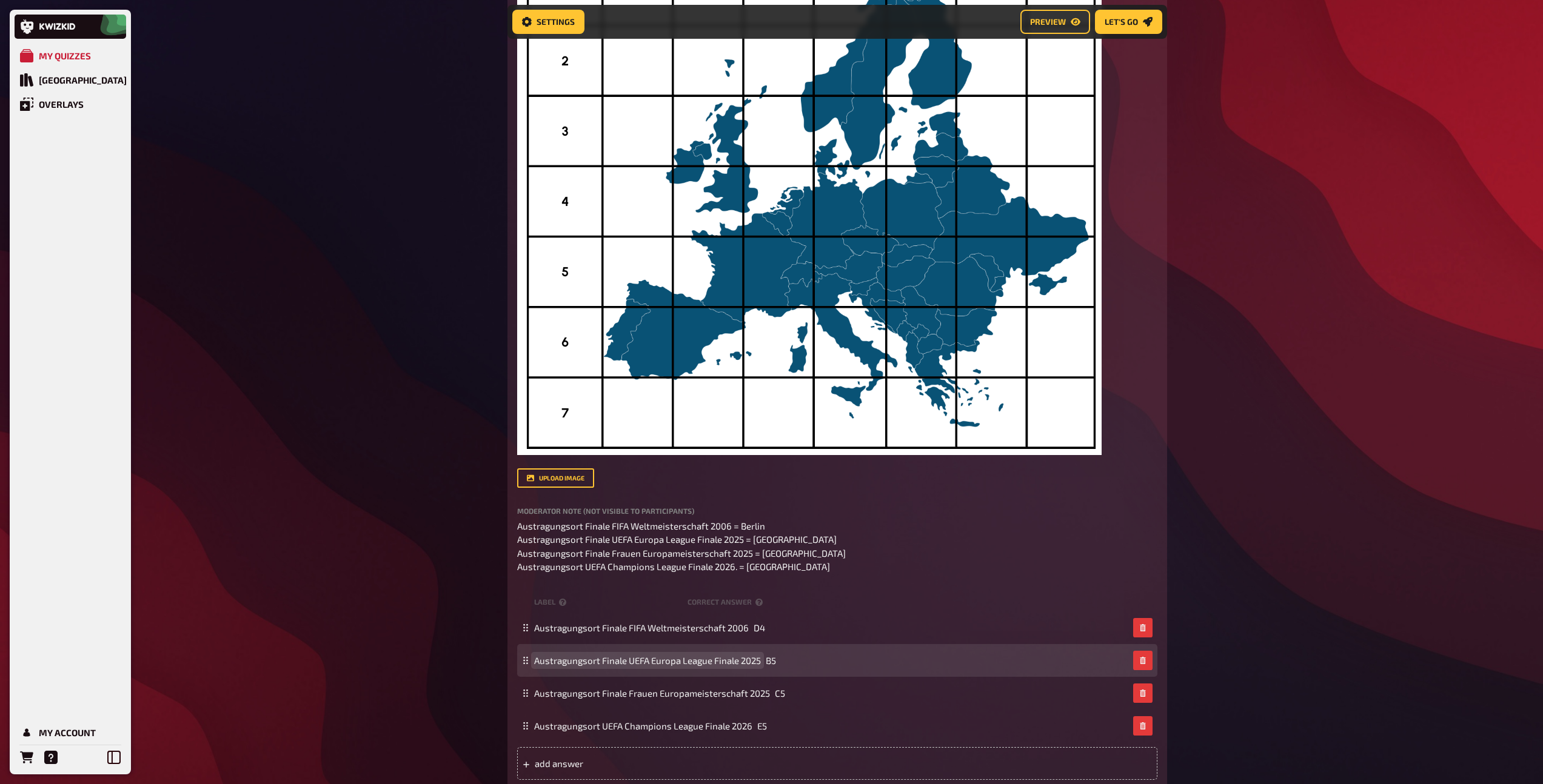
drag, startPoint x: 602, startPoint y: 660, endPoint x: 692, endPoint y: 650, distance: 90.6
click at [692, 650] on div "Austragungsort Finale UEFA Europa League Finale 2025 B5" at bounding box center [837, 661] width 640 height 33
drag, startPoint x: 761, startPoint y: 661, endPoint x: 603, endPoint y: 661, distance: 158.0
click at [603, 661] on span "Austragungsort Finale UEFA Europa League Finale 2025" at bounding box center [647, 660] width 227 height 11
click at [712, 661] on span "B5" at bounding box center [710, 660] width 10 height 11
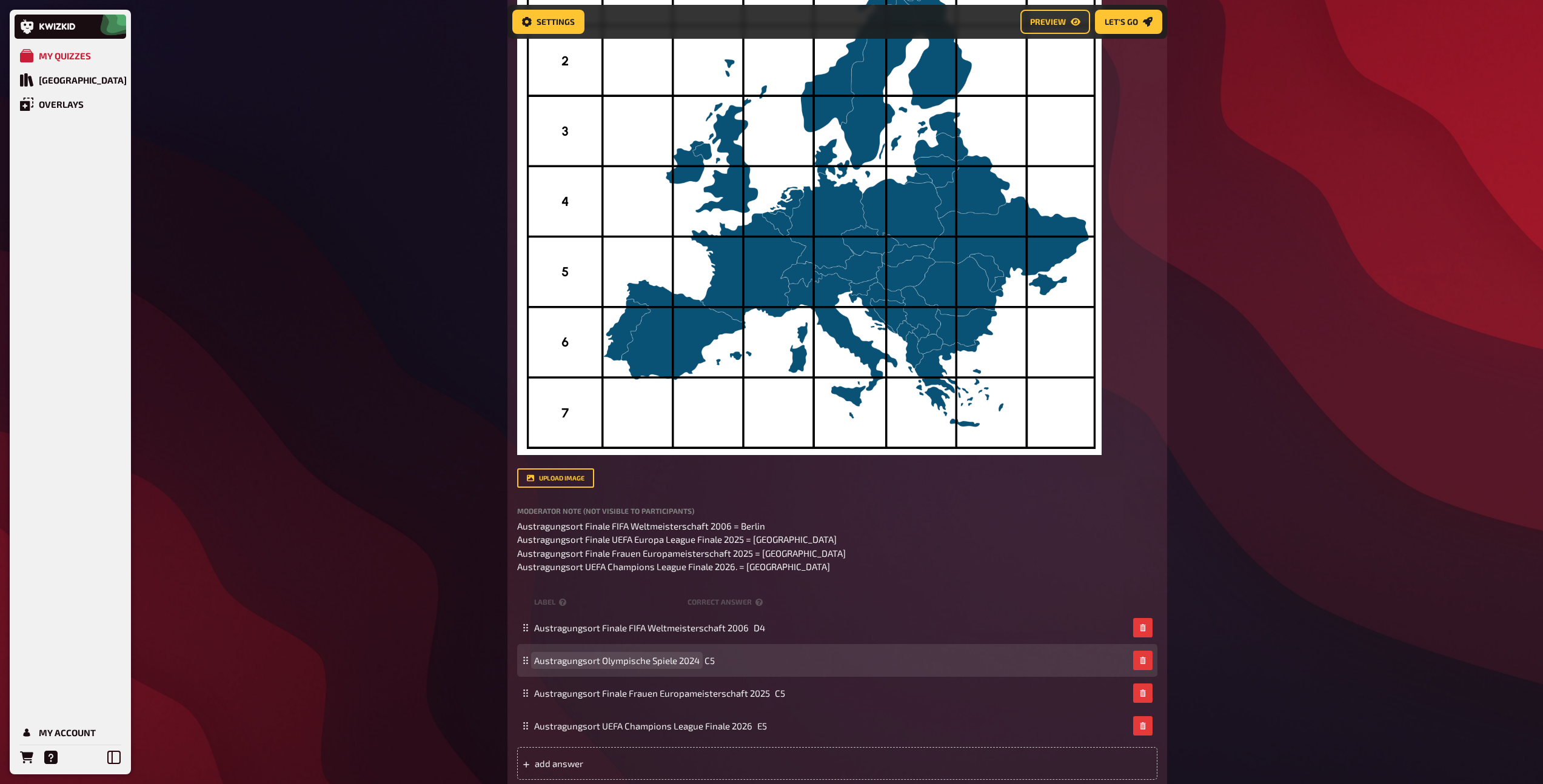
click at [630, 658] on span "Austragungsort Olympische Spiele 2024" at bounding box center [616, 660] width 165 height 11
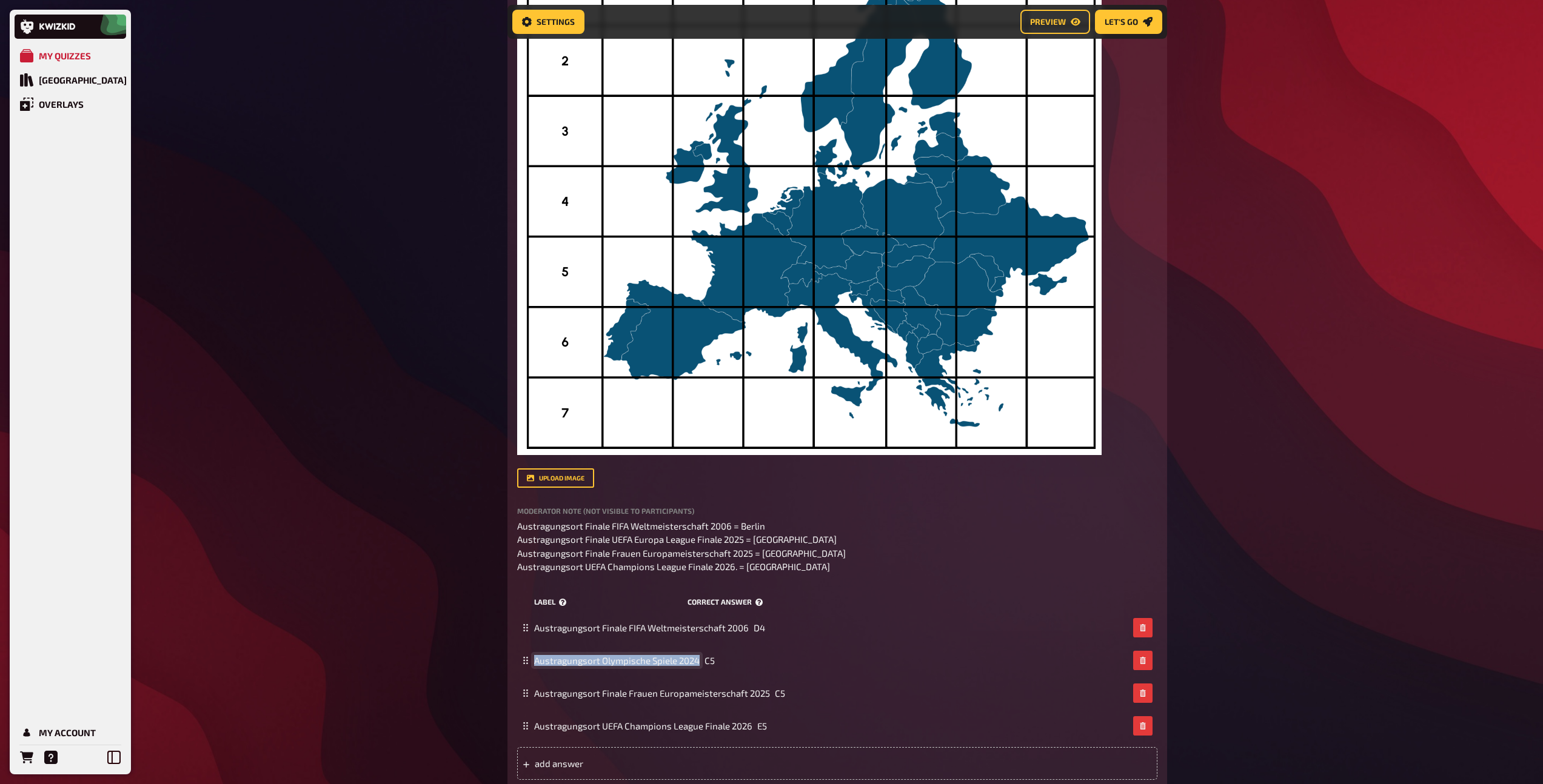
copy span "Austragungsort Olympische Spiele 2024"
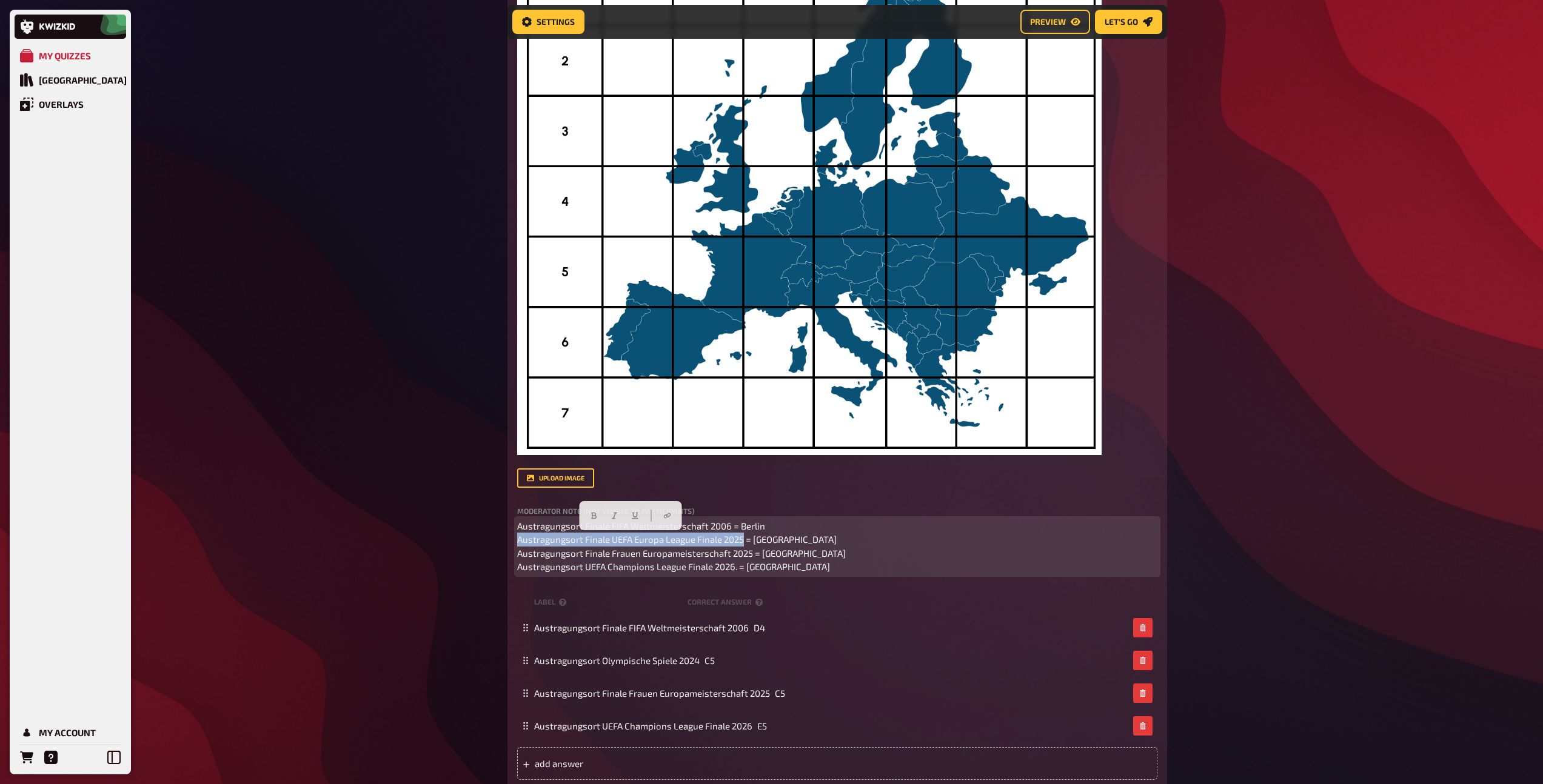
drag, startPoint x: 743, startPoint y: 538, endPoint x: 508, endPoint y: 537, distance: 235.0
click at [508, 537] on div "Trivia 4.00 points Title Austragungsorte Question body Ordnet die gesuchten bed…" at bounding box center [837, 291] width 659 height 996
drag, startPoint x: 722, startPoint y: 541, endPoint x: 693, endPoint y: 540, distance: 29.0
click at [693, 540] on p "Austragungsort Finale FIFA Weltmeisterschaft 2006 = Berlin Austragungsort Olymp…" at bounding box center [837, 546] width 640 height 55
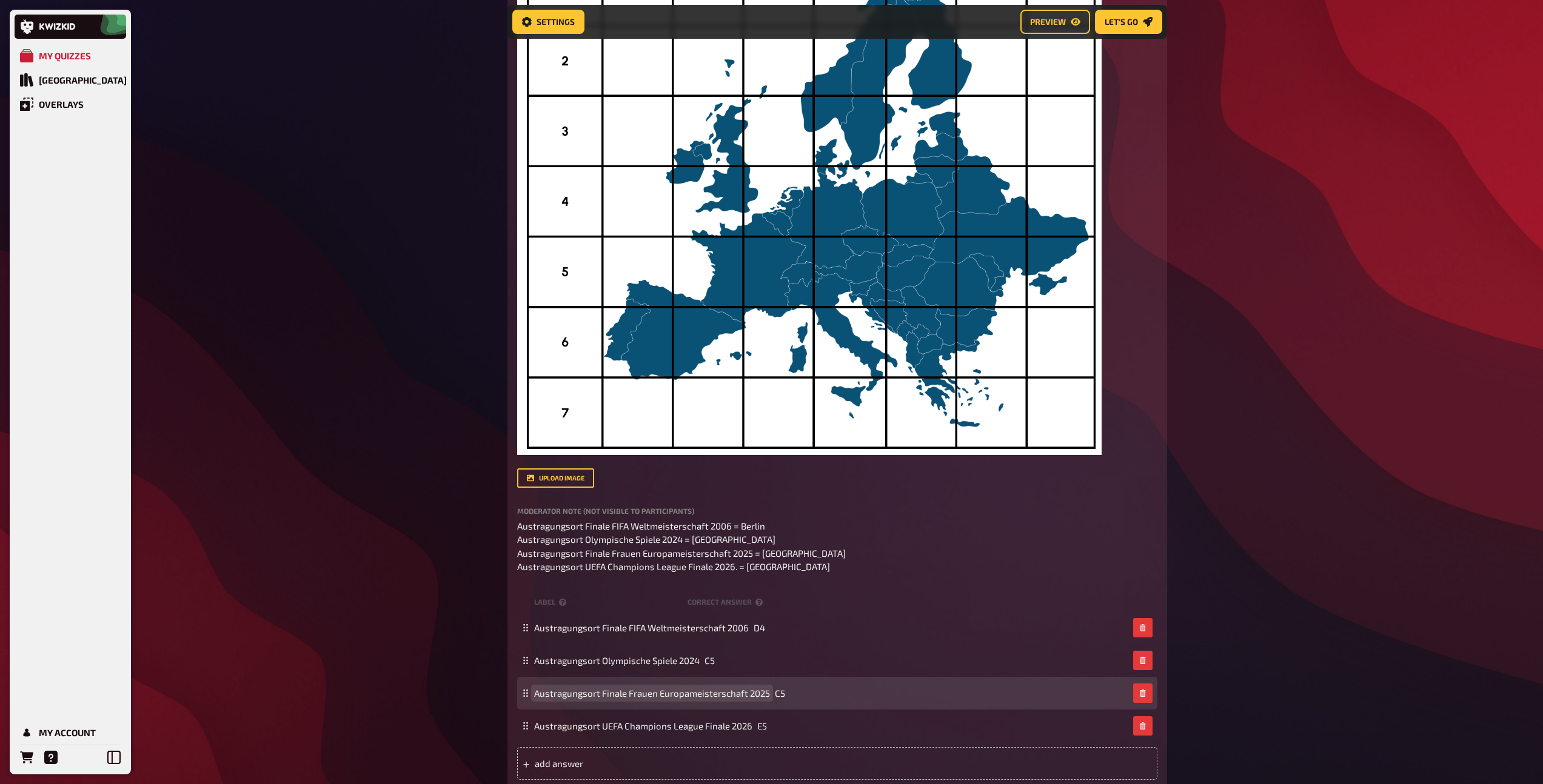
click at [642, 694] on span "Austragungsort Finale Frauen Europameisterschaft 2025" at bounding box center [652, 693] width 236 height 11
click at [695, 695] on span "Austragungsort Finale UEFA Europameisterschaft 2025" at bounding box center [647, 693] width 227 height 11
click at [708, 693] on div "Austragungsort Finale UEFA Euro 2008 C5" at bounding box center [830, 693] width 594 height 11
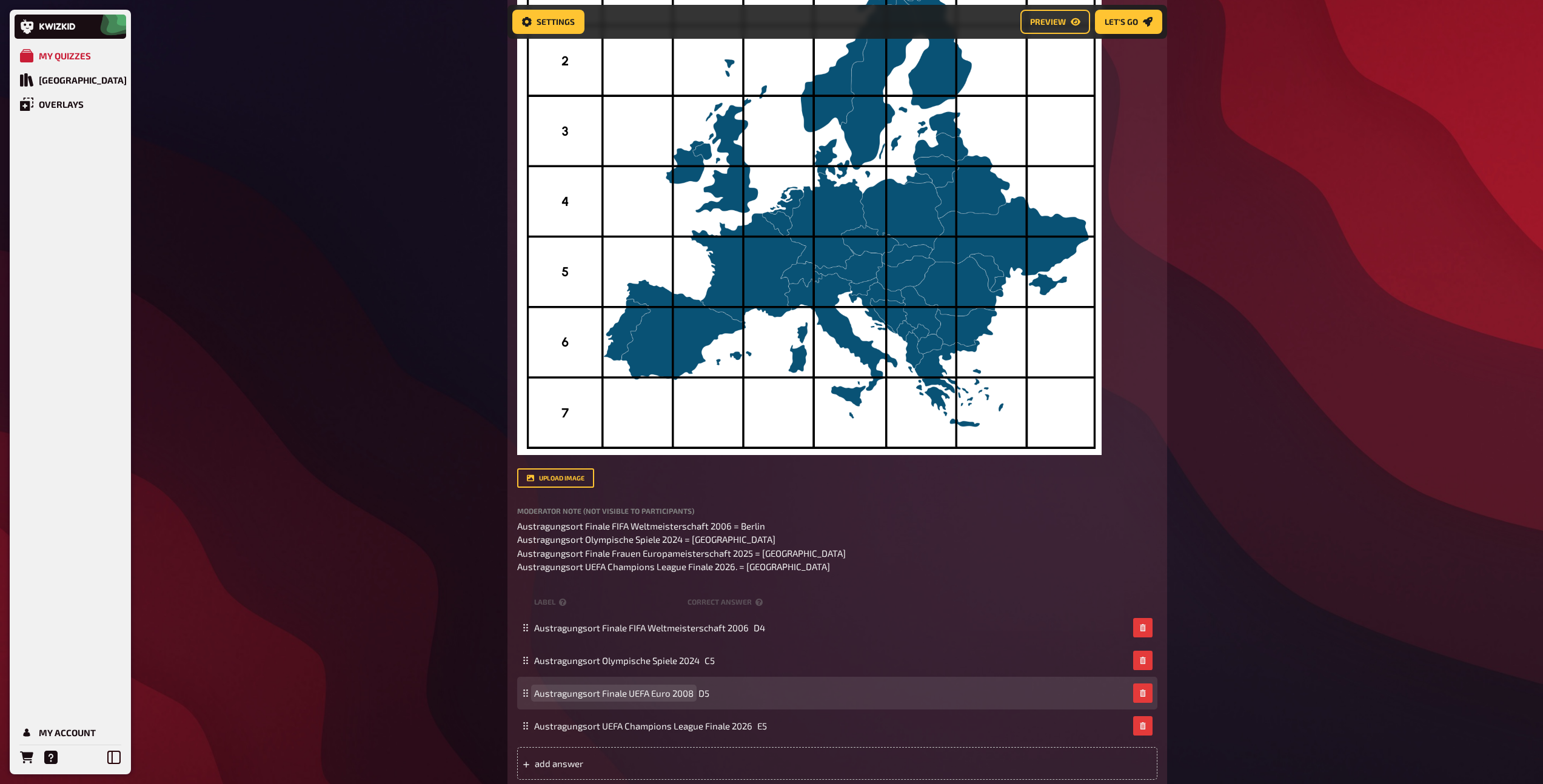
click at [689, 693] on span "Austragungsort Finale UEFA Euro 2008" at bounding box center [613, 693] width 159 height 11
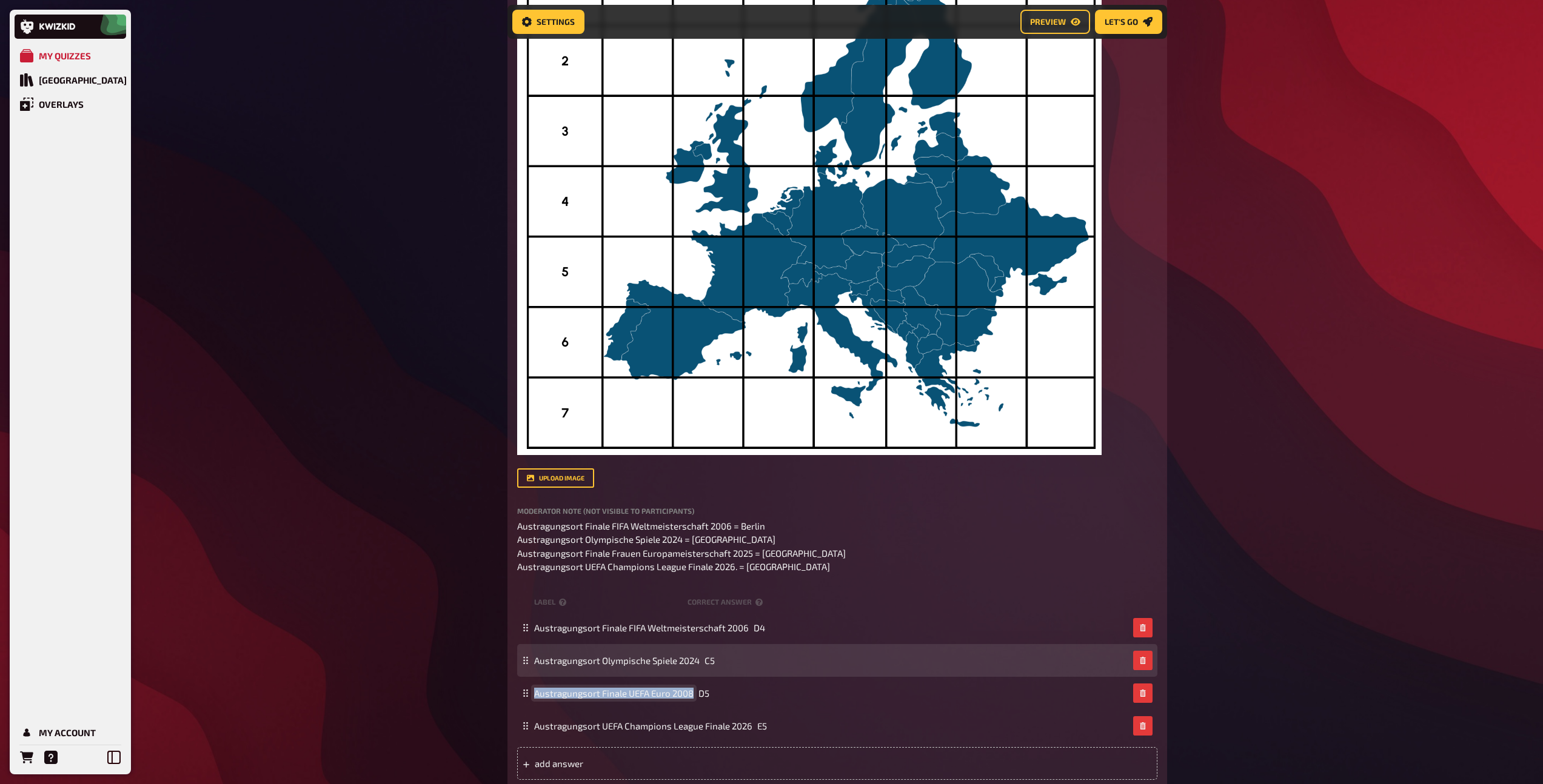
copy span "Austragungsort Finale UEFA Euro 2008"
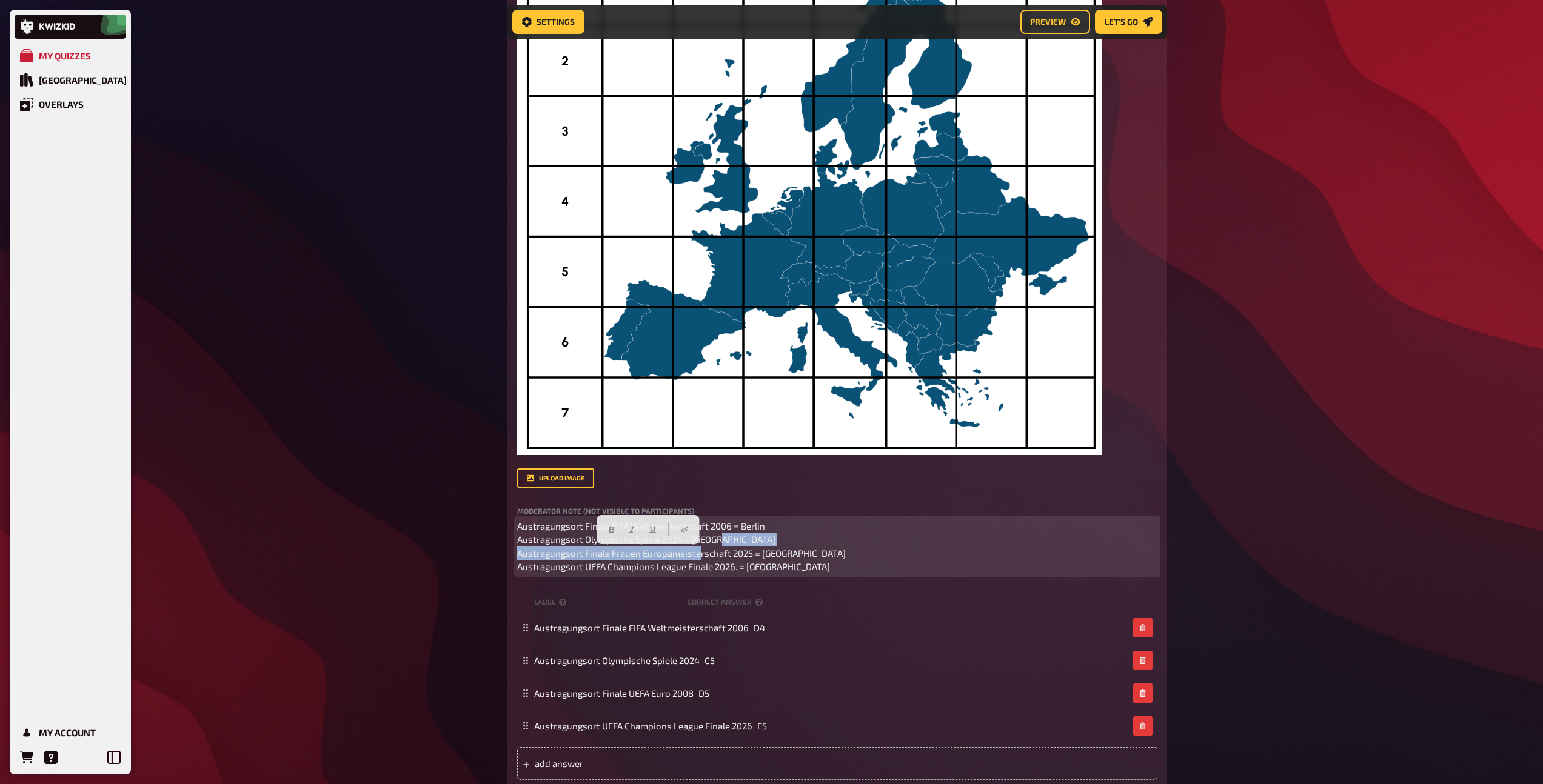
drag, startPoint x: 750, startPoint y: 555, endPoint x: 503, endPoint y: 551, distance: 247.0
click at [503, 551] on div "Home My Quizzes Admiral Sport Quiz - Teil 2 Setup Setup Edit Content Quiz Lobby…" at bounding box center [837, 98] width 679 height 2032
click at [698, 556] on span "Austragungsort Finale FIFA Weltmeisterschaft 2006 = Berlin Austragungsort Olymp…" at bounding box center [673, 546] width 312 height 52
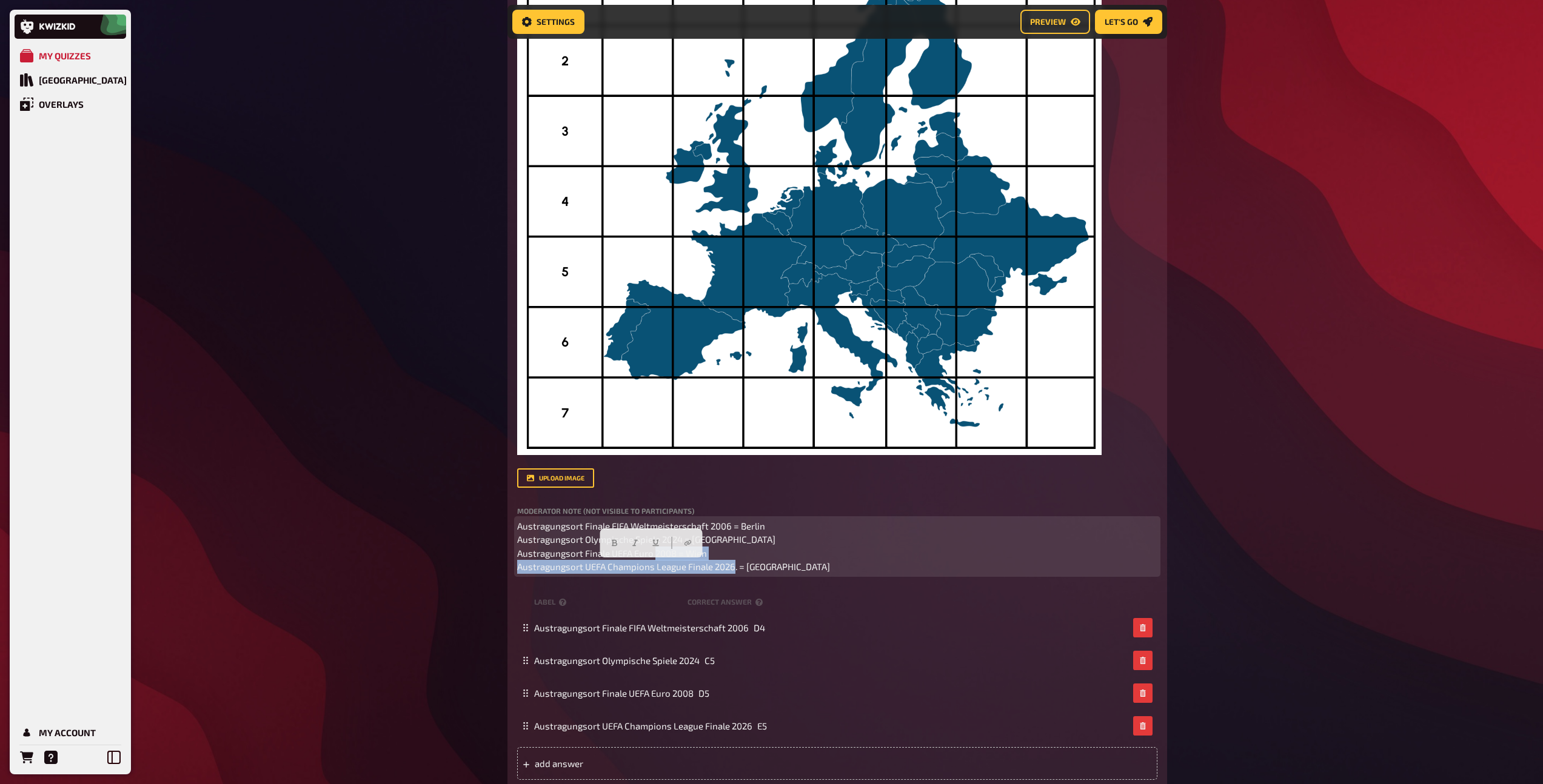
drag, startPoint x: 762, startPoint y: 569, endPoint x: 512, endPoint y: 569, distance: 250.0
click at [512, 569] on div "Trivia 4.00 points Title Austragungsorte Question body Ordnet die gesuchten bed…" at bounding box center [837, 291] width 659 height 996
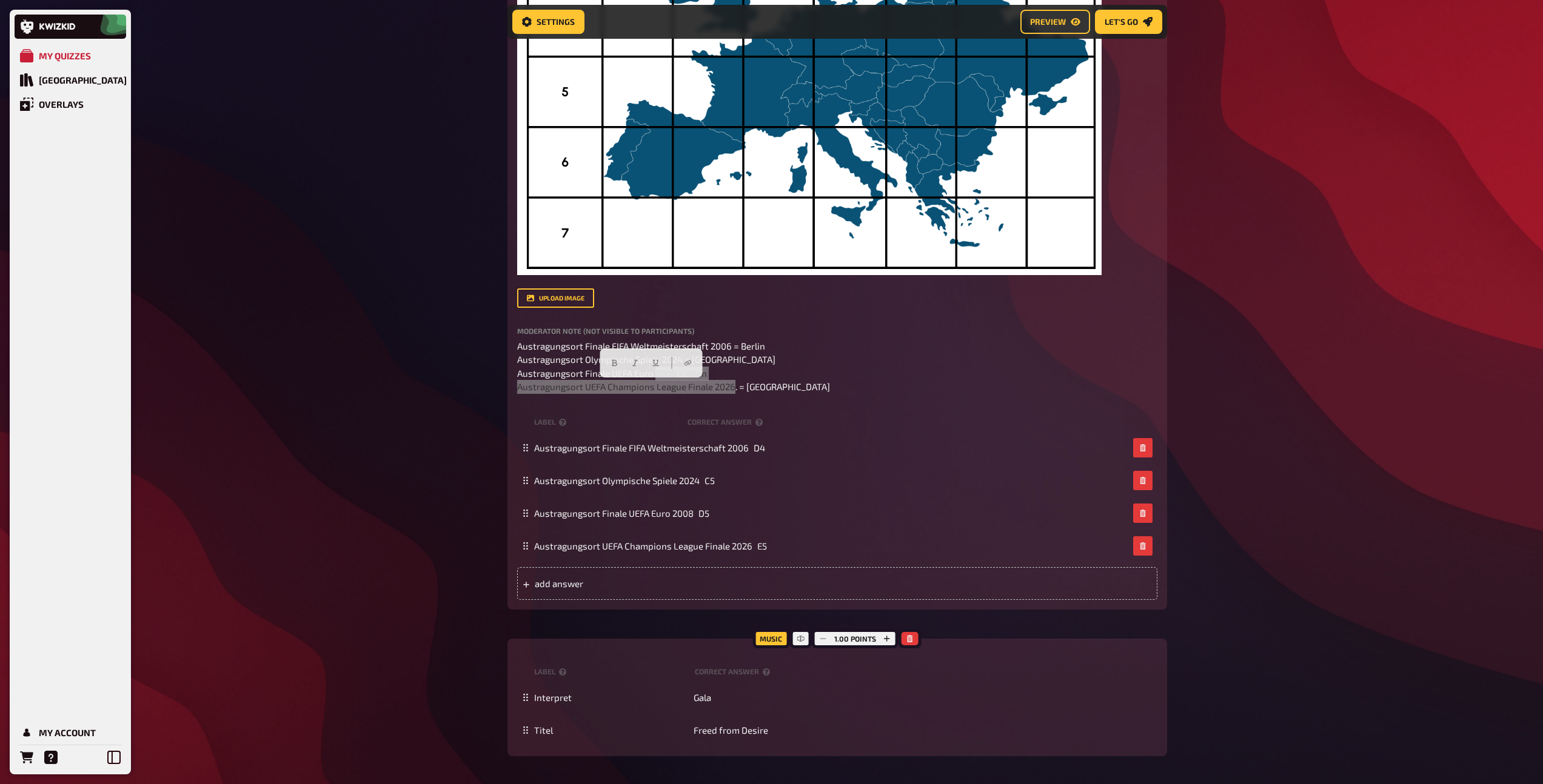
scroll to position [1104, 0]
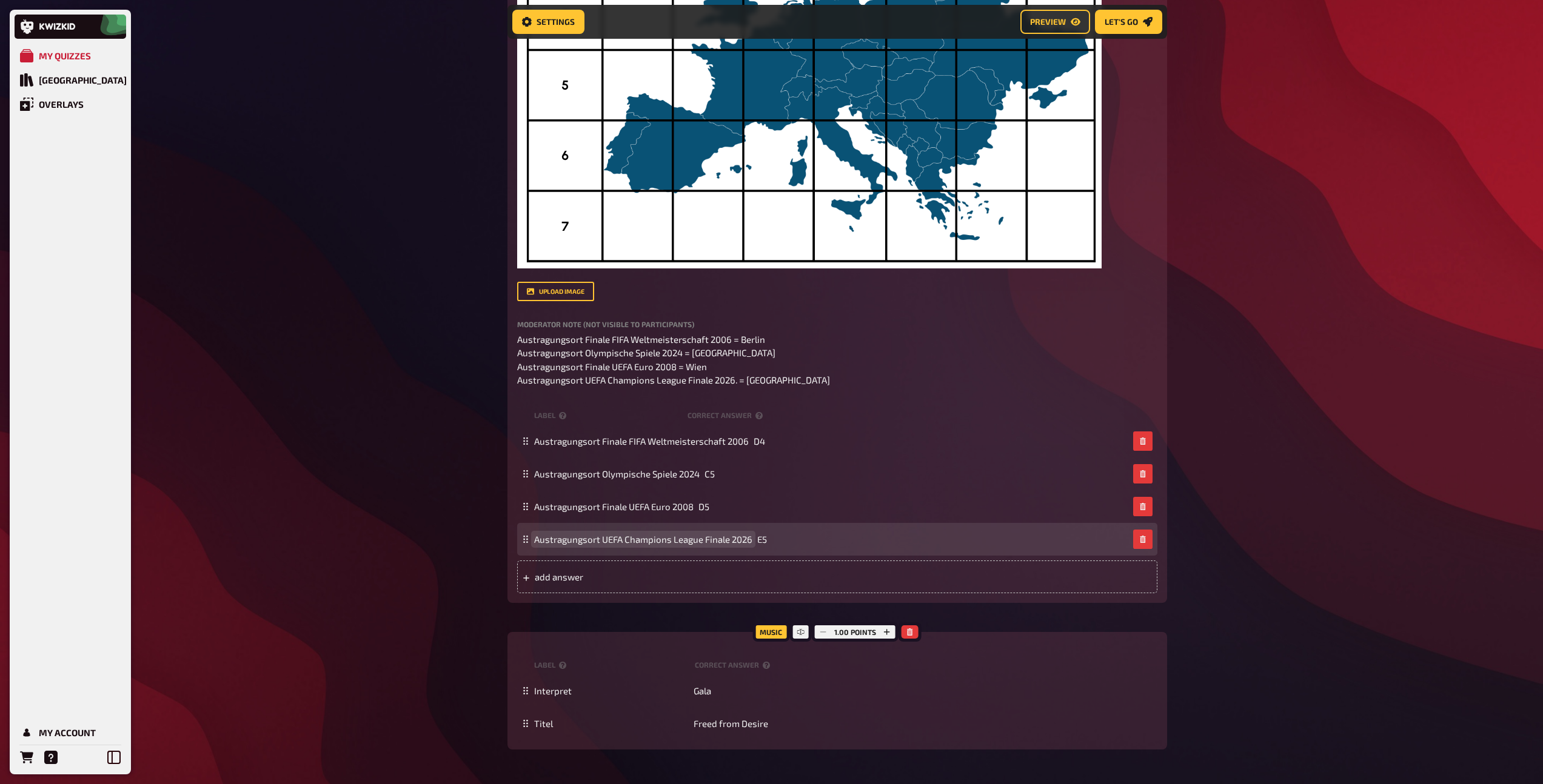
click at [638, 541] on span "Austragungsort UEFA Champions League Finale 2026" at bounding box center [643, 538] width 218 height 11
click at [606, 545] on div "Austragungsort UEFA Champions League Finale 2026 E5" at bounding box center [837, 539] width 640 height 33
drag, startPoint x: 603, startPoint y: 539, endPoint x: 720, endPoint y: 538, distance: 117.0
click at [720, 538] on span "Austragungsort UEFA Champions League Finale 2026" at bounding box center [643, 538] width 218 height 11
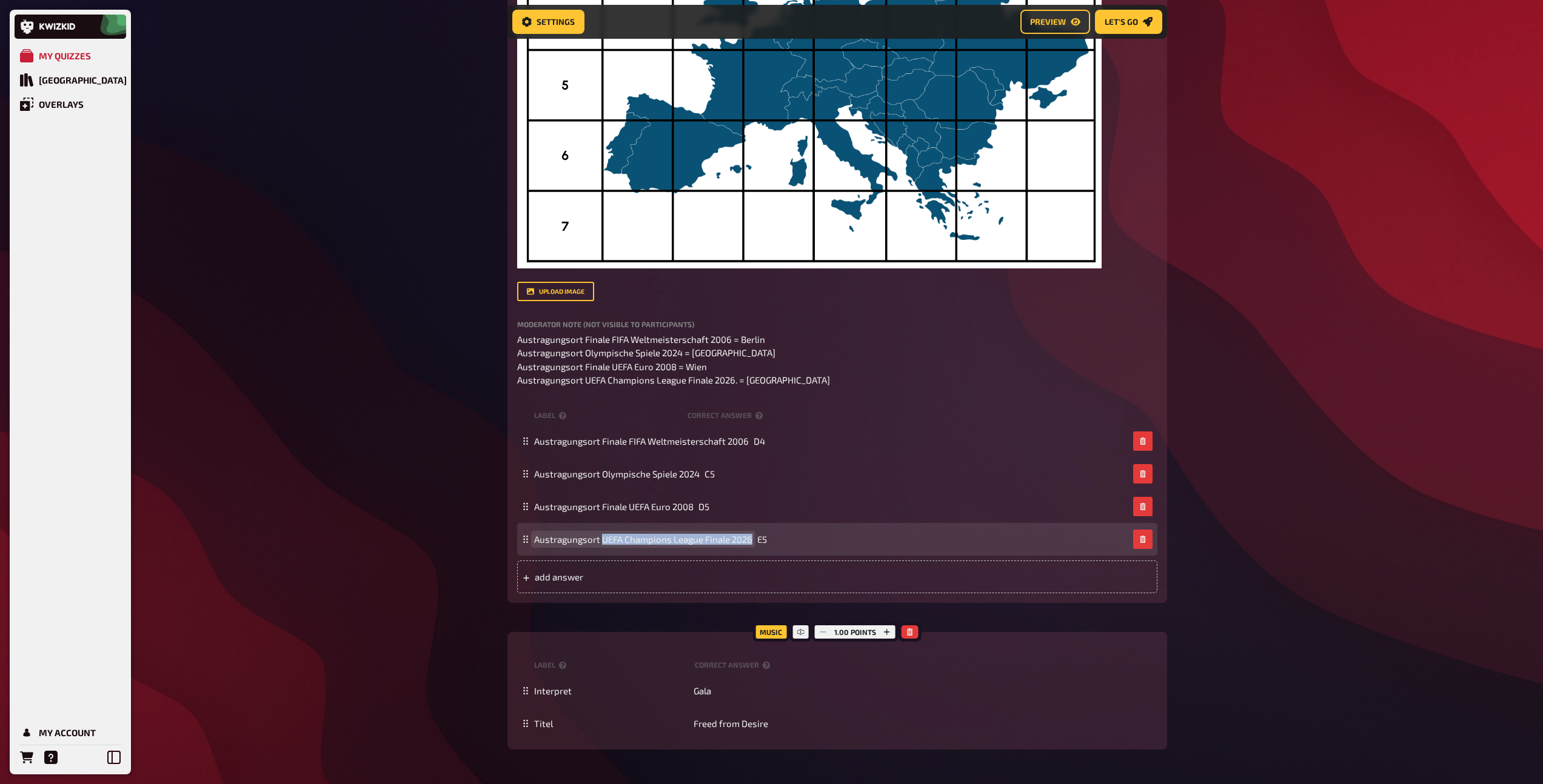
drag, startPoint x: 750, startPoint y: 538, endPoint x: 602, endPoint y: 538, distance: 148.0
click at [602, 538] on span "Austragungsort UEFA Champions League Finale 2026" at bounding box center [643, 538] width 218 height 11
click at [693, 541] on span "E5" at bounding box center [692, 538] width 10 height 11
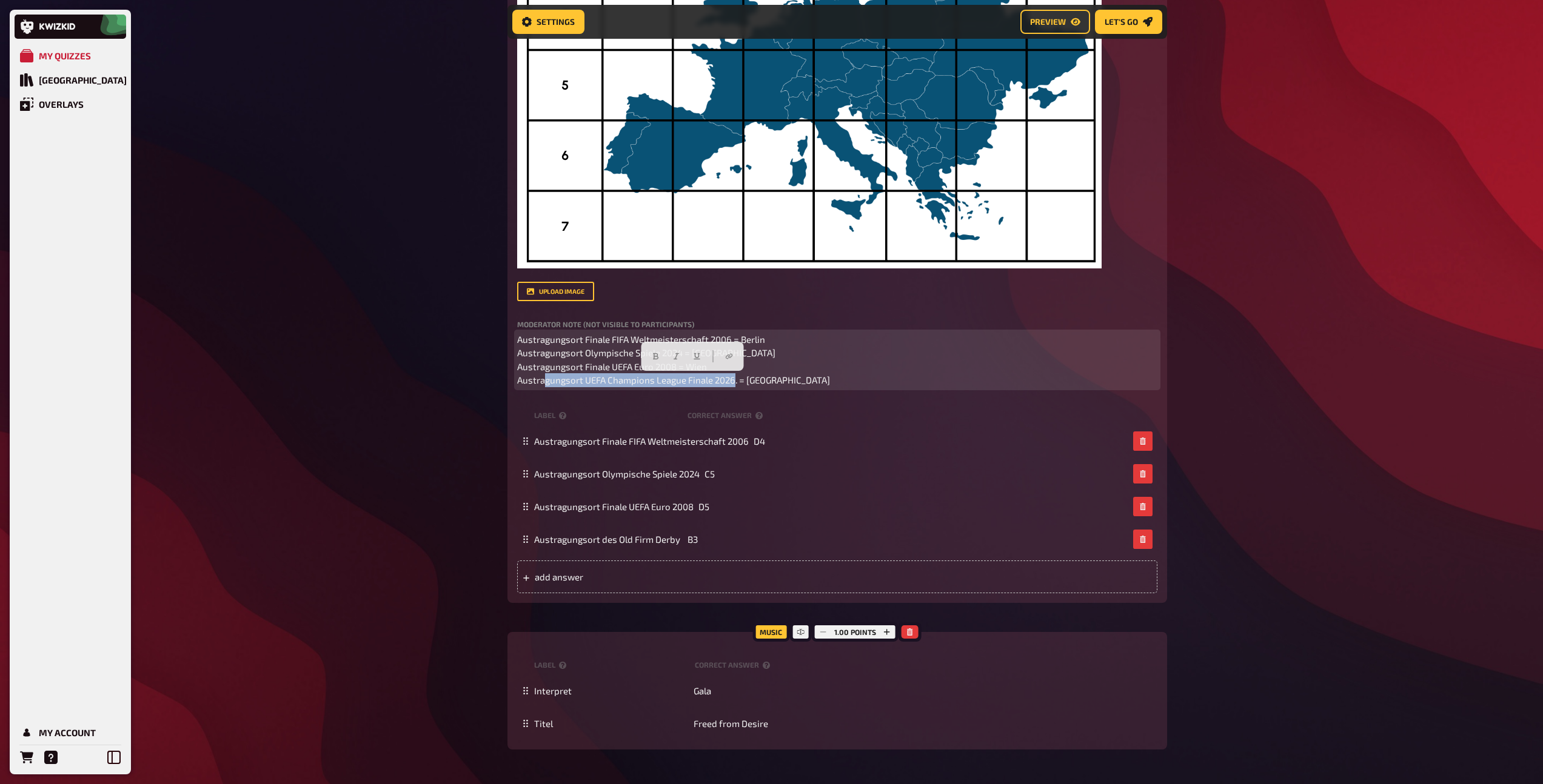
drag, startPoint x: 797, startPoint y: 378, endPoint x: 598, endPoint y: 384, distance: 199.1
click at [598, 384] on p "Austragungsort Finale FIFA Weltmeisterschaft 2006 = Berlin Austragungsort Olymp…" at bounding box center [837, 360] width 640 height 55
click at [575, 383] on span "Austragungsort Finale FIFA Weltmeisterschaft 2006 = Berlin Austragungsort Olymp…" at bounding box center [673, 360] width 312 height 52
click at [586, 382] on span "Austragungsort Finale FIFA Weltmeisterschaft 2006 = Berlin Austragungsort Olymp…" at bounding box center [673, 360] width 312 height 52
drag, startPoint x: 584, startPoint y: 382, endPoint x: 736, endPoint y: 381, distance: 152.0
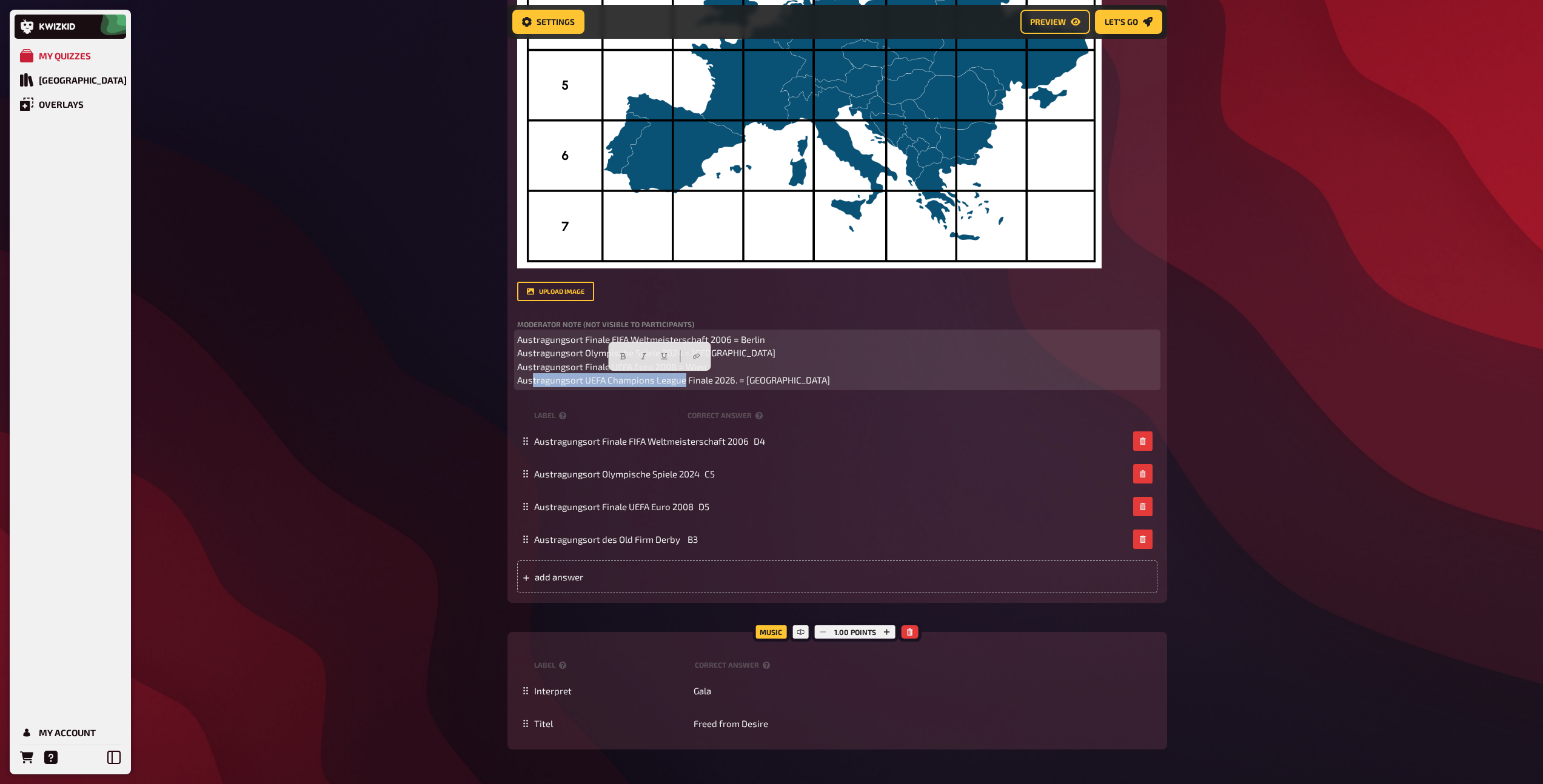
click at [736, 381] on span "Austragungsort Finale FIFA Weltmeisterschaft 2006 = Berlin Austragungsort Olymp…" at bounding box center [673, 360] width 312 height 52
click at [751, 381] on span "Austragungsort Finale FIFA Weltmeisterschaft 2006 = Berlin Austragungsort Olymp…" at bounding box center [668, 360] width 302 height 52
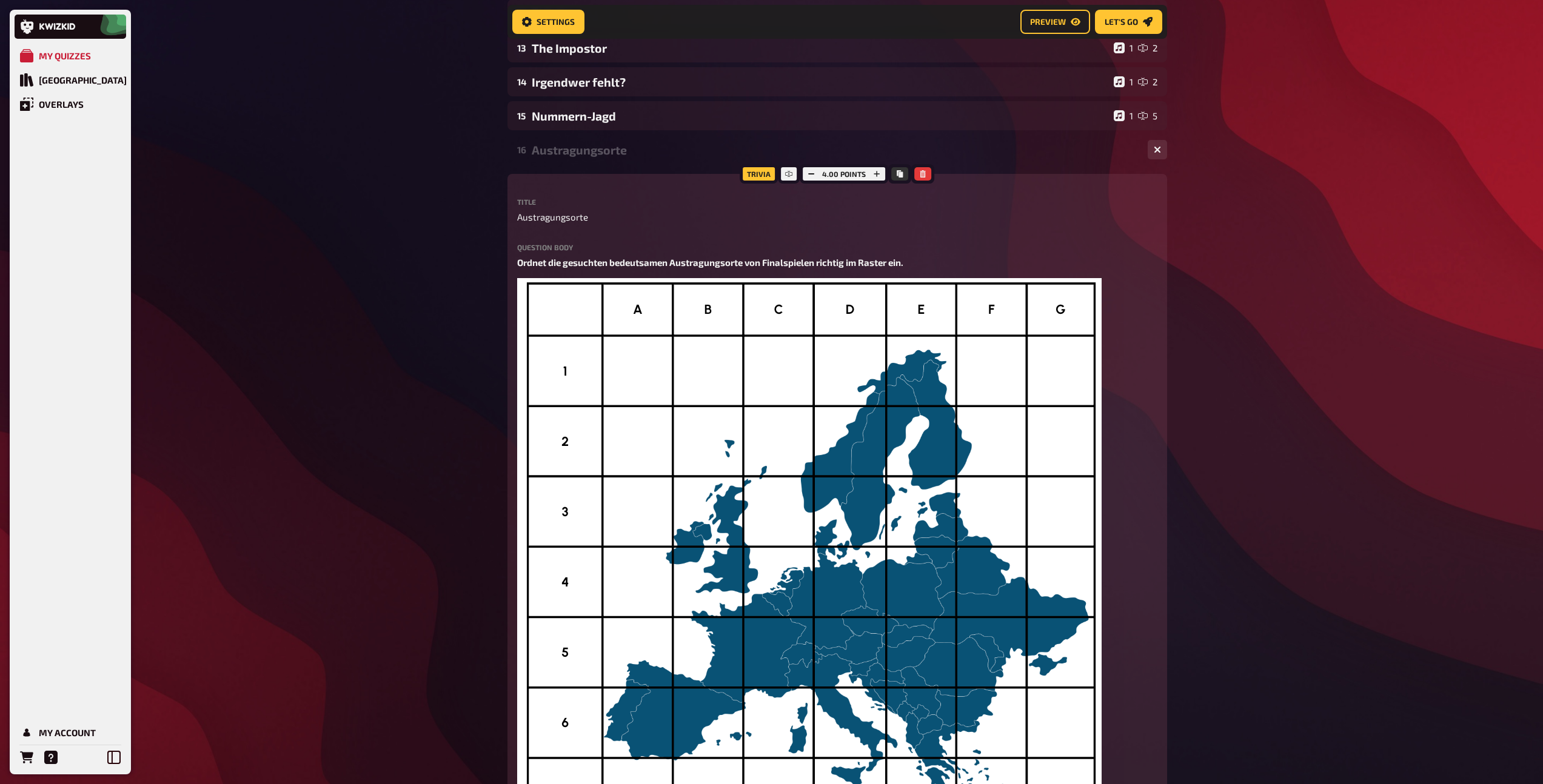
click at [610, 151] on div "Austragungsorte" at bounding box center [835, 149] width 606 height 14
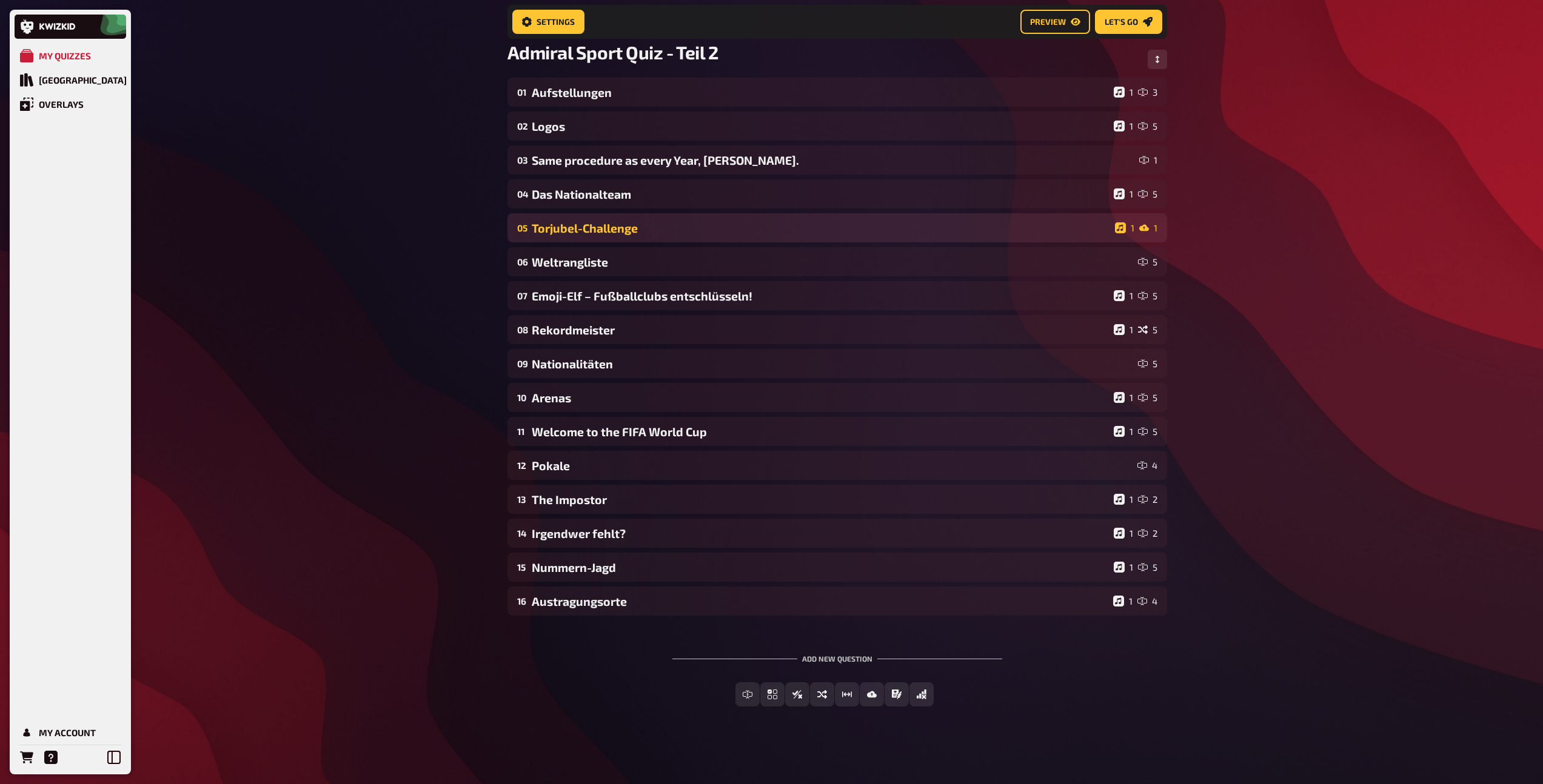
scroll to position [86, 0]
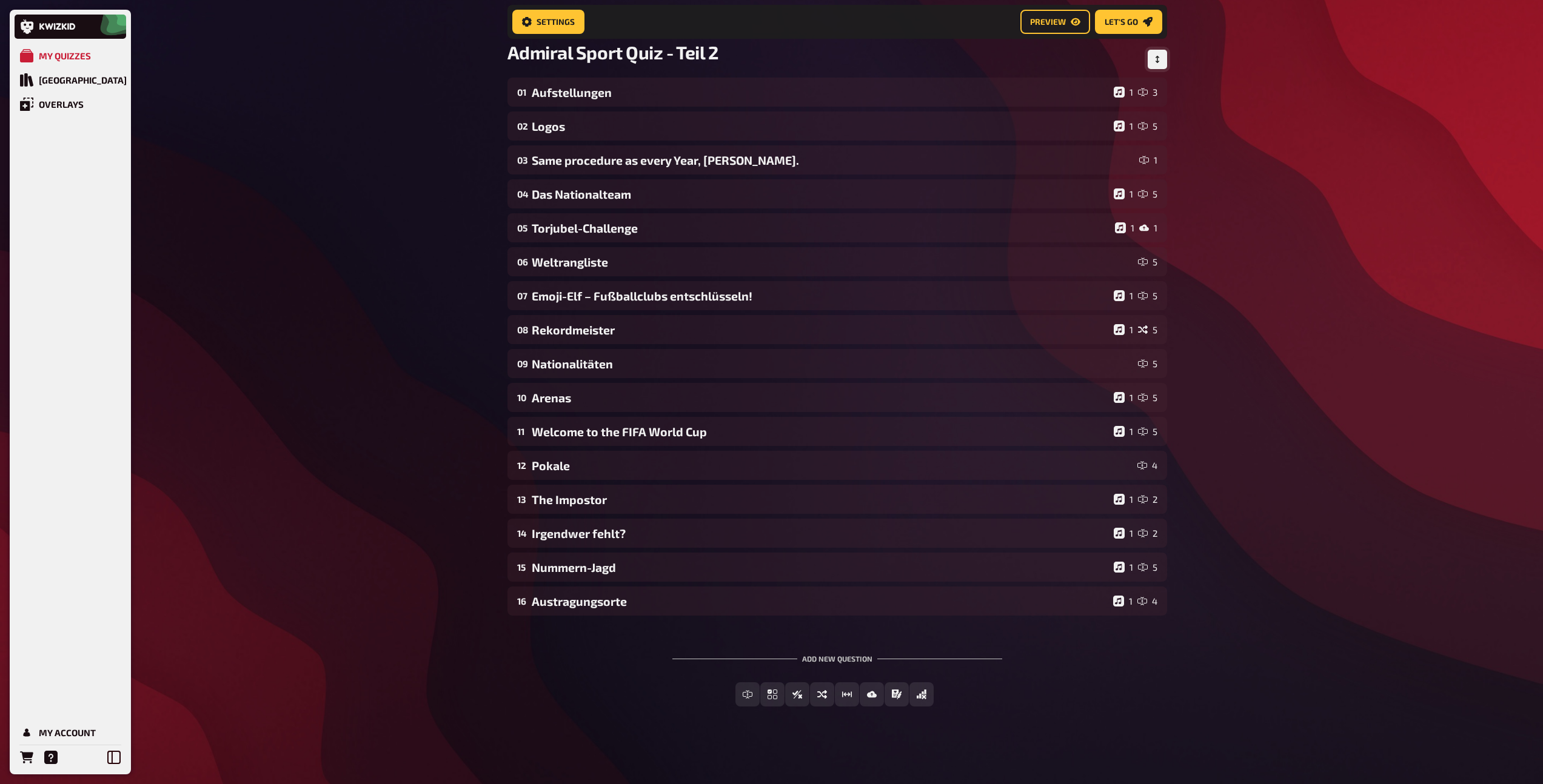
click at [1149, 61] on button "Change Order" at bounding box center [1157, 59] width 19 height 19
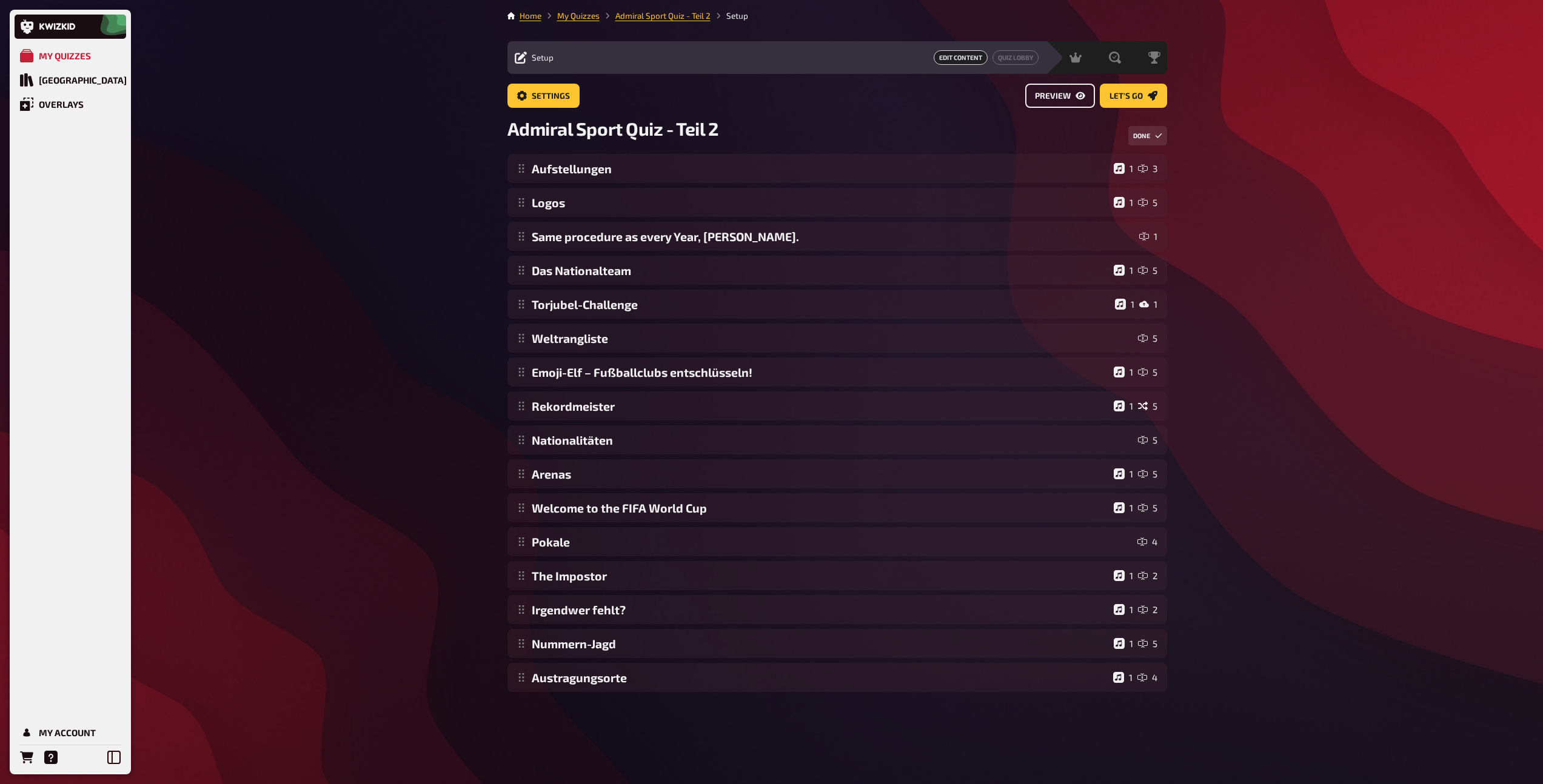
scroll to position [0, 0]
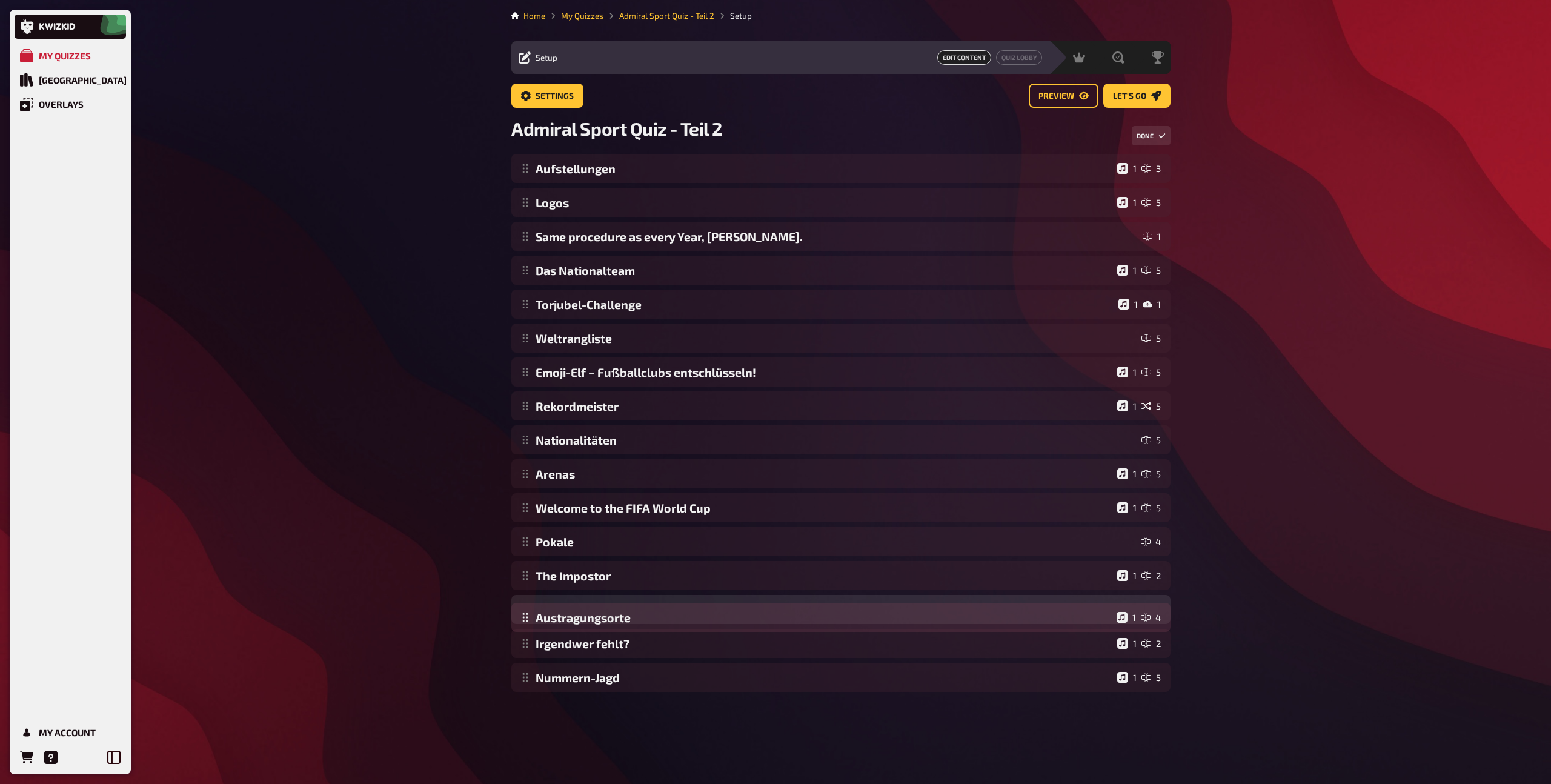
drag, startPoint x: 525, startPoint y: 677, endPoint x: 526, endPoint y: 617, distance: 60.0
click at [526, 617] on div "Aufstellungen 1 3 Logos 1 5 Same procedure as every Year, [PERSON_NAME]. 1 Das …" at bounding box center [841, 422] width 659 height 538
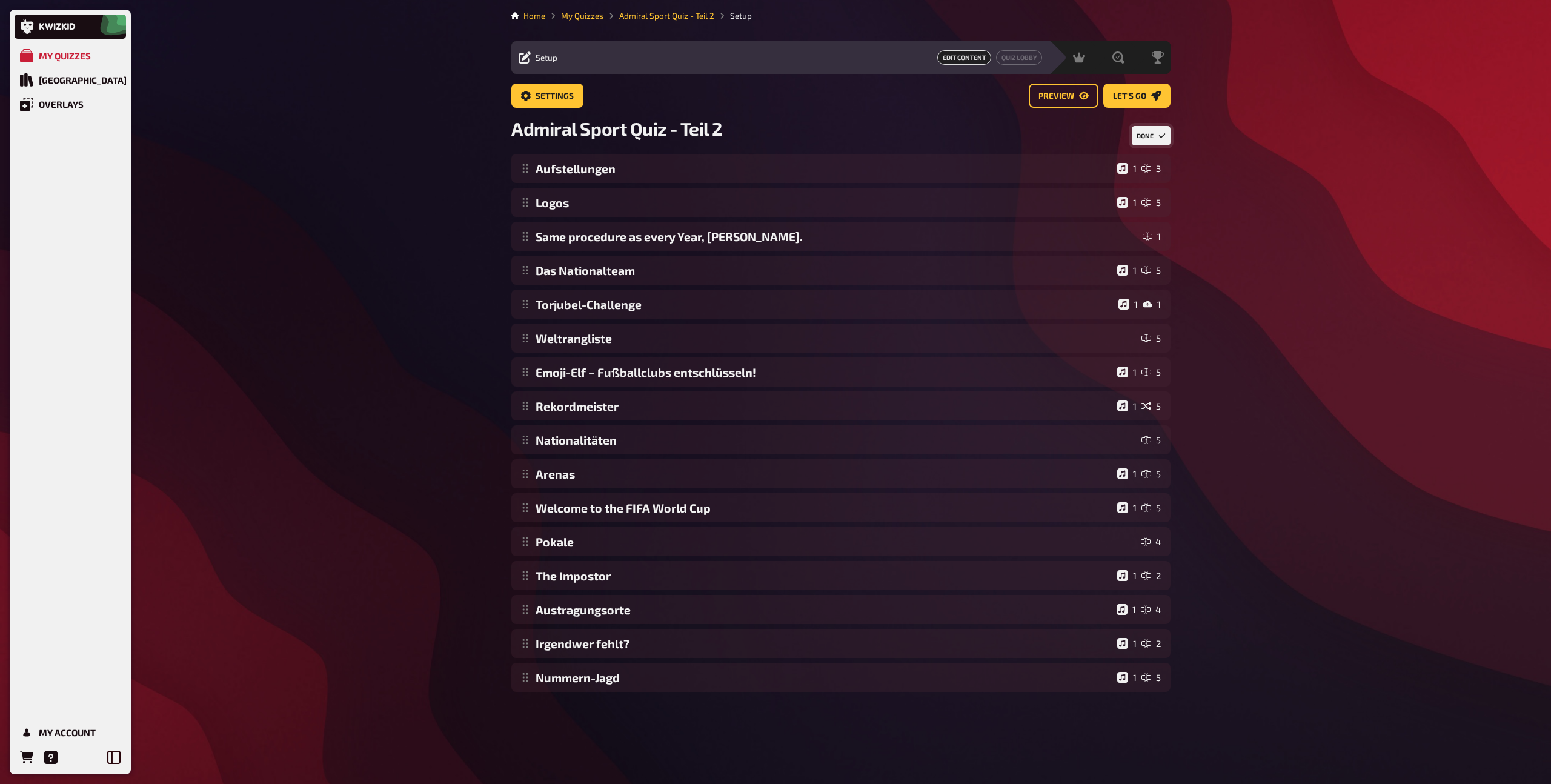
click at [1152, 137] on button "Done" at bounding box center [1151, 136] width 39 height 19
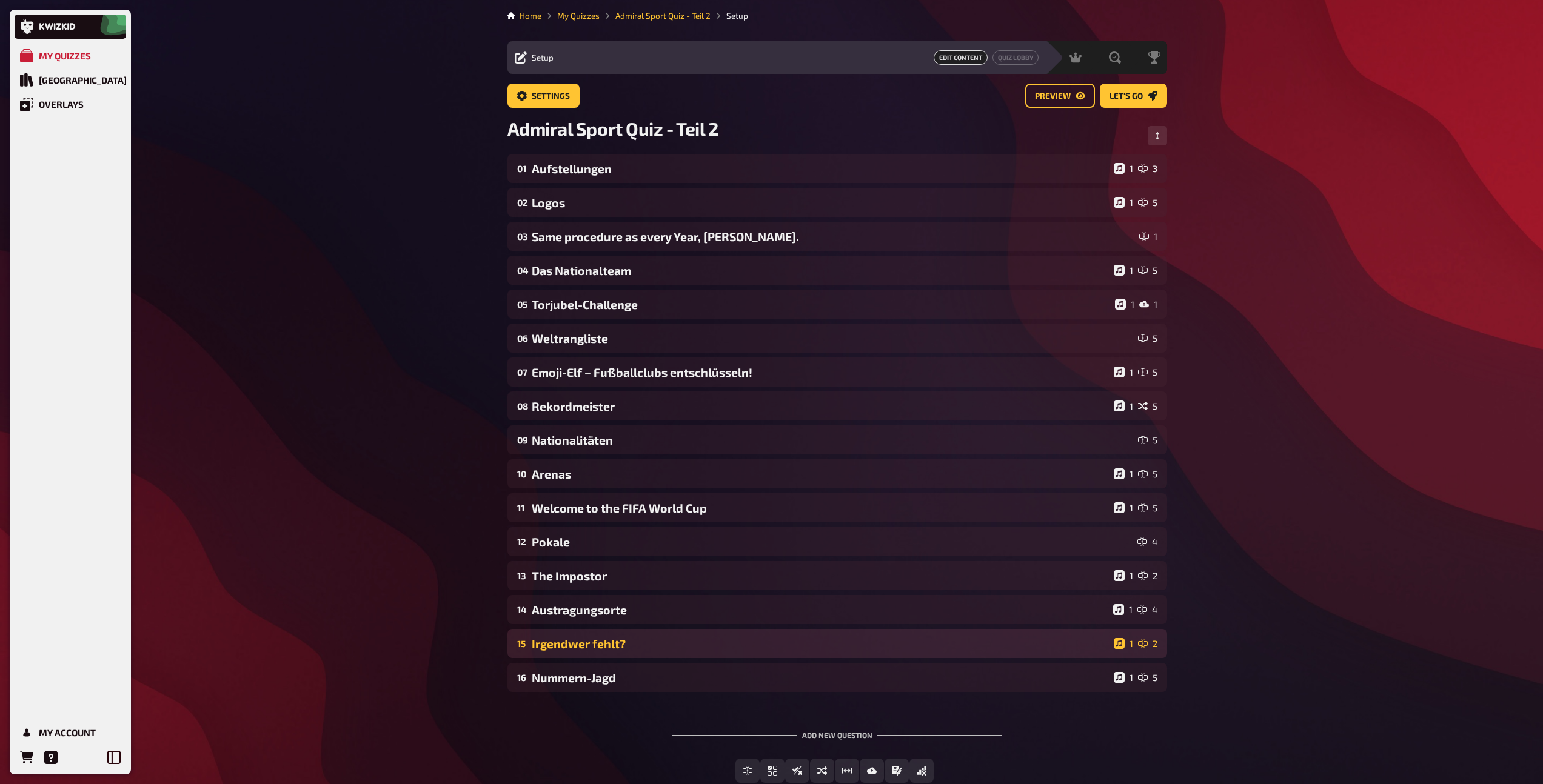
click at [684, 650] on div "Irgendwer fehlt?" at bounding box center [820, 643] width 577 height 14
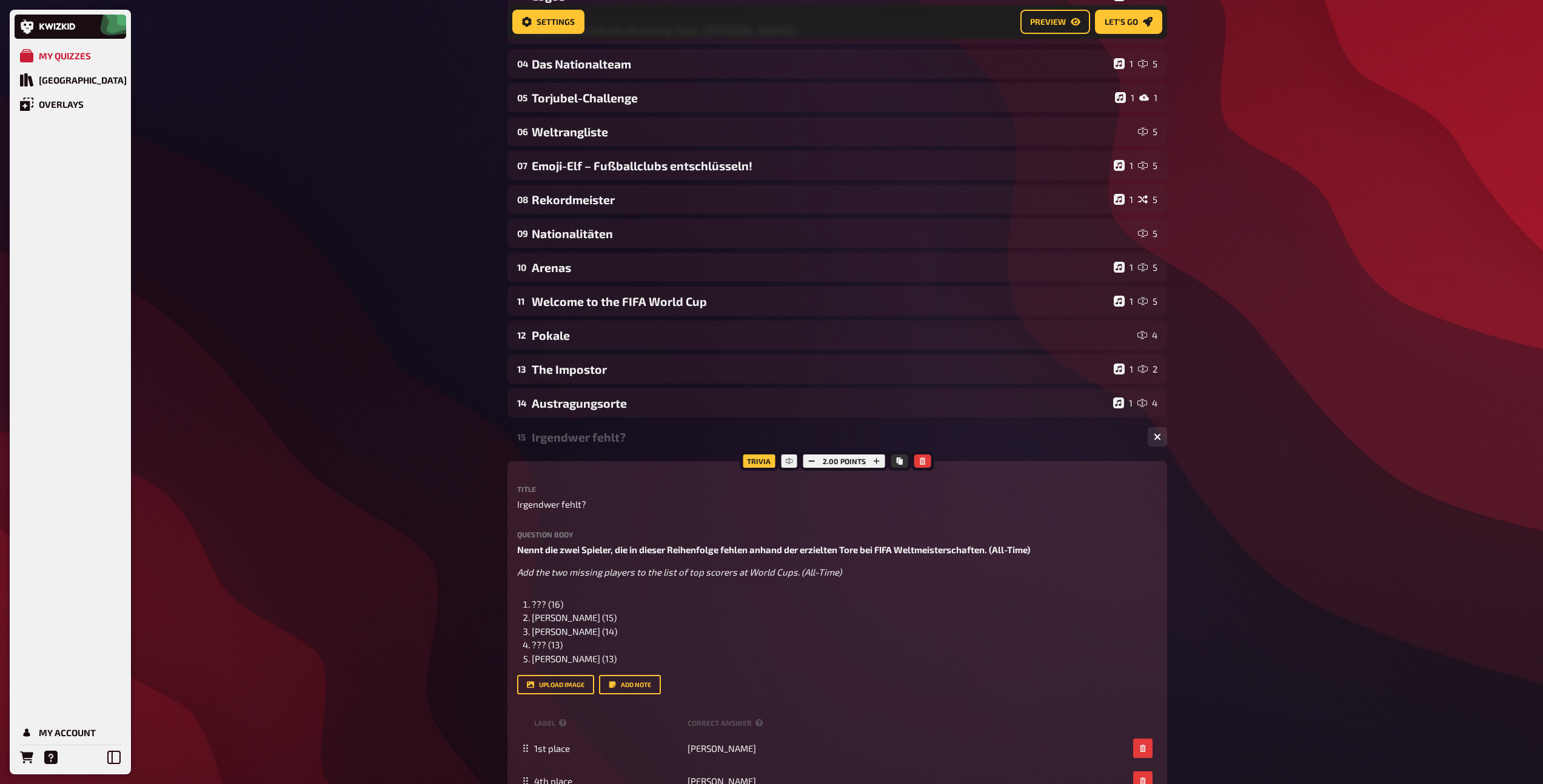
scroll to position [219, 0]
click at [606, 439] on div "Irgendwer fehlt?" at bounding box center [835, 434] width 606 height 14
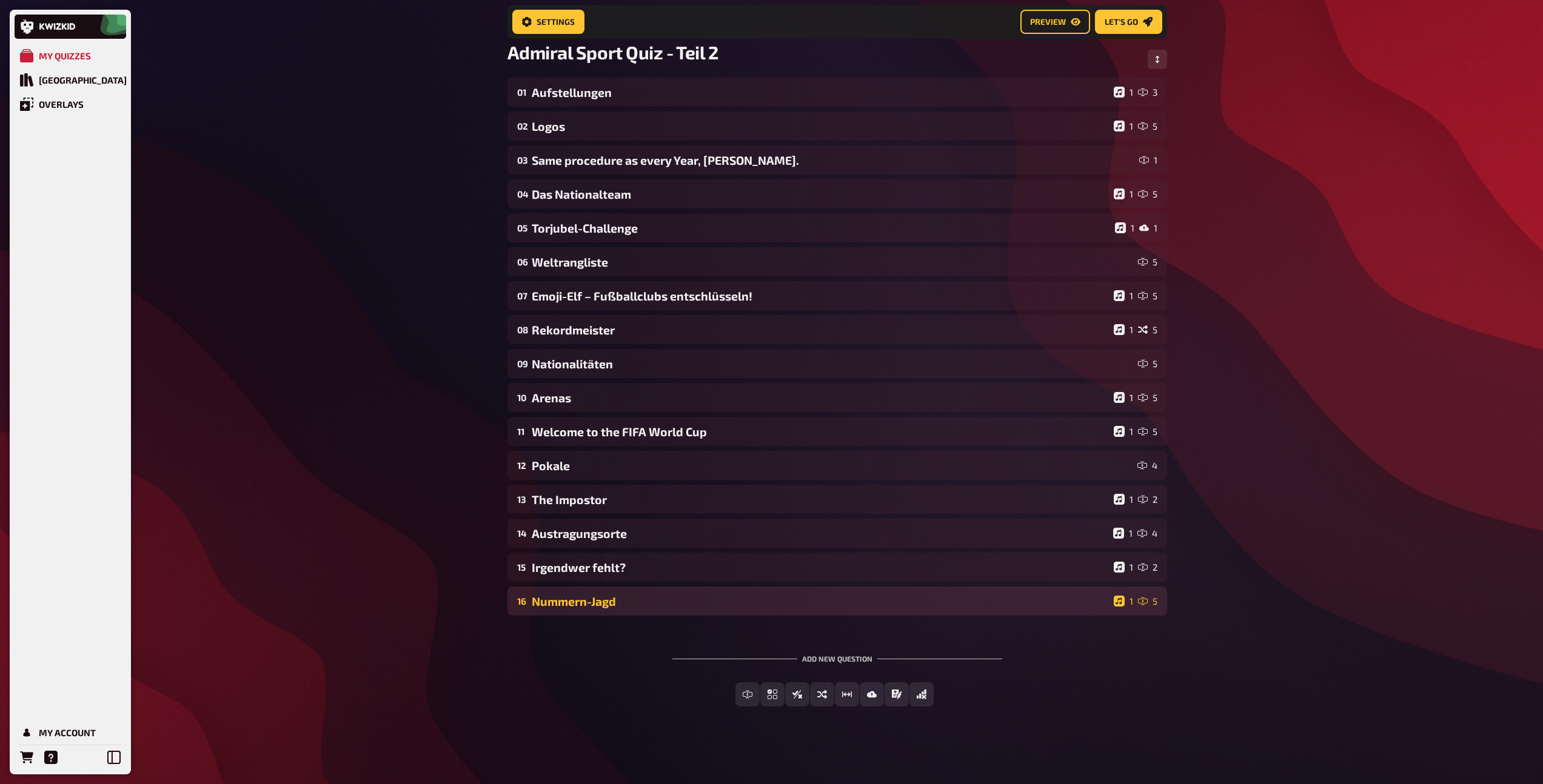
click at [608, 608] on div "16 Nummern-Jagd 1 5" at bounding box center [837, 601] width 659 height 29
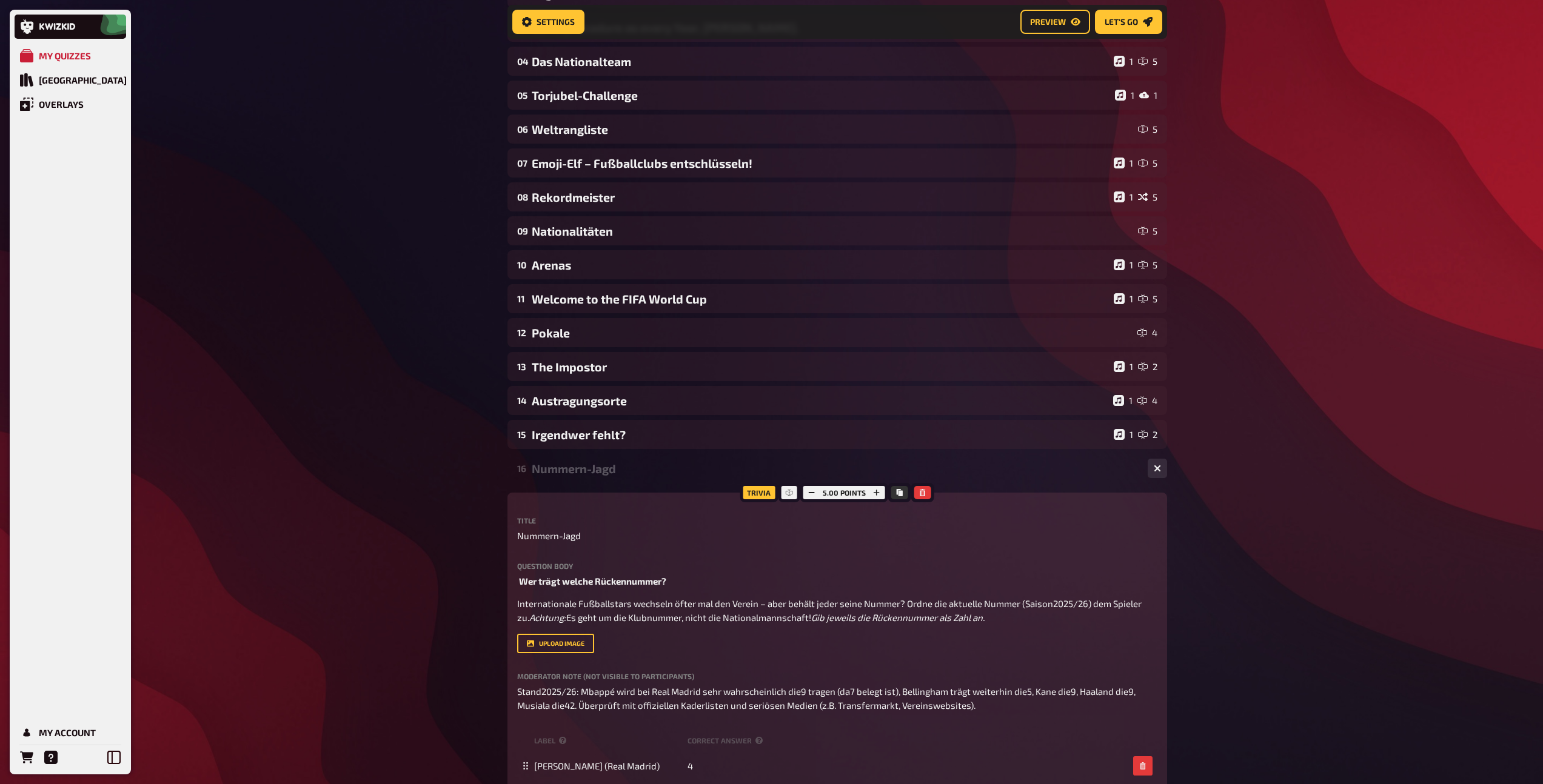
click at [627, 471] on div "Nummern-Jagd" at bounding box center [835, 468] width 606 height 14
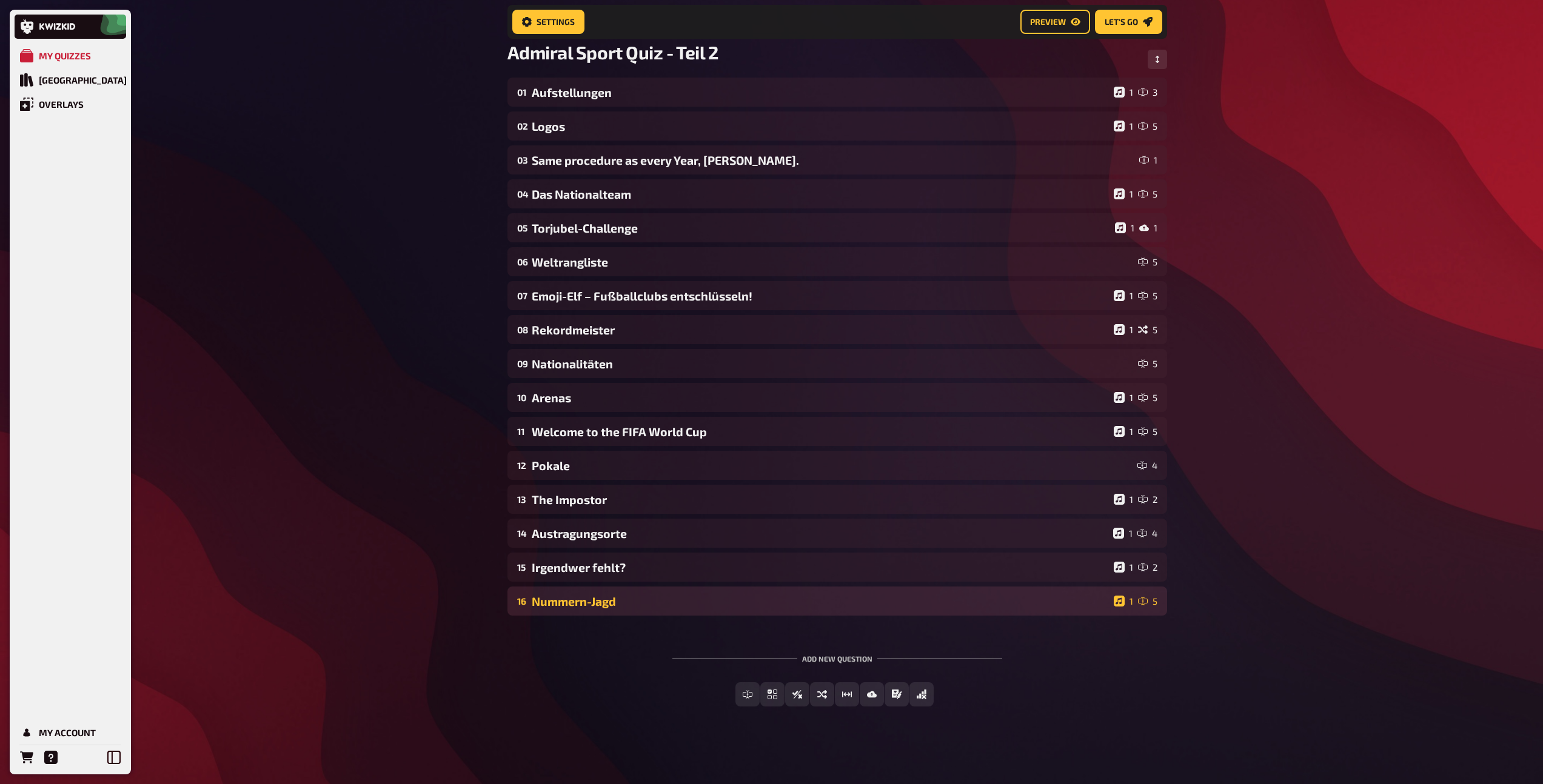
scroll to position [86, 0]
click at [608, 608] on div "16 Nummern-Jagd 1 5" at bounding box center [837, 601] width 659 height 29
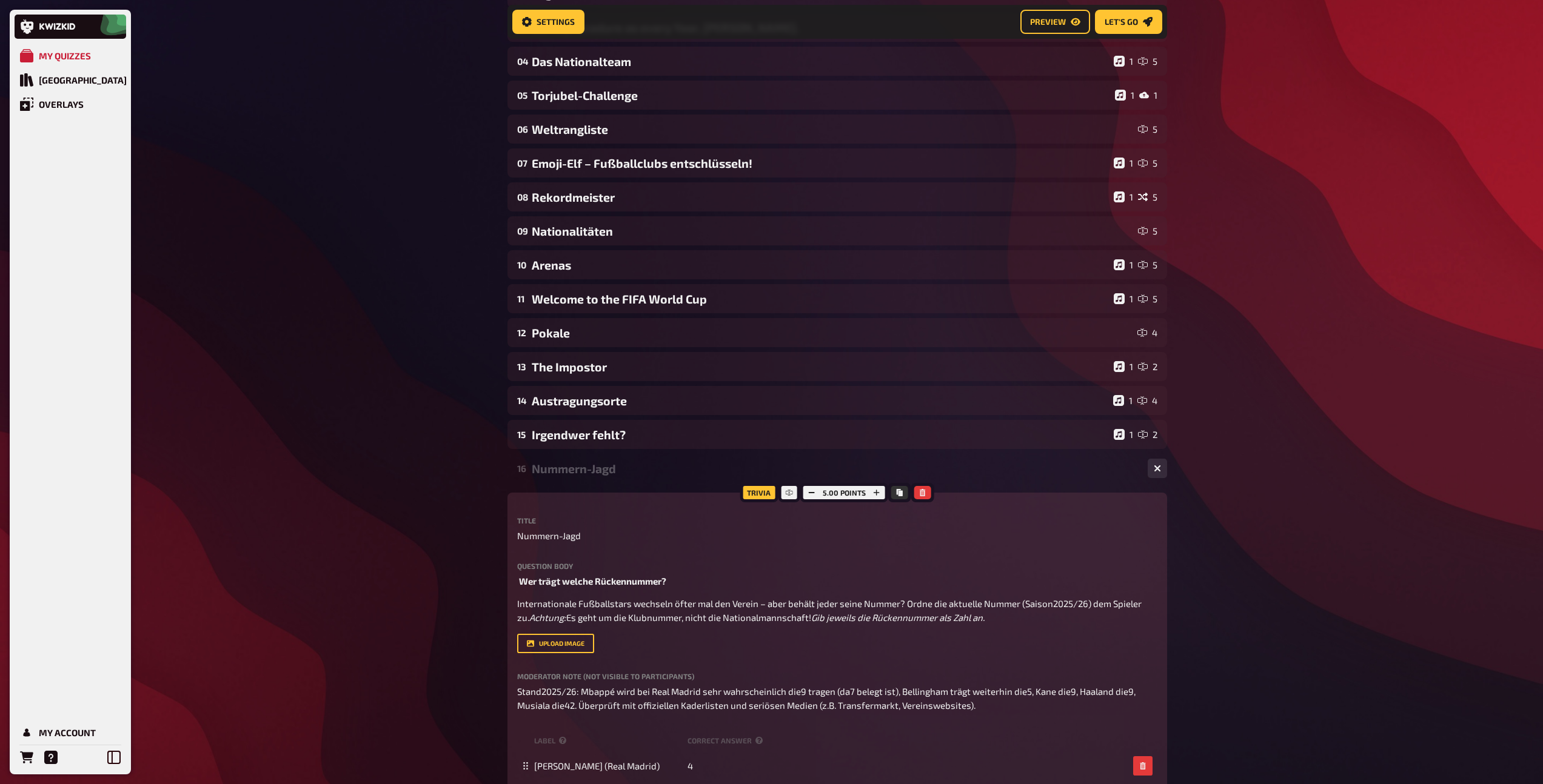
click at [606, 470] on div "Nummern-Jagd" at bounding box center [835, 468] width 606 height 14
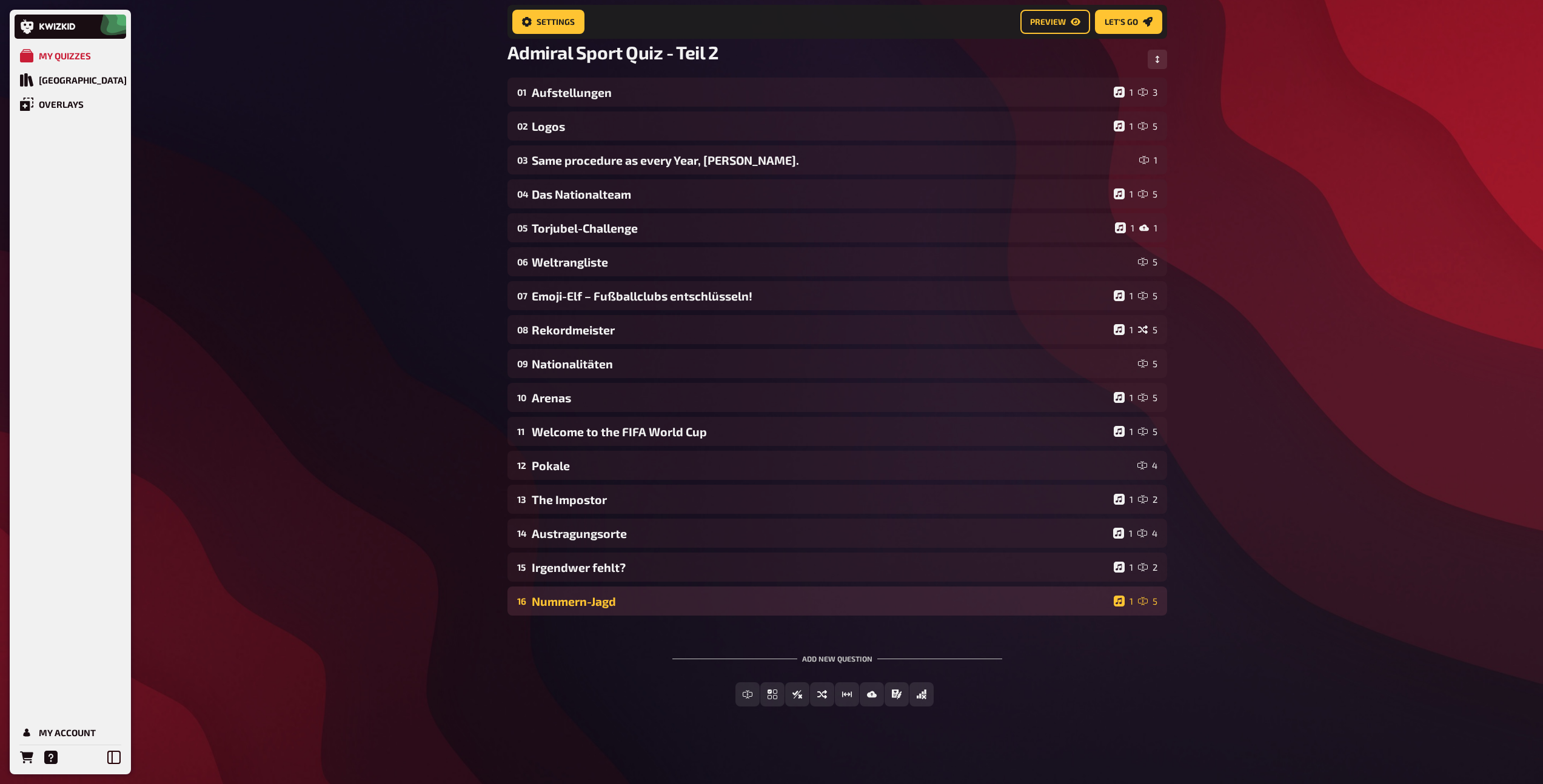
scroll to position [86, 0]
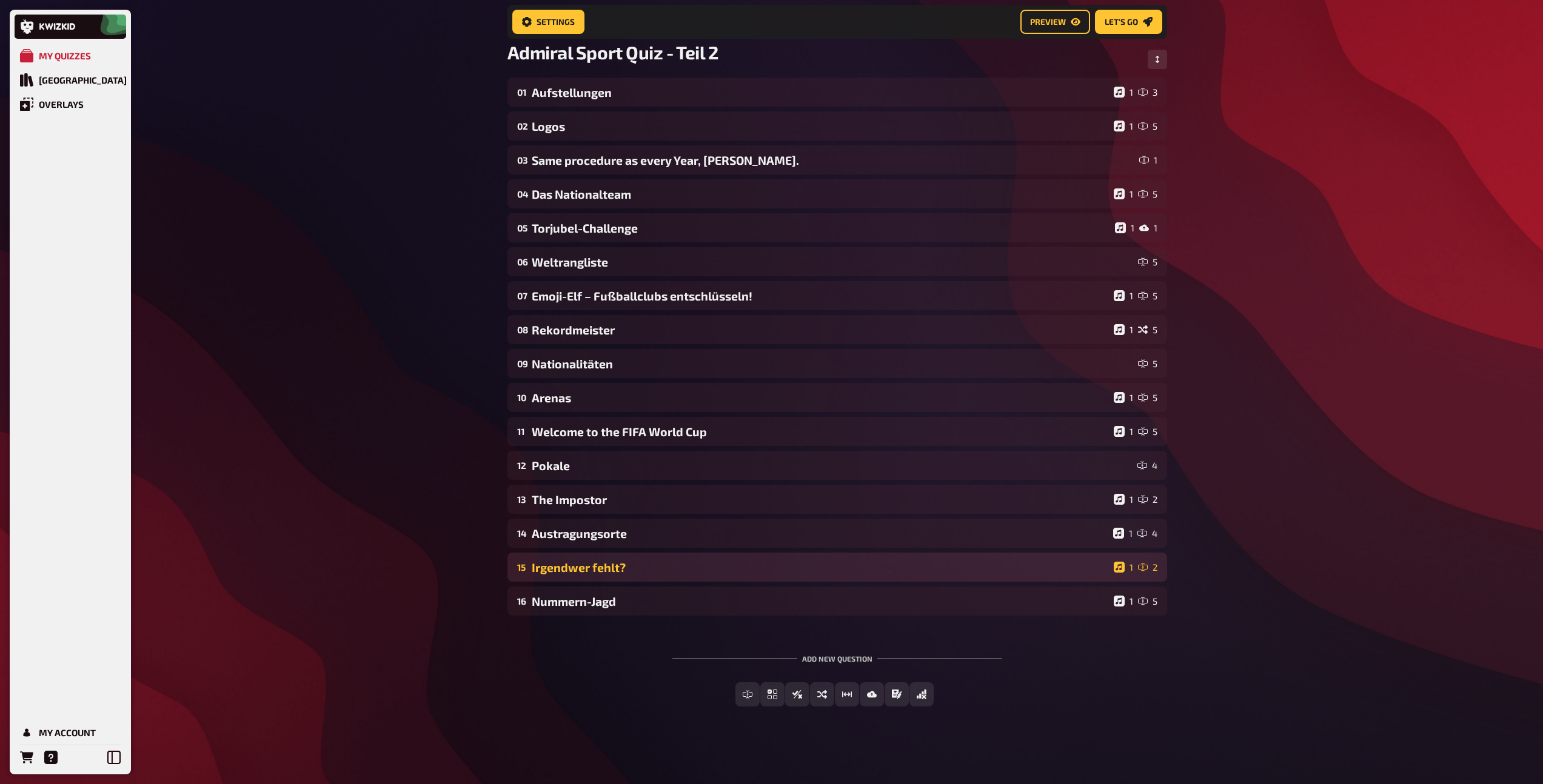
click at [647, 566] on div "Irgendwer fehlt?" at bounding box center [820, 567] width 577 height 14
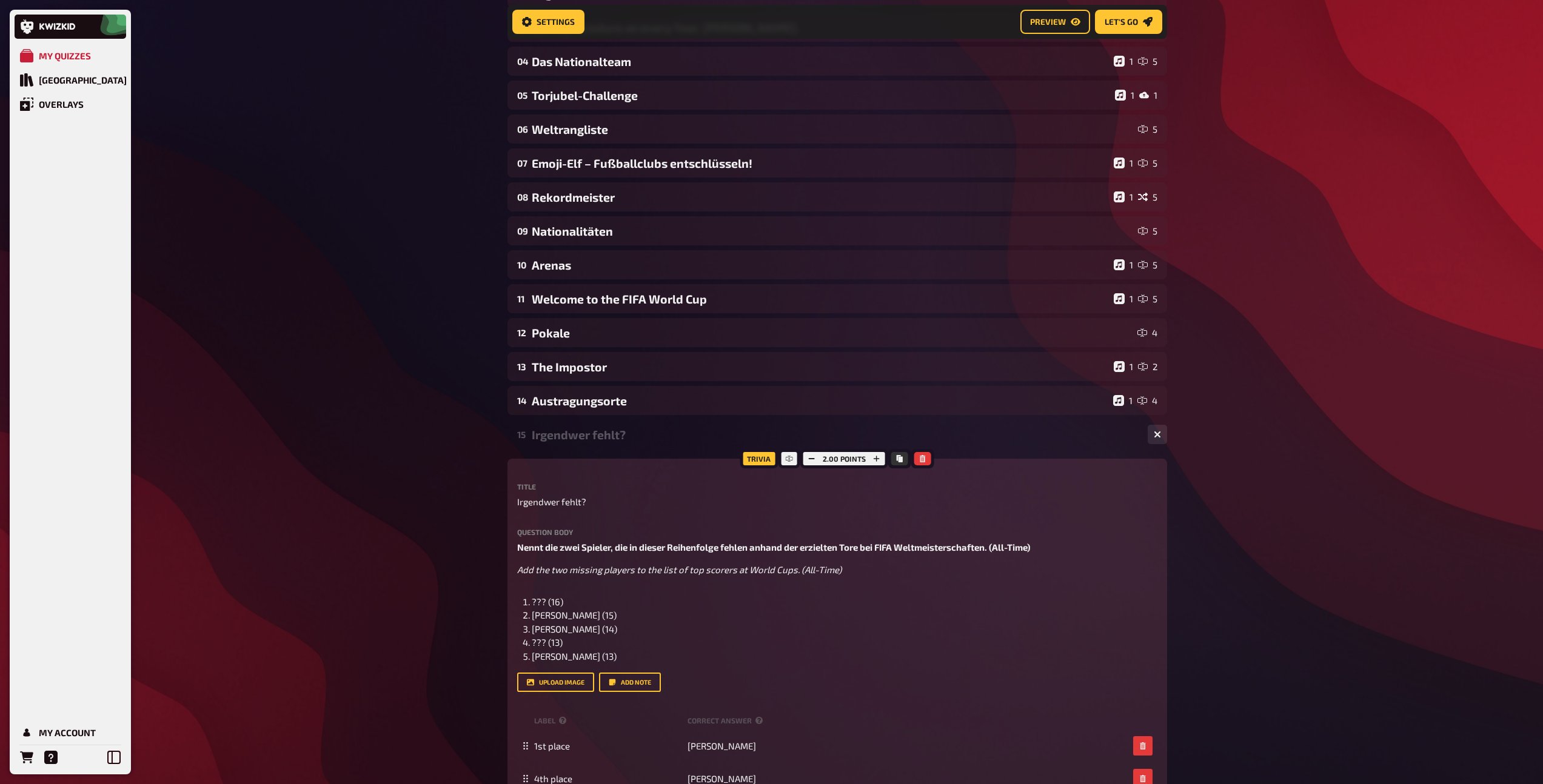
click at [625, 440] on div "Irgendwer fehlt?" at bounding box center [835, 434] width 606 height 14
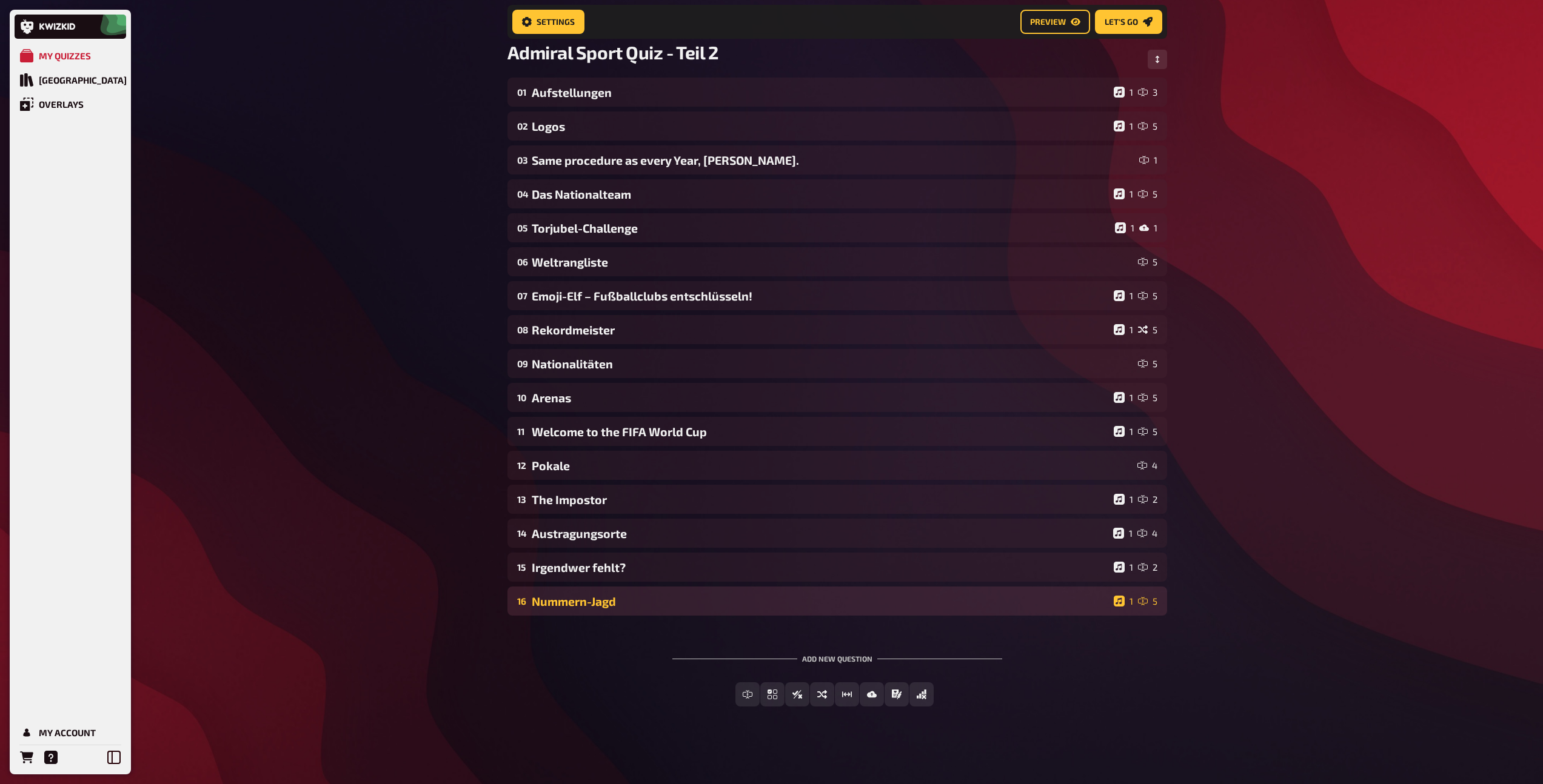
scroll to position [86, 0]
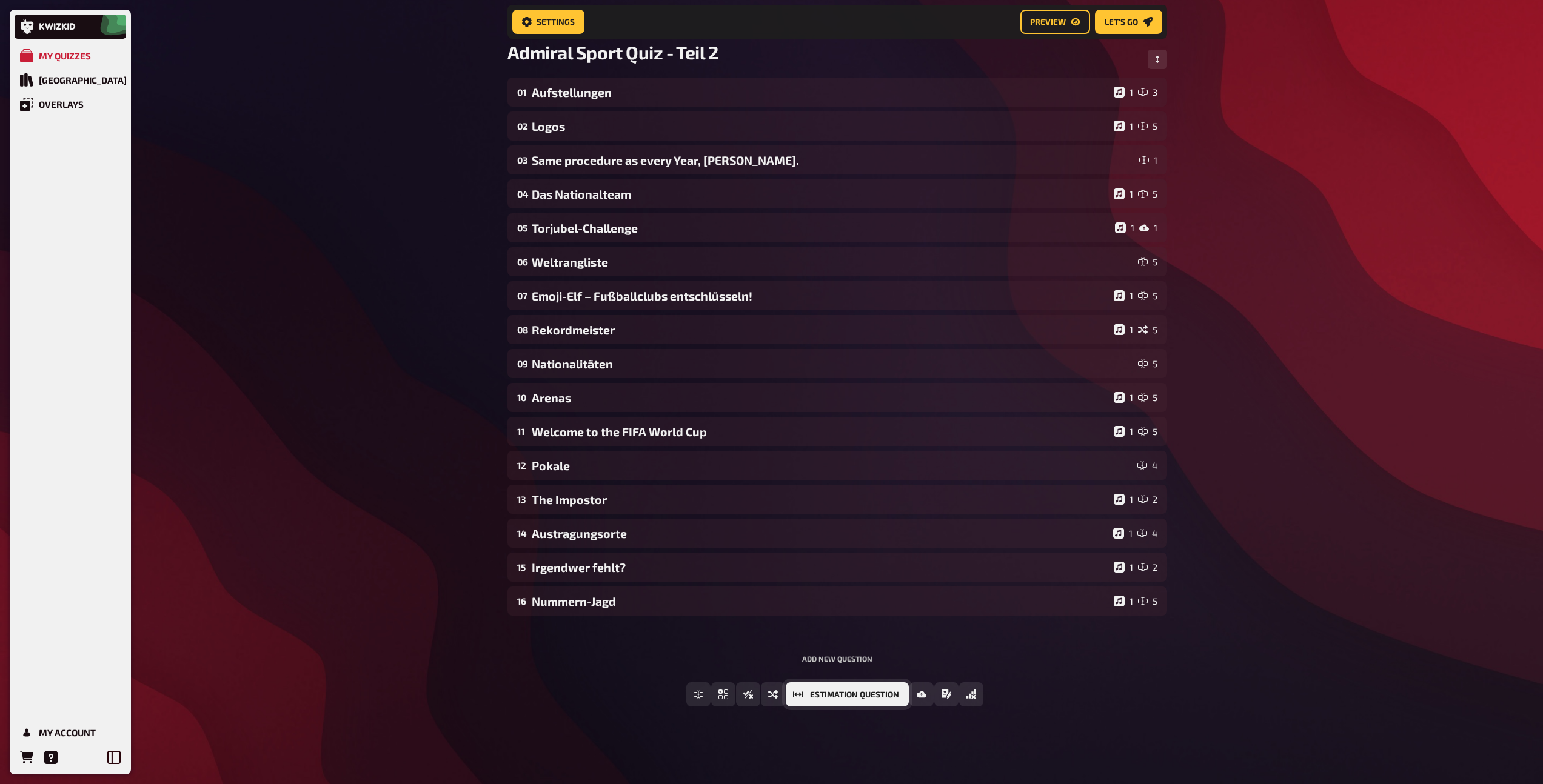
click at [878, 692] on span "Estimation Question" at bounding box center [854, 695] width 89 height 9
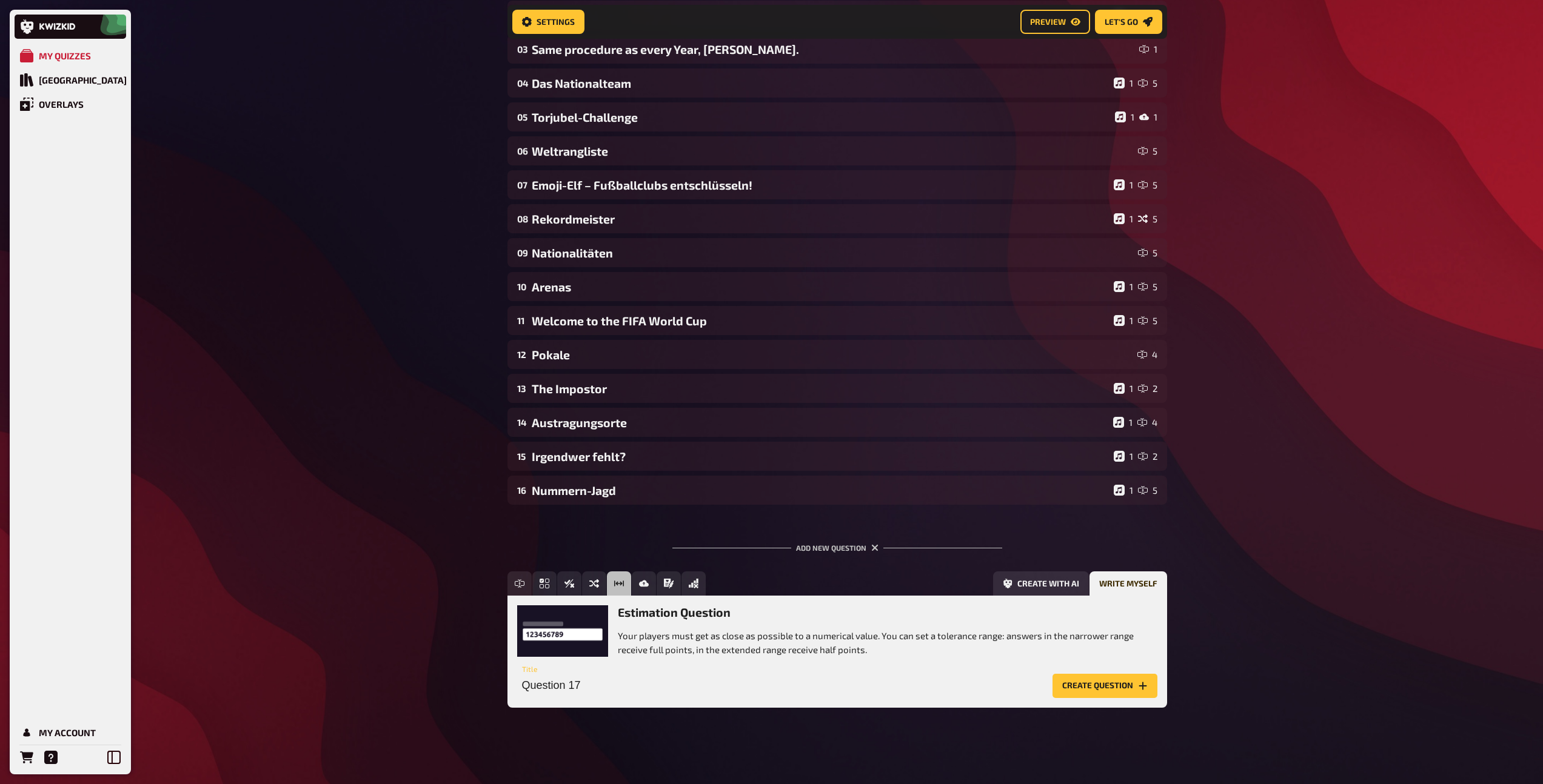
scroll to position [198, 0]
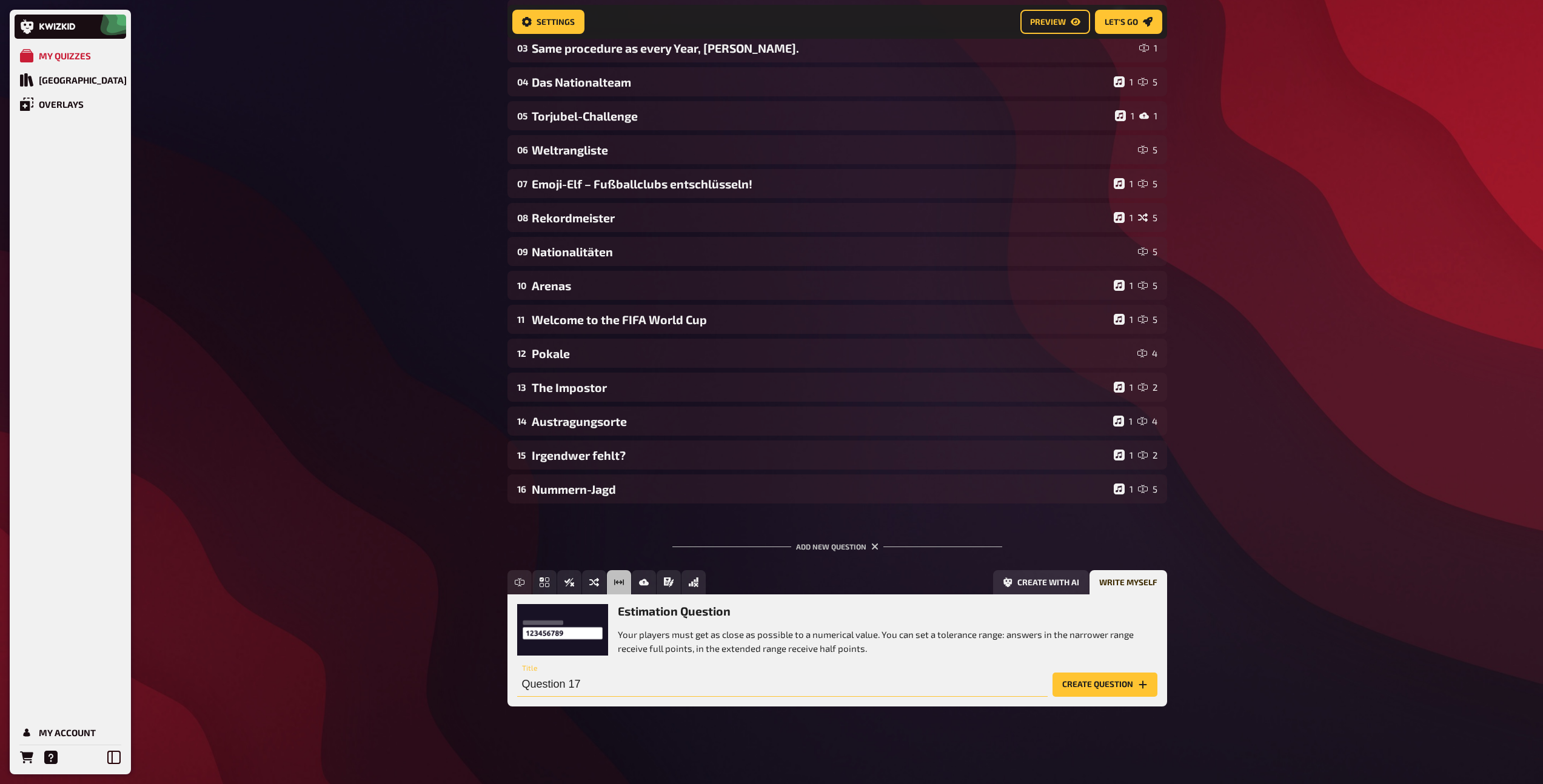
click at [583, 685] on input "Question 17" at bounding box center [782, 685] width 530 height 24
type input "[PERSON_NAME]"
click at [1090, 687] on button "Create question" at bounding box center [1105, 685] width 105 height 24
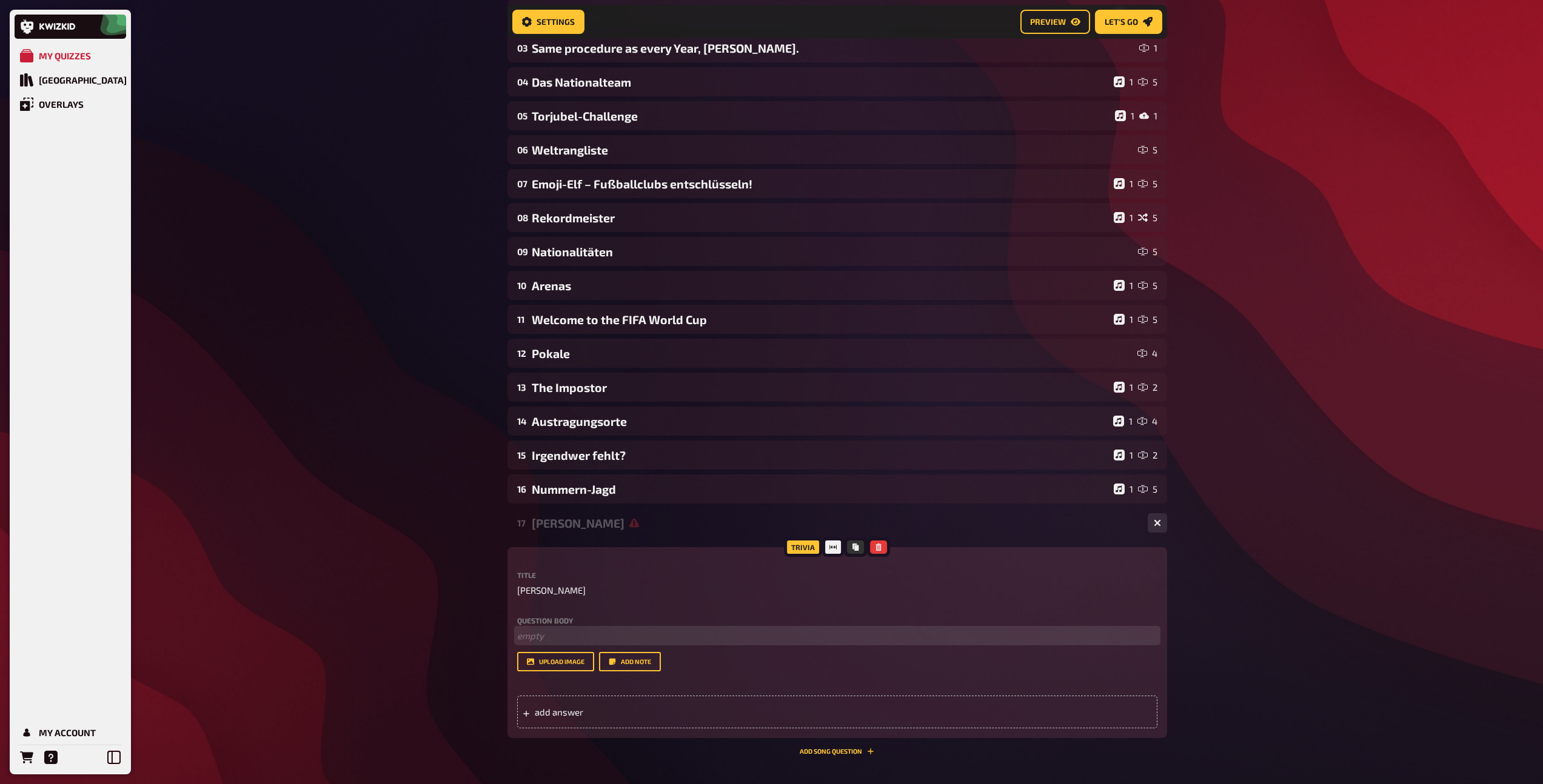
click at [578, 642] on p "﻿ empty" at bounding box center [837, 635] width 640 height 14
click at [565, 711] on span "add answer" at bounding box center [629, 711] width 188 height 11
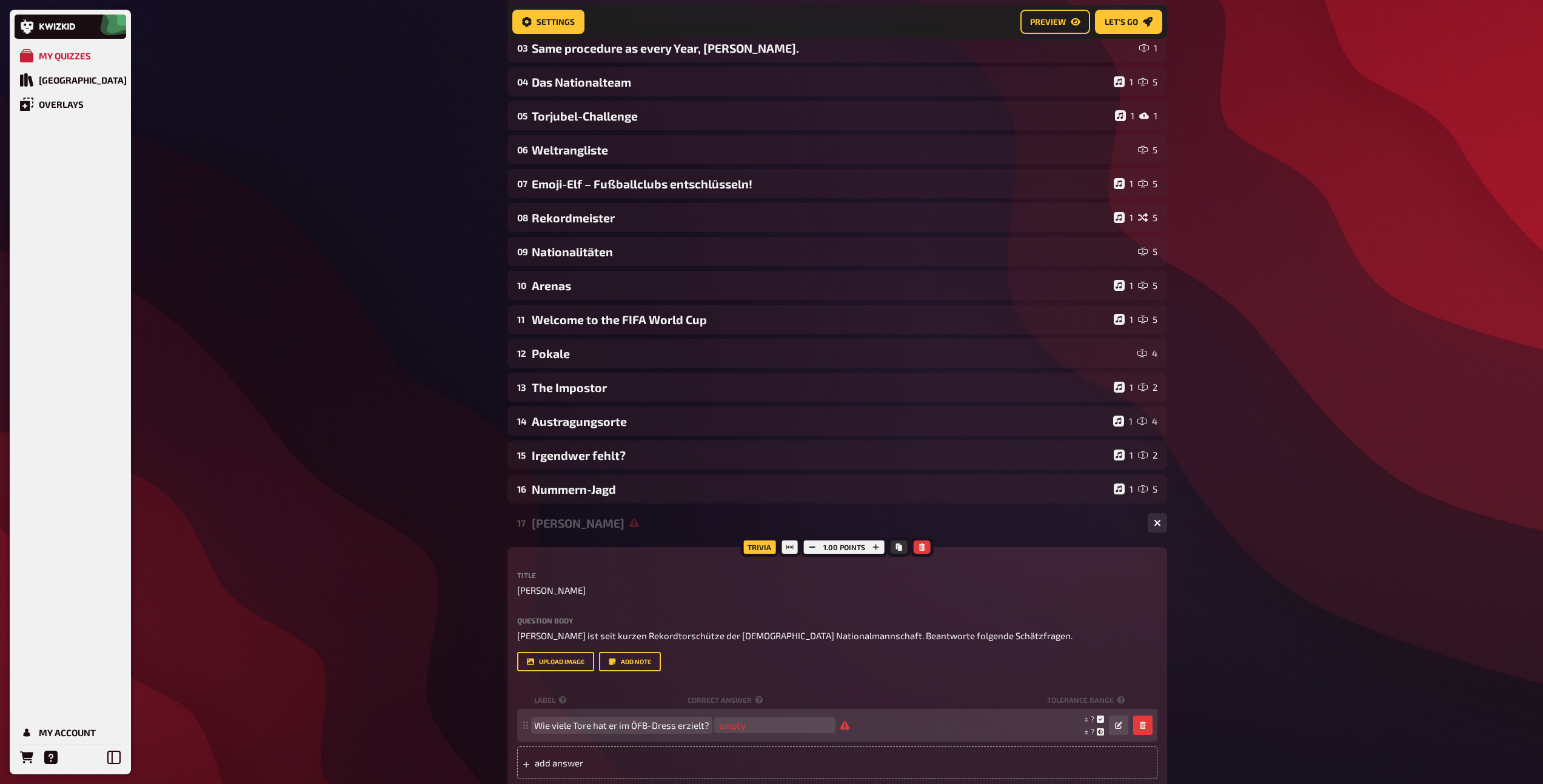
click at [625, 729] on span "Wie viele Tore hat er im ÖFB-Dress erzielt?" at bounding box center [621, 724] width 175 height 11
click at [690, 726] on span "Wie viele Tore hat er für den ÖFB-Dress erzielt?" at bounding box center [631, 724] width 195 height 11
click at [764, 727] on input "number" at bounding box center [766, 725] width 121 height 16
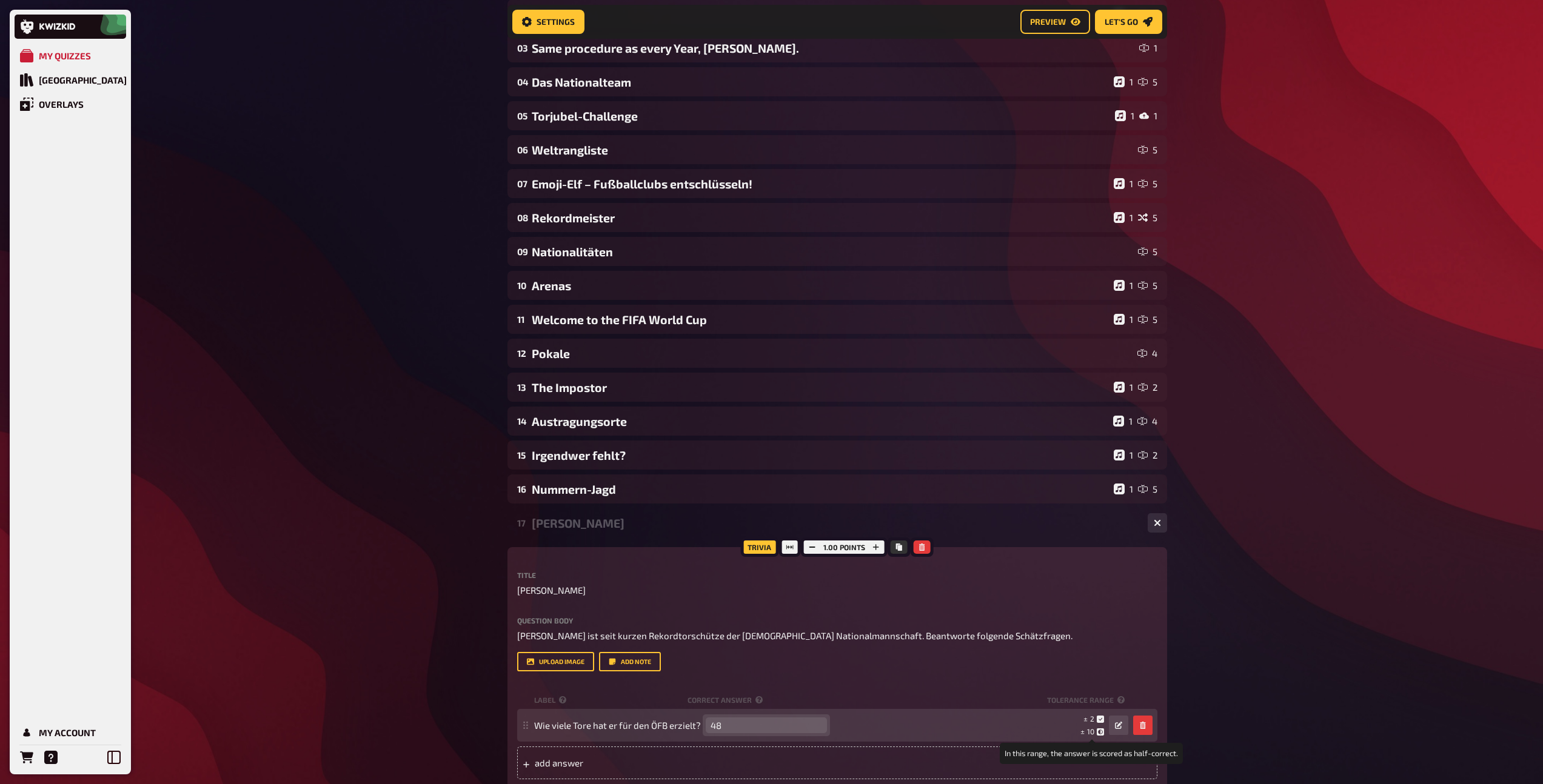
type input "48"
click at [1088, 732] on span "10" at bounding box center [1090, 732] width 7 height 9
click at [1102, 731] on icon at bounding box center [1100, 732] width 7 height 7
click at [1092, 731] on span "10" at bounding box center [1090, 732] width 7 height 9
click at [1119, 726] on icon "button" at bounding box center [1118, 725] width 7 height 7
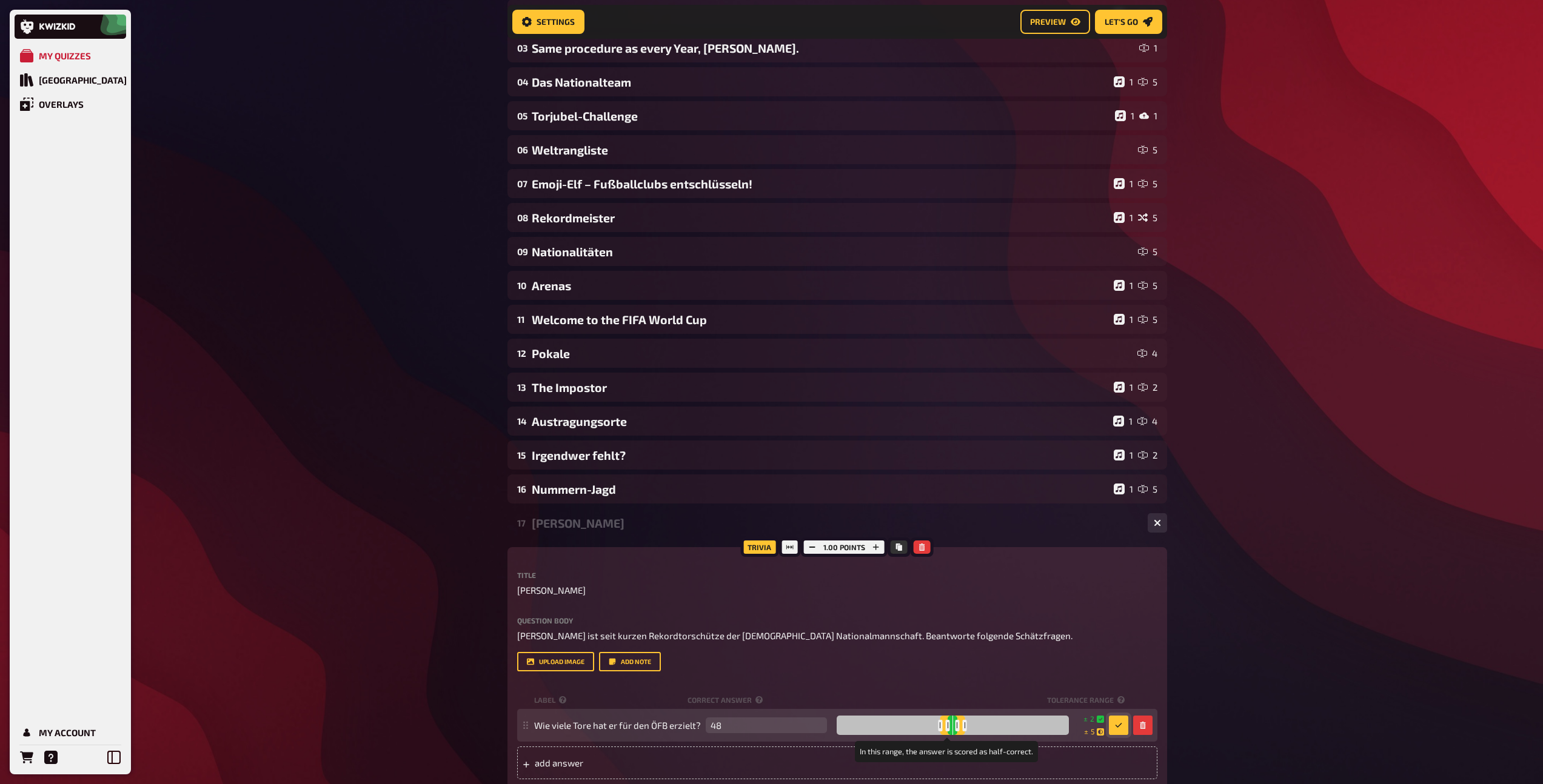
drag, startPoint x: 971, startPoint y: 724, endPoint x: 960, endPoint y: 724, distance: 11.0
click at [963, 724] on div at bounding box center [965, 725] width 4 height 11
click at [1116, 726] on icon "button" at bounding box center [1118, 725] width 7 height 7
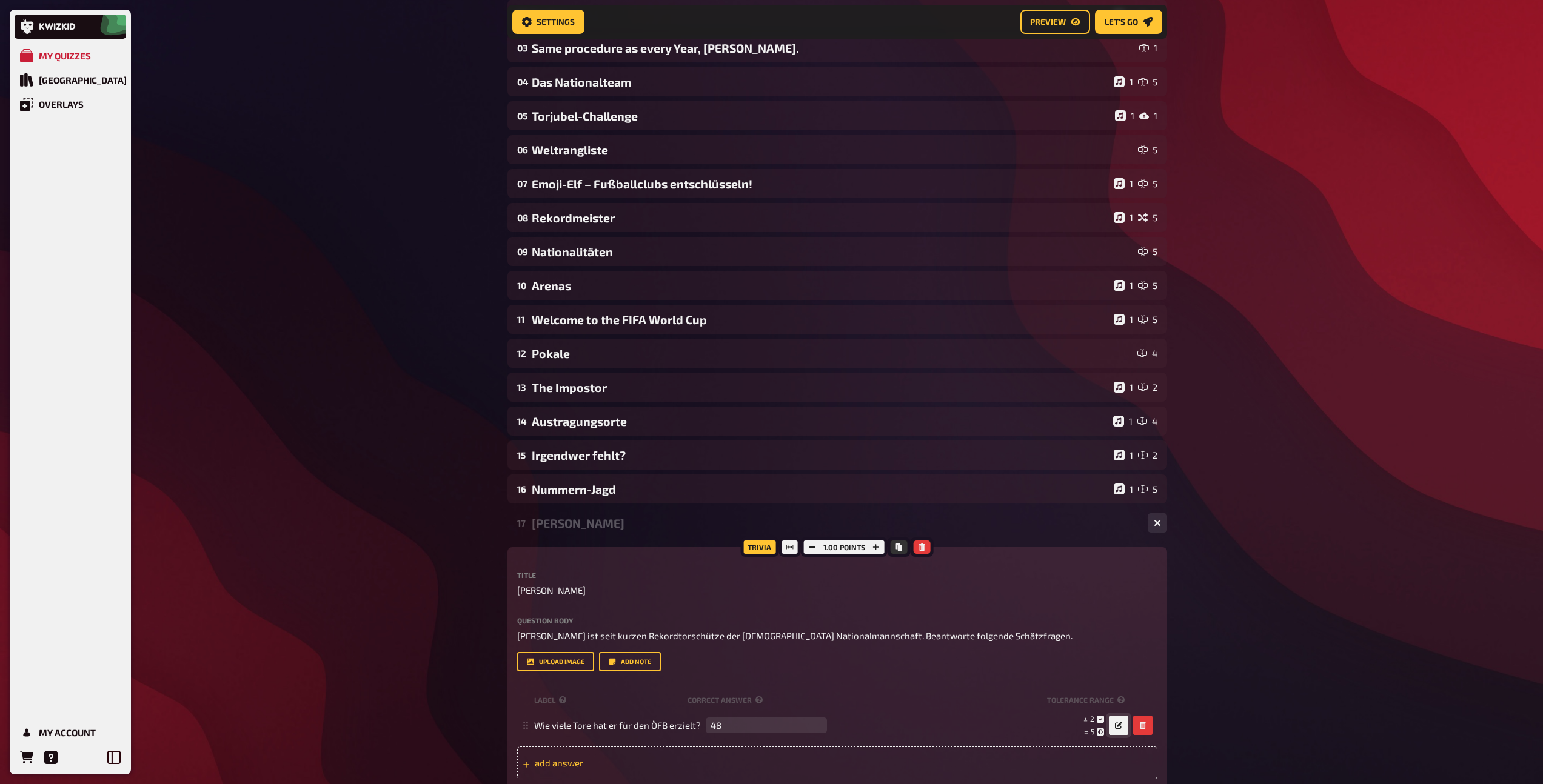
click at [545, 758] on span "add answer" at bounding box center [629, 762] width 188 height 11
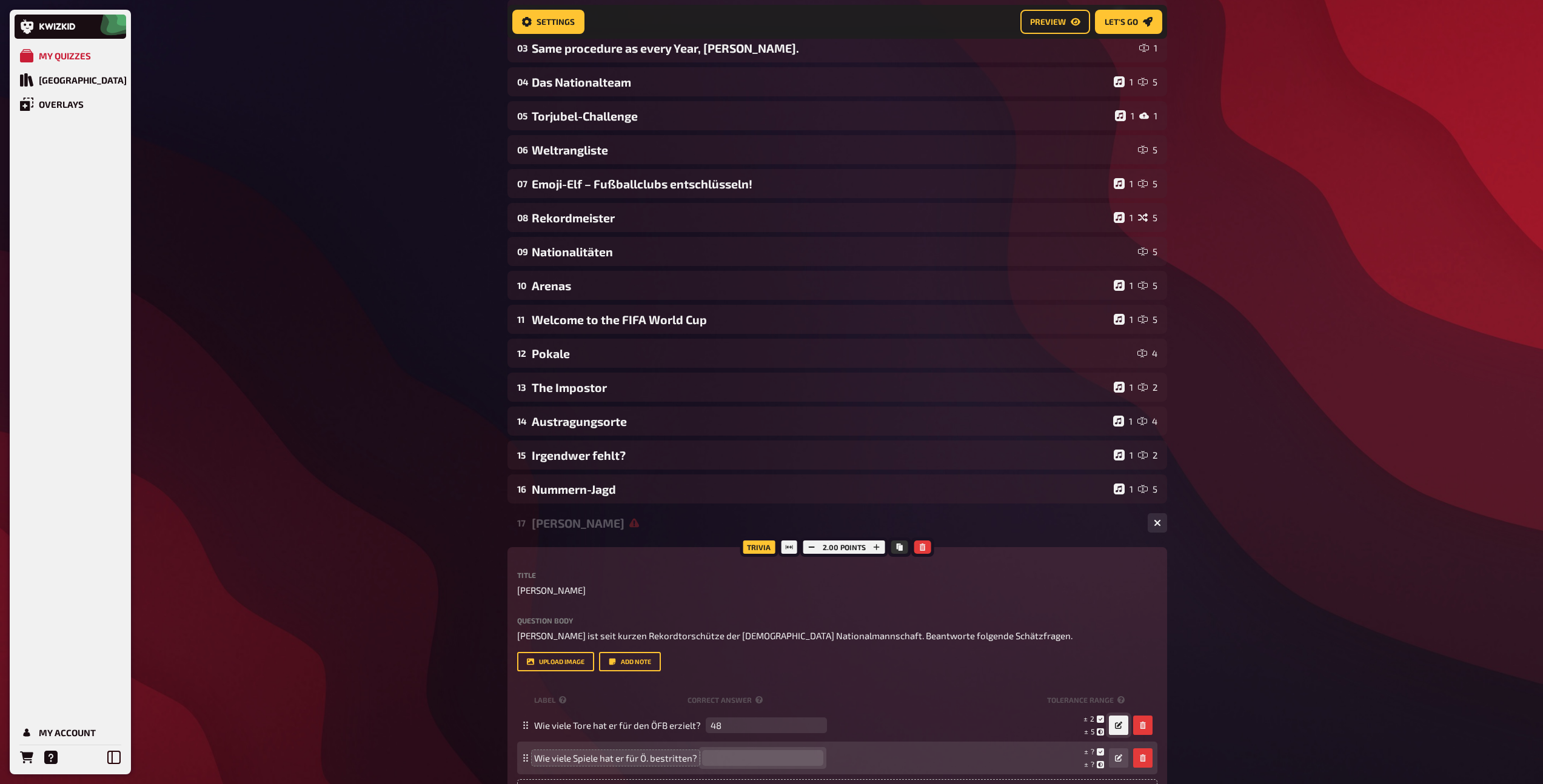
click at [762, 758] on input "number" at bounding box center [762, 758] width 121 height 16
type input "135"
click at [1116, 757] on icon "button" at bounding box center [1118, 758] width 7 height 7
click at [965, 757] on div at bounding box center [967, 758] width 4 height 11
click at [956, 758] on div at bounding box center [958, 758] width 4 height 11
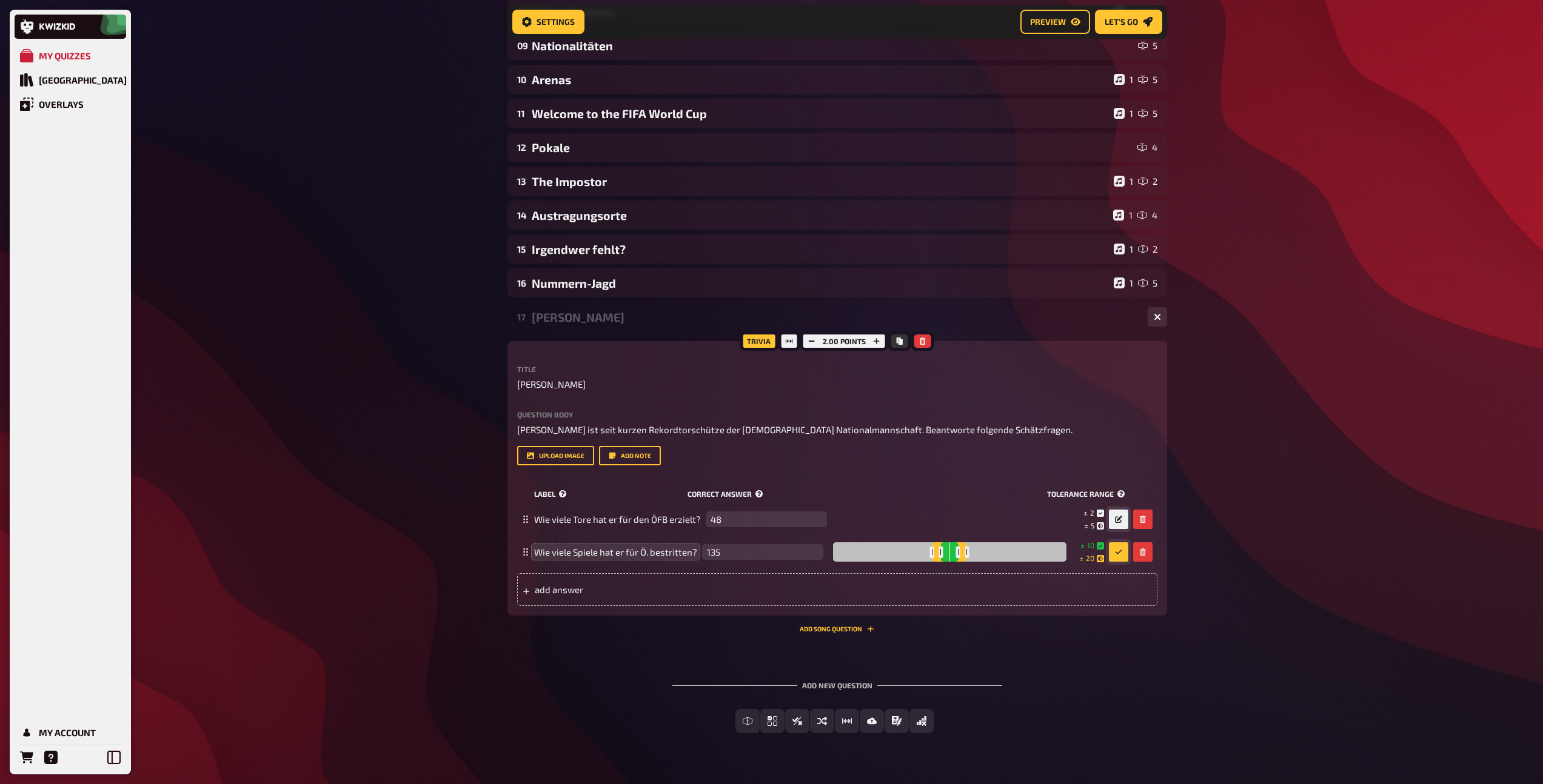
scroll to position [405, 0]
click at [547, 588] on span "add answer" at bounding box center [629, 589] width 188 height 11
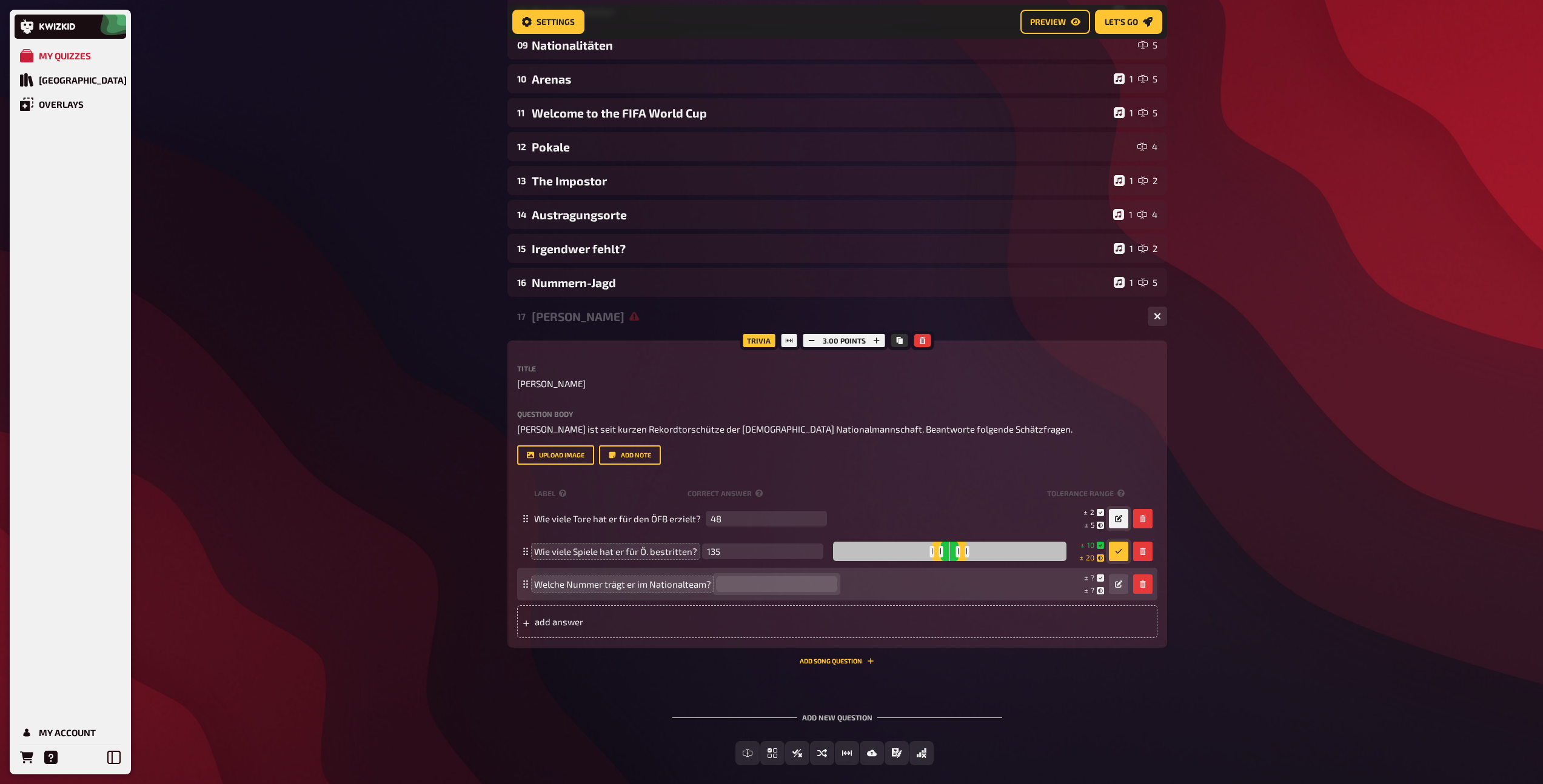
click at [778, 588] on input "number" at bounding box center [777, 584] width 121 height 16
type input "7"
click at [1091, 591] on span "1" at bounding box center [1093, 590] width 3 height 9
click at [1120, 587] on icon "button" at bounding box center [1118, 584] width 7 height 7
drag, startPoint x: 972, startPoint y: 584, endPoint x: 958, endPoint y: 585, distance: 14.0
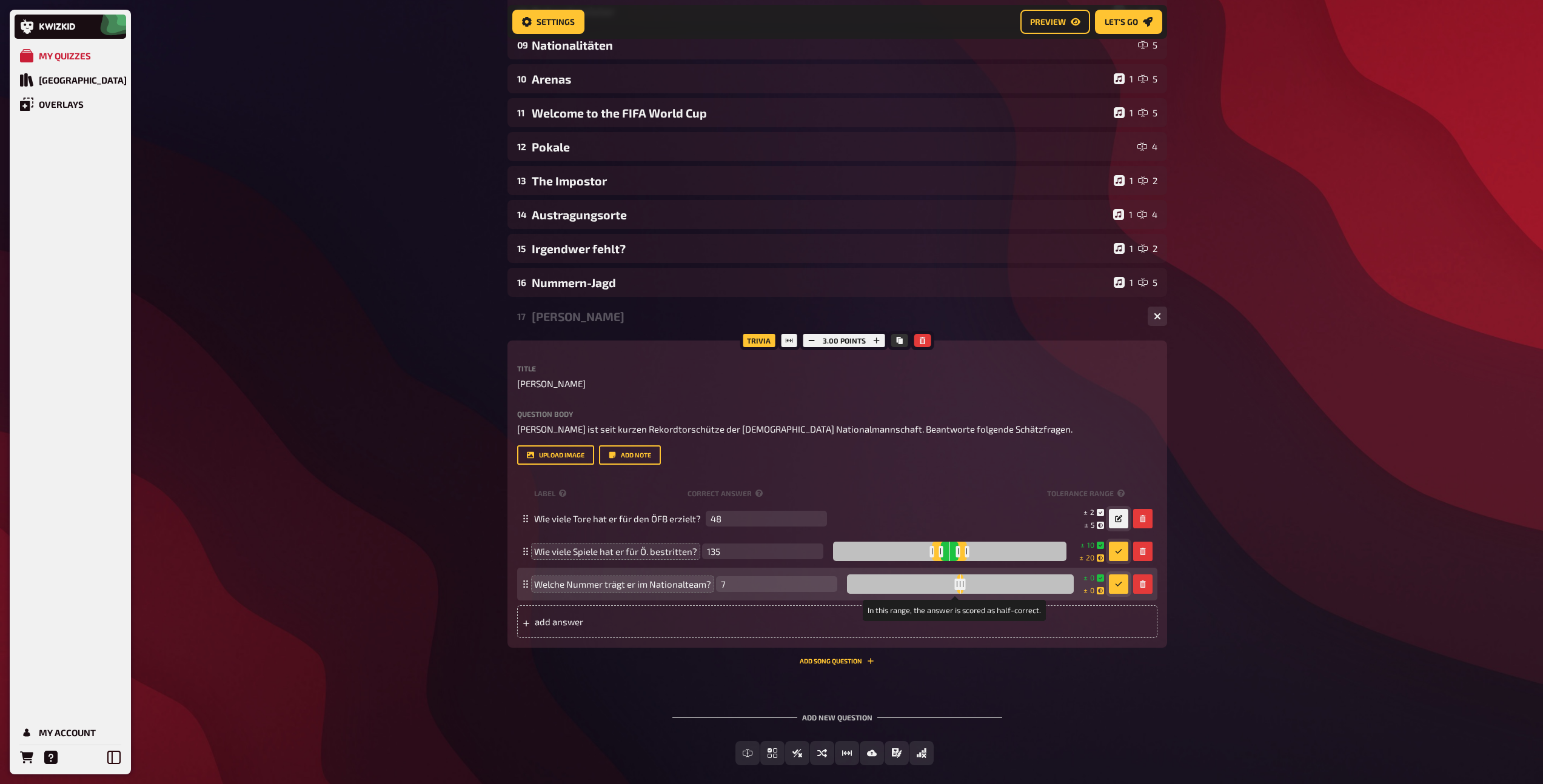
click at [960, 585] on div at bounding box center [963, 584] width 4 height 11
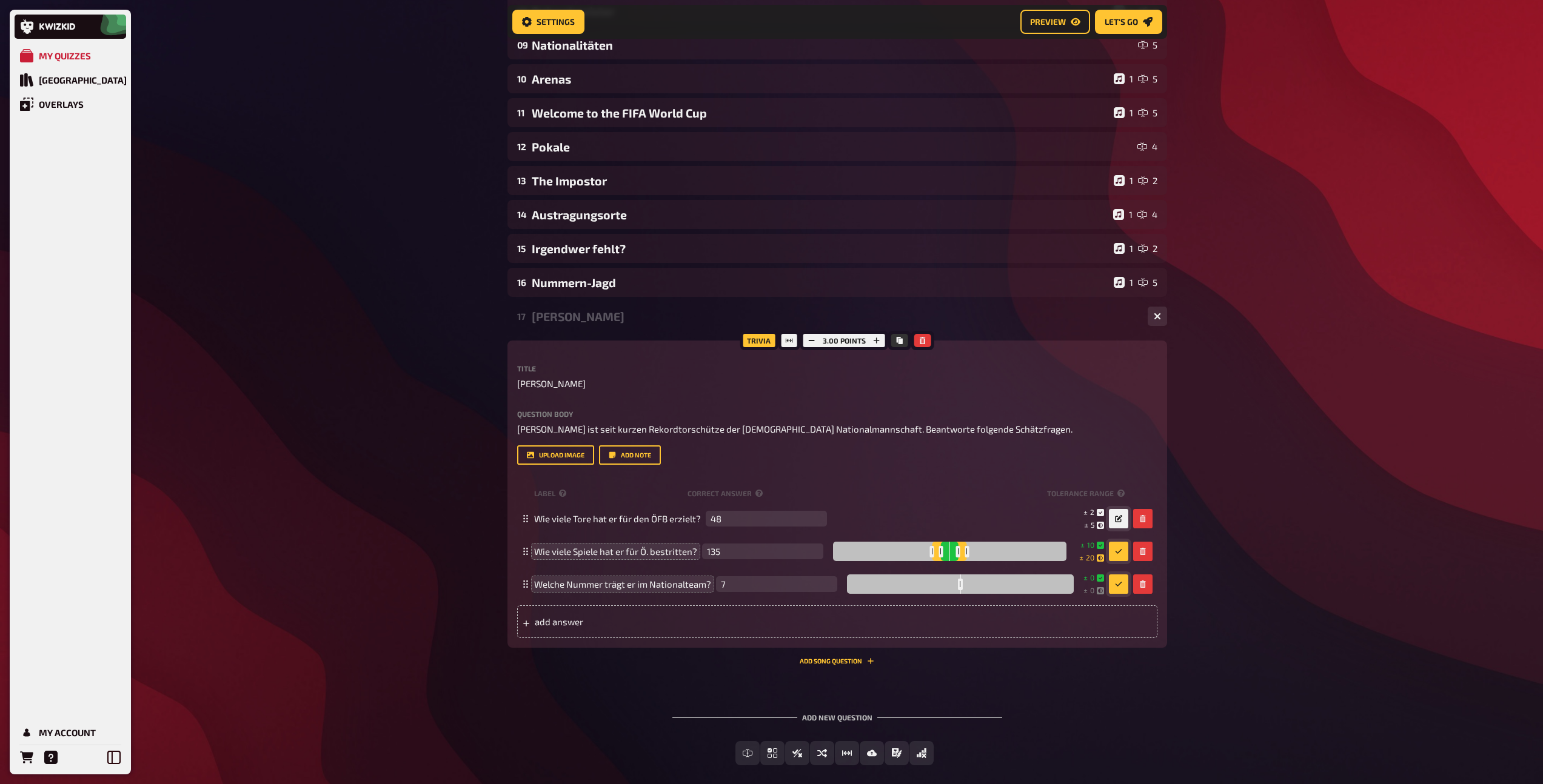
click at [1120, 586] on icon "button" at bounding box center [1118, 584] width 7 height 7
click at [603, 317] on div "[PERSON_NAME]" at bounding box center [835, 316] width 606 height 14
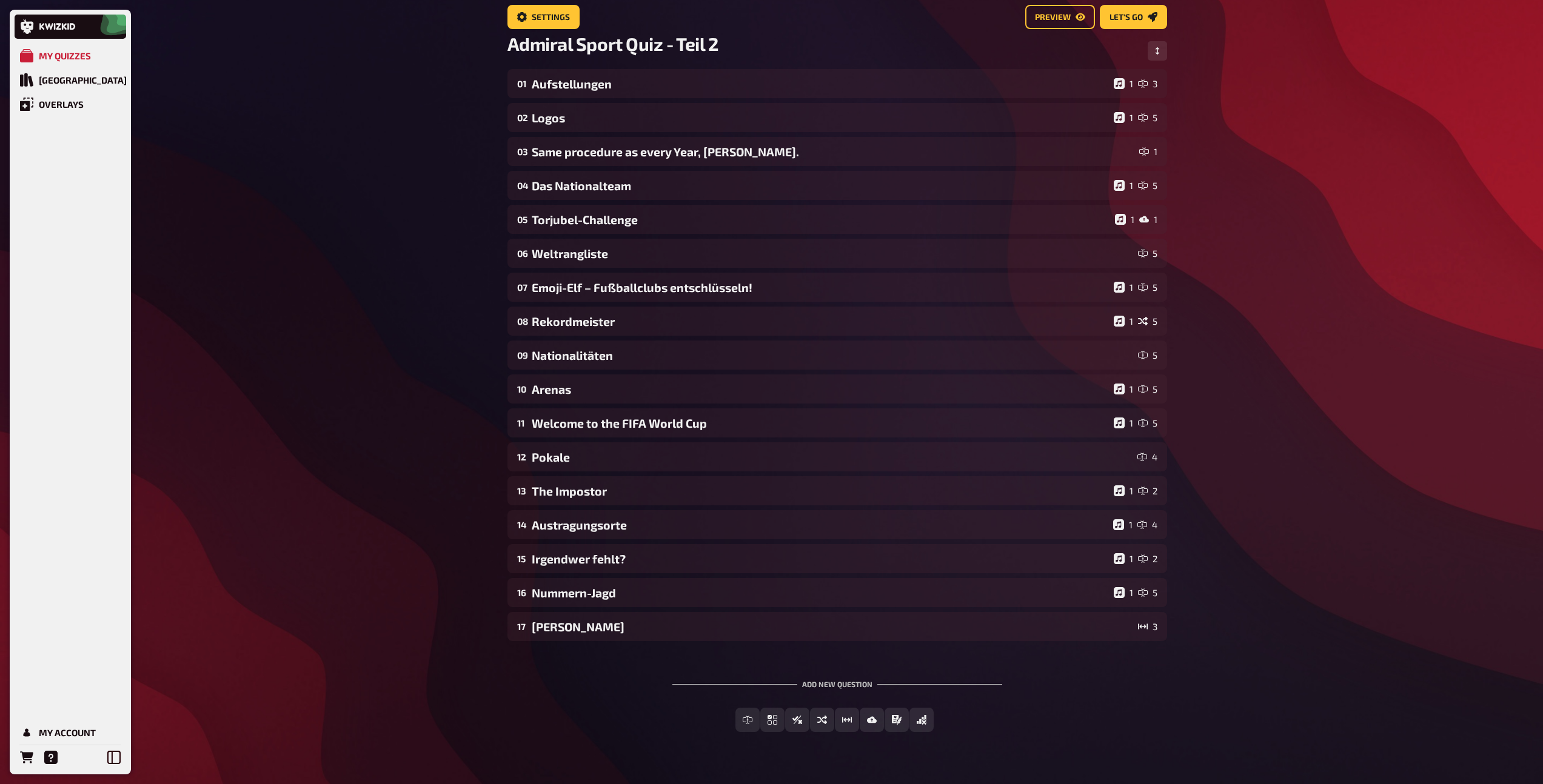
scroll to position [0, 0]
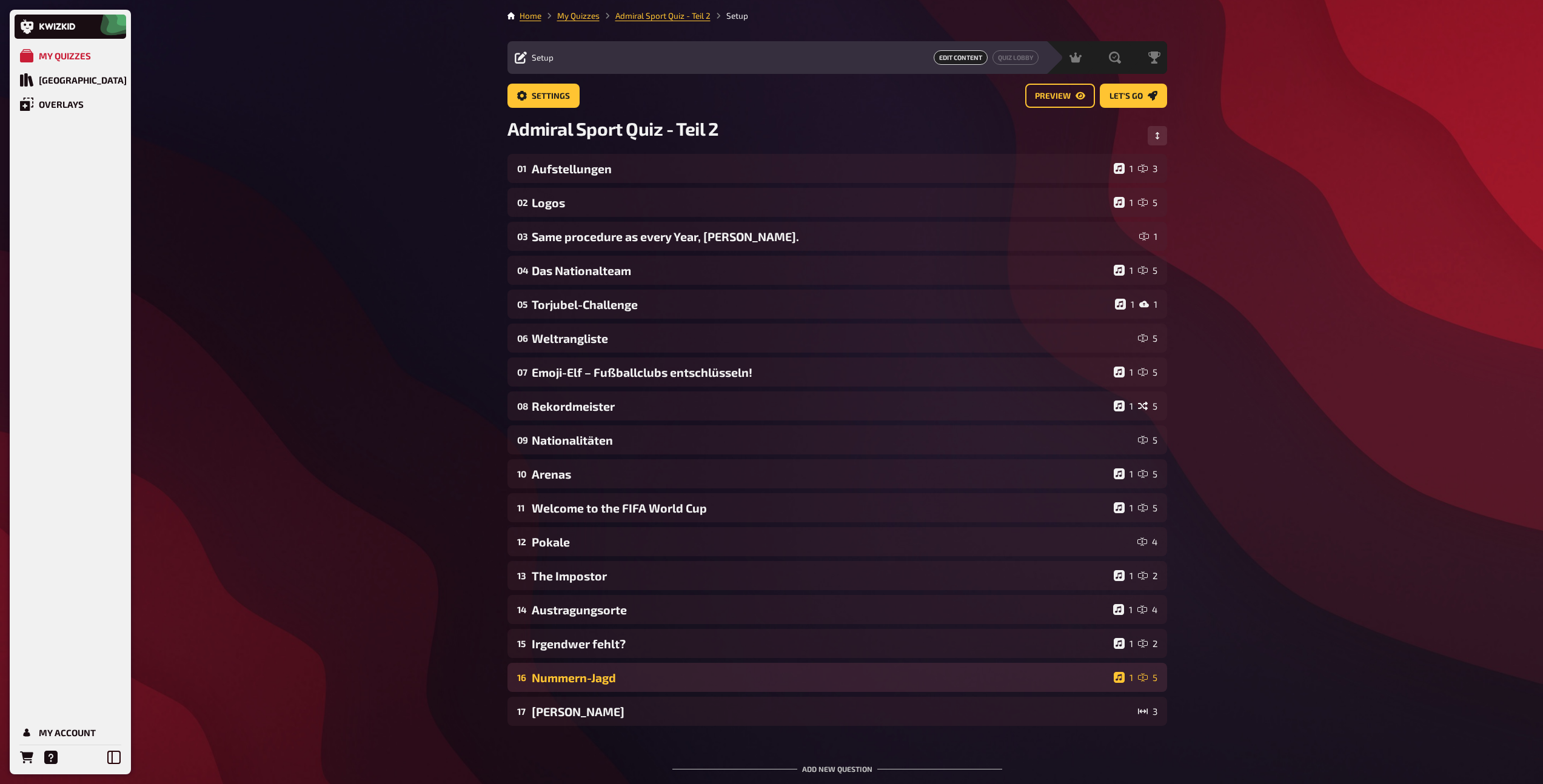
click at [597, 682] on div "Nummern-Jagd" at bounding box center [820, 677] width 577 height 14
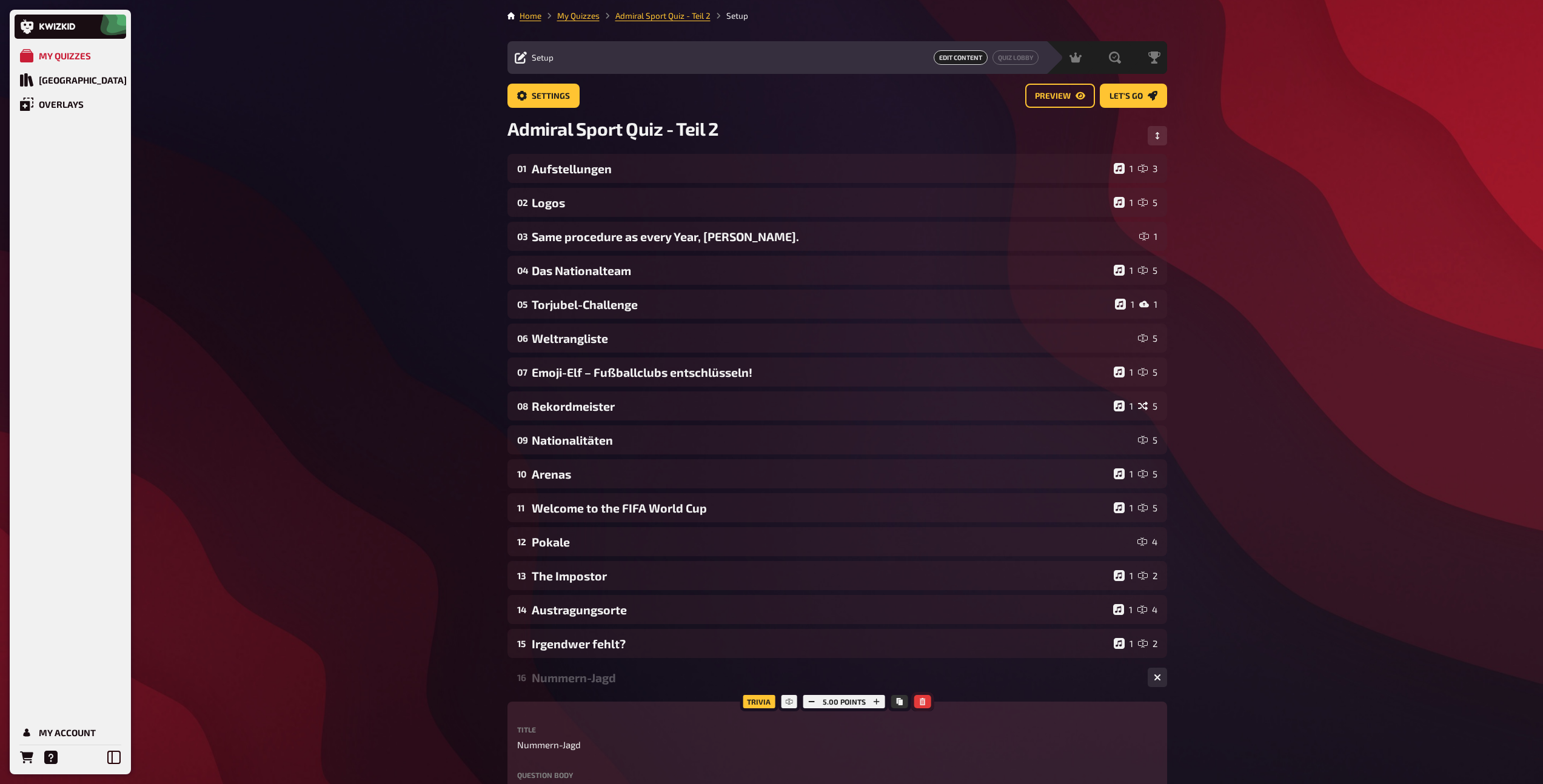
click at [922, 699] on icon "button" at bounding box center [922, 701] width 6 height 7
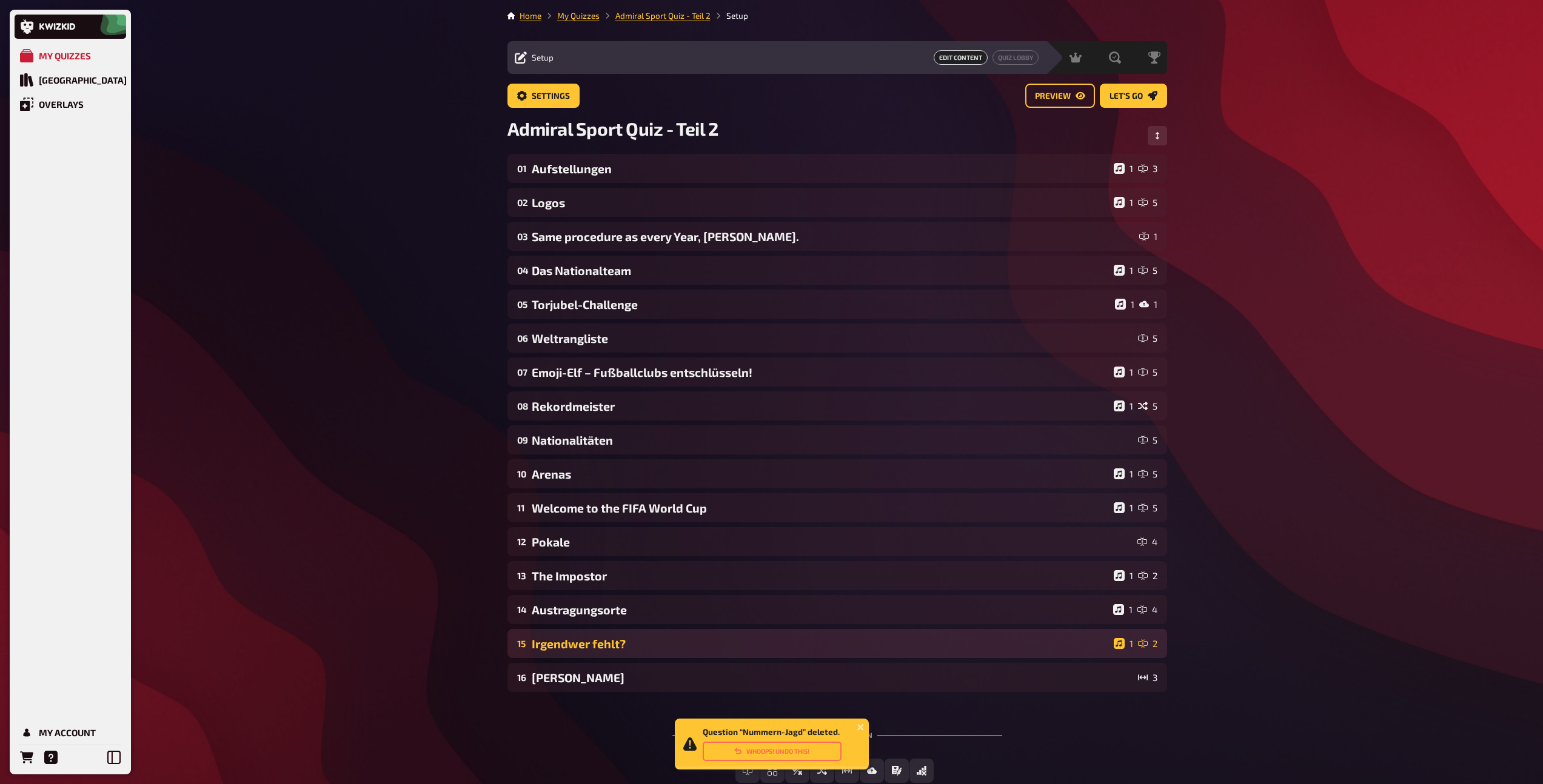
click at [673, 648] on div "Irgendwer fehlt?" at bounding box center [820, 643] width 577 height 14
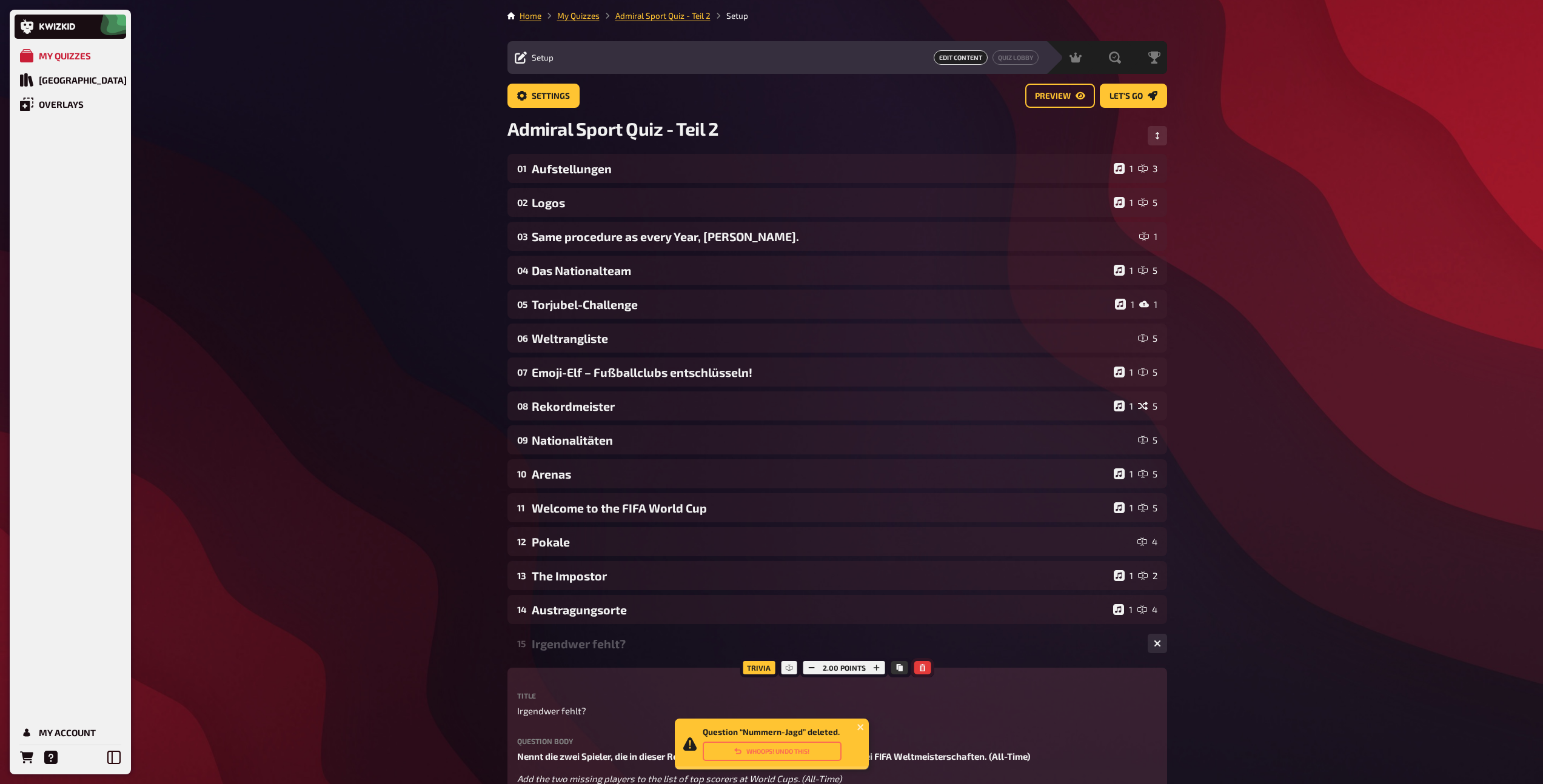
click at [925, 669] on icon "button" at bounding box center [922, 668] width 7 height 7
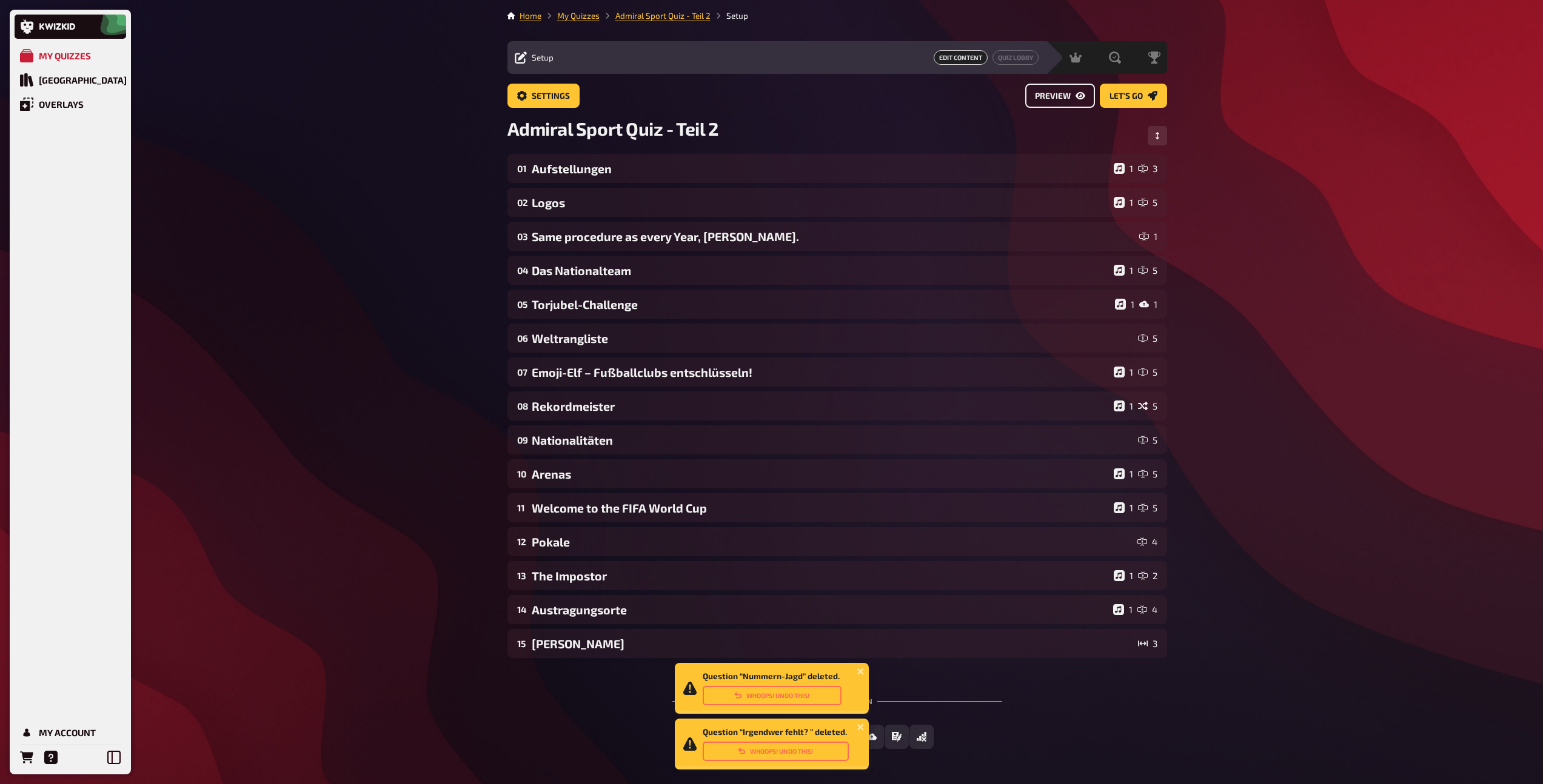
click at [1062, 99] on span "Preview" at bounding box center [1052, 96] width 36 height 9
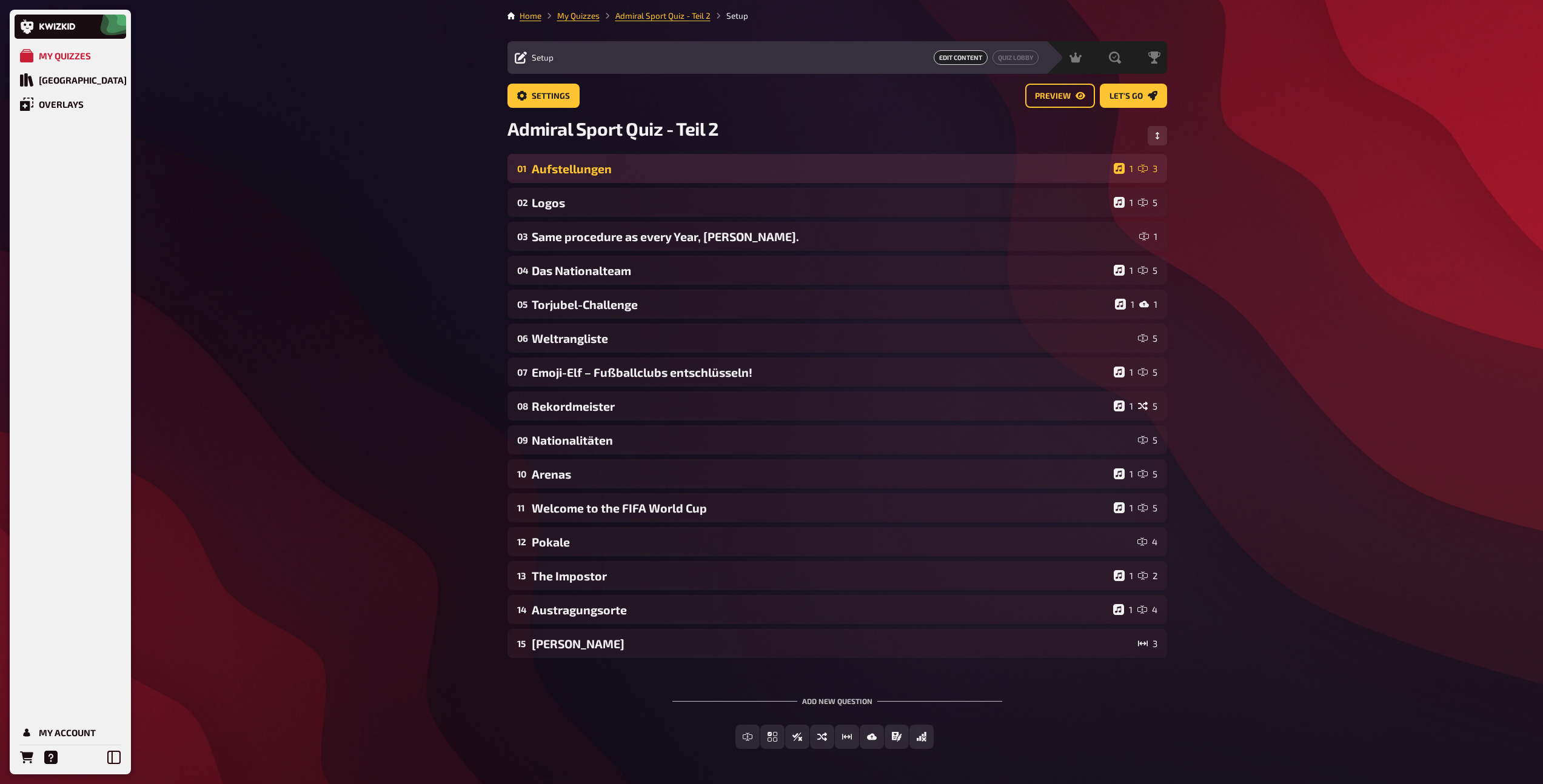
click at [650, 174] on div "Aufstellungen" at bounding box center [820, 168] width 577 height 14
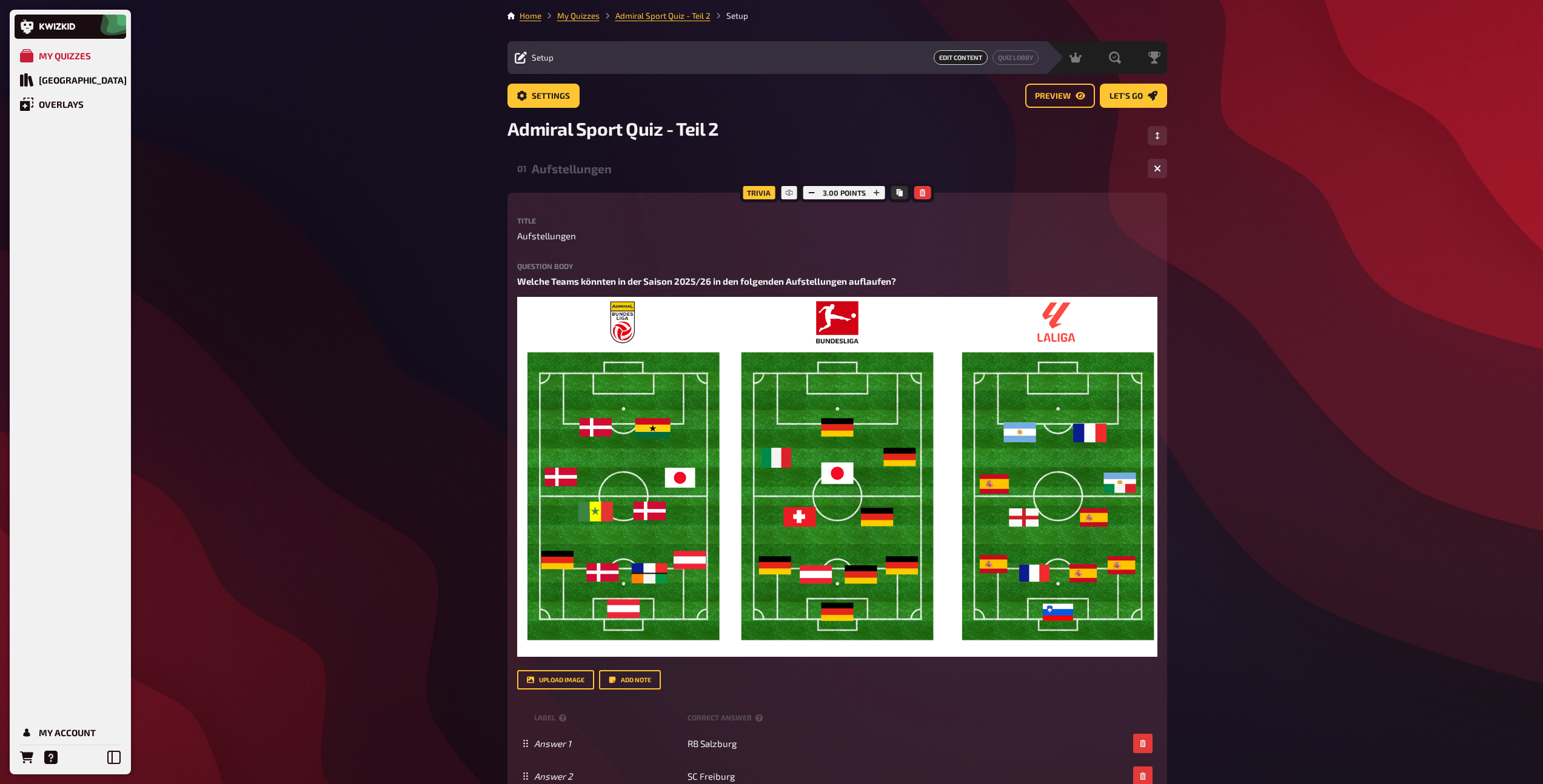
click at [657, 162] on div "Aufstellungen" at bounding box center [835, 168] width 606 height 14
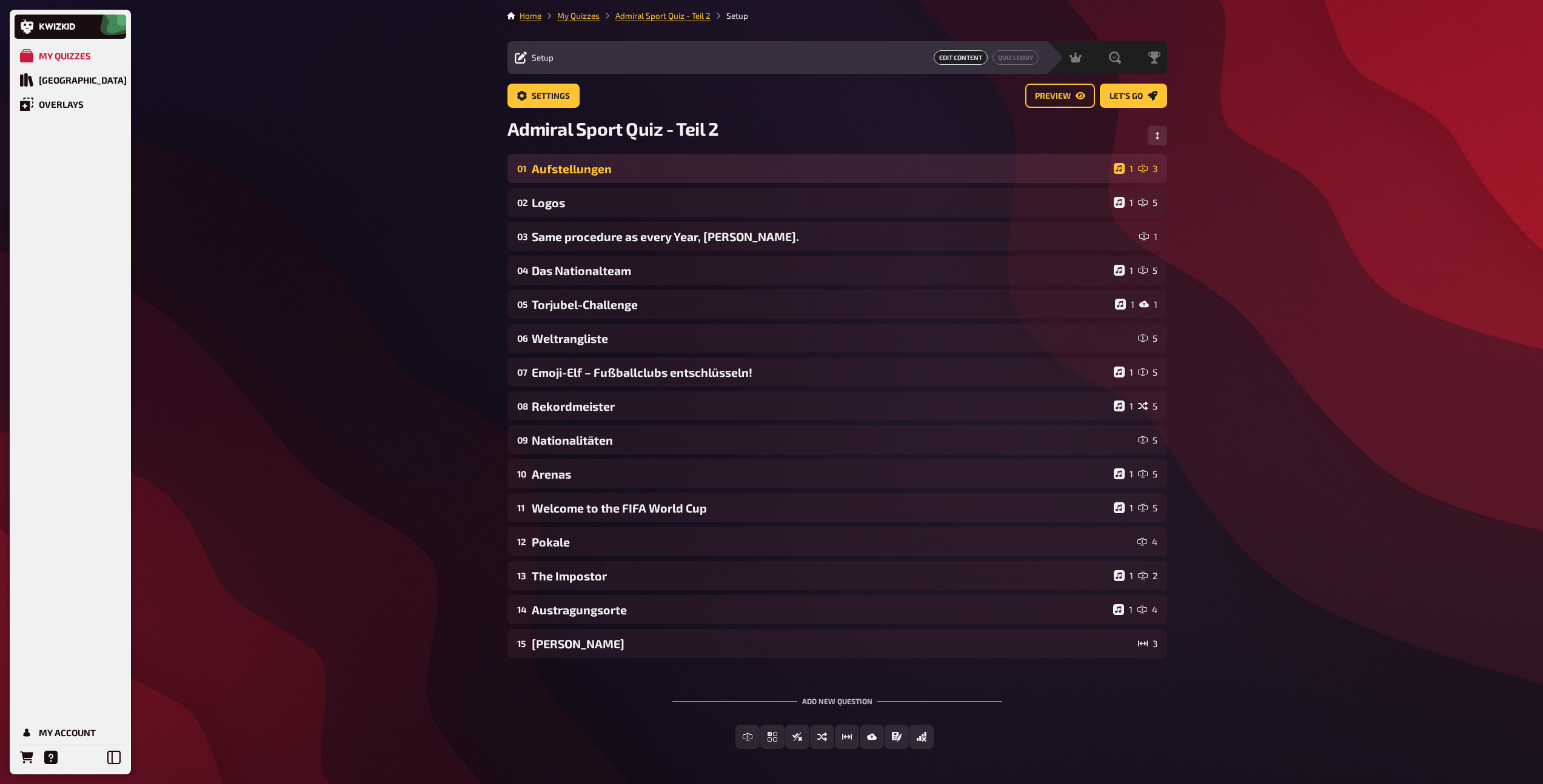
click at [1039, 167] on div "Aufstellungen" at bounding box center [820, 168] width 577 height 14
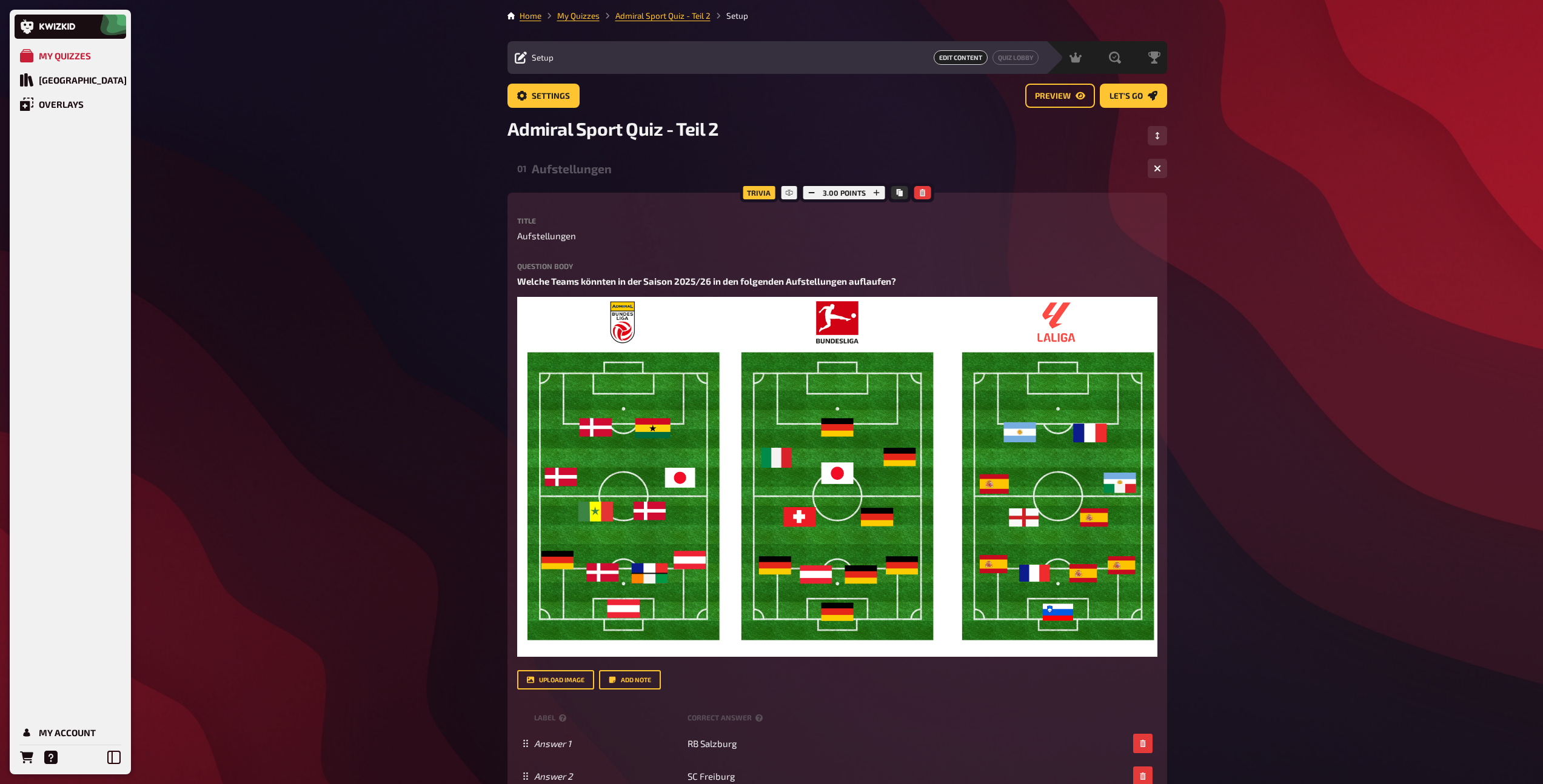
click at [1011, 170] on div "Aufstellungen" at bounding box center [835, 168] width 606 height 14
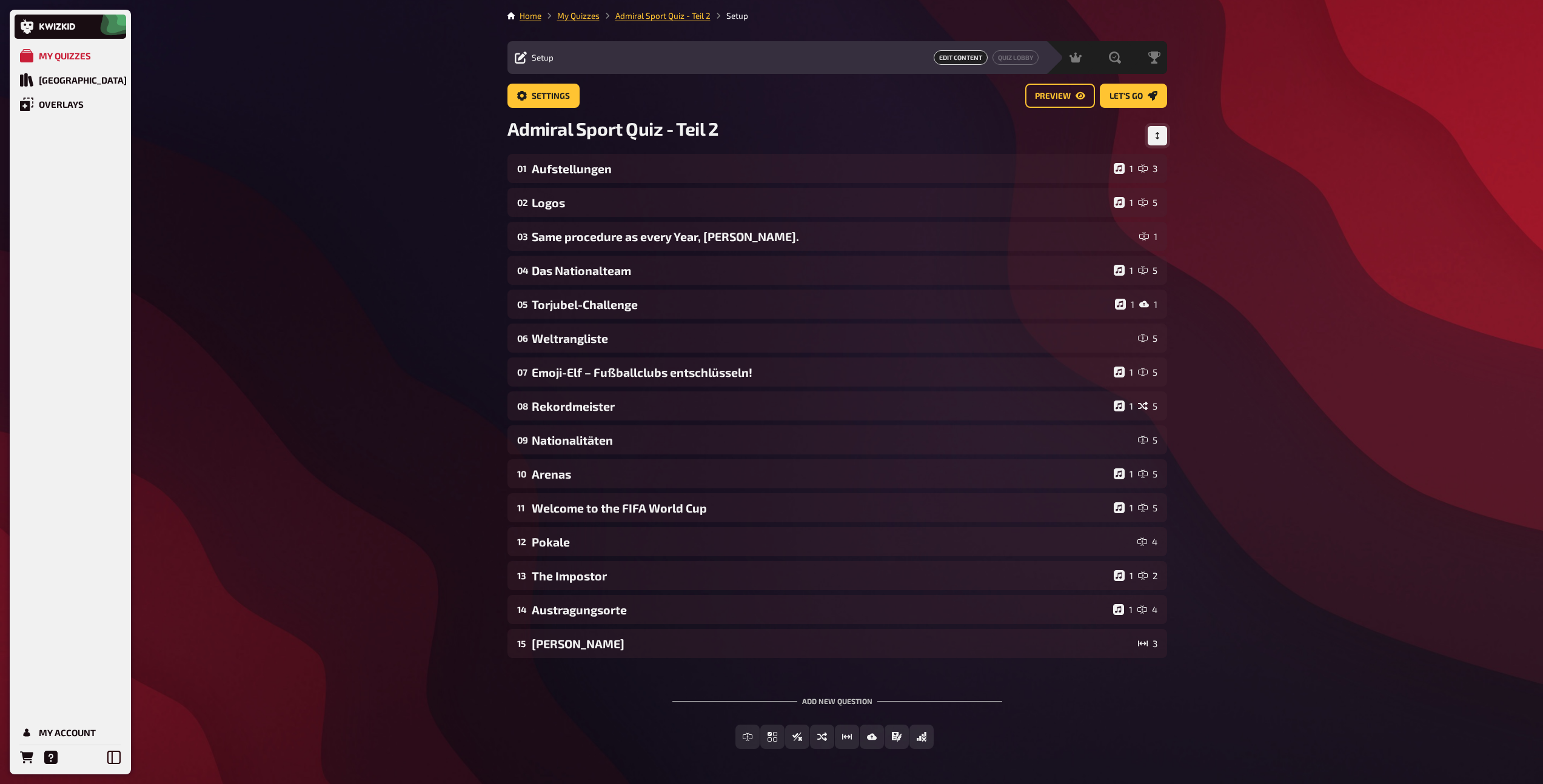
click at [1162, 134] on button "Change Order" at bounding box center [1157, 136] width 19 height 19
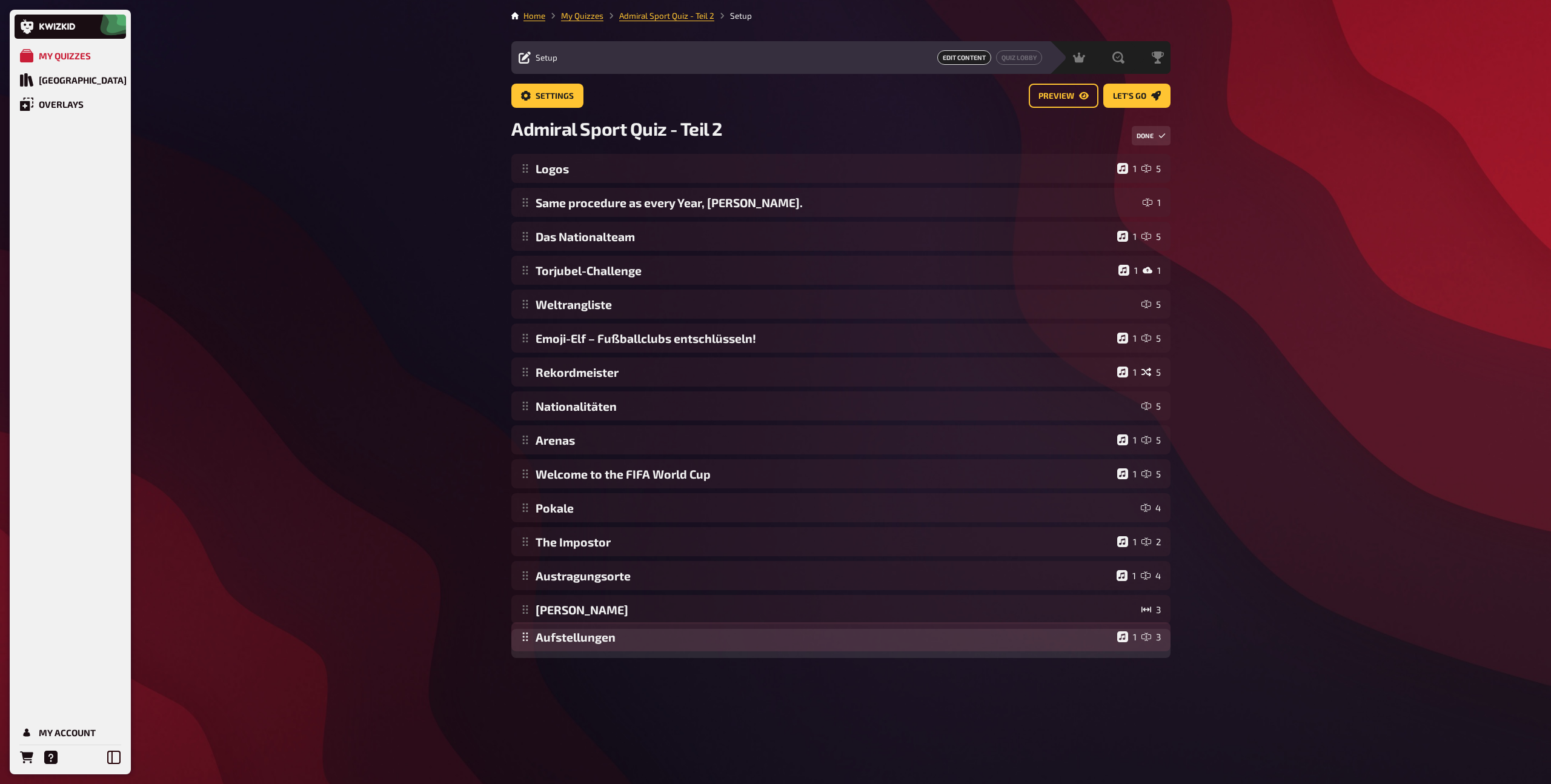
drag, startPoint x: 523, startPoint y: 168, endPoint x: 574, endPoint y: 635, distance: 469.8
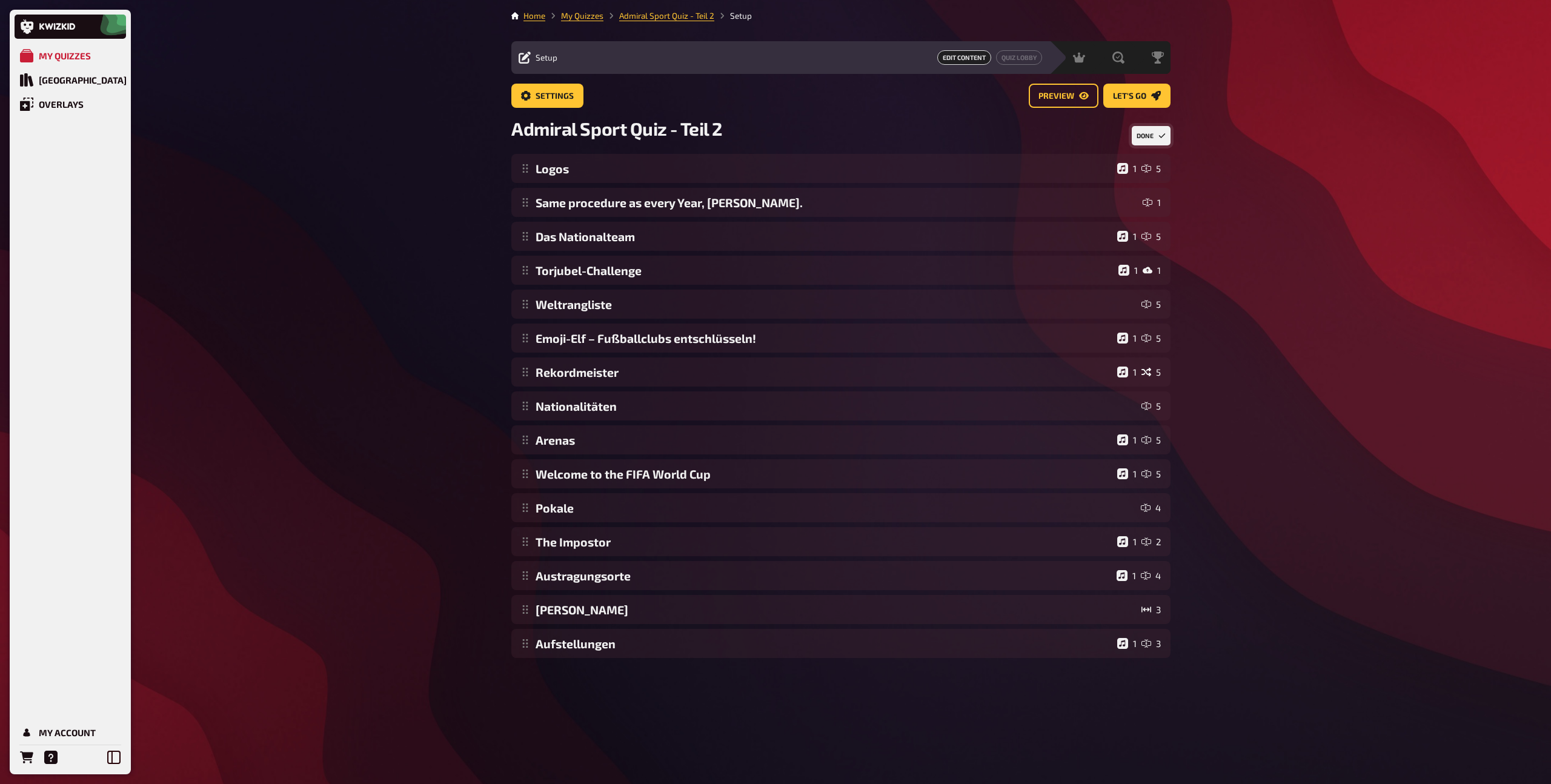
click at [1148, 141] on button "Done" at bounding box center [1151, 136] width 39 height 19
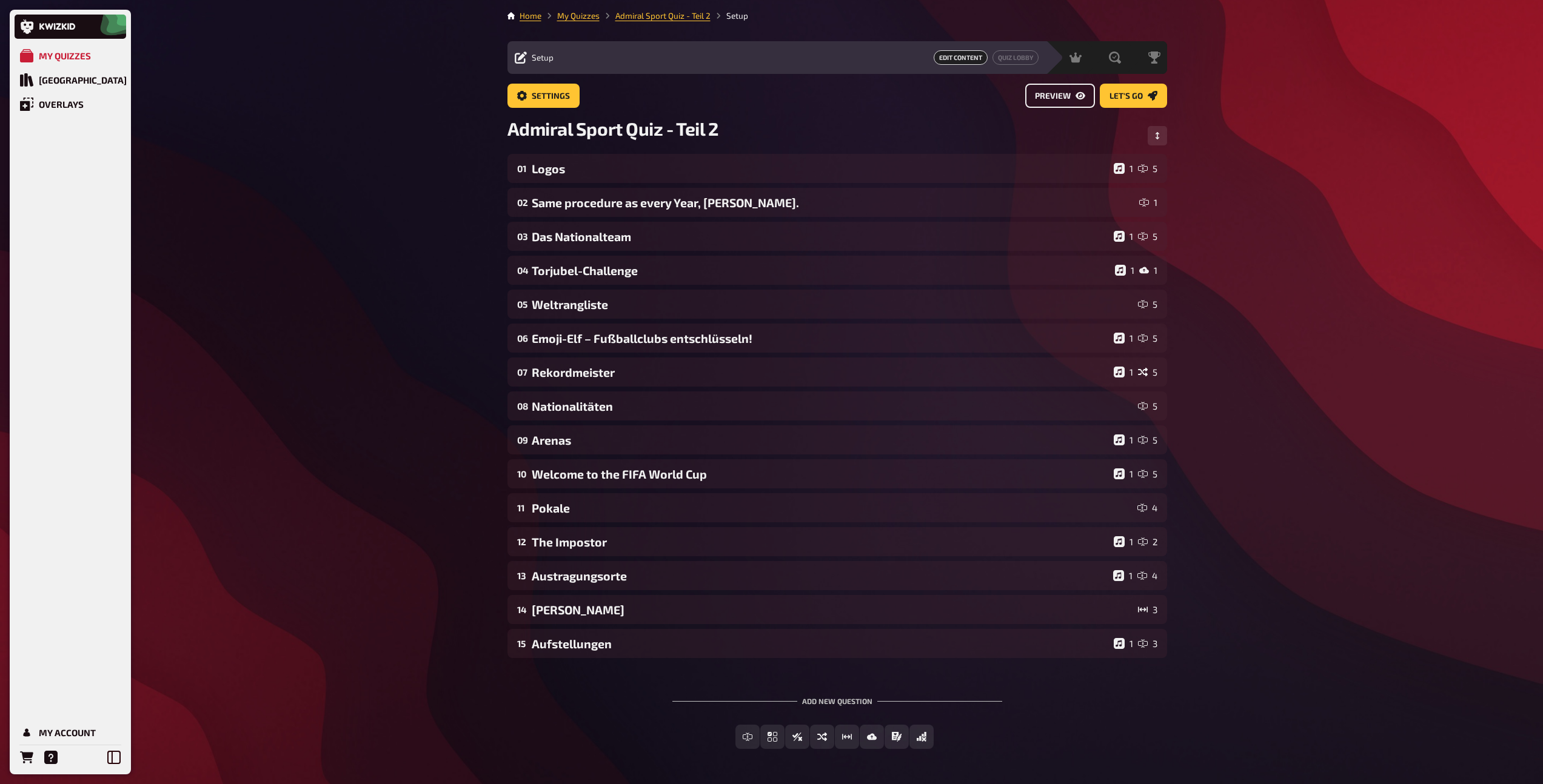
click at [1061, 99] on span "Preview" at bounding box center [1052, 96] width 36 height 9
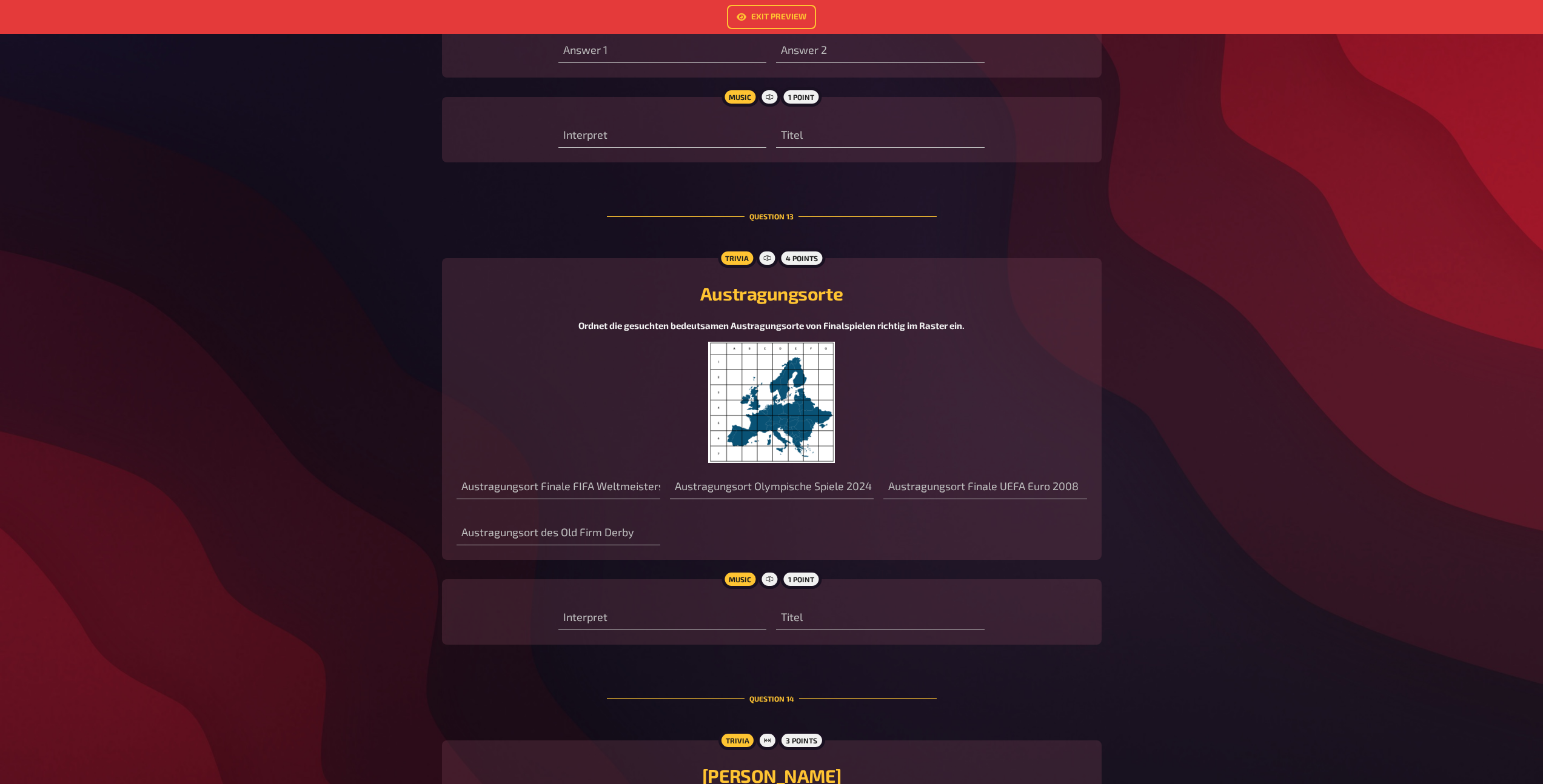
scroll to position [4886, 0]
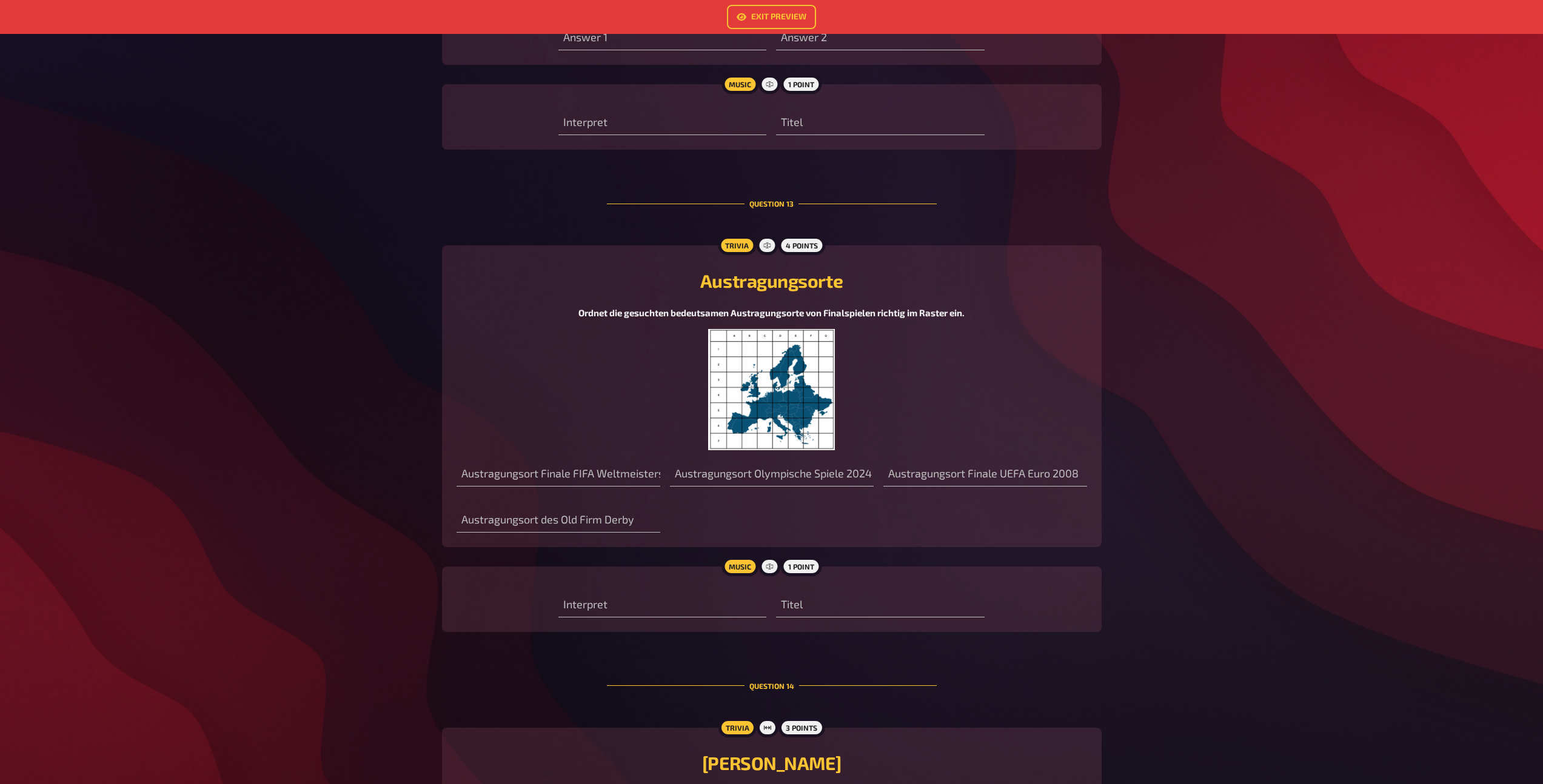
click at [804, 402] on img at bounding box center [772, 389] width 127 height 121
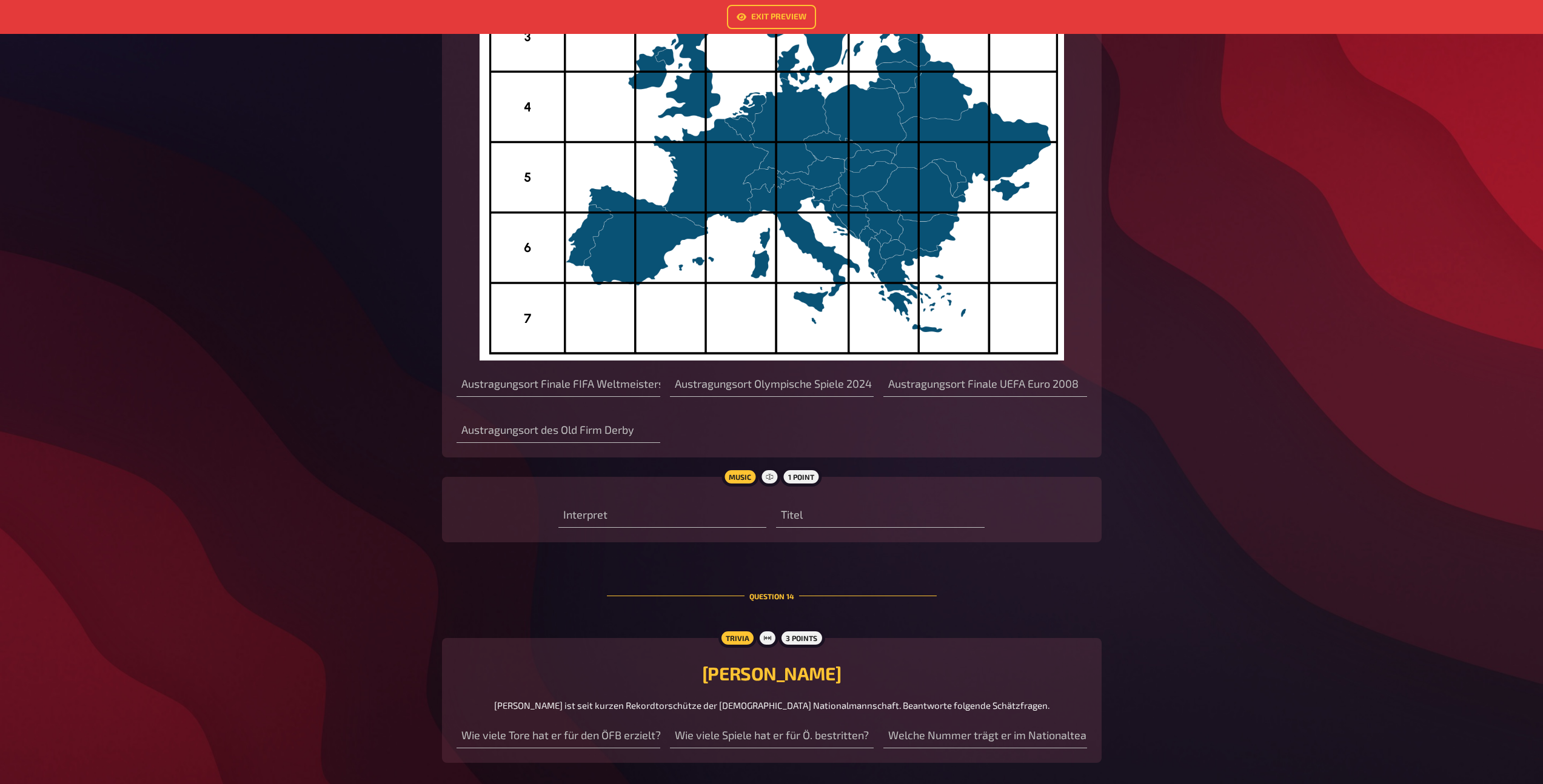
scroll to position [5471, 0]
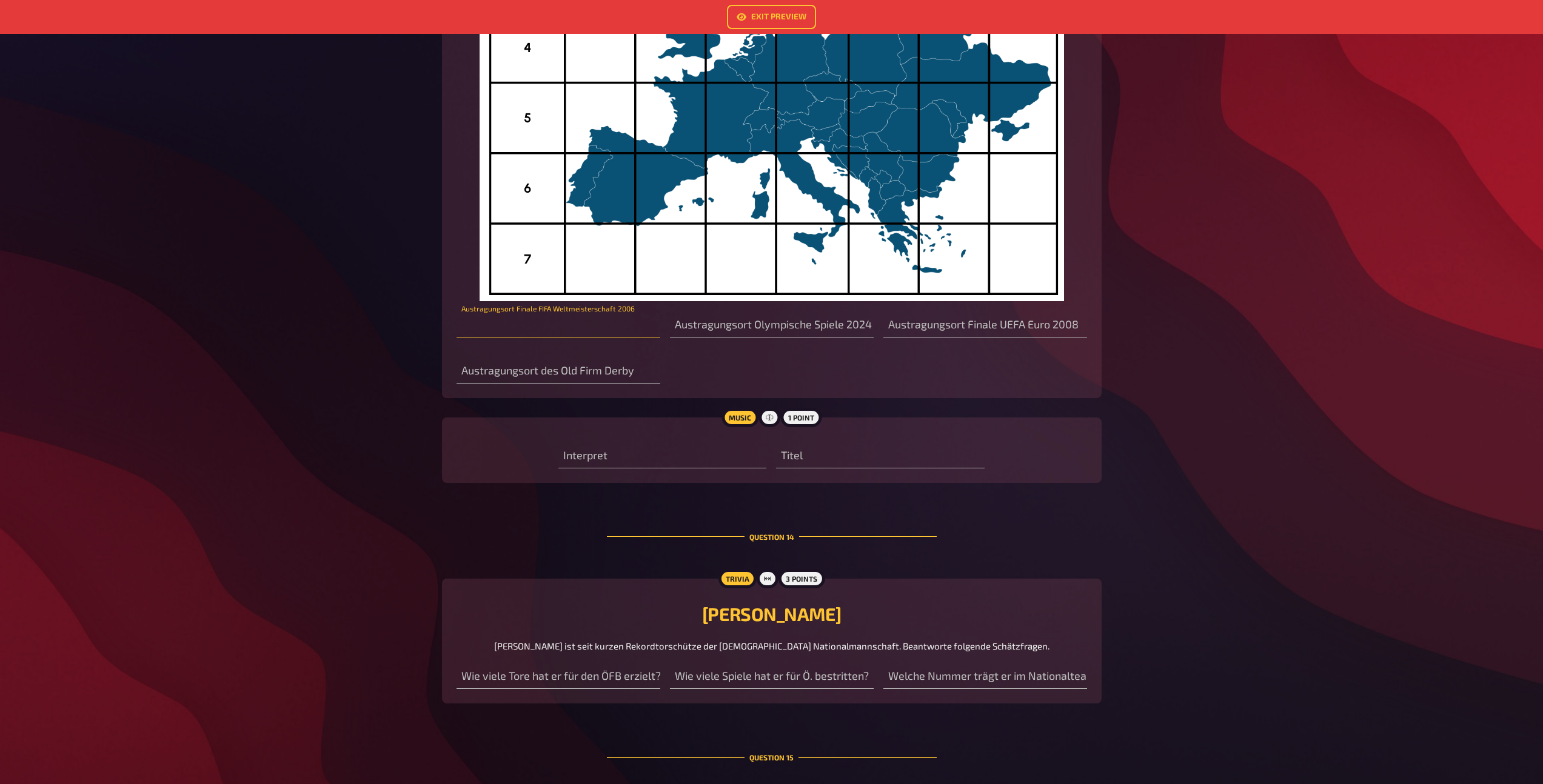
click at [592, 330] on input "text" at bounding box center [558, 325] width 204 height 24
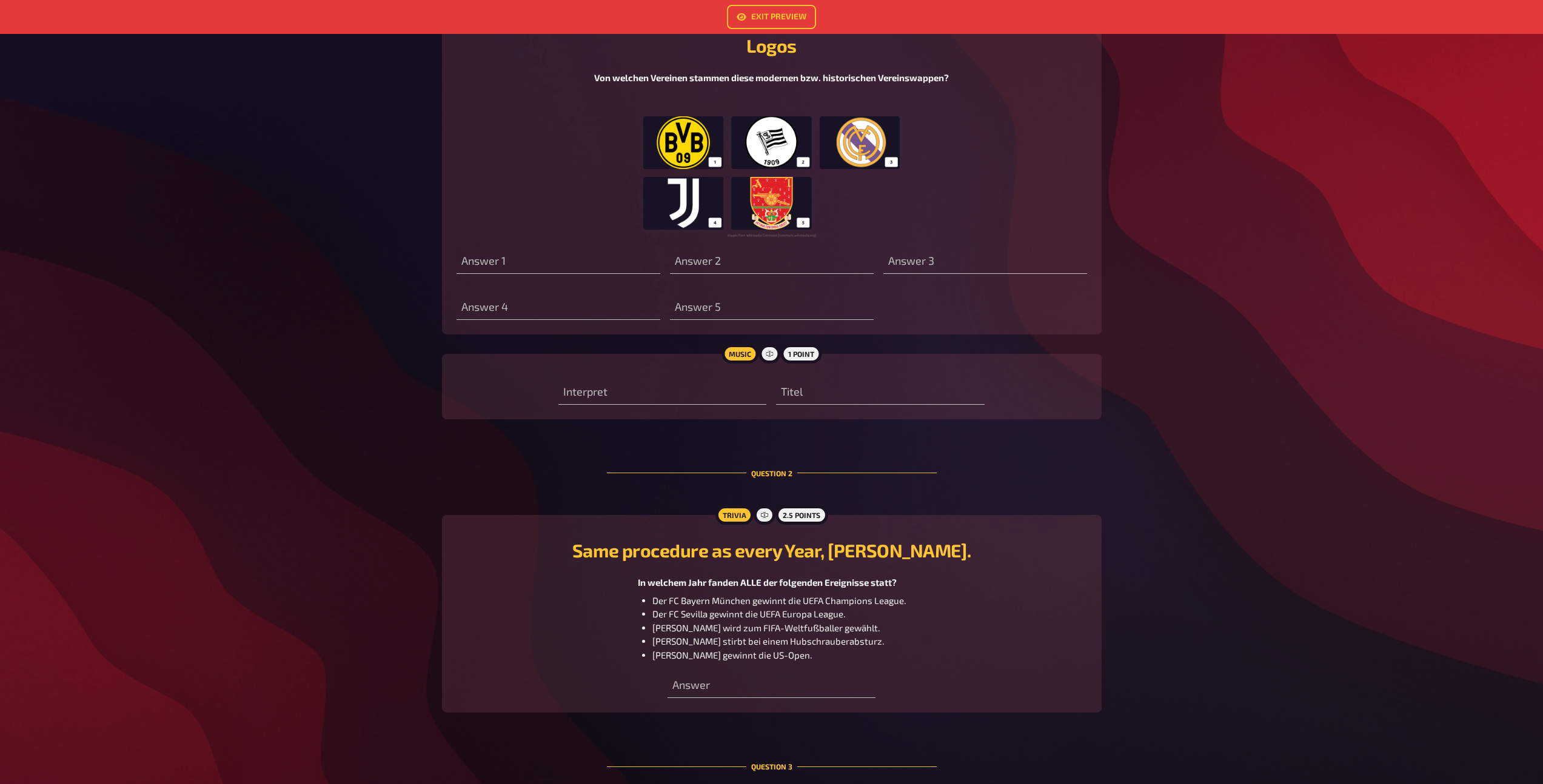
scroll to position [0, 0]
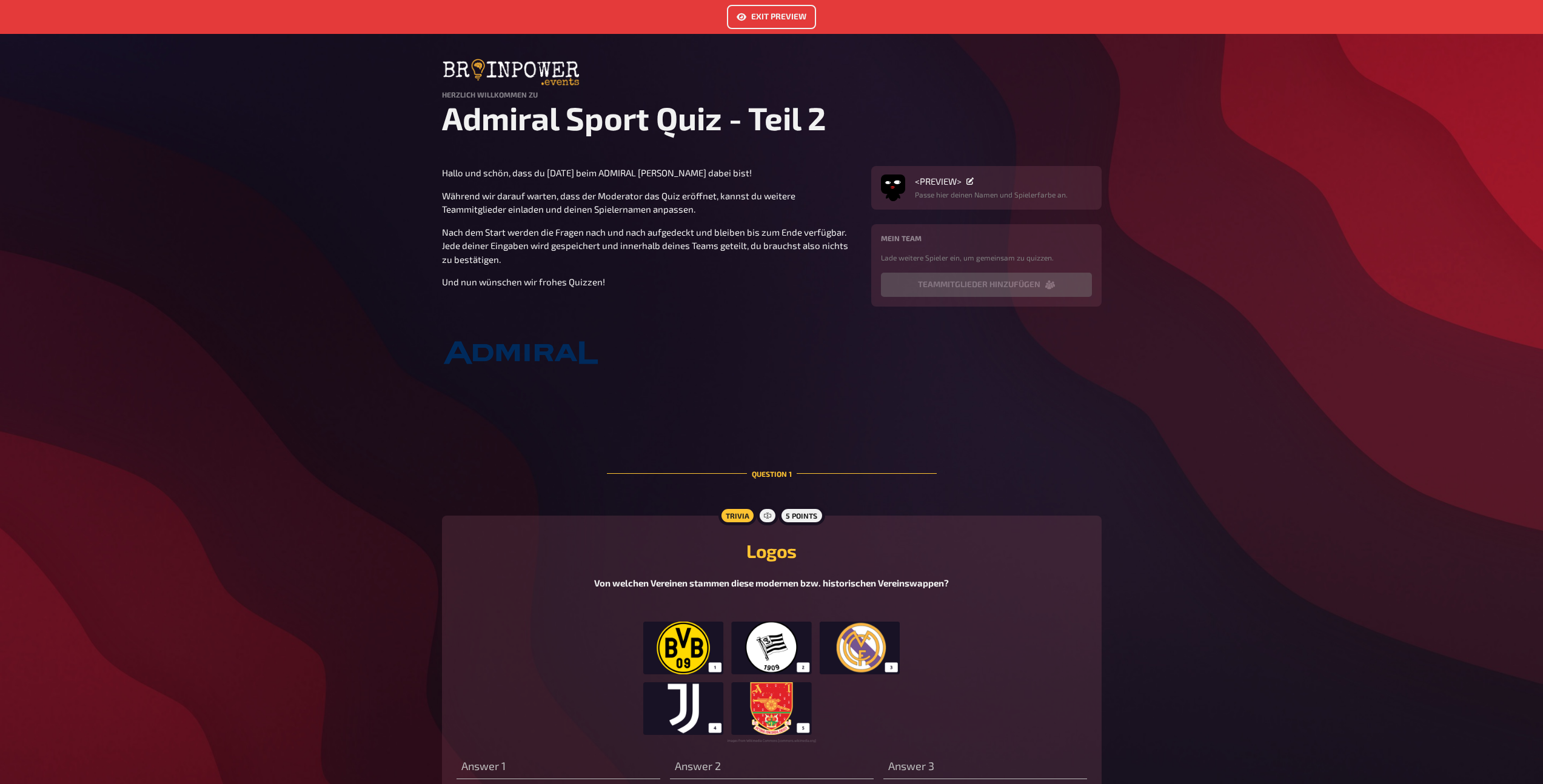
click at [758, 23] on link "Exit Preview" at bounding box center [772, 17] width 89 height 24
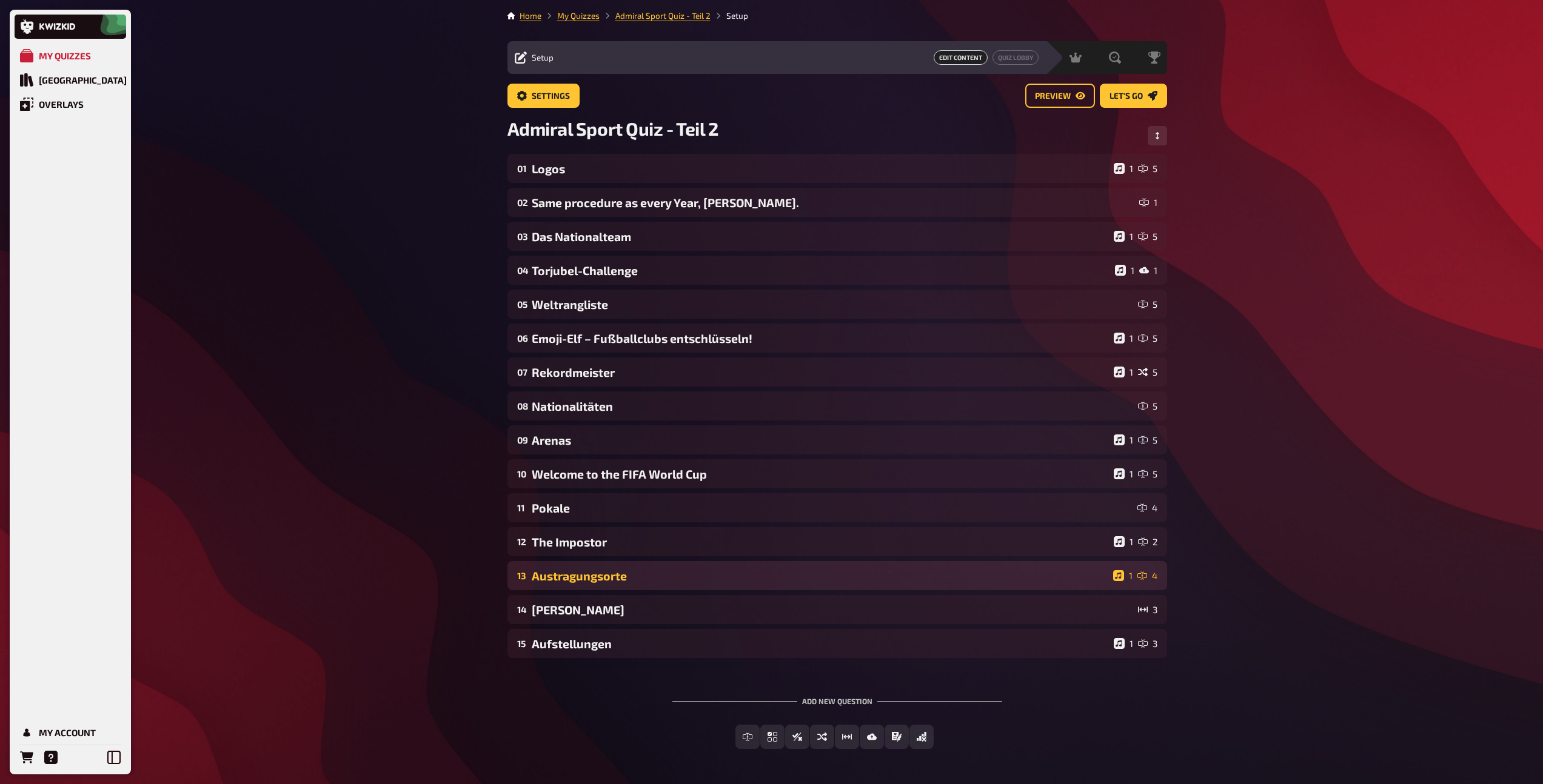
click at [627, 572] on div "Austragungsorte" at bounding box center [820, 575] width 576 height 14
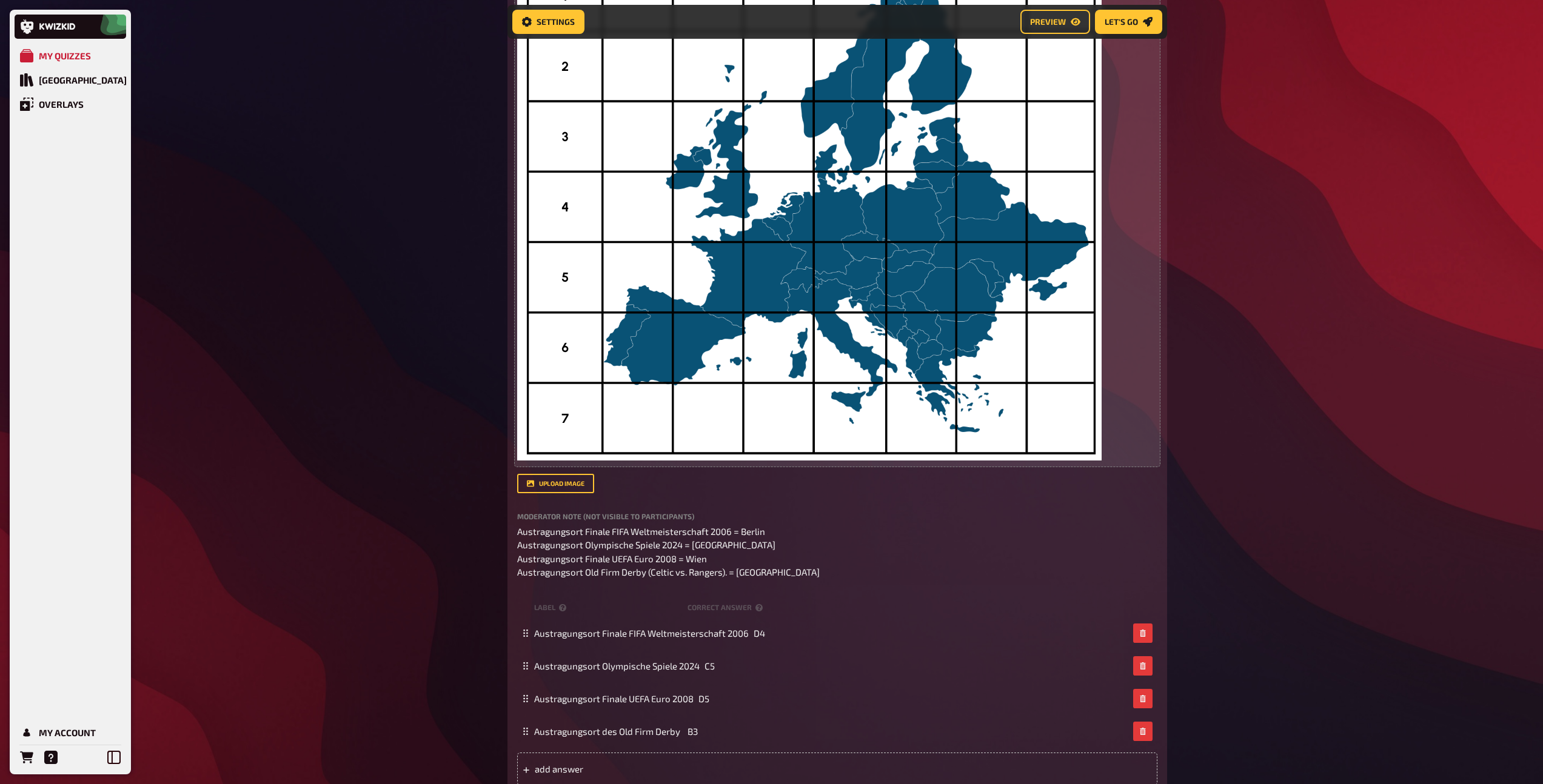
scroll to position [1050, 0]
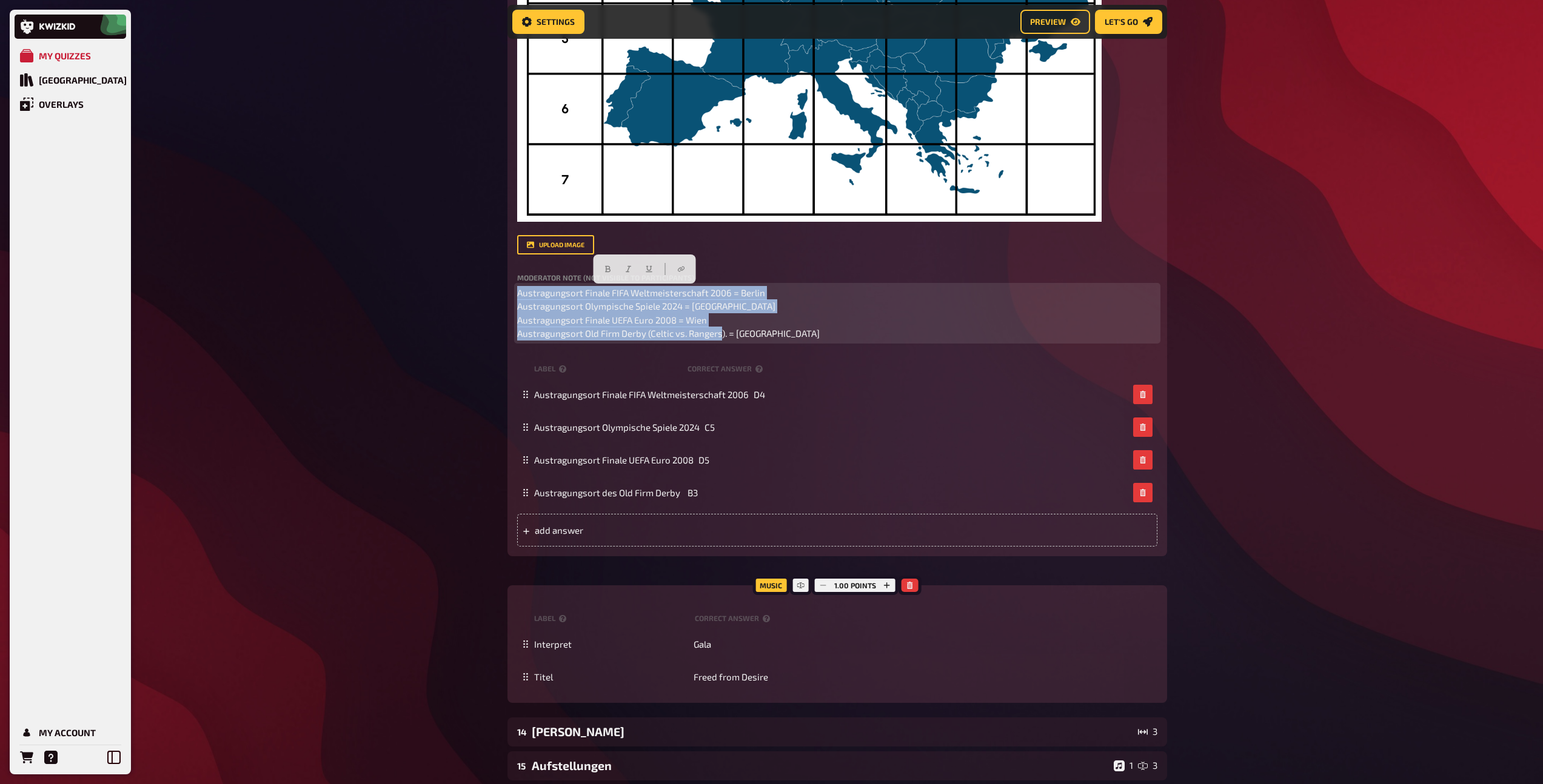
drag, startPoint x: 800, startPoint y: 334, endPoint x: 492, endPoint y: 289, distance: 311.3
copy span "Austragungsort Finale FIFA Weltmeisterschaft 2006 = Berlin Austragungsort Olymp…"
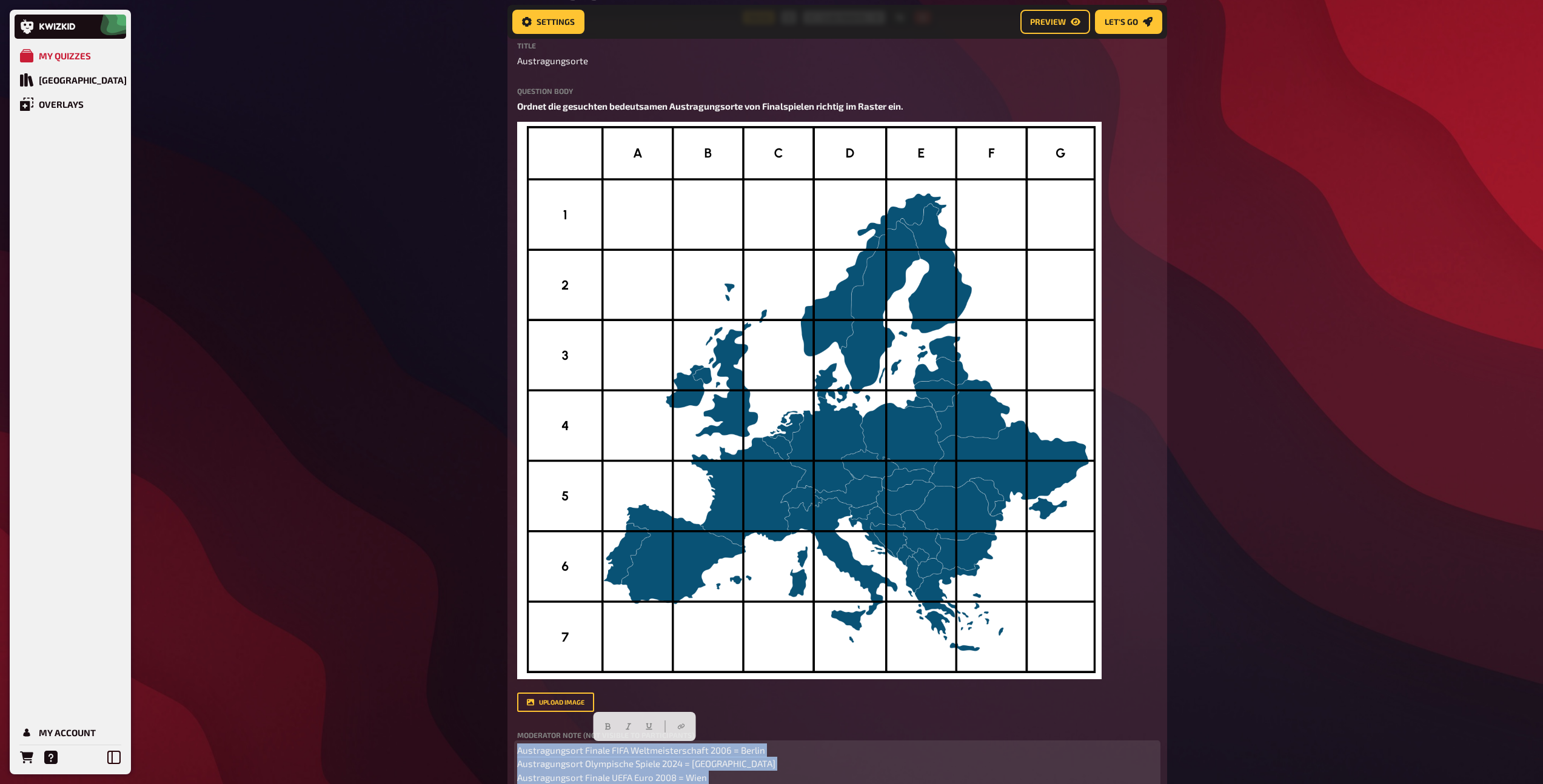
scroll to position [317, 0]
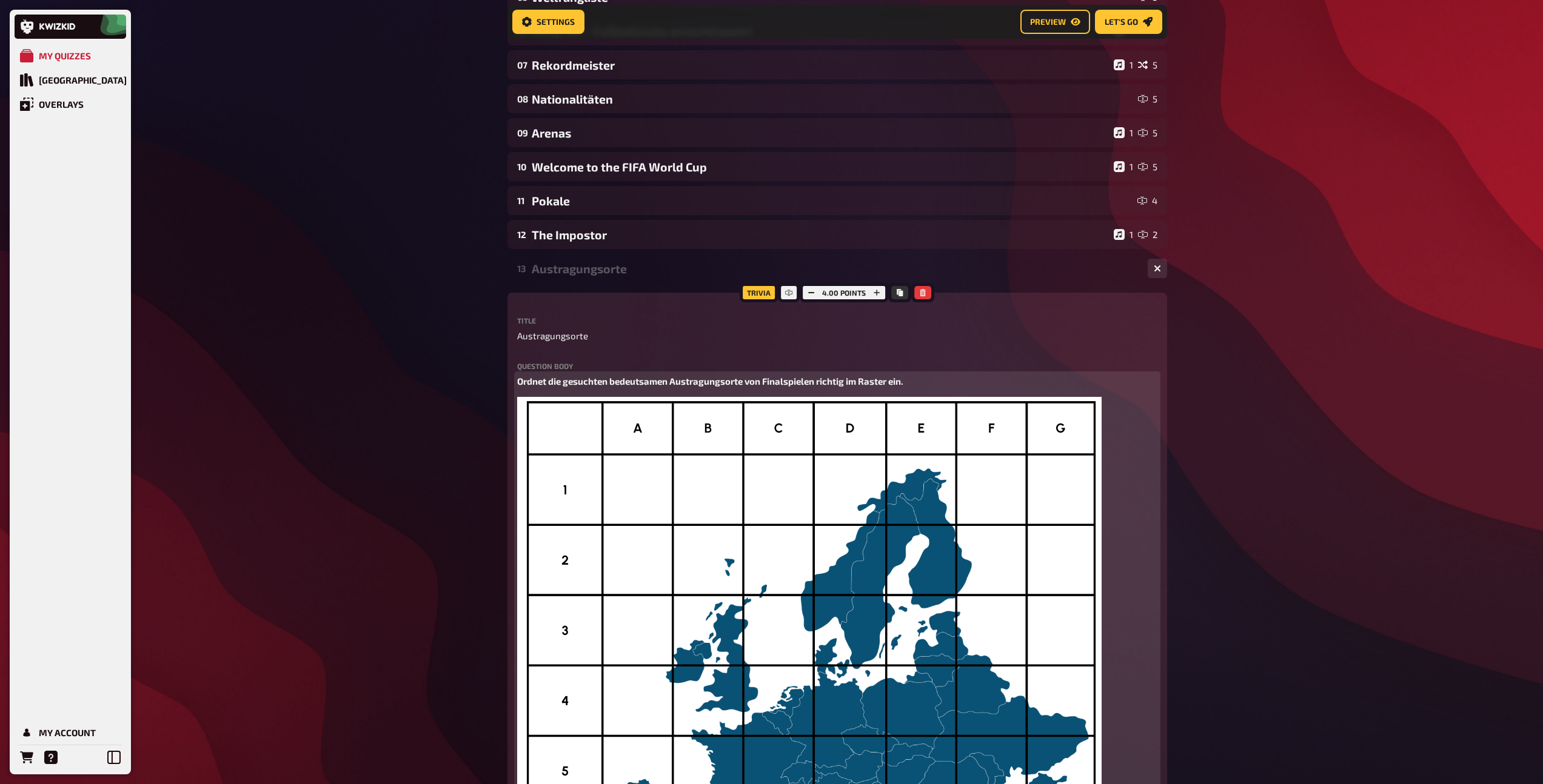
click at [947, 382] on p "Ordnet die gesuchten bedeutsamen Austragungsorte von Finalspielen richtig im Ra…" at bounding box center [837, 381] width 640 height 14
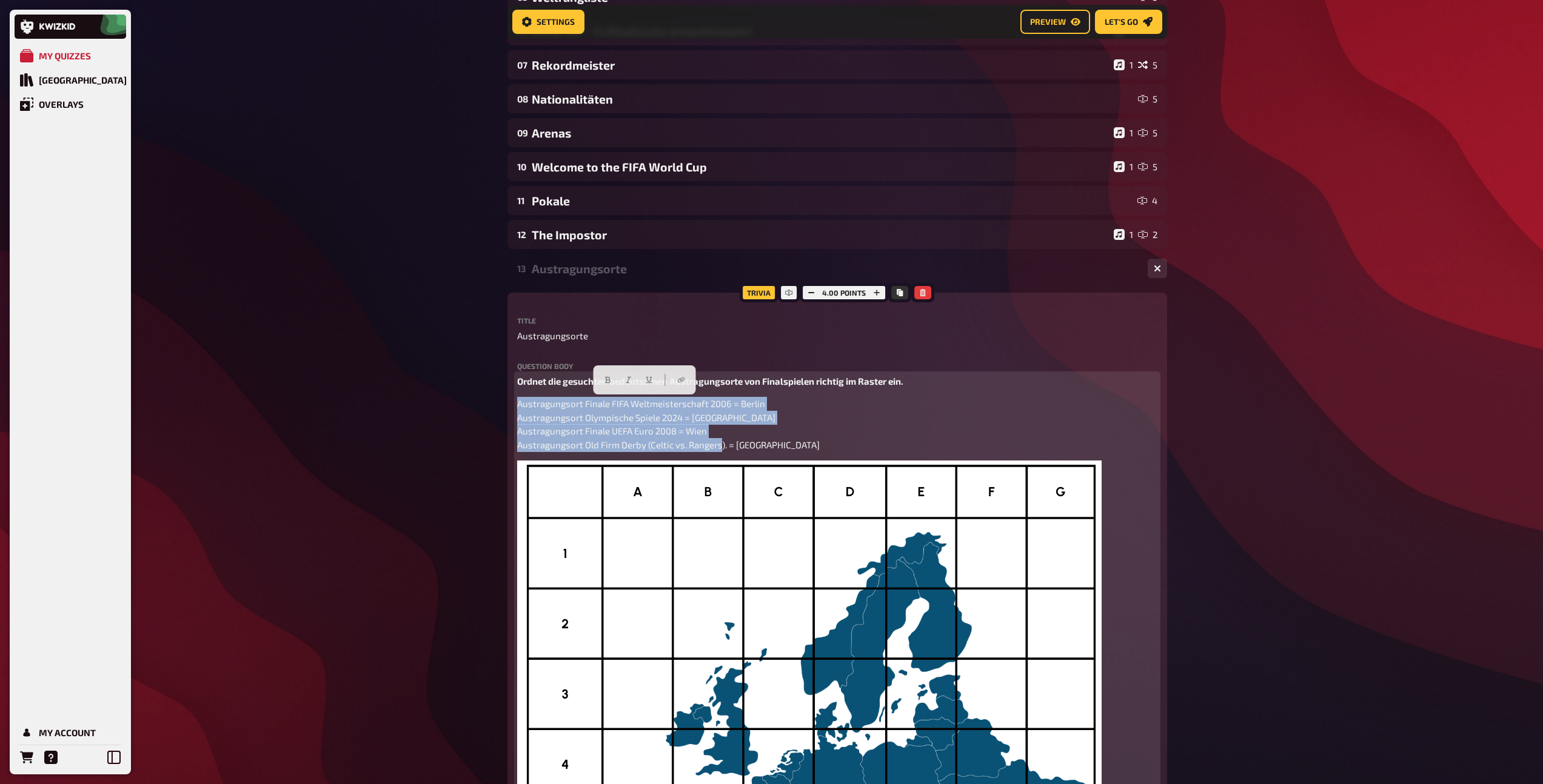
drag, startPoint x: 761, startPoint y: 442, endPoint x: 509, endPoint y: 407, distance: 254.4
click at [519, 401] on span "Austragungsort Finale FIFA Weltmeisterschaft 2006 = Berlin Austragungsort Olymp…" at bounding box center [668, 424] width 302 height 52
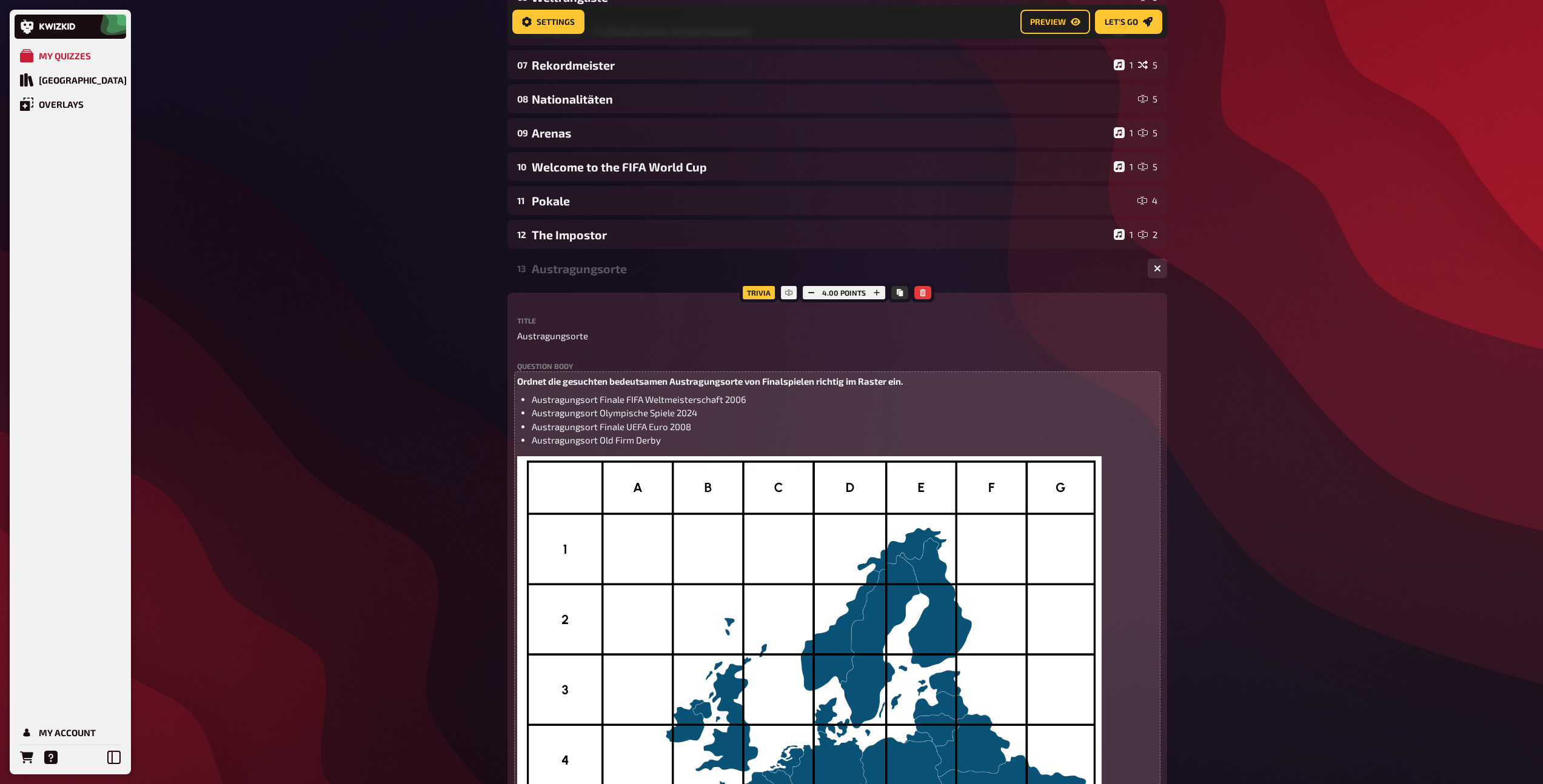
click at [579, 270] on div "Austragungsorte" at bounding box center [835, 269] width 606 height 14
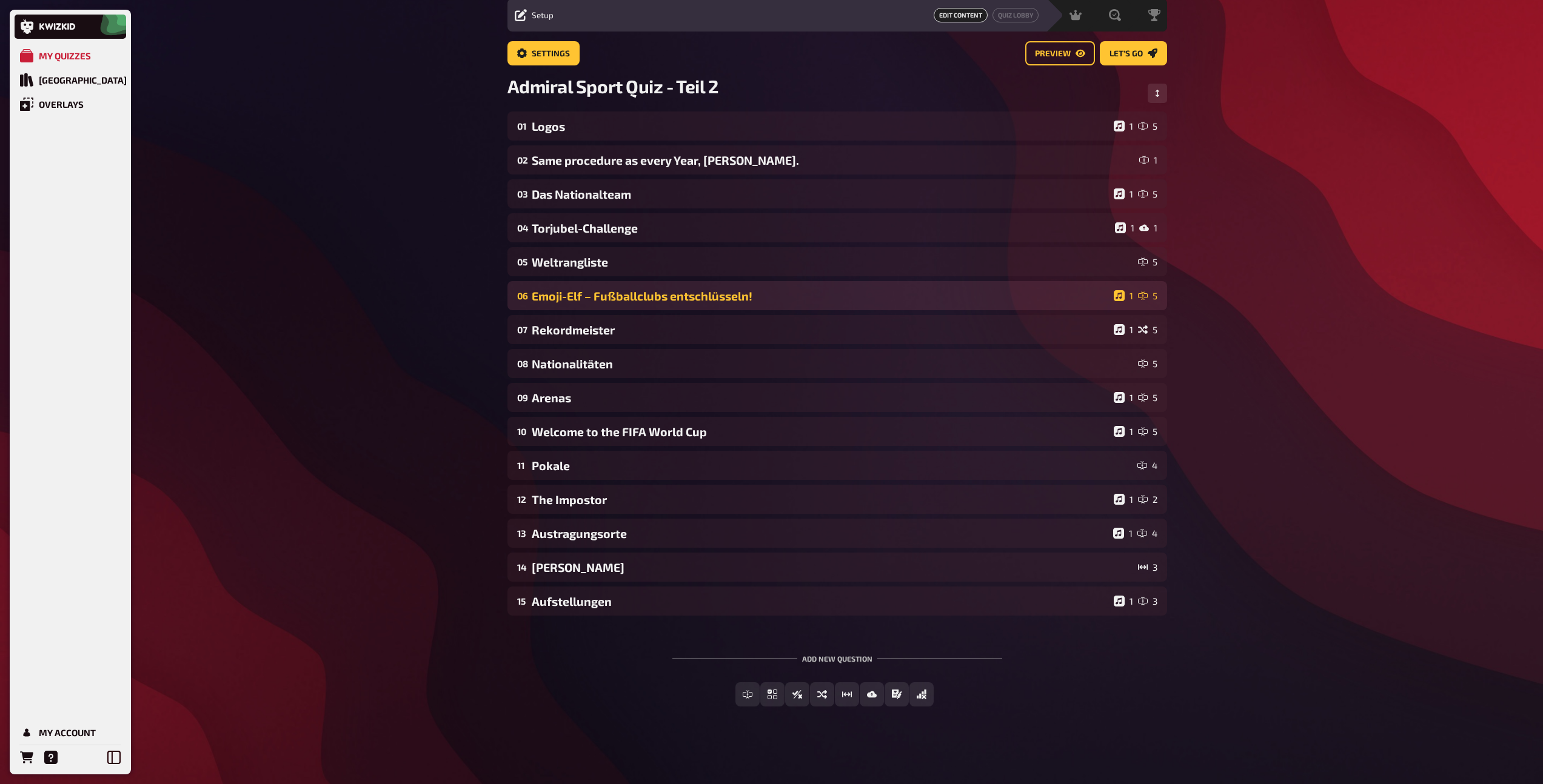
scroll to position [42, 0]
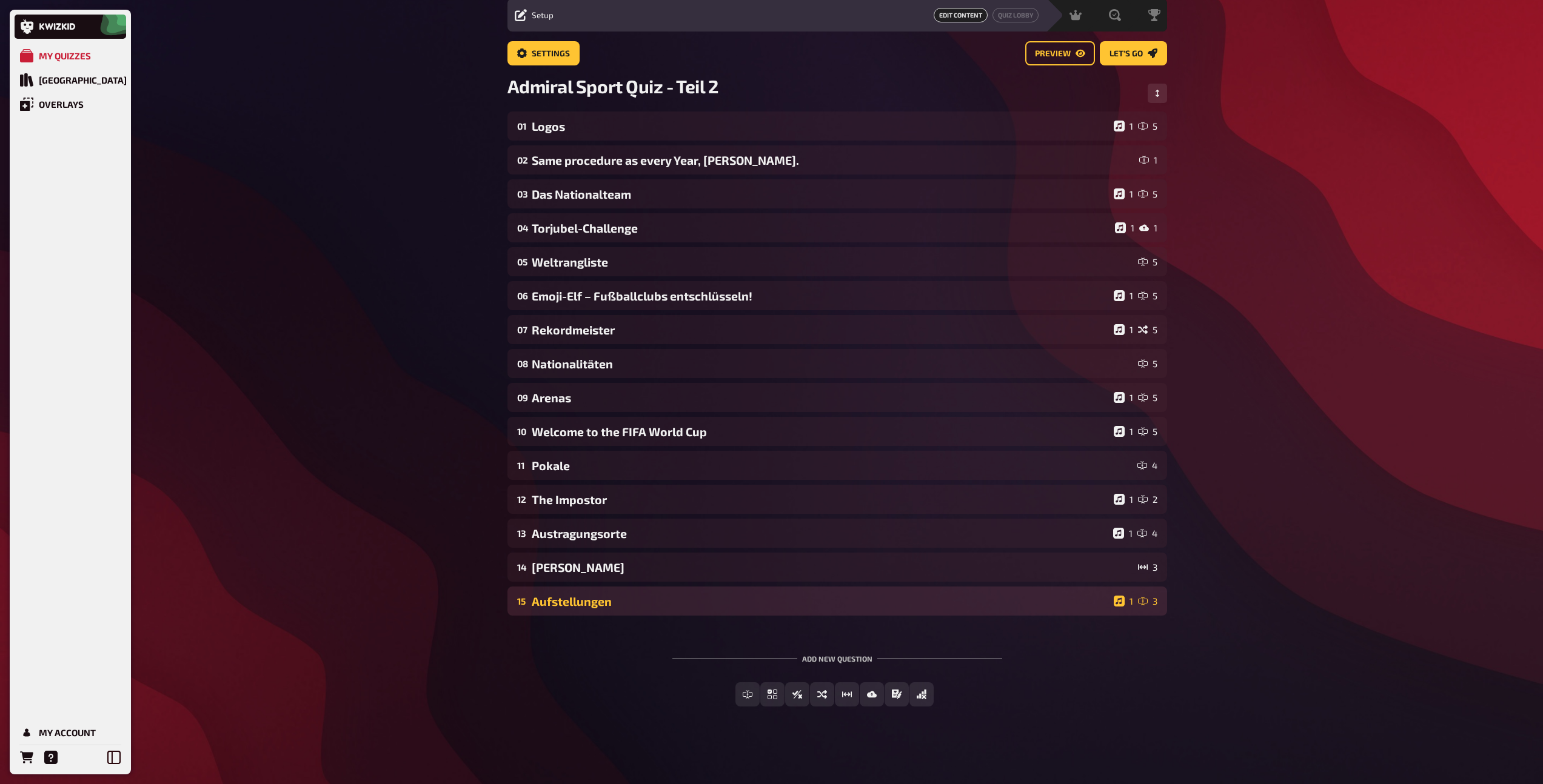
click at [684, 615] on div "15 Aufstellungen 1 3" at bounding box center [837, 601] width 659 height 29
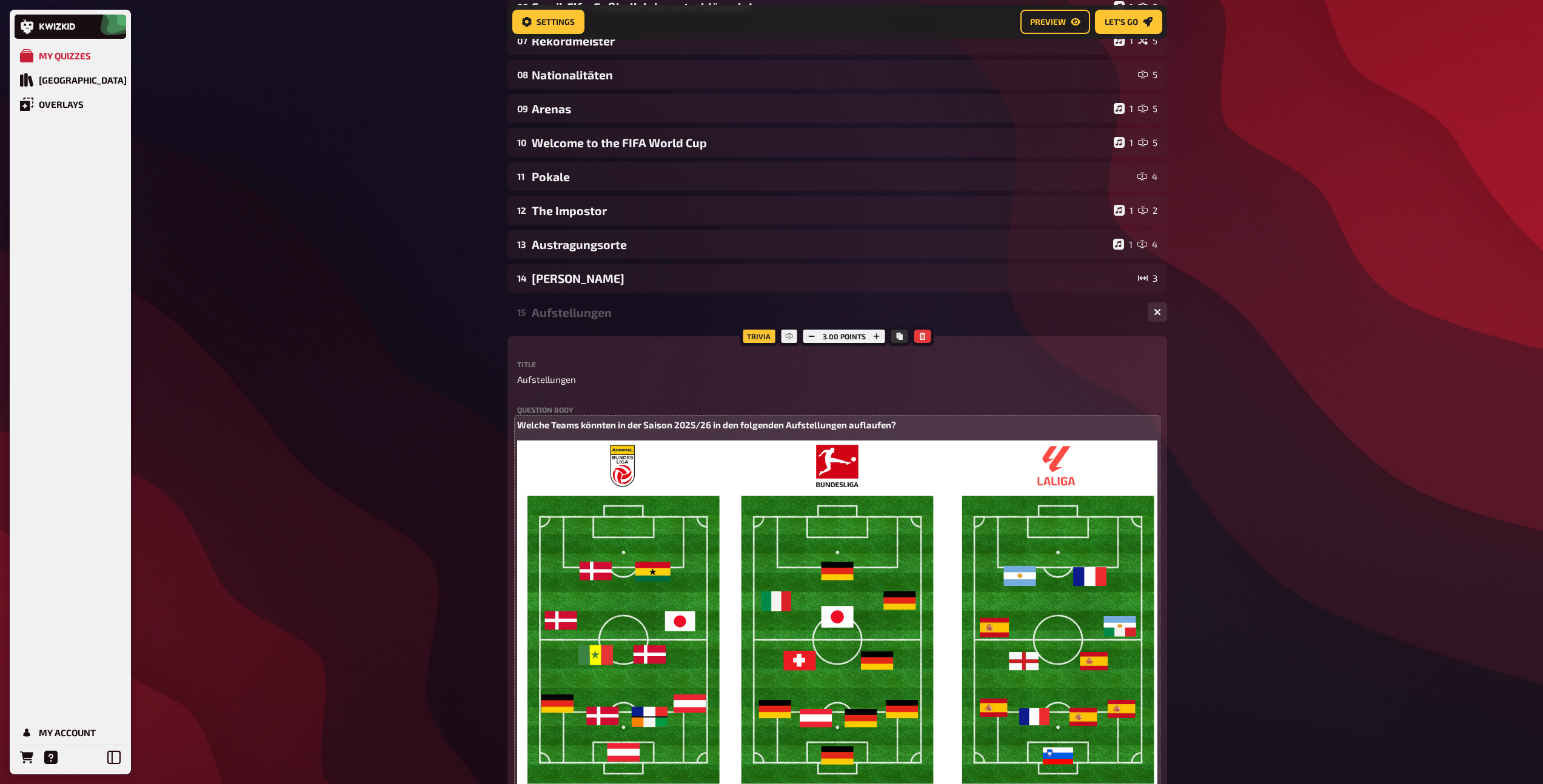
scroll to position [208, 0]
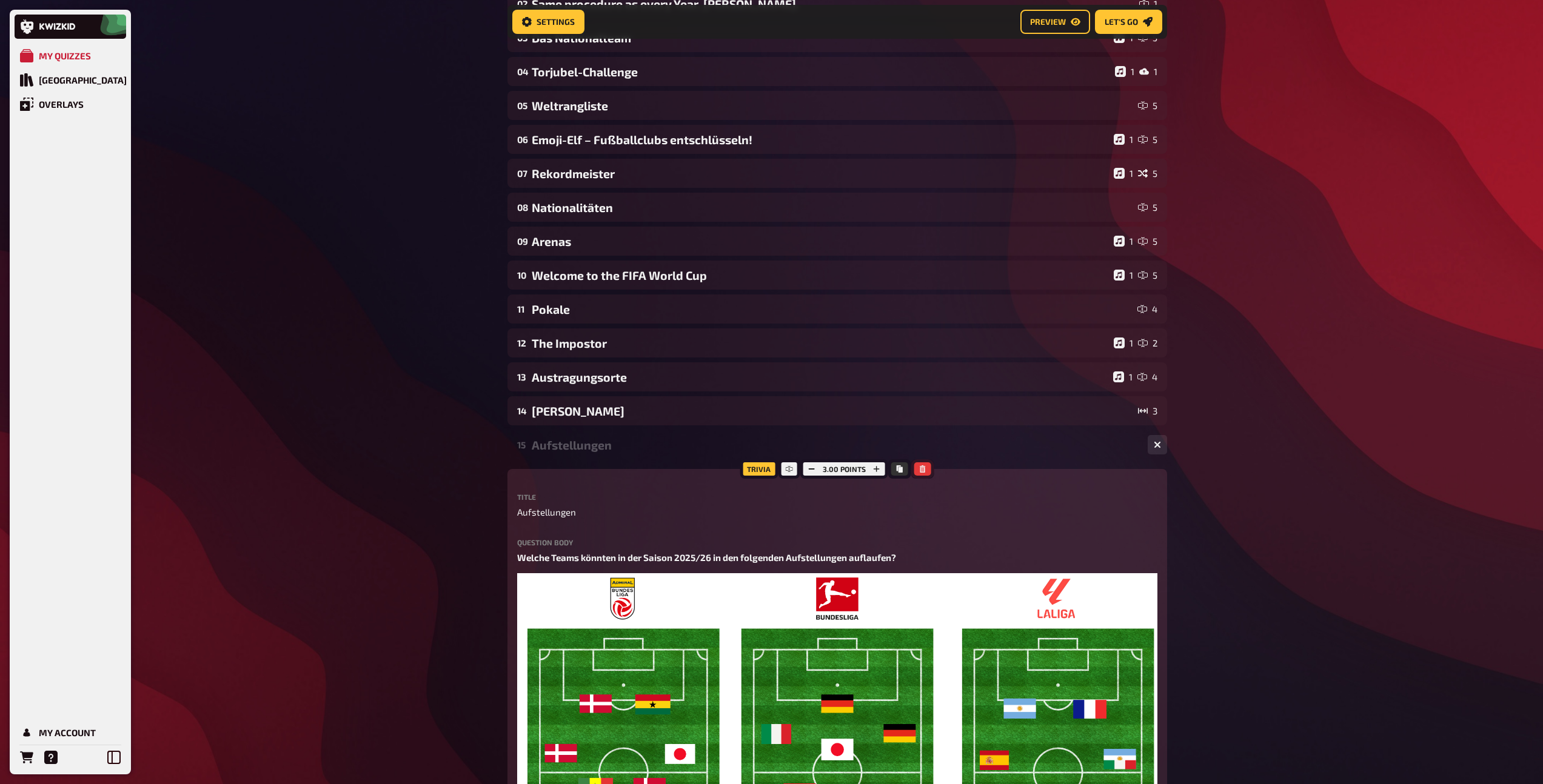
click at [923, 464] on button "button" at bounding box center [922, 469] width 17 height 14
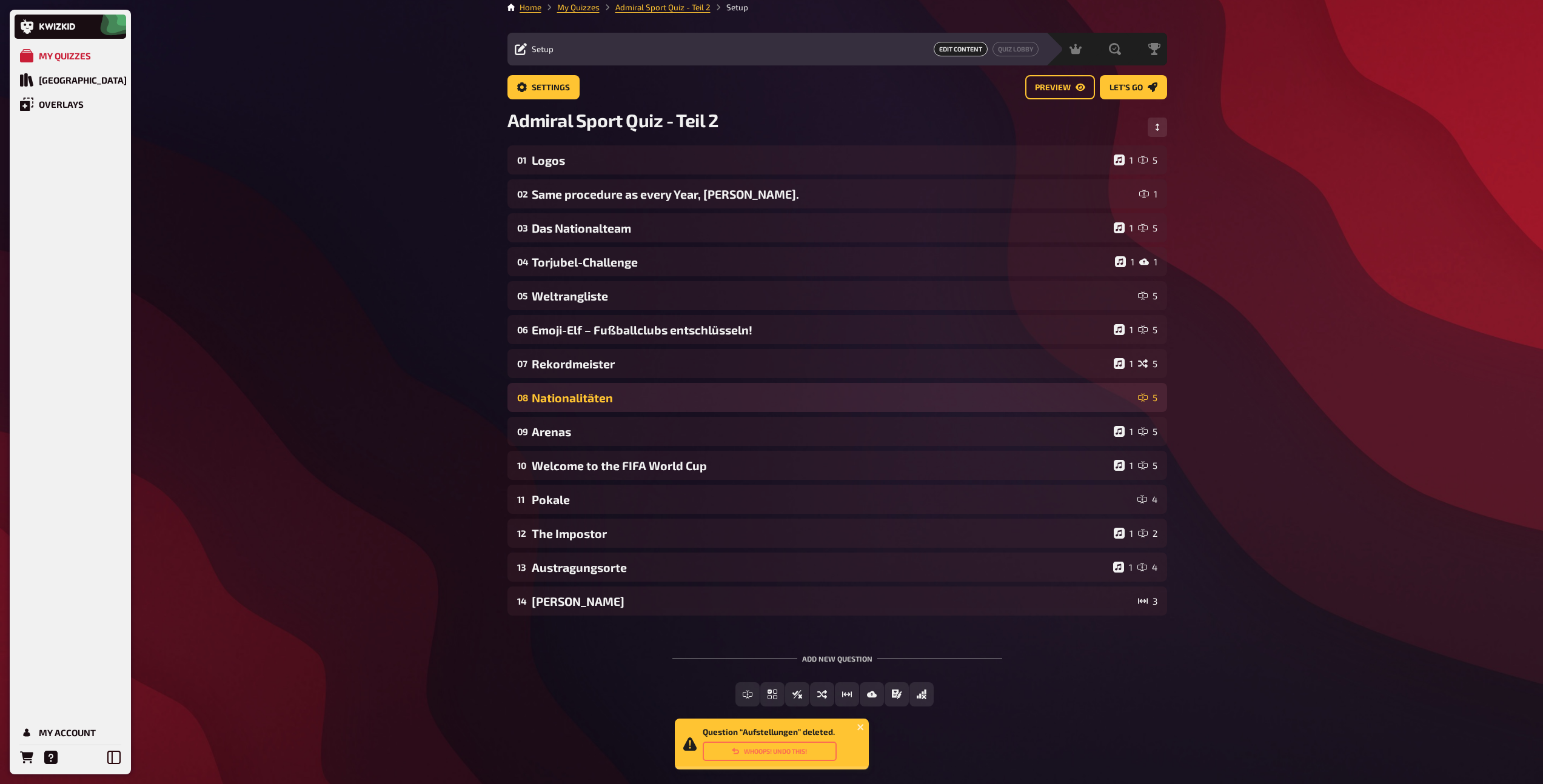
scroll to position [9, 0]
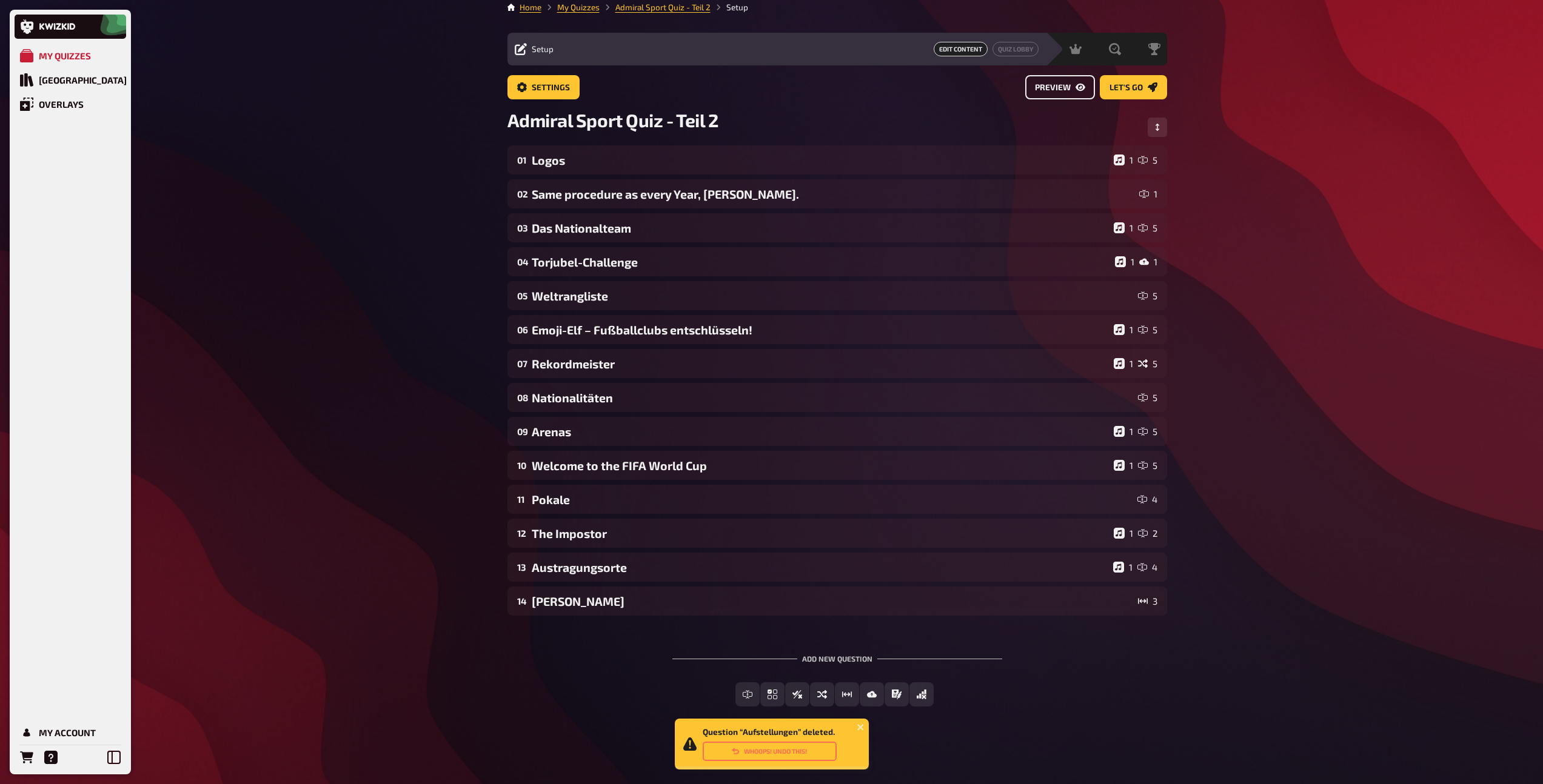
click at [1049, 87] on span "Preview" at bounding box center [1052, 88] width 36 height 9
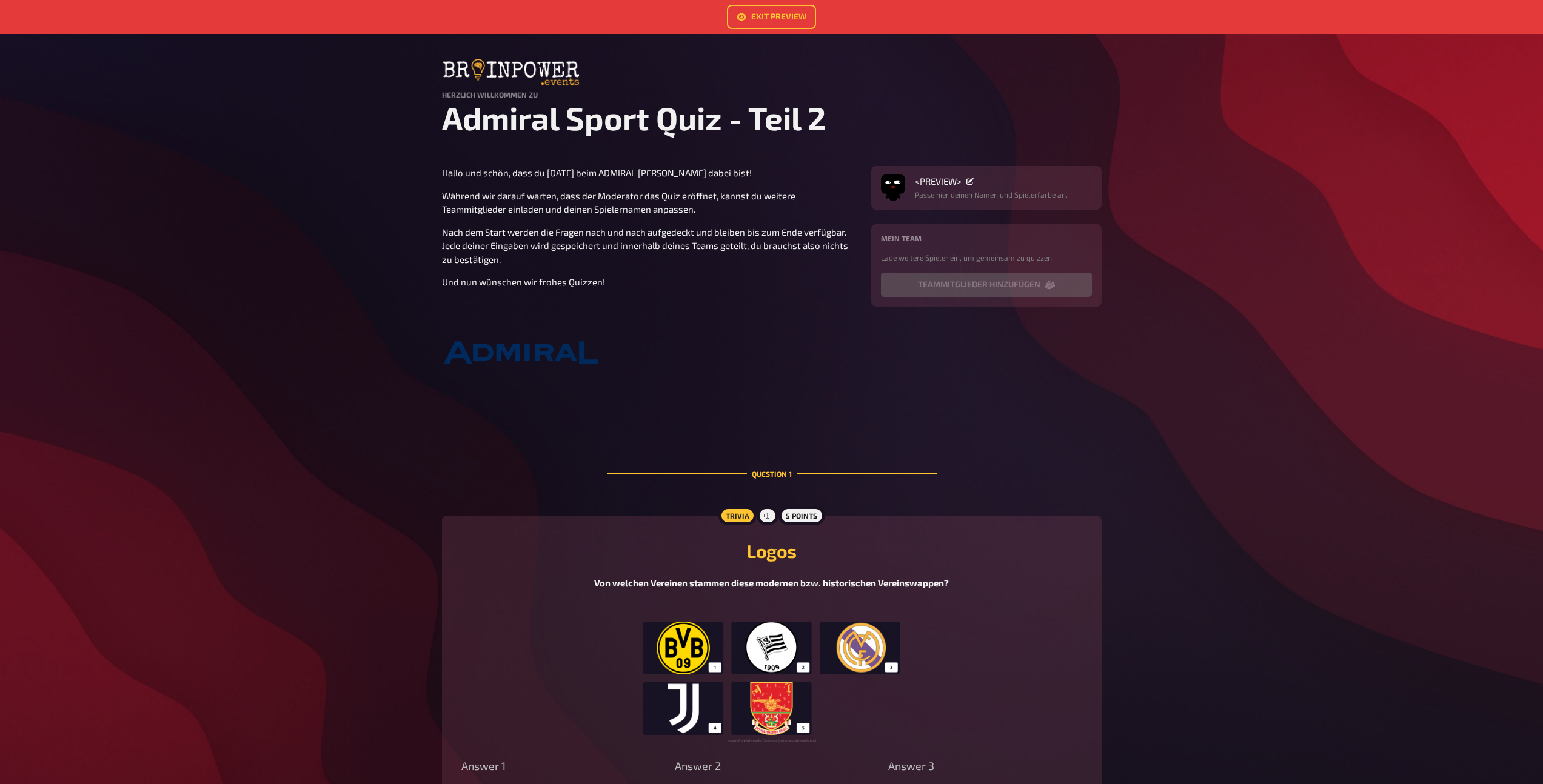
scroll to position [550, 0]
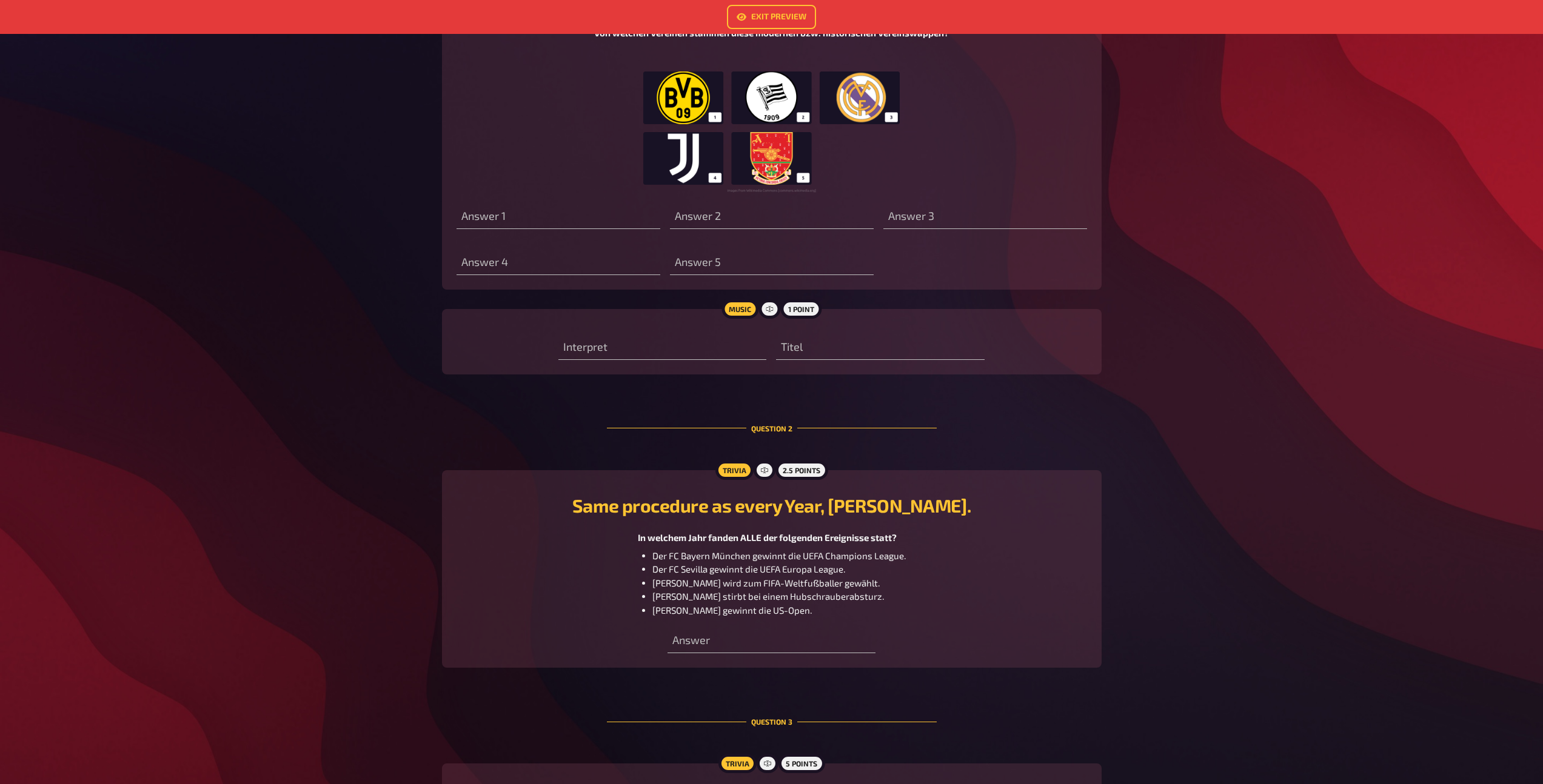
click at [774, 153] on img at bounding box center [771, 132] width 256 height 121
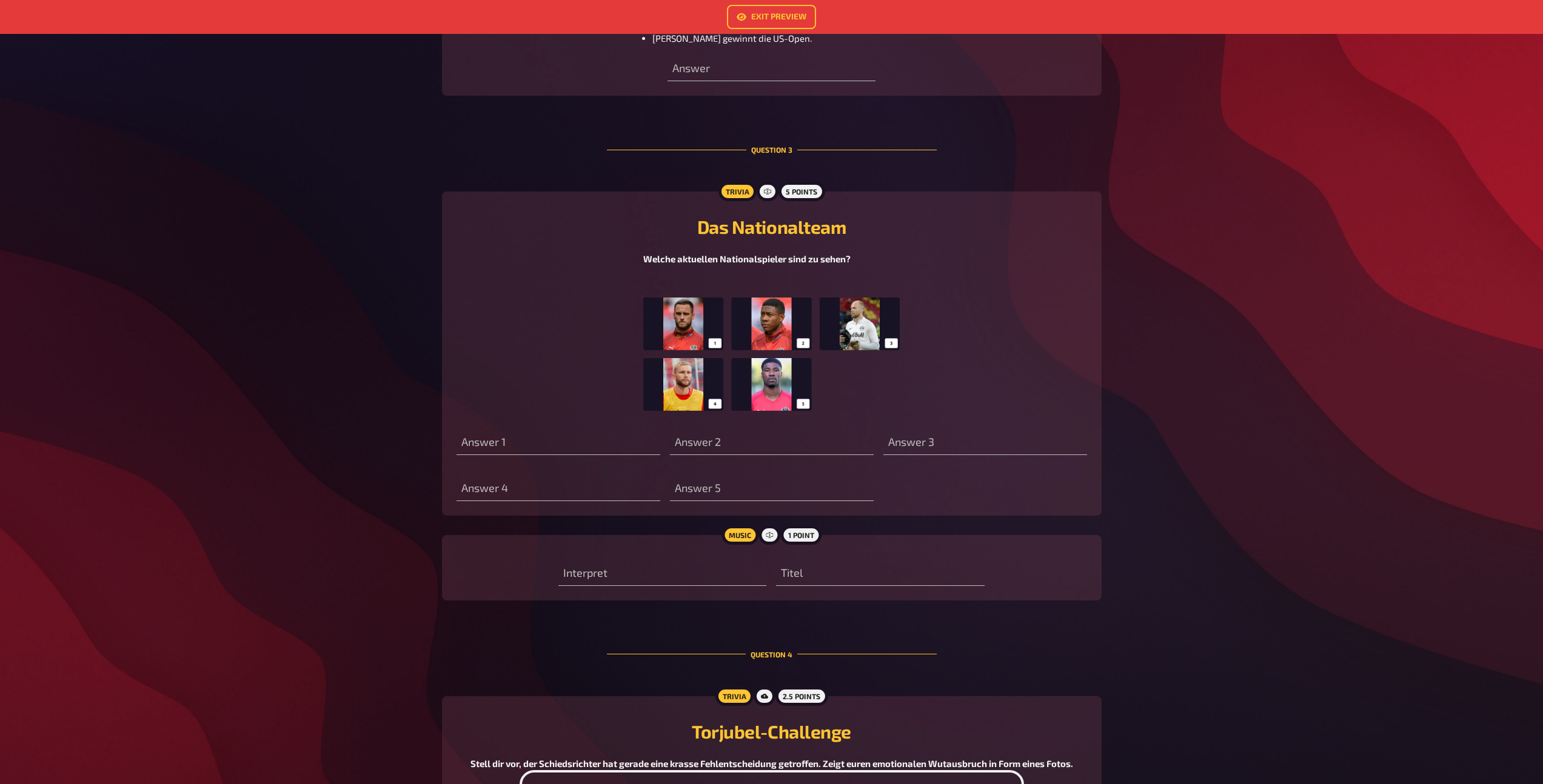
click at [800, 346] on img at bounding box center [771, 358] width 256 height 121
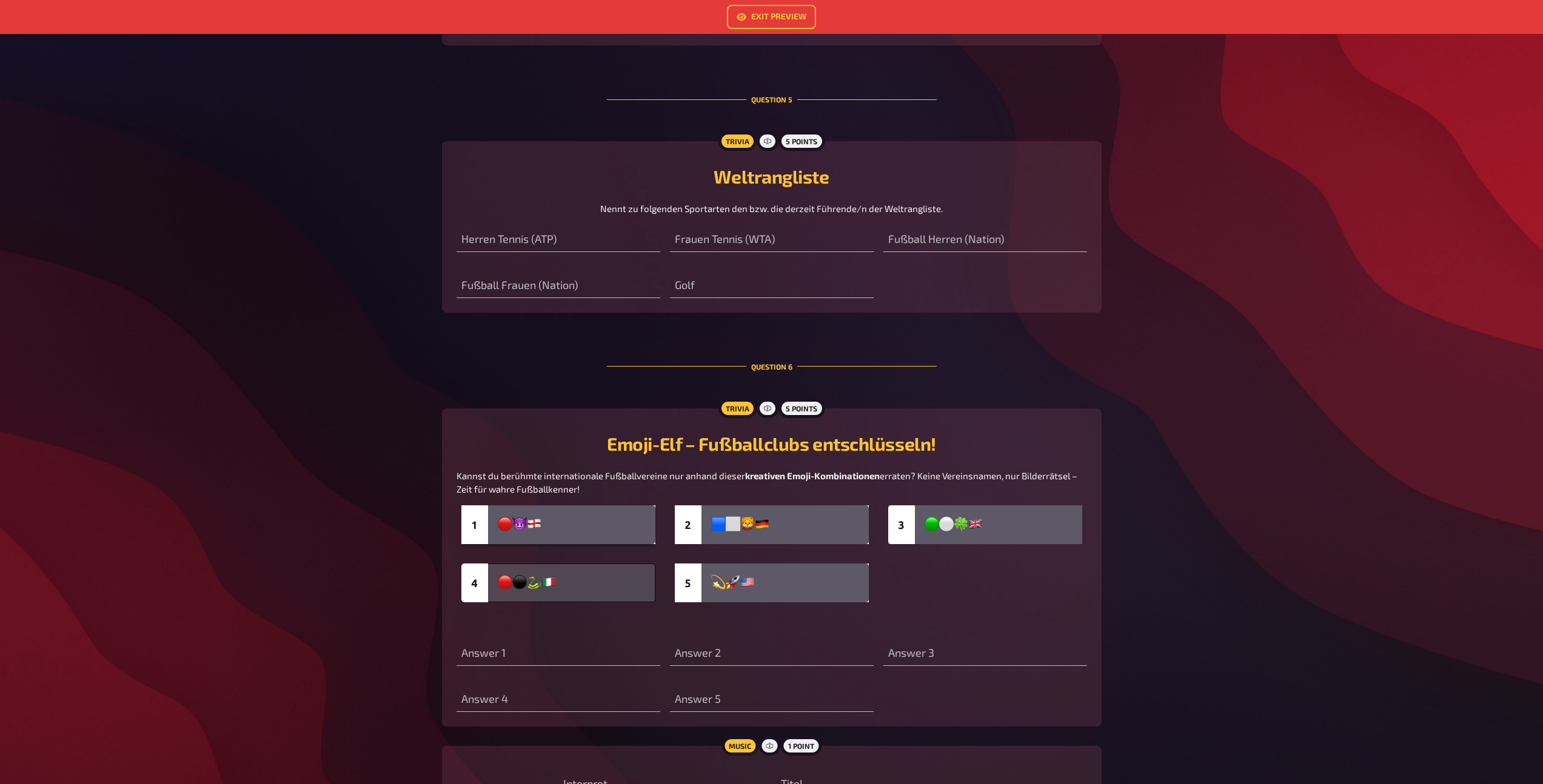
scroll to position [2621, 0]
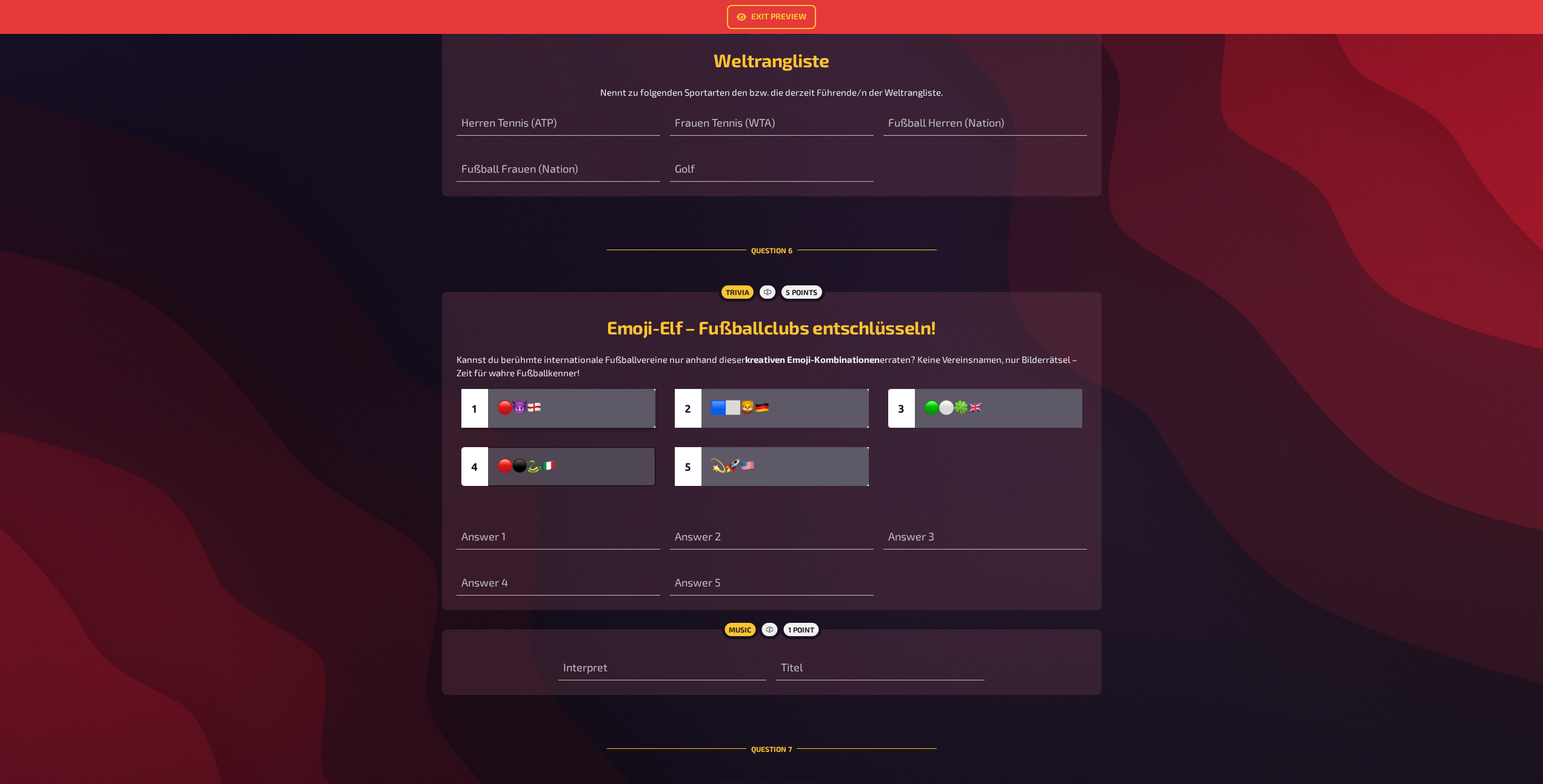
click at [829, 439] on img at bounding box center [772, 437] width 621 height 97
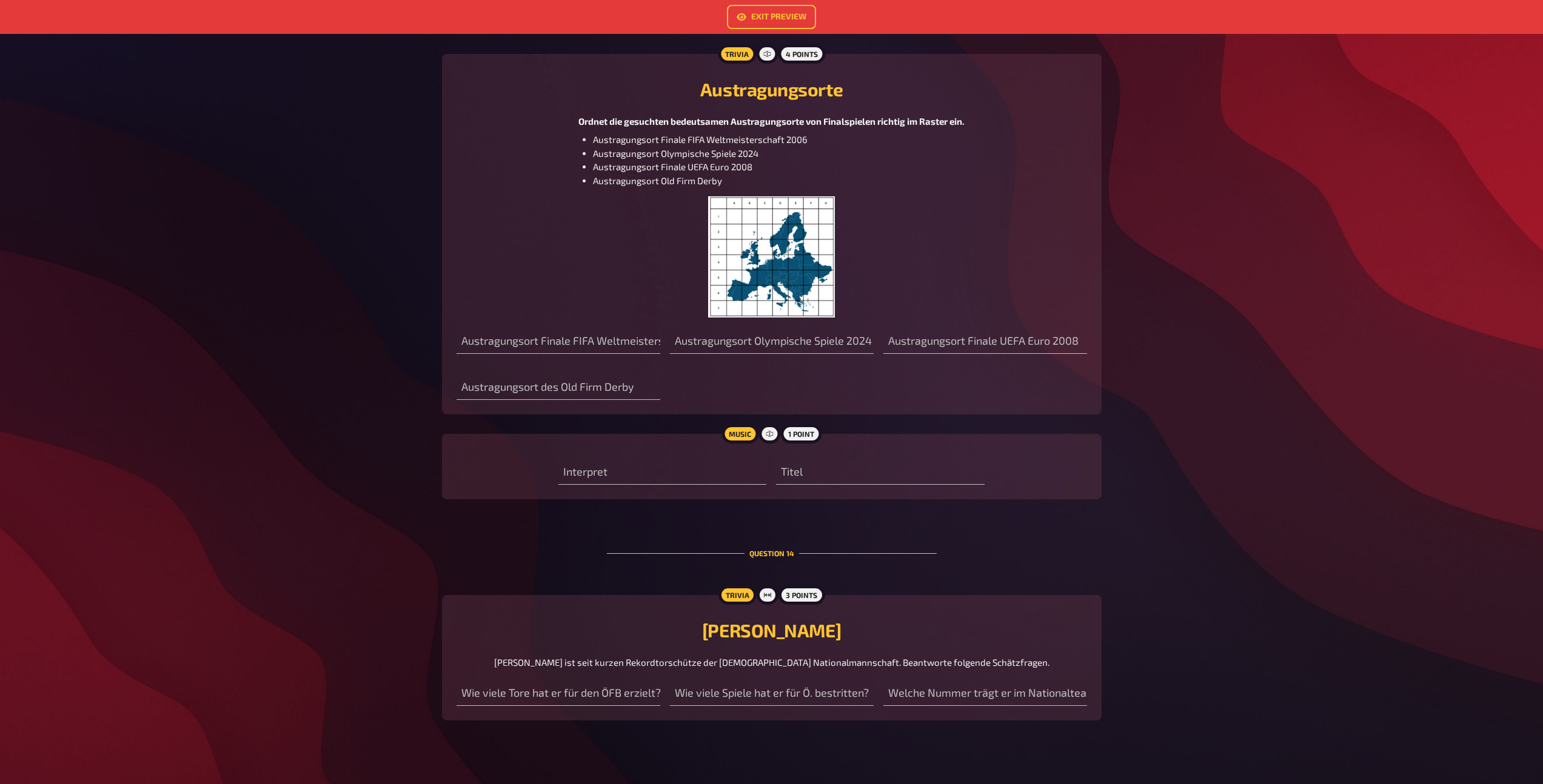
scroll to position [5425, 0]
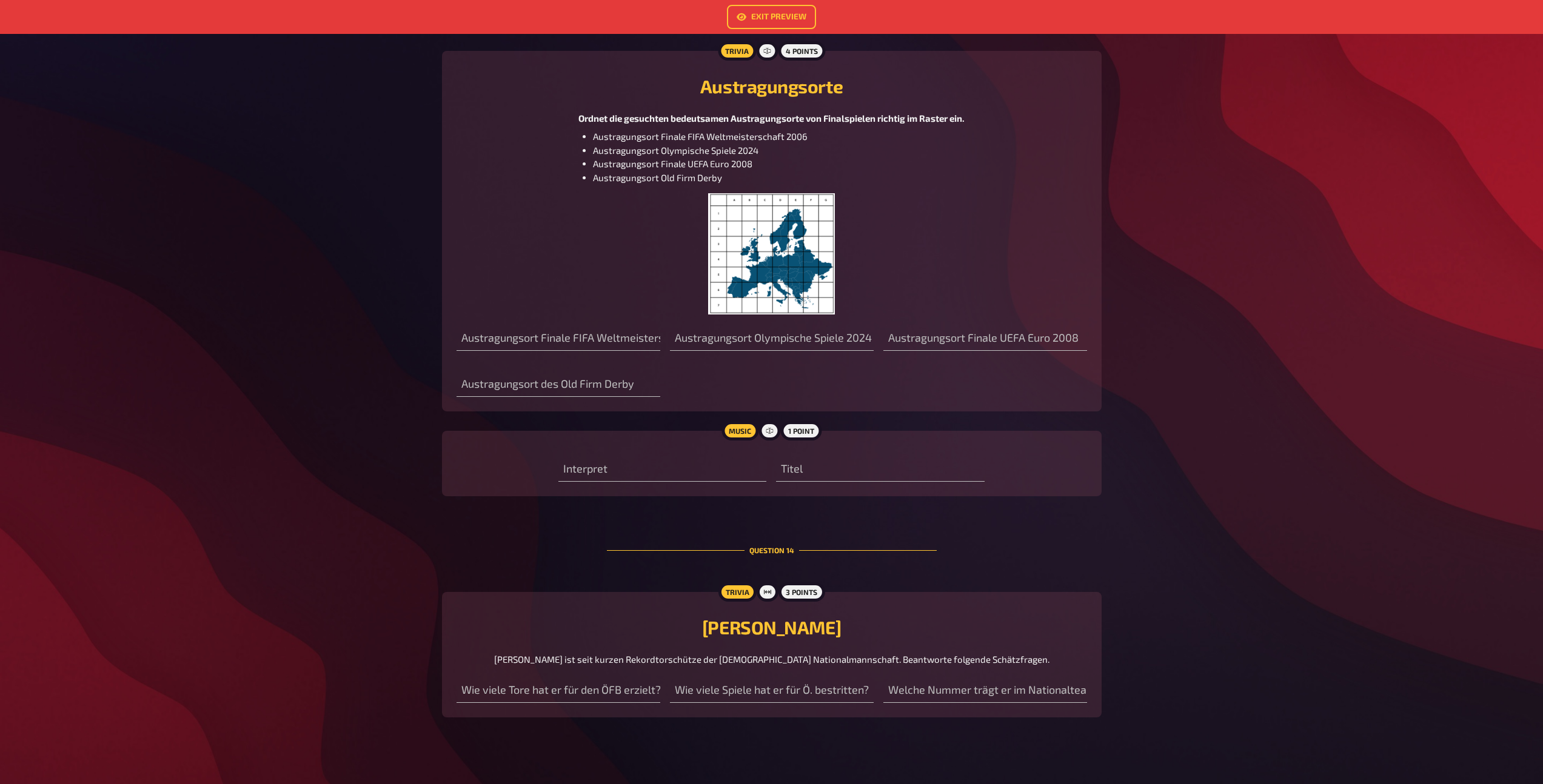
click at [809, 276] on img at bounding box center [772, 253] width 127 height 121
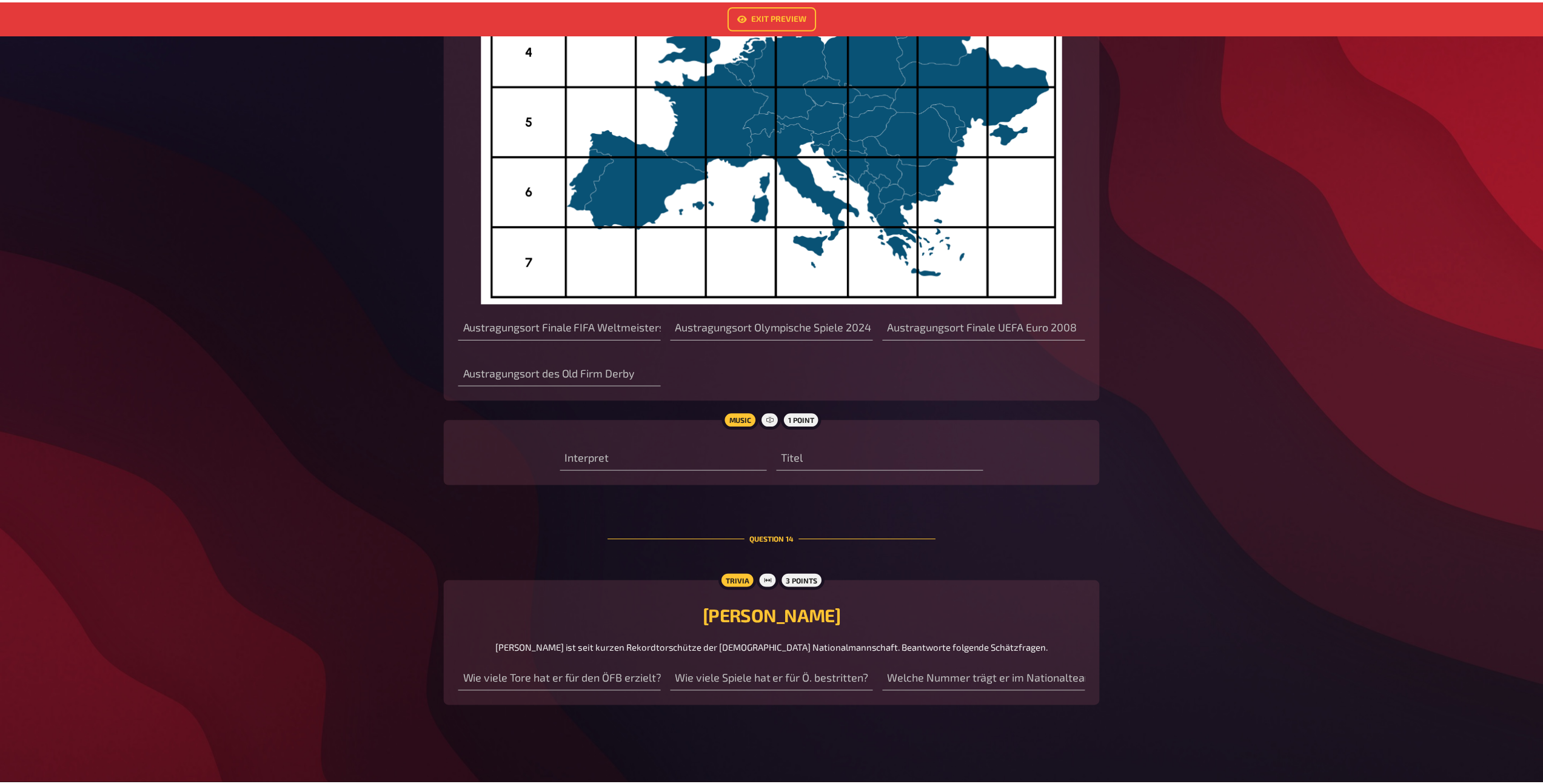
scroll to position [0, 0]
